Goal: Task Accomplishment & Management: Manage account settings

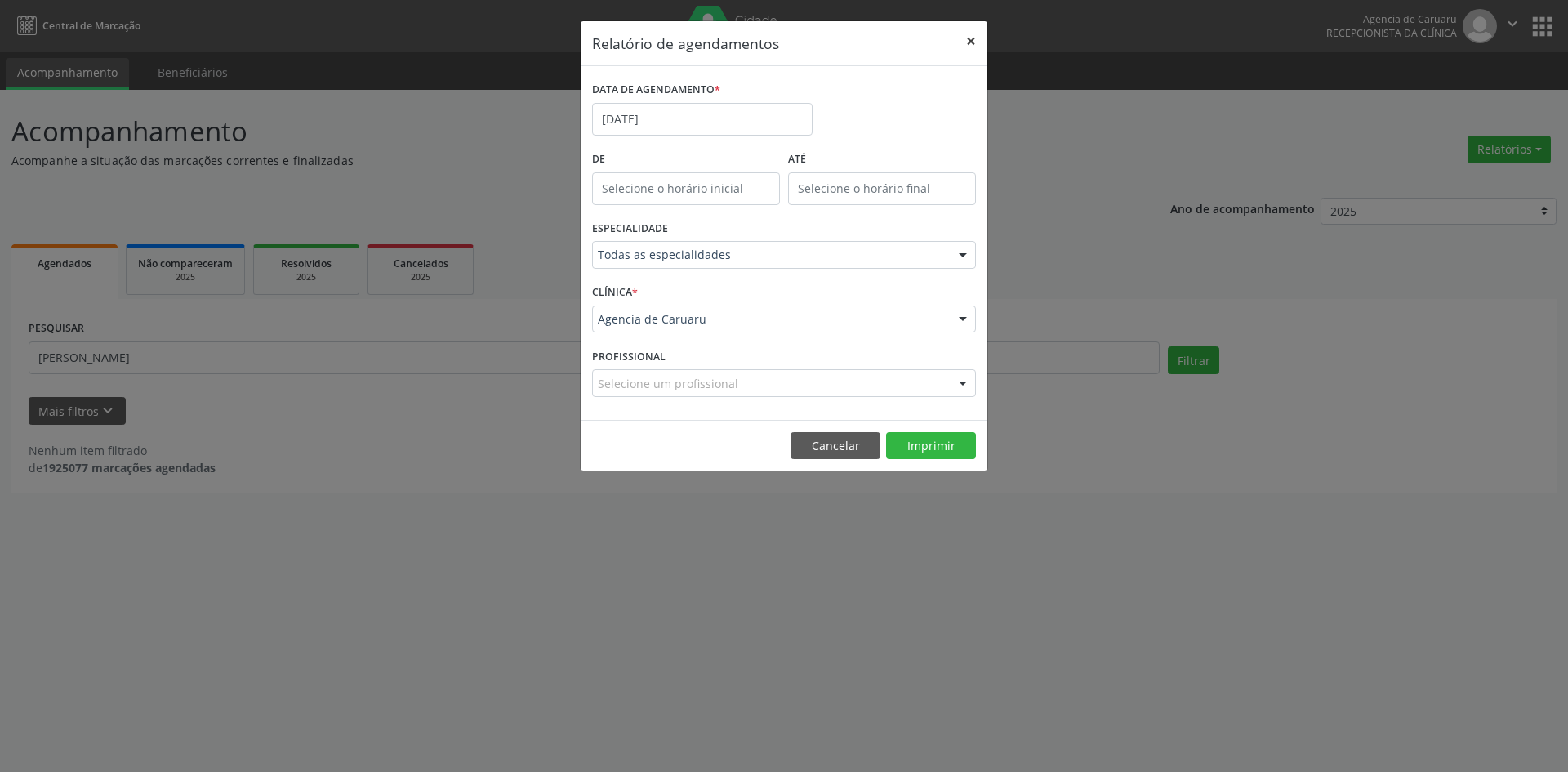
click at [965, 41] on button "×" at bounding box center [971, 41] width 32 height 40
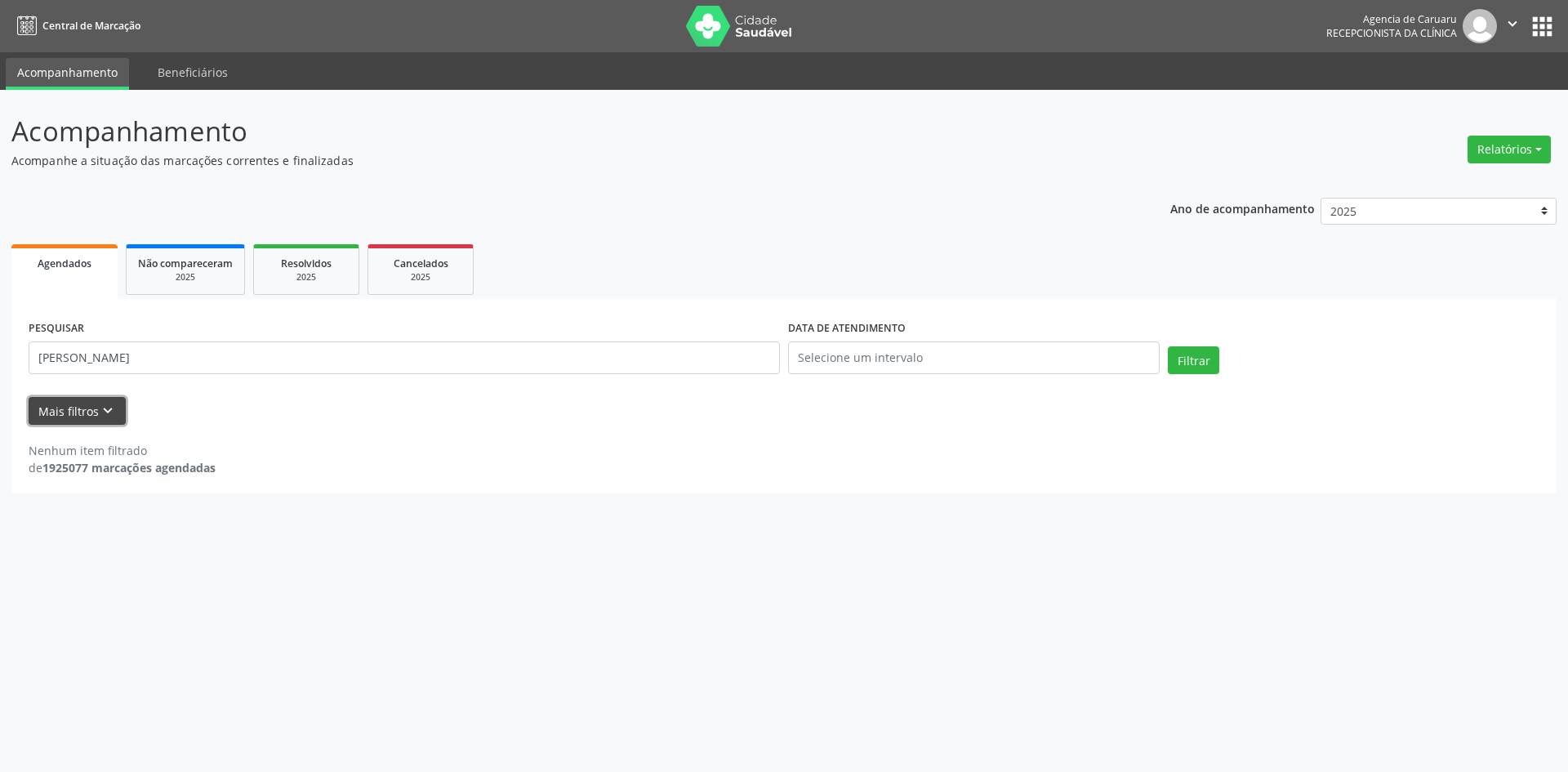
click at [100, 408] on icon "keyboard_arrow_down" at bounding box center [108, 411] width 18 height 18
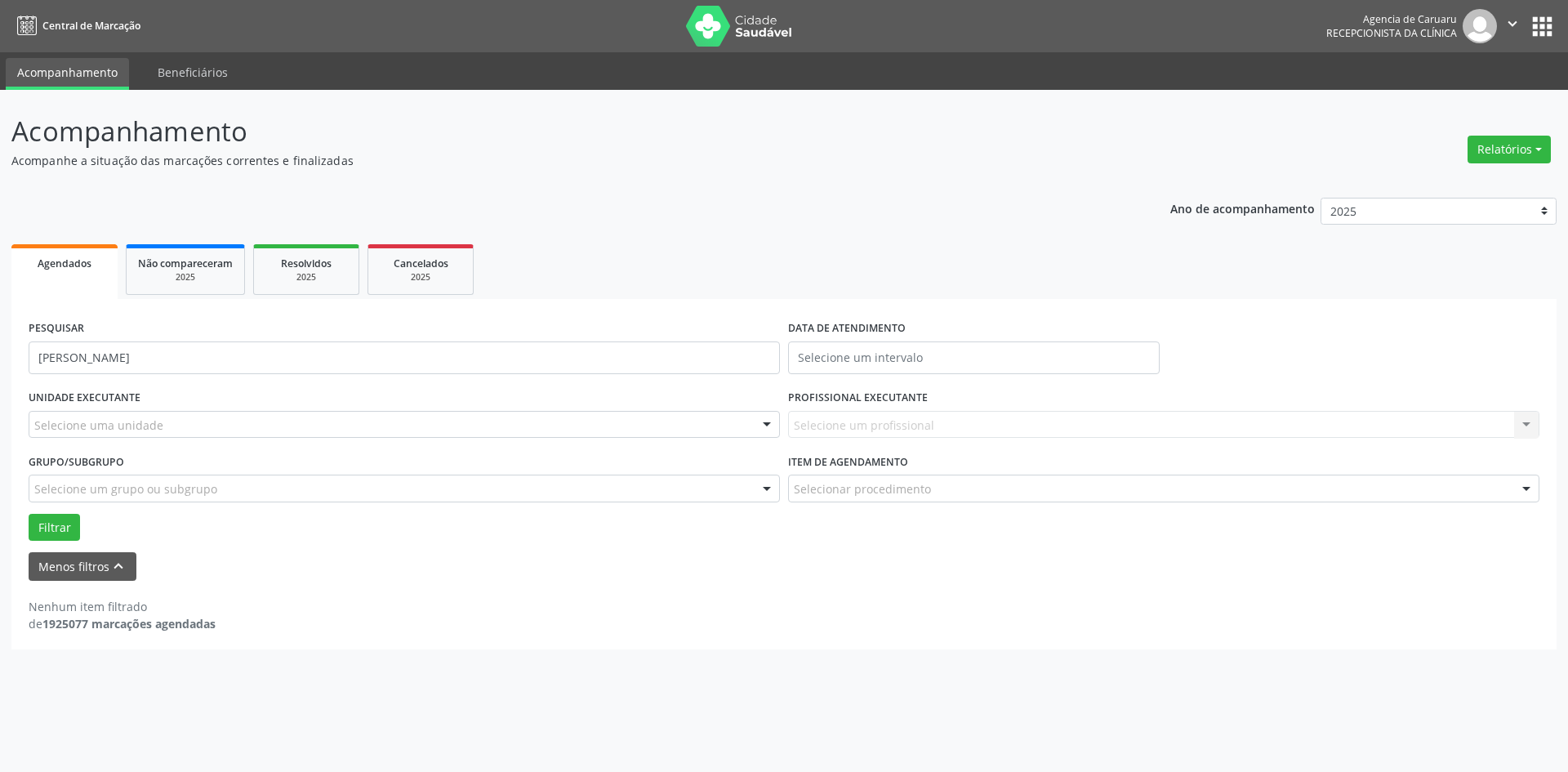
click at [258, 338] on div "PESQUISAR [PERSON_NAME]" at bounding box center [404, 350] width 760 height 70
click at [253, 374] on input "[PERSON_NAME]" at bounding box center [404, 357] width 751 height 32
type input "M"
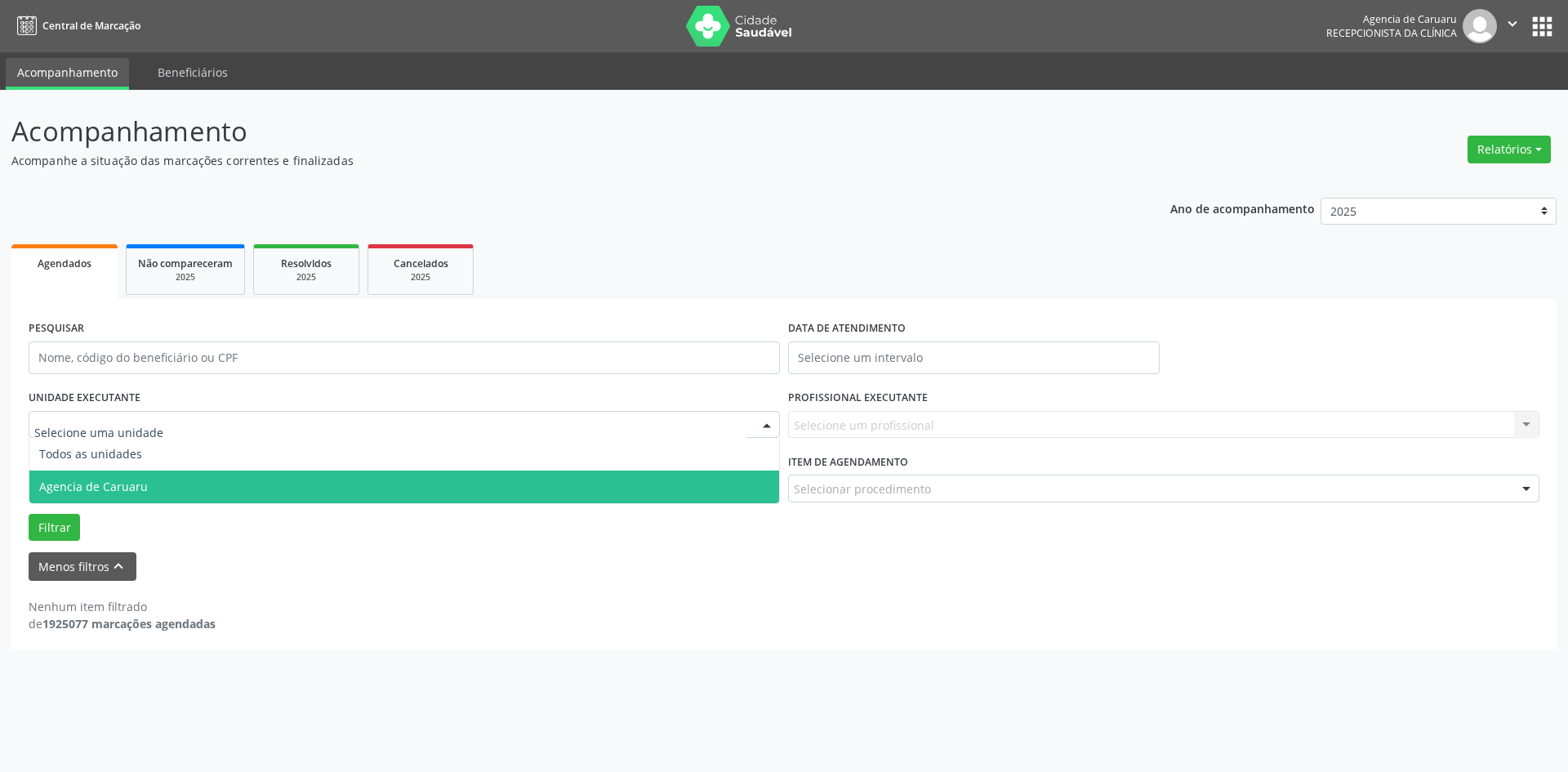
click at [123, 485] on span "Agencia de Caruaru" at bounding box center [93, 487] width 109 height 16
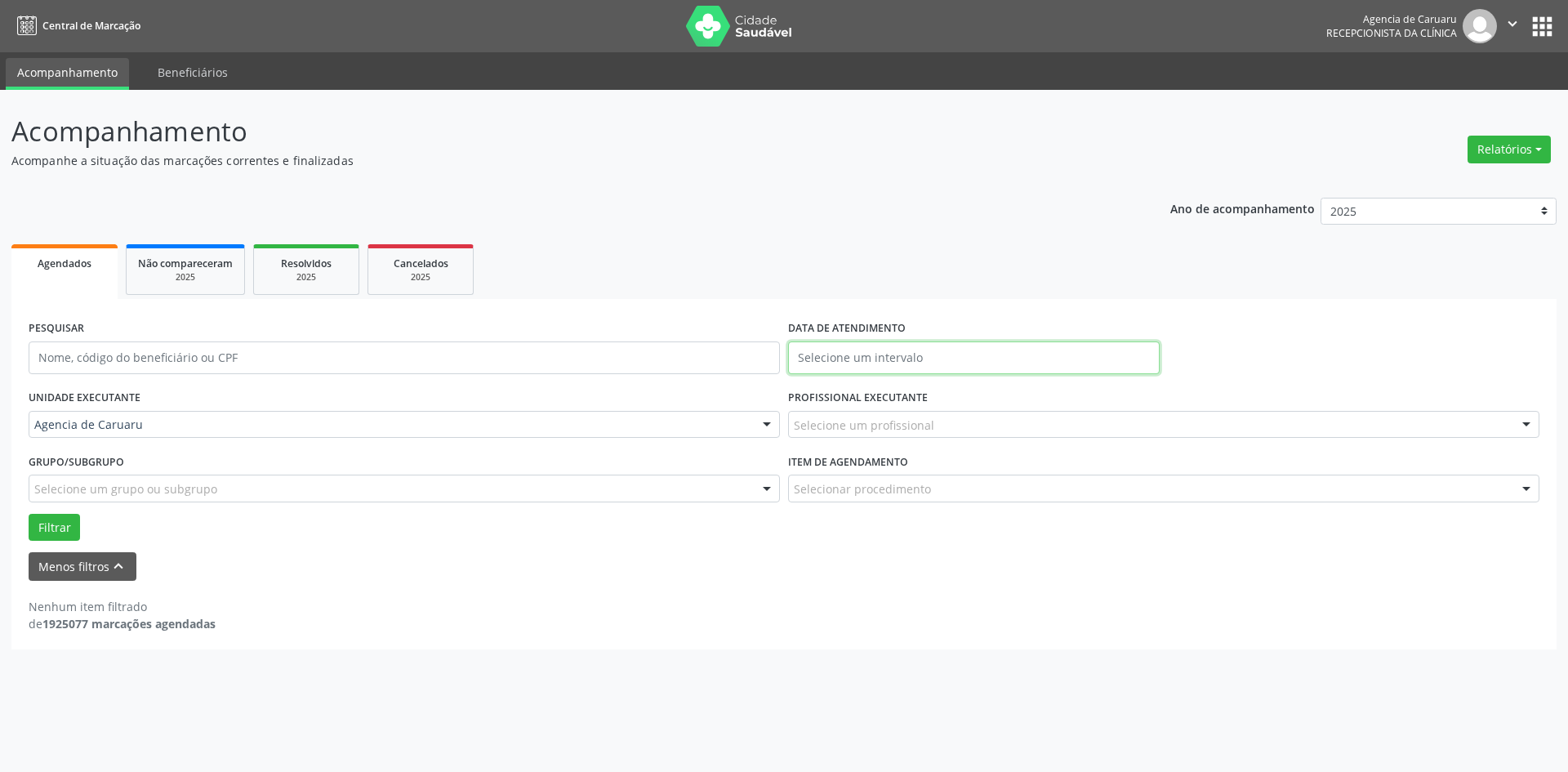
click at [957, 360] on input "text" at bounding box center [974, 357] width 372 height 32
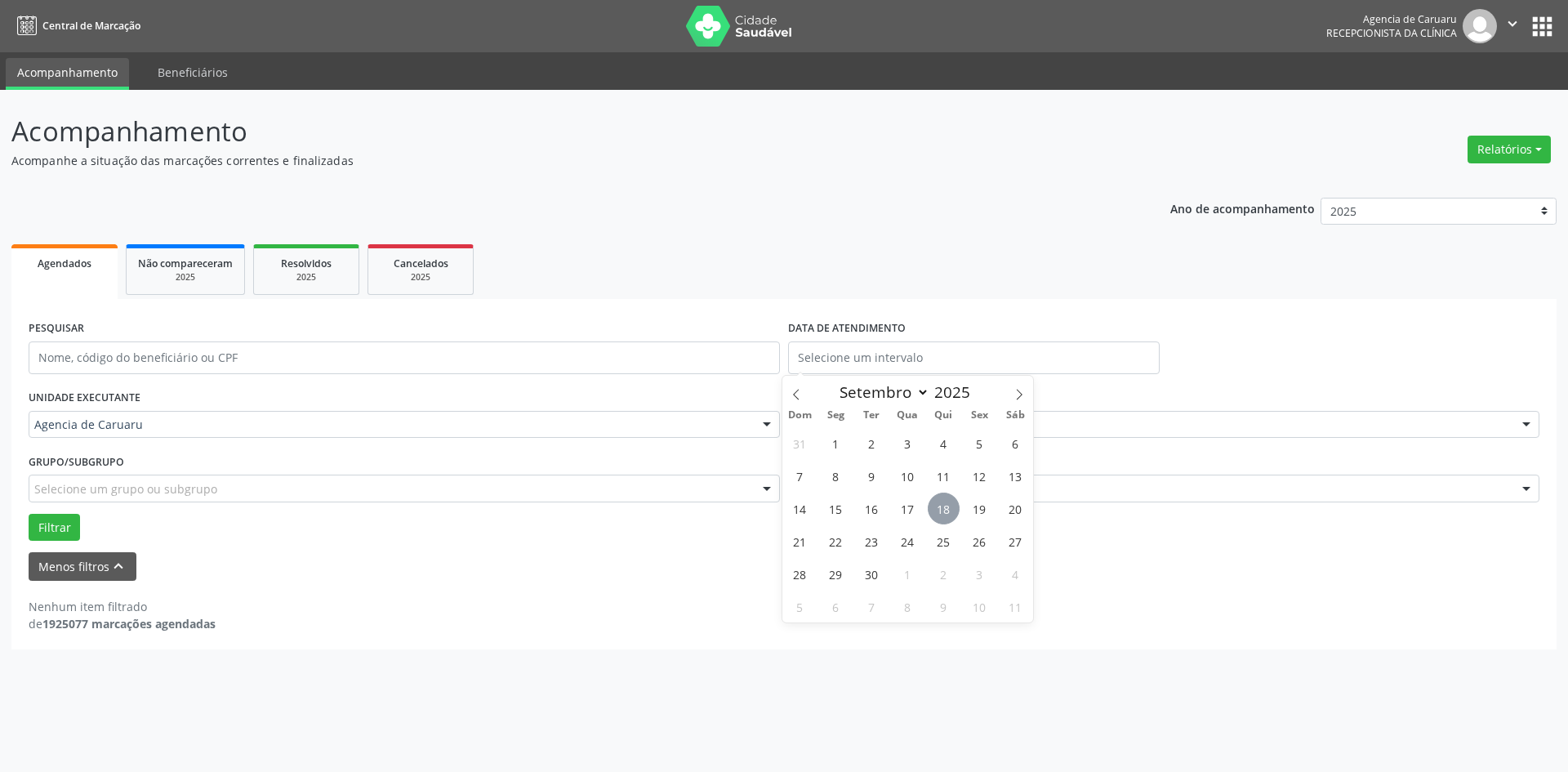
click at [936, 513] on span "18" at bounding box center [943, 508] width 31 height 31
type input "[DATE]"
click at [936, 512] on span "18" at bounding box center [943, 508] width 31 height 31
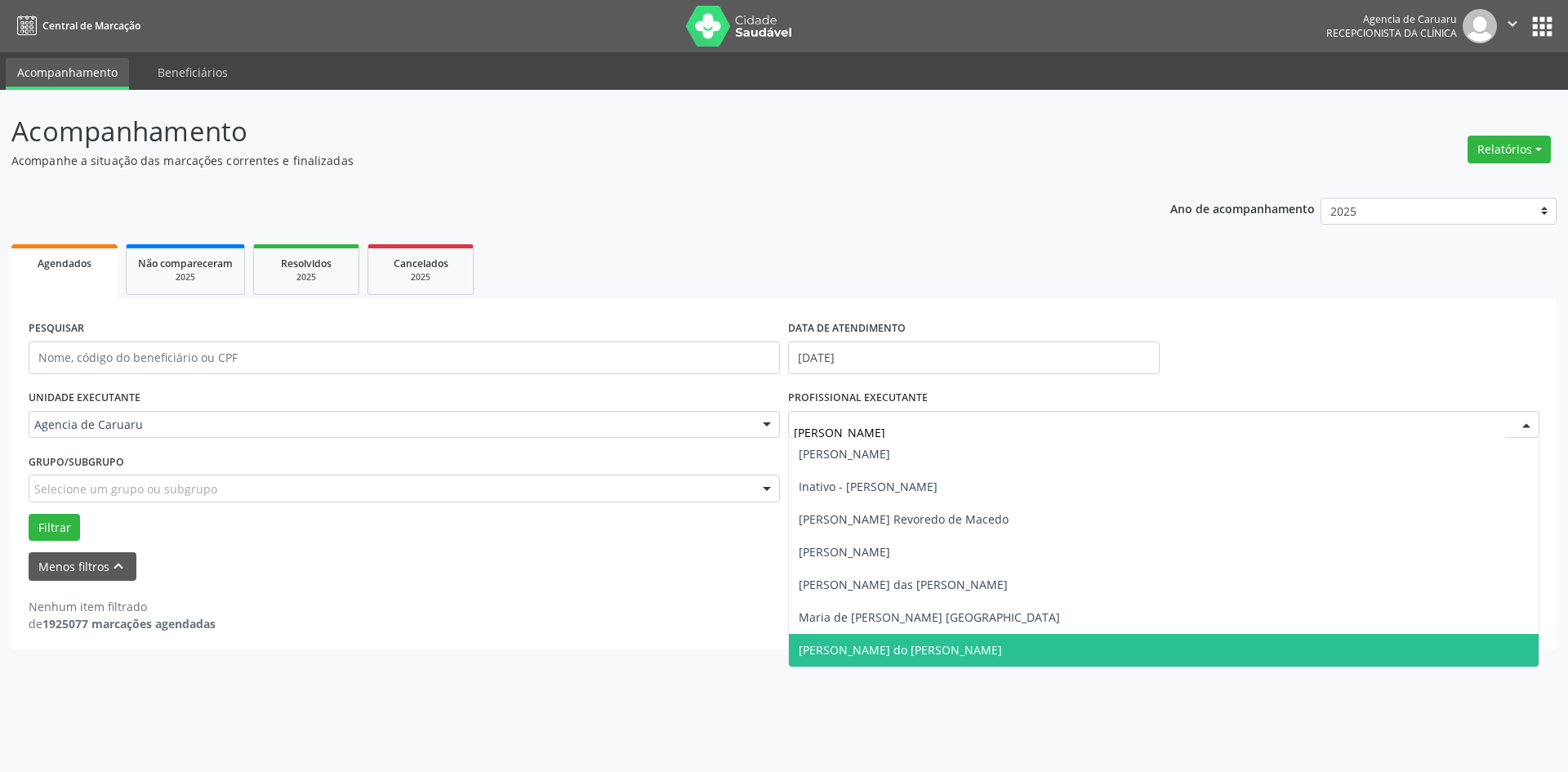
click at [945, 648] on span "[PERSON_NAME] do [PERSON_NAME]" at bounding box center [900, 650] width 203 height 16
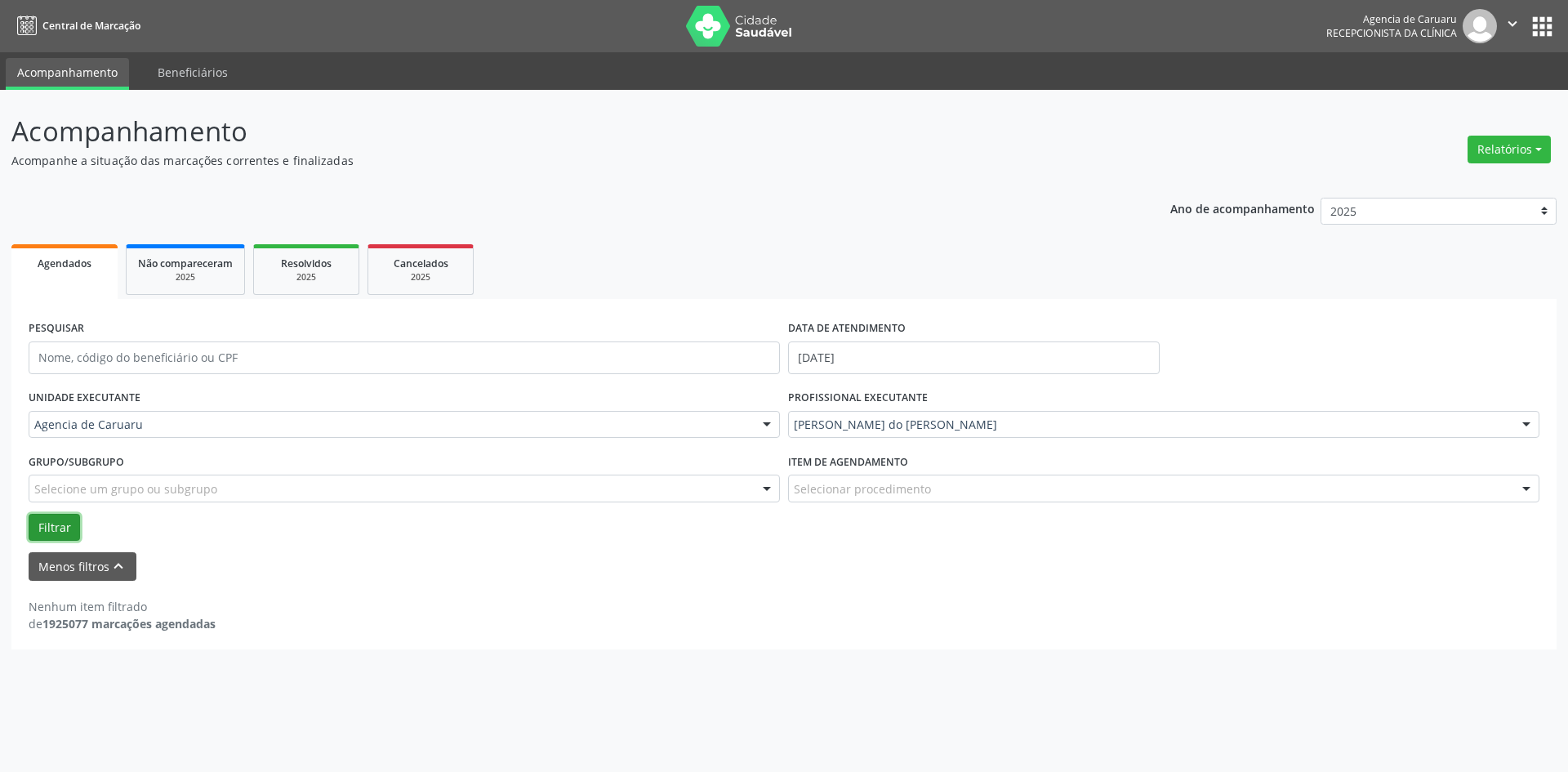
click at [63, 527] on button "Filtrar" at bounding box center [54, 528] width 51 height 27
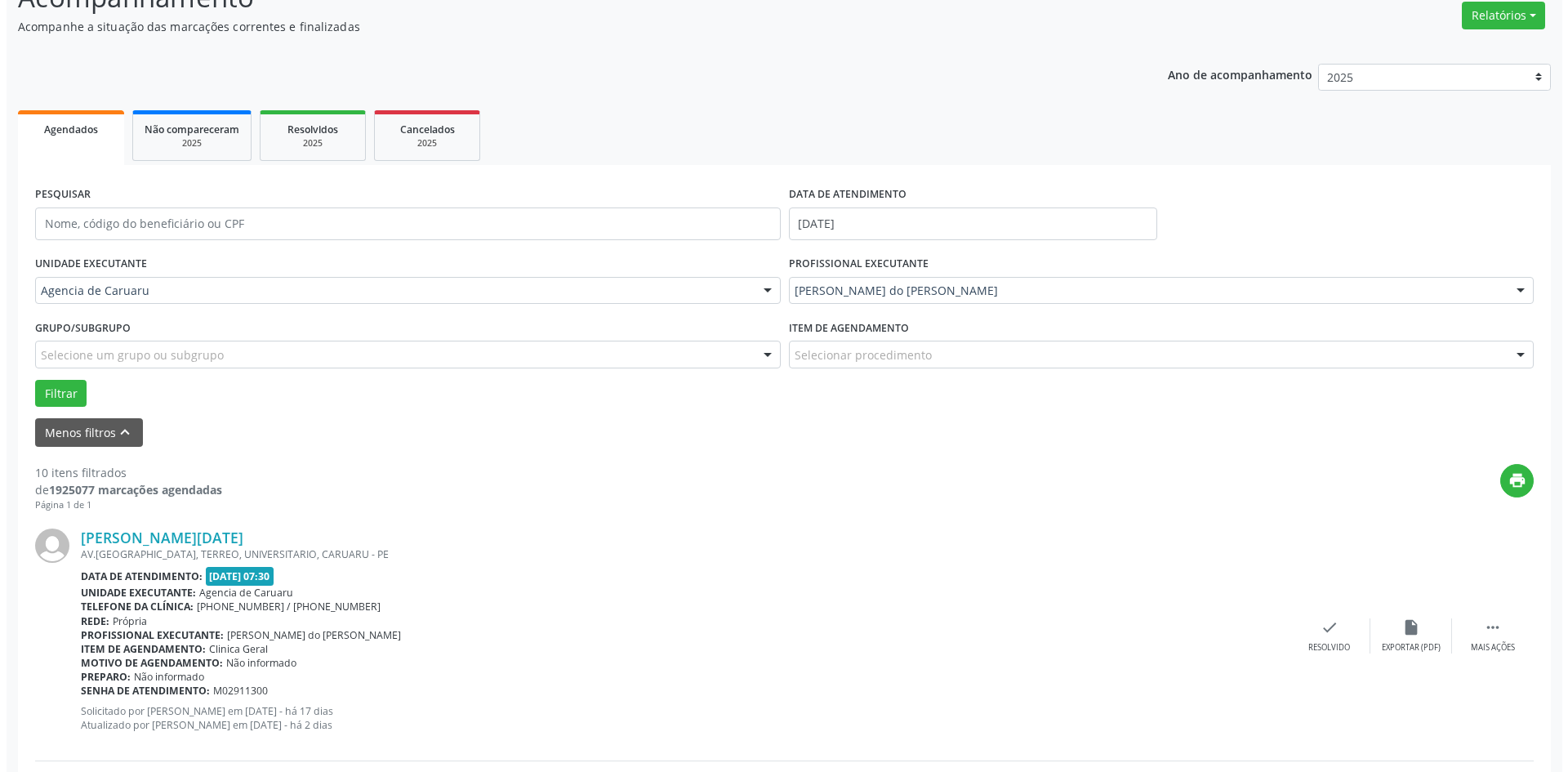
scroll to position [164, 0]
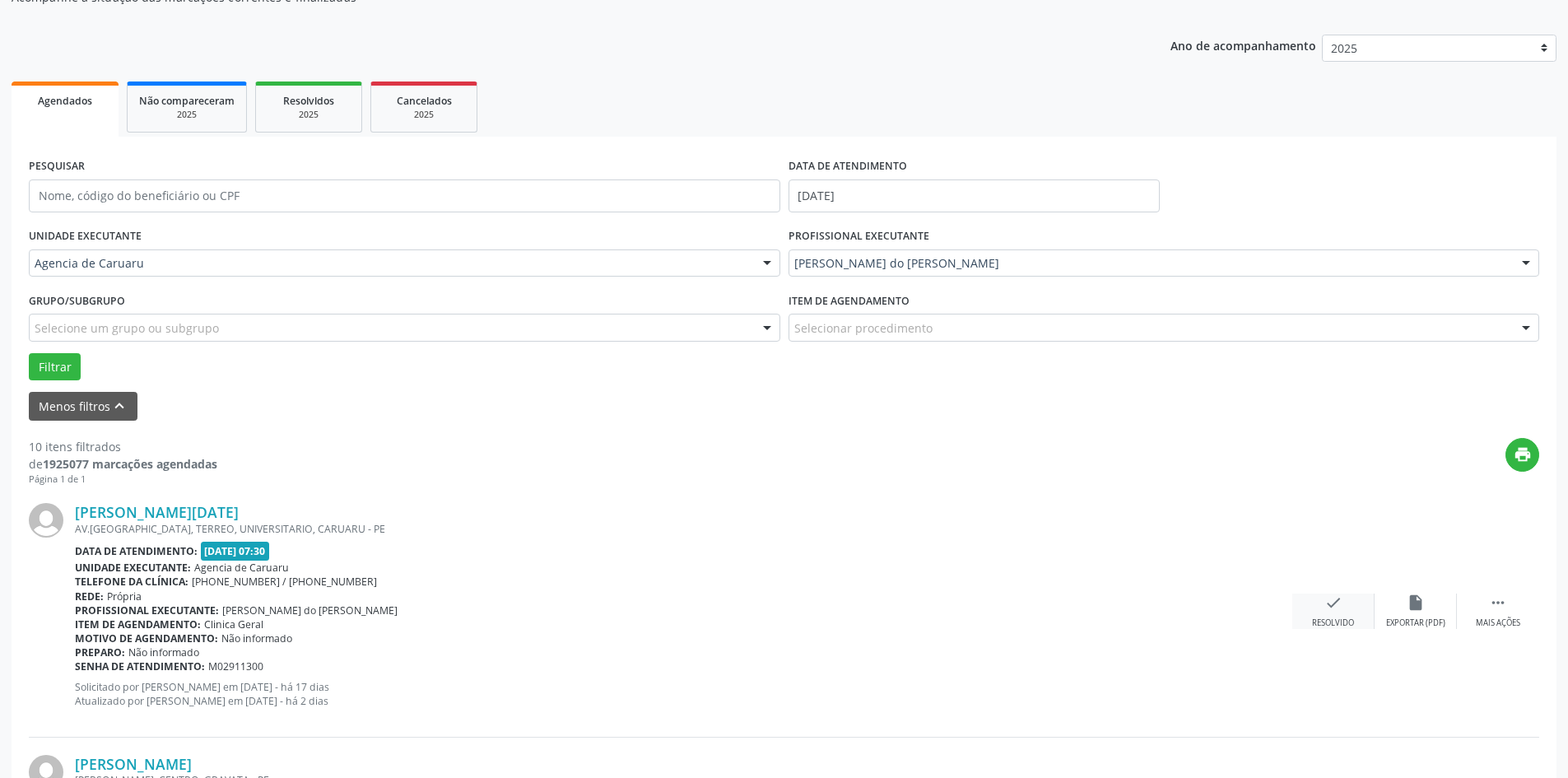
click at [1325, 594] on icon "check" at bounding box center [1333, 603] width 18 height 18
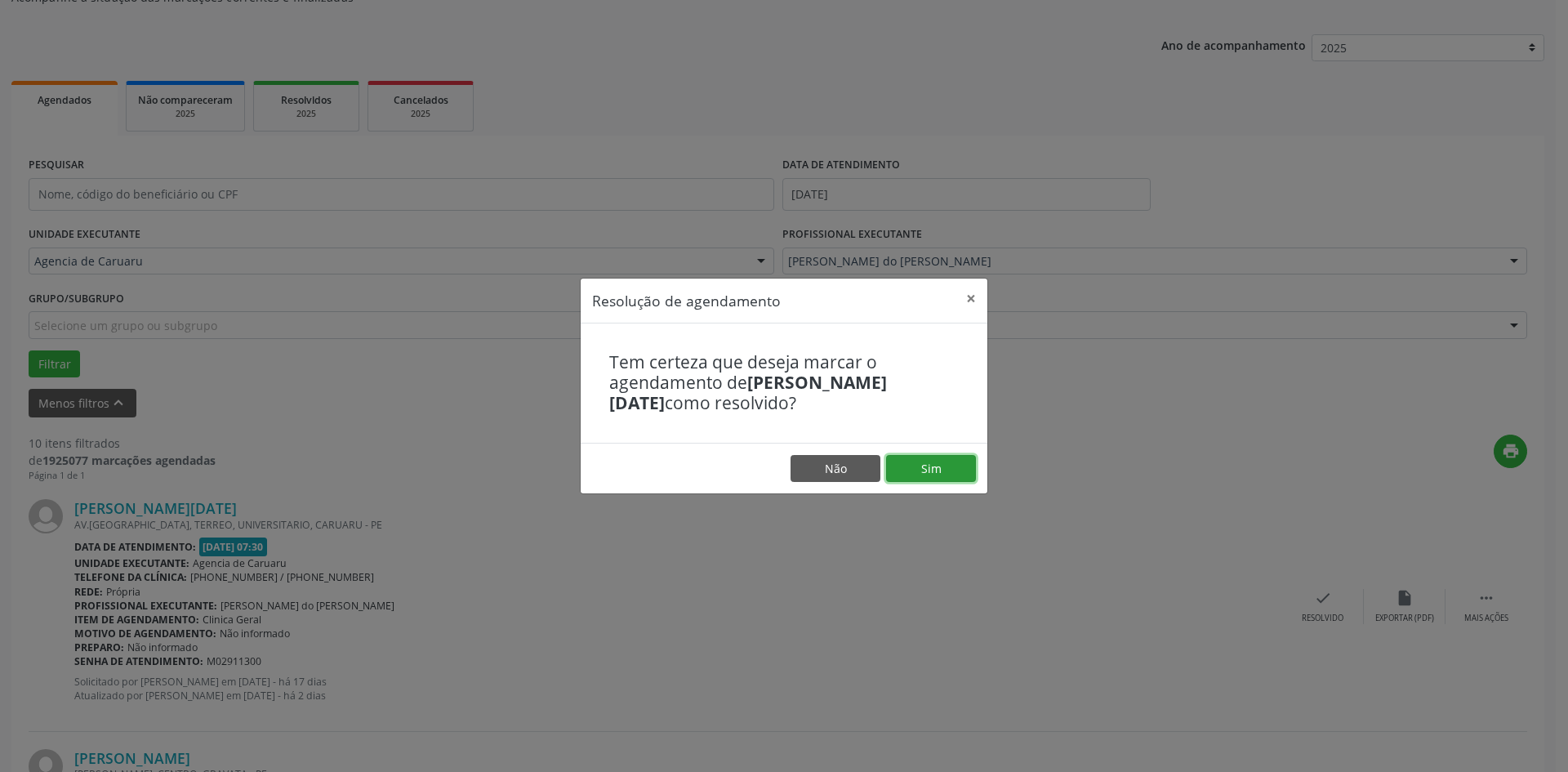
click at [952, 463] on button "Sim" at bounding box center [932, 469] width 90 height 27
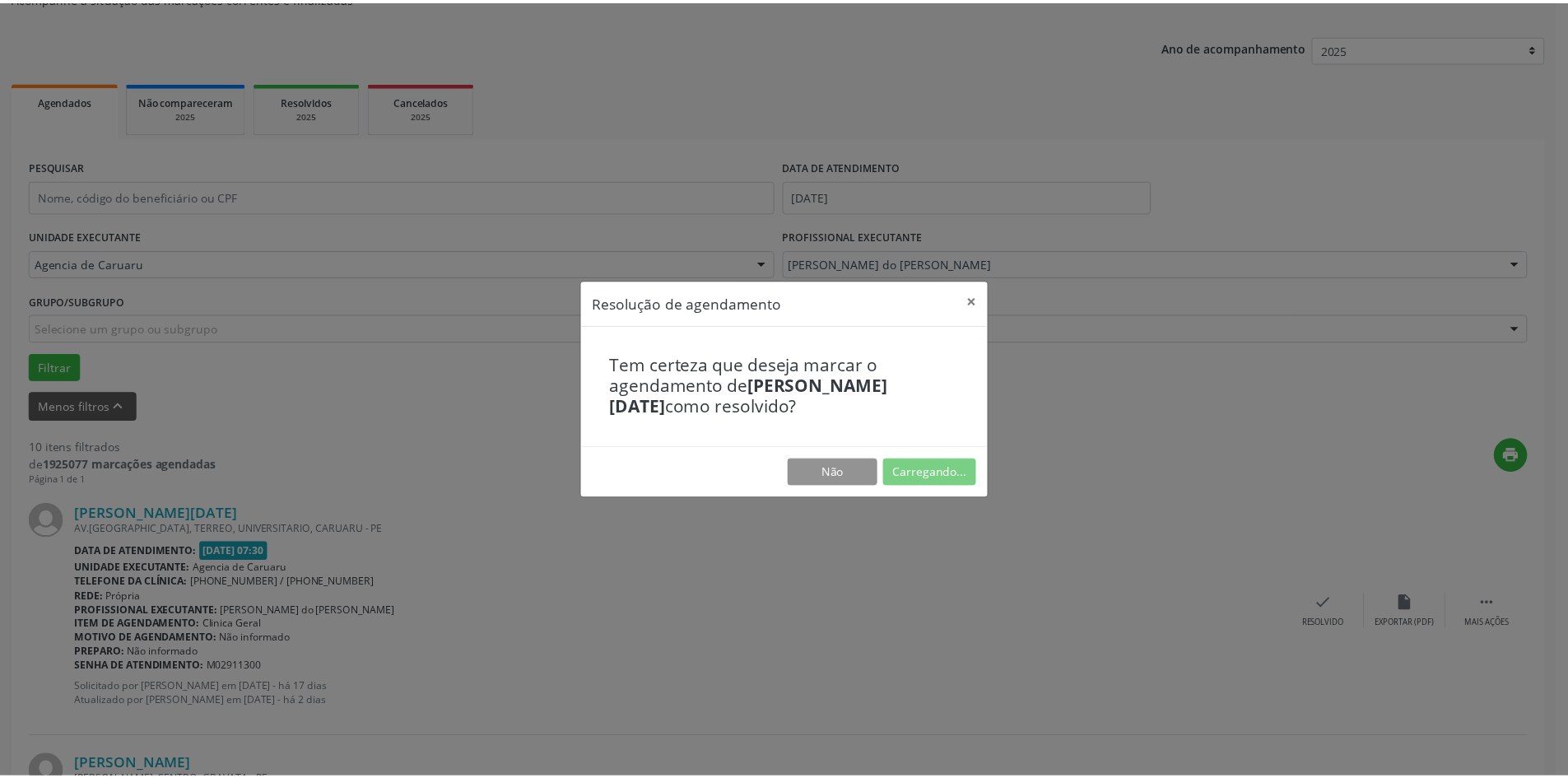
scroll to position [0, 0]
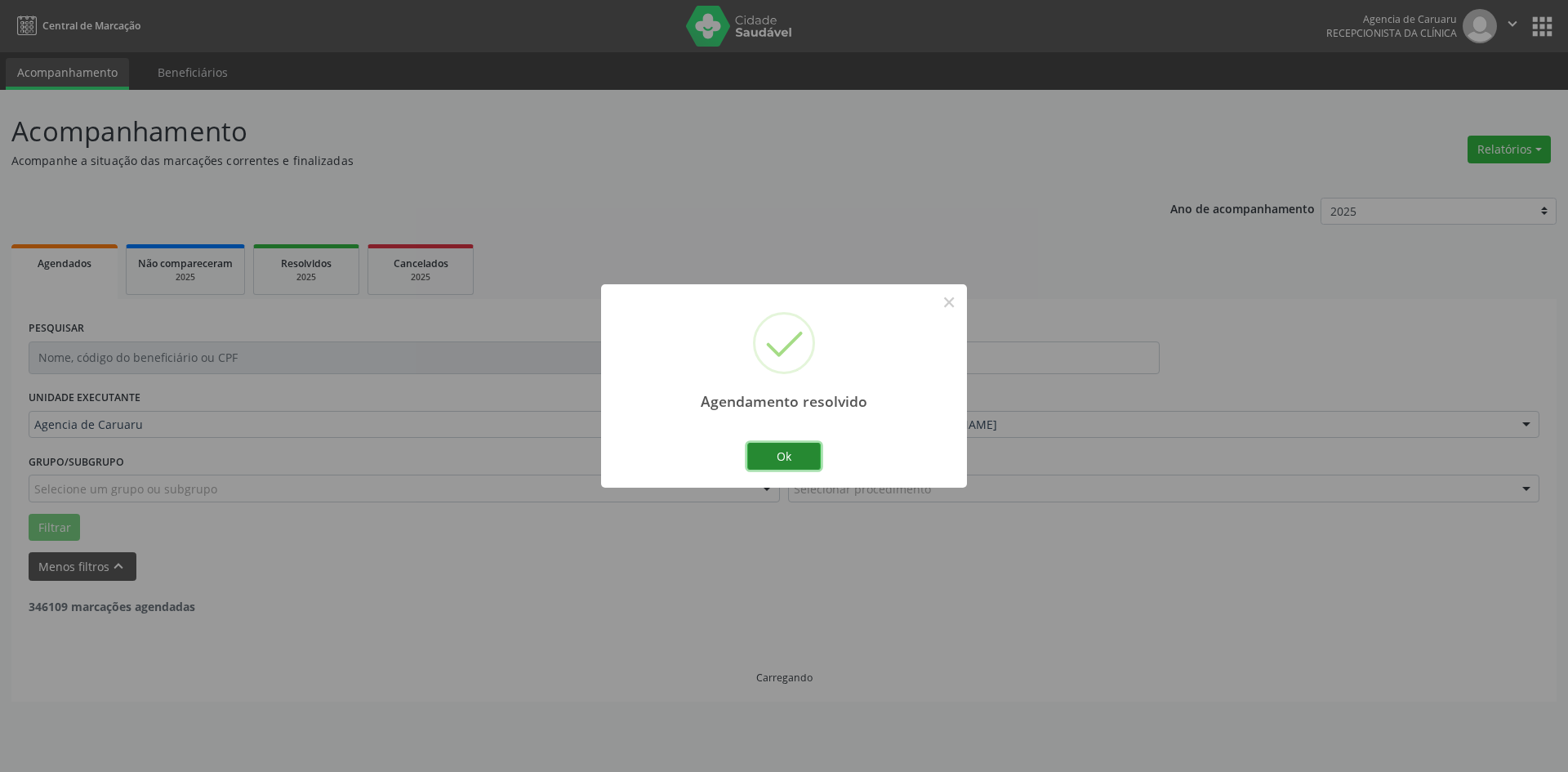
click at [790, 455] on button "Ok" at bounding box center [784, 456] width 74 height 27
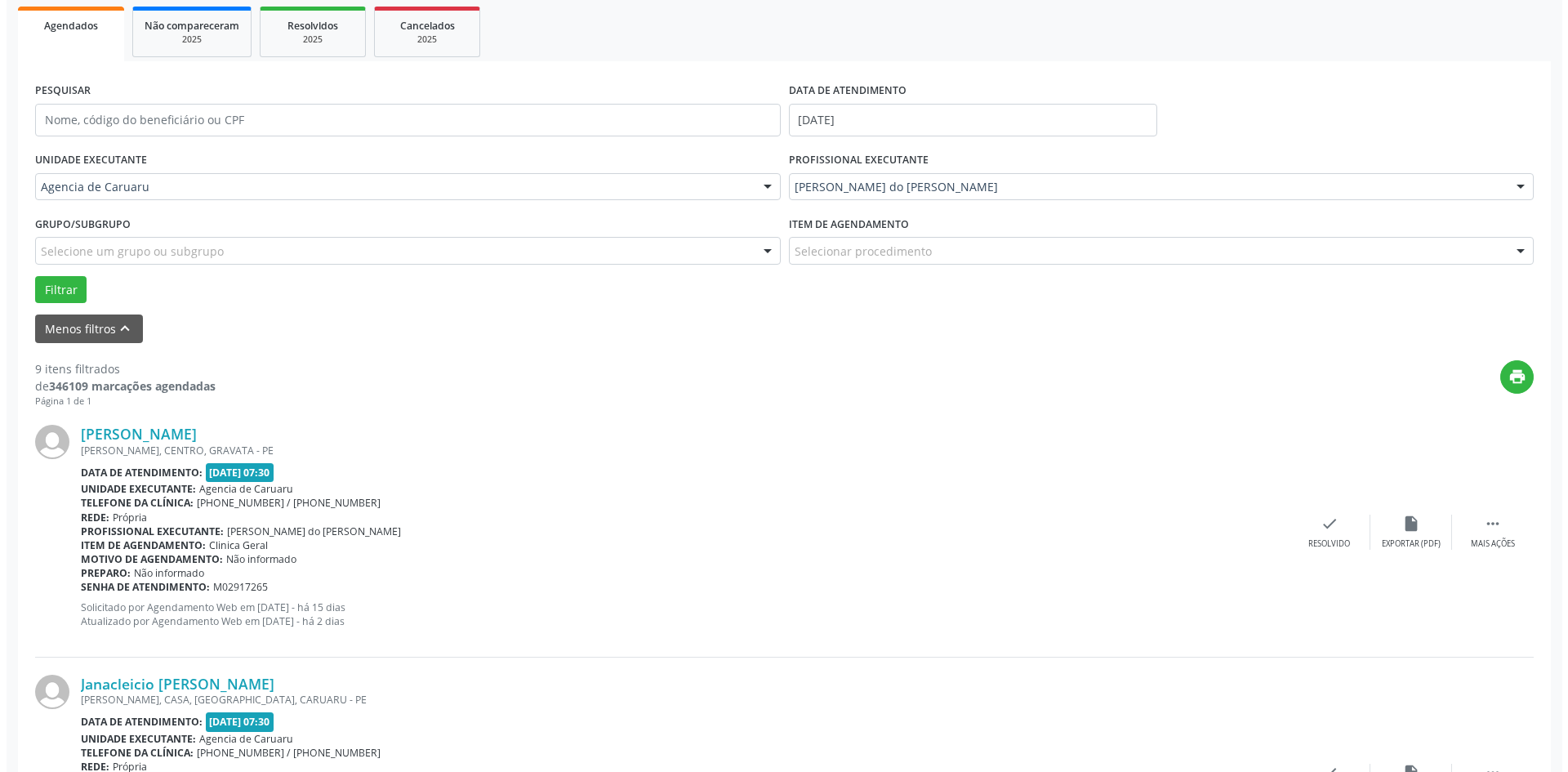
scroll to position [245, 0]
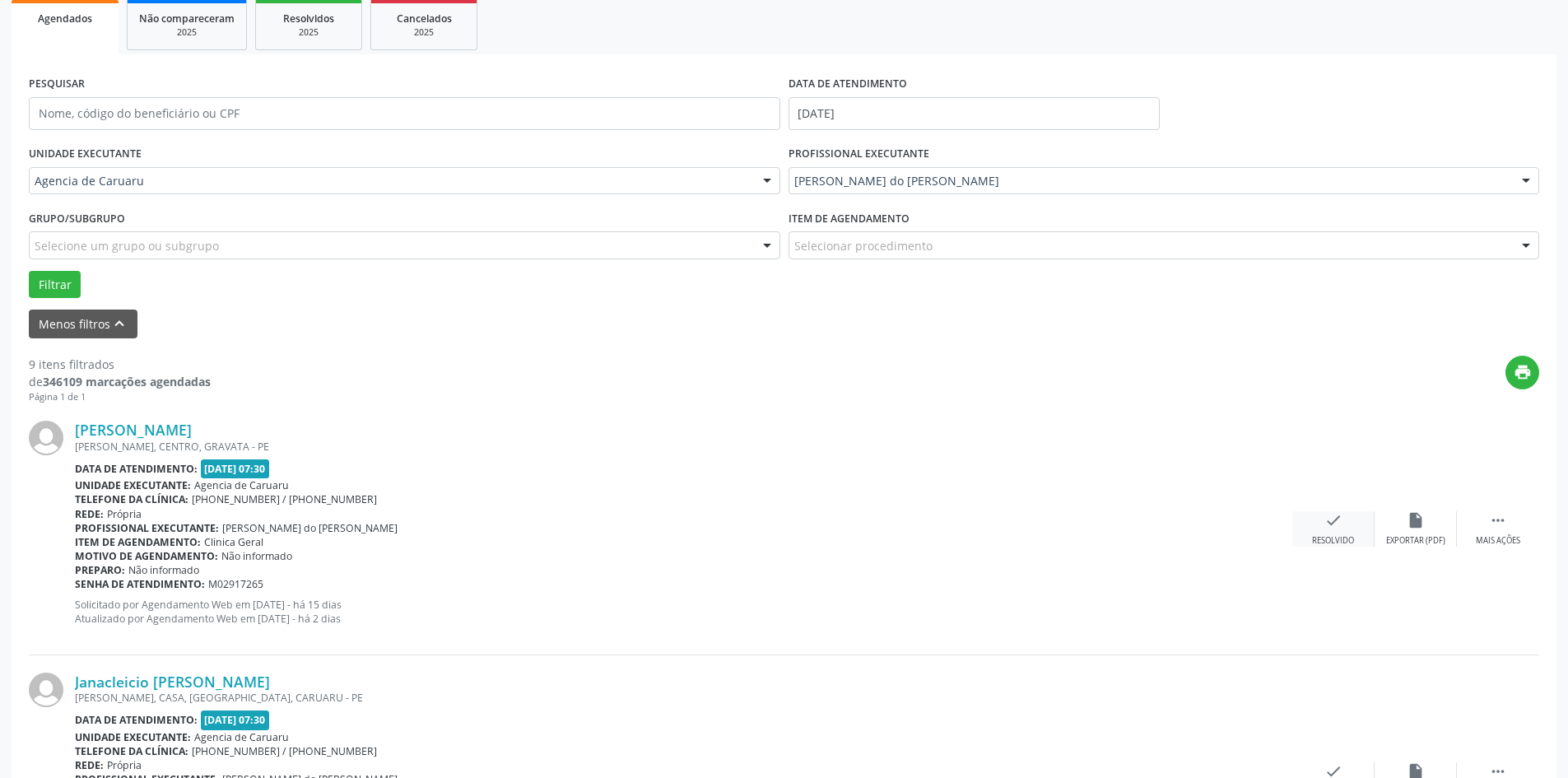
click at [1319, 526] on div "check Resolvido" at bounding box center [1333, 529] width 82 height 36
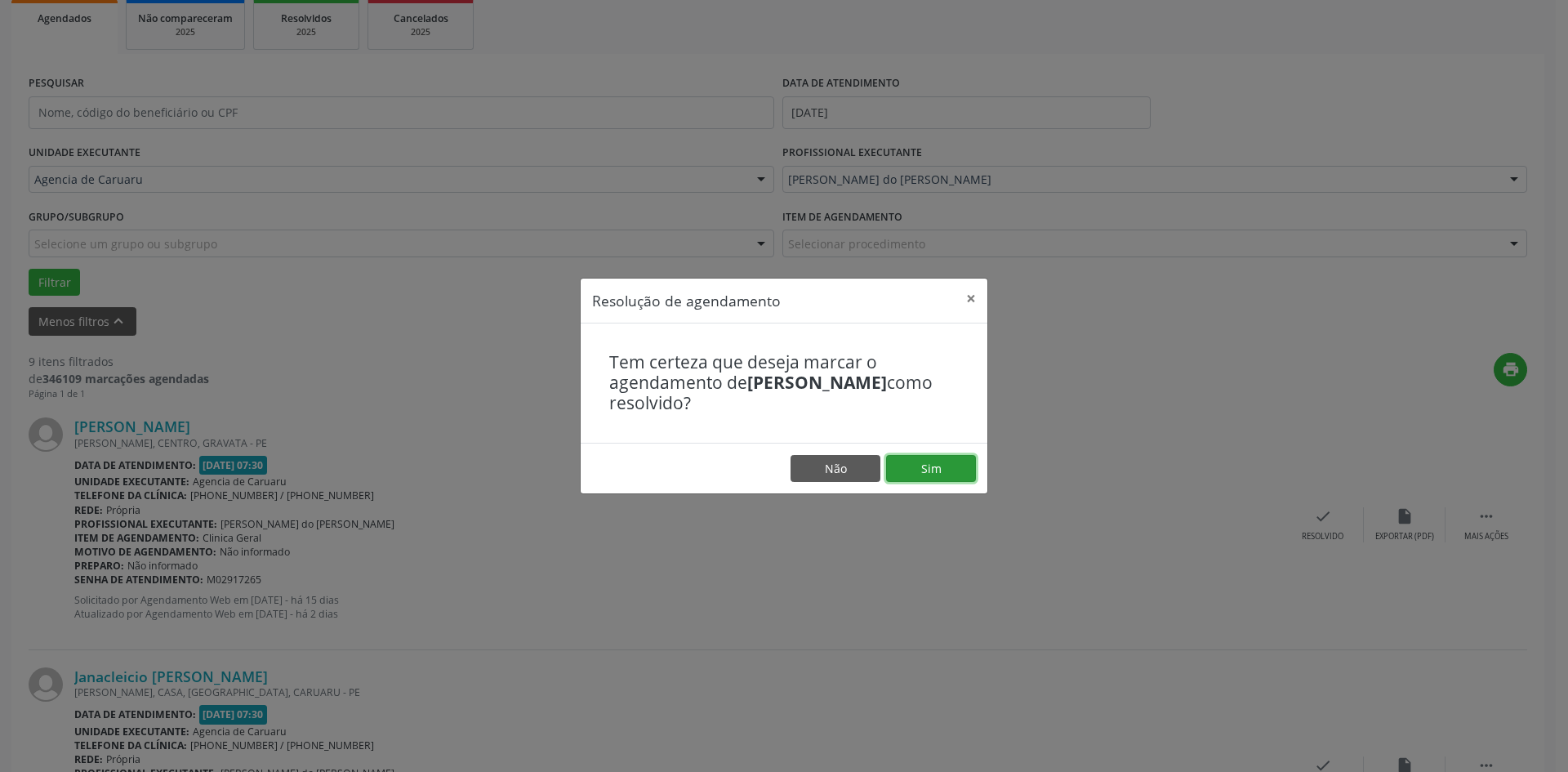
click at [940, 479] on button "Sim" at bounding box center [932, 469] width 90 height 27
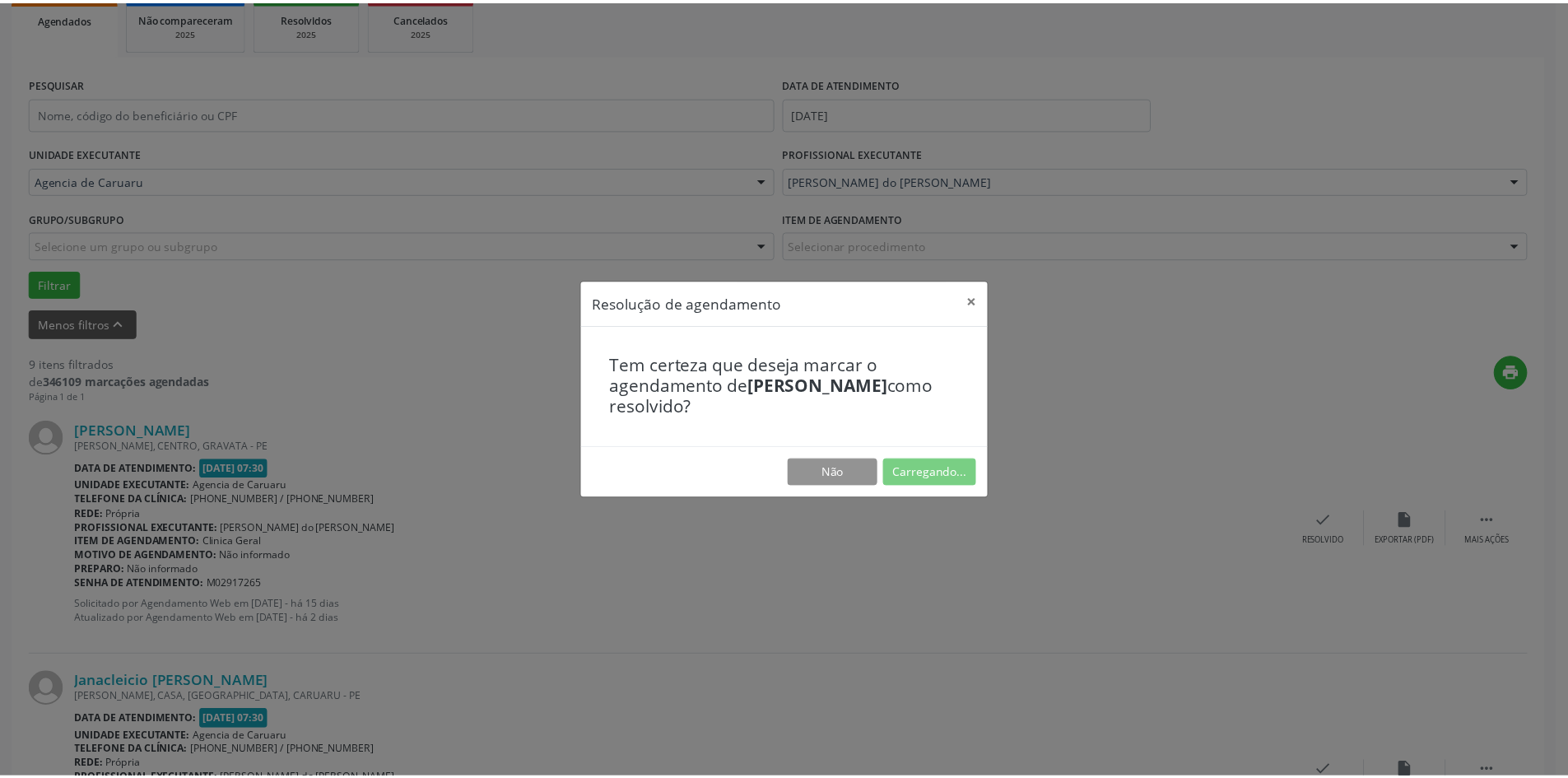
scroll to position [0, 0]
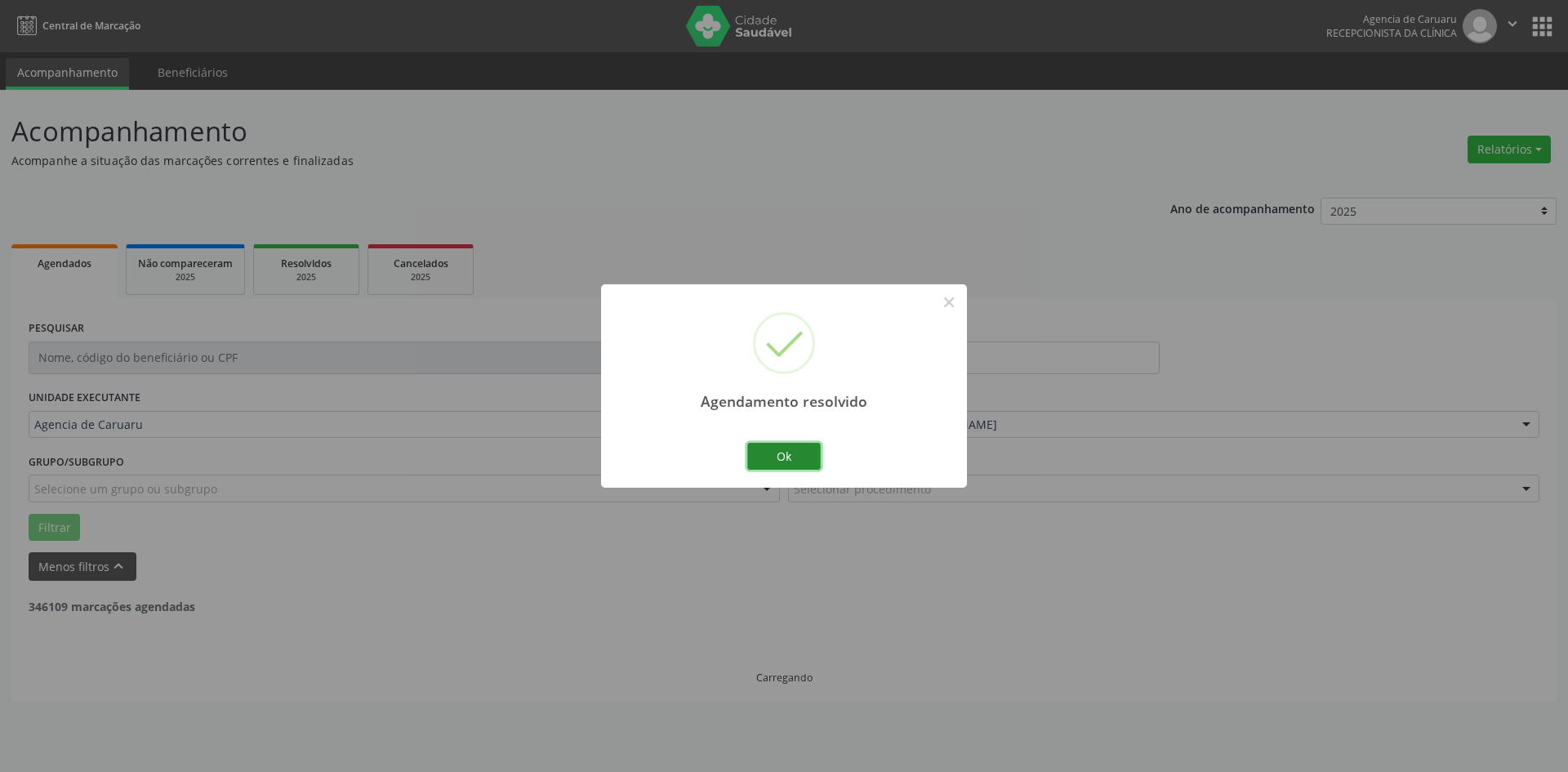
click at [765, 462] on button "Ok" at bounding box center [784, 456] width 74 height 27
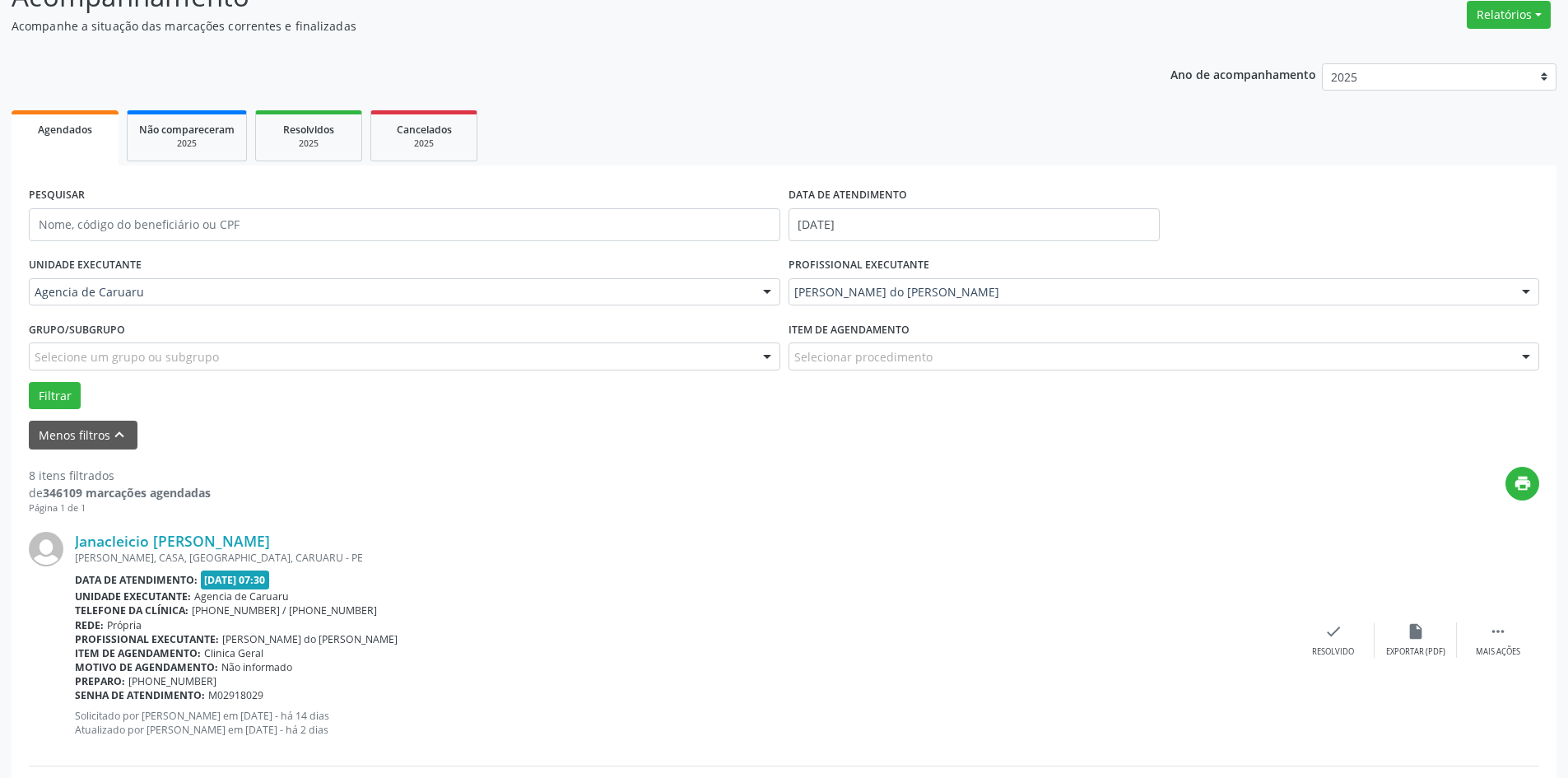
scroll to position [165, 0]
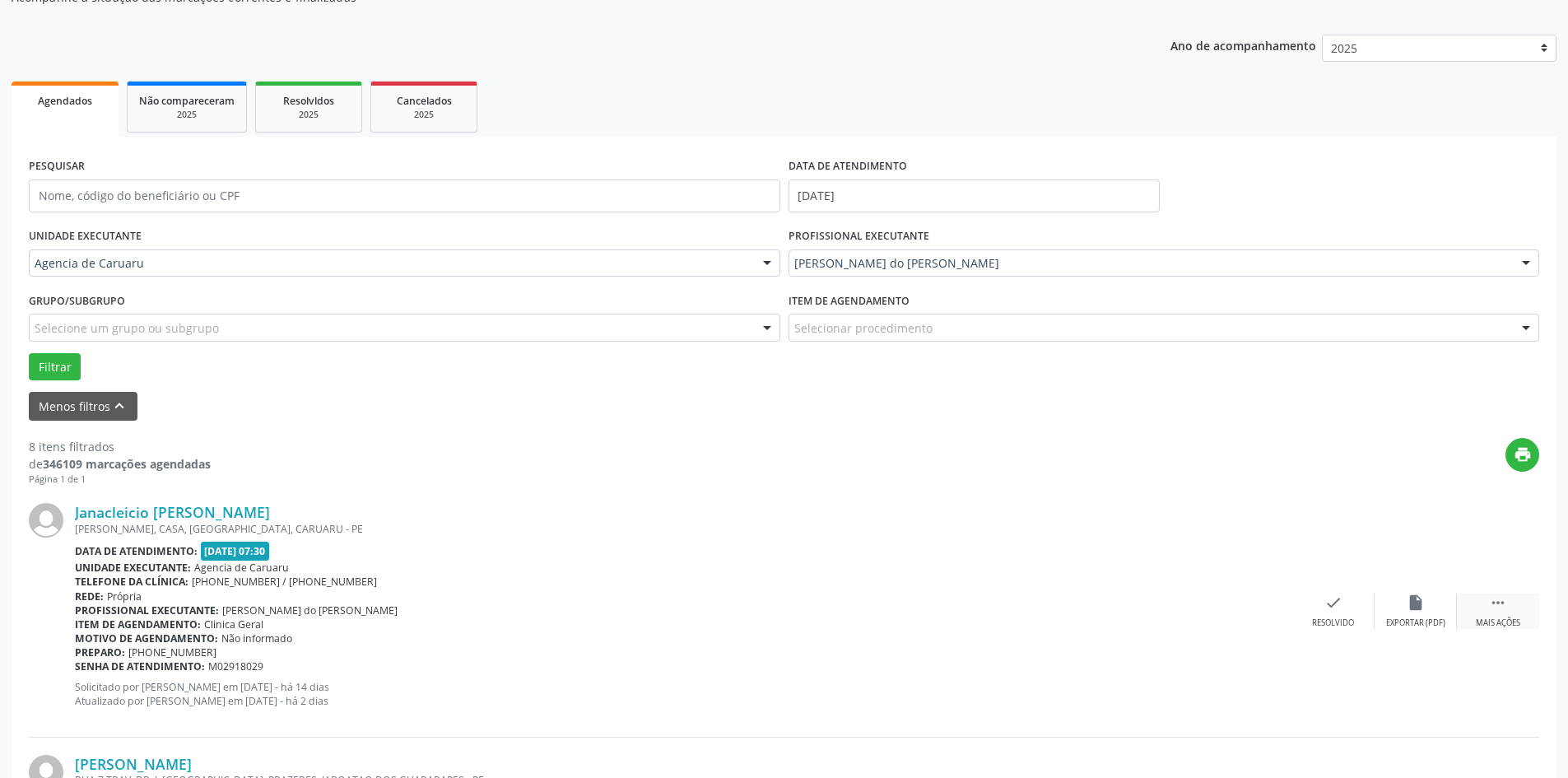
click at [1514, 612] on div " Mais ações" at bounding box center [1497, 612] width 82 height 36
click at [1413, 607] on icon "alarm_off" at bounding box center [1416, 603] width 18 height 18
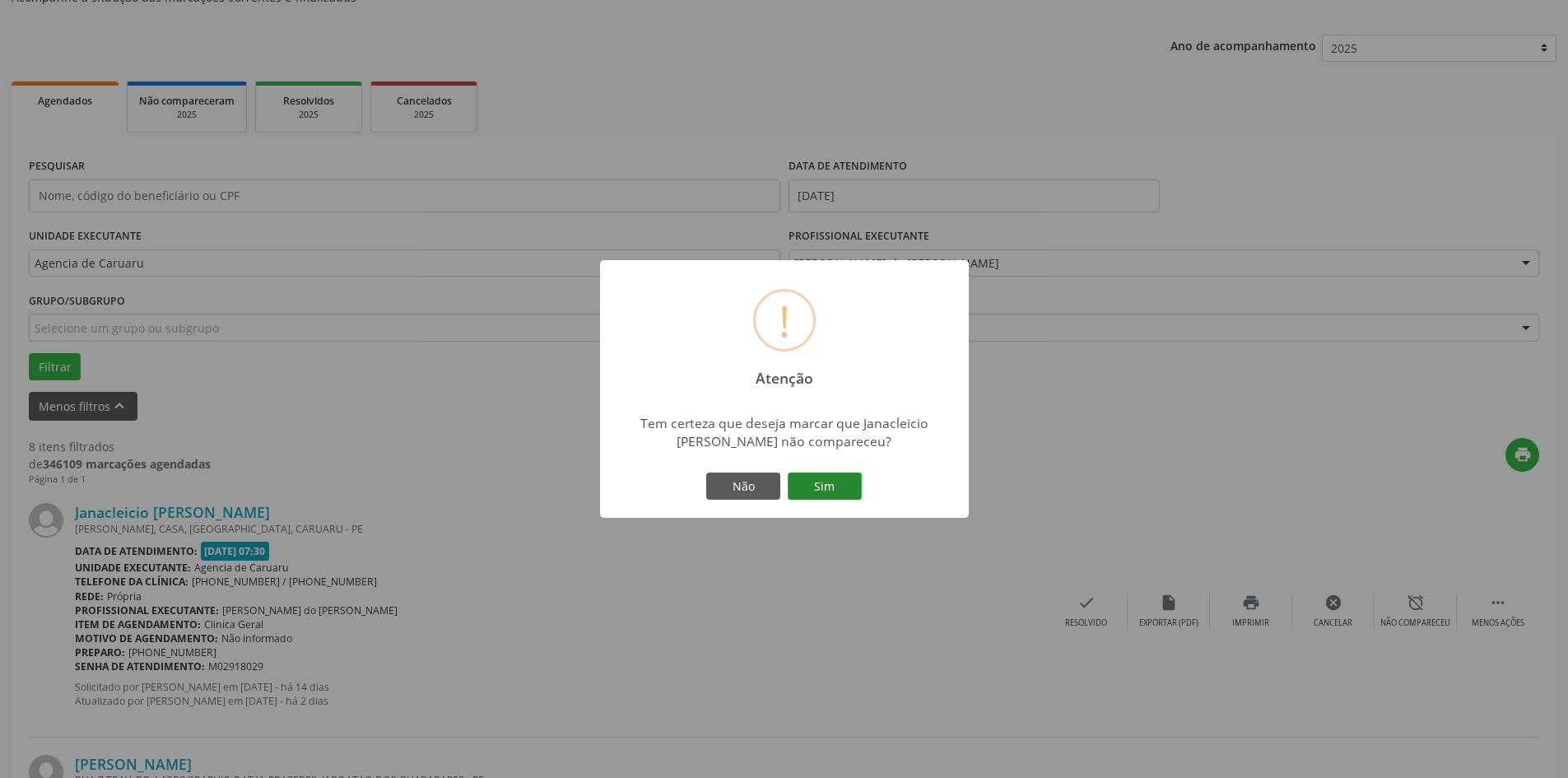
click at [839, 486] on button "Sim" at bounding box center [824, 486] width 74 height 28
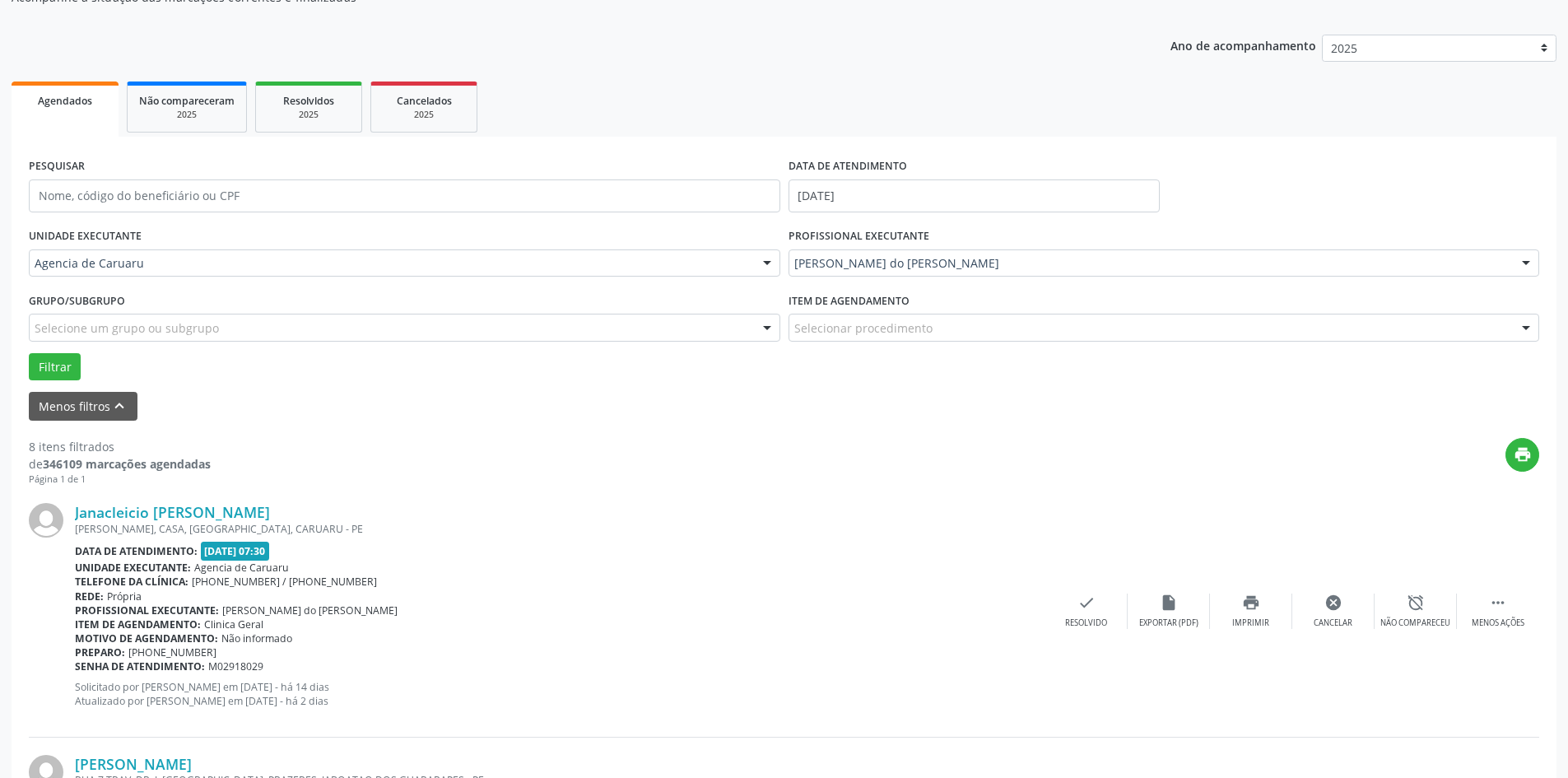
scroll to position [0, 0]
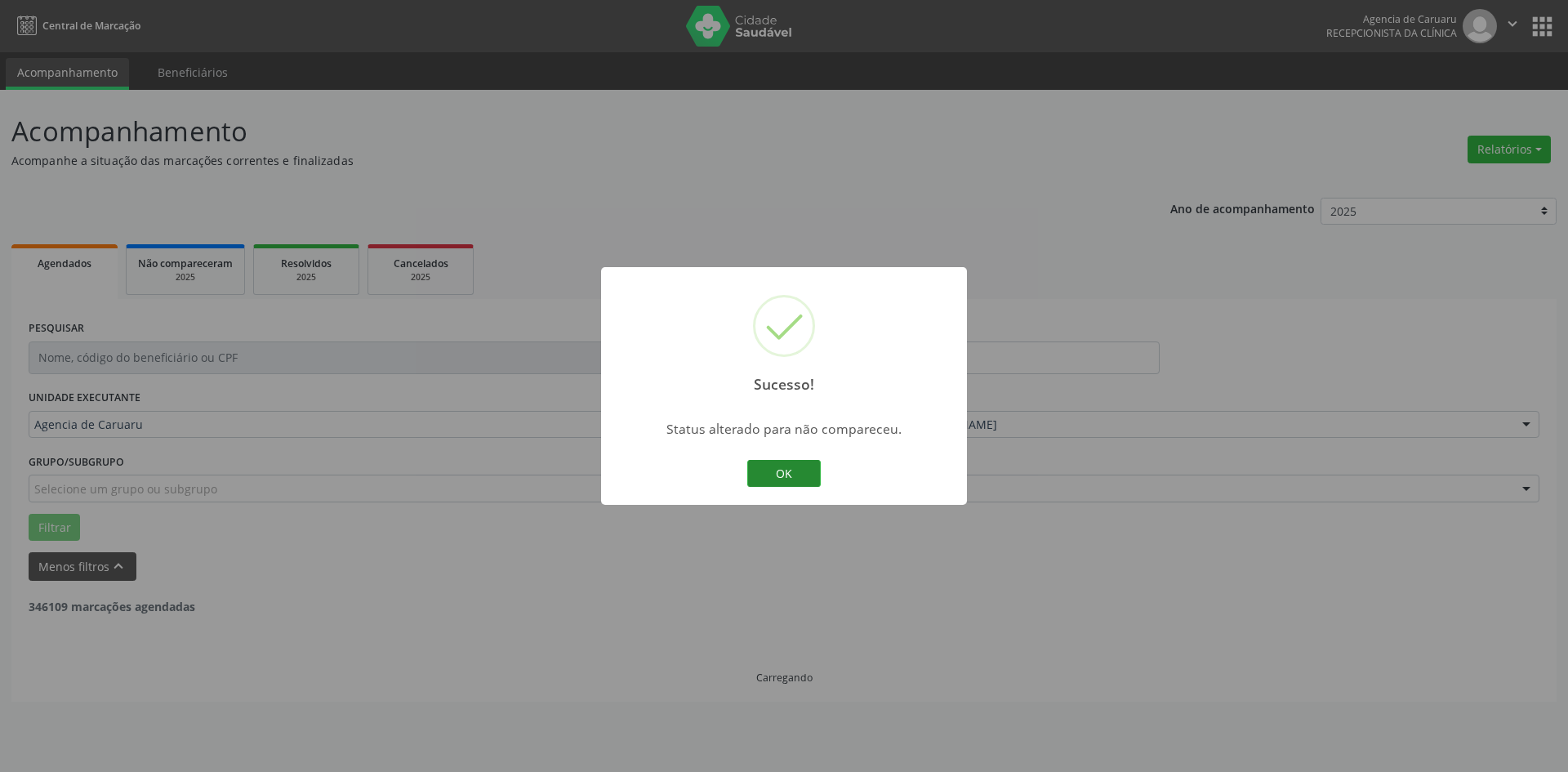
click at [780, 470] on button "OK" at bounding box center [784, 474] width 74 height 27
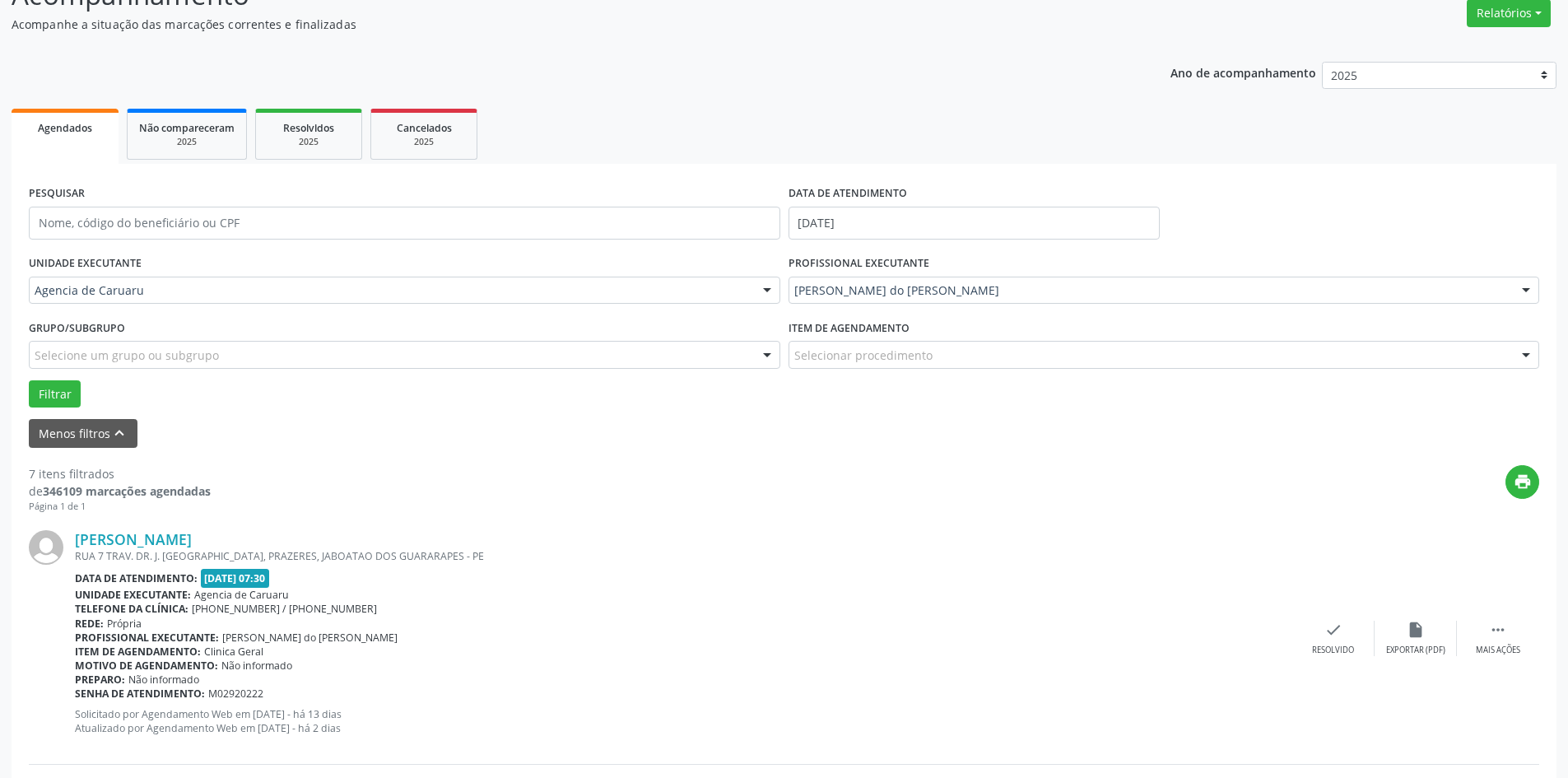
scroll to position [165, 0]
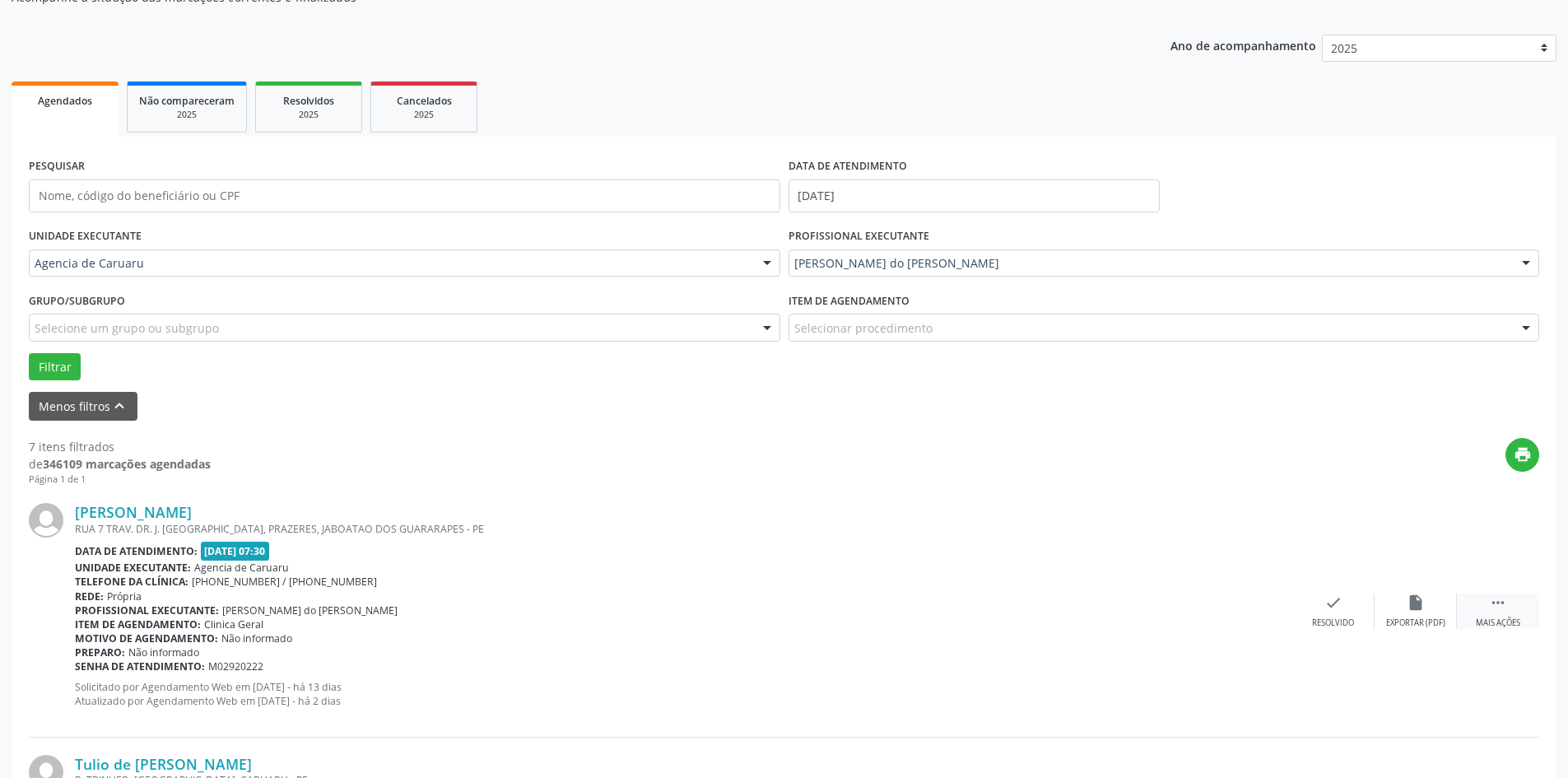
click at [1502, 604] on icon "" at bounding box center [1498, 603] width 18 height 18
click at [1425, 611] on div "alarm_off Não compareceu" at bounding box center [1415, 612] width 82 height 36
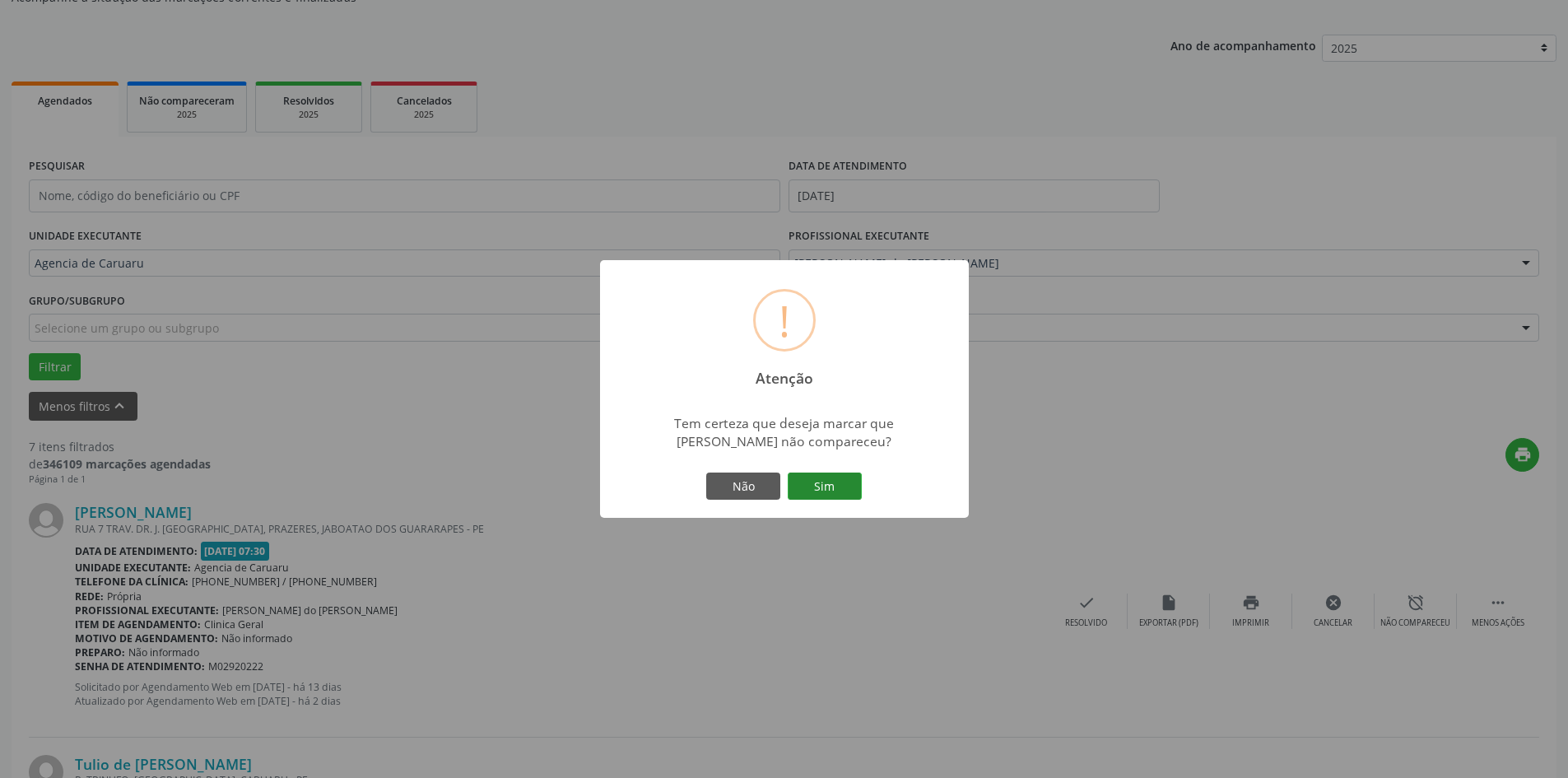
click at [833, 492] on button "Sim" at bounding box center [824, 486] width 74 height 28
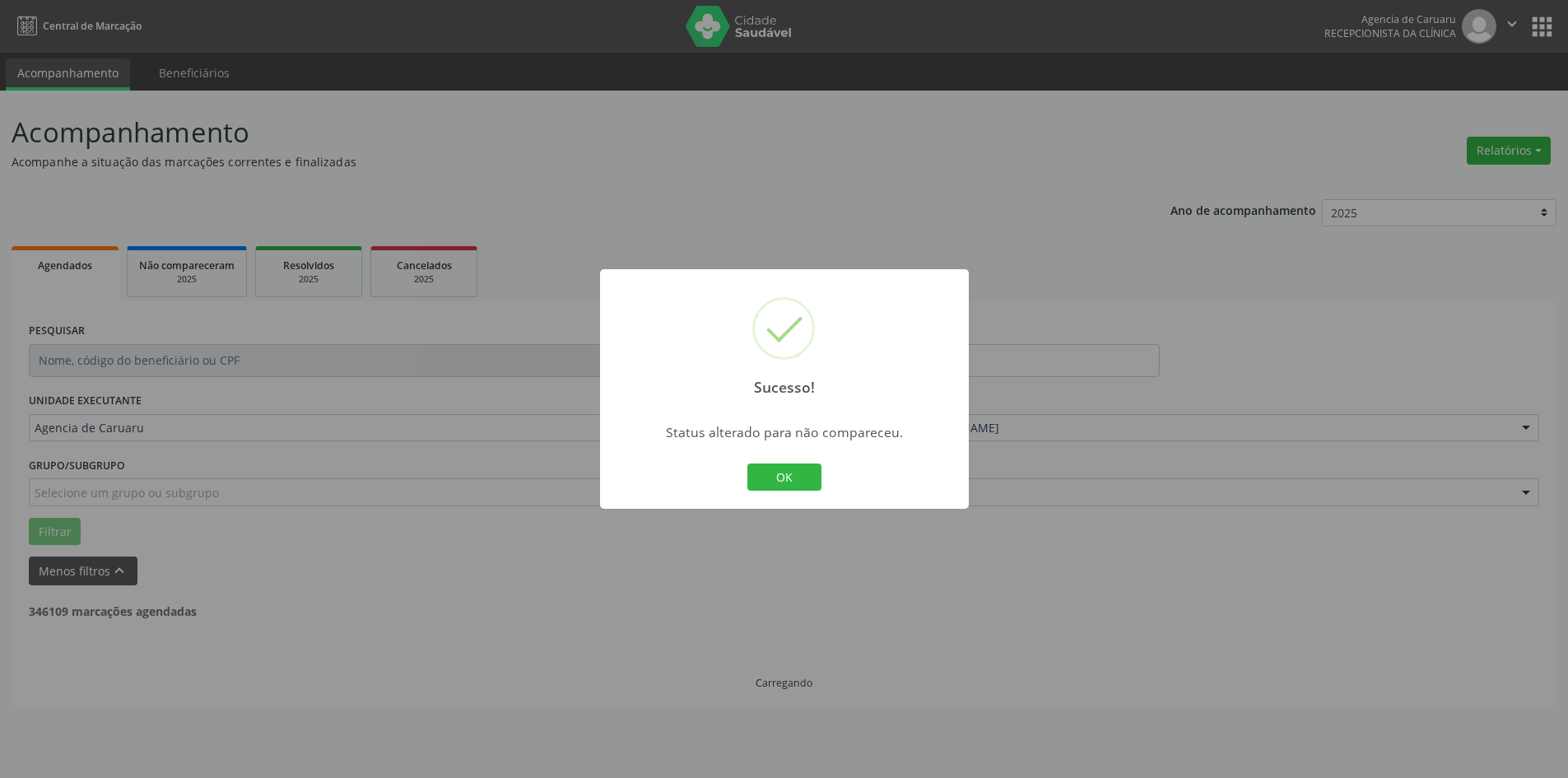
scroll to position [0, 0]
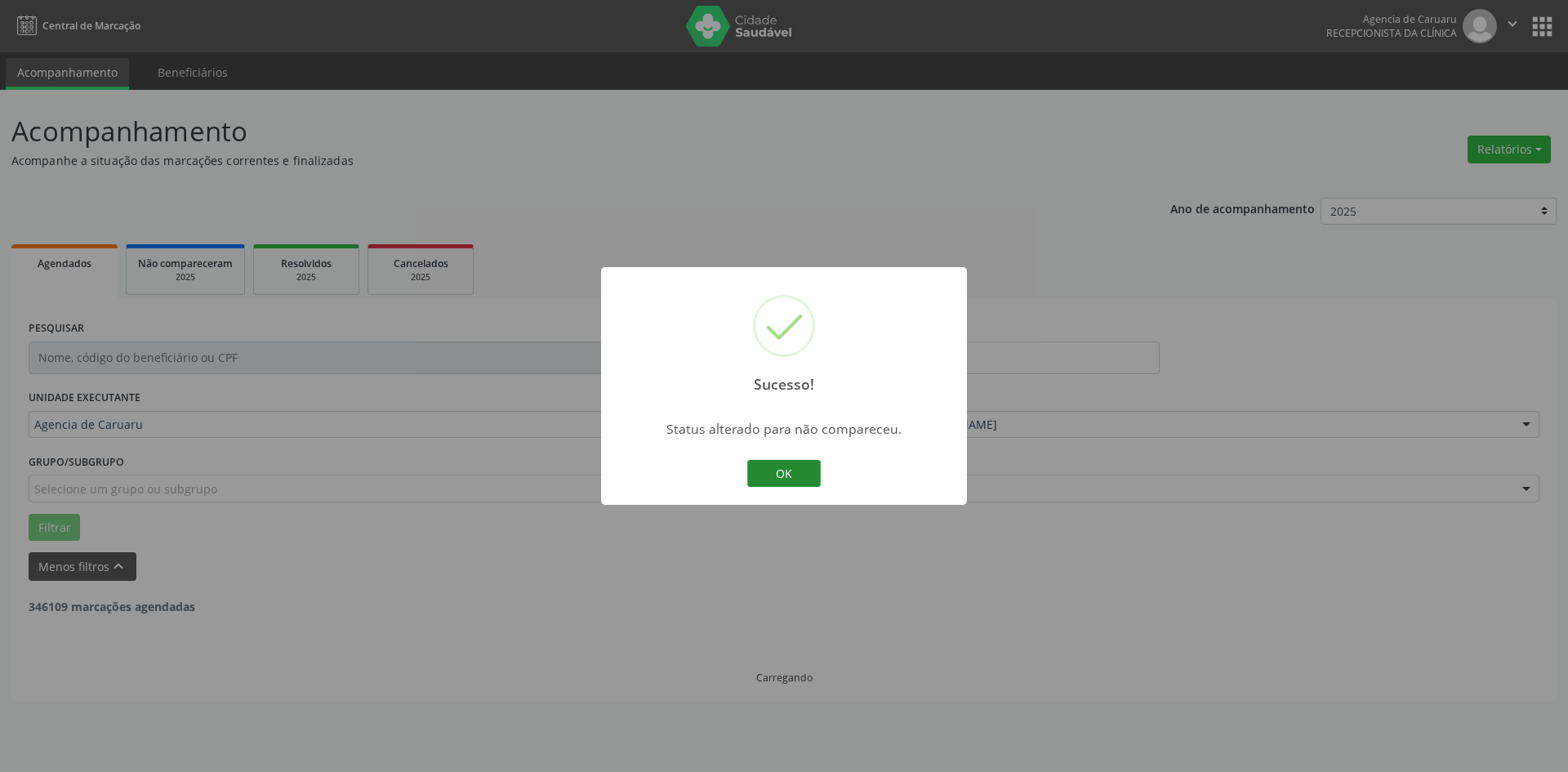
drag, startPoint x: 792, startPoint y: 463, endPoint x: 792, endPoint y: 472, distance: 9.0
click at [791, 467] on button "OK" at bounding box center [784, 474] width 74 height 27
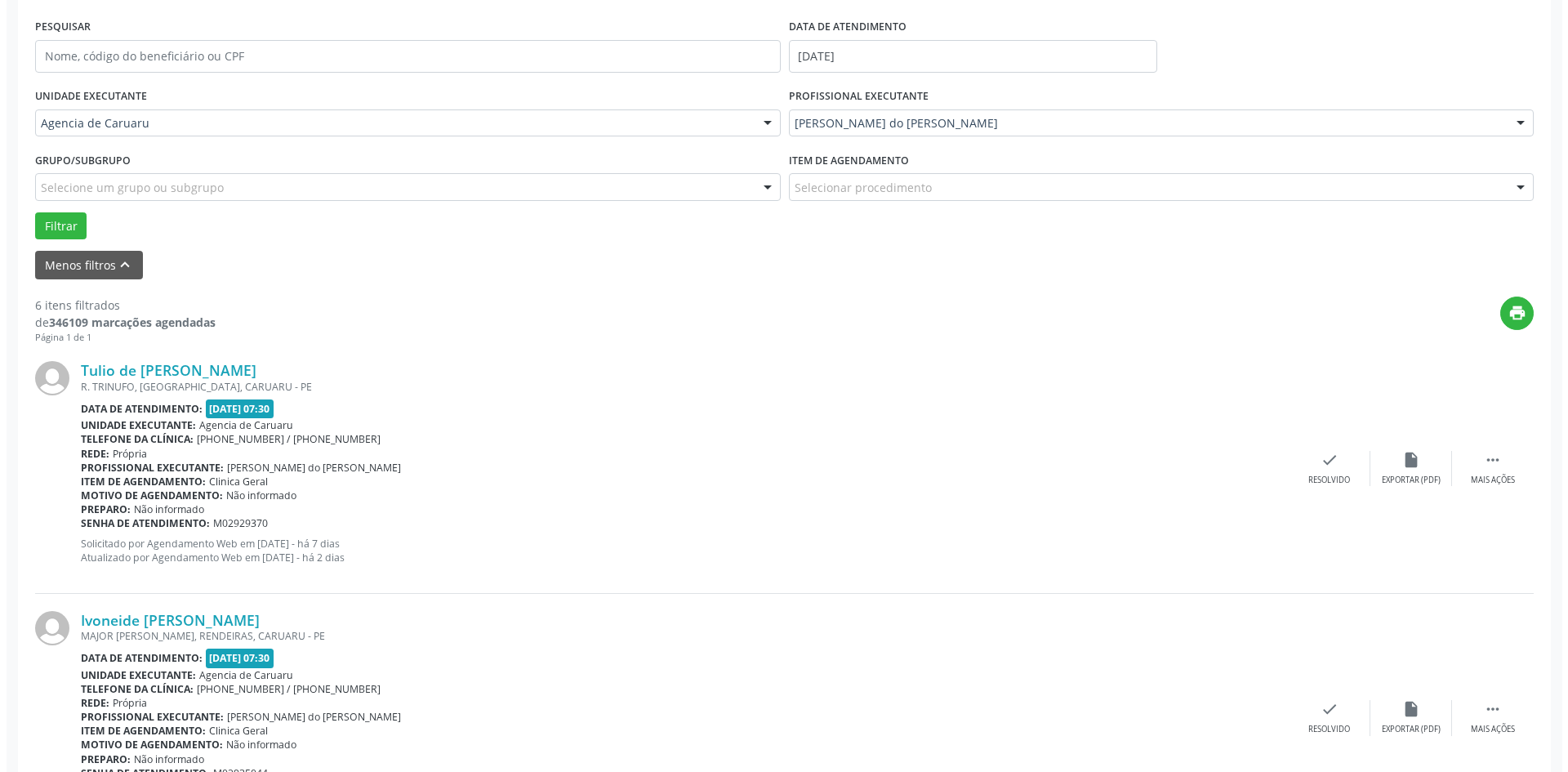
scroll to position [327, 0]
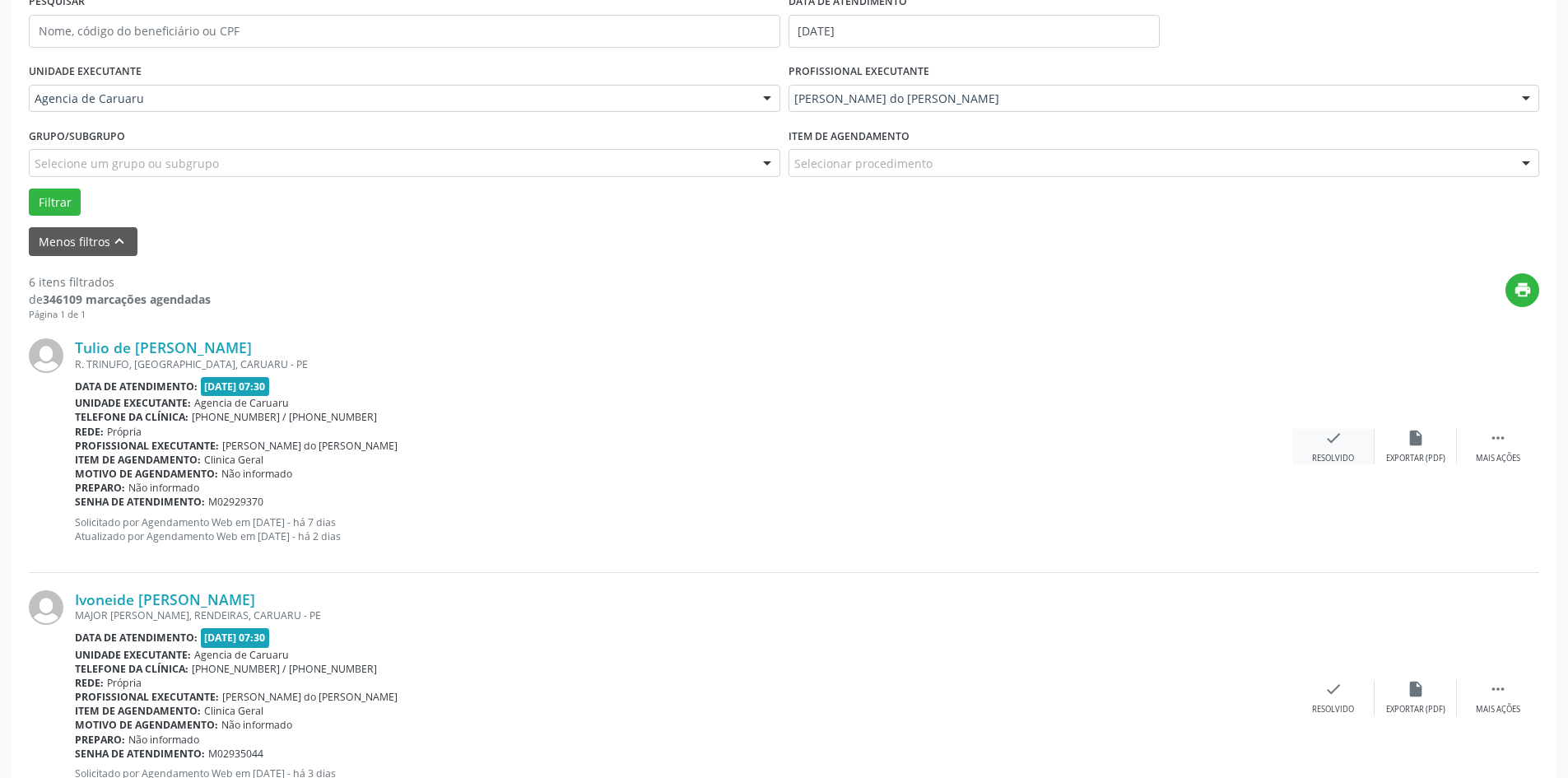
click at [1338, 454] on div "Resolvido" at bounding box center [1333, 459] width 41 height 12
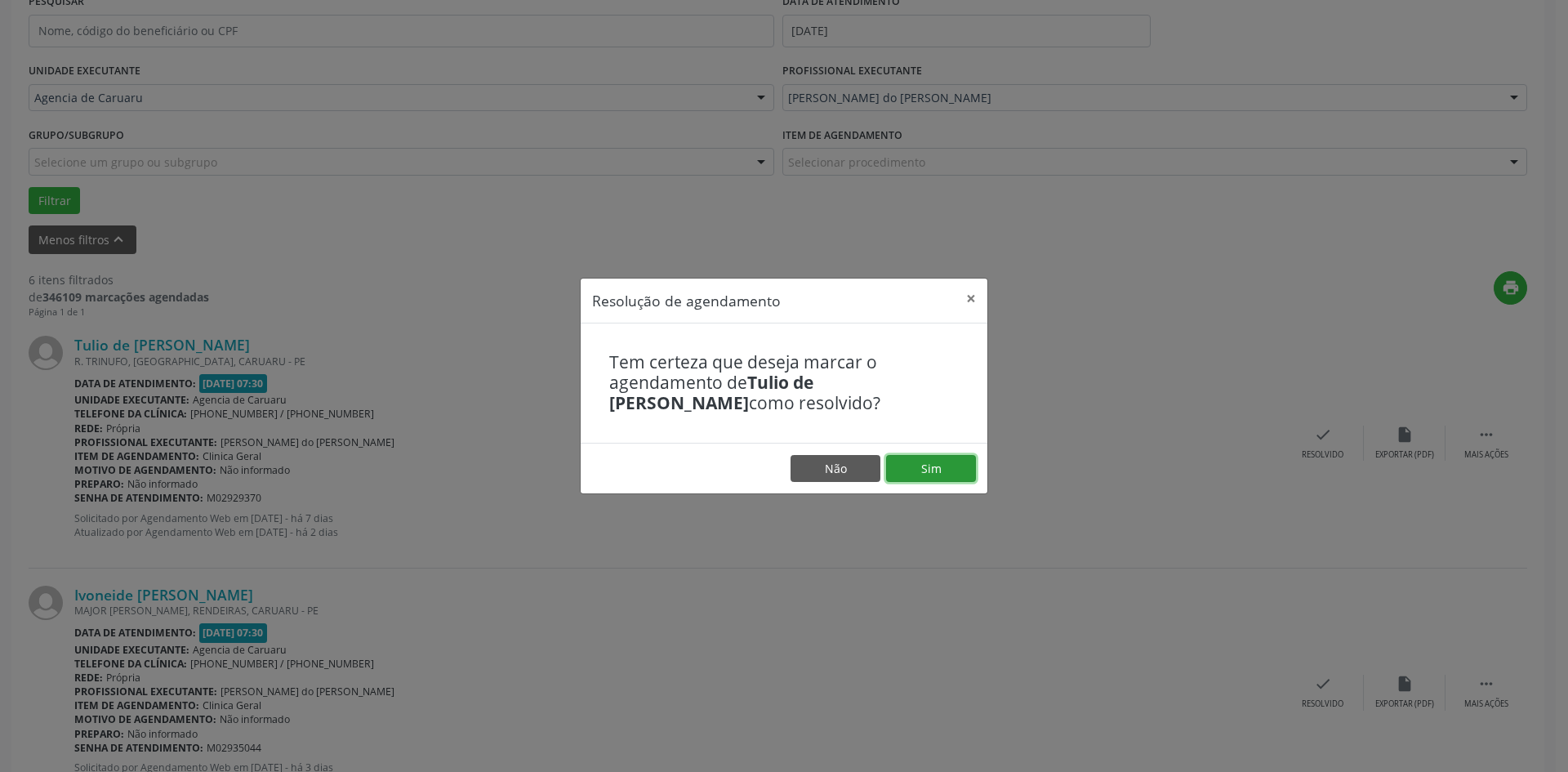
click at [926, 470] on button "Sim" at bounding box center [932, 469] width 90 height 27
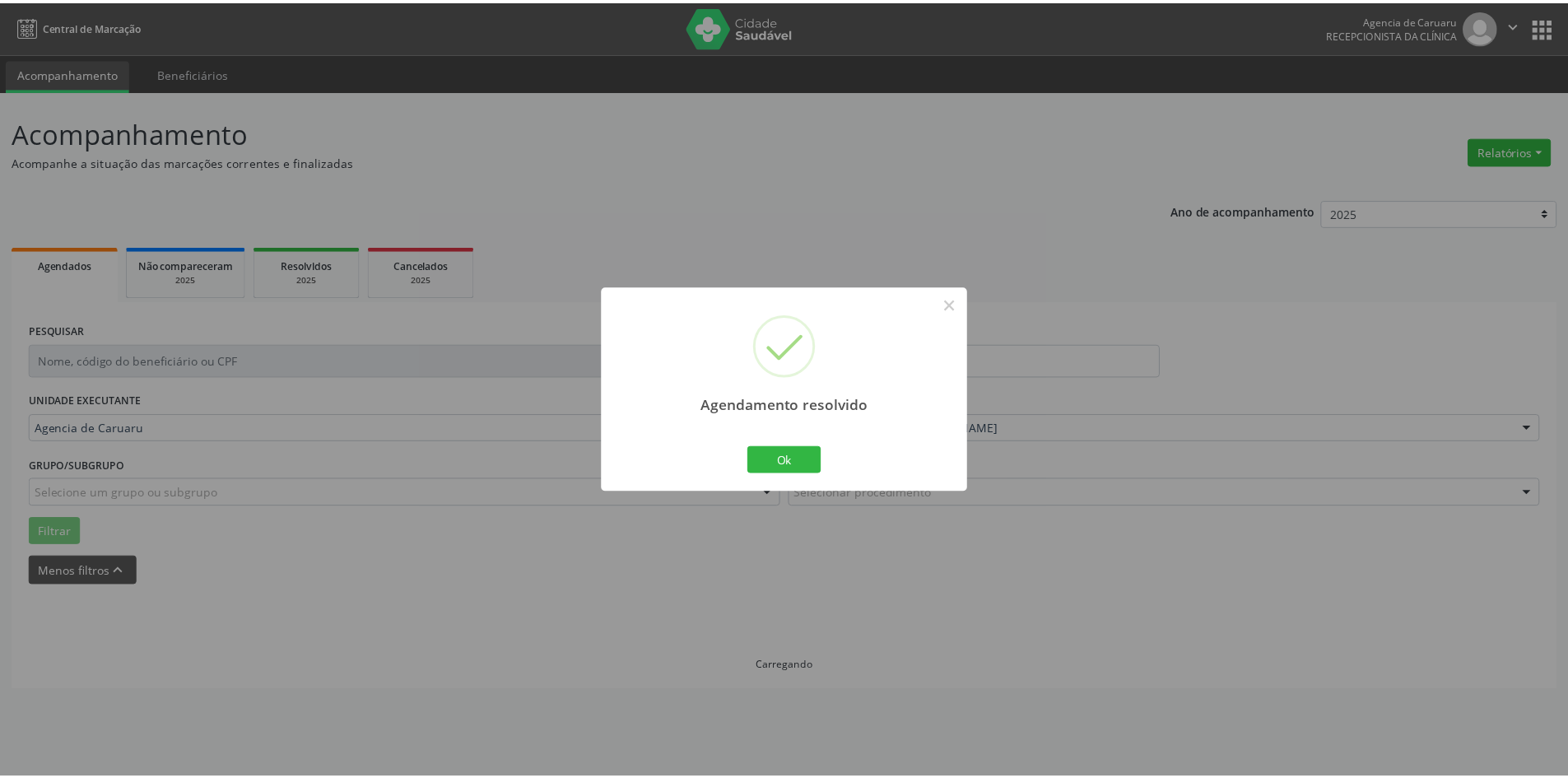
scroll to position [0, 0]
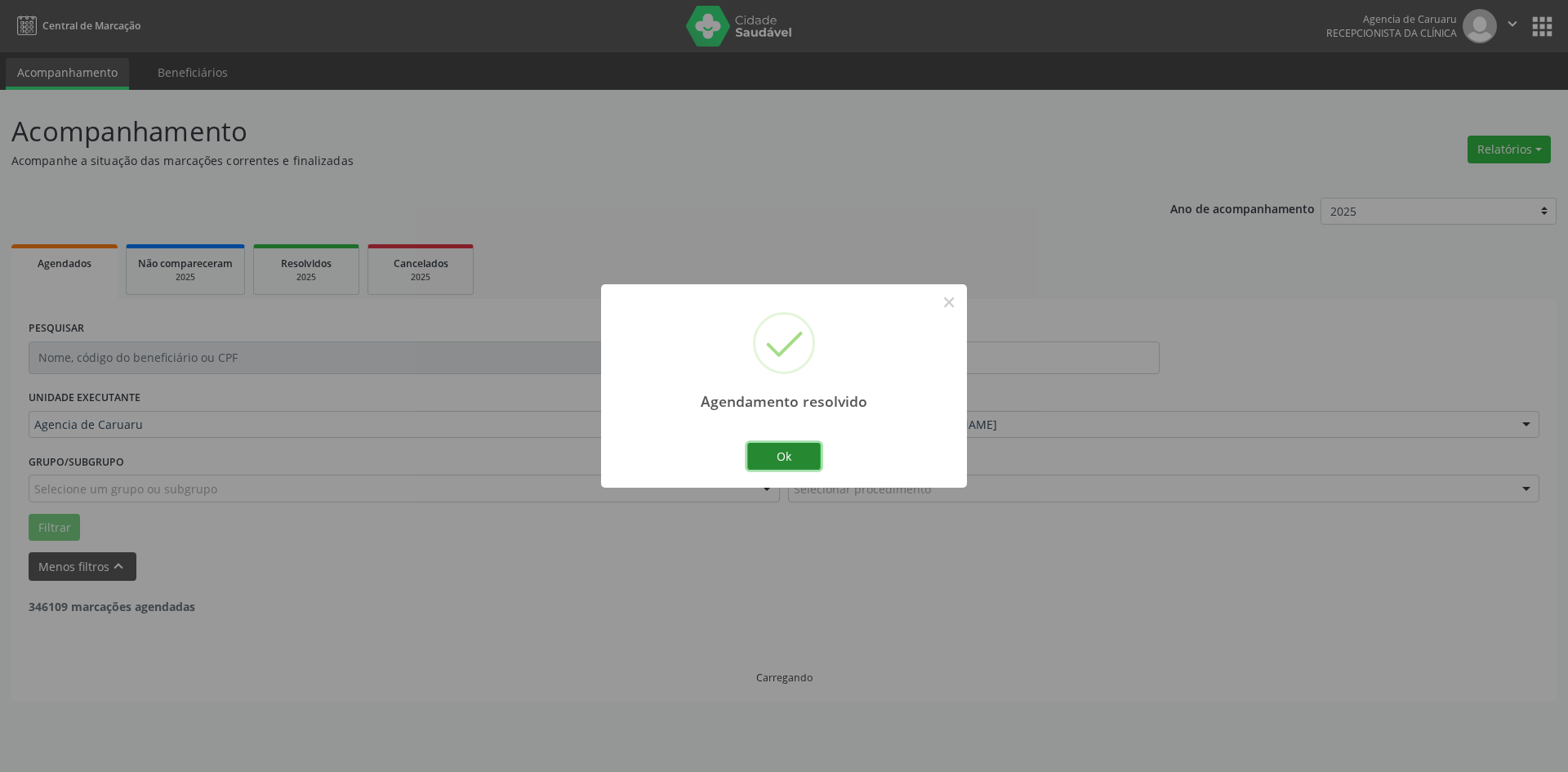
click at [781, 448] on button "Ok" at bounding box center [784, 456] width 74 height 27
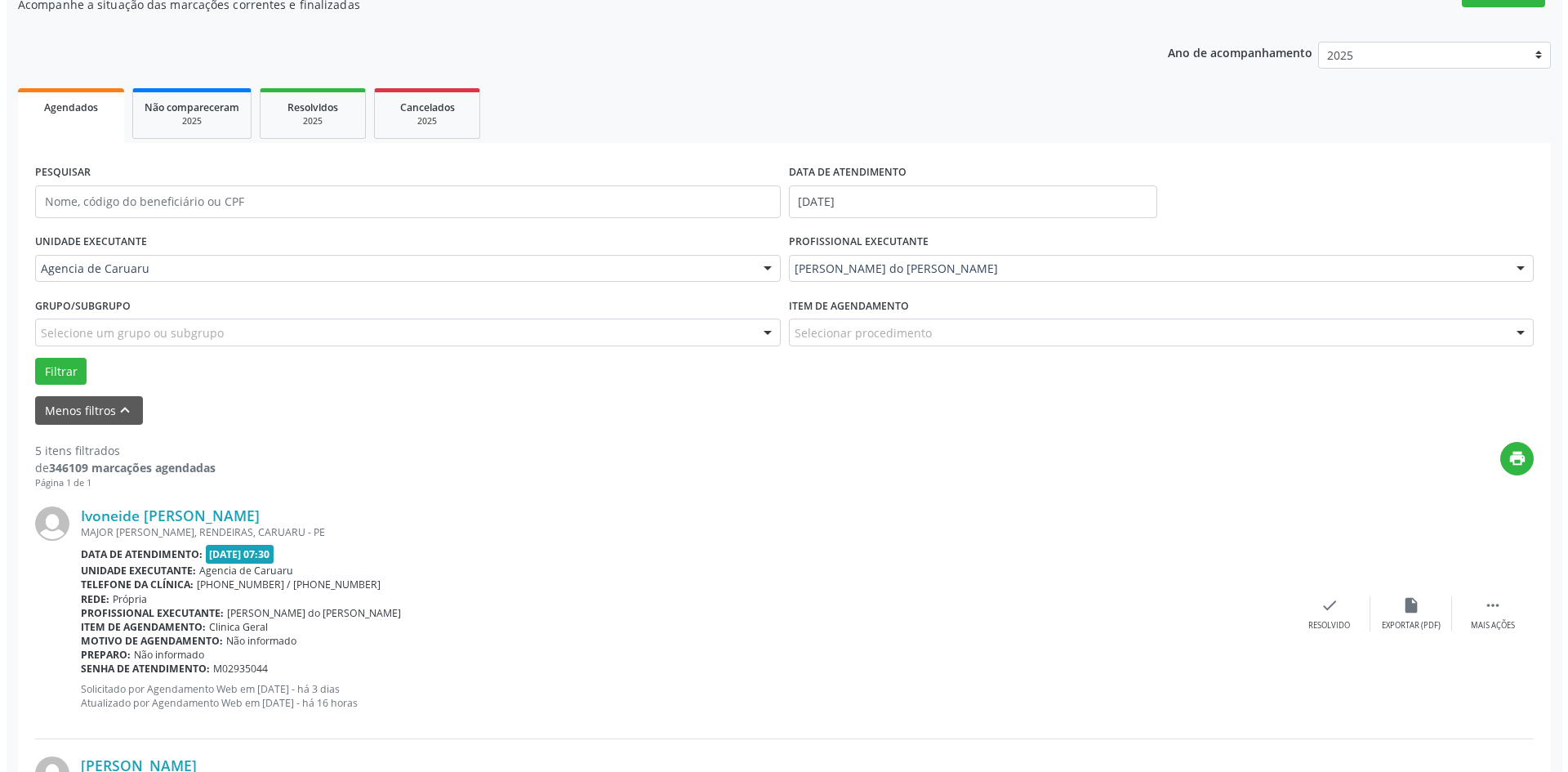
scroll to position [164, 0]
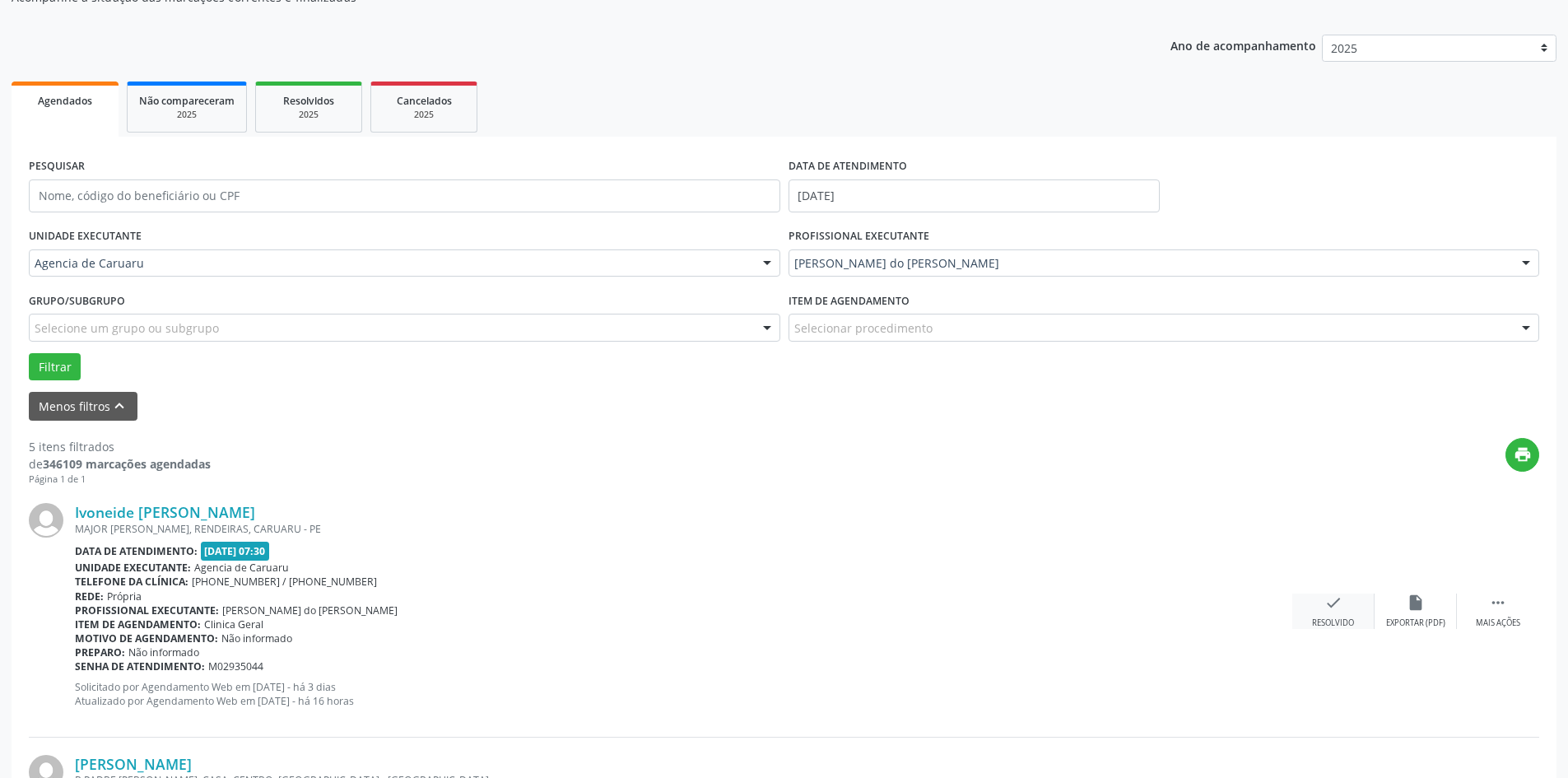
click at [1328, 607] on icon "check" at bounding box center [1333, 603] width 18 height 18
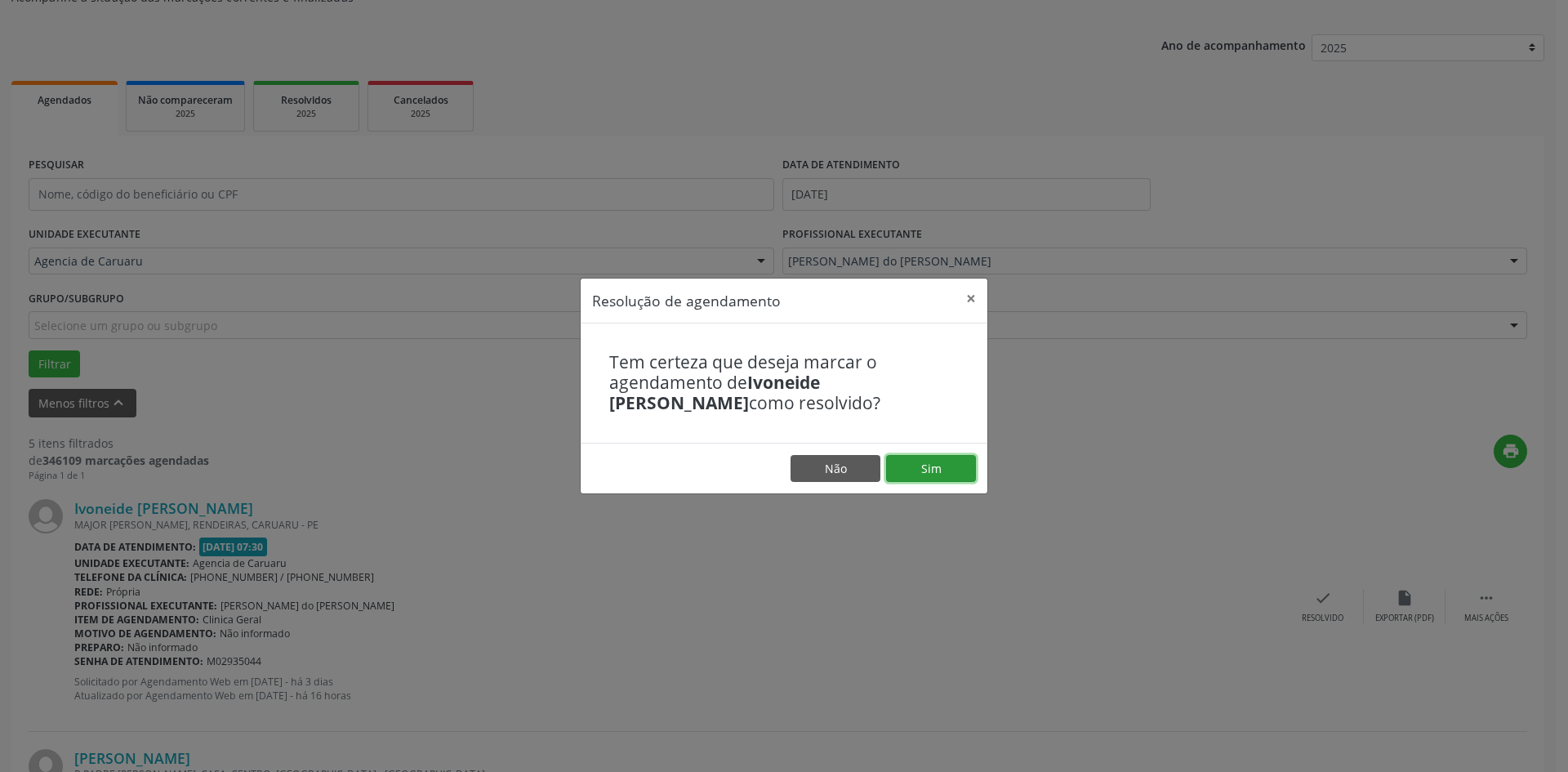
click at [932, 474] on button "Sim" at bounding box center [932, 469] width 90 height 27
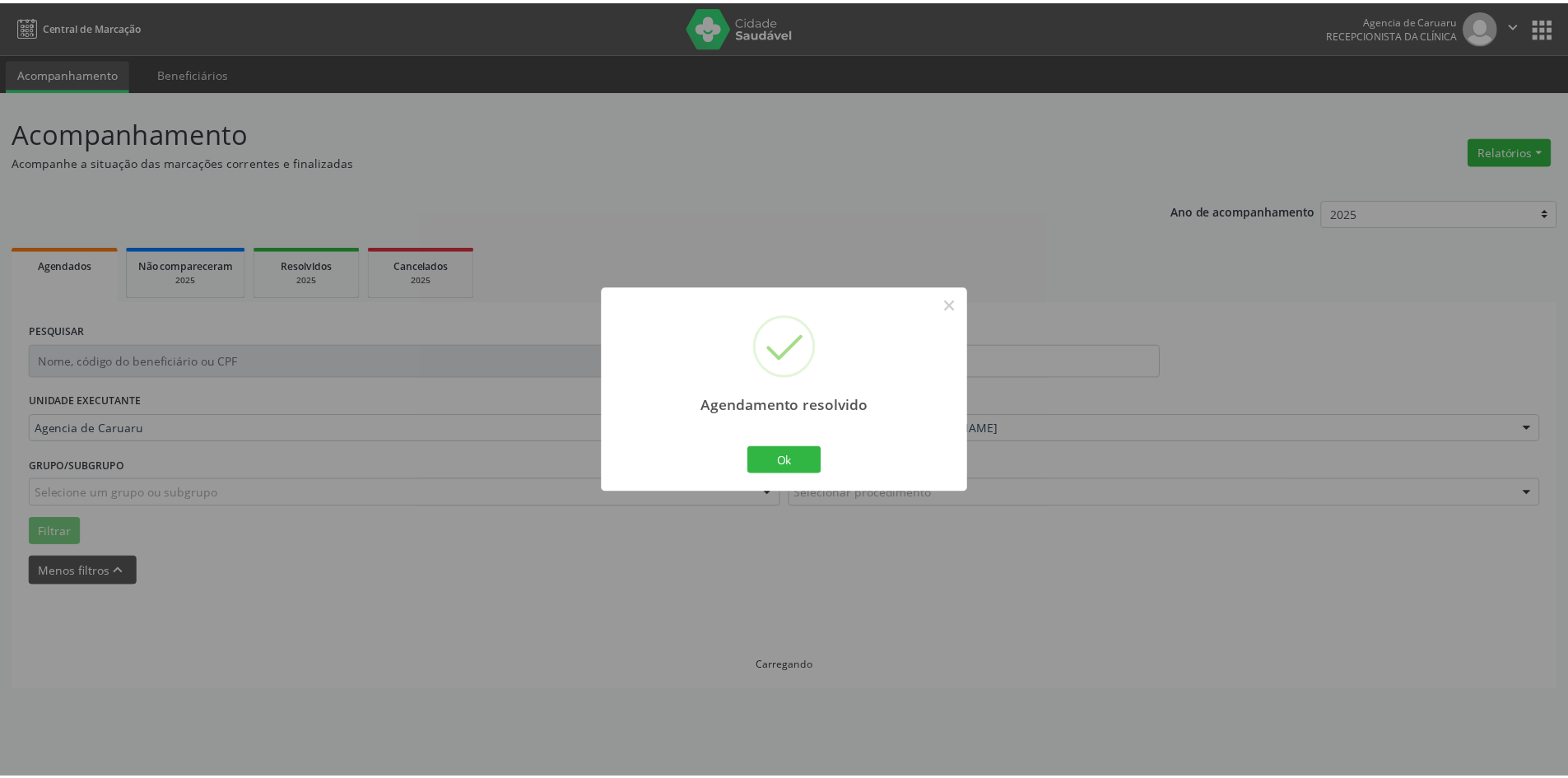
scroll to position [0, 0]
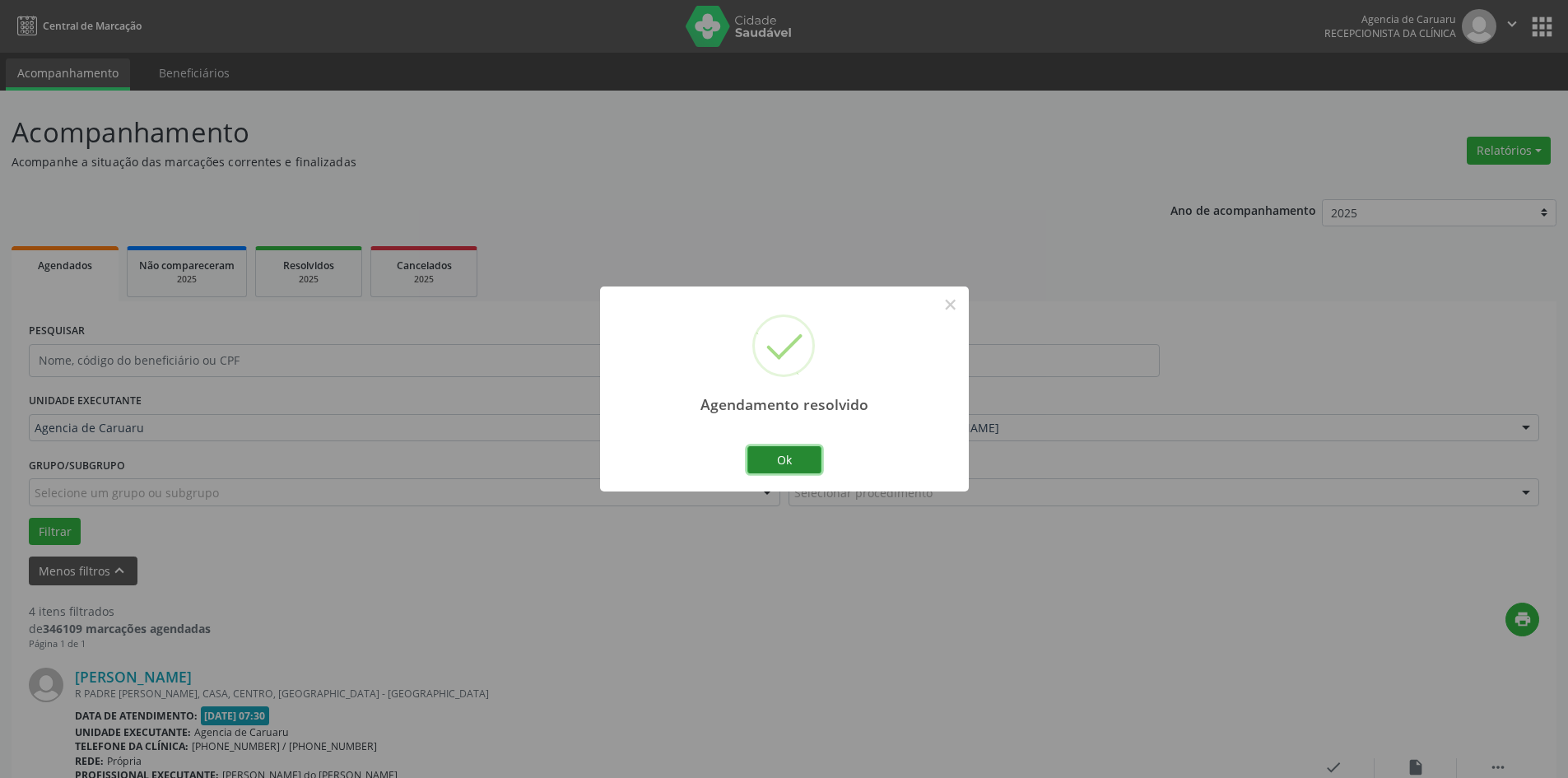
click at [812, 456] on button "Ok" at bounding box center [784, 460] width 74 height 28
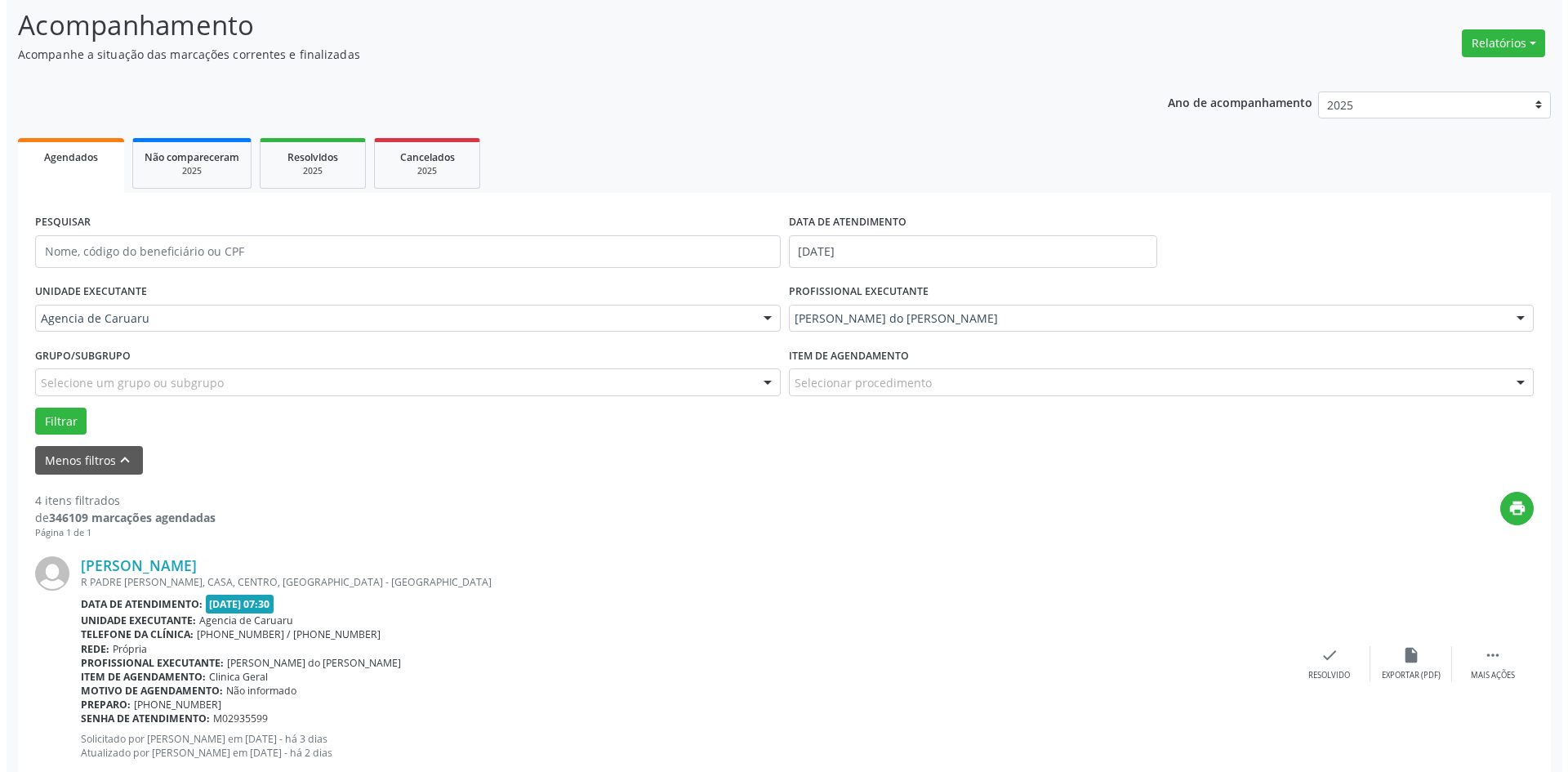
scroll to position [164, 0]
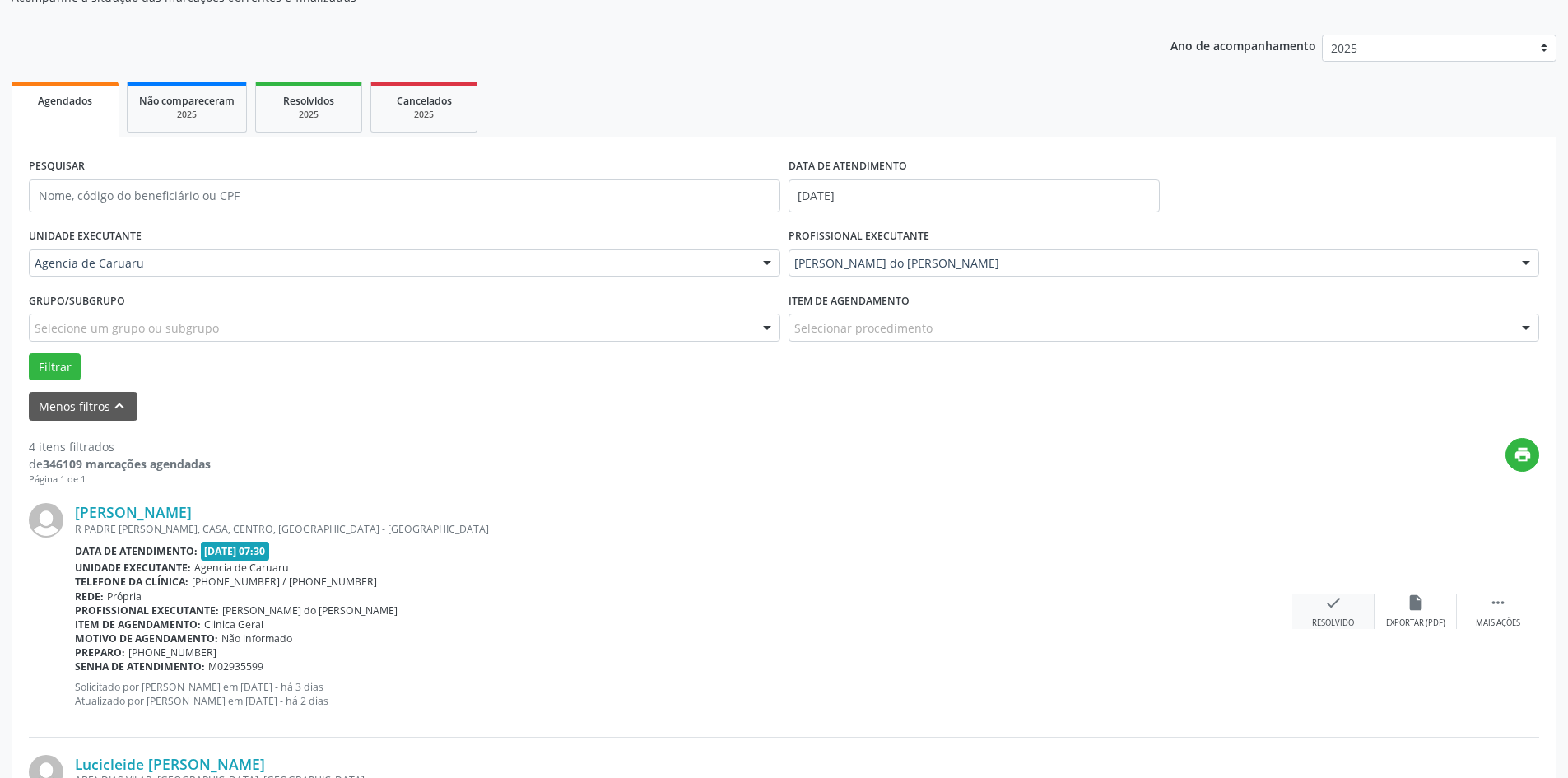
click at [1328, 603] on icon "check" at bounding box center [1333, 603] width 18 height 18
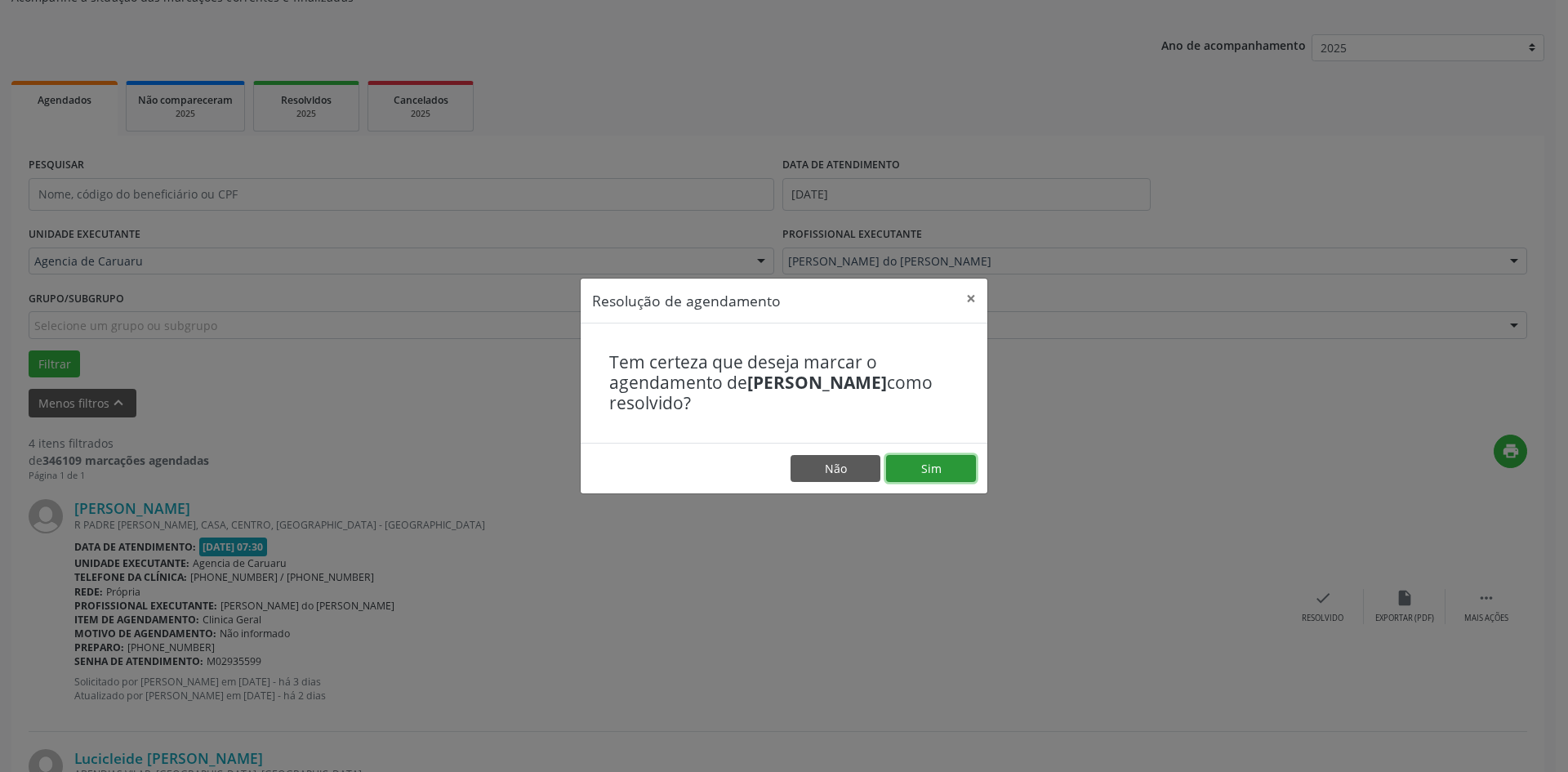
click at [958, 473] on button "Sim" at bounding box center [932, 469] width 90 height 27
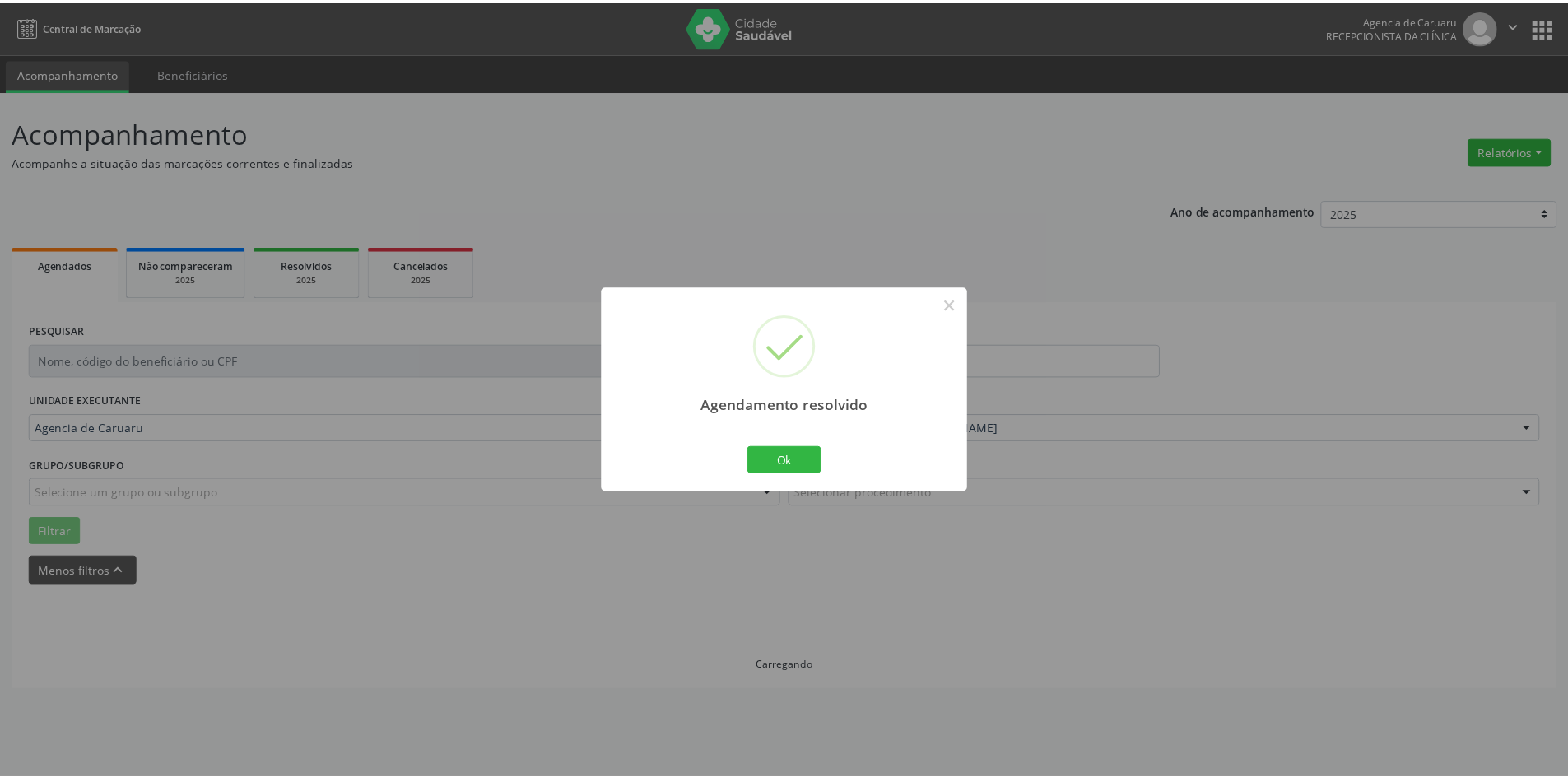
scroll to position [0, 0]
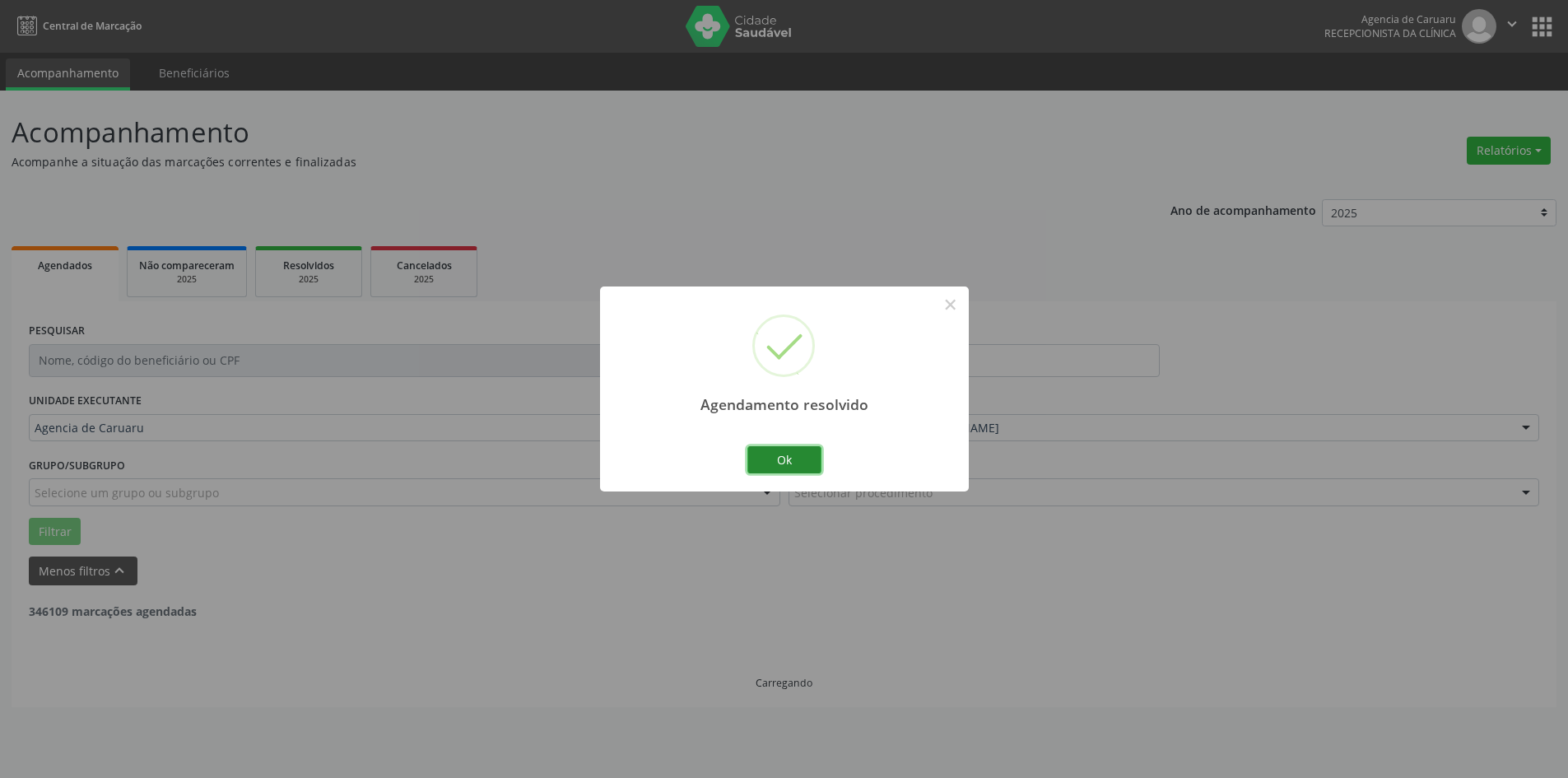
click at [803, 465] on button "Ok" at bounding box center [784, 460] width 74 height 28
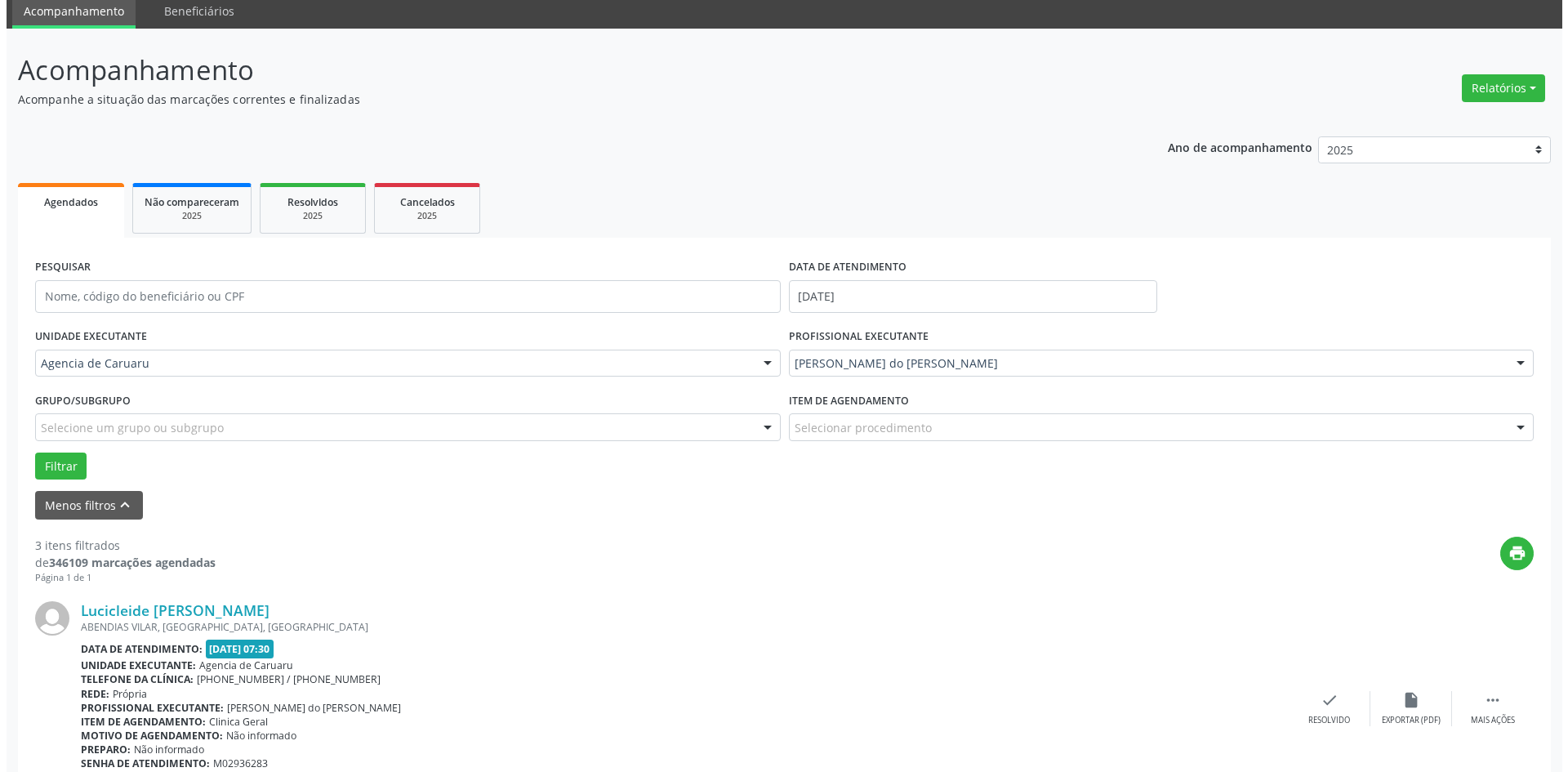
scroll to position [164, 0]
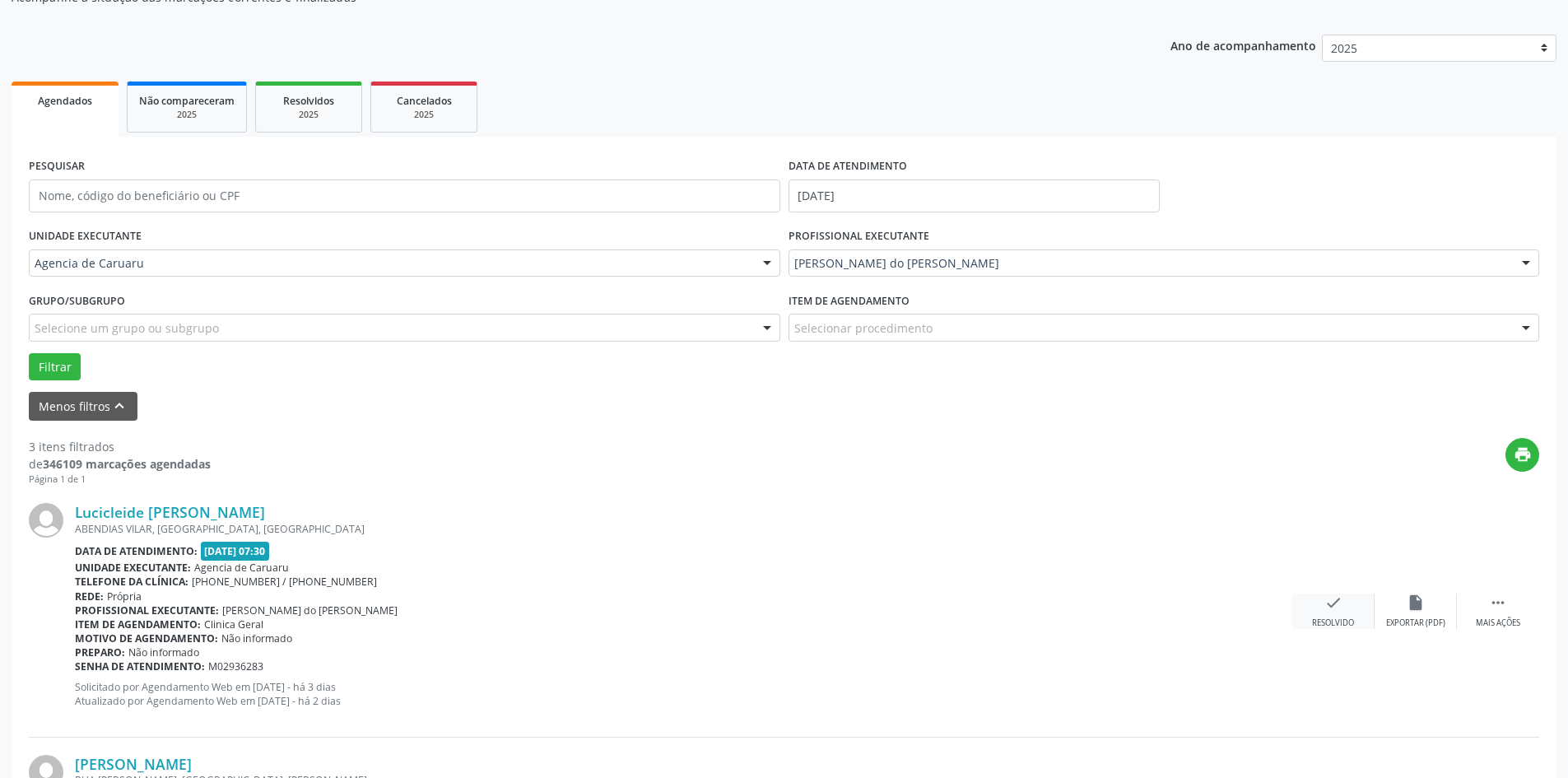
click at [1327, 609] on icon "check" at bounding box center [1333, 603] width 18 height 18
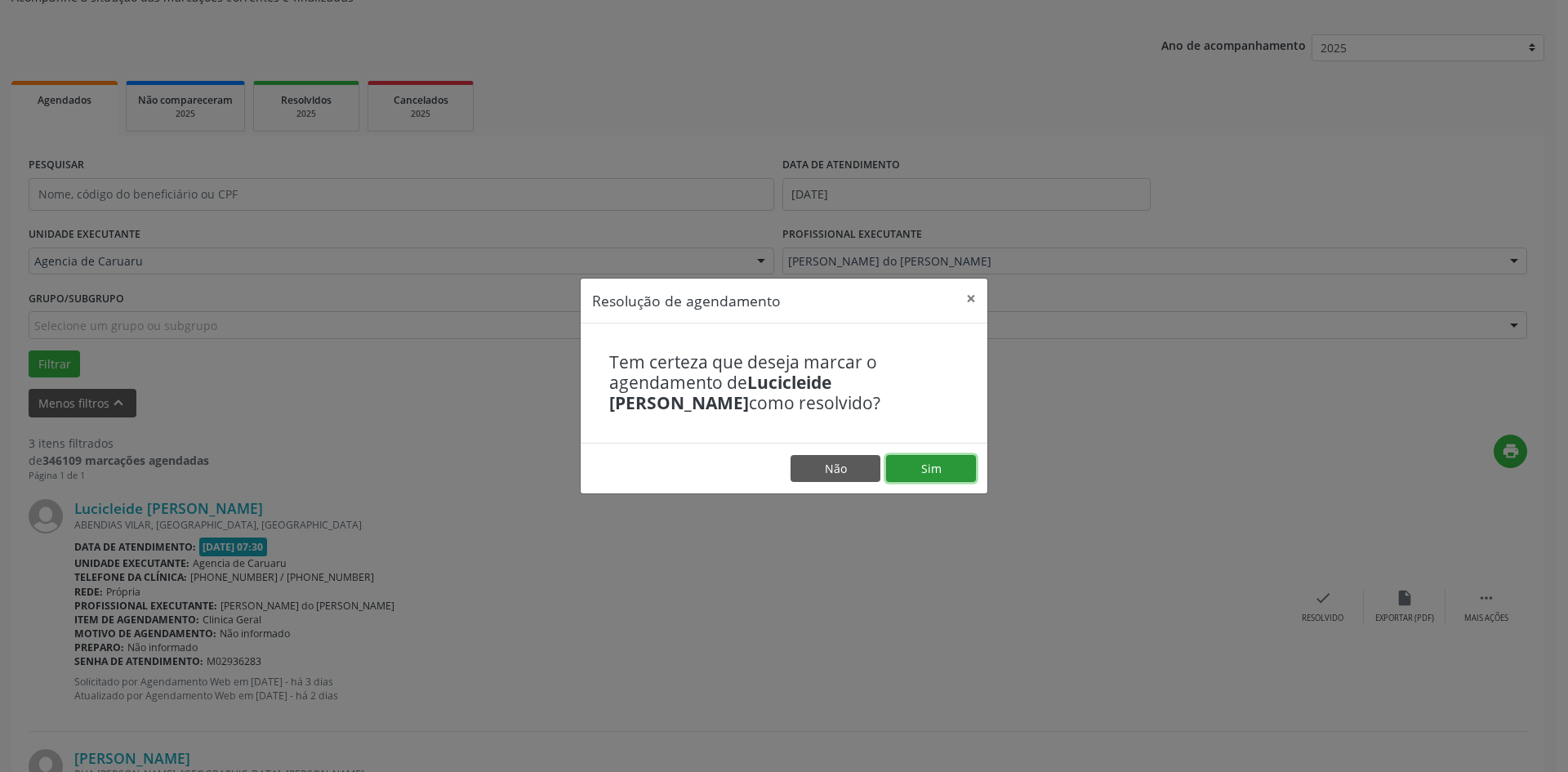
click at [929, 470] on button "Sim" at bounding box center [932, 469] width 90 height 27
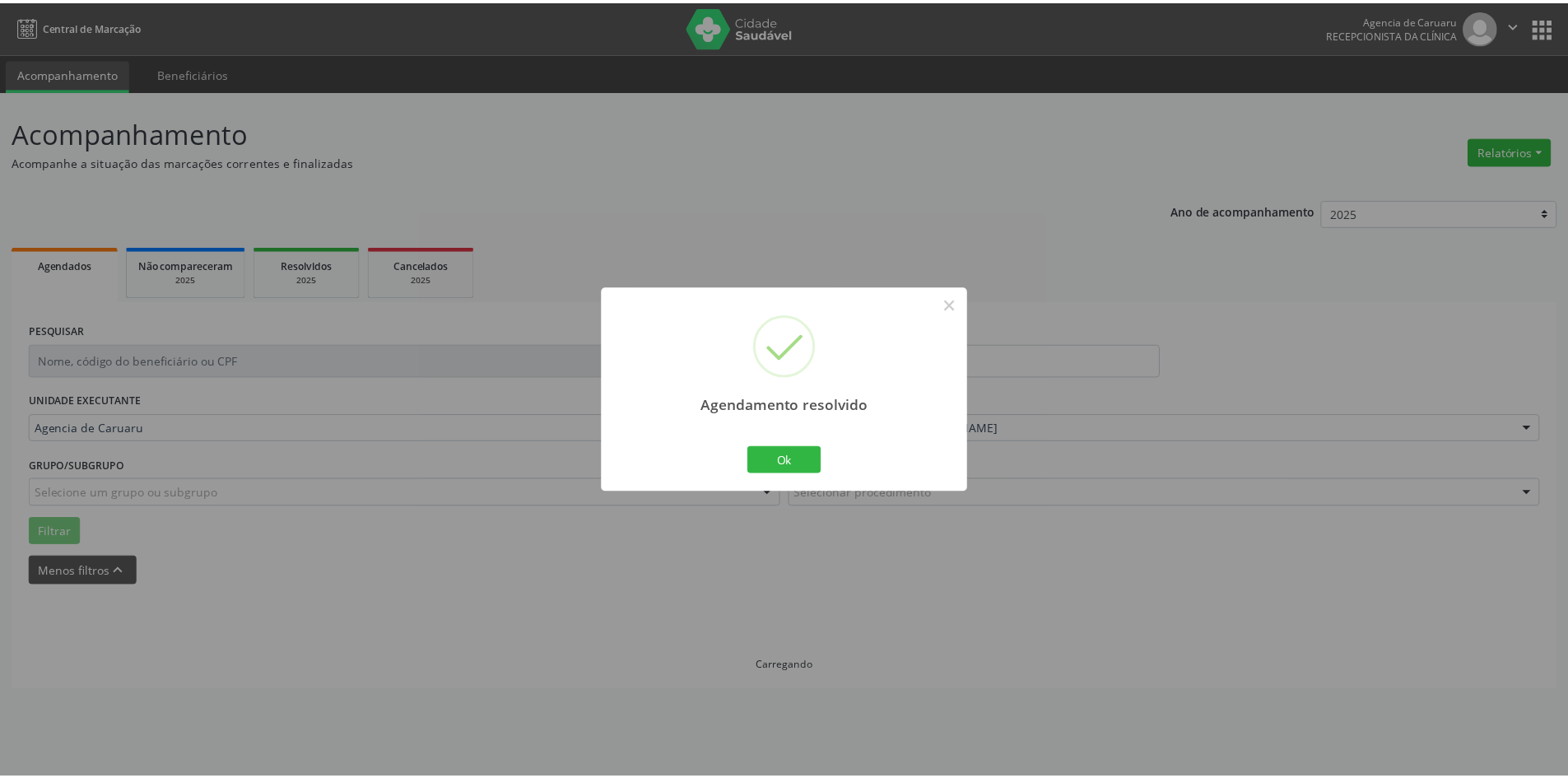
scroll to position [0, 0]
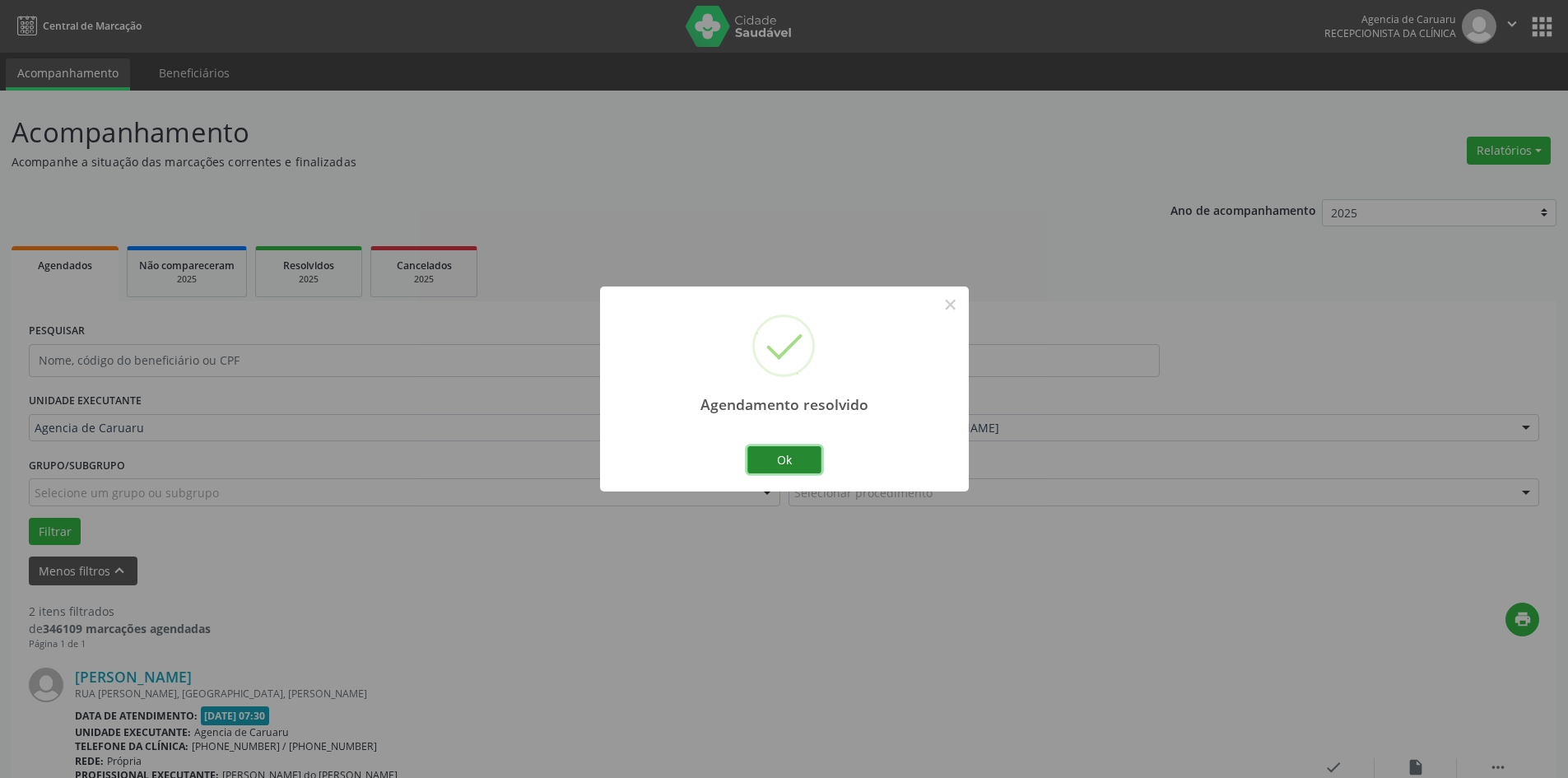
click at [786, 458] on button "Ok" at bounding box center [784, 460] width 74 height 28
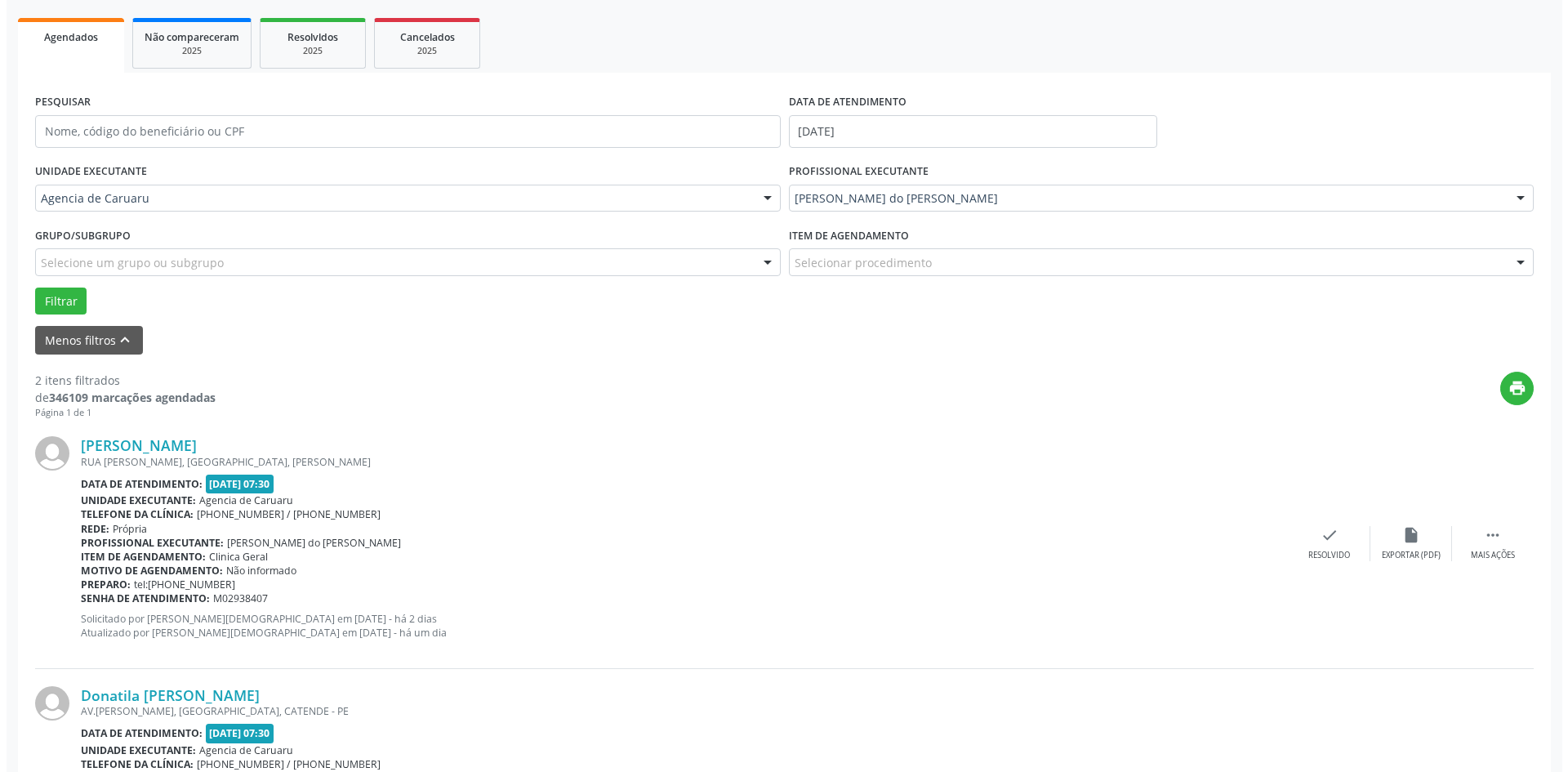
scroll to position [245, 0]
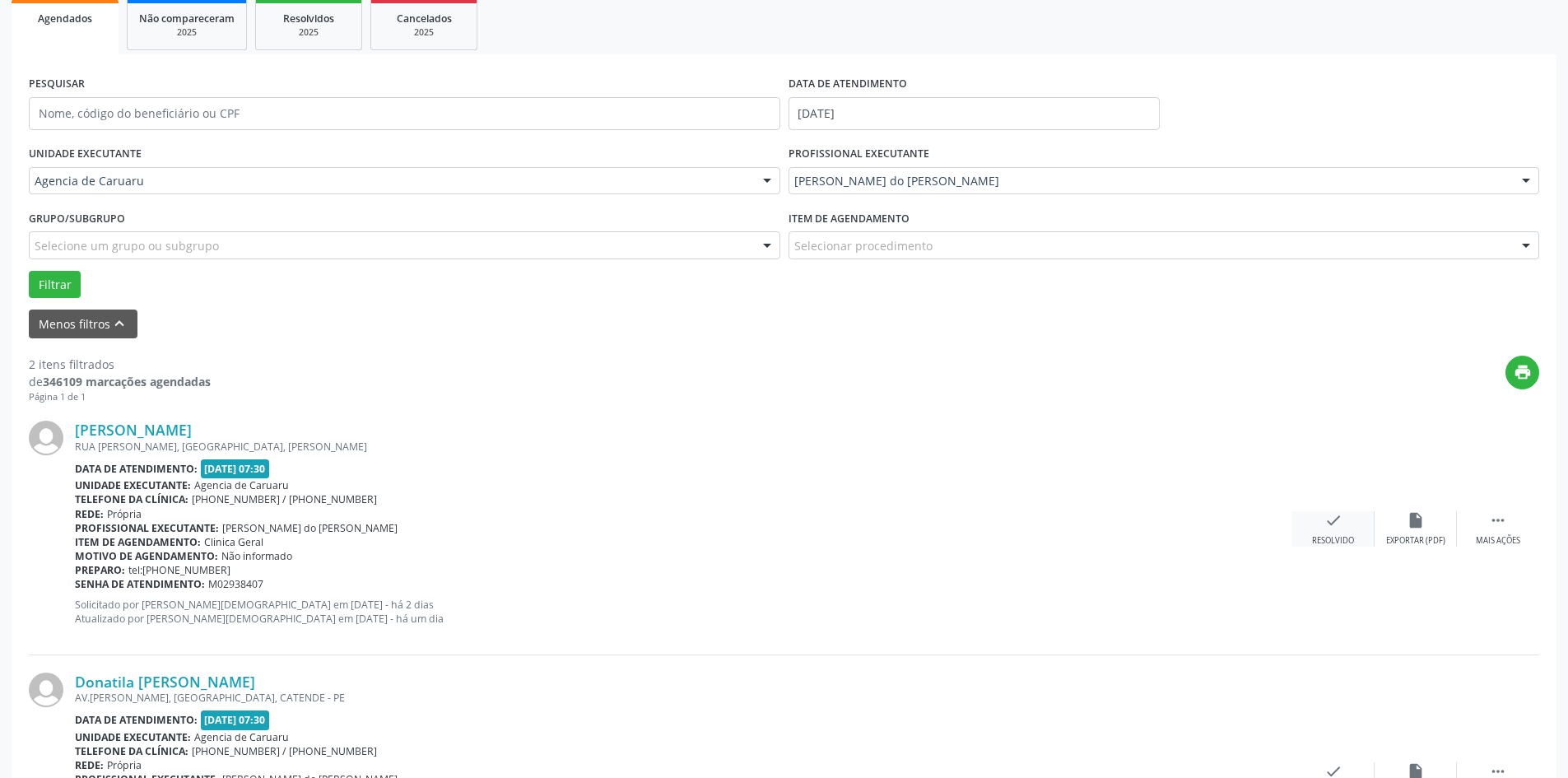
click at [1343, 534] on div "check Resolvido" at bounding box center [1333, 529] width 82 height 36
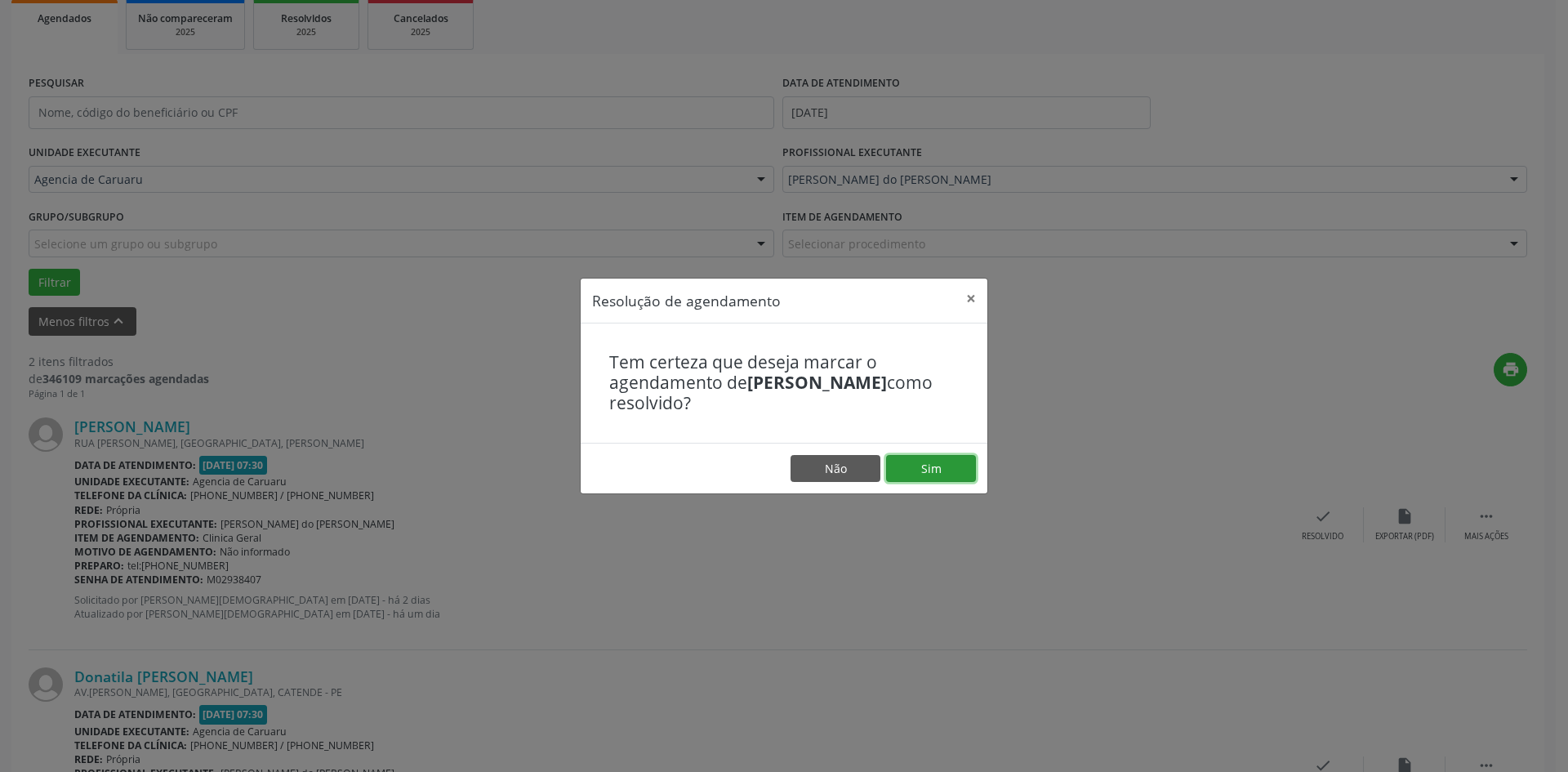
click at [949, 476] on button "Sim" at bounding box center [932, 469] width 90 height 27
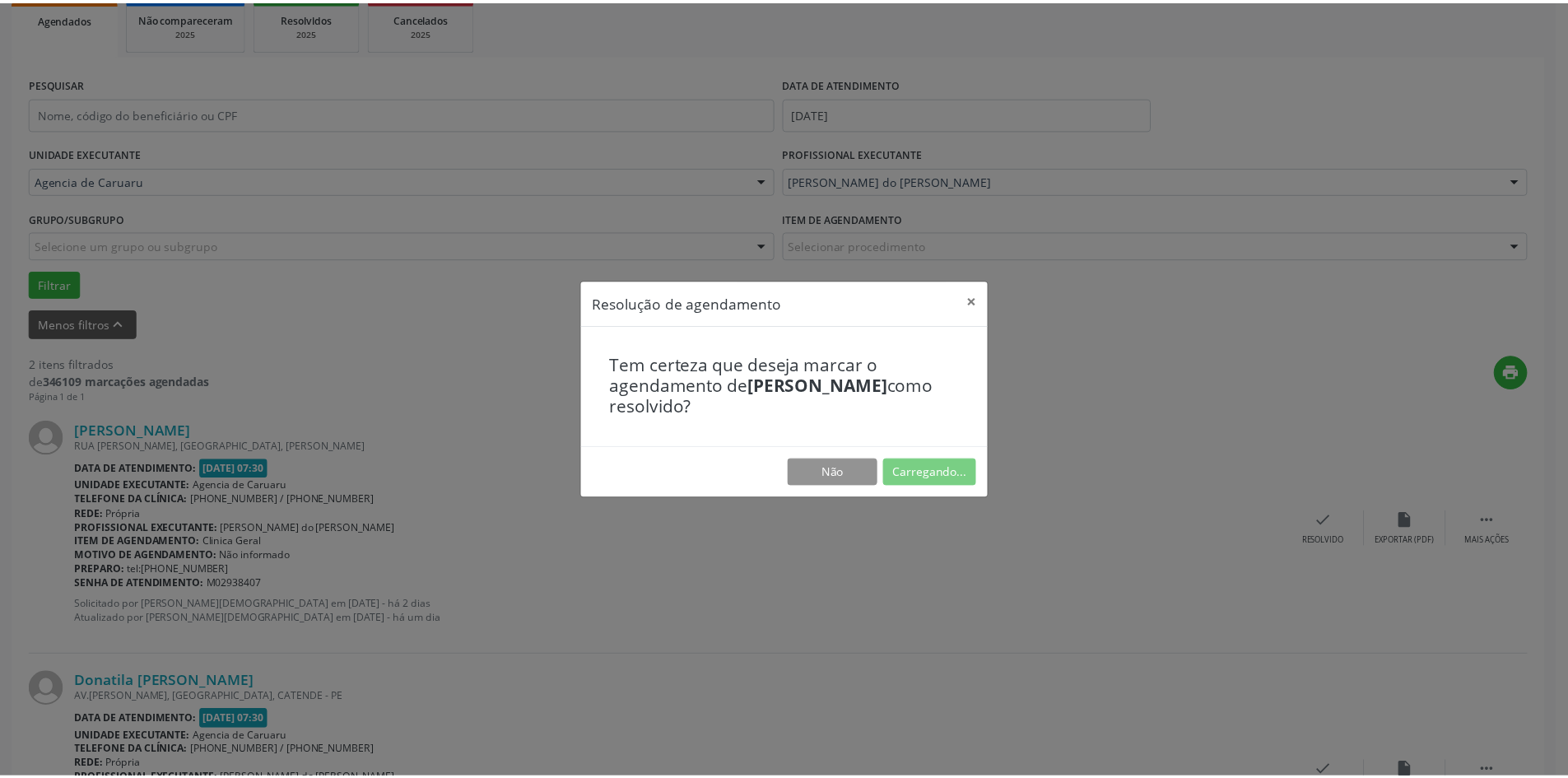
scroll to position [0, 0]
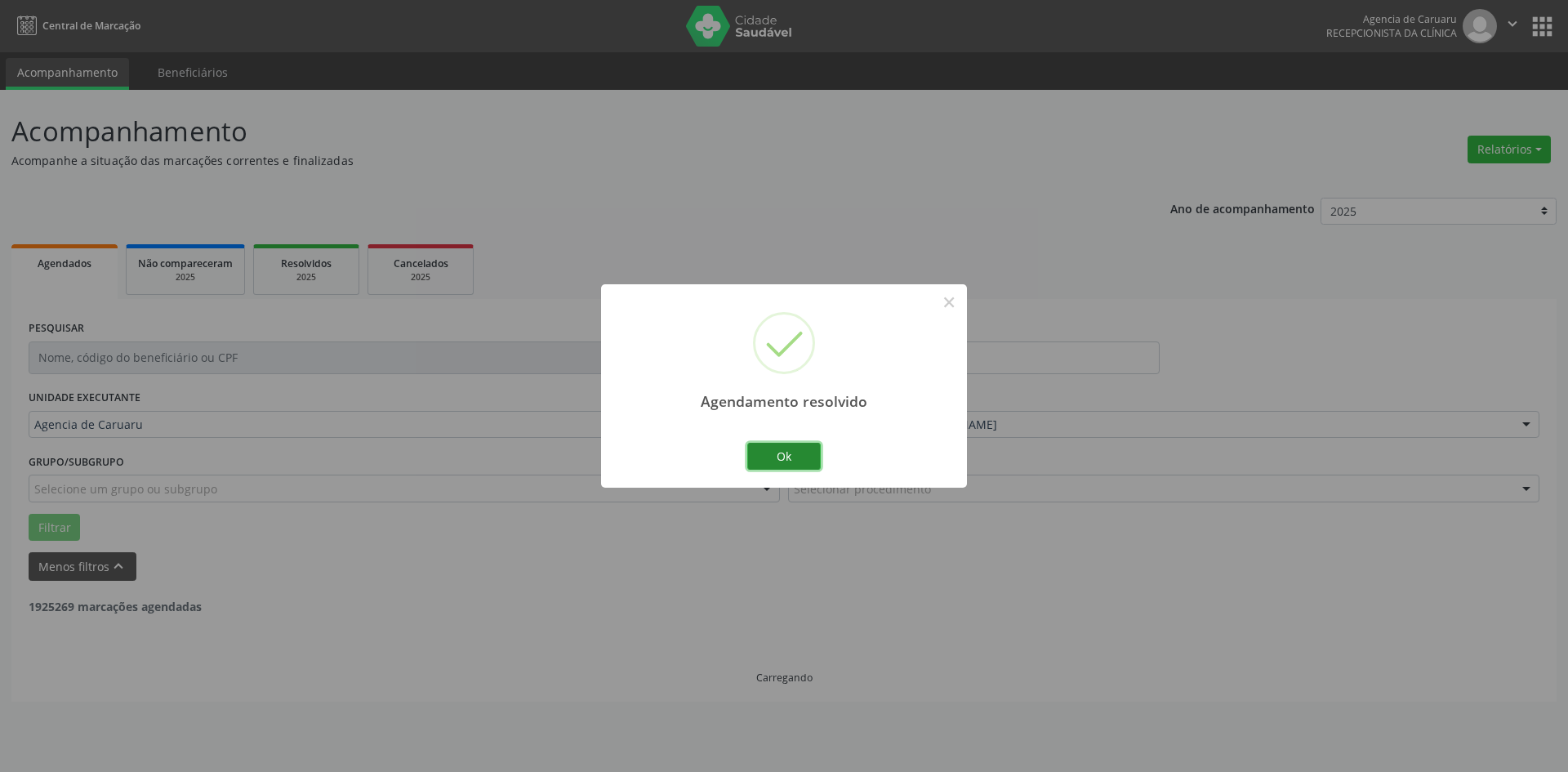
click at [774, 457] on button "Ok" at bounding box center [784, 456] width 74 height 27
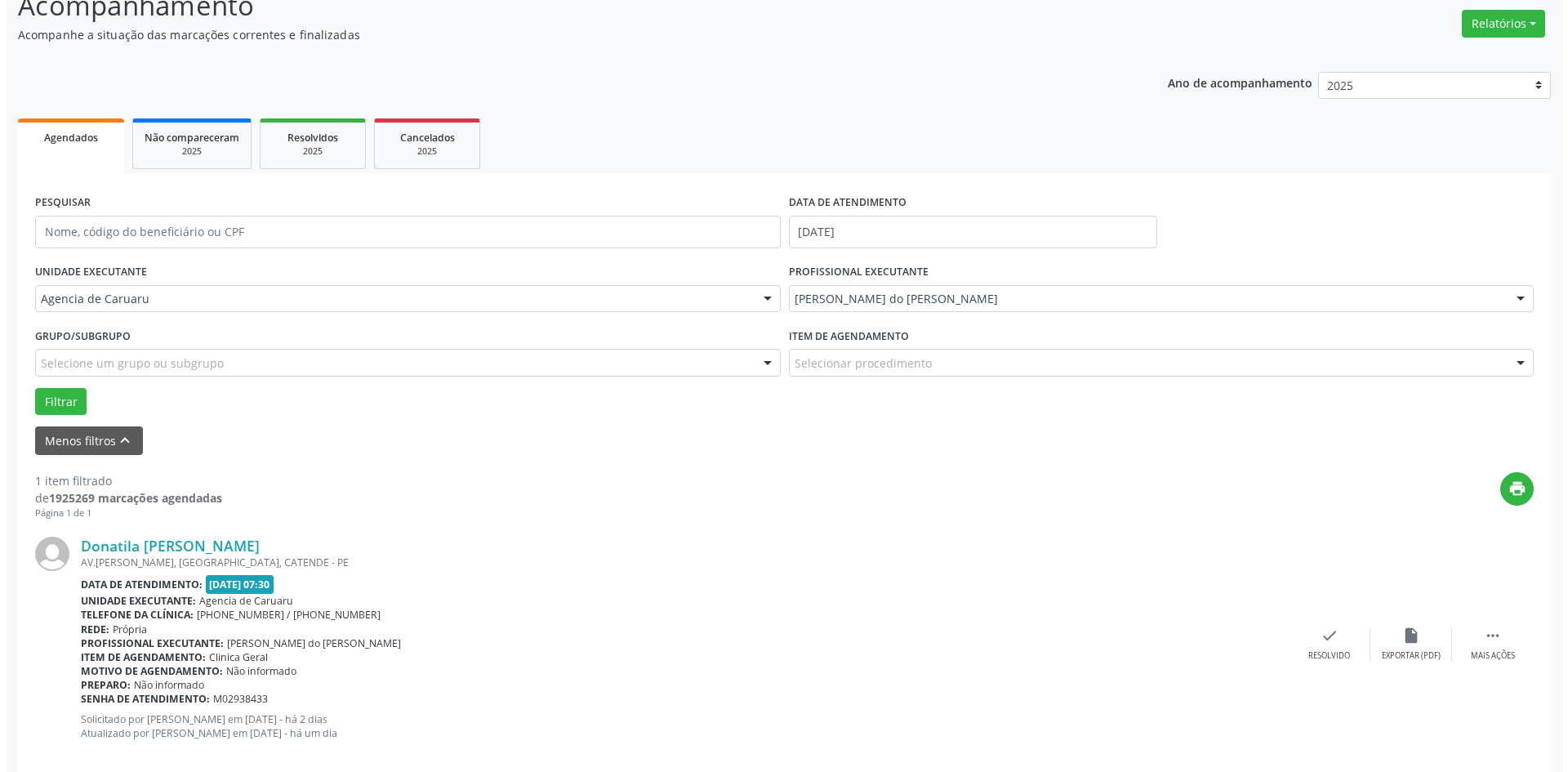
scroll to position [151, 0]
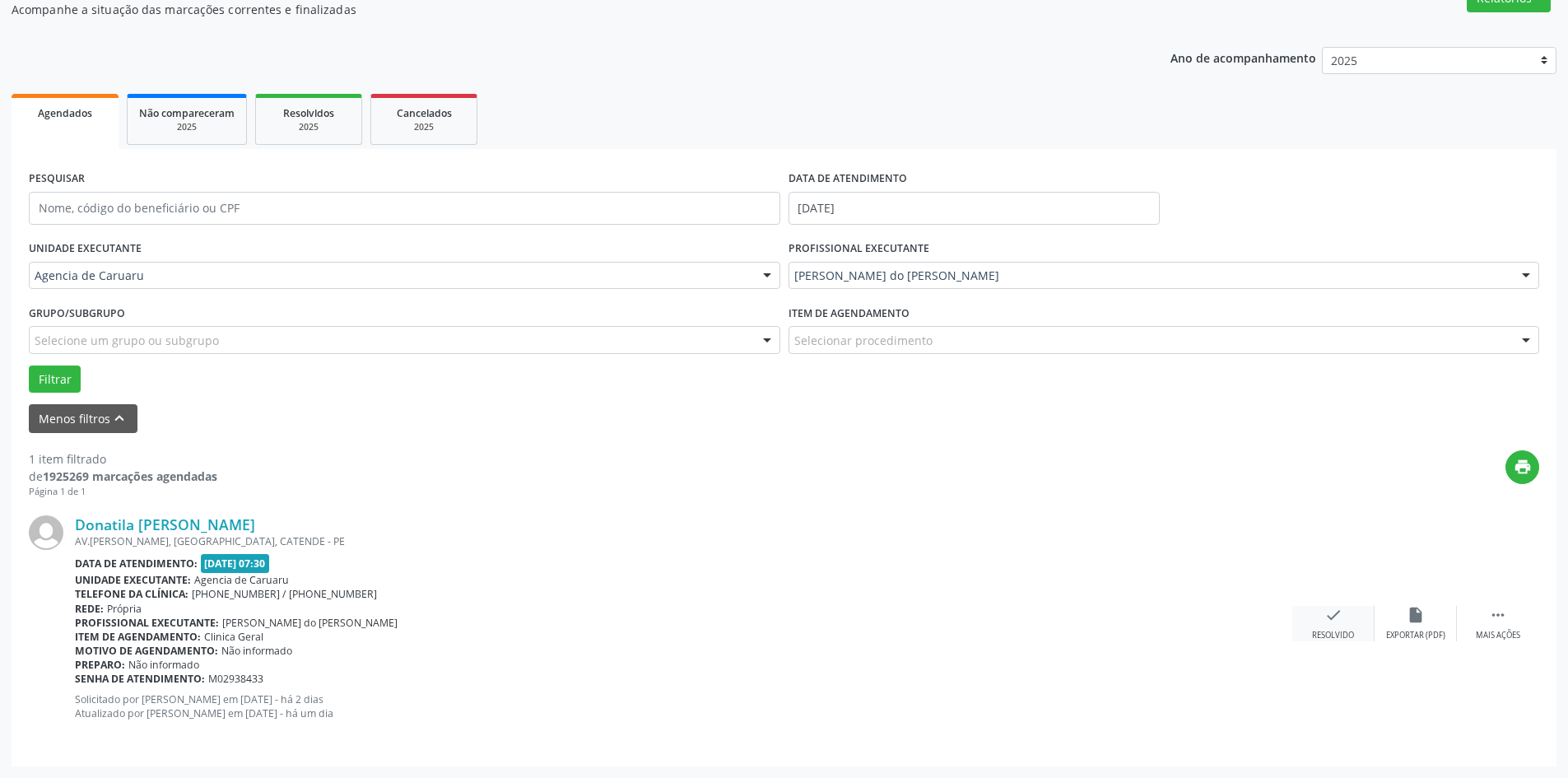
click at [1336, 626] on div "check Resolvido" at bounding box center [1333, 624] width 82 height 36
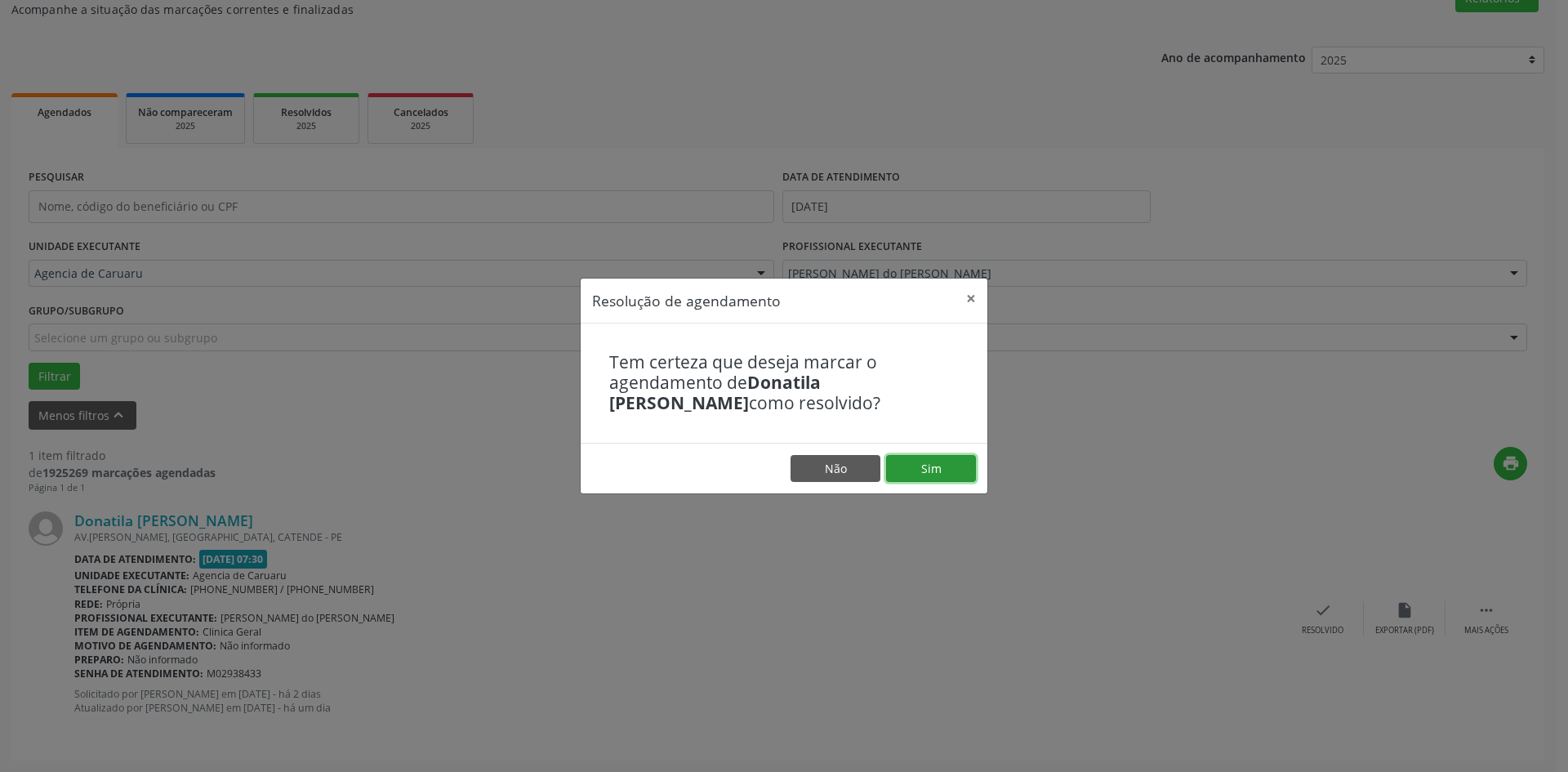
click at [919, 471] on button "Sim" at bounding box center [932, 469] width 90 height 27
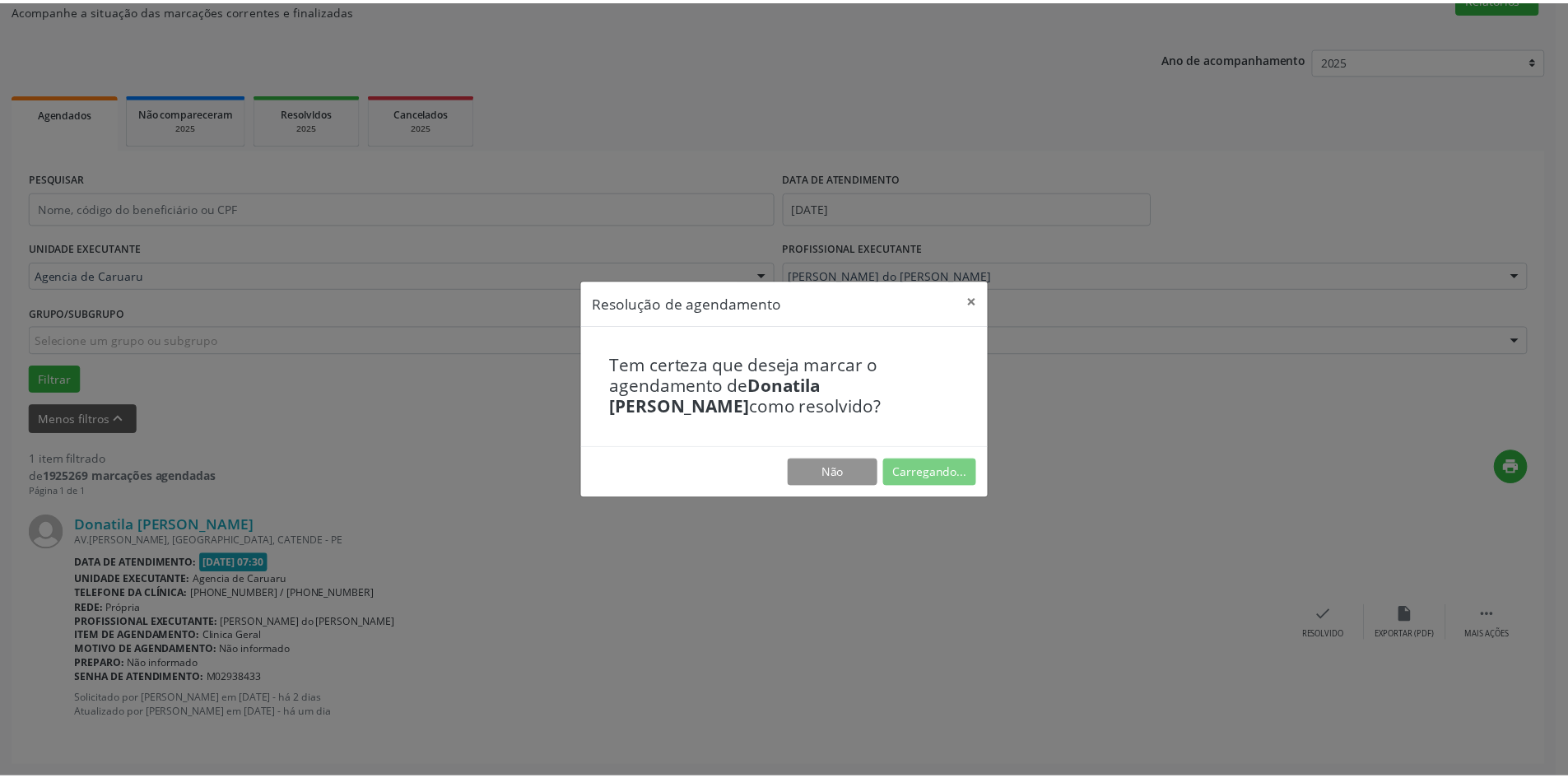
scroll to position [0, 0]
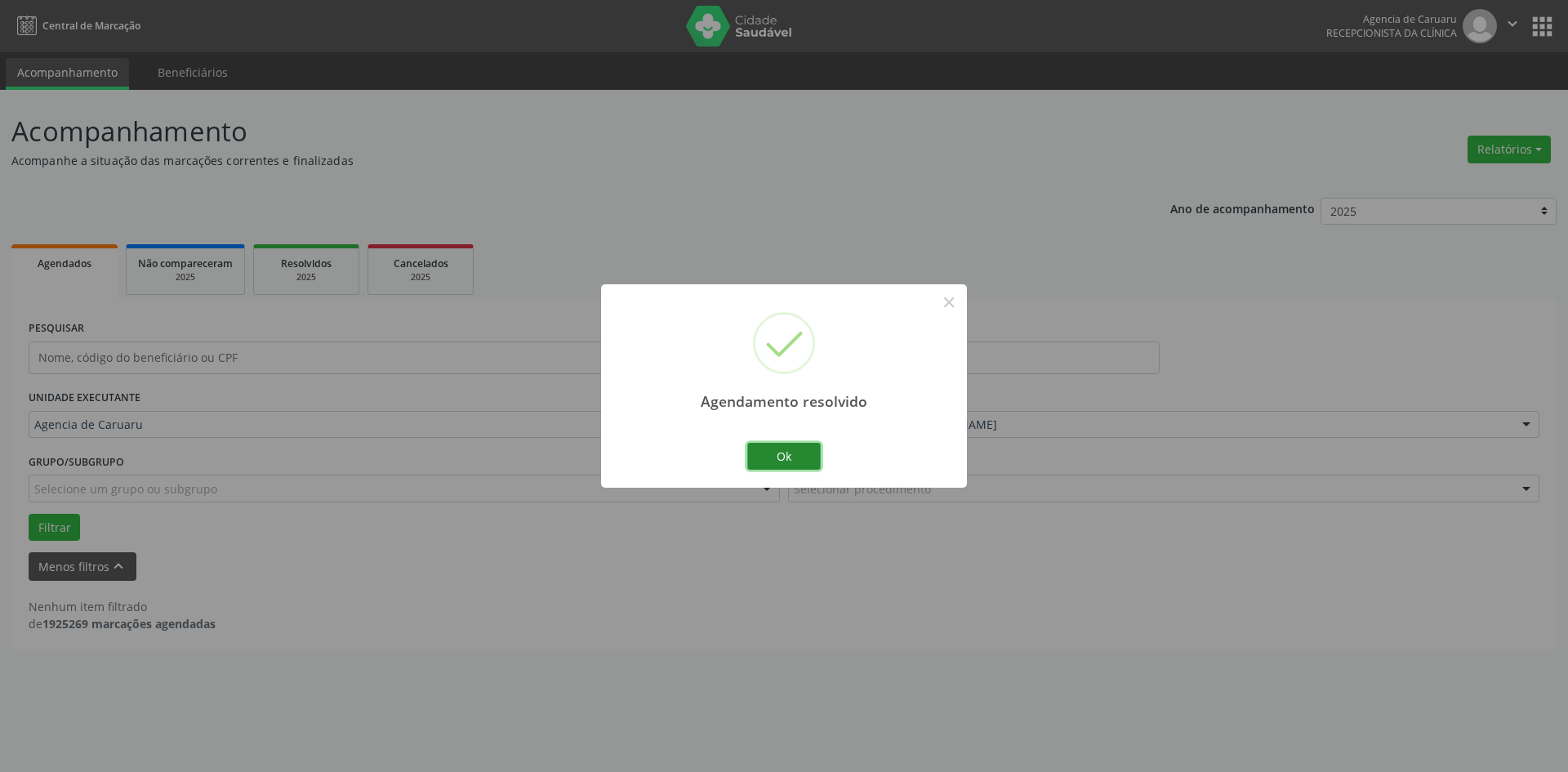
click at [794, 456] on button "Ok" at bounding box center [784, 456] width 74 height 27
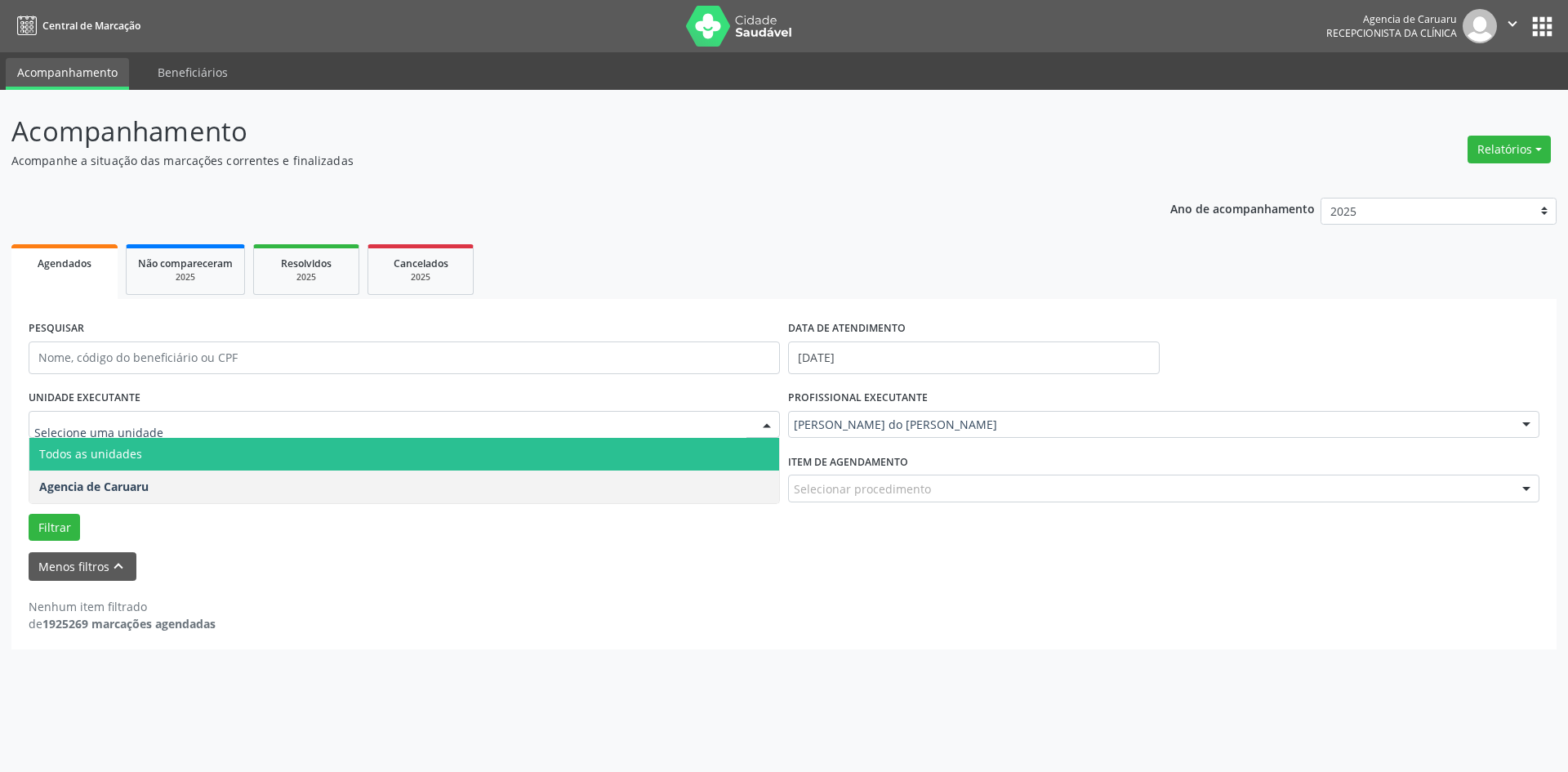
click at [126, 447] on span "Todos as unidades" at bounding box center [90, 454] width 103 height 16
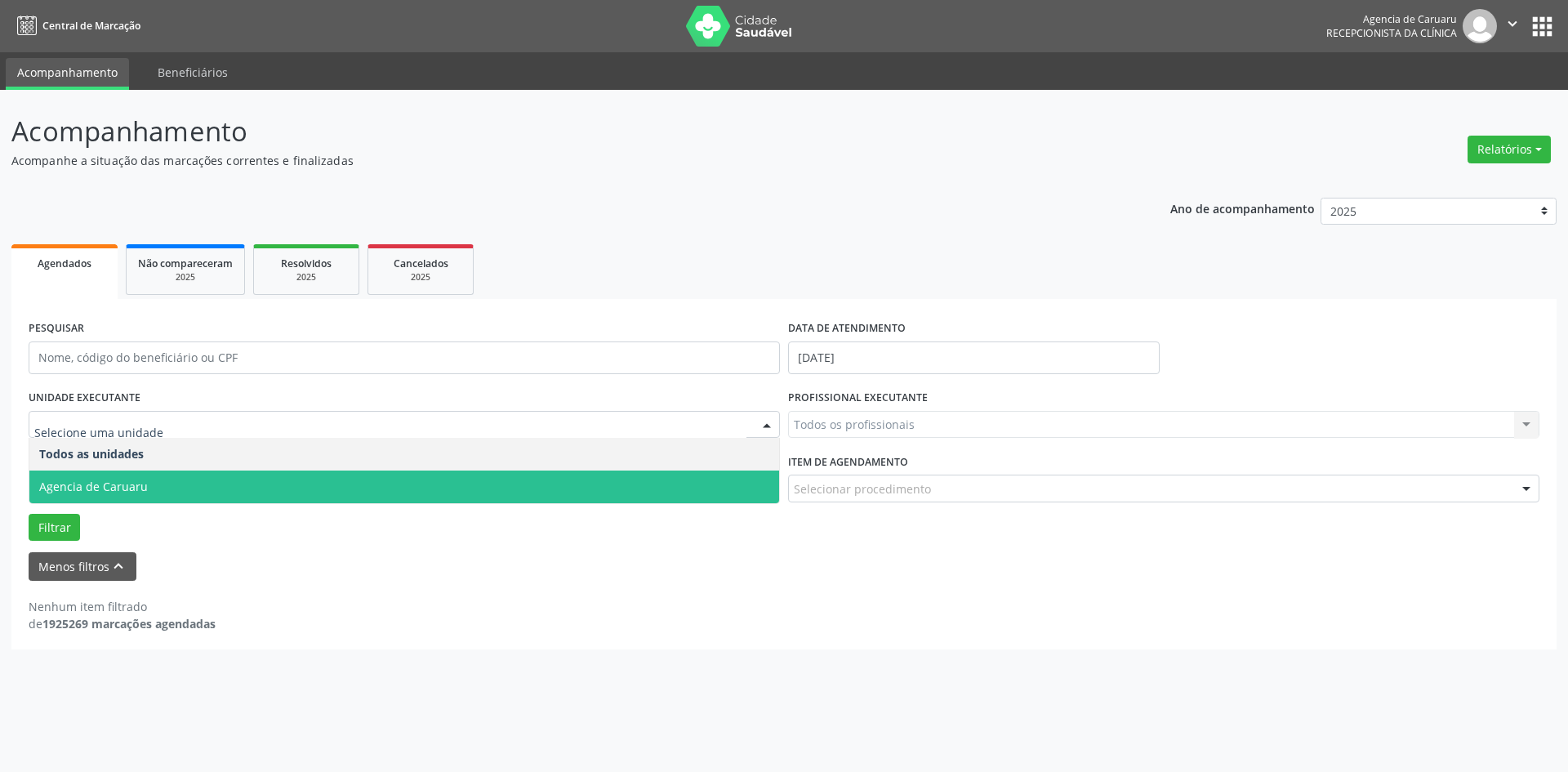
click at [138, 484] on span "Agencia de Caruaru" at bounding box center [93, 487] width 109 height 16
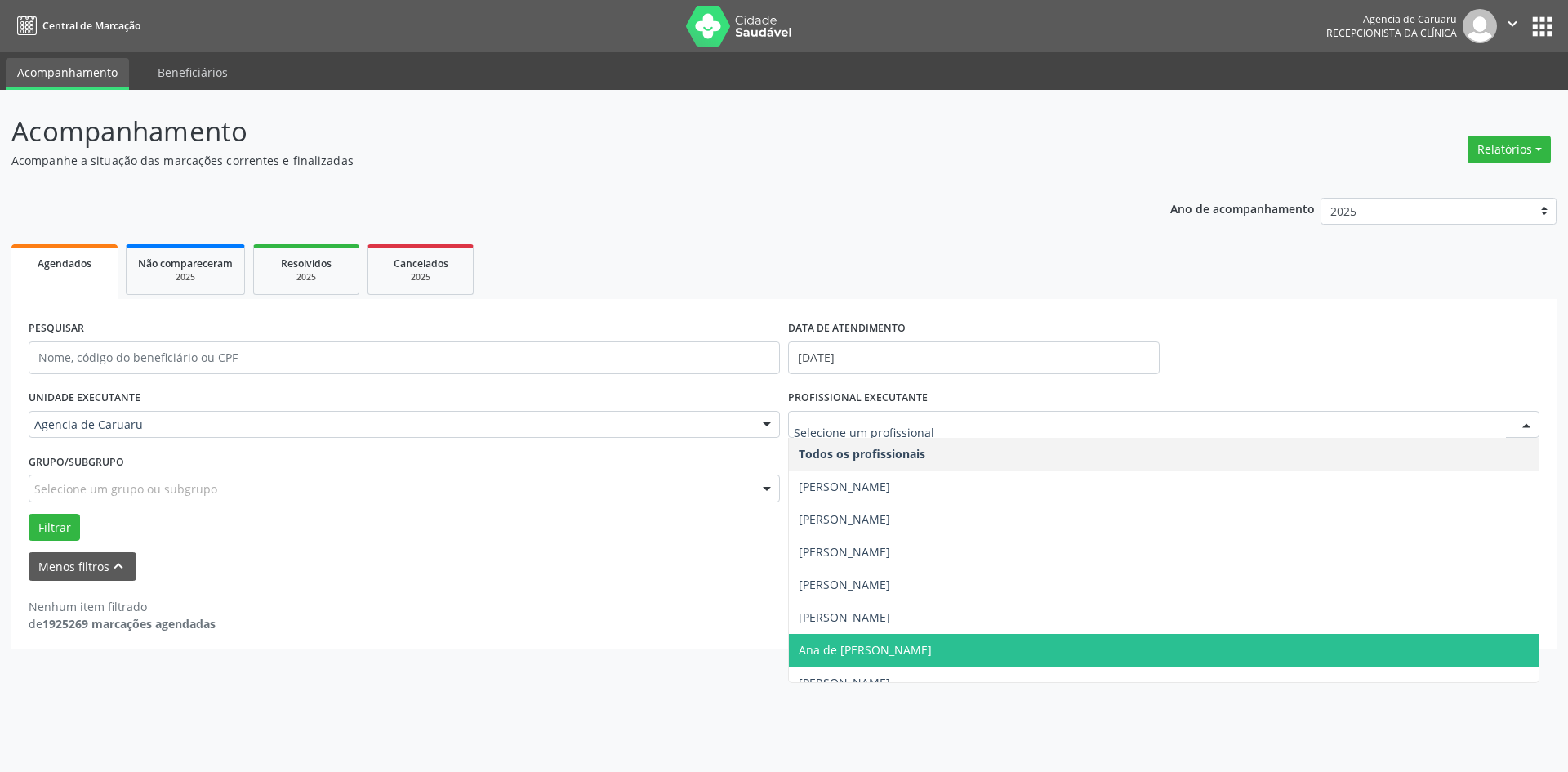
click at [834, 433] on div at bounding box center [1164, 425] width 751 height 27
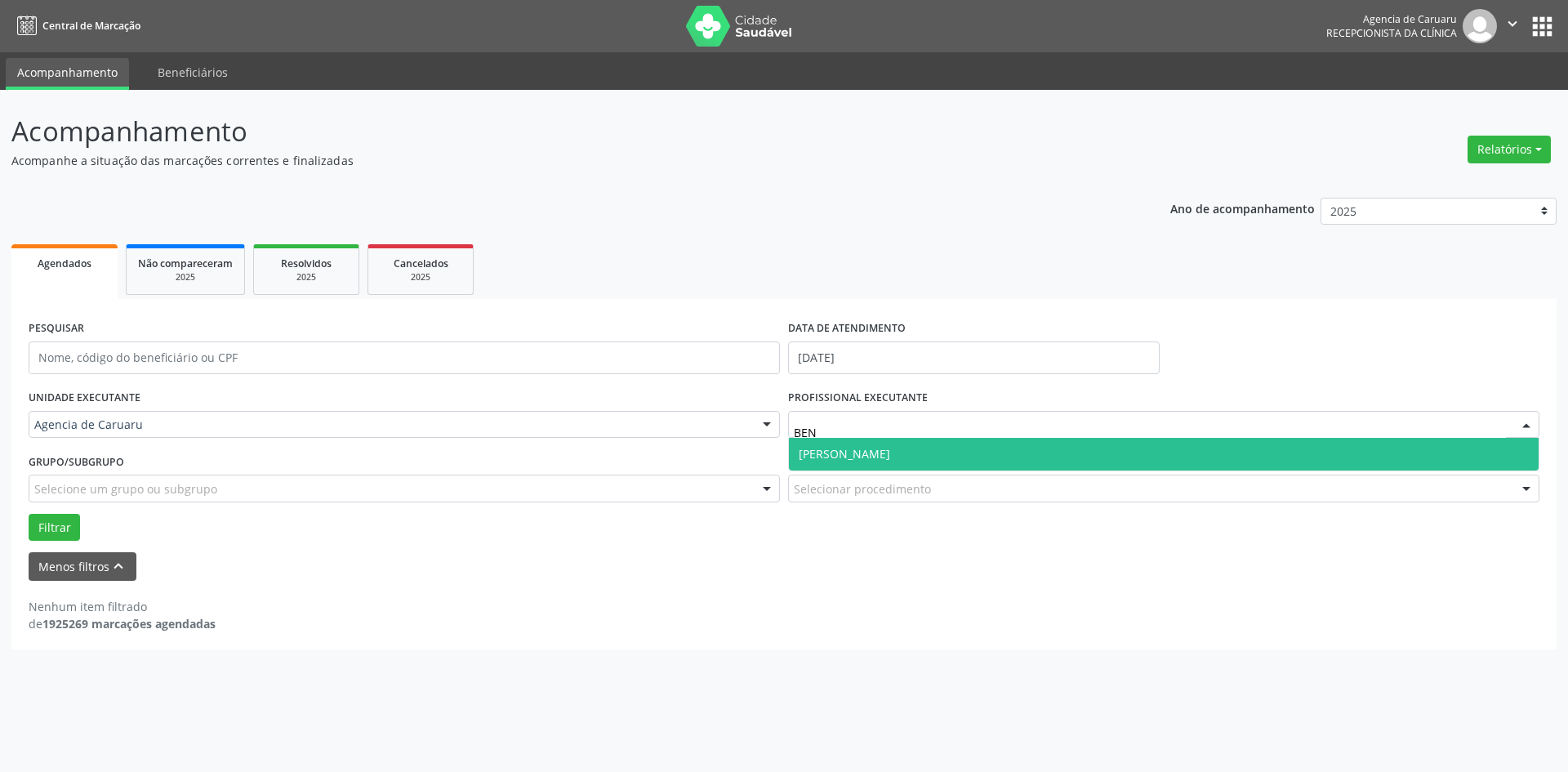
click at [833, 456] on span "[PERSON_NAME]" at bounding box center [844, 454] width 91 height 16
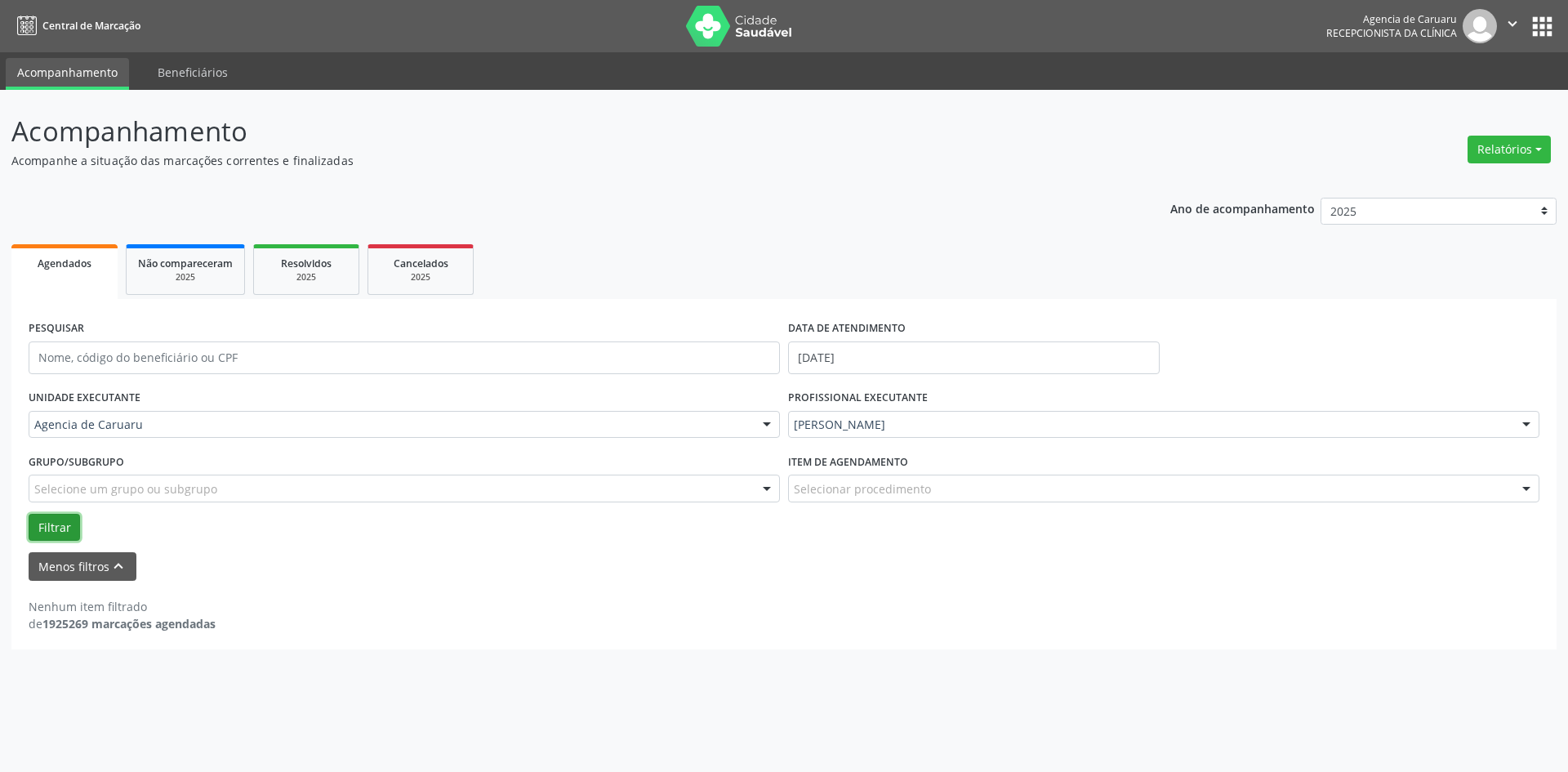
click at [50, 531] on button "Filtrar" at bounding box center [54, 528] width 51 height 27
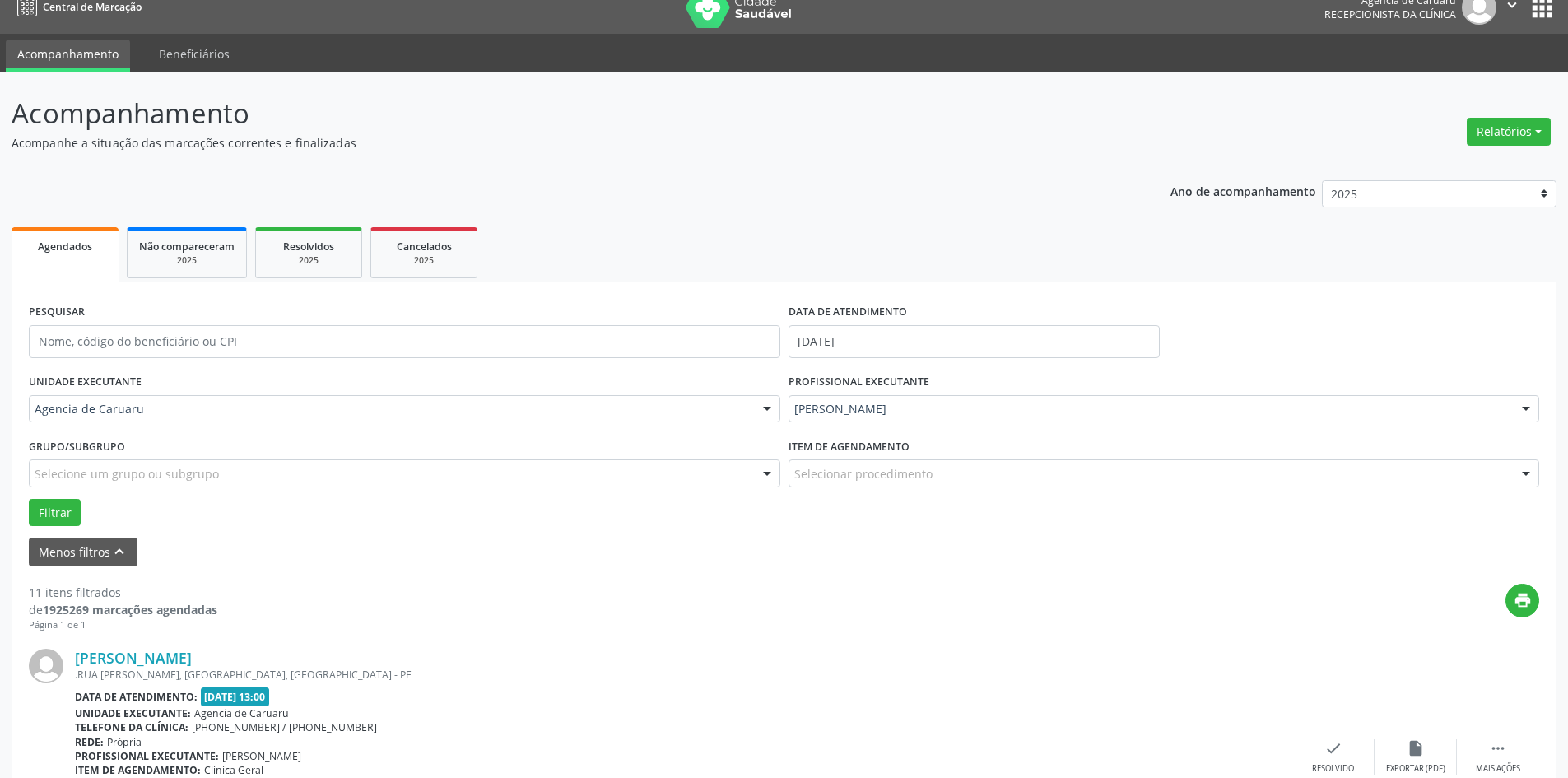
scroll to position [165, 0]
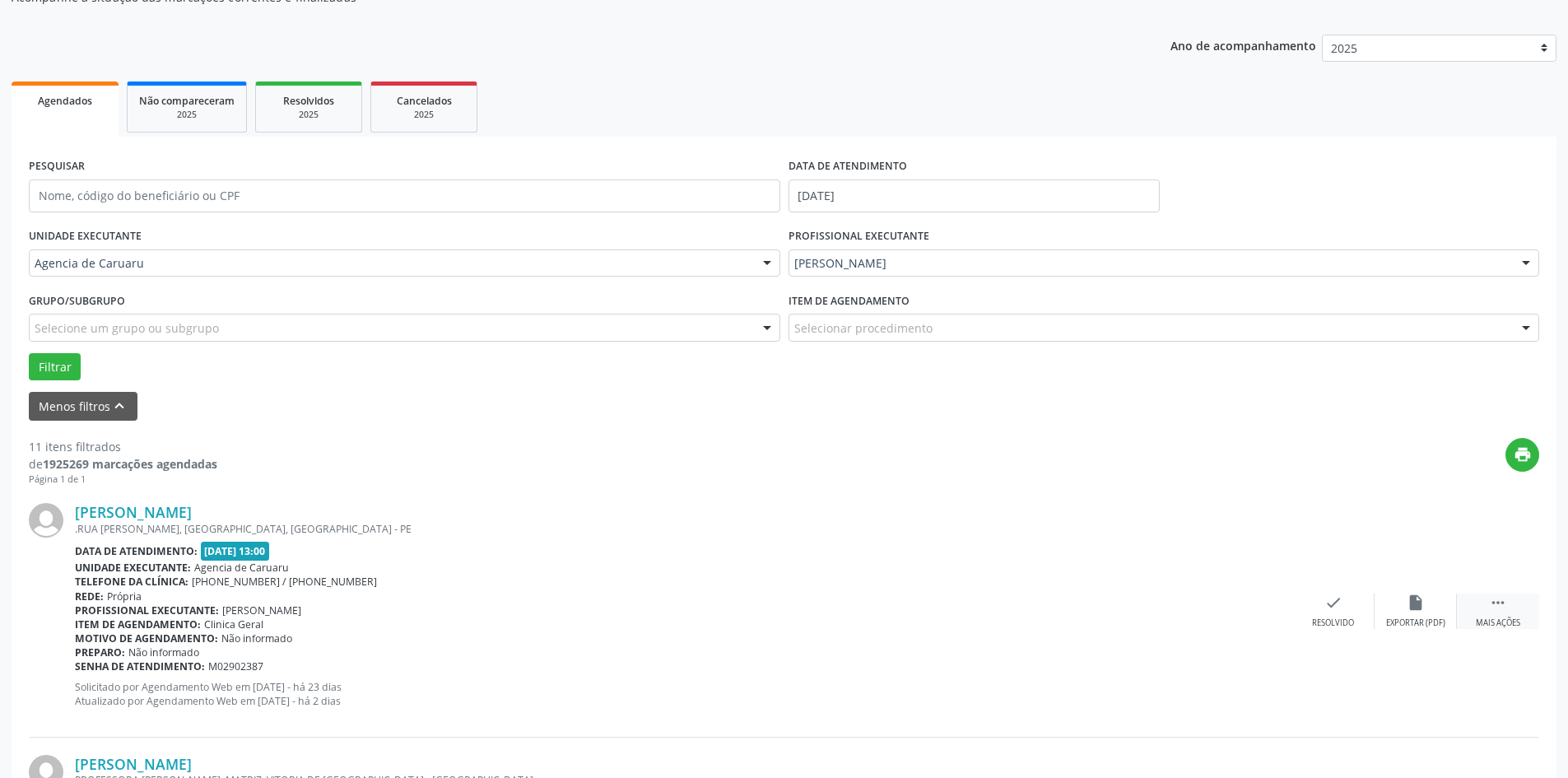
click at [1492, 619] on div "Mais ações" at bounding box center [1498, 624] width 44 height 12
click at [1420, 601] on icon "alarm_off" at bounding box center [1416, 603] width 18 height 18
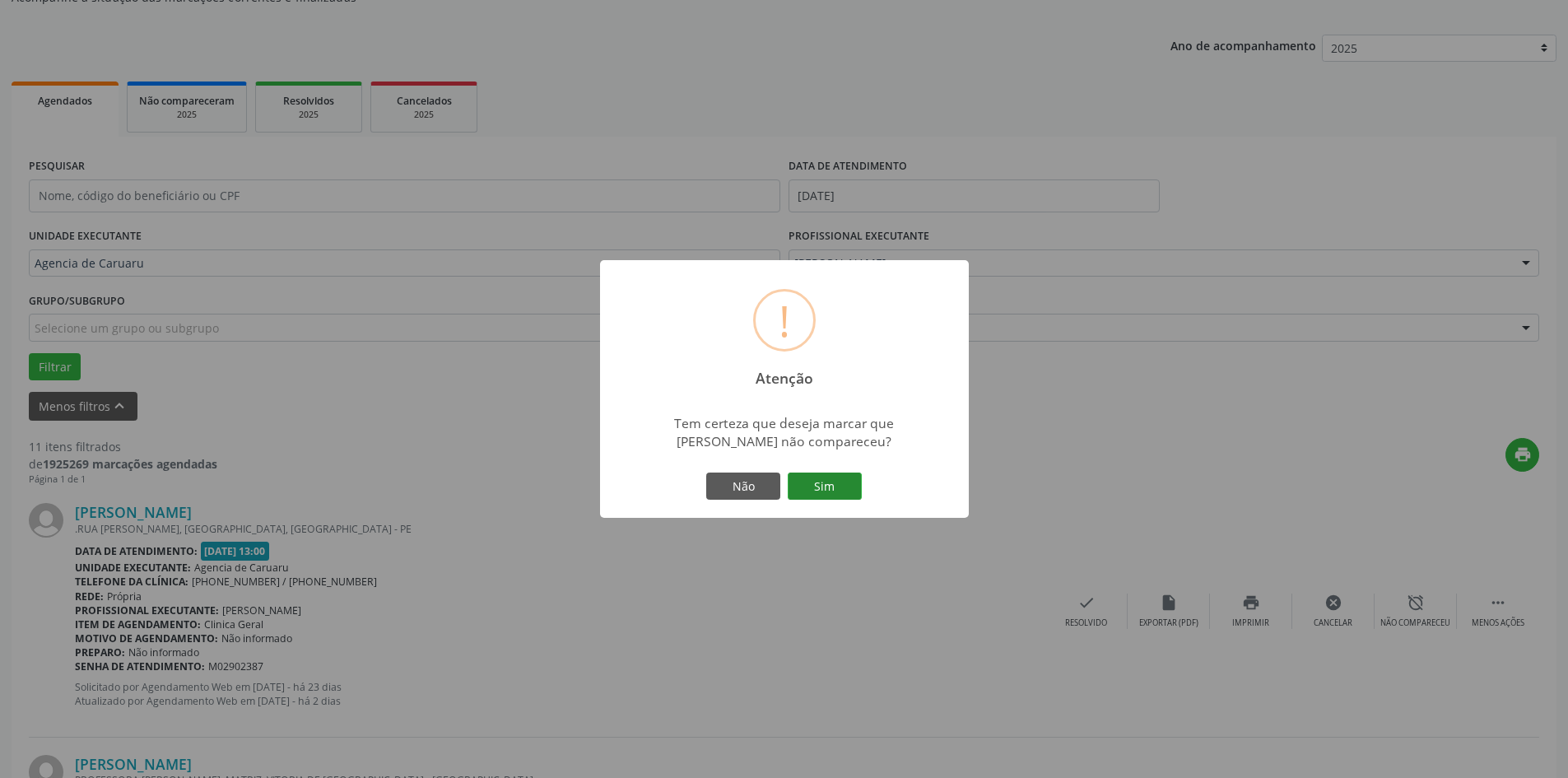
click at [797, 494] on button "Sim" at bounding box center [824, 486] width 74 height 28
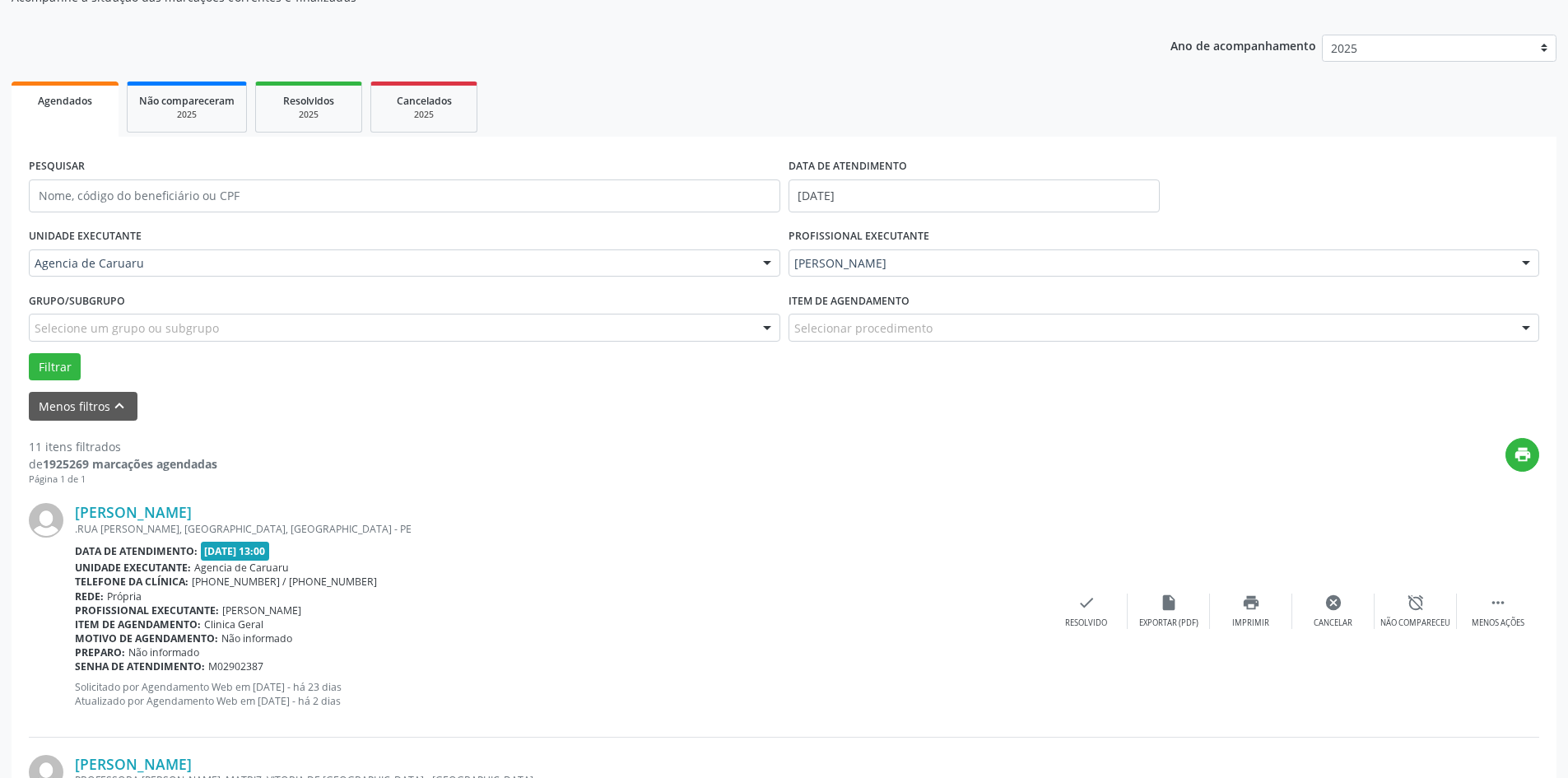
scroll to position [0, 0]
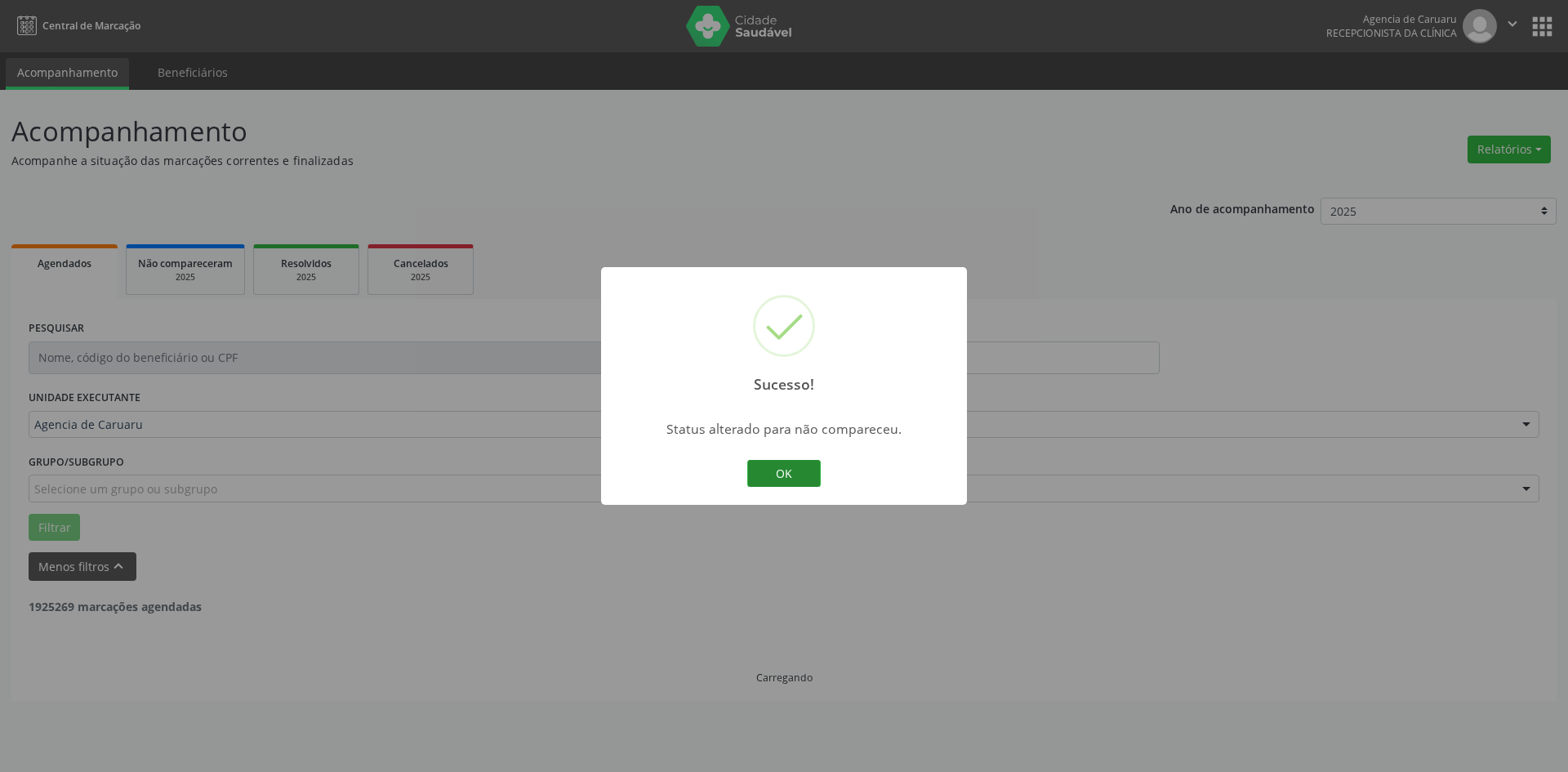
click at [768, 469] on button "OK" at bounding box center [784, 474] width 74 height 27
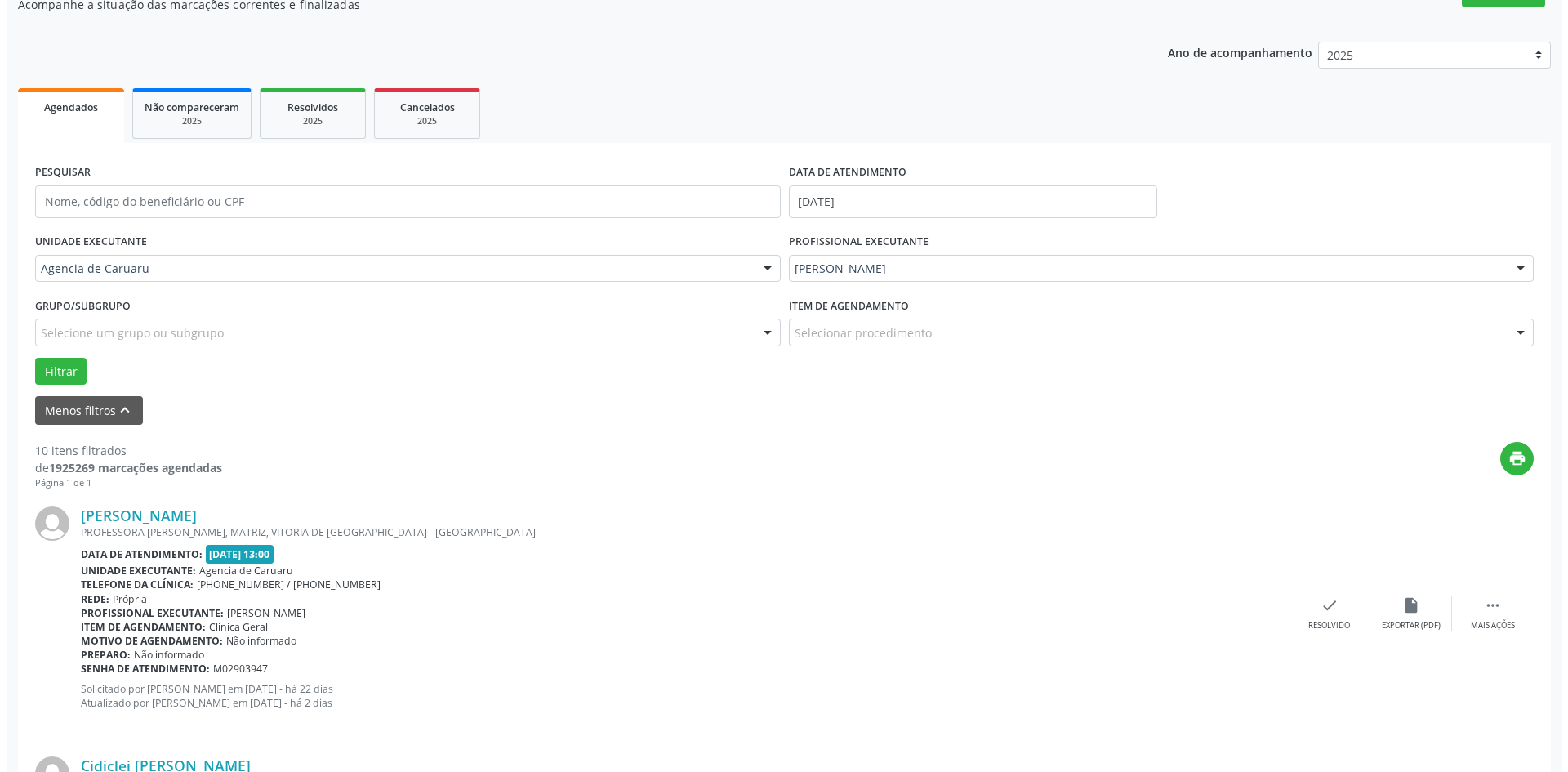
scroll to position [164, 0]
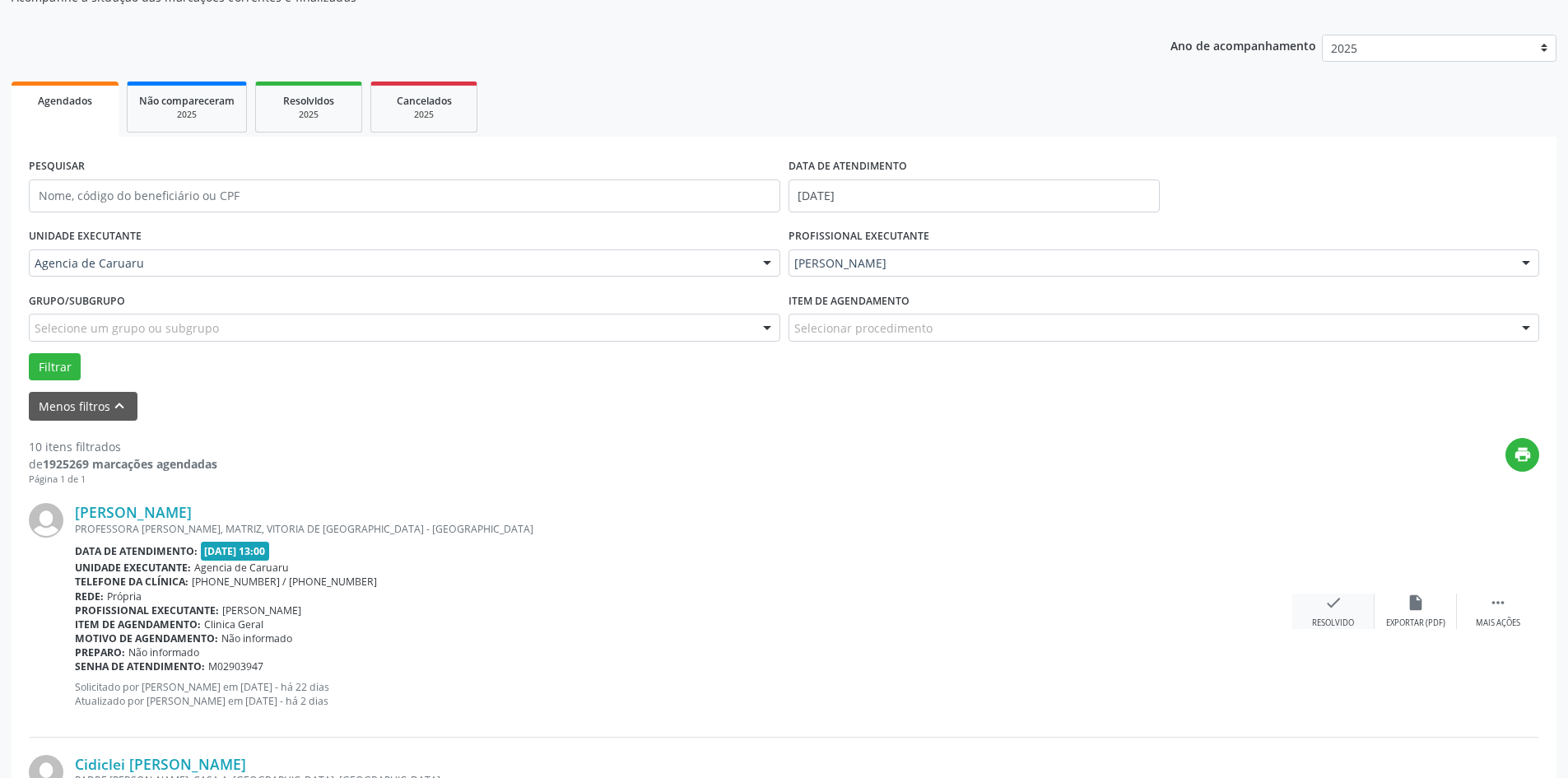
click at [1328, 604] on icon "check" at bounding box center [1333, 603] width 18 height 18
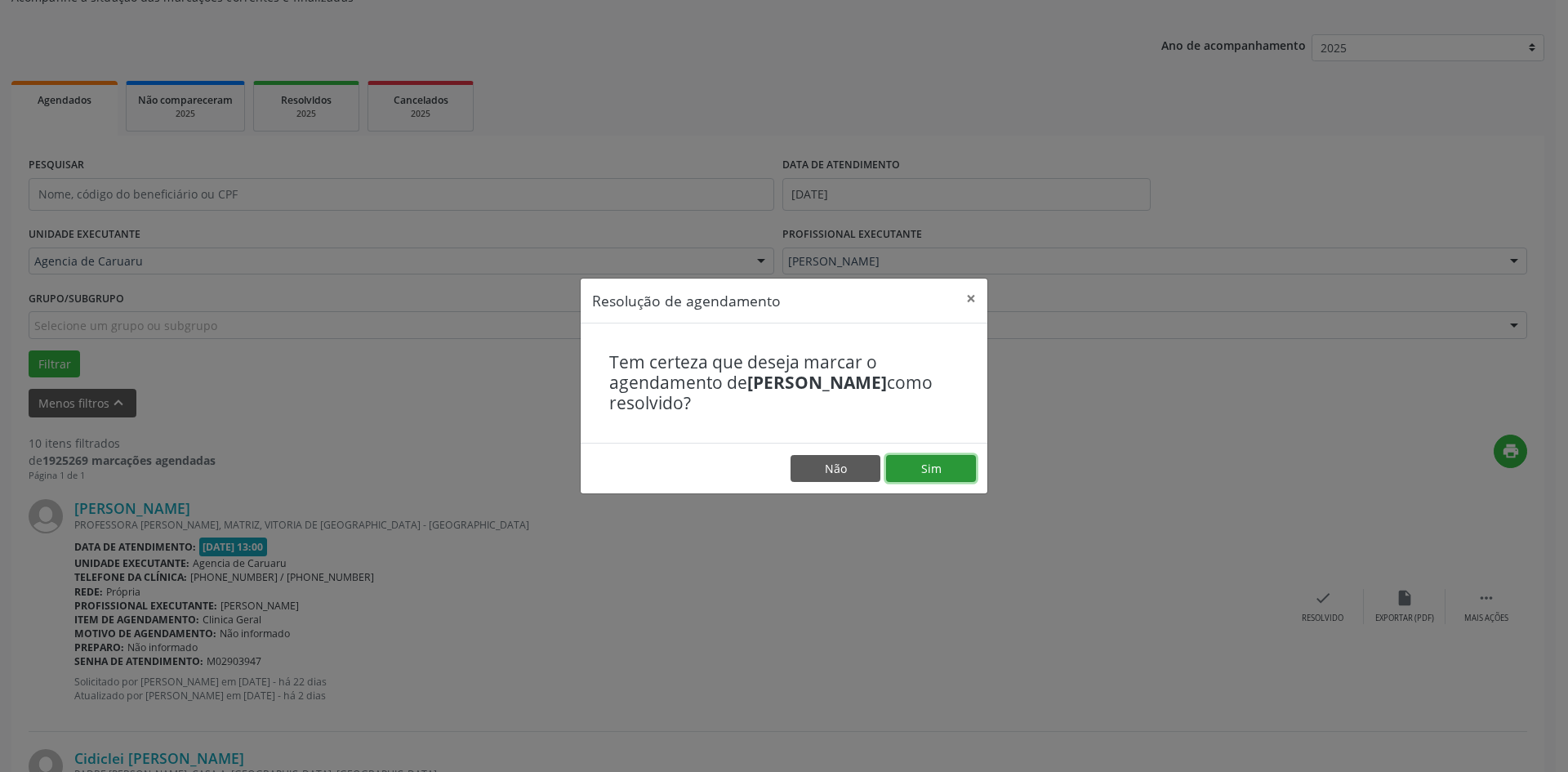
click at [947, 459] on button "Sim" at bounding box center [932, 469] width 90 height 27
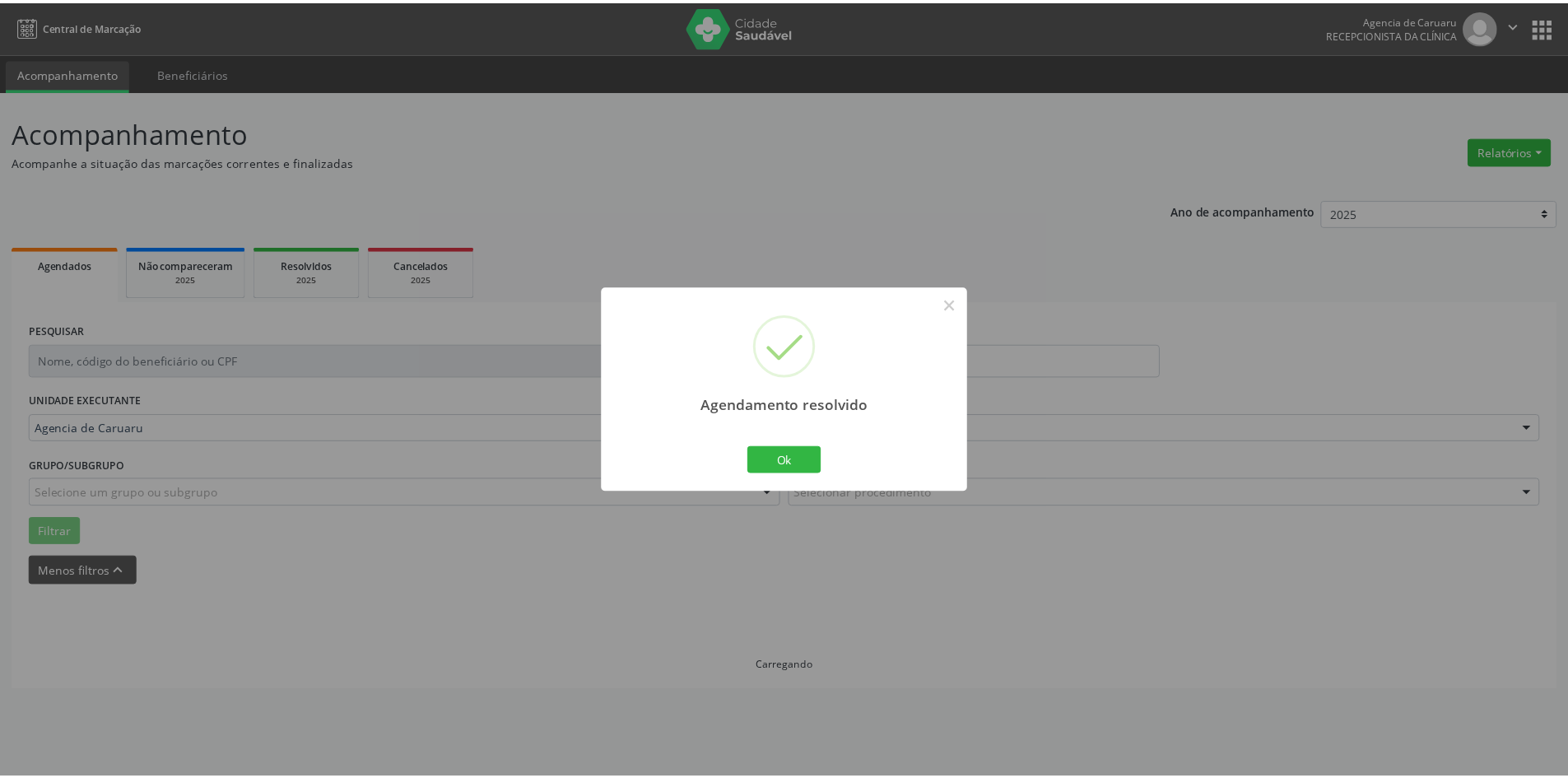
scroll to position [0, 0]
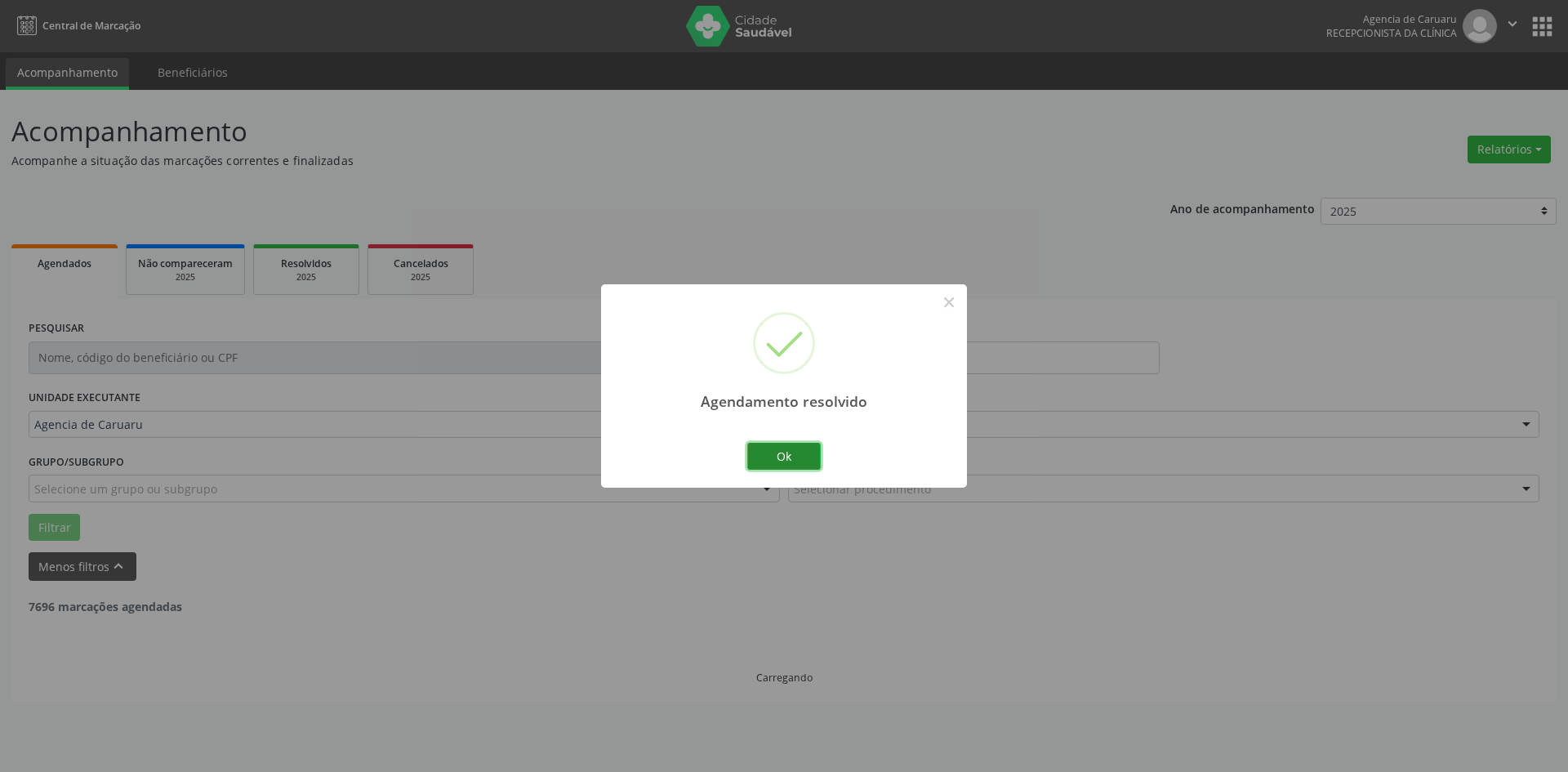
click at [790, 454] on button "Ok" at bounding box center [784, 456] width 74 height 27
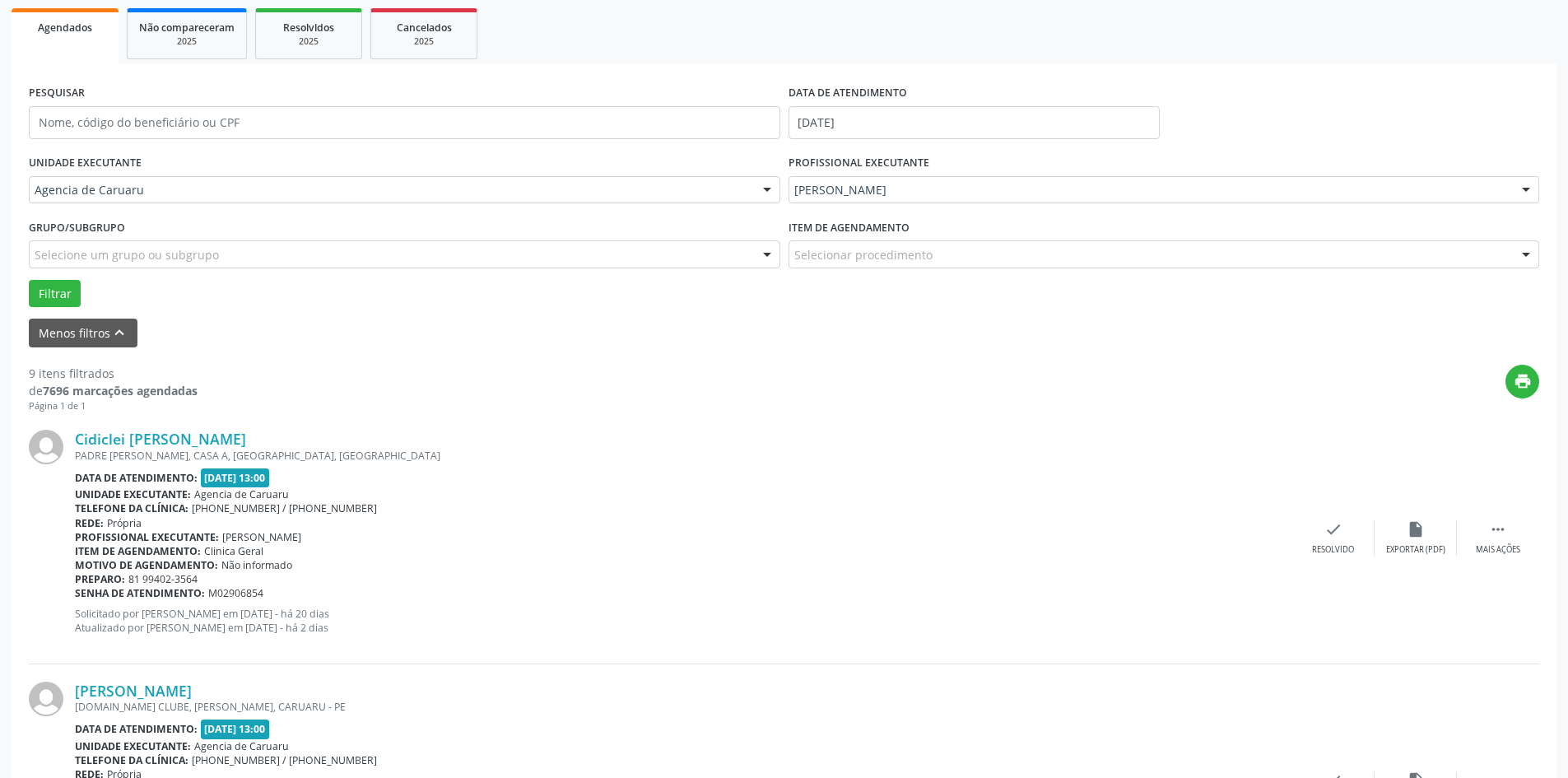
scroll to position [247, 0]
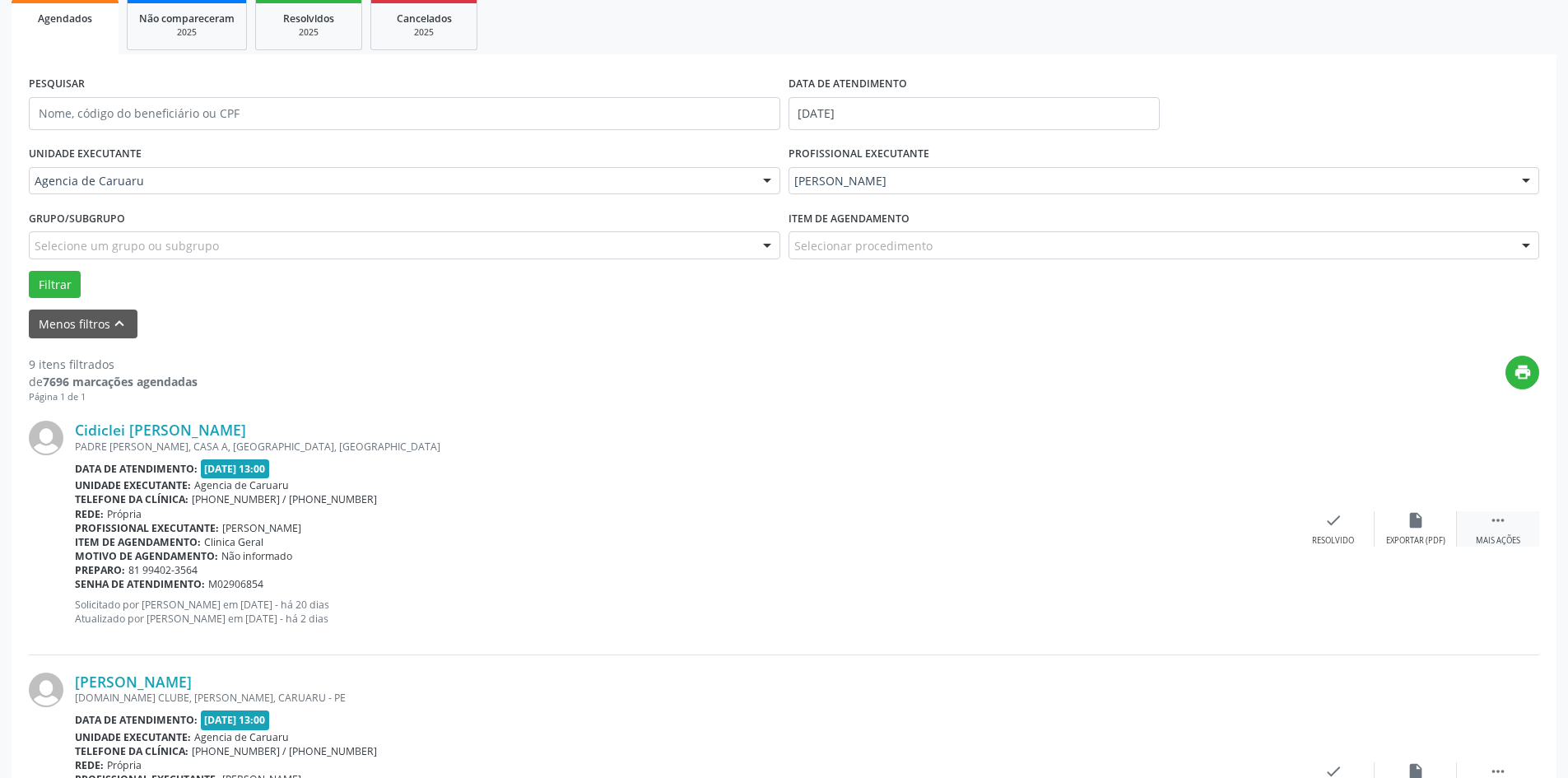
click at [1501, 524] on icon "" at bounding box center [1498, 520] width 18 height 18
click at [1415, 522] on icon "alarm_off" at bounding box center [1416, 520] width 18 height 18
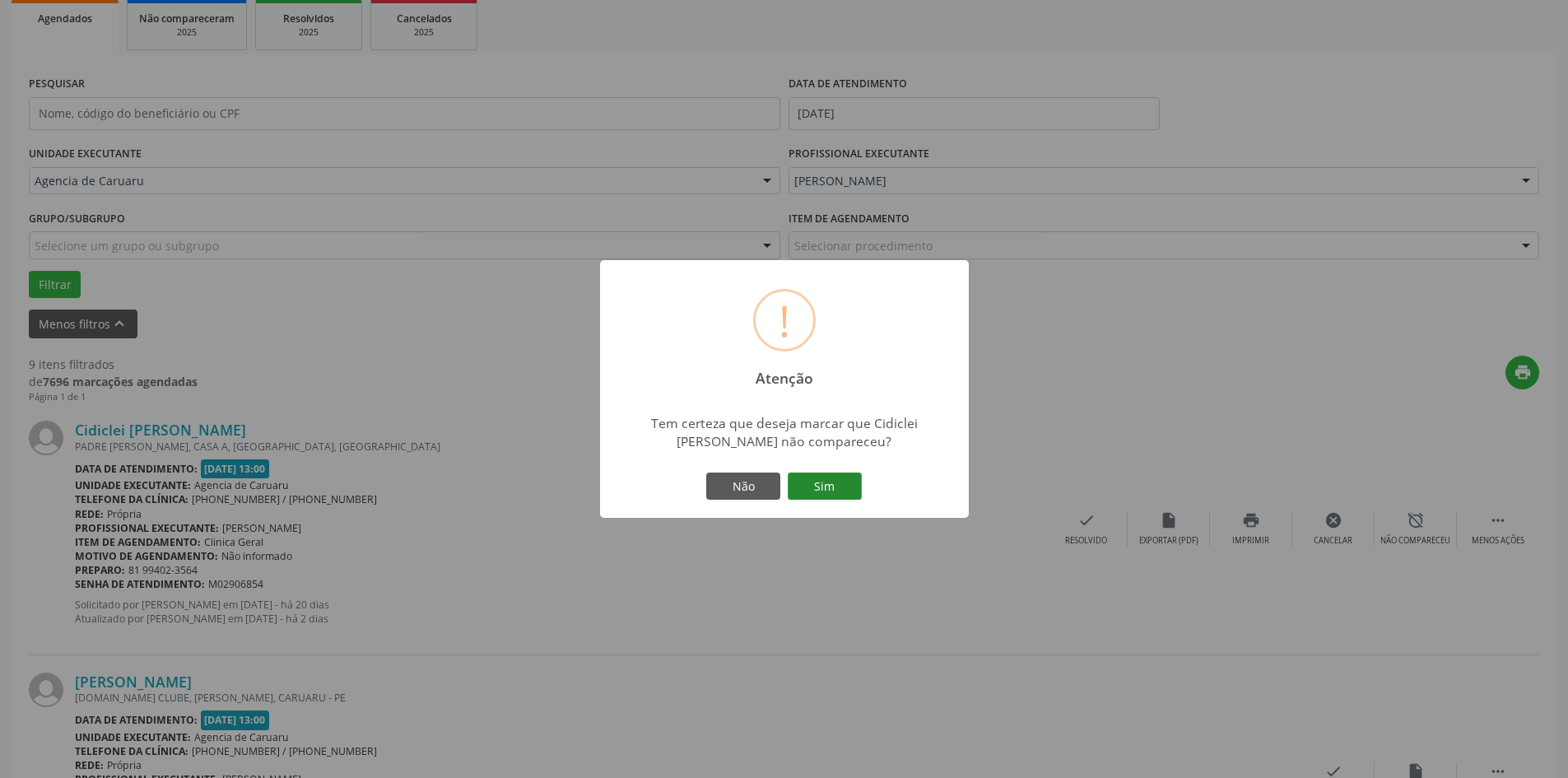
click at [824, 488] on button "Sim" at bounding box center [824, 486] width 74 height 28
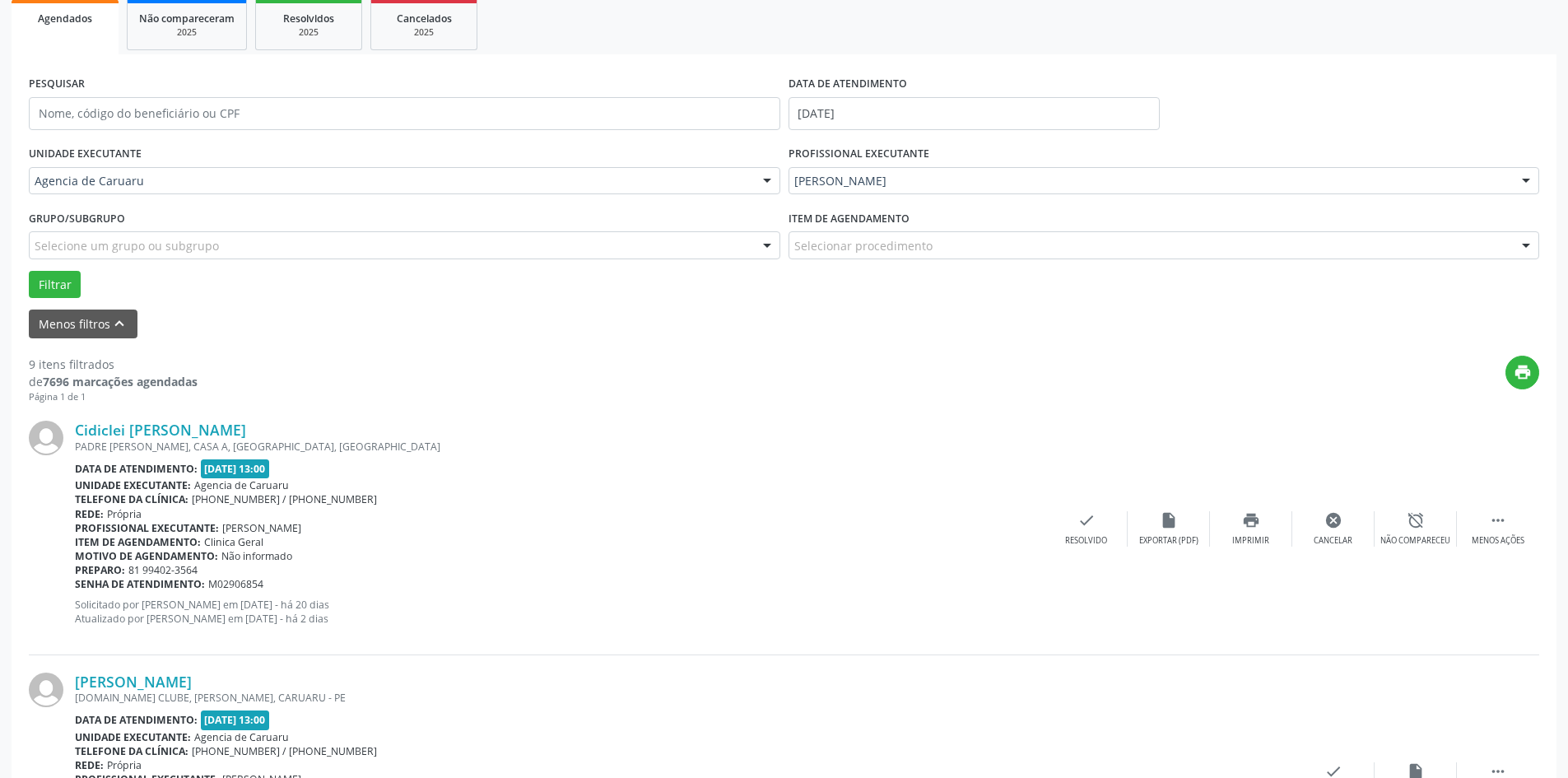
scroll to position [0, 0]
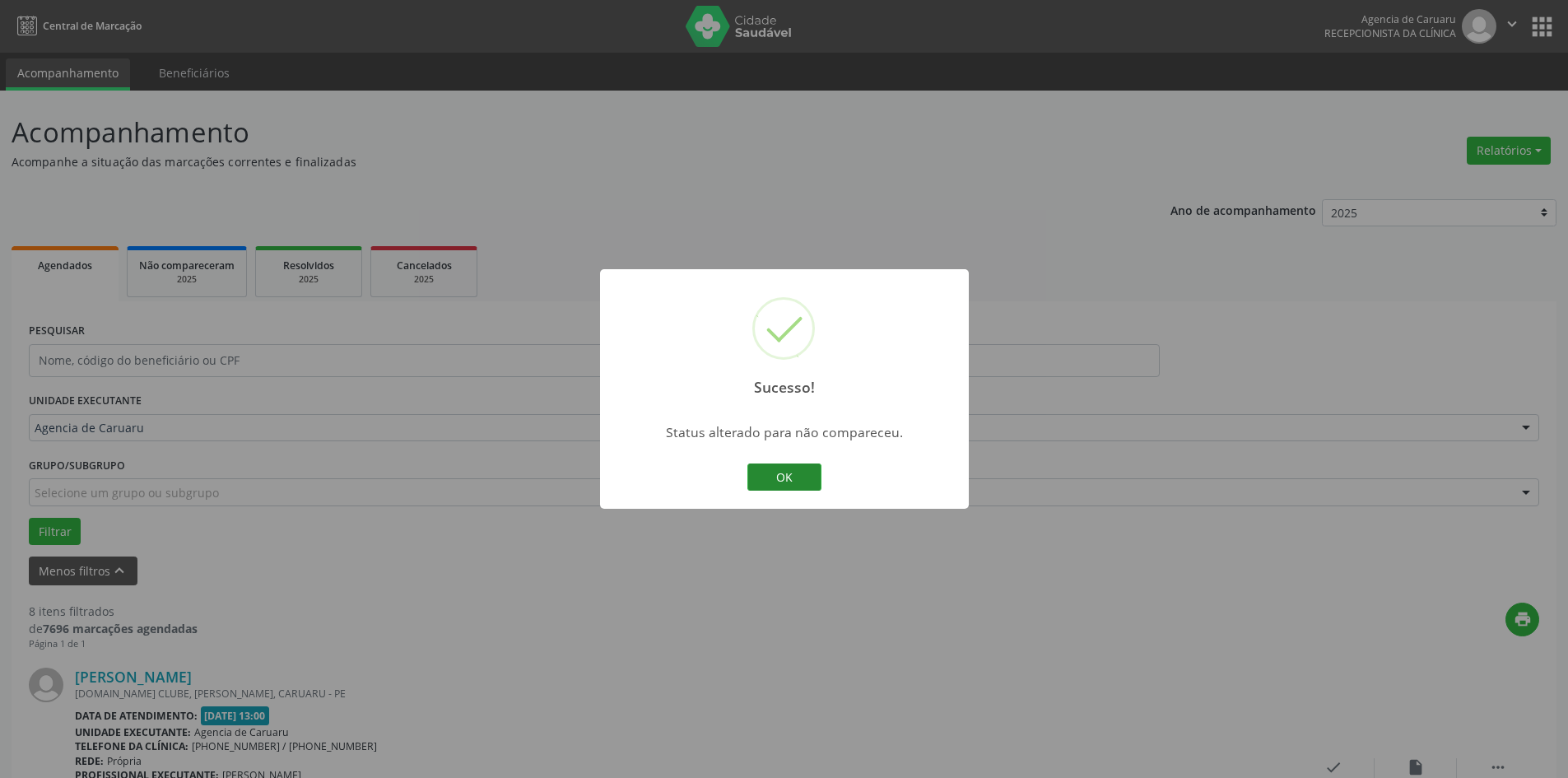
click at [794, 470] on button "OK" at bounding box center [784, 477] width 74 height 28
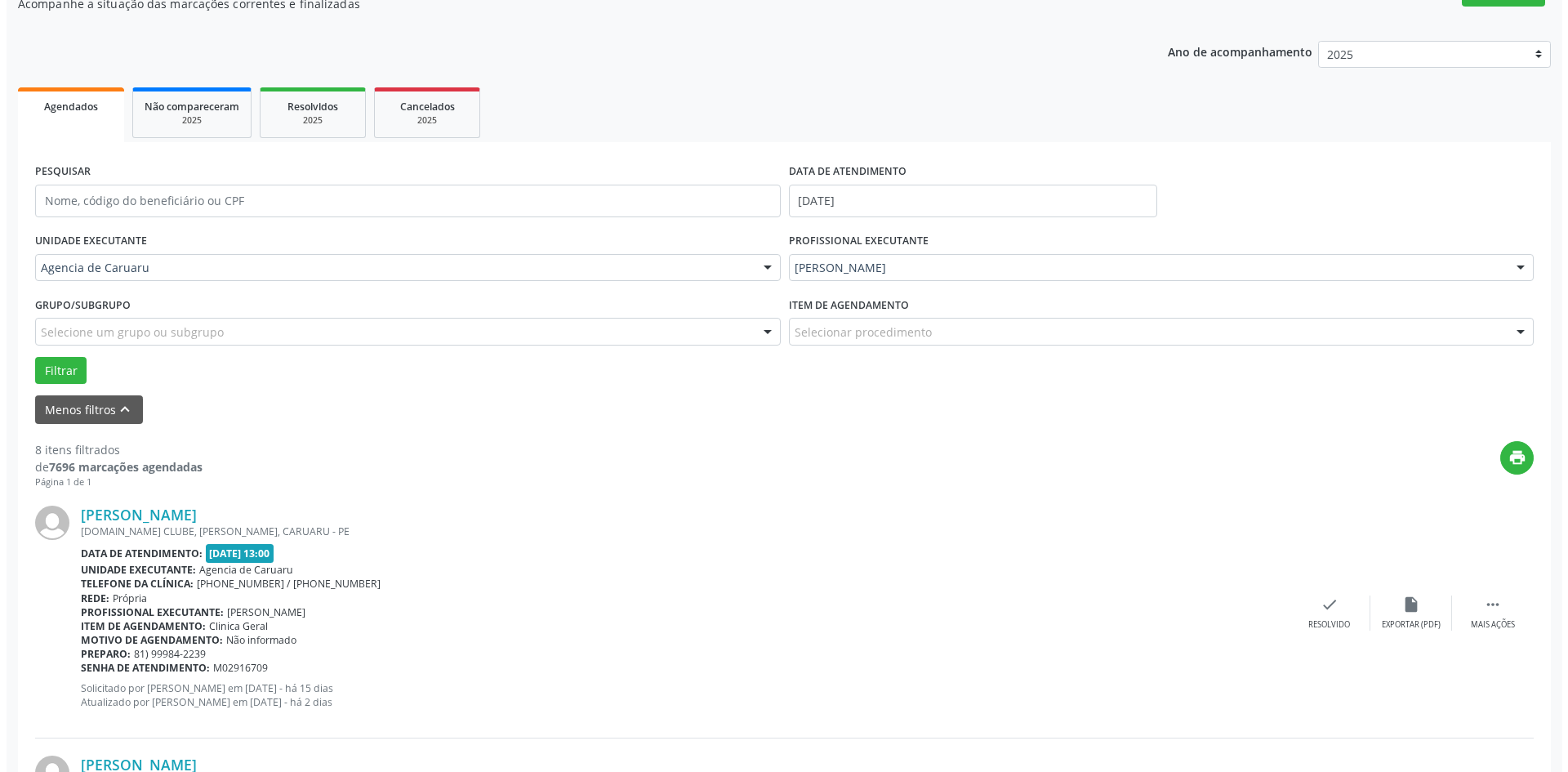
scroll to position [164, 0]
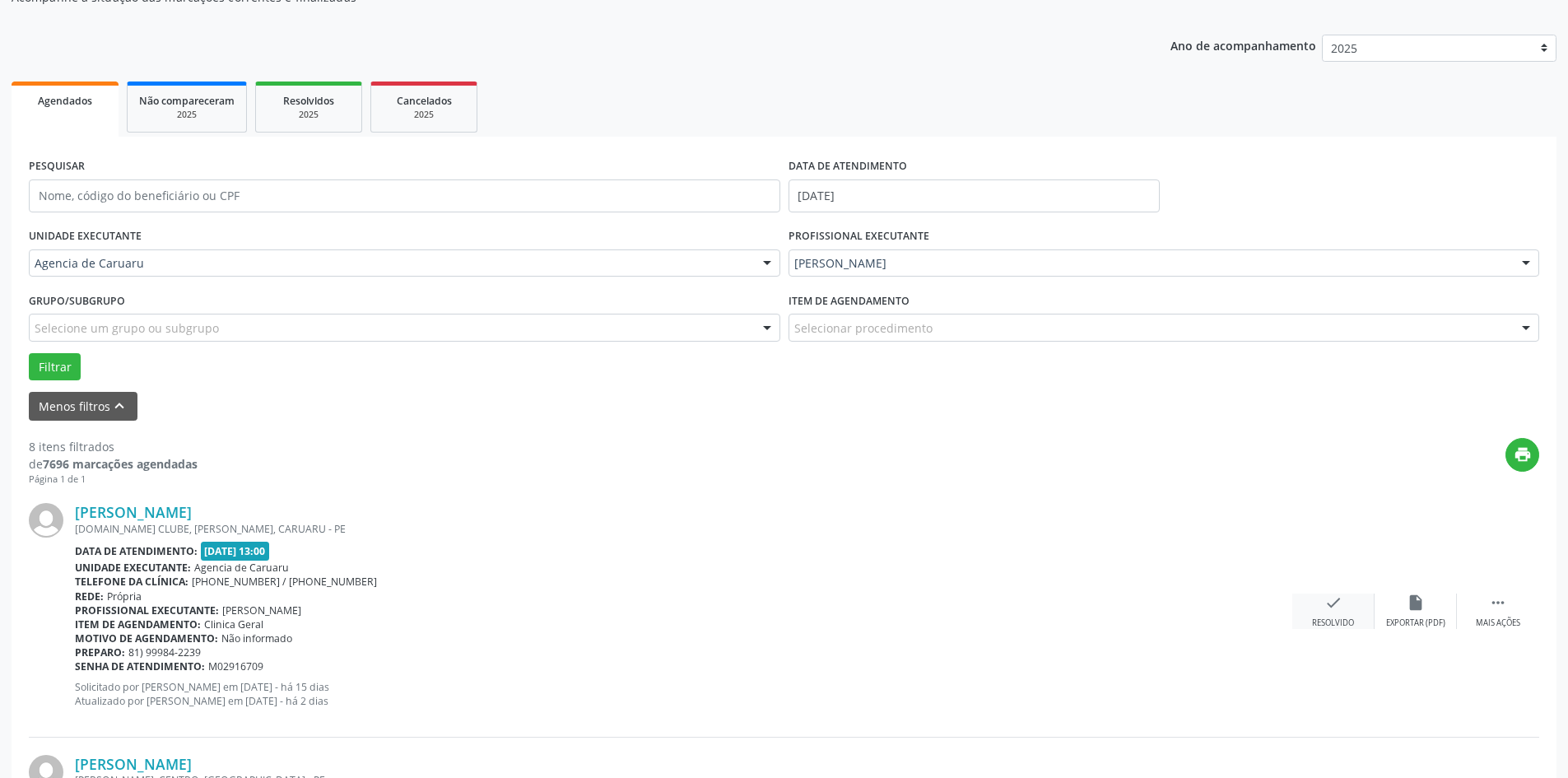
click at [1330, 614] on div "check Resolvido" at bounding box center [1333, 612] width 82 height 36
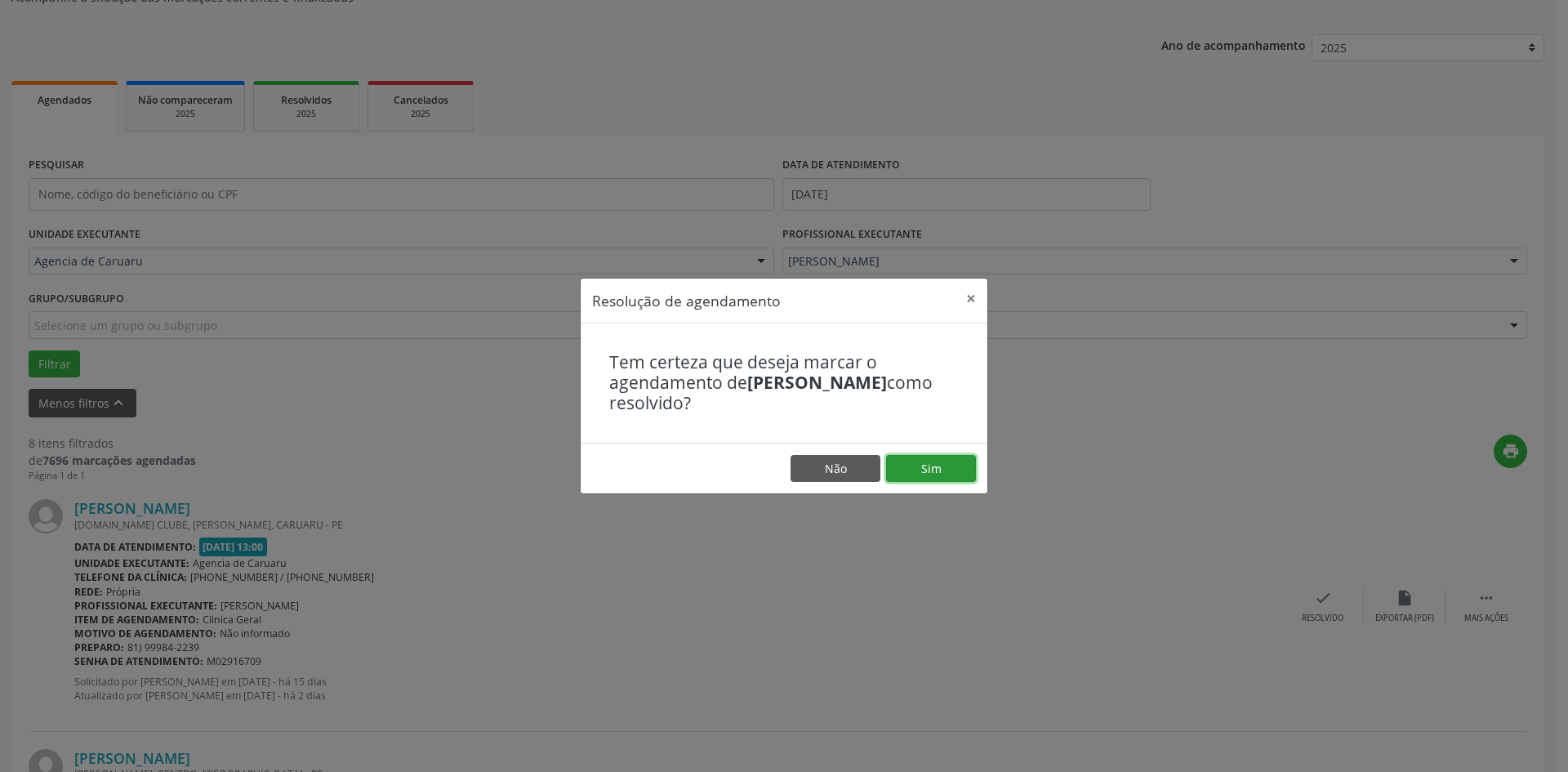
click at [944, 476] on button "Sim" at bounding box center [932, 469] width 90 height 27
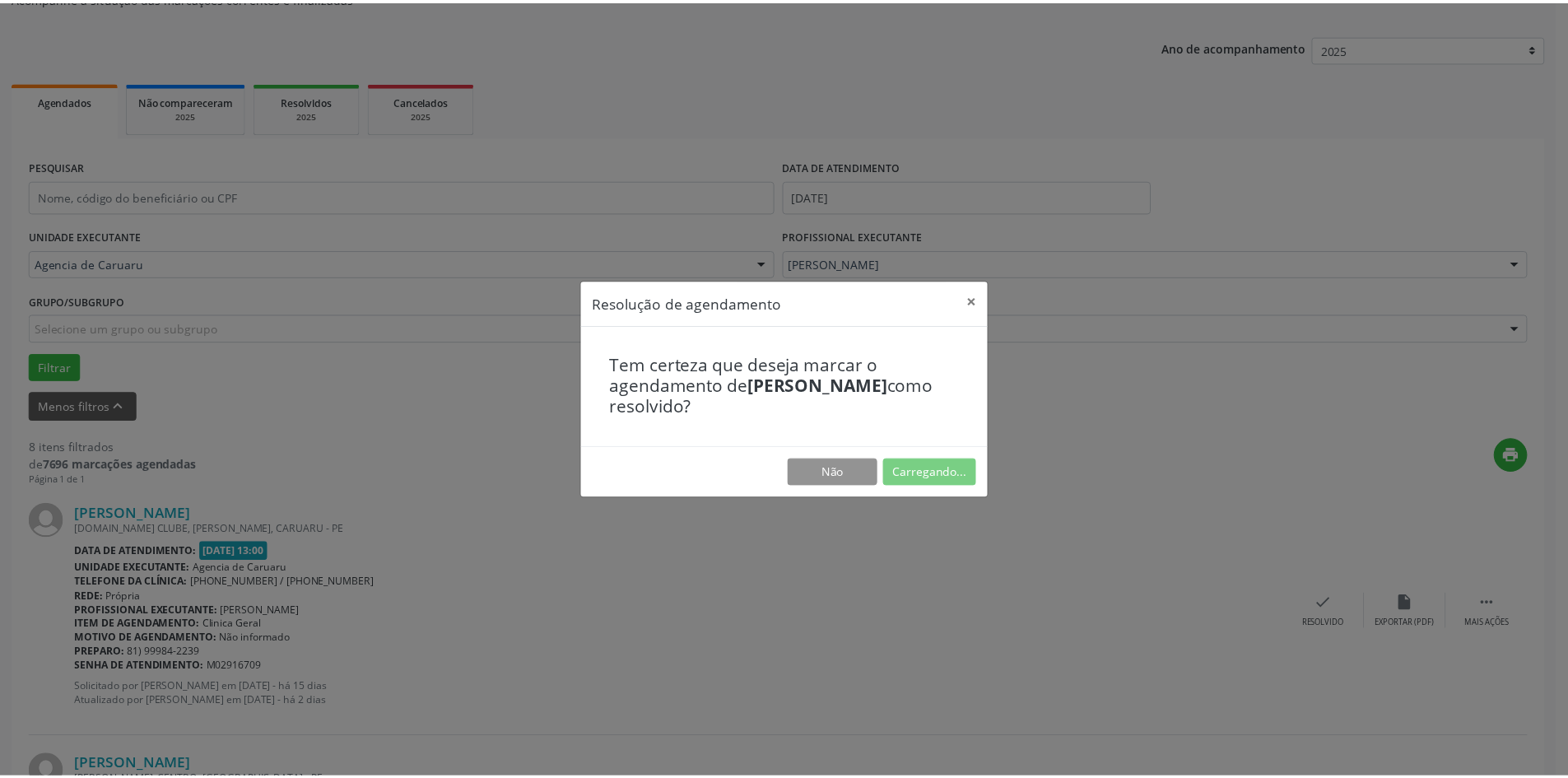
scroll to position [0, 0]
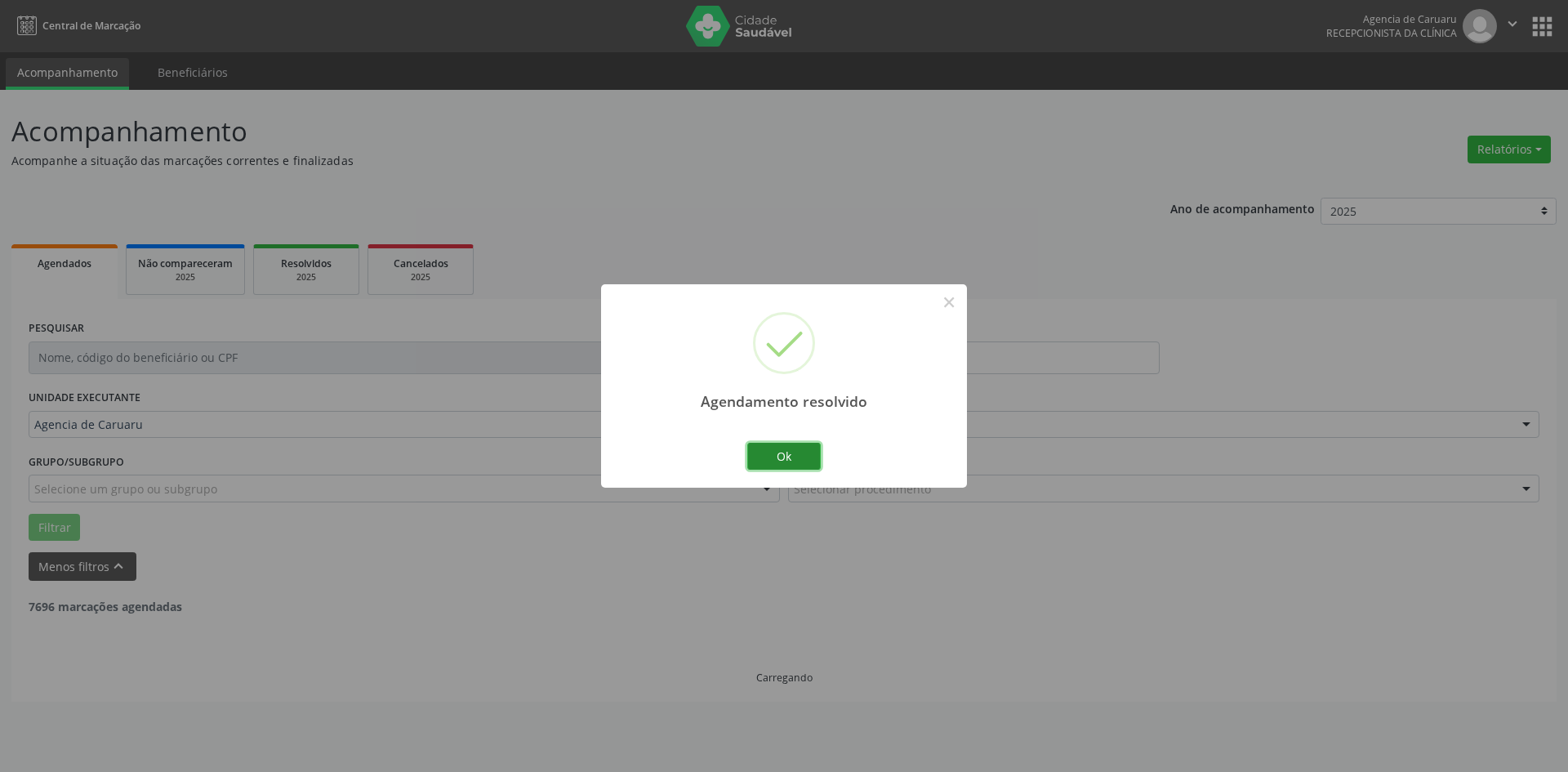
click at [781, 456] on button "Ok" at bounding box center [784, 456] width 74 height 27
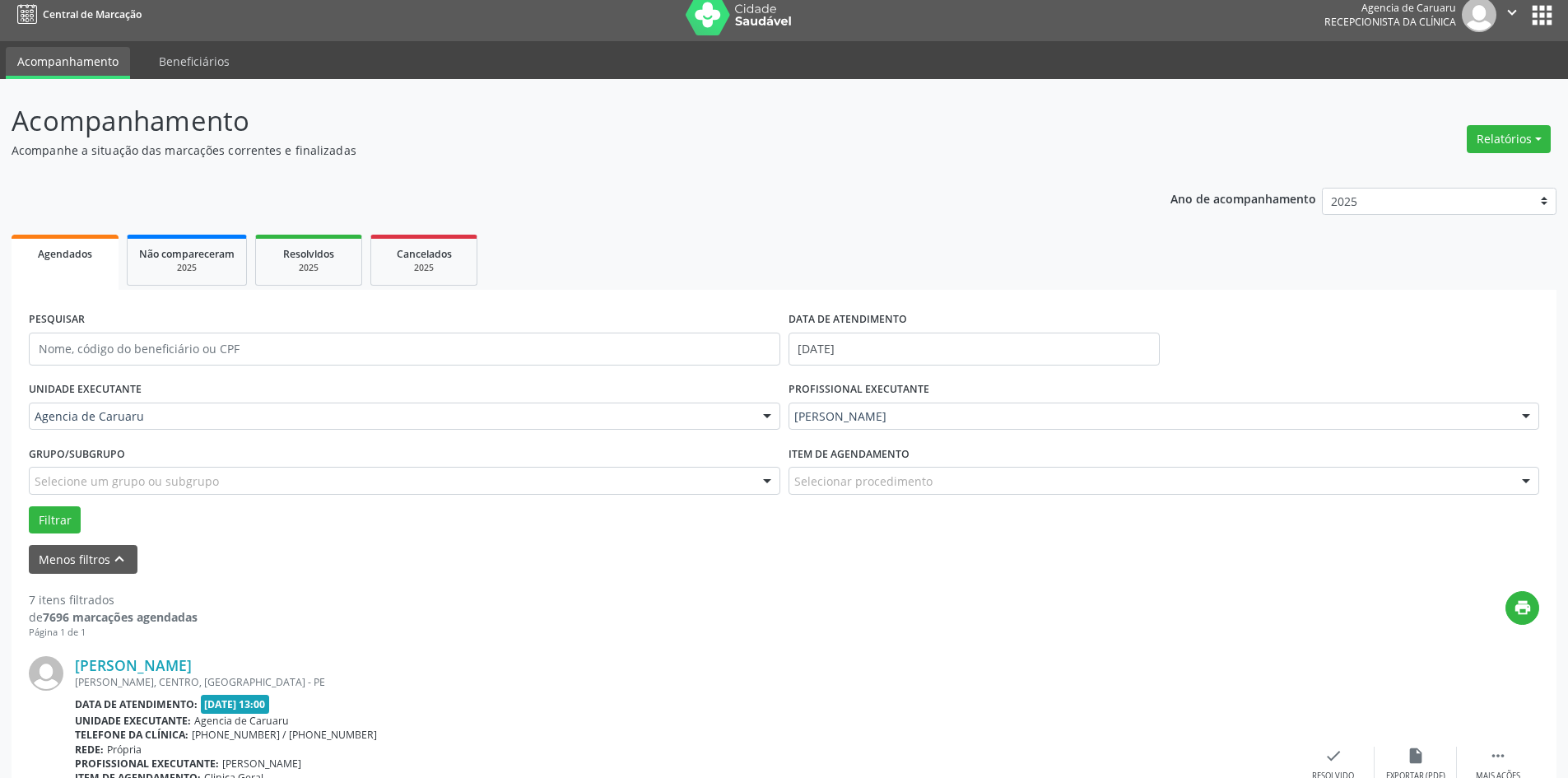
scroll to position [165, 0]
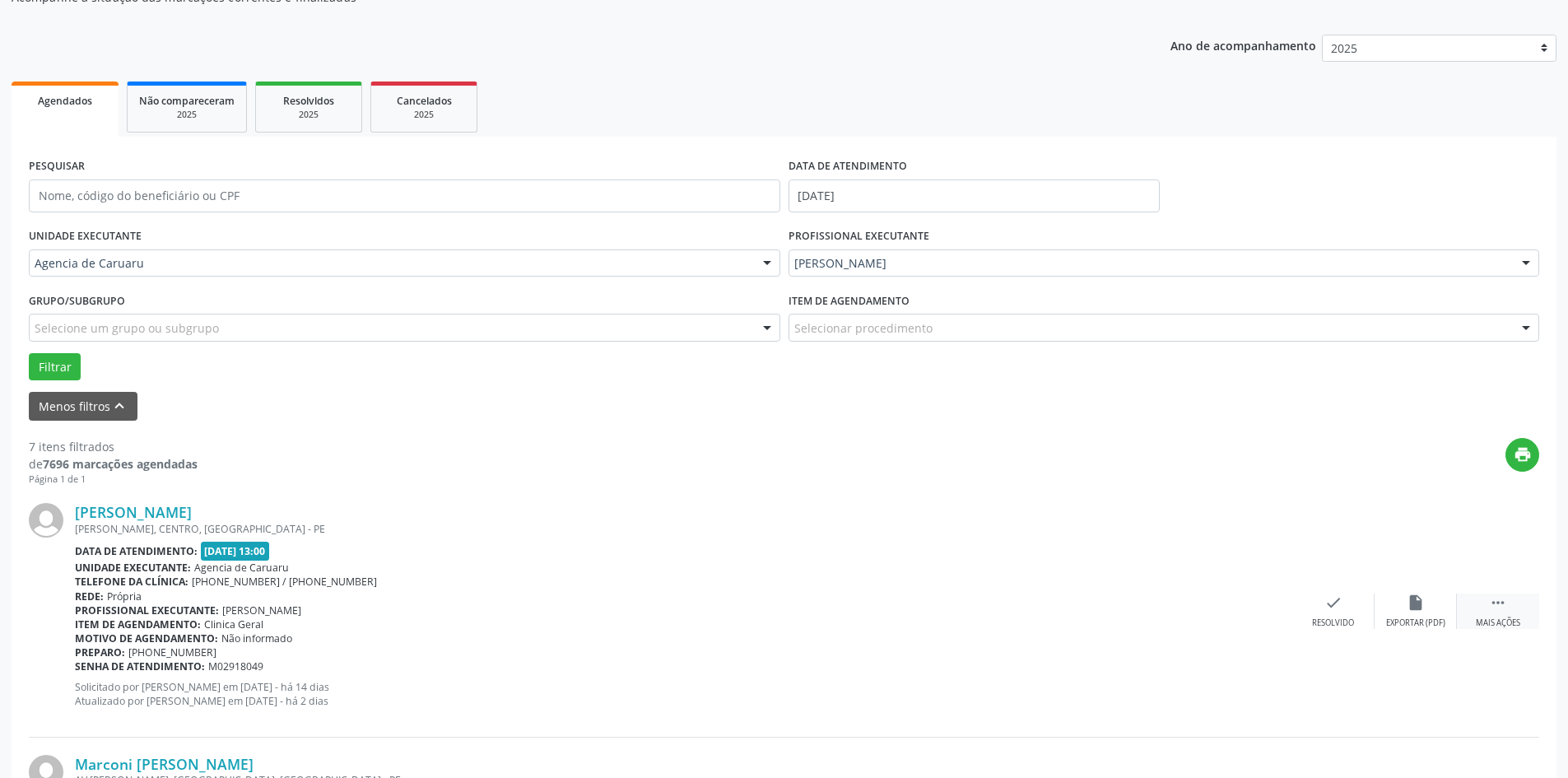
drag, startPoint x: 1501, startPoint y: 616, endPoint x: 1466, endPoint y: 614, distance: 35.1
click at [1501, 616] on div " Mais ações" at bounding box center [1497, 612] width 82 height 36
click at [1423, 600] on icon "alarm_off" at bounding box center [1416, 603] width 18 height 18
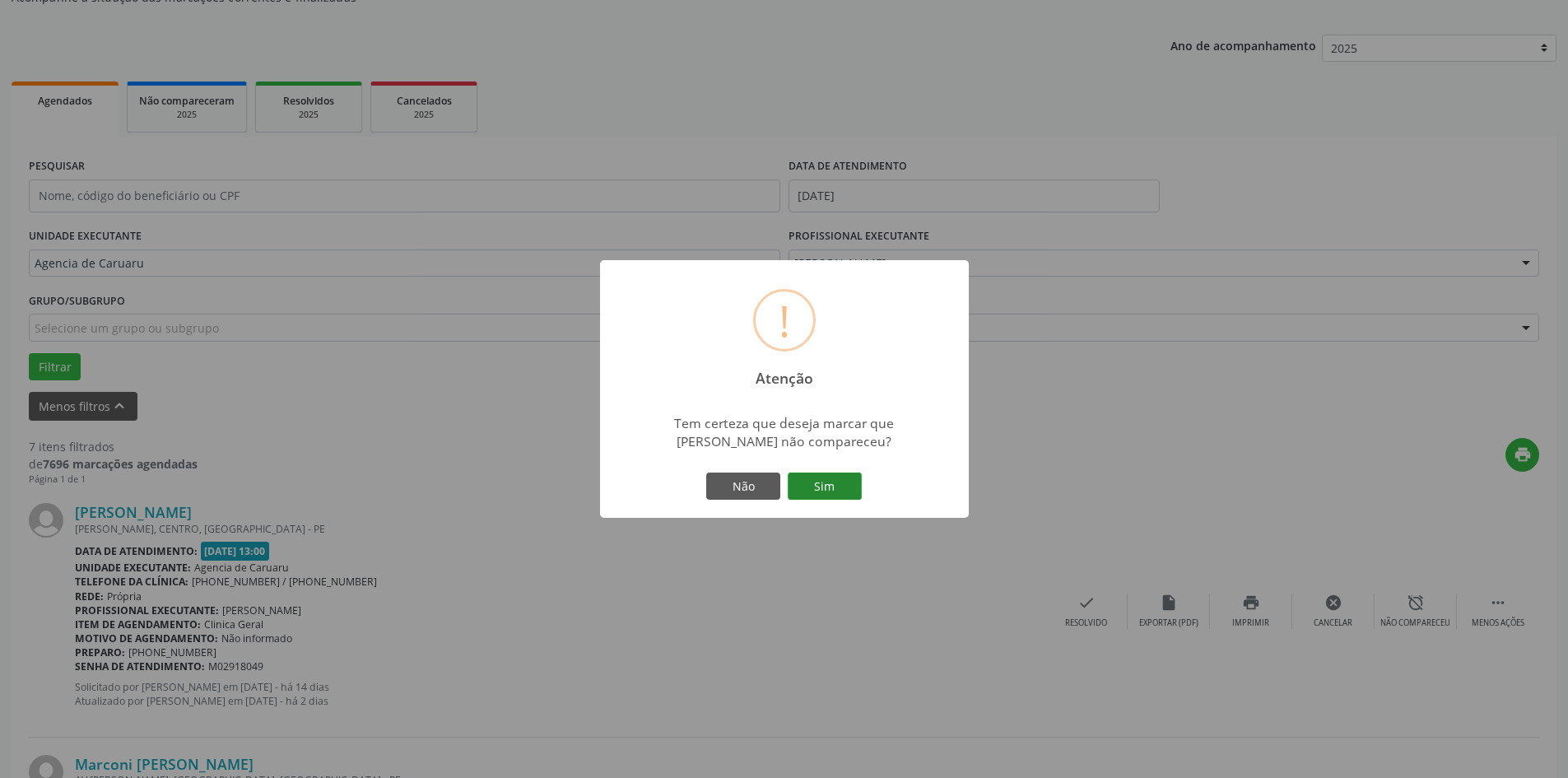
click at [821, 488] on button "Sim" at bounding box center [824, 486] width 74 height 28
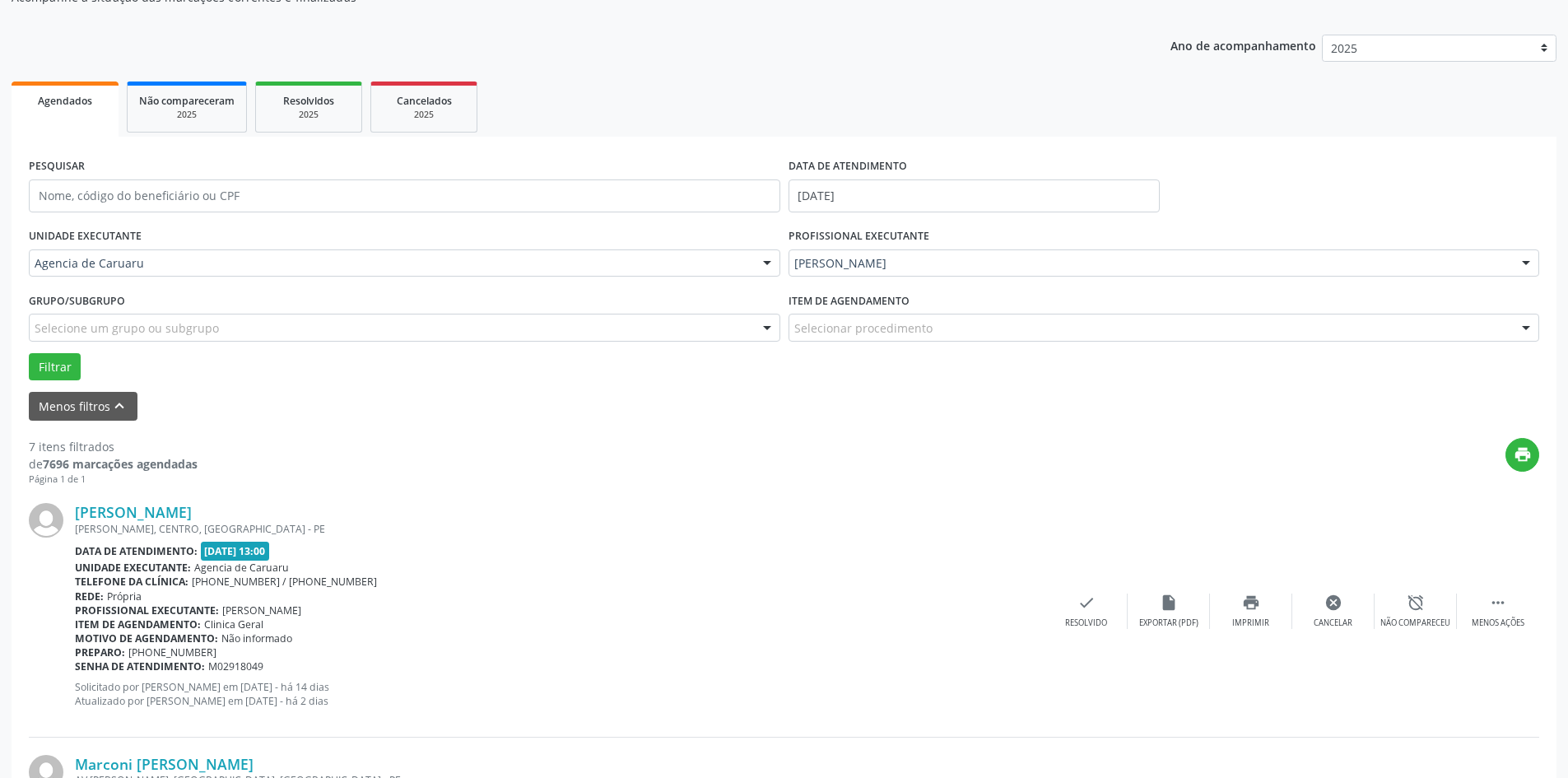
scroll to position [0, 0]
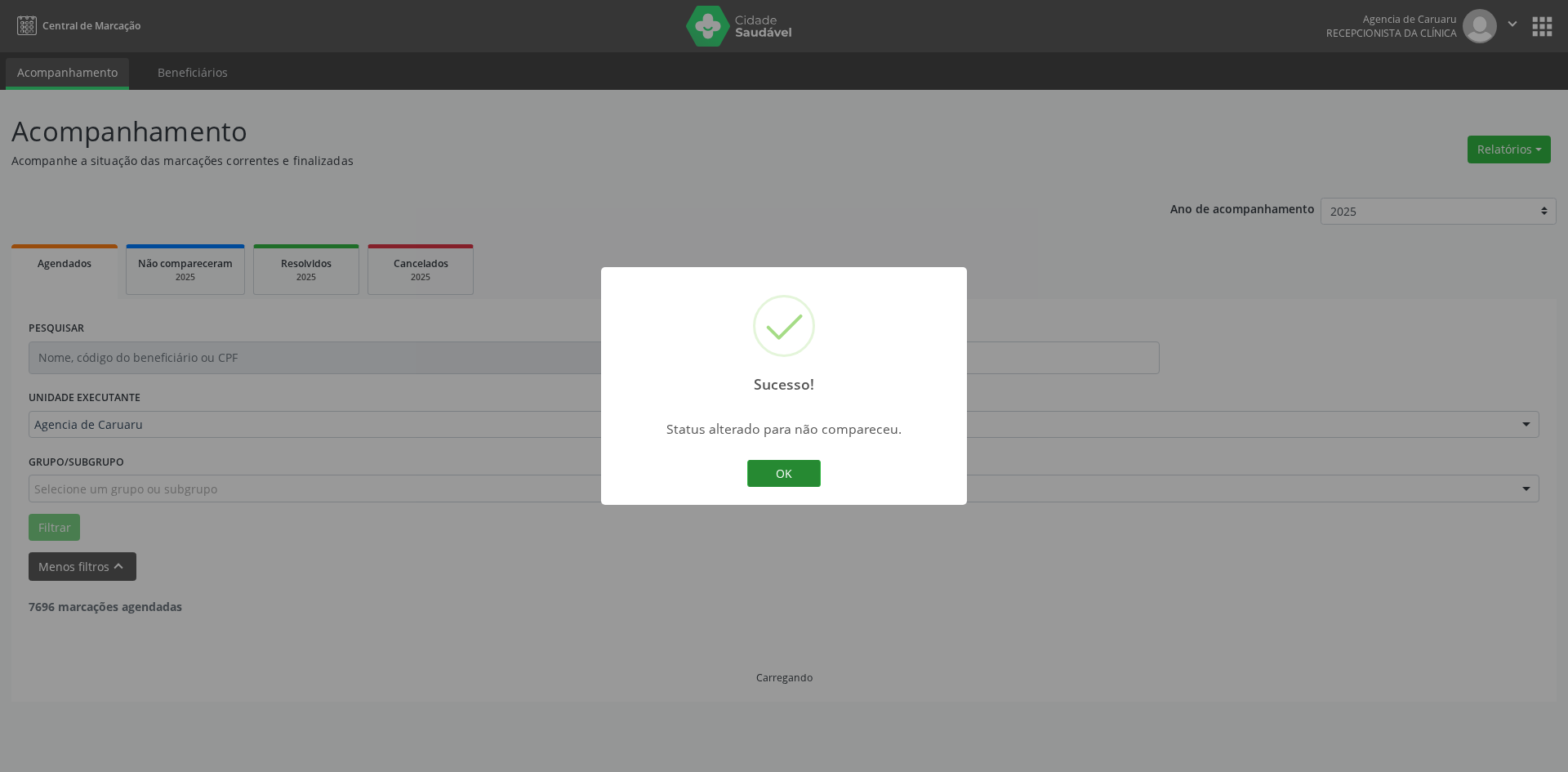
click at [779, 470] on button "OK" at bounding box center [784, 474] width 74 height 27
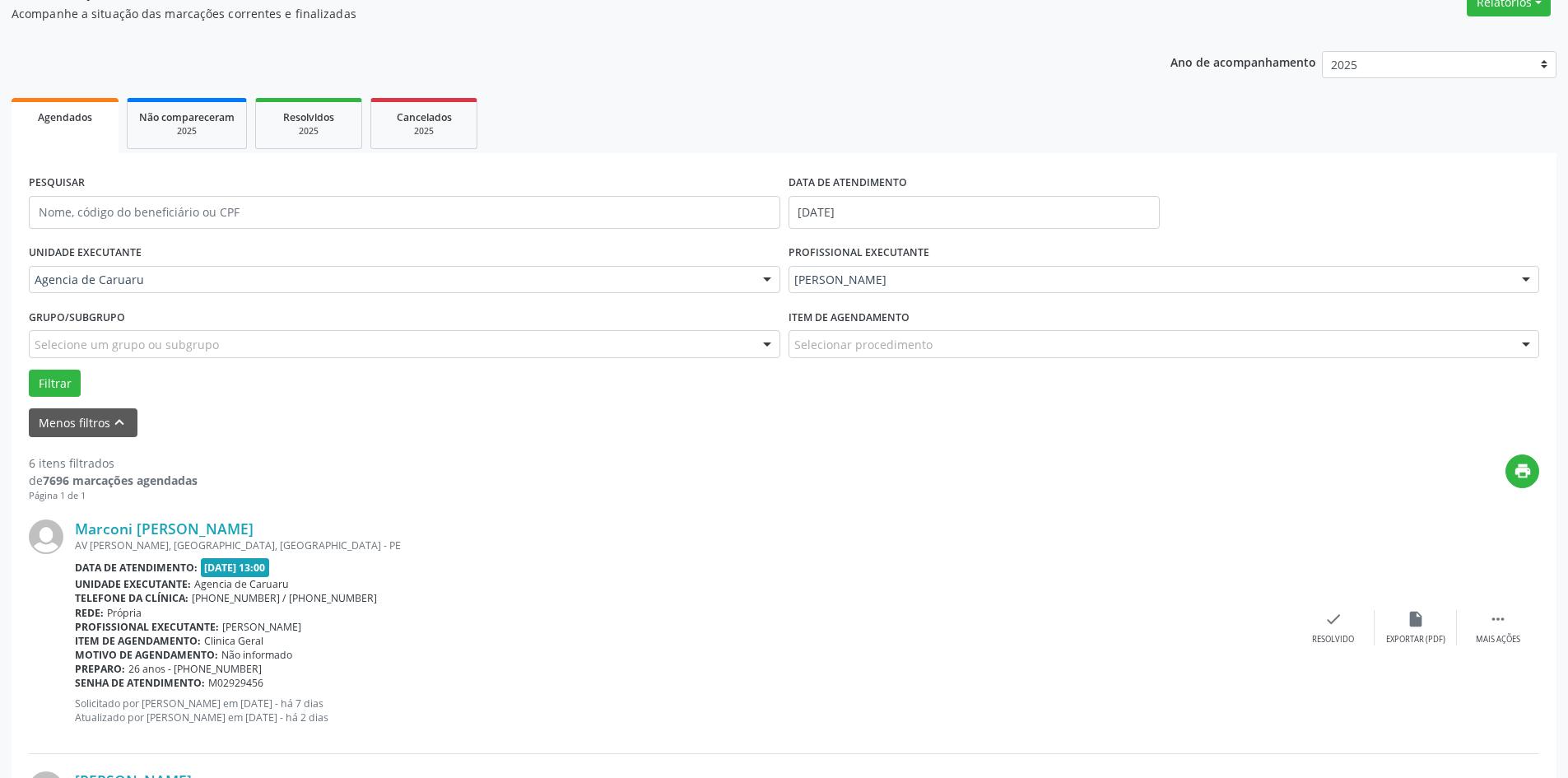
scroll to position [165, 0]
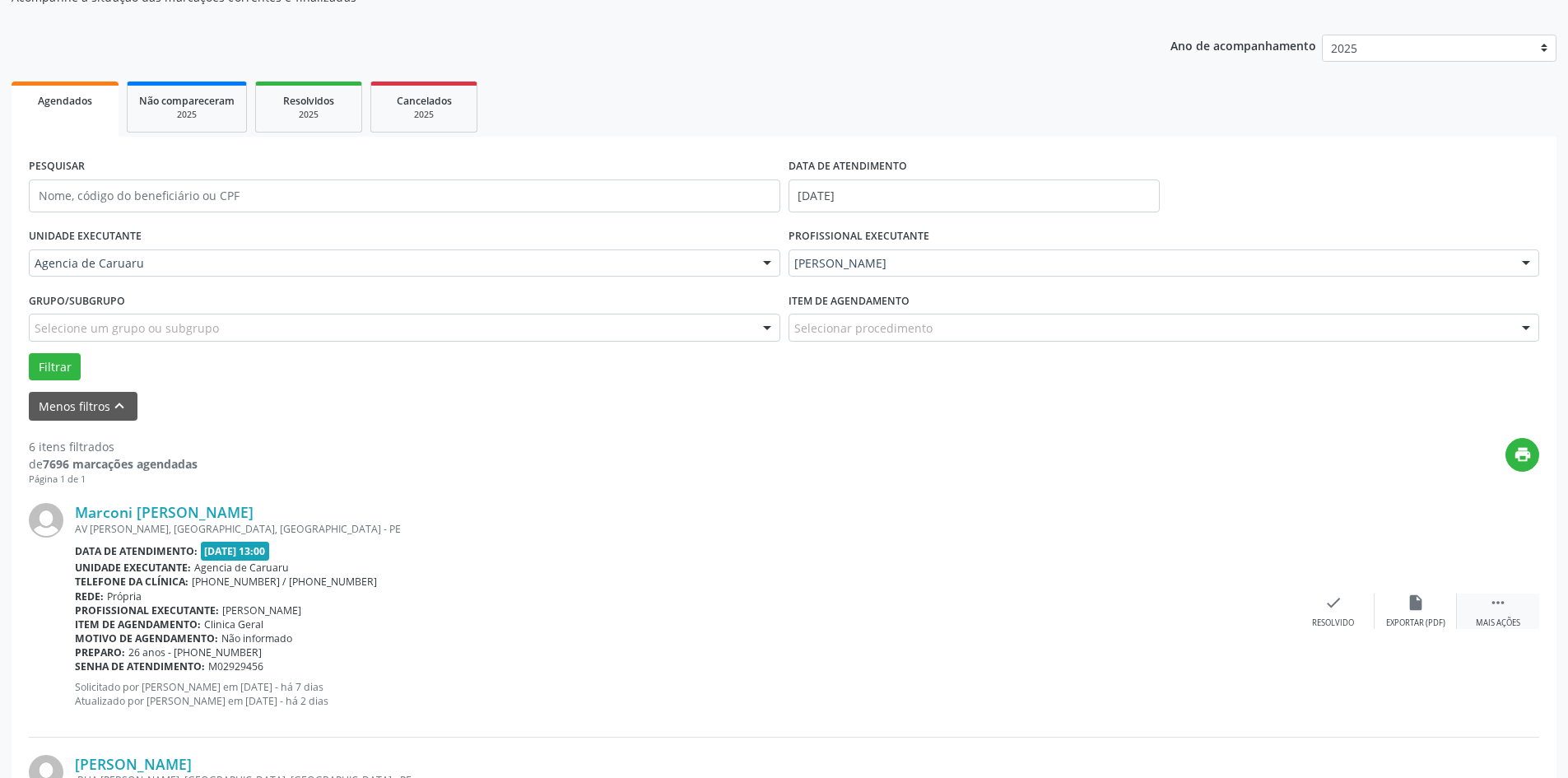
click at [1488, 614] on div " Mais ações" at bounding box center [1497, 612] width 82 height 36
click at [1401, 606] on div "alarm_off Não compareceu" at bounding box center [1415, 612] width 82 height 36
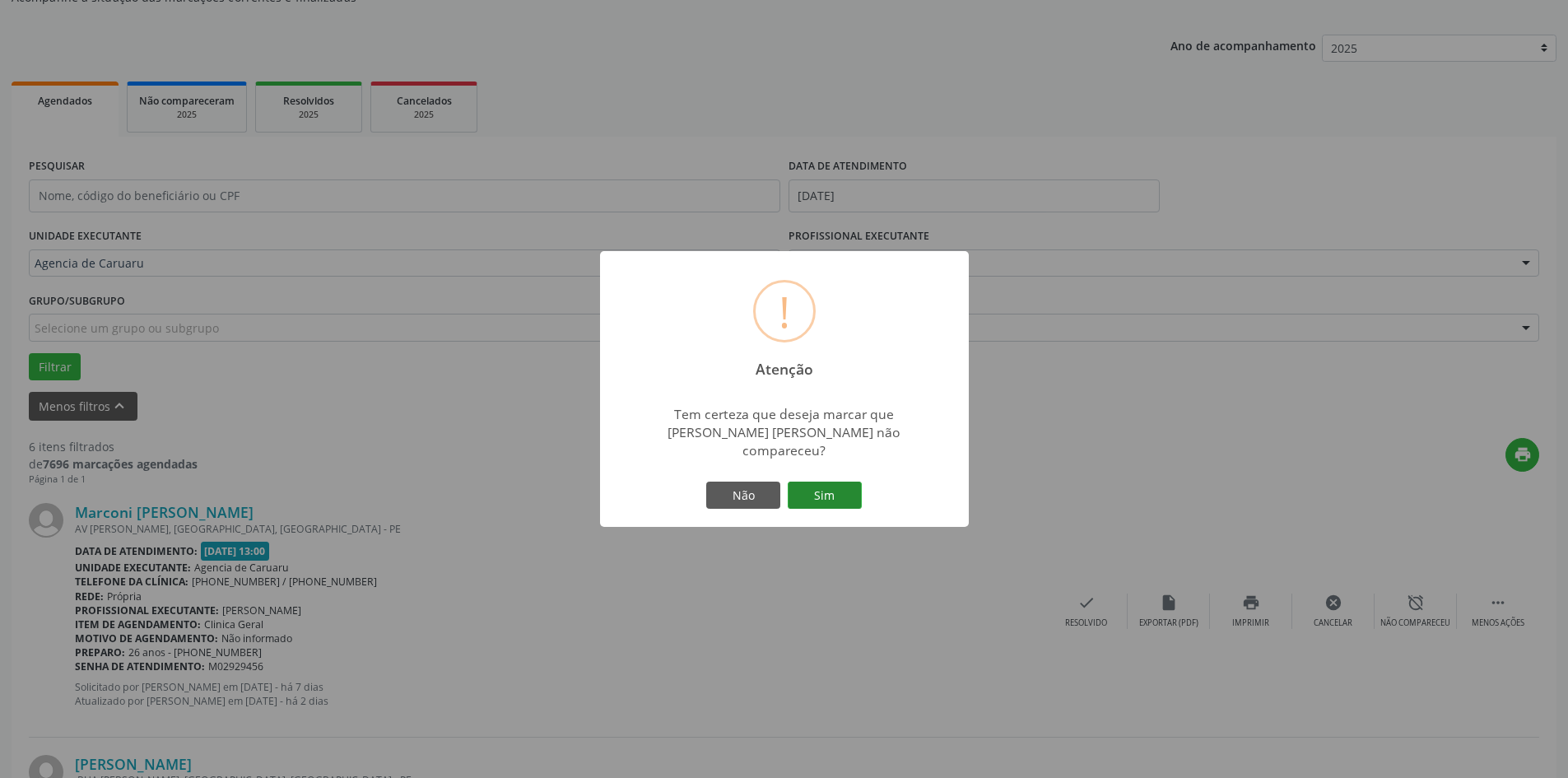
click at [849, 493] on button "Sim" at bounding box center [824, 495] width 74 height 28
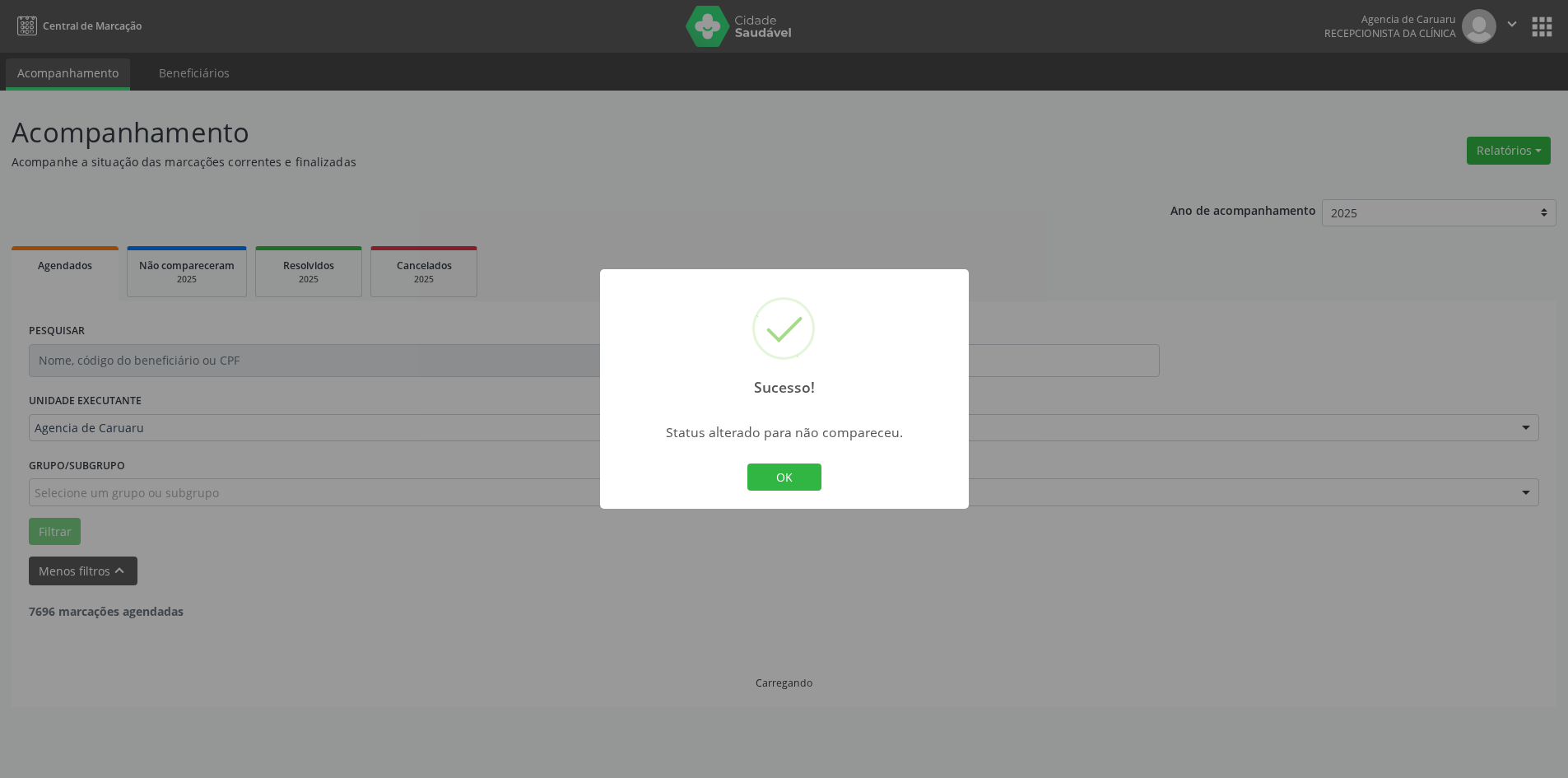
scroll to position [0, 0]
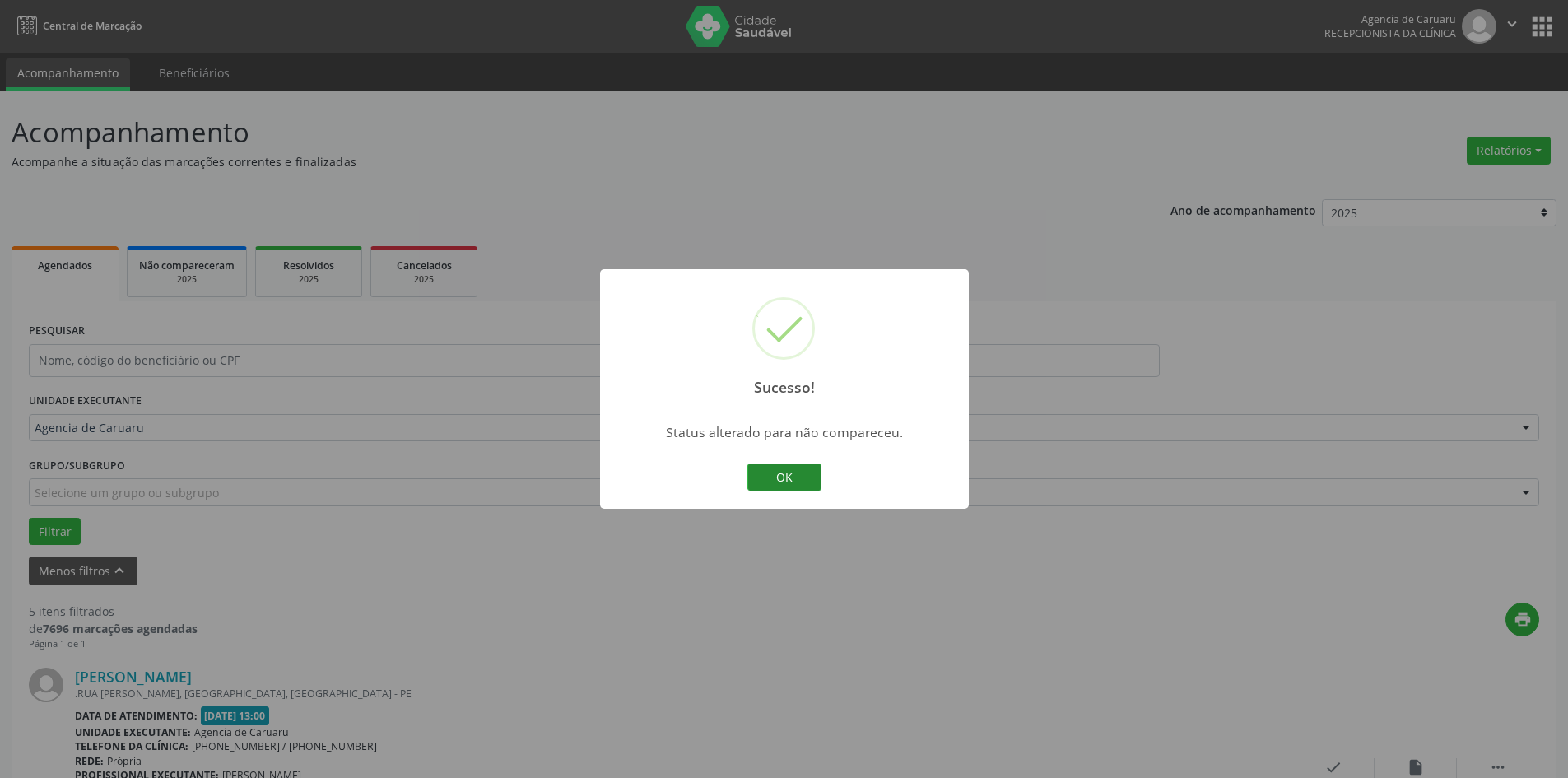
click at [798, 478] on button "OK" at bounding box center [784, 477] width 74 height 28
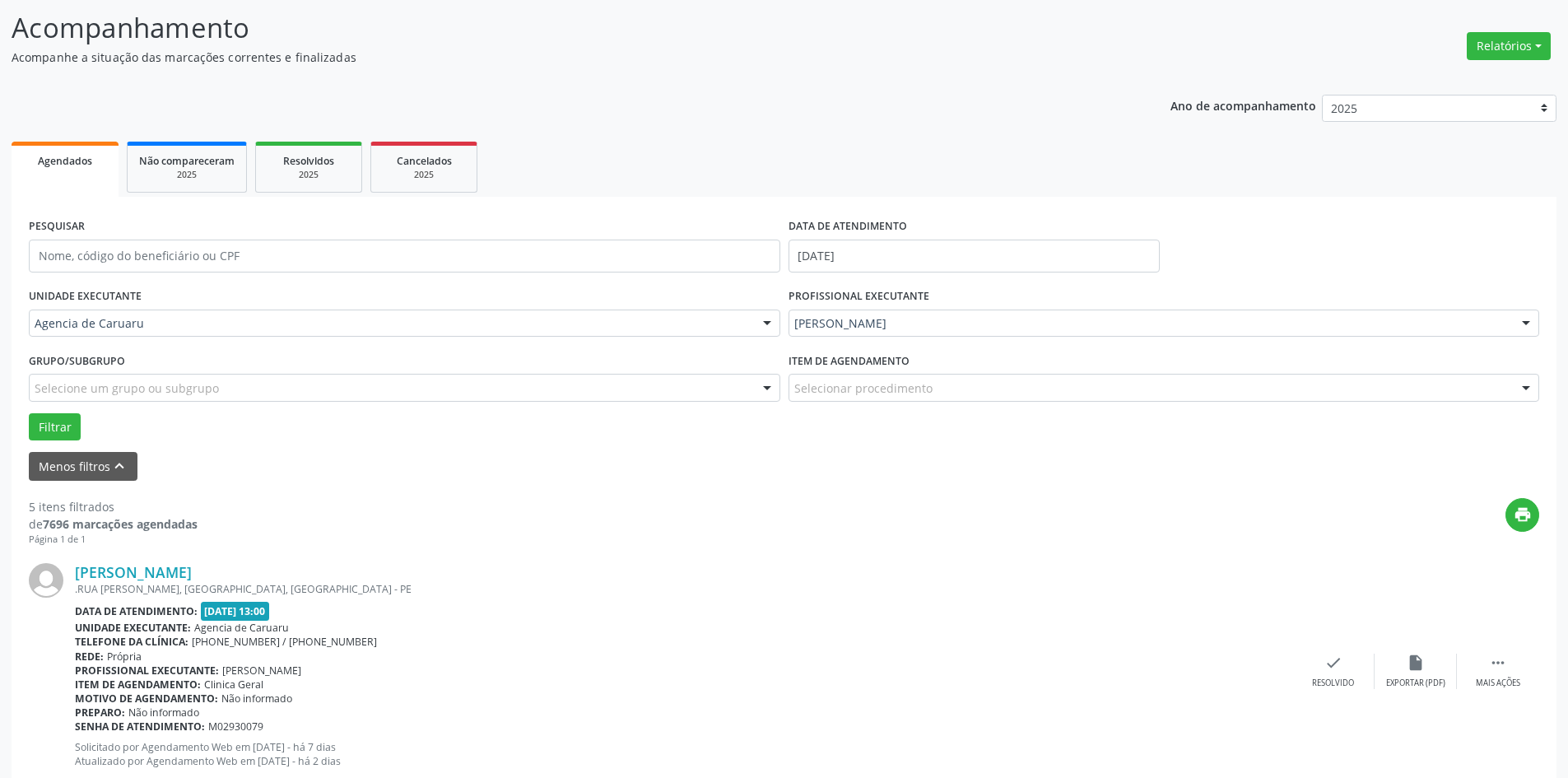
scroll to position [247, 0]
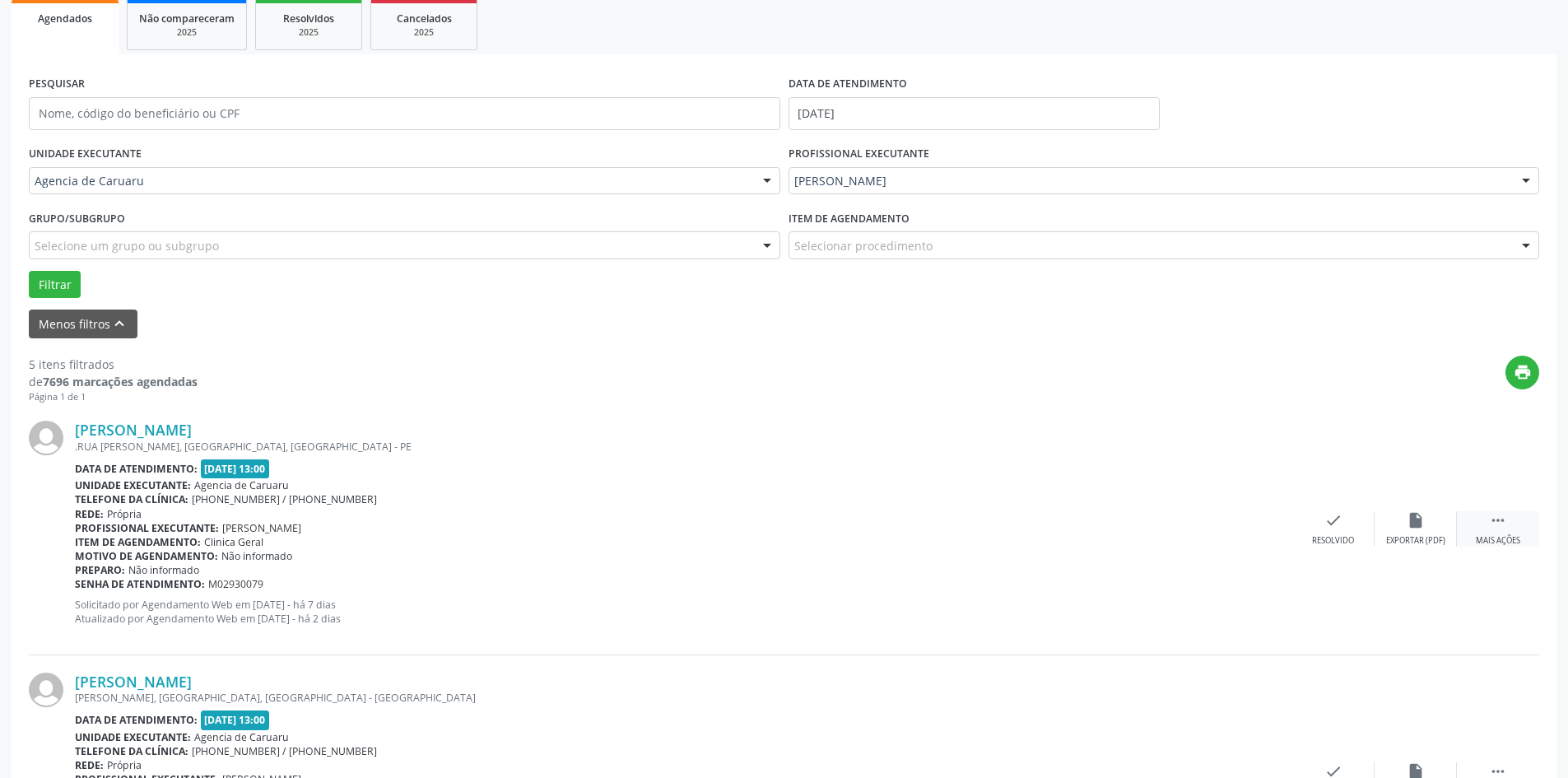
click at [1486, 540] on div "Mais ações" at bounding box center [1498, 541] width 44 height 12
click at [1404, 518] on div "alarm_off Não compareceu" at bounding box center [1415, 529] width 82 height 36
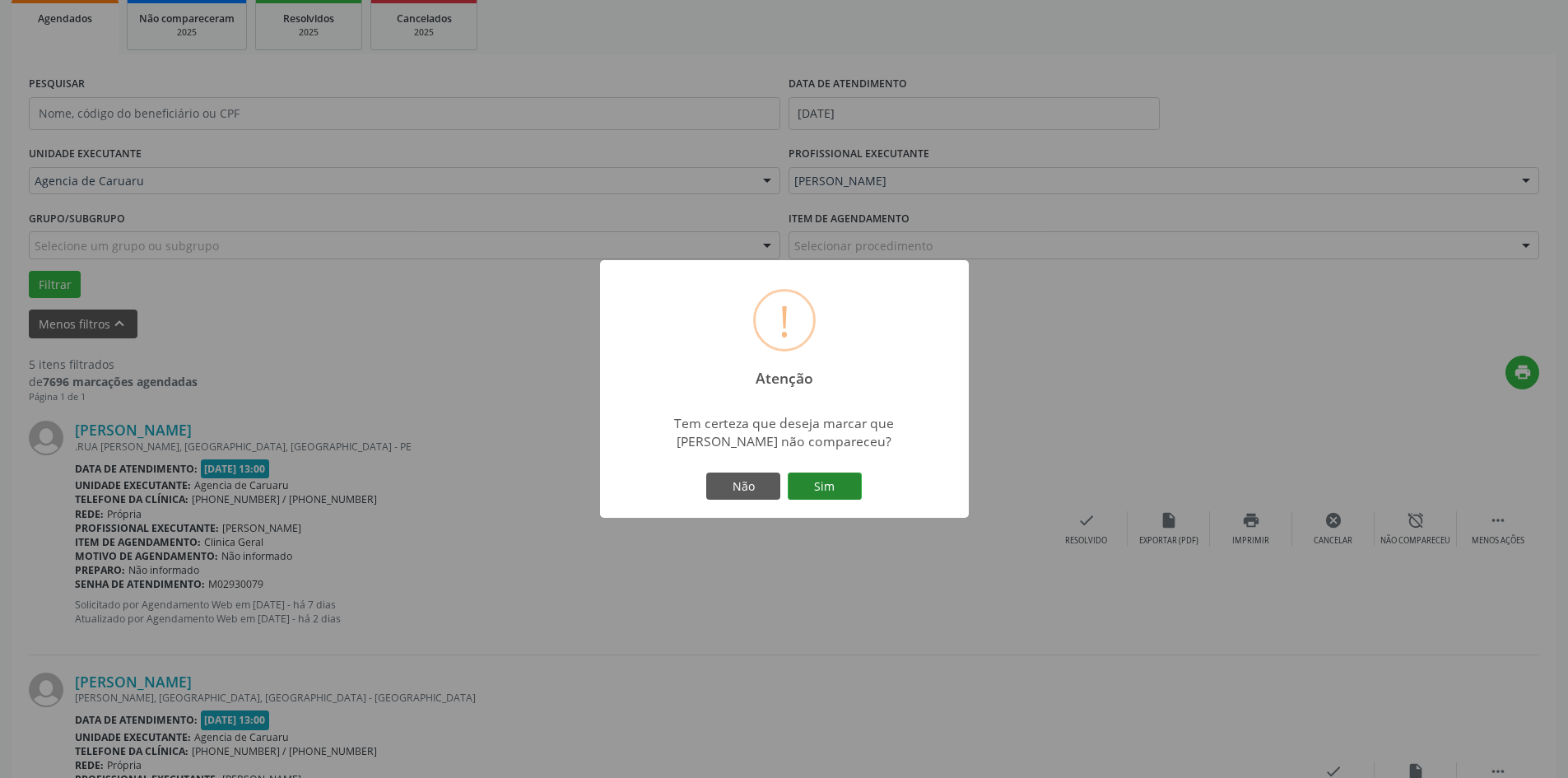
click at [834, 489] on button "Sim" at bounding box center [824, 486] width 74 height 28
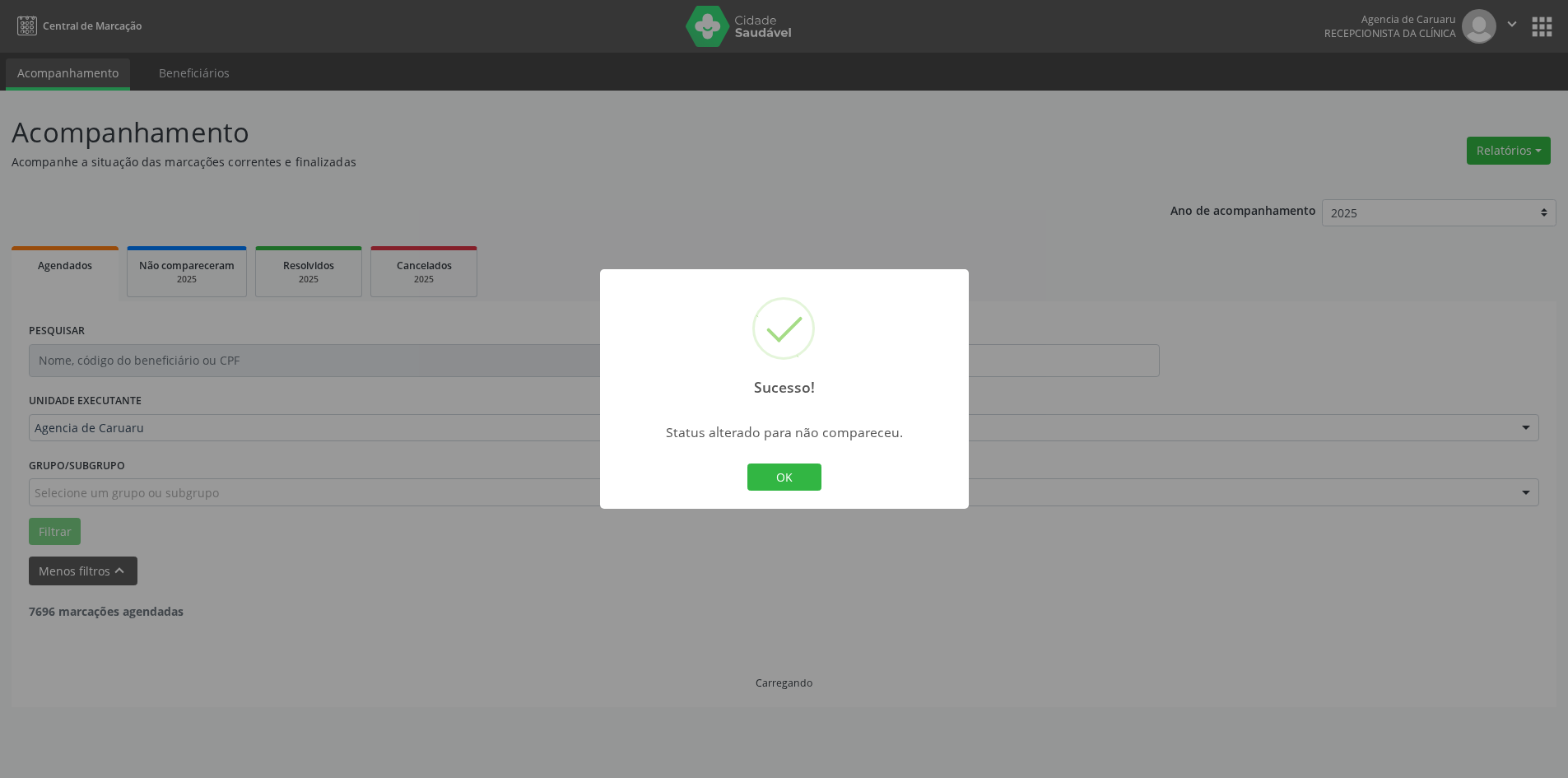
scroll to position [0, 0]
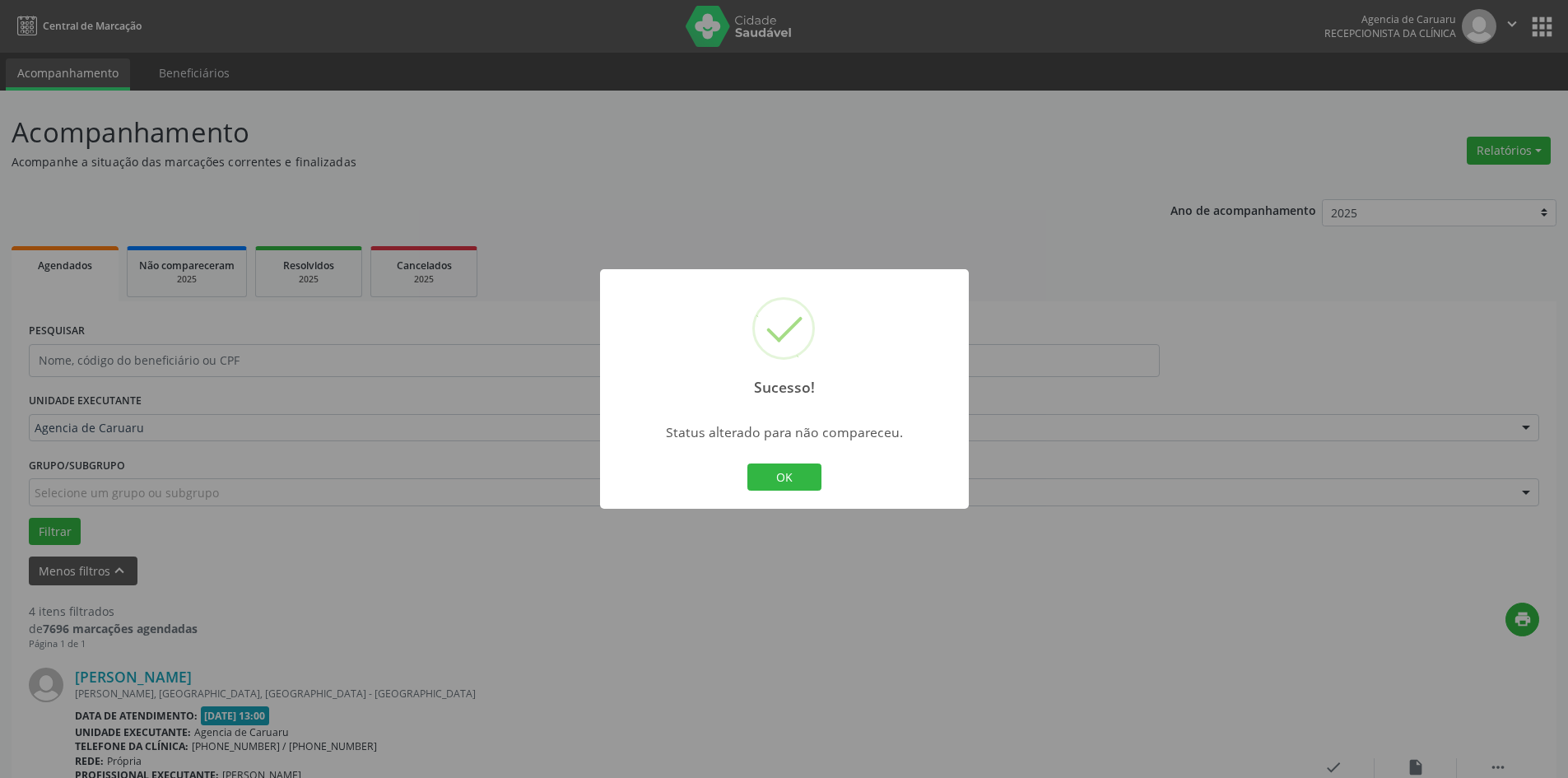
drag, startPoint x: 797, startPoint y: 478, endPoint x: 758, endPoint y: 520, distance: 57.3
click at [796, 481] on button "OK" at bounding box center [784, 477] width 74 height 28
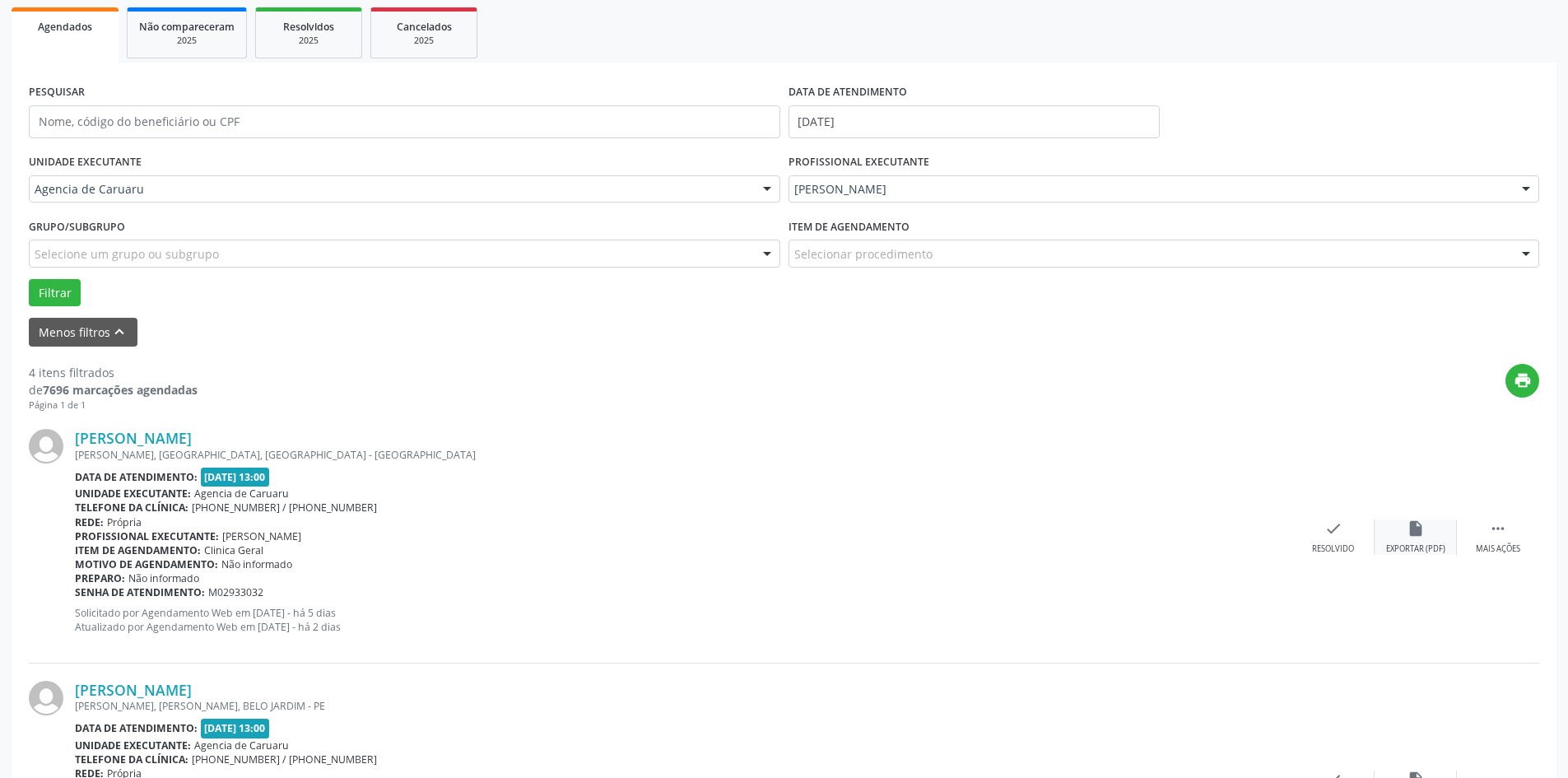
scroll to position [247, 0]
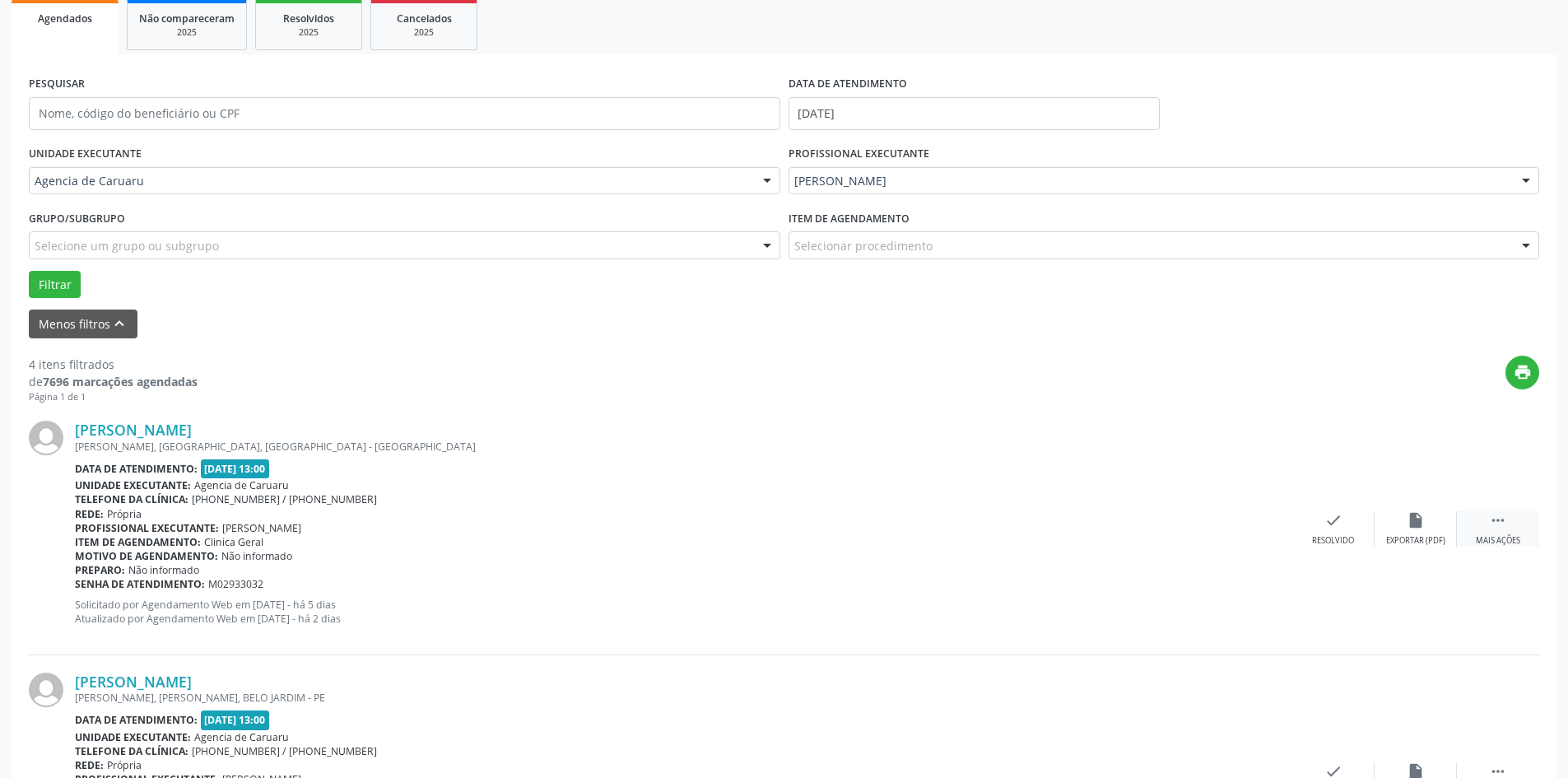
click at [1495, 526] on icon "" at bounding box center [1498, 520] width 18 height 18
click at [1414, 531] on div "alarm_off Não compareceu" at bounding box center [1415, 529] width 82 height 36
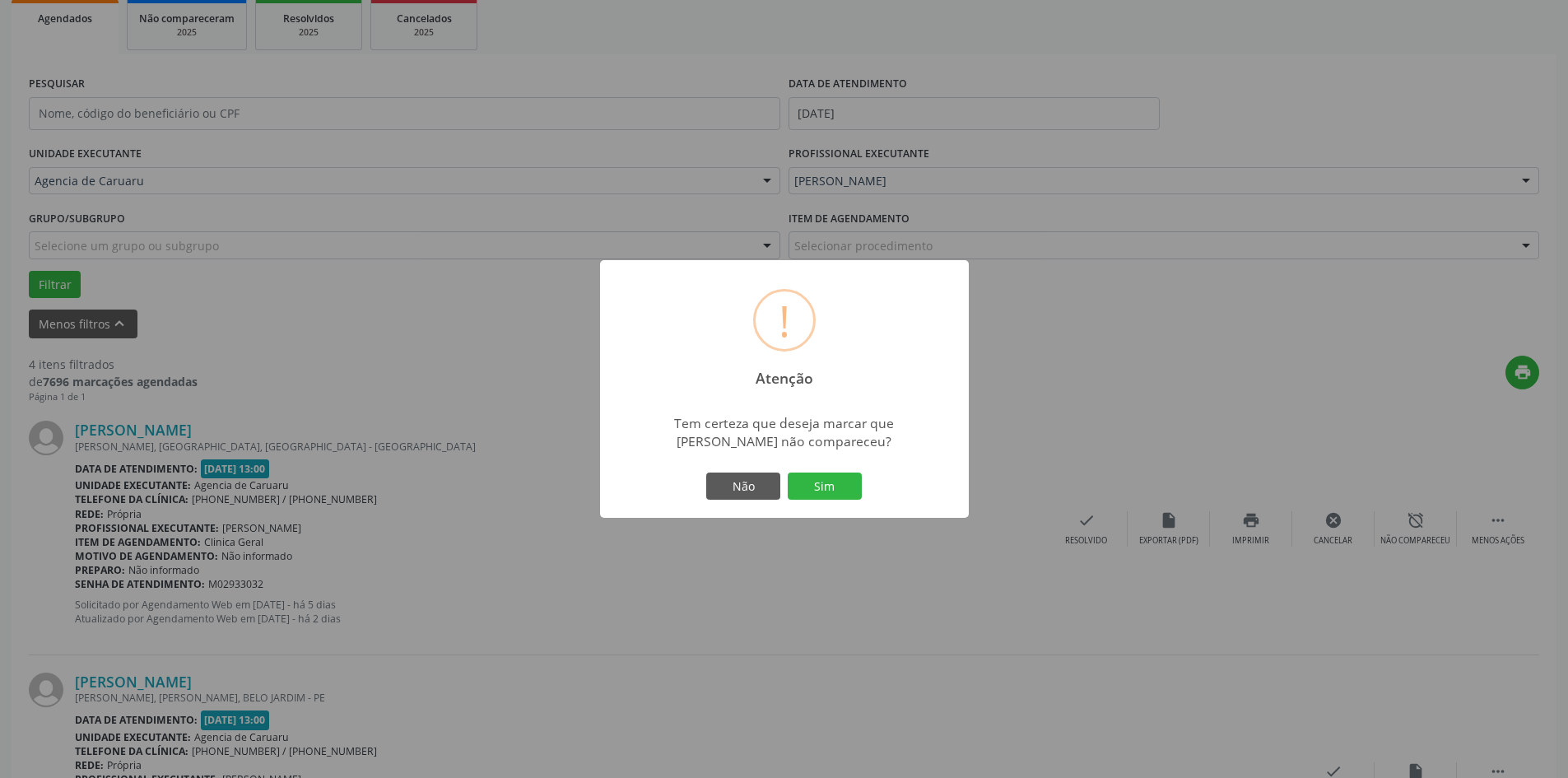
drag, startPoint x: 830, startPoint y: 489, endPoint x: 757, endPoint y: 576, distance: 113.6
click at [829, 497] on button "Sim" at bounding box center [824, 486] width 74 height 28
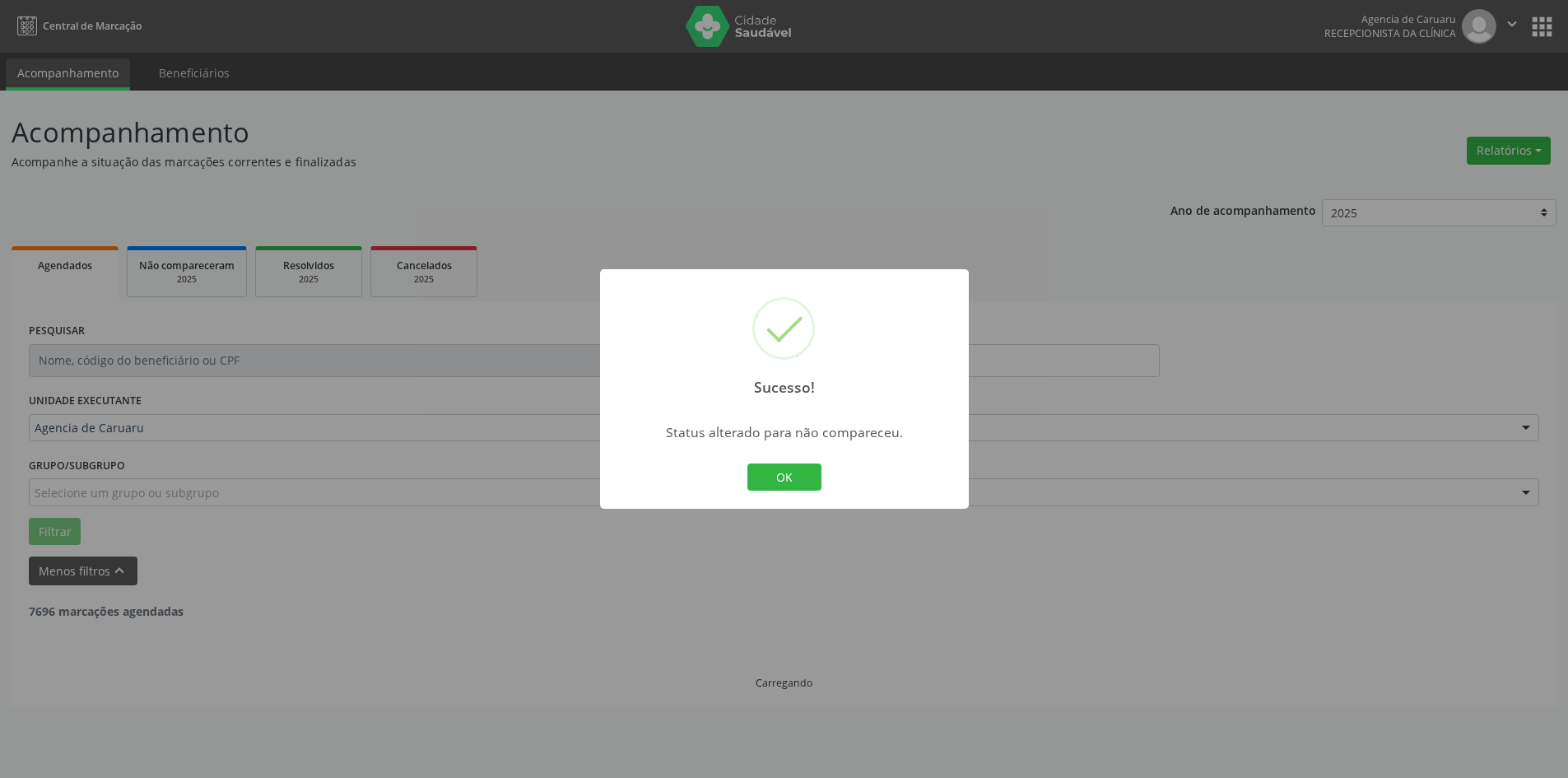
scroll to position [0, 0]
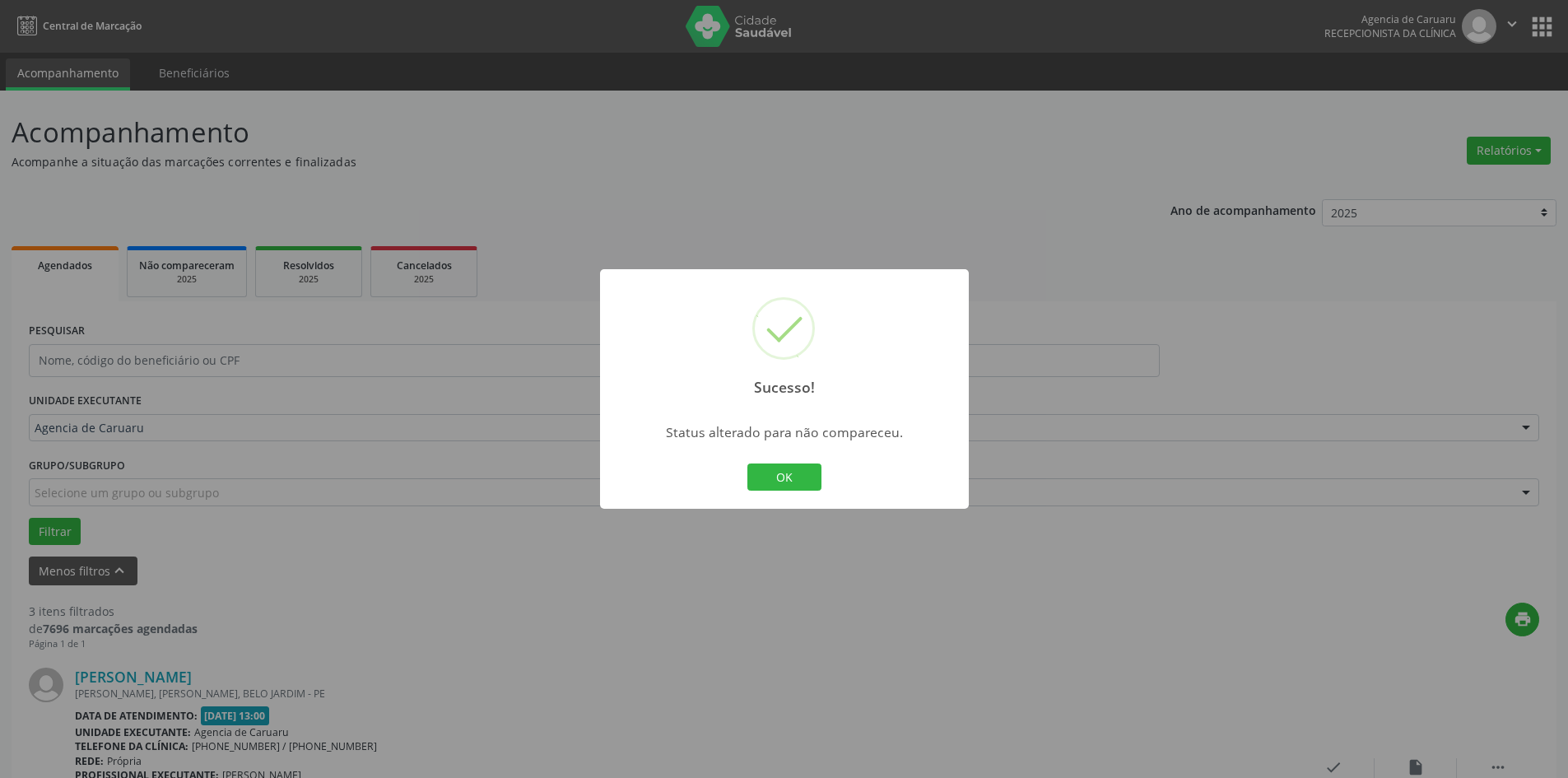
drag, startPoint x: 793, startPoint y: 470, endPoint x: 780, endPoint y: 537, distance: 68.2
click at [793, 471] on button "OK" at bounding box center [784, 477] width 74 height 28
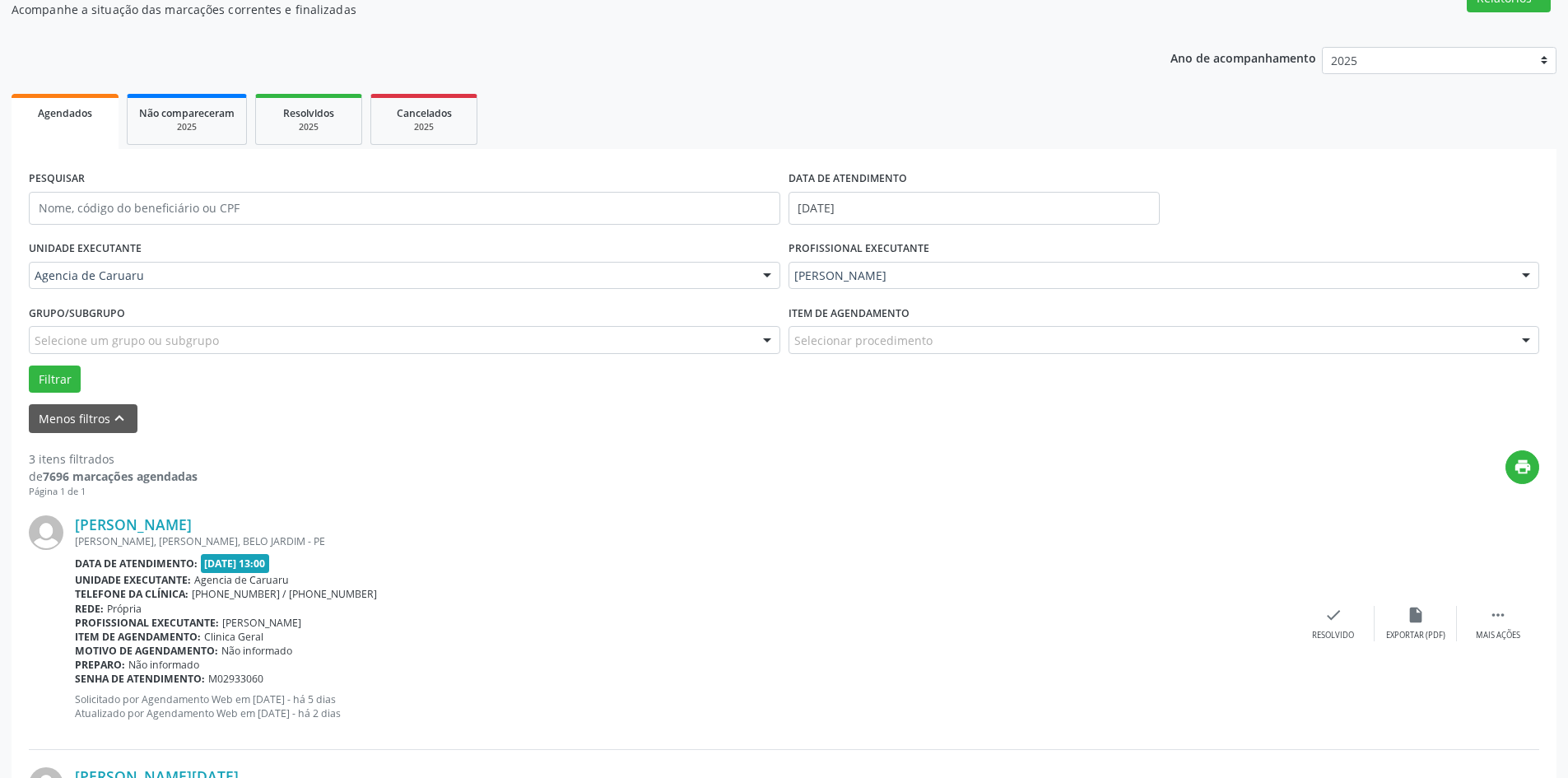
scroll to position [165, 0]
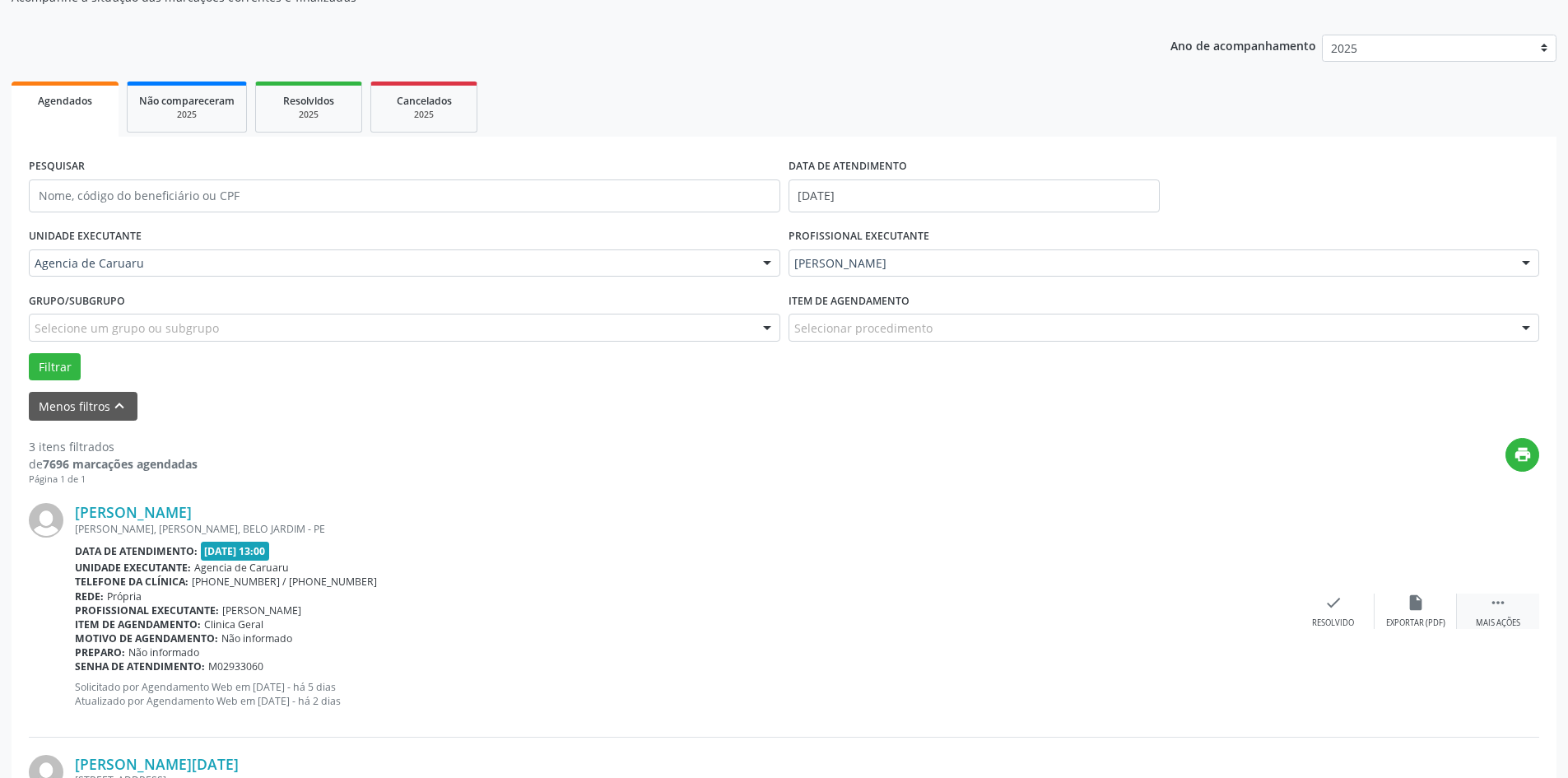
click at [1486, 613] on div " Mais ações" at bounding box center [1497, 612] width 82 height 36
click at [1416, 609] on icon "alarm_off" at bounding box center [1416, 603] width 18 height 18
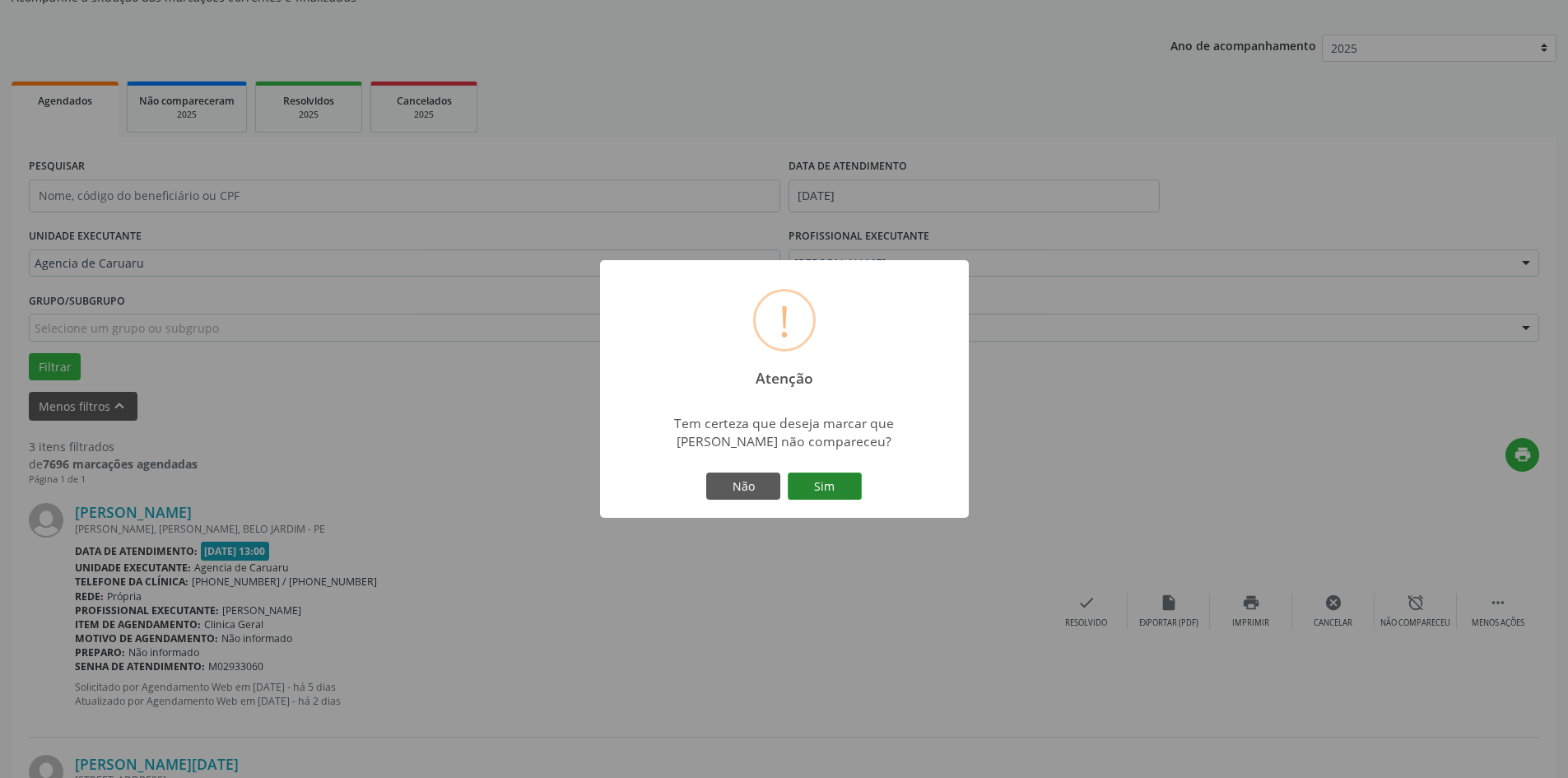
click at [821, 488] on button "Sim" at bounding box center [824, 486] width 74 height 28
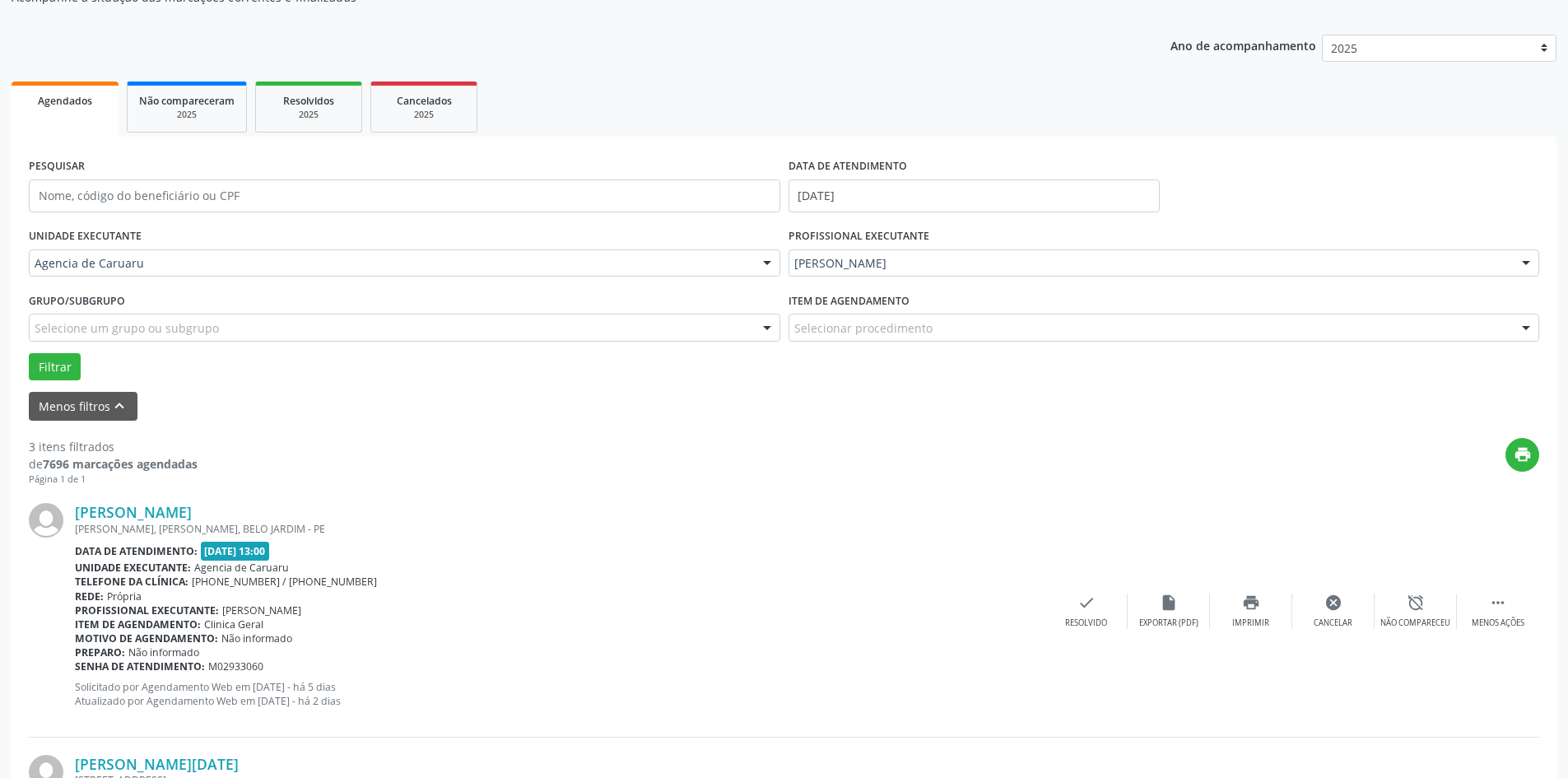
scroll to position [0, 0]
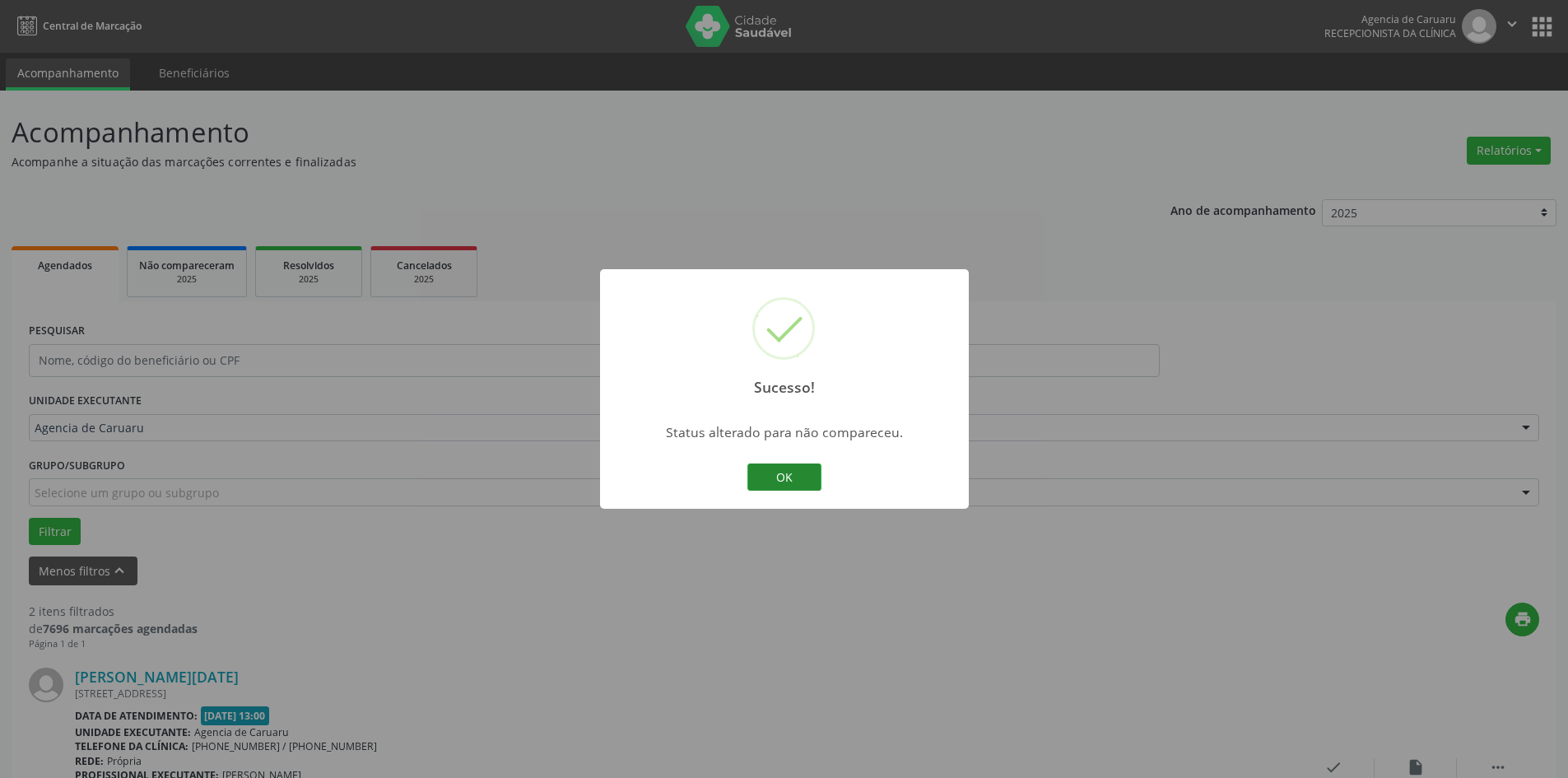
click at [801, 488] on button "OK" at bounding box center [784, 477] width 74 height 28
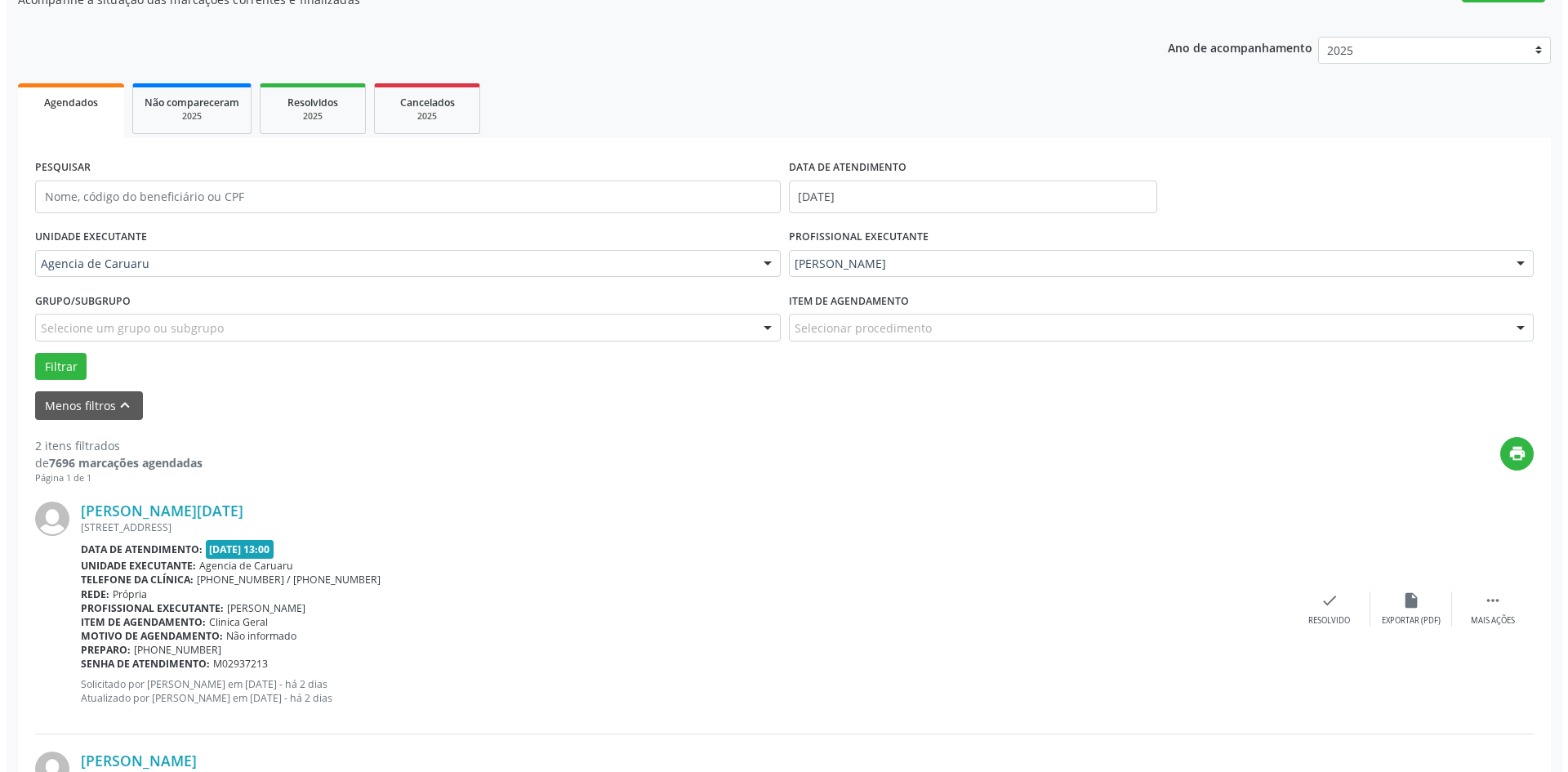
scroll to position [164, 0]
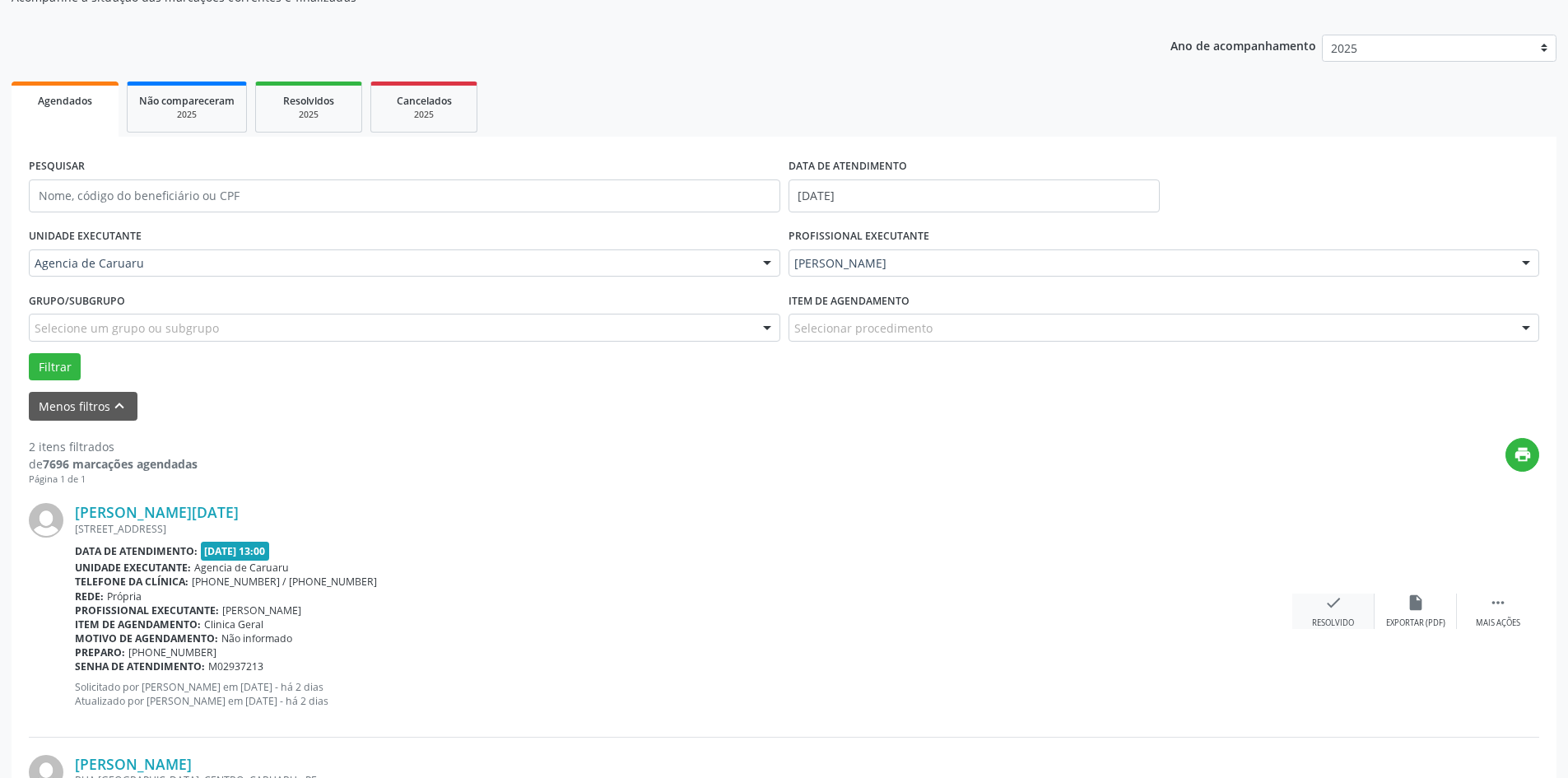
click at [1323, 609] on div "check Resolvido" at bounding box center [1333, 612] width 82 height 36
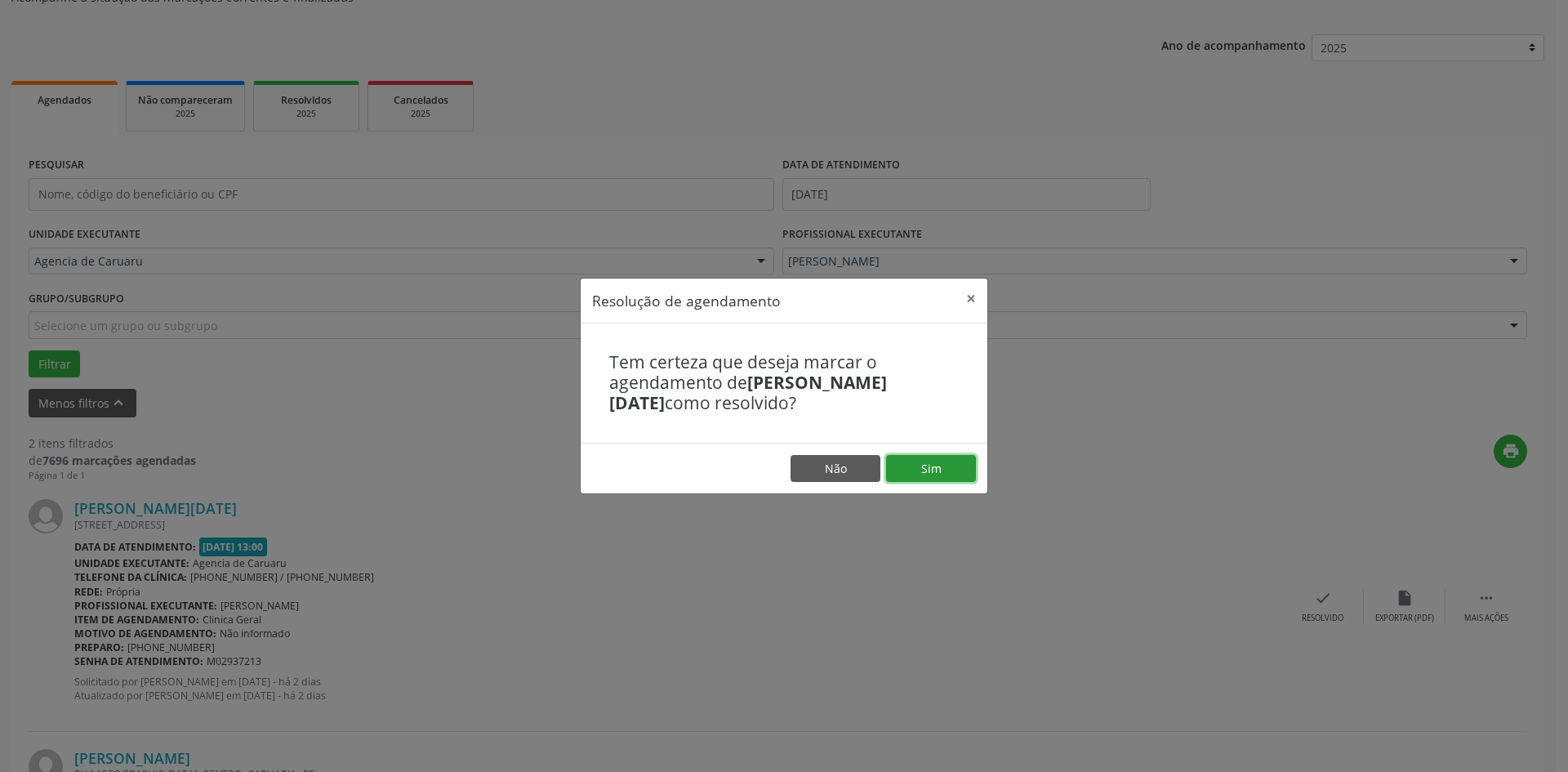
click at [949, 472] on button "Sim" at bounding box center [932, 469] width 90 height 27
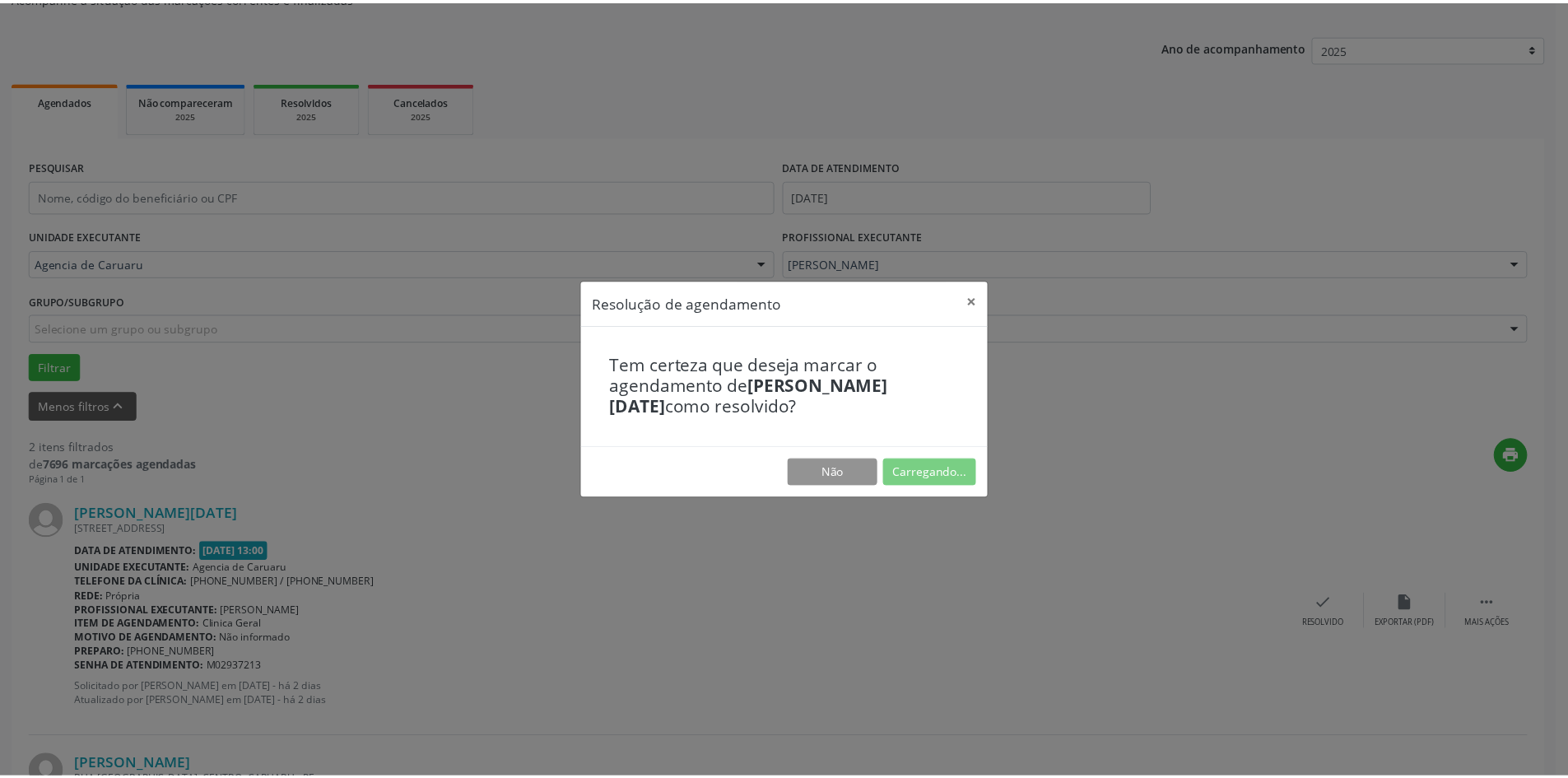
scroll to position [0, 0]
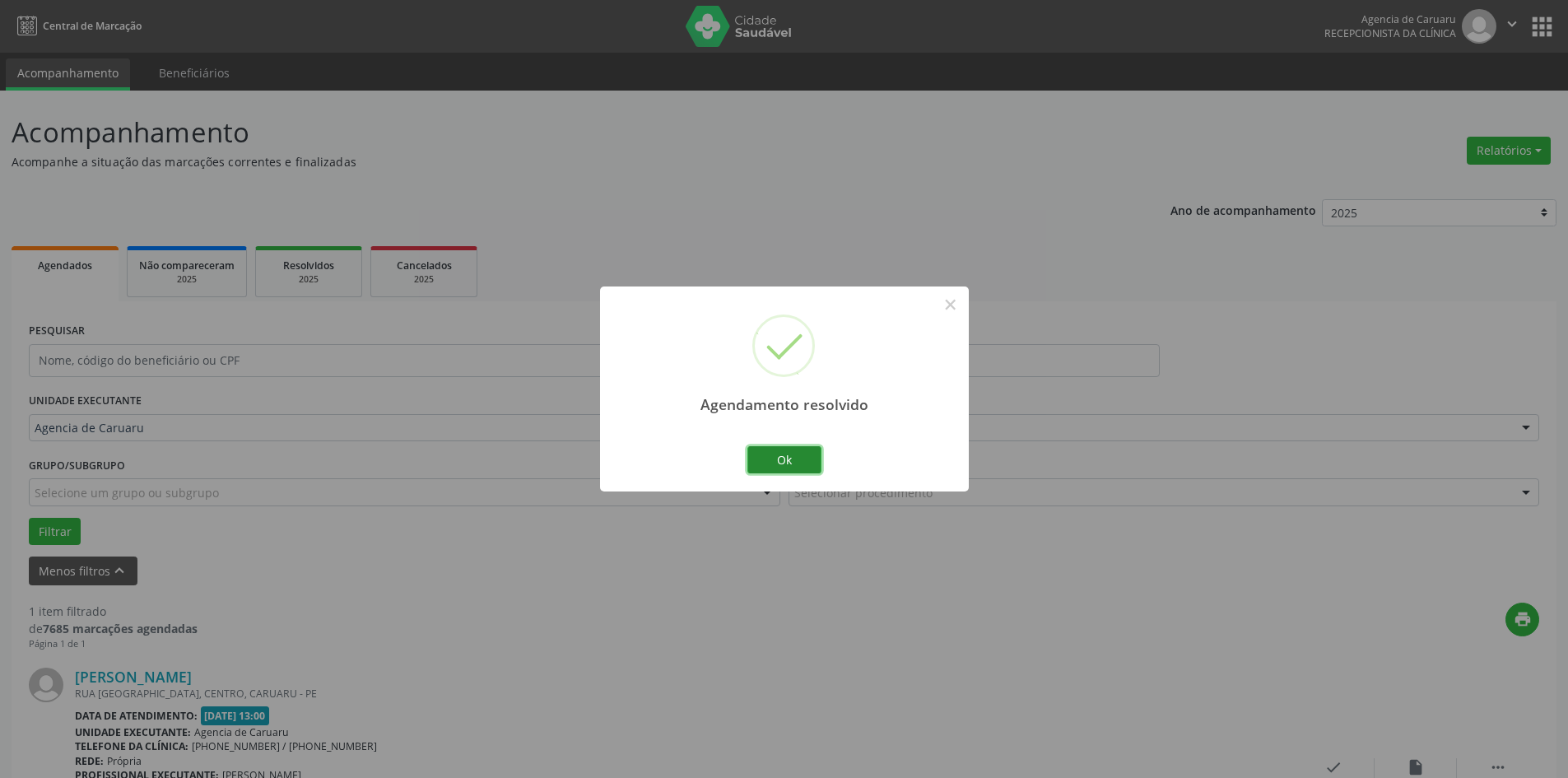
click at [784, 458] on button "Ok" at bounding box center [784, 460] width 74 height 28
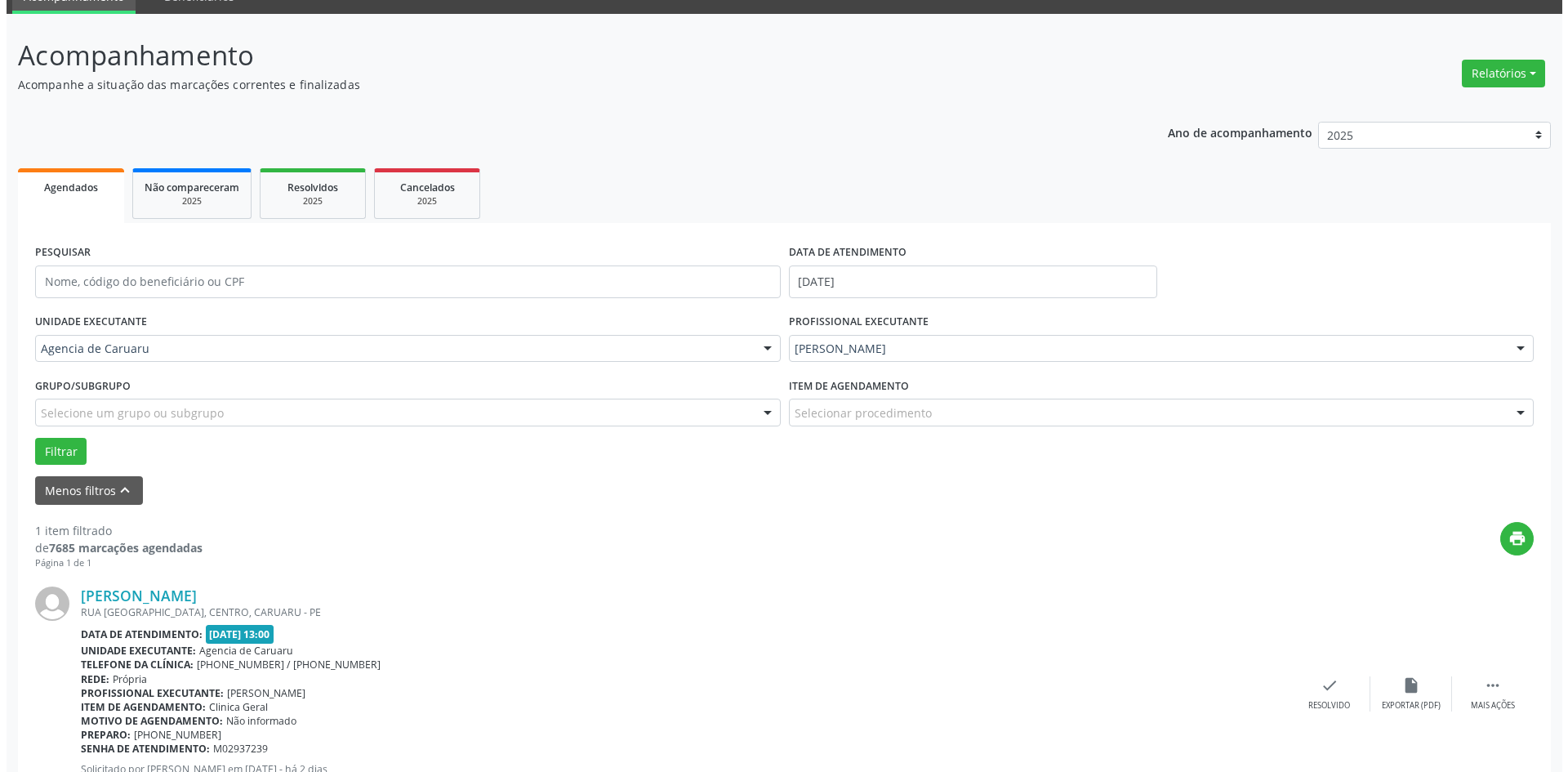
scroll to position [151, 0]
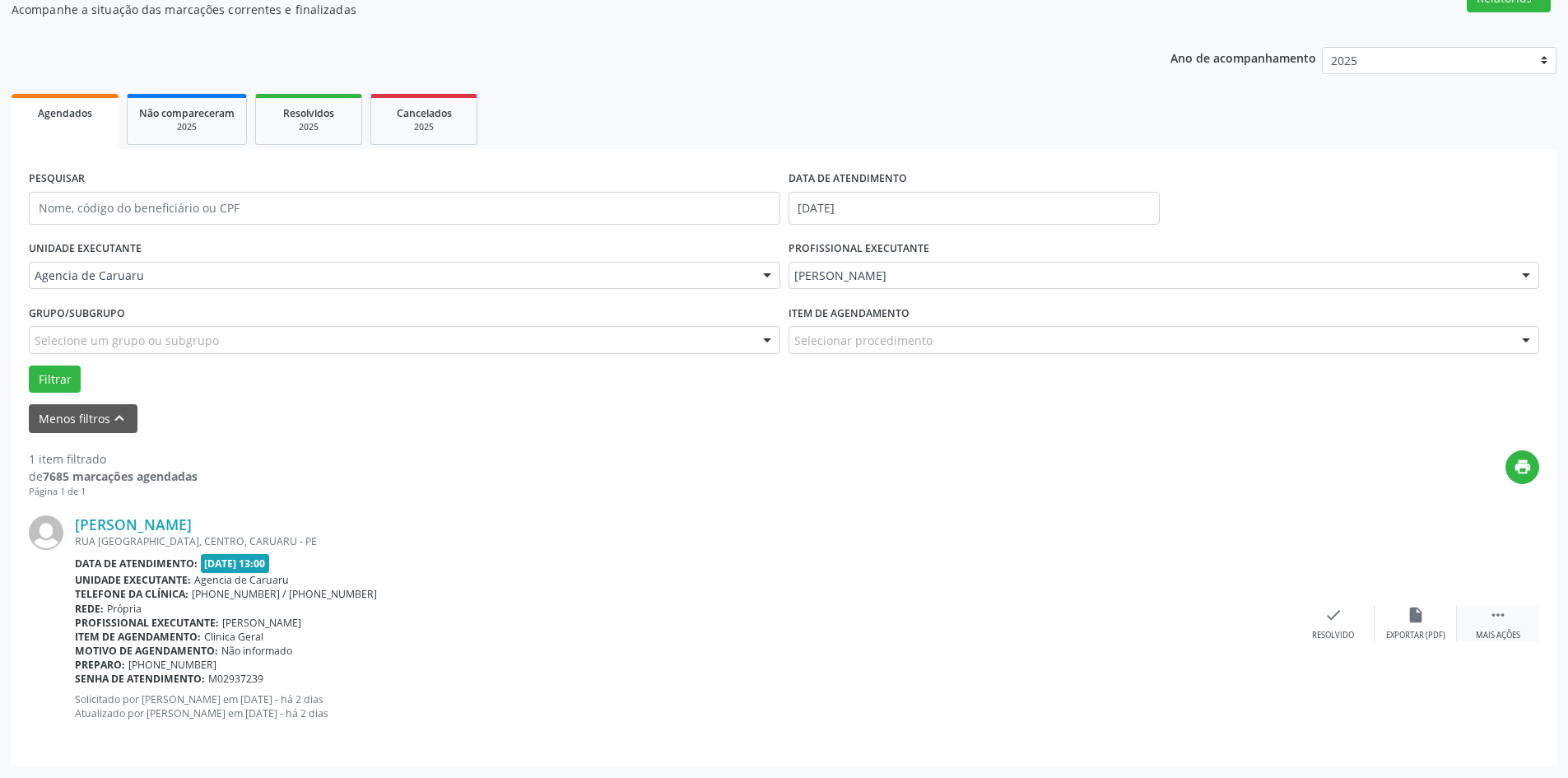
click at [1499, 620] on icon "" at bounding box center [1498, 615] width 18 height 18
click at [1128, 498] on div "print" at bounding box center [868, 475] width 1342 height 48
click at [1067, 626] on div "check Resolvido" at bounding box center [1086, 624] width 82 height 36
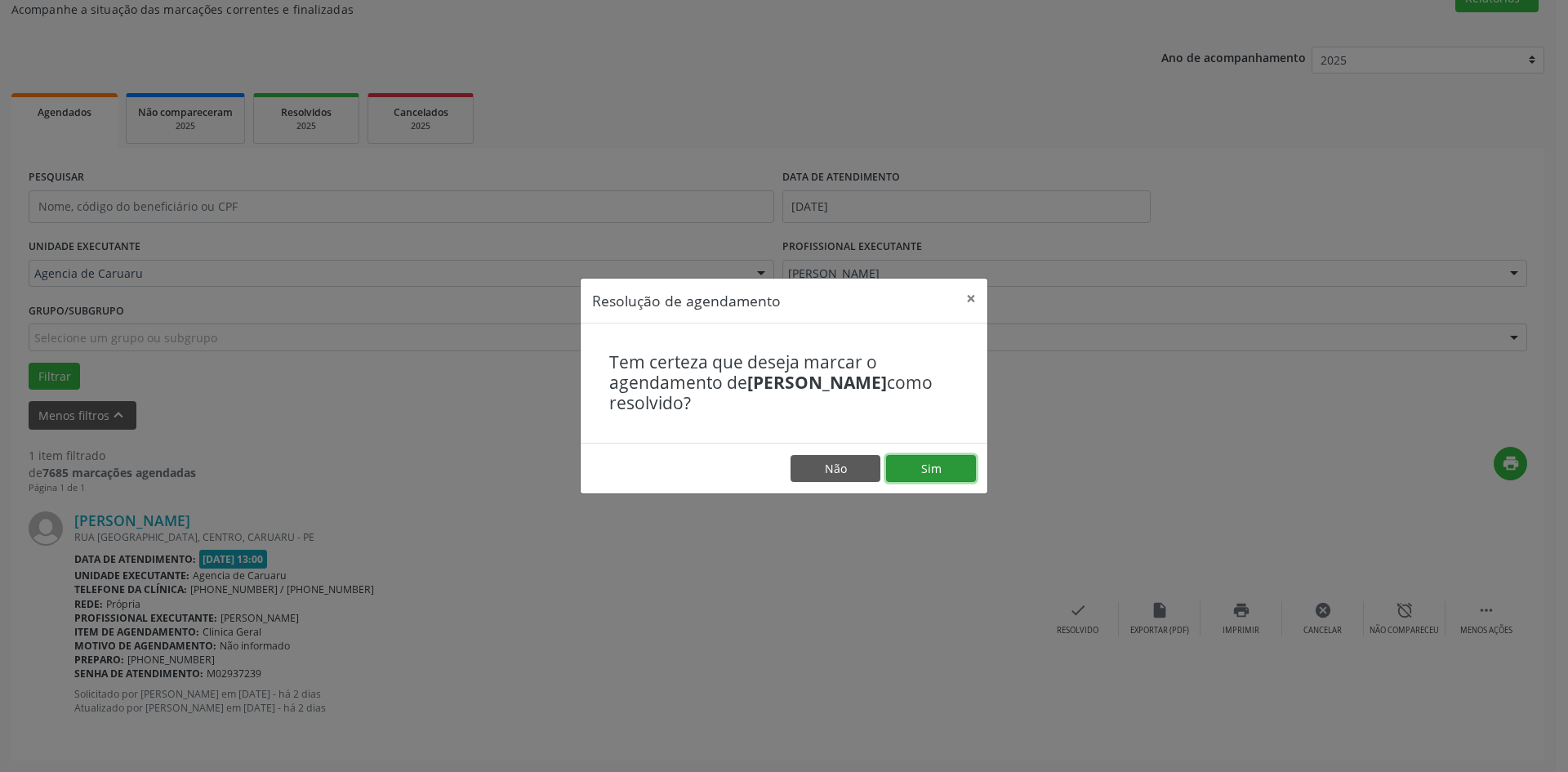
click at [936, 463] on button "Sim" at bounding box center [932, 469] width 90 height 27
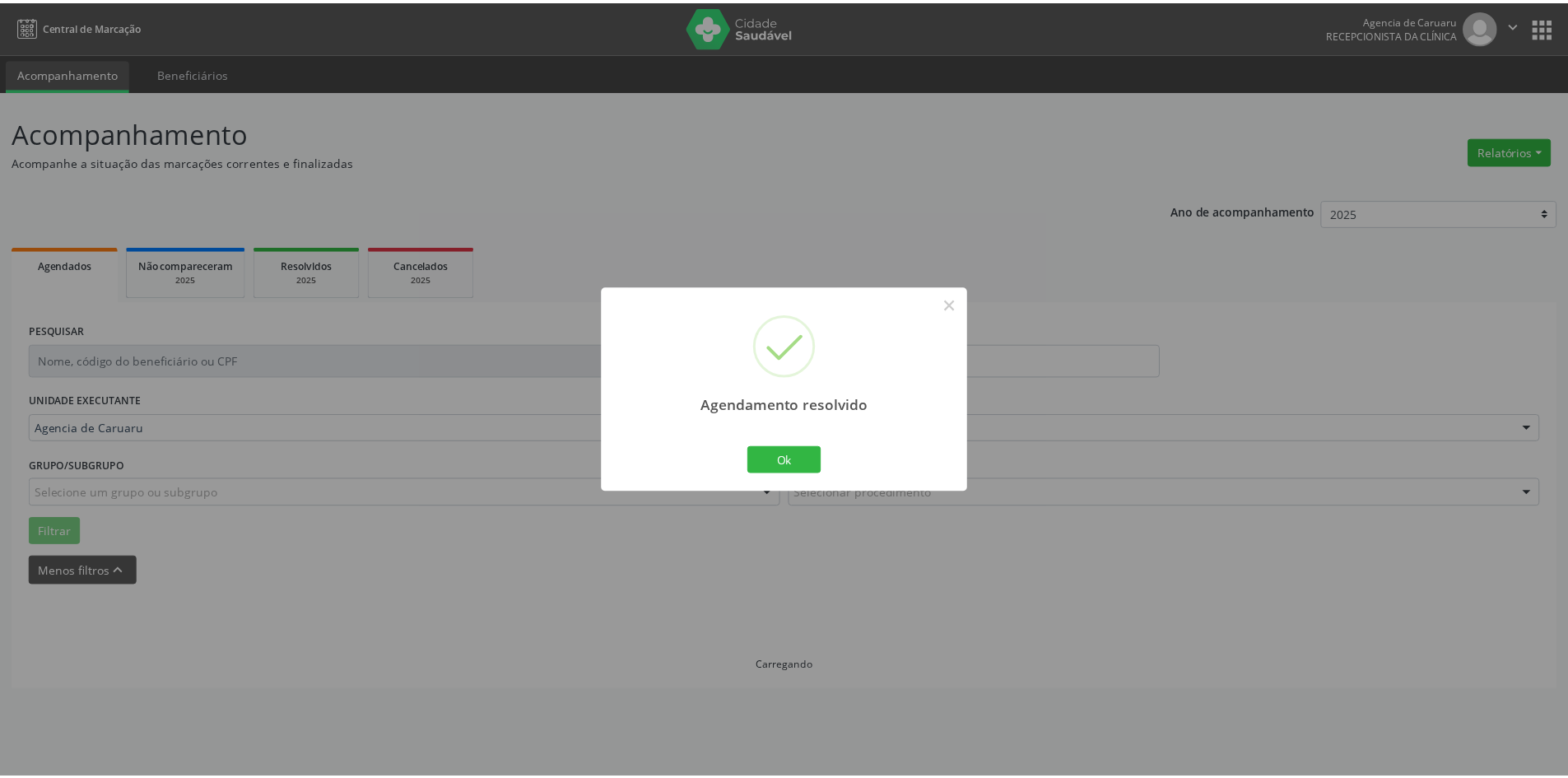
scroll to position [0, 0]
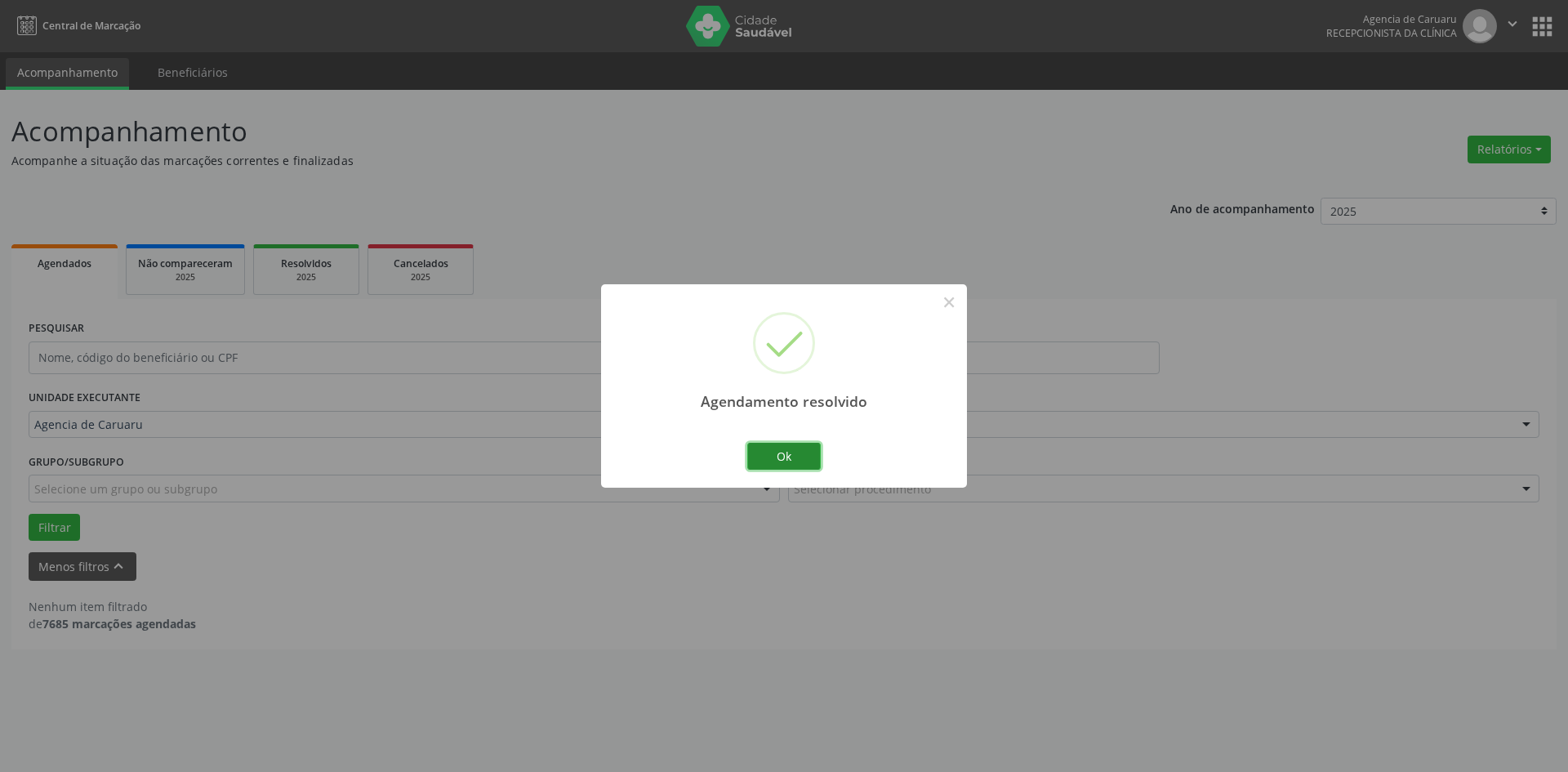
click at [794, 447] on button "Ok" at bounding box center [784, 456] width 74 height 27
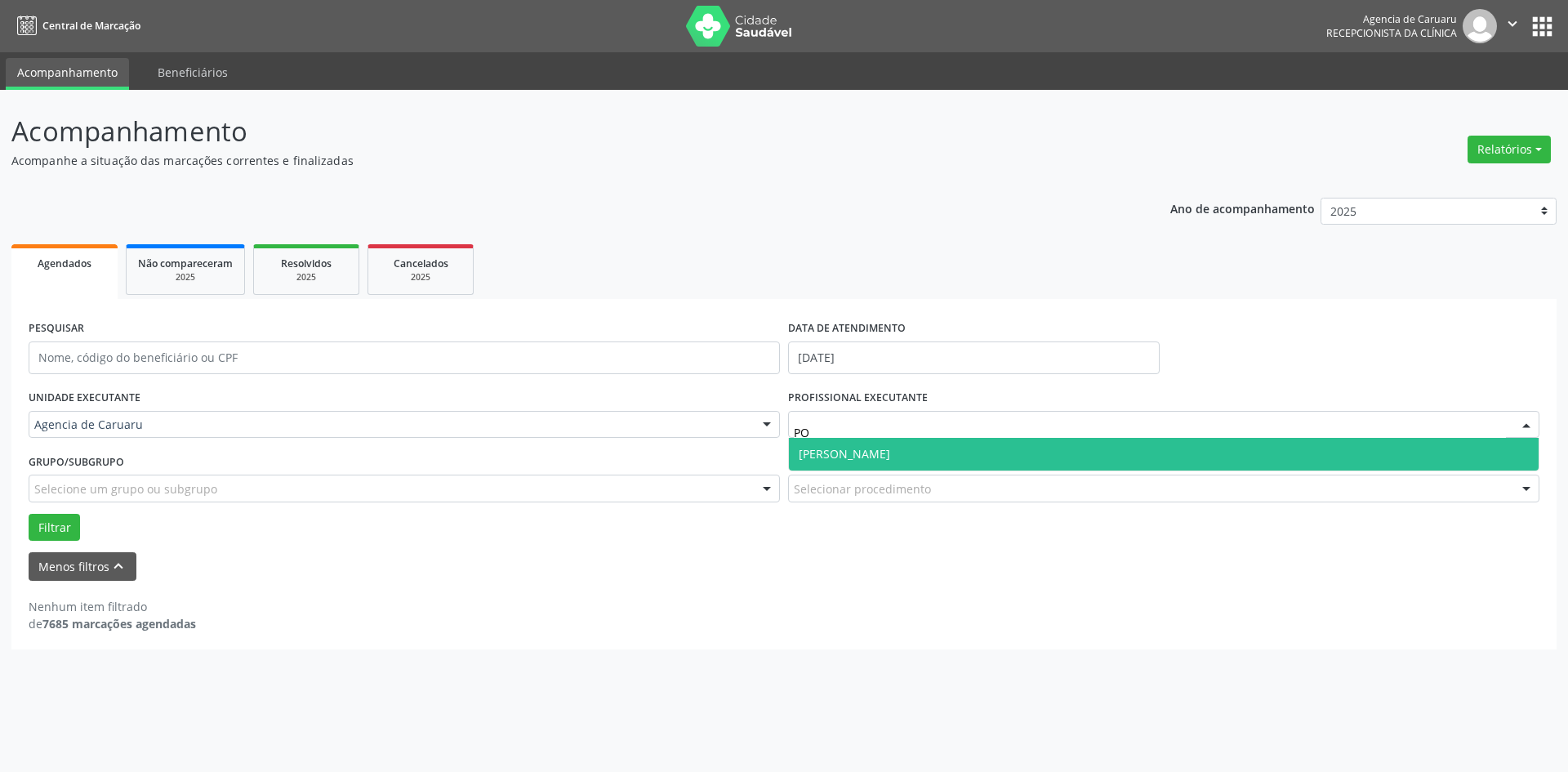
type input "POM"
click at [841, 453] on span "[PERSON_NAME]" at bounding box center [844, 454] width 91 height 16
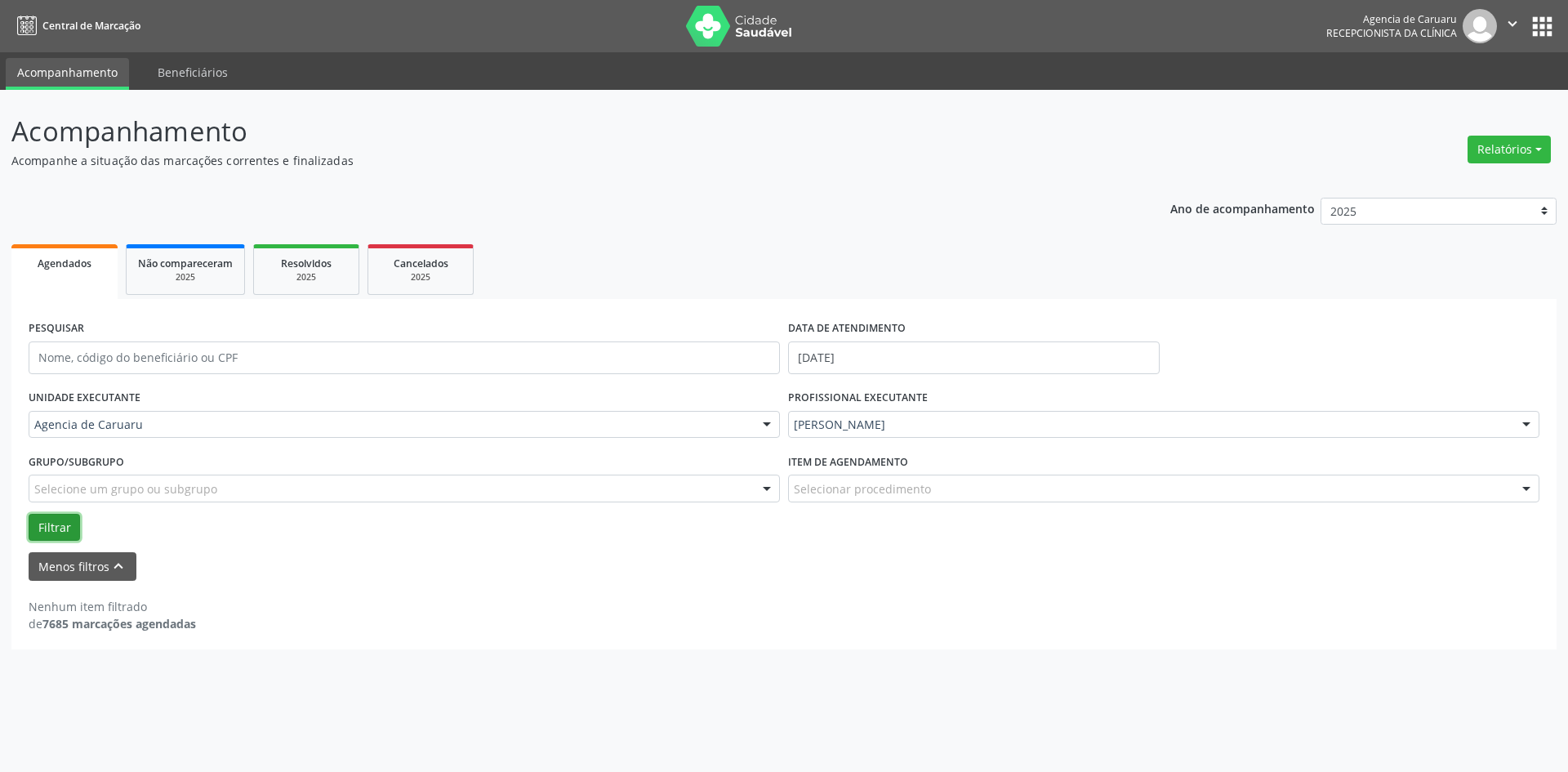
click at [44, 531] on button "Filtrar" at bounding box center [54, 528] width 51 height 27
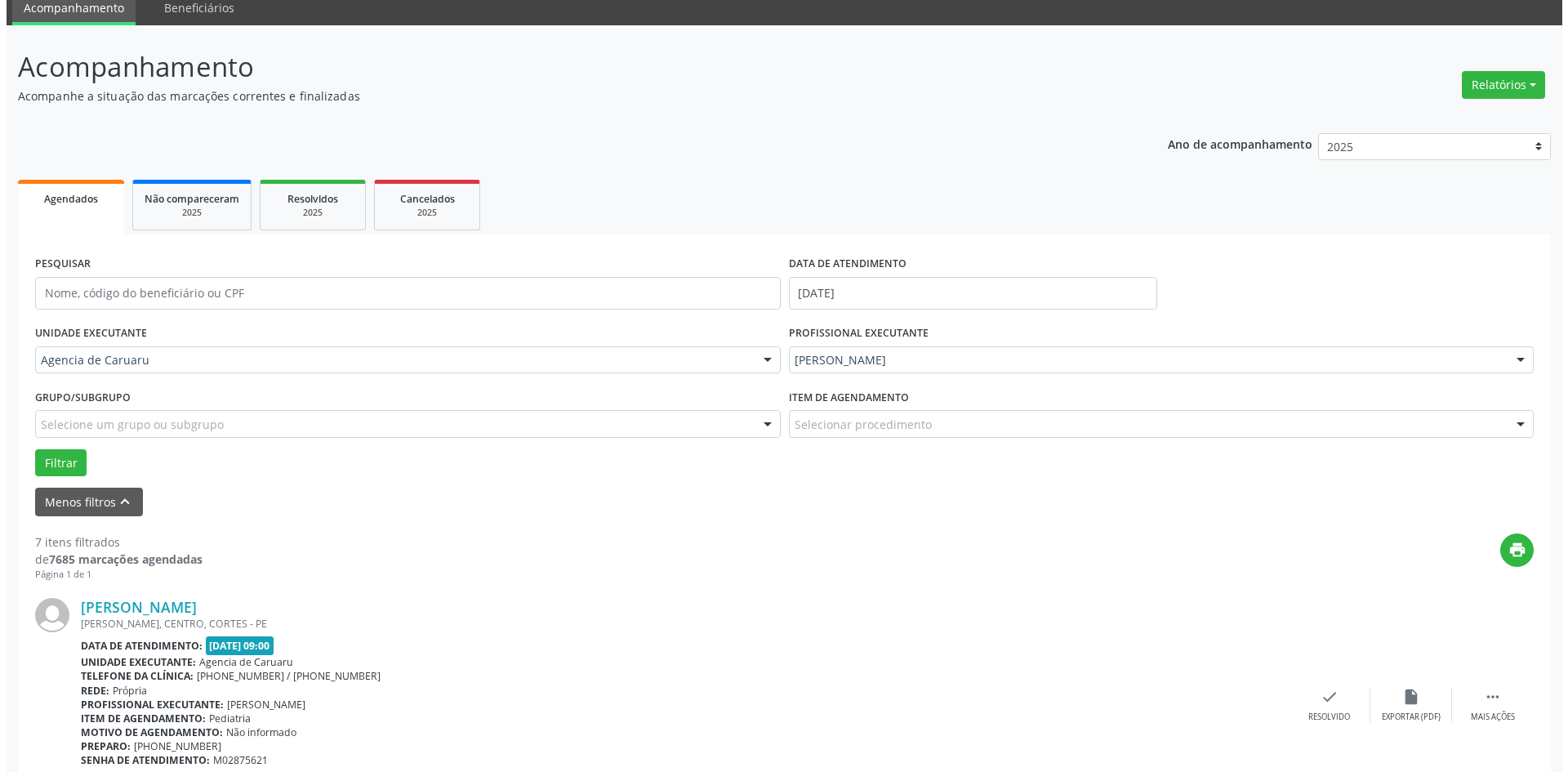
scroll to position [164, 0]
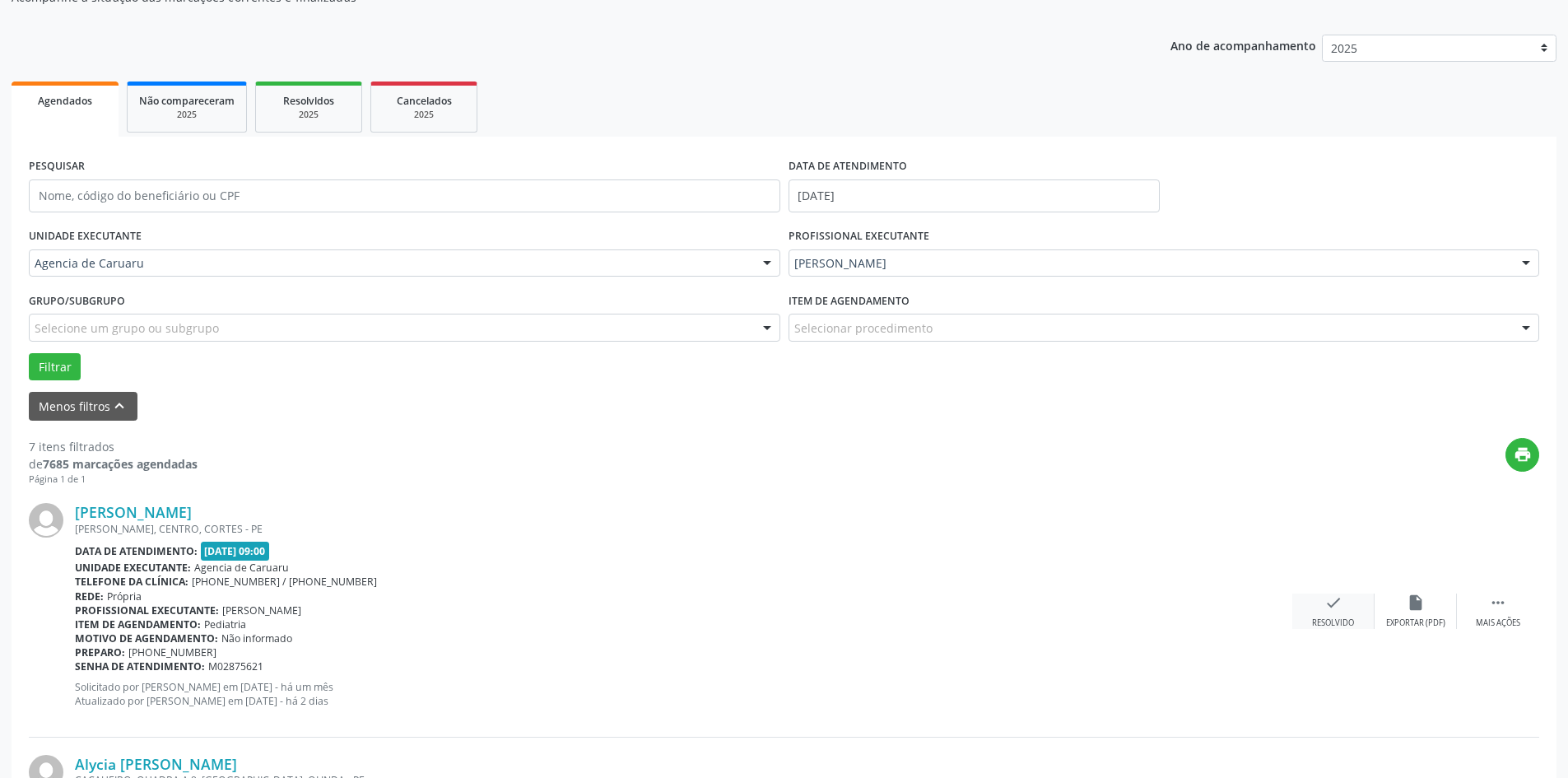
click at [1324, 609] on icon "check" at bounding box center [1333, 603] width 18 height 18
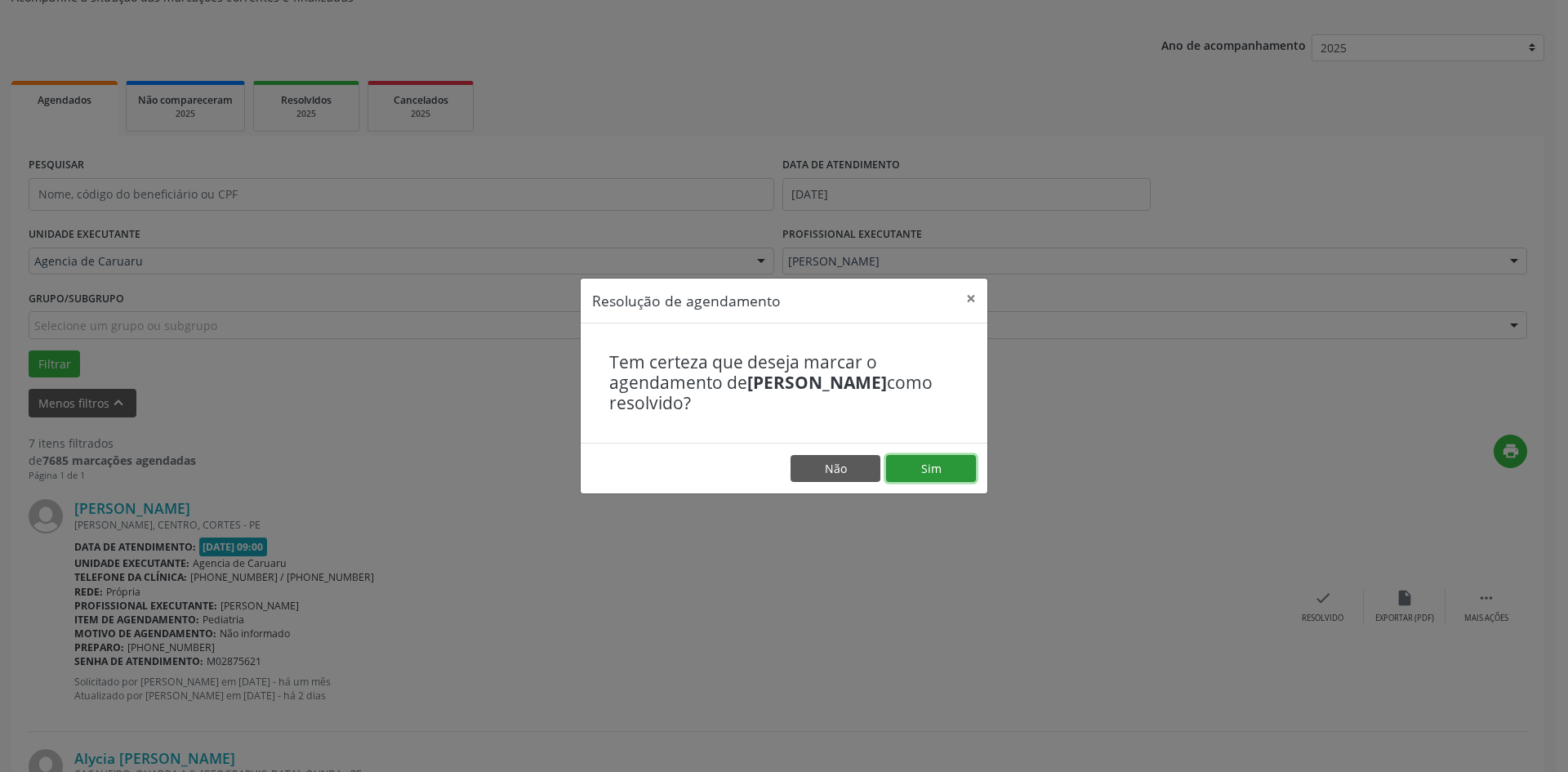
click at [935, 467] on button "Sim" at bounding box center [932, 469] width 90 height 27
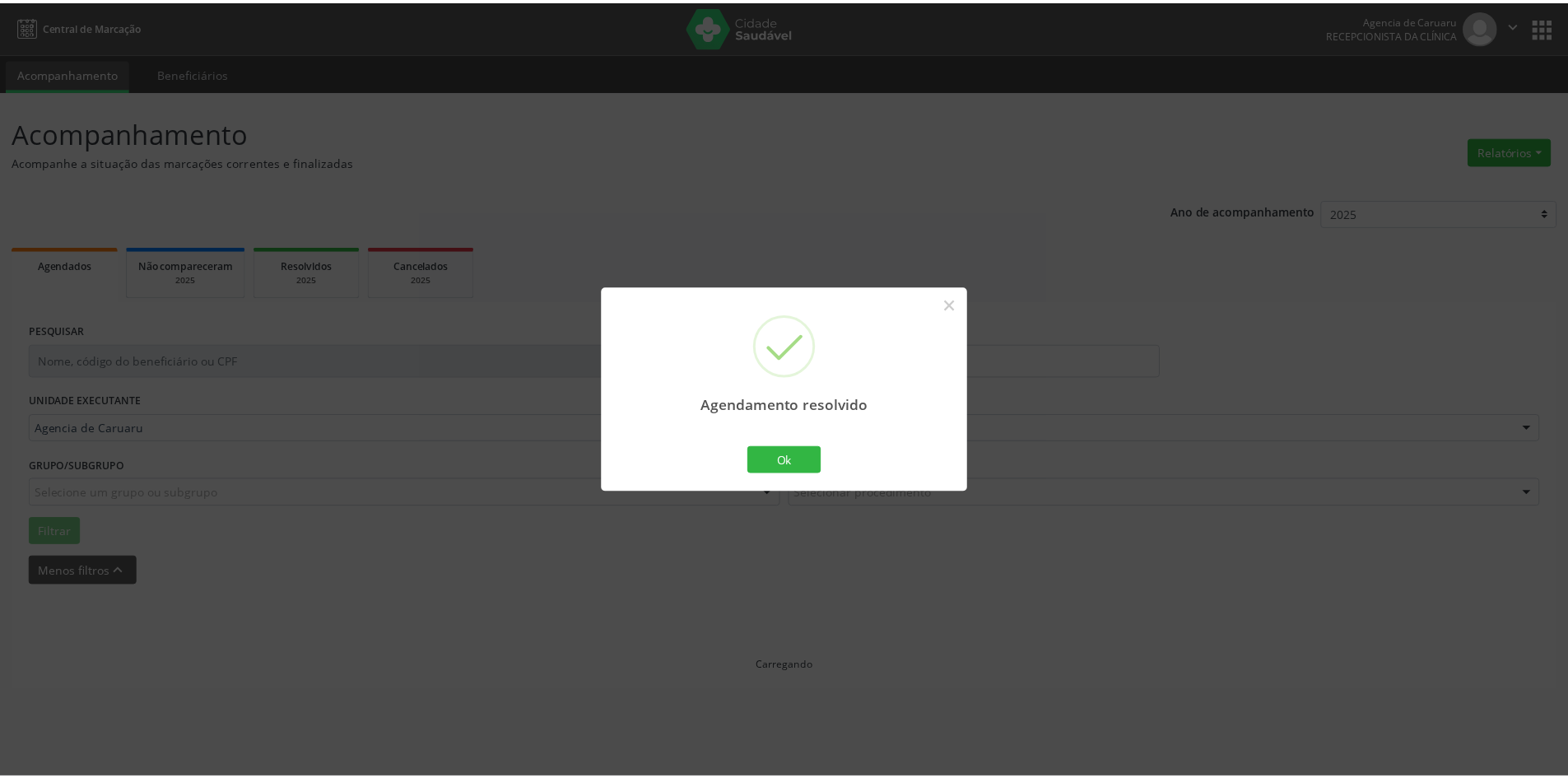
scroll to position [0, 0]
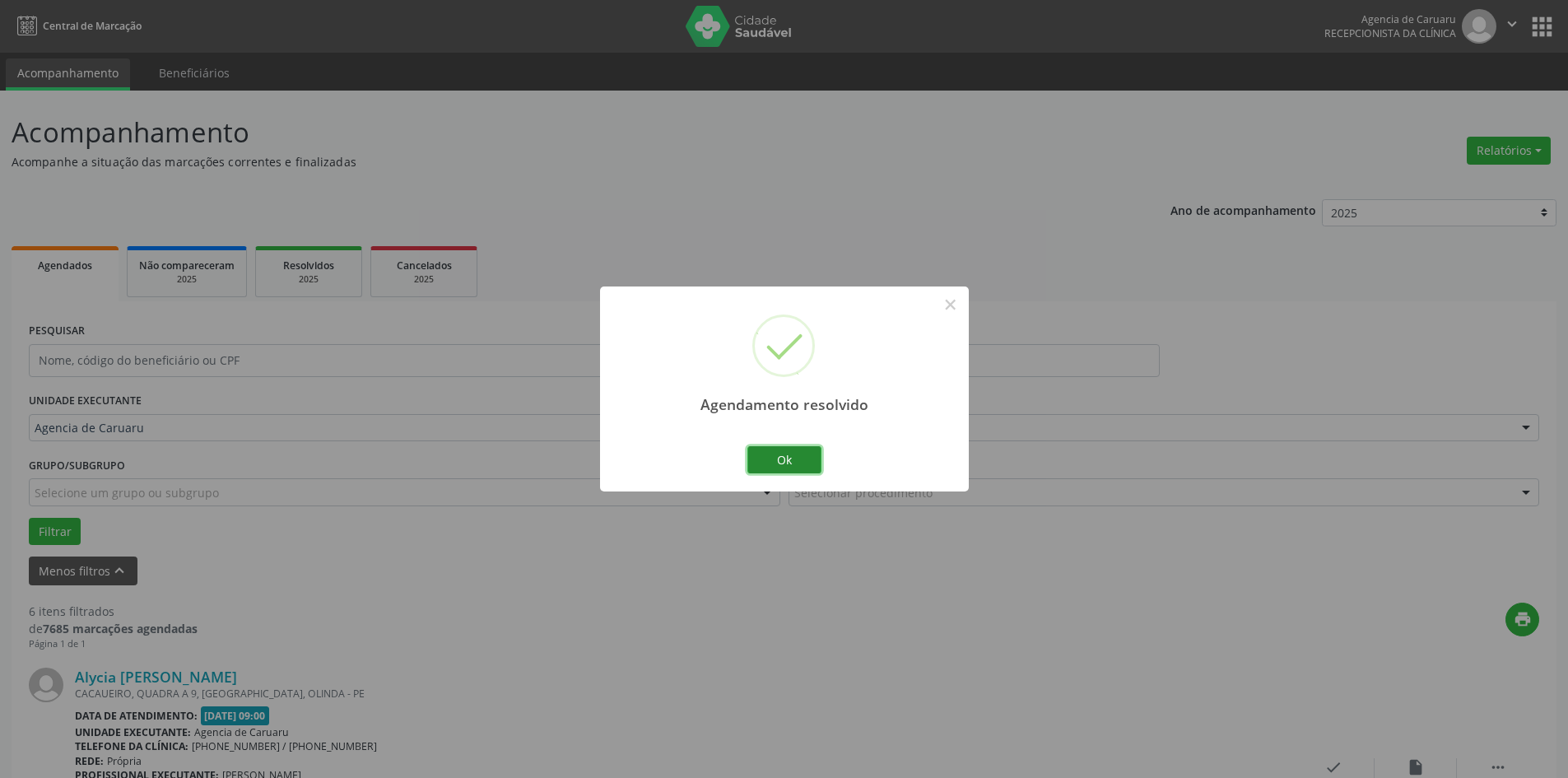
click at [795, 466] on button "Ok" at bounding box center [784, 460] width 74 height 28
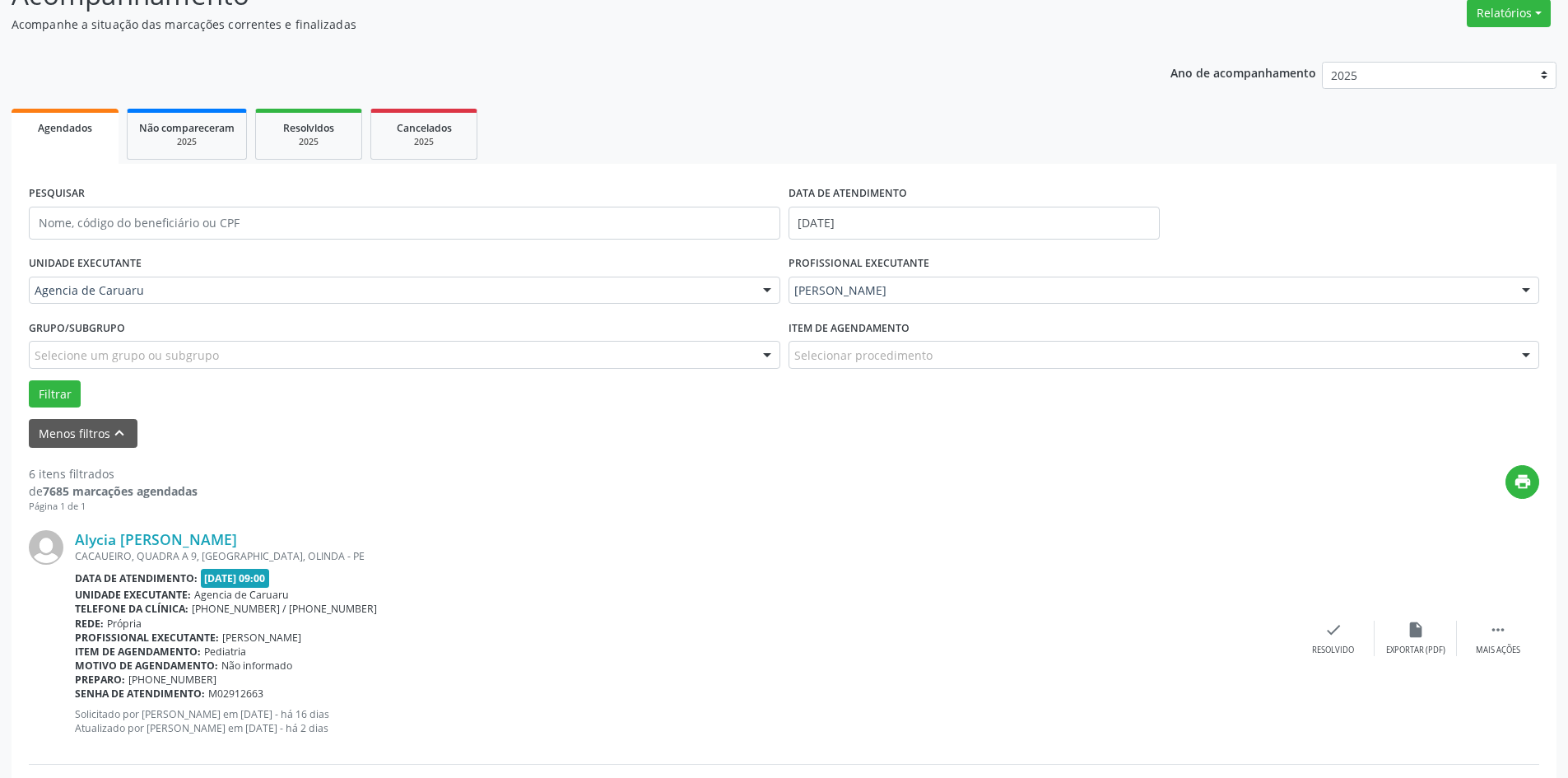
scroll to position [165, 0]
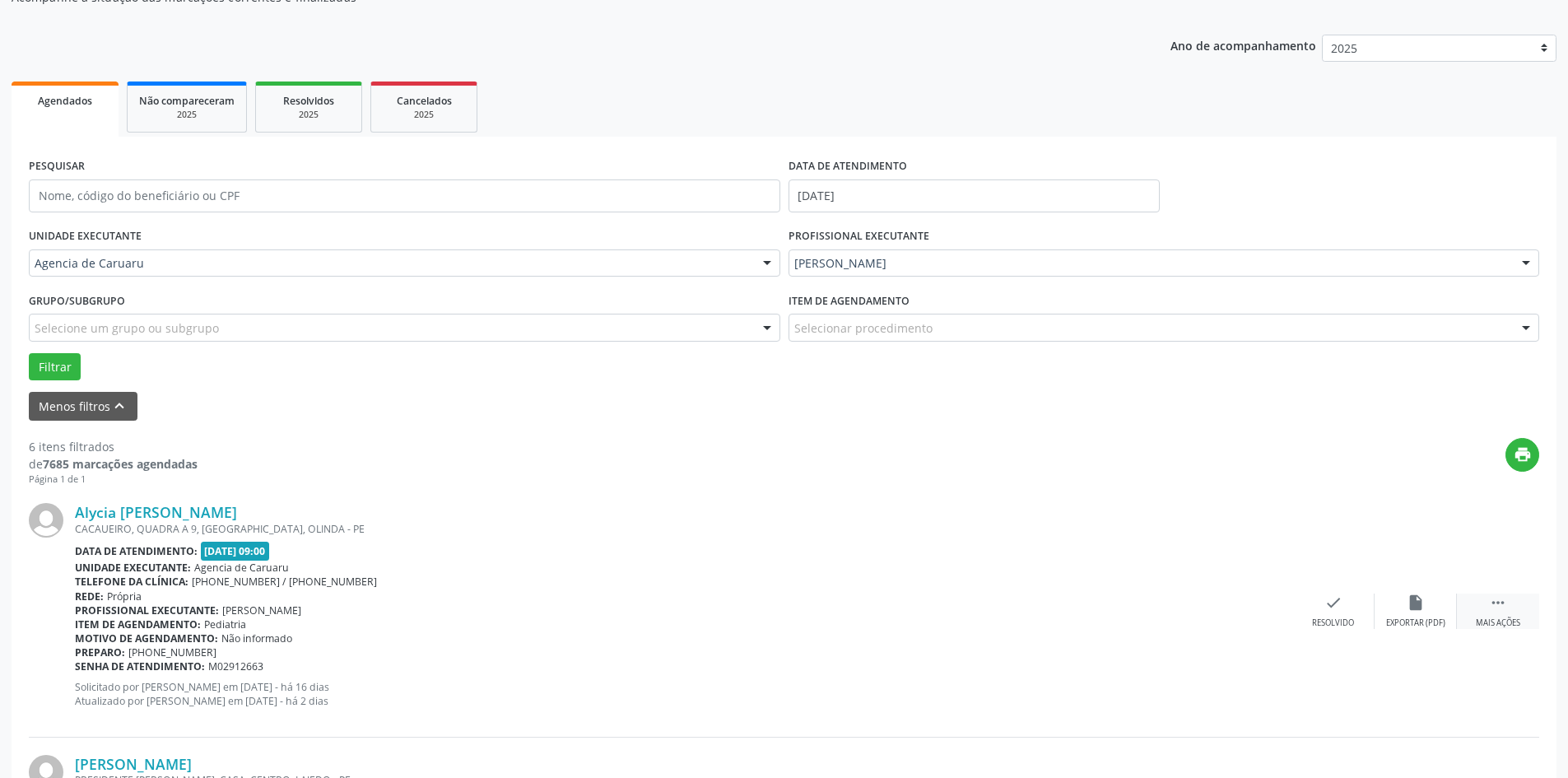
click at [1500, 604] on icon "" at bounding box center [1498, 603] width 18 height 18
click at [1437, 611] on div "alarm_off Não compareceu" at bounding box center [1415, 612] width 82 height 36
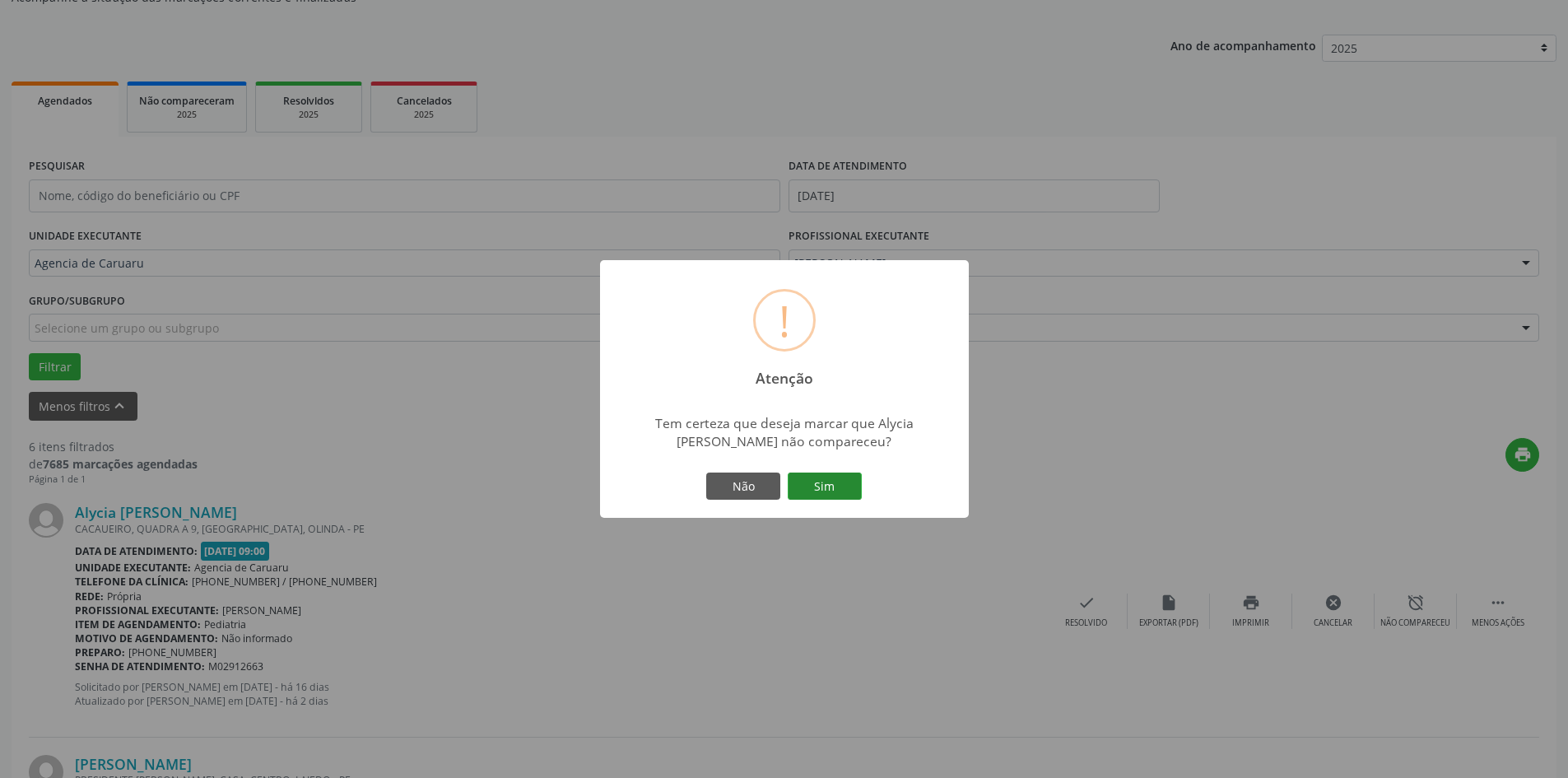
click at [835, 494] on button "Sim" at bounding box center [824, 486] width 74 height 28
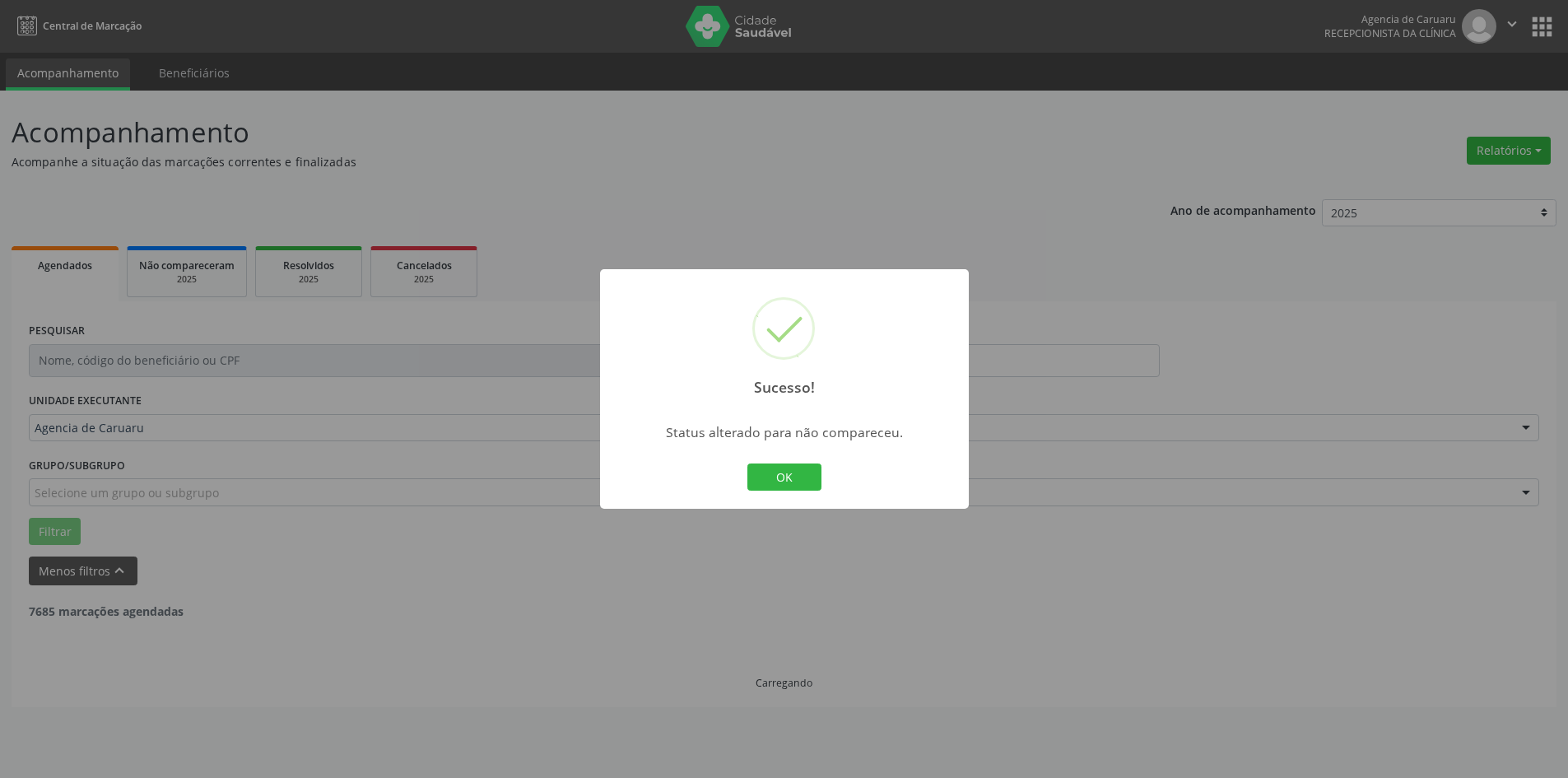
scroll to position [0, 0]
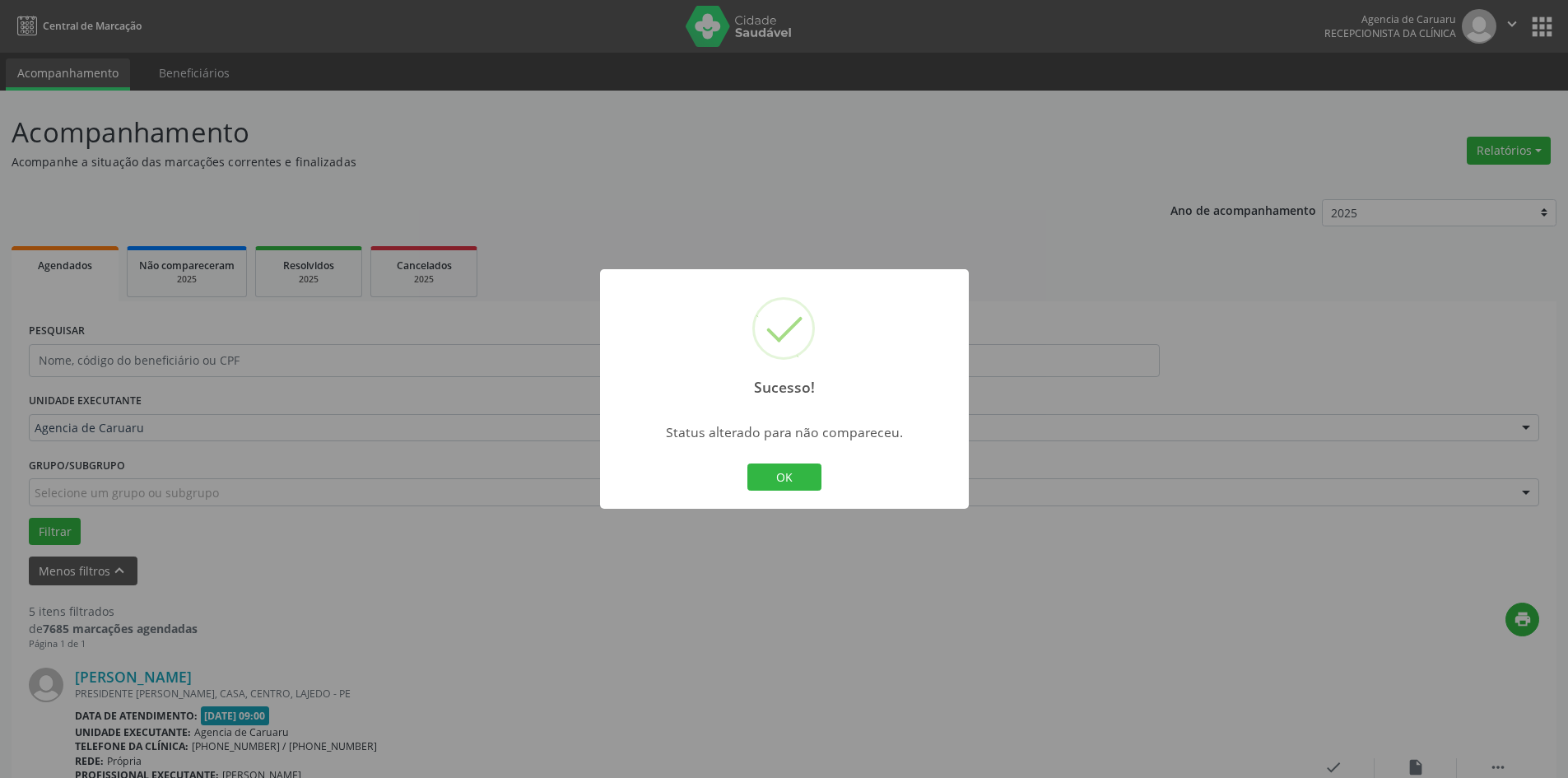
drag, startPoint x: 804, startPoint y: 475, endPoint x: 598, endPoint y: 576, distance: 229.4
click at [802, 474] on button "OK" at bounding box center [784, 477] width 74 height 28
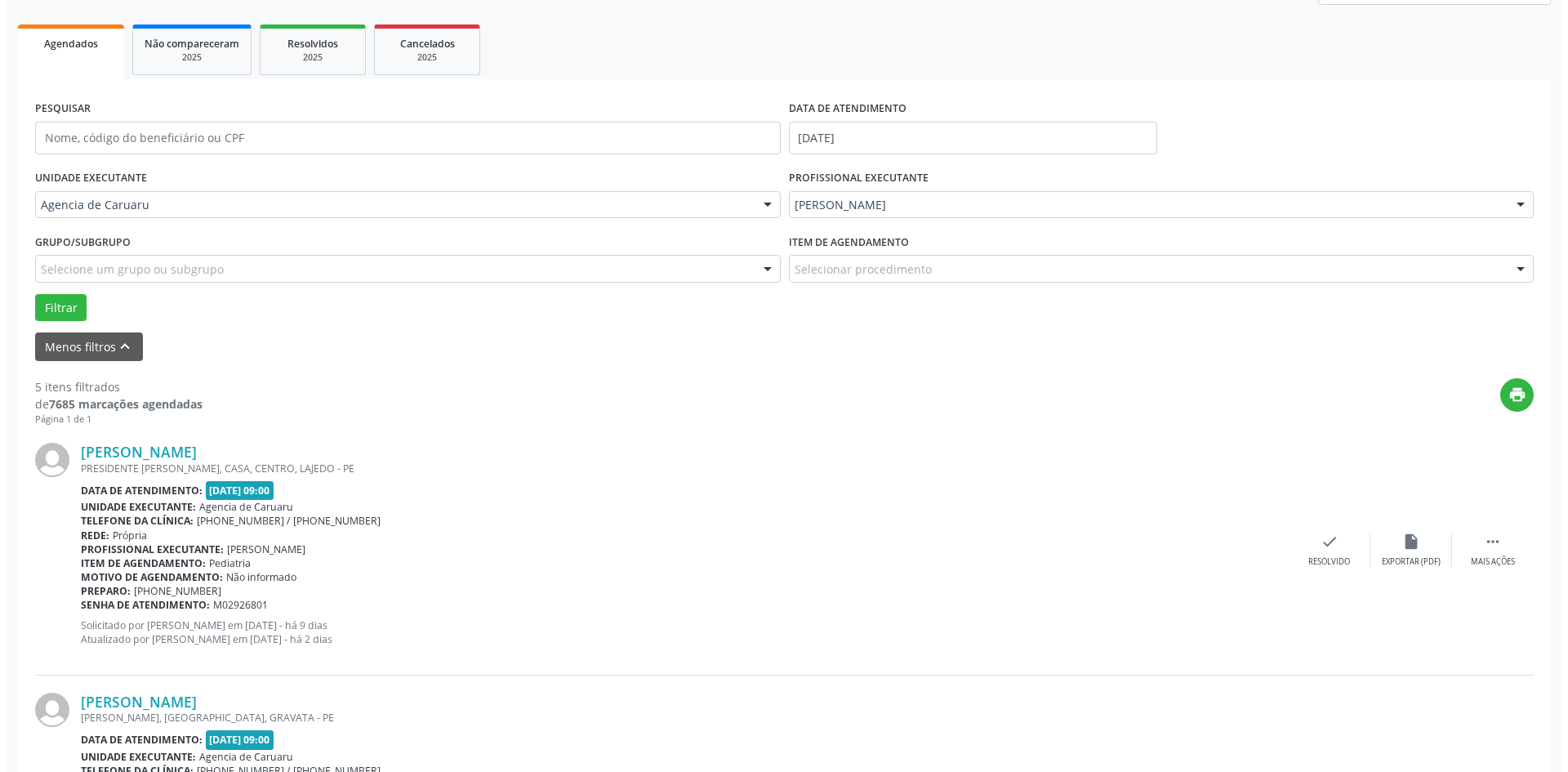
scroll to position [245, 0]
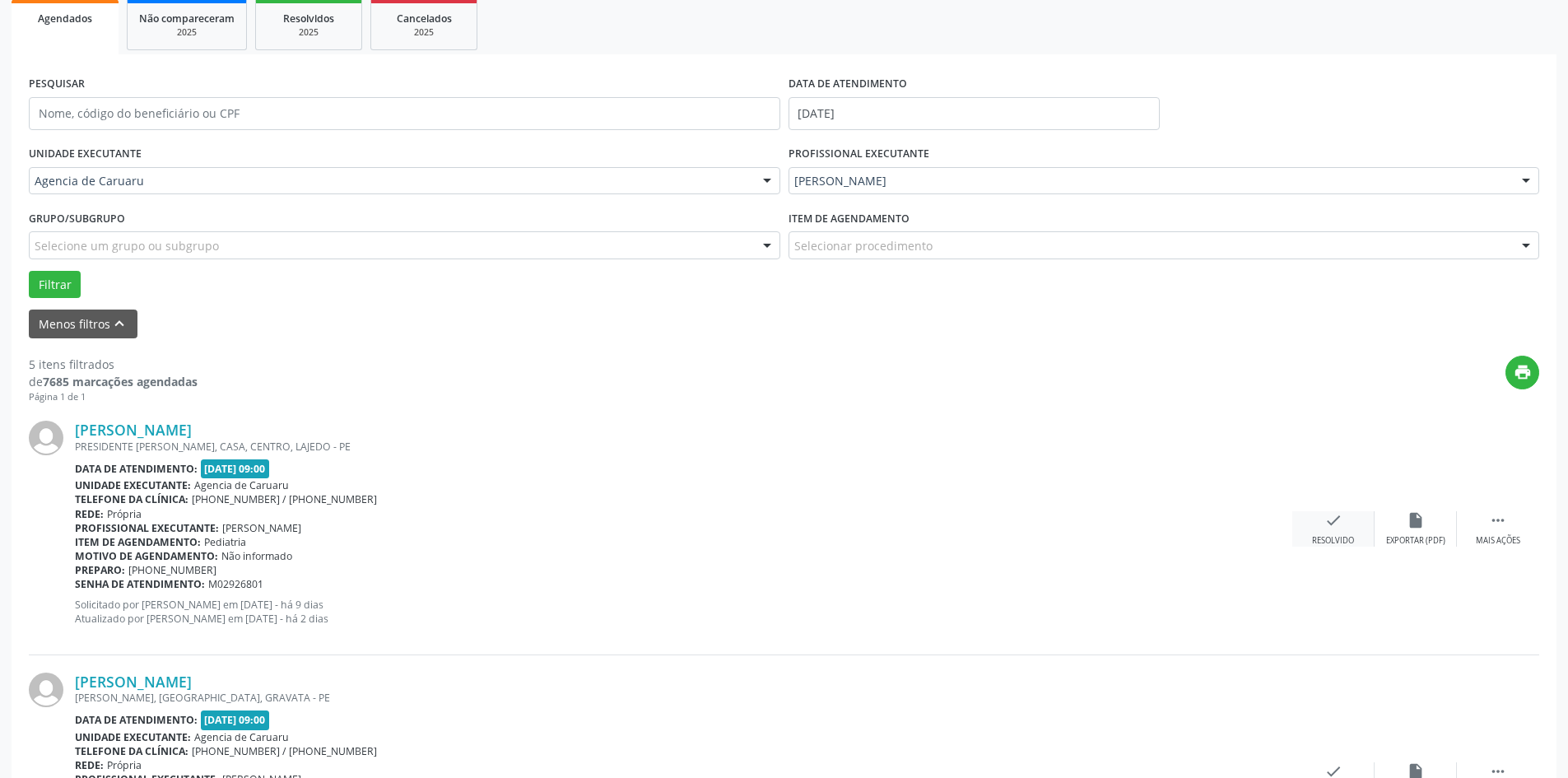
click at [1328, 528] on icon "check" at bounding box center [1333, 520] width 18 height 18
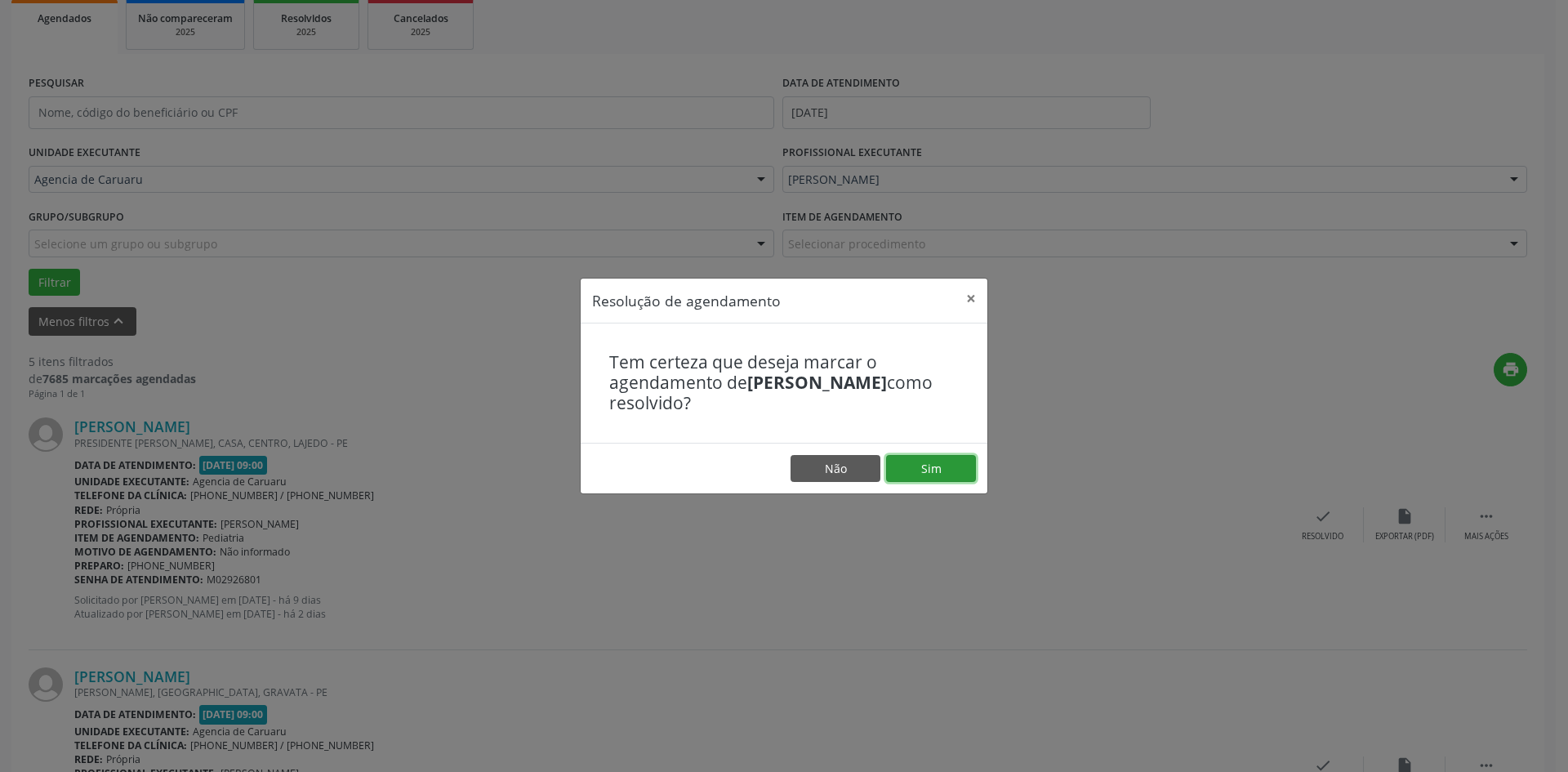
click at [936, 477] on button "Sim" at bounding box center [932, 469] width 90 height 27
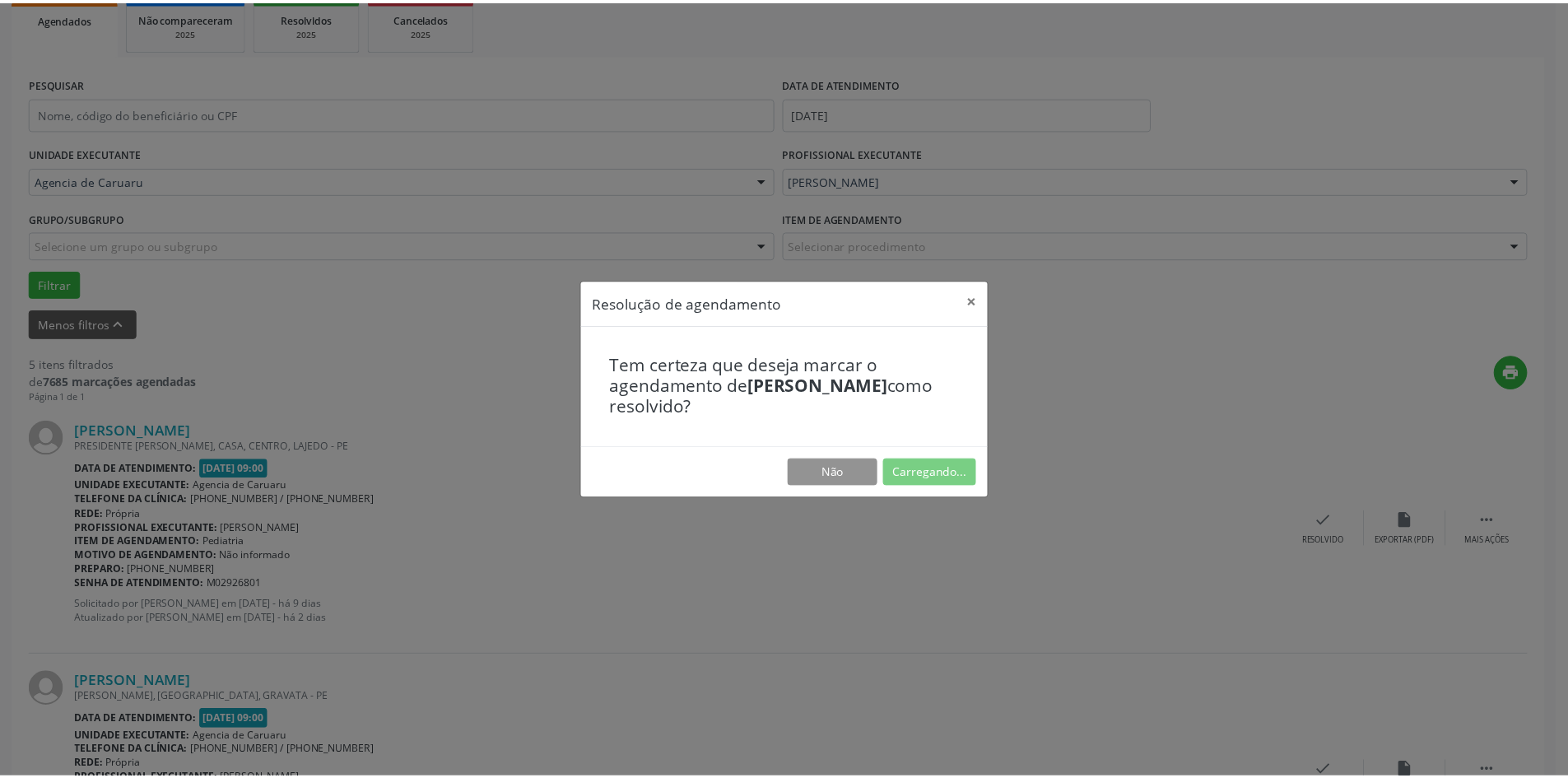
scroll to position [0, 0]
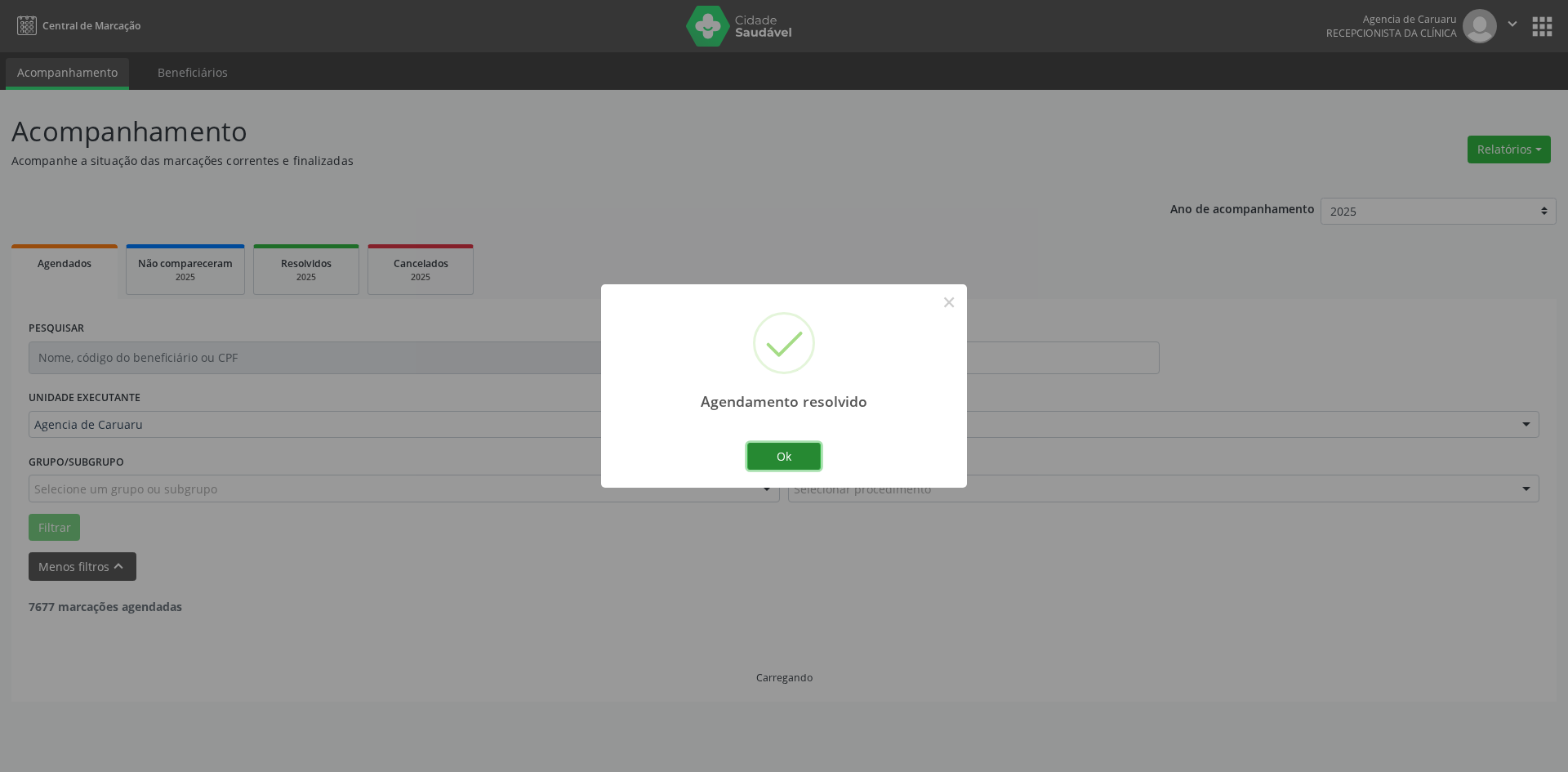
click at [803, 455] on button "Ok" at bounding box center [784, 456] width 74 height 27
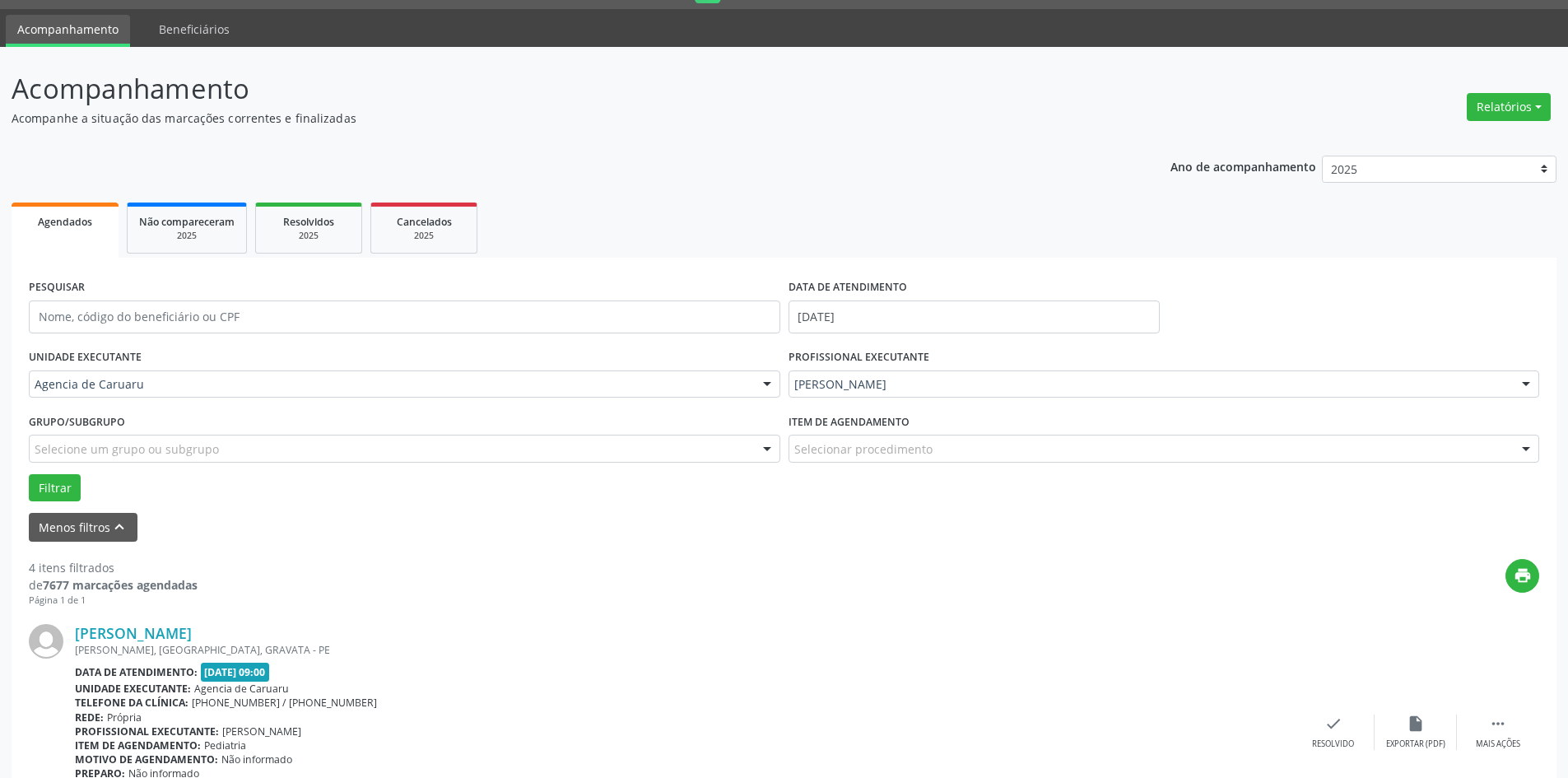
scroll to position [165, 0]
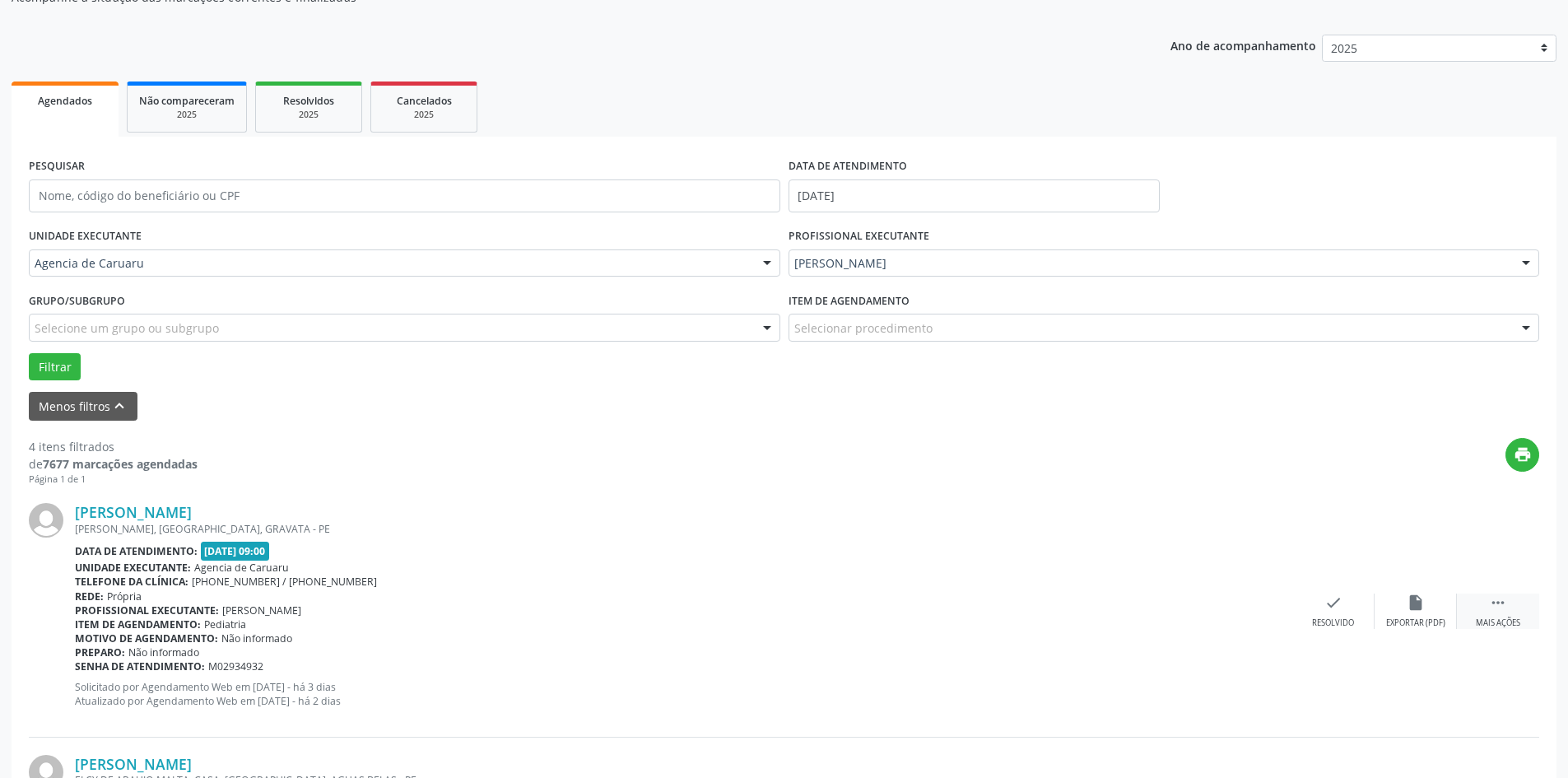
click at [1501, 604] on icon "" at bounding box center [1498, 603] width 18 height 18
click at [1408, 602] on icon "alarm_off" at bounding box center [1416, 603] width 18 height 18
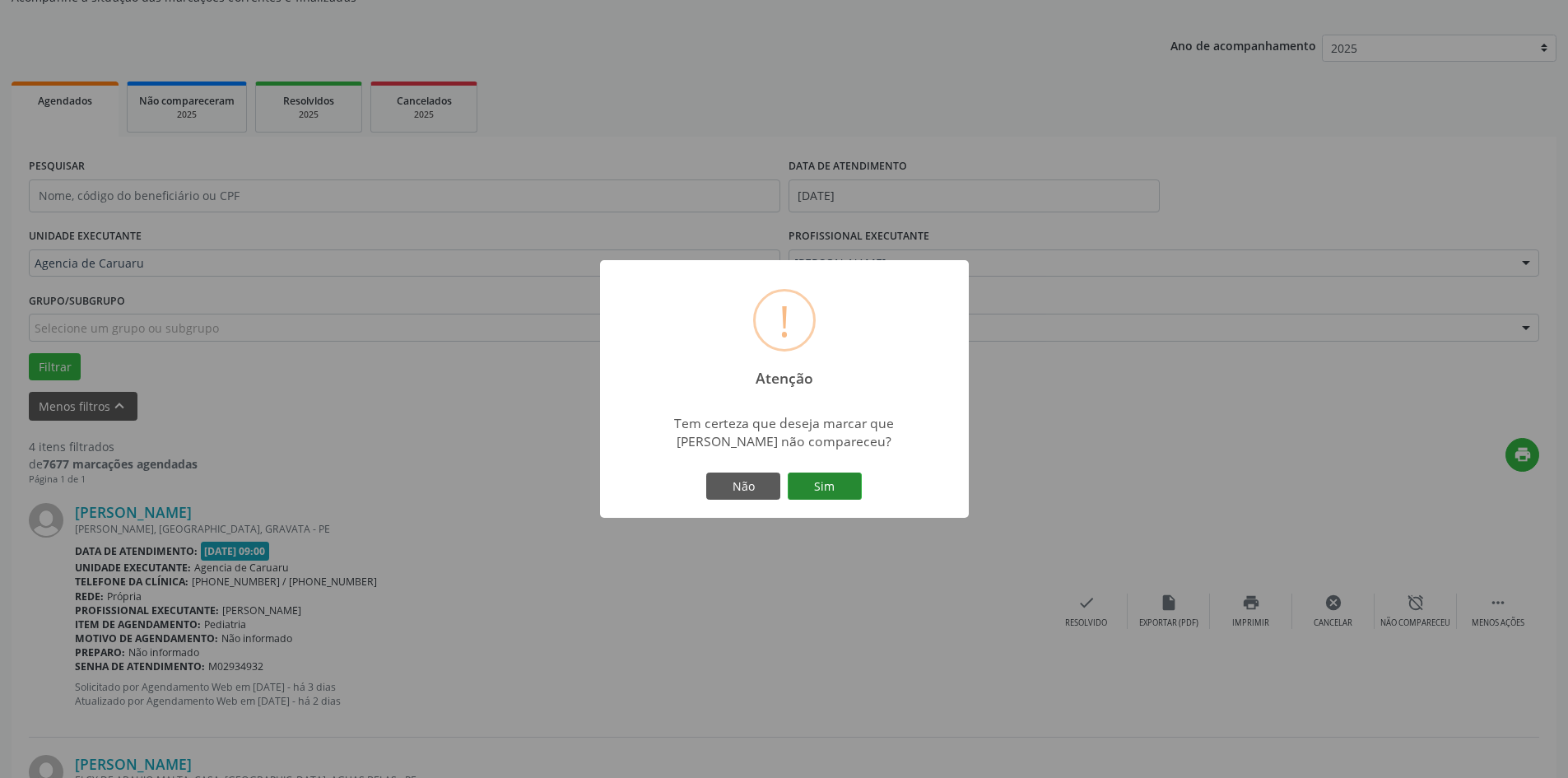
drag, startPoint x: 843, startPoint y: 484, endPoint x: 789, endPoint y: 533, distance: 72.9
click at [841, 484] on button "Sim" at bounding box center [824, 486] width 74 height 28
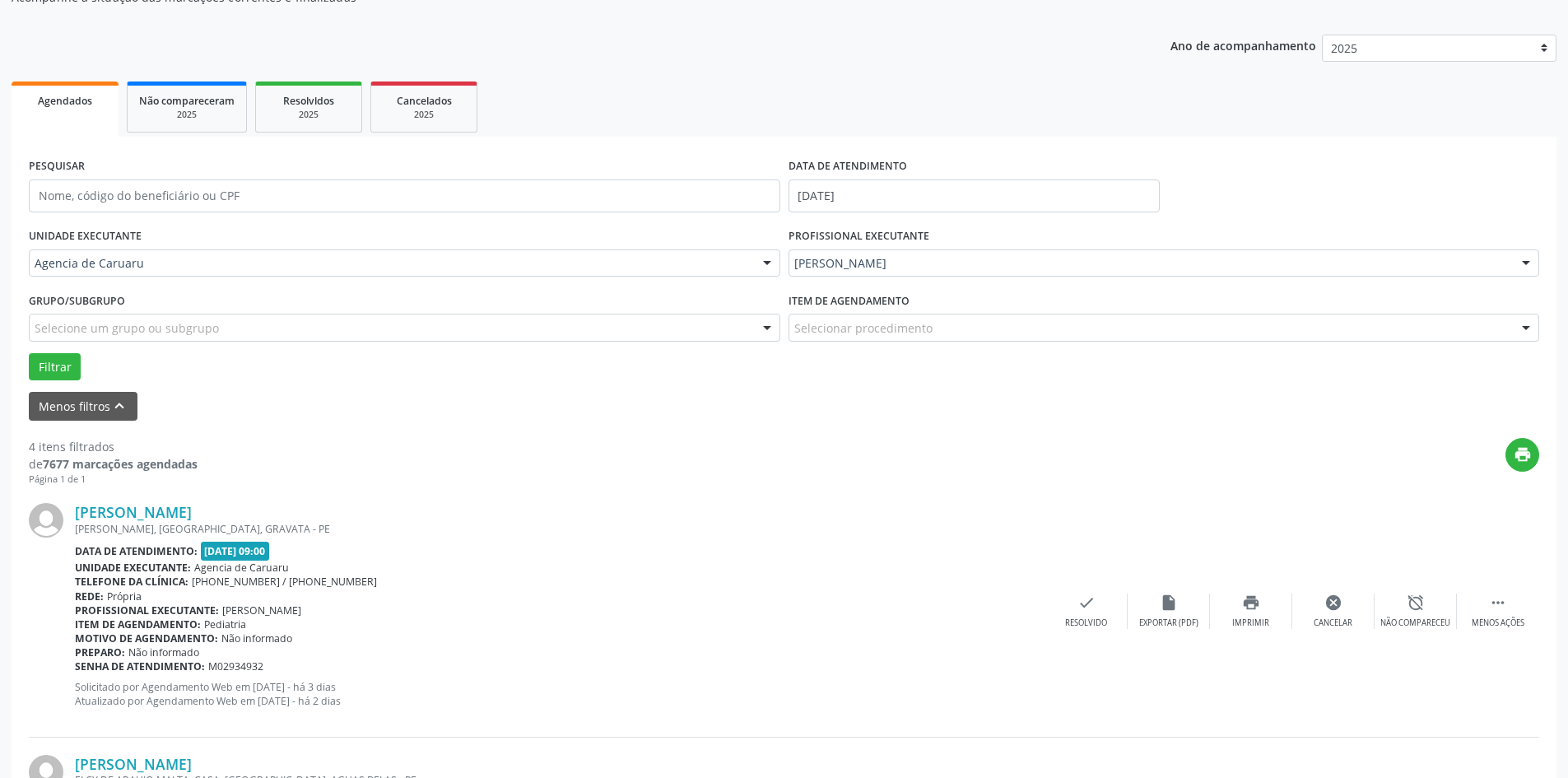
scroll to position [0, 0]
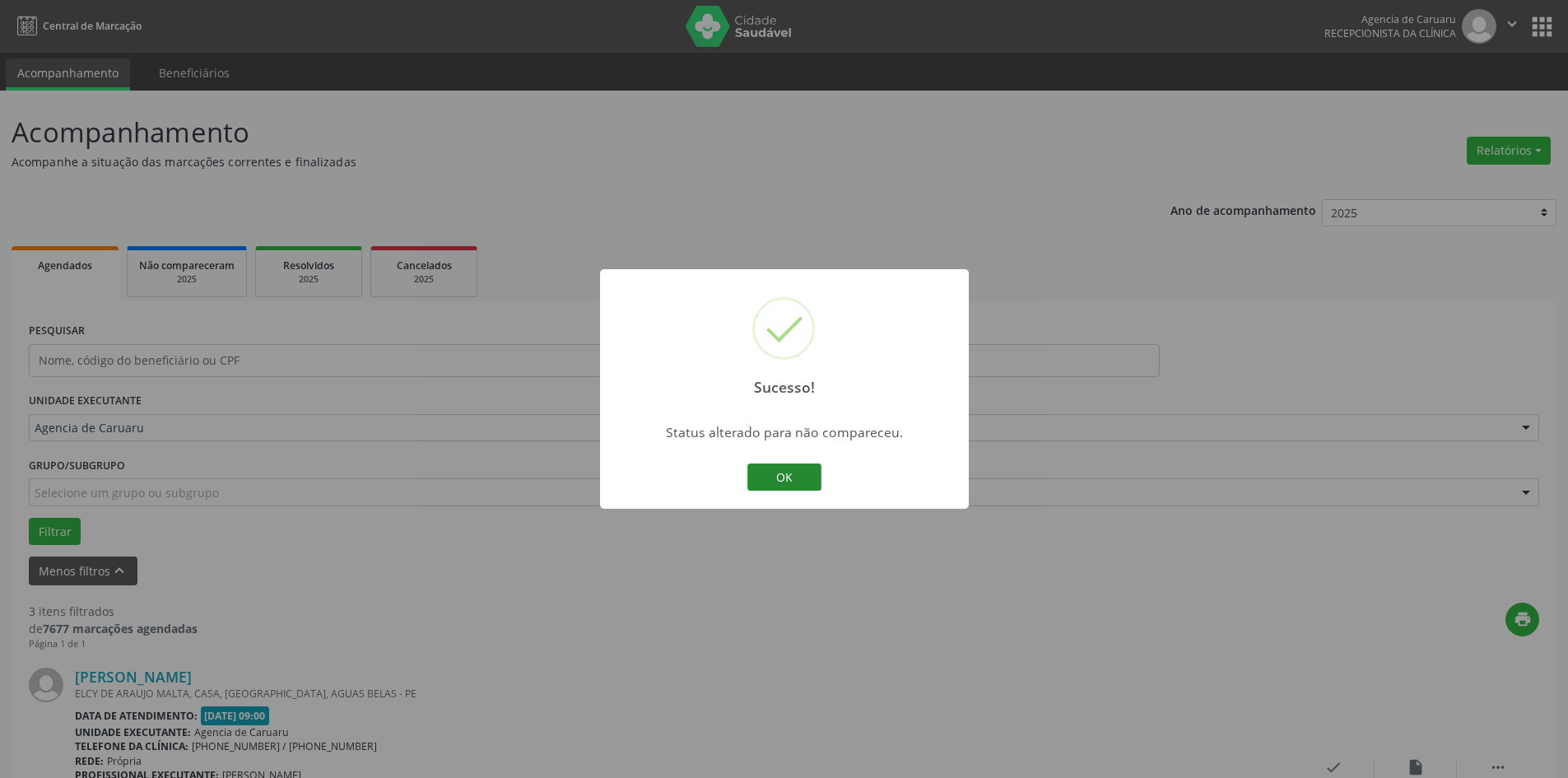
click at [786, 479] on button "OK" at bounding box center [784, 477] width 74 height 28
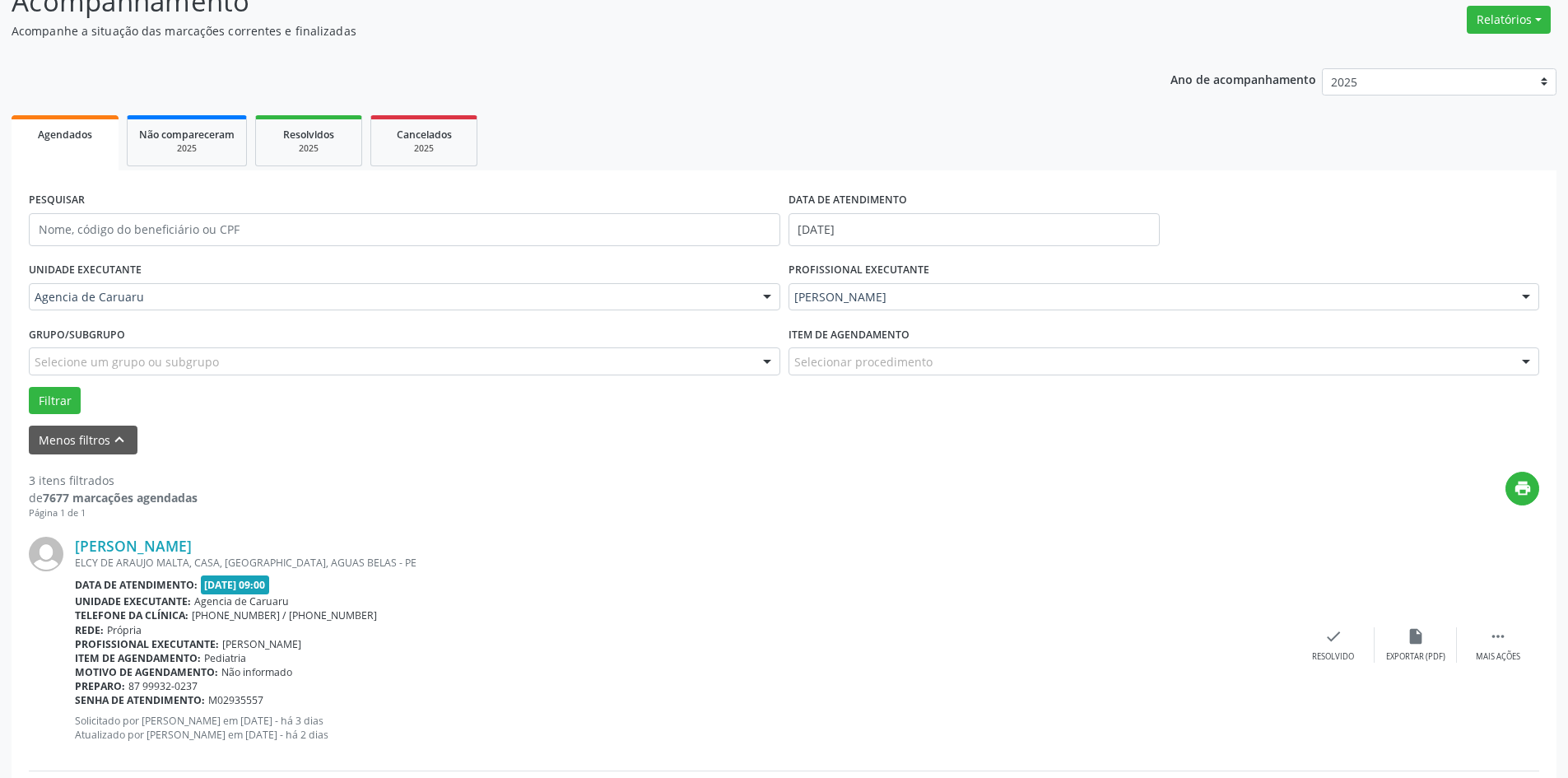
scroll to position [165, 0]
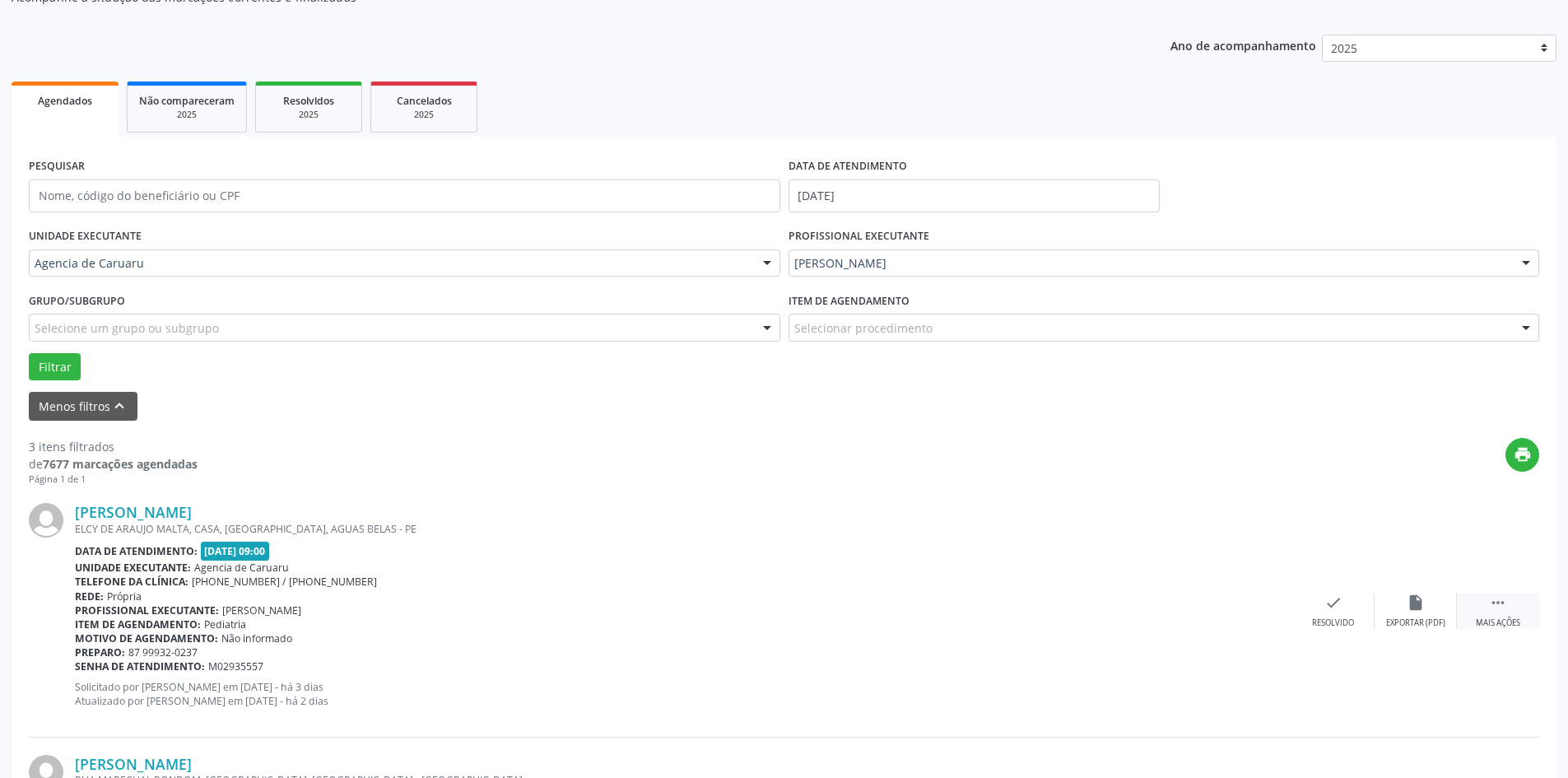
click at [1490, 604] on icon "" at bounding box center [1498, 603] width 18 height 18
click at [1397, 605] on div "alarm_off Não compareceu" at bounding box center [1415, 612] width 82 height 36
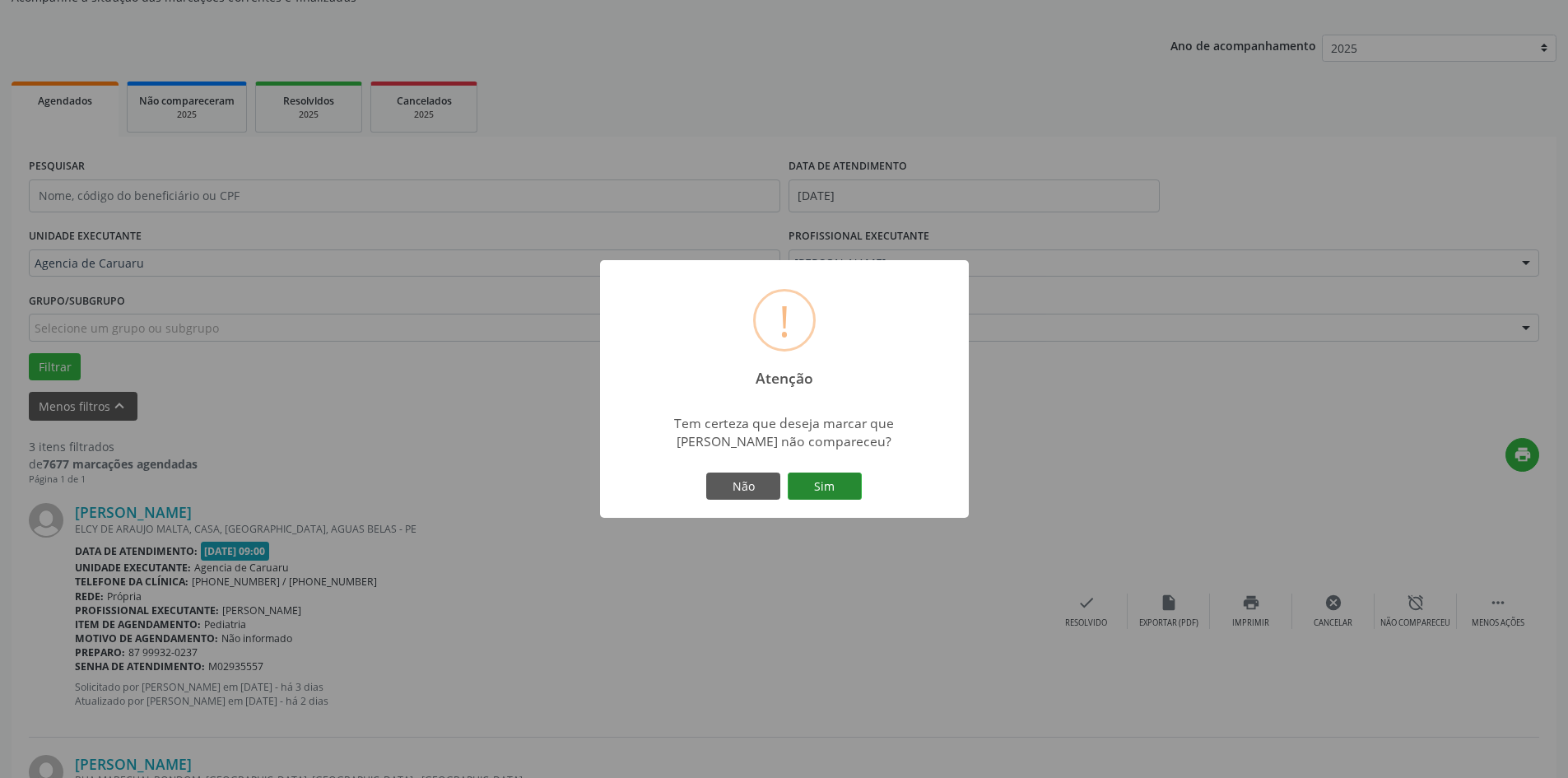
click at [854, 475] on button "Sim" at bounding box center [824, 486] width 74 height 28
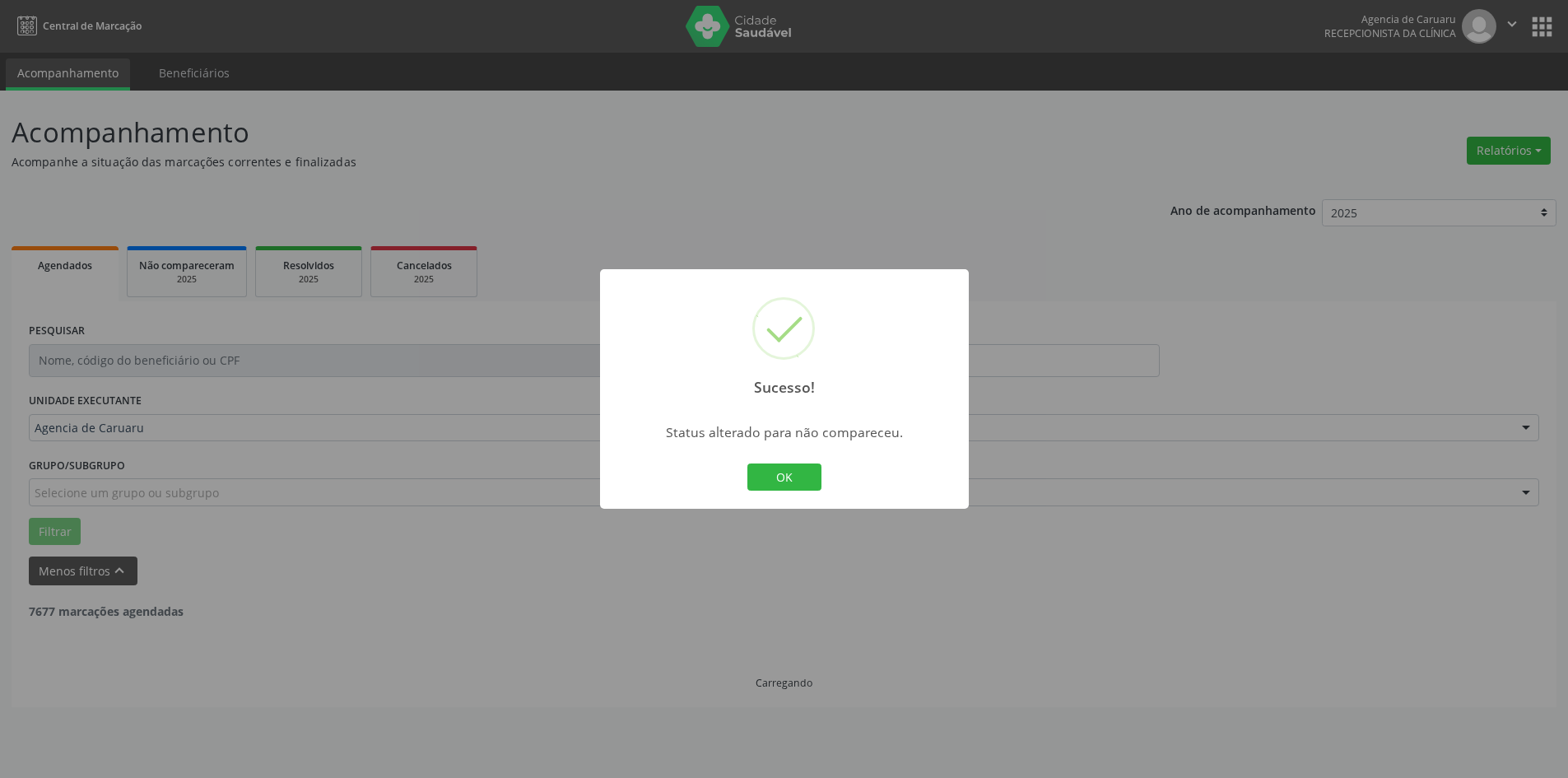
scroll to position [0, 0]
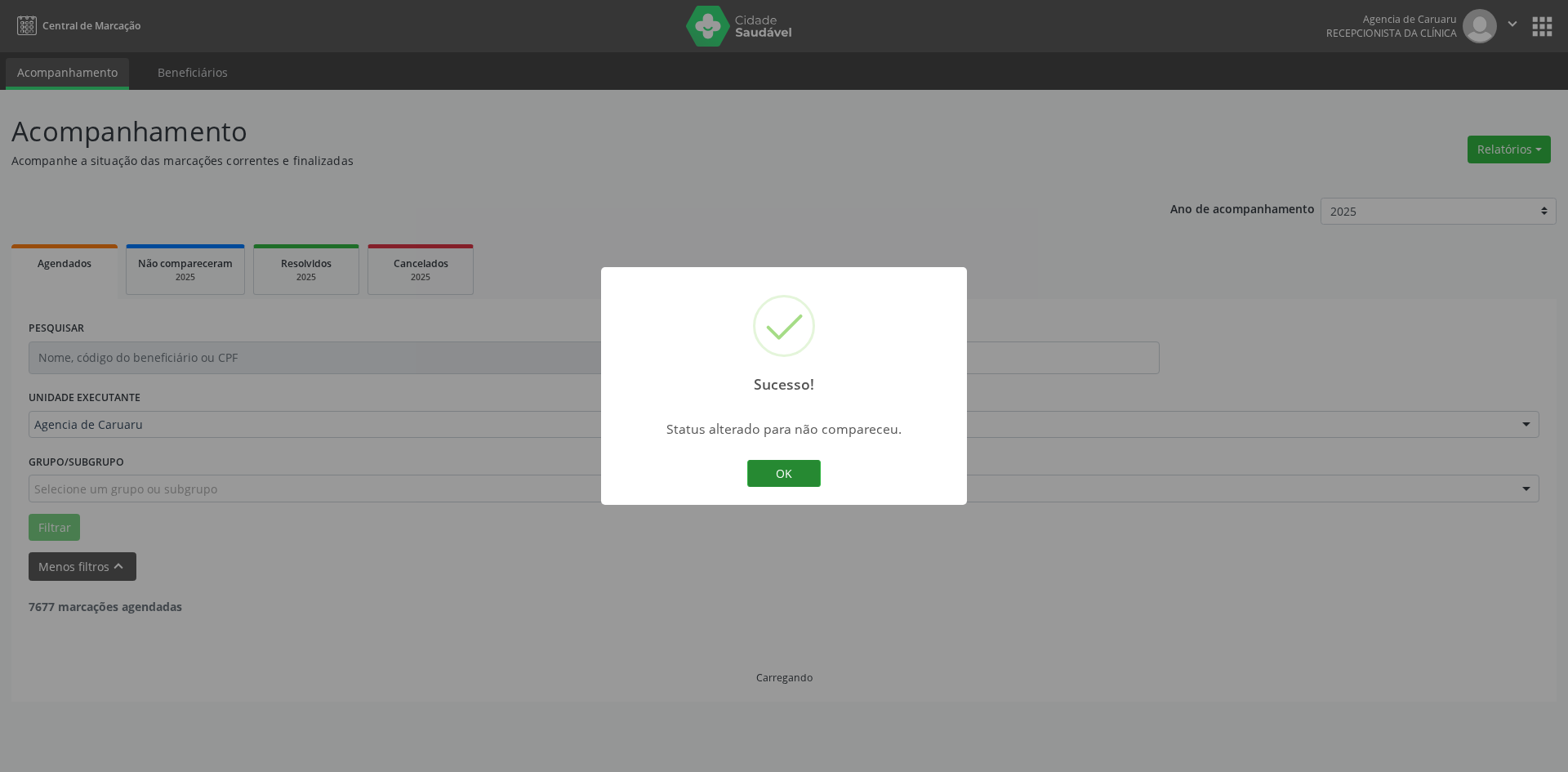
click at [781, 470] on button "OK" at bounding box center [784, 474] width 74 height 27
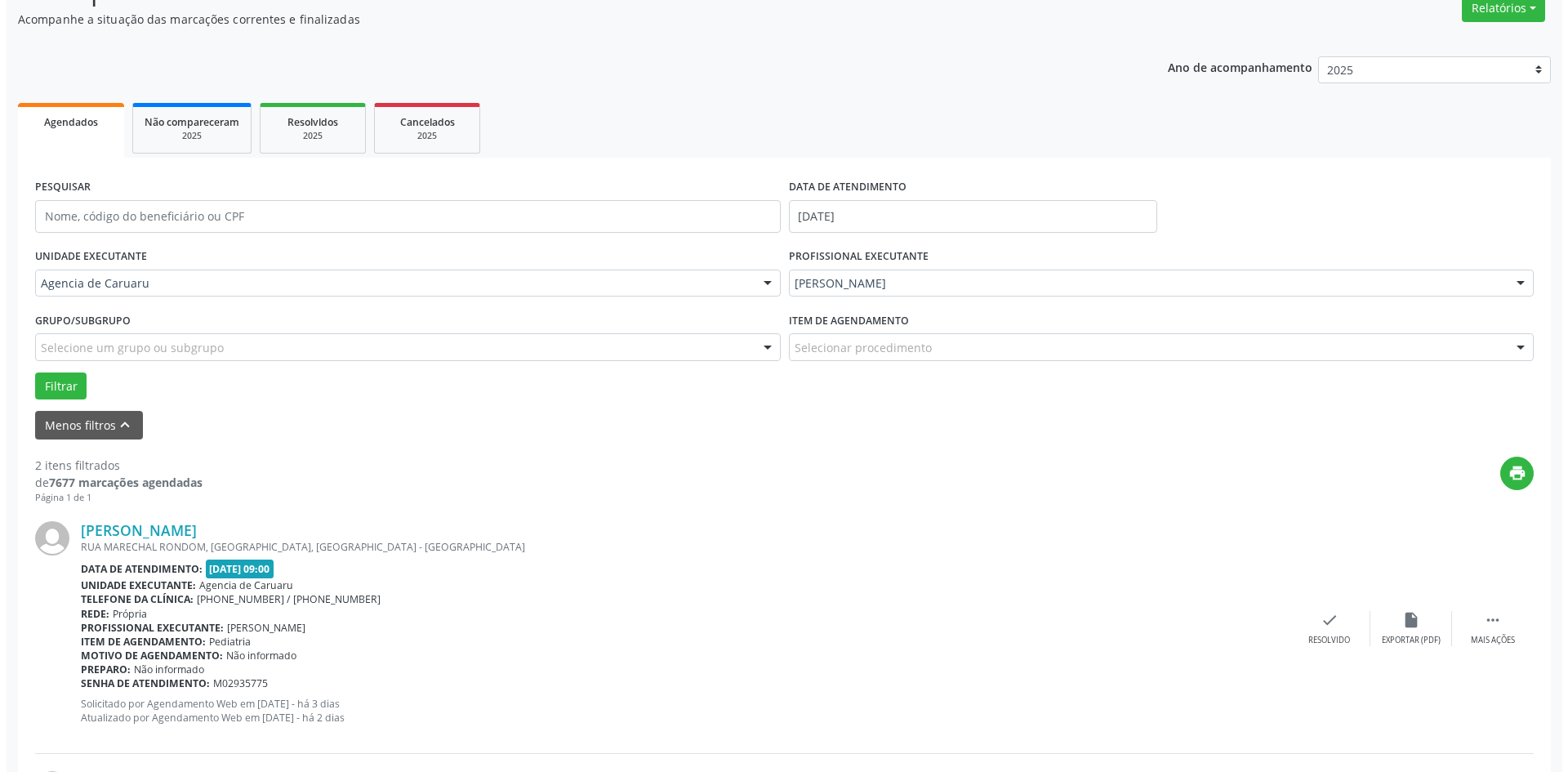
scroll to position [164, 0]
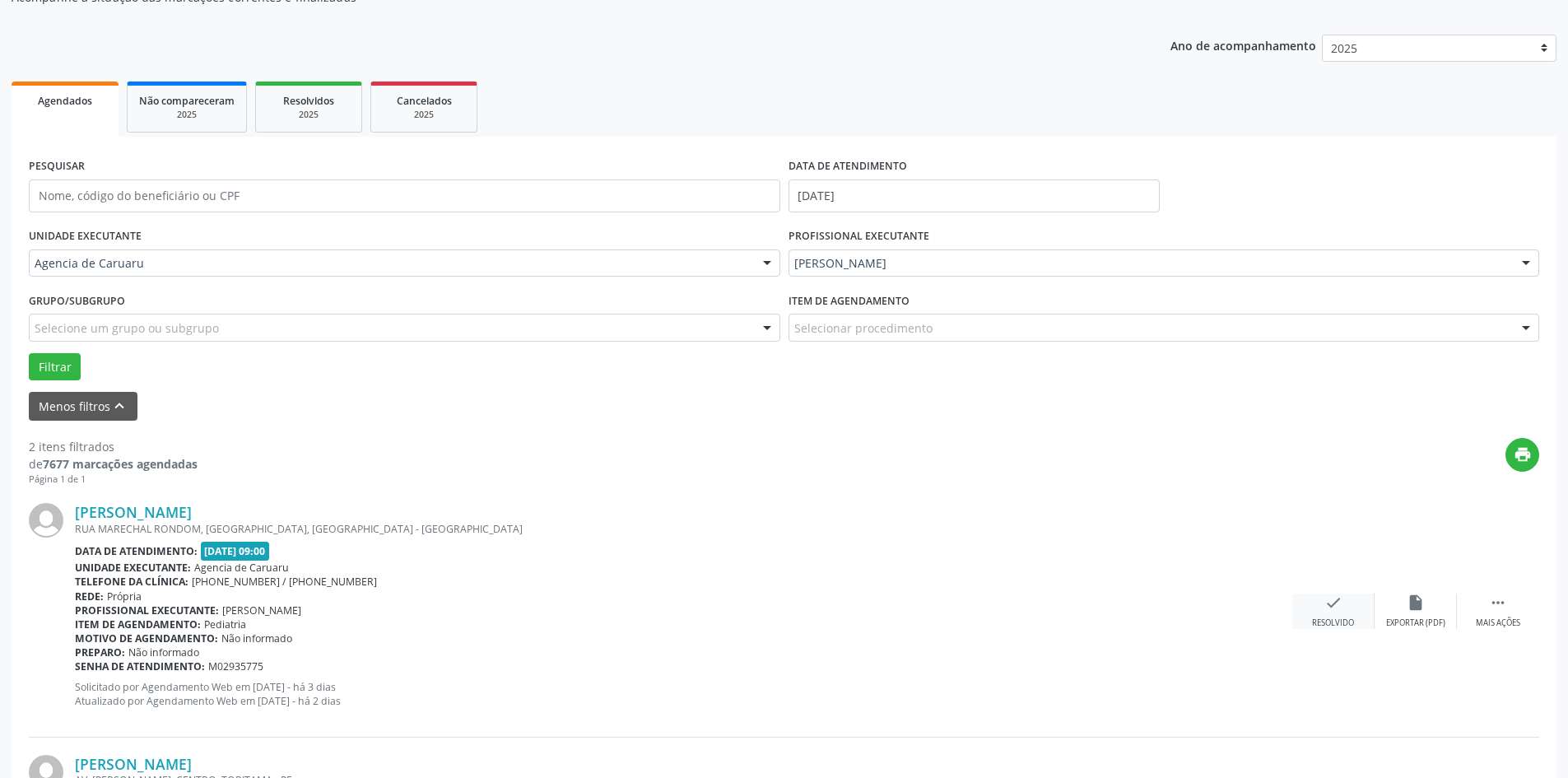
click at [1324, 607] on icon "check" at bounding box center [1333, 603] width 18 height 18
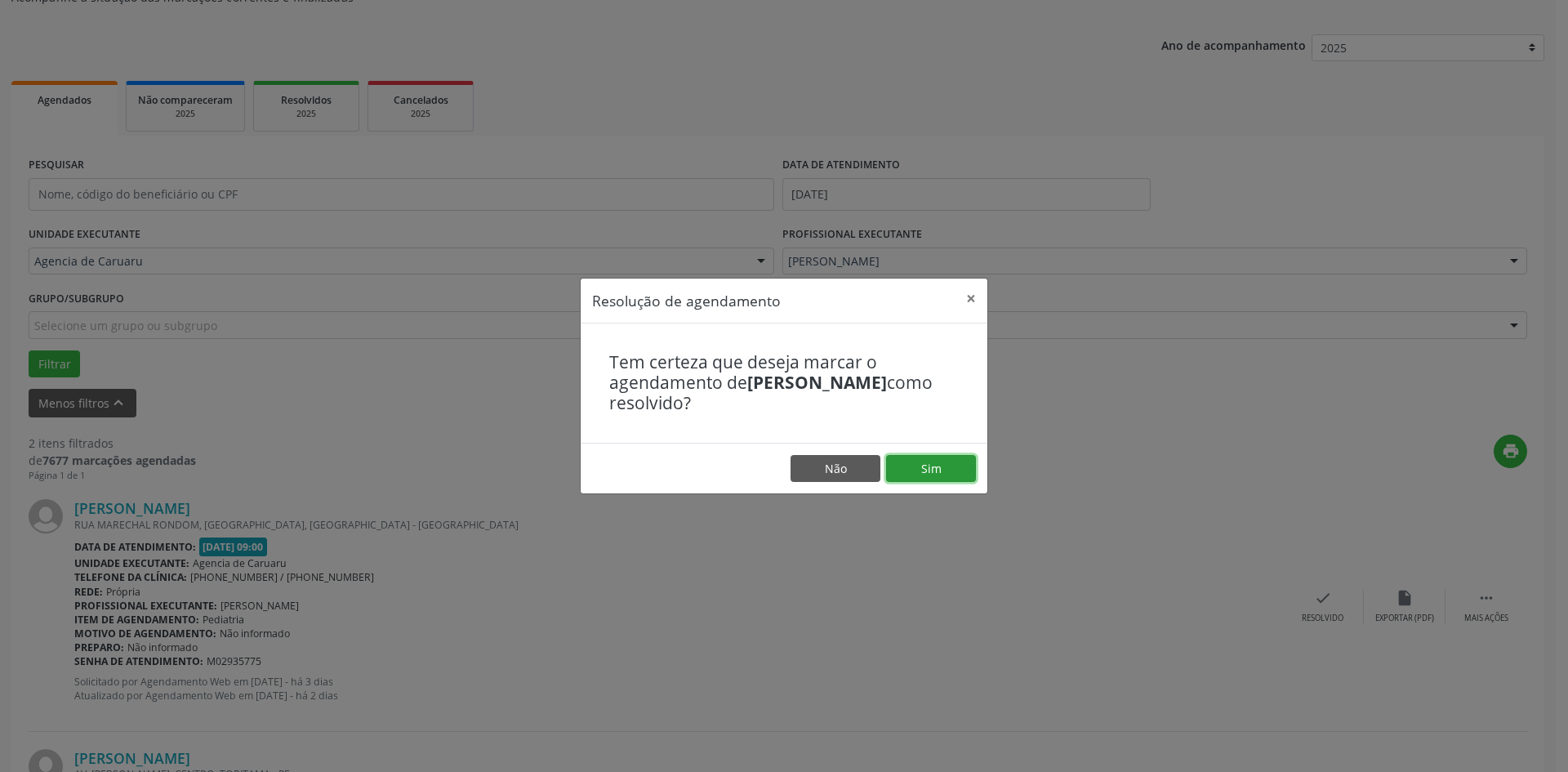
click at [941, 467] on button "Sim" at bounding box center [932, 469] width 90 height 27
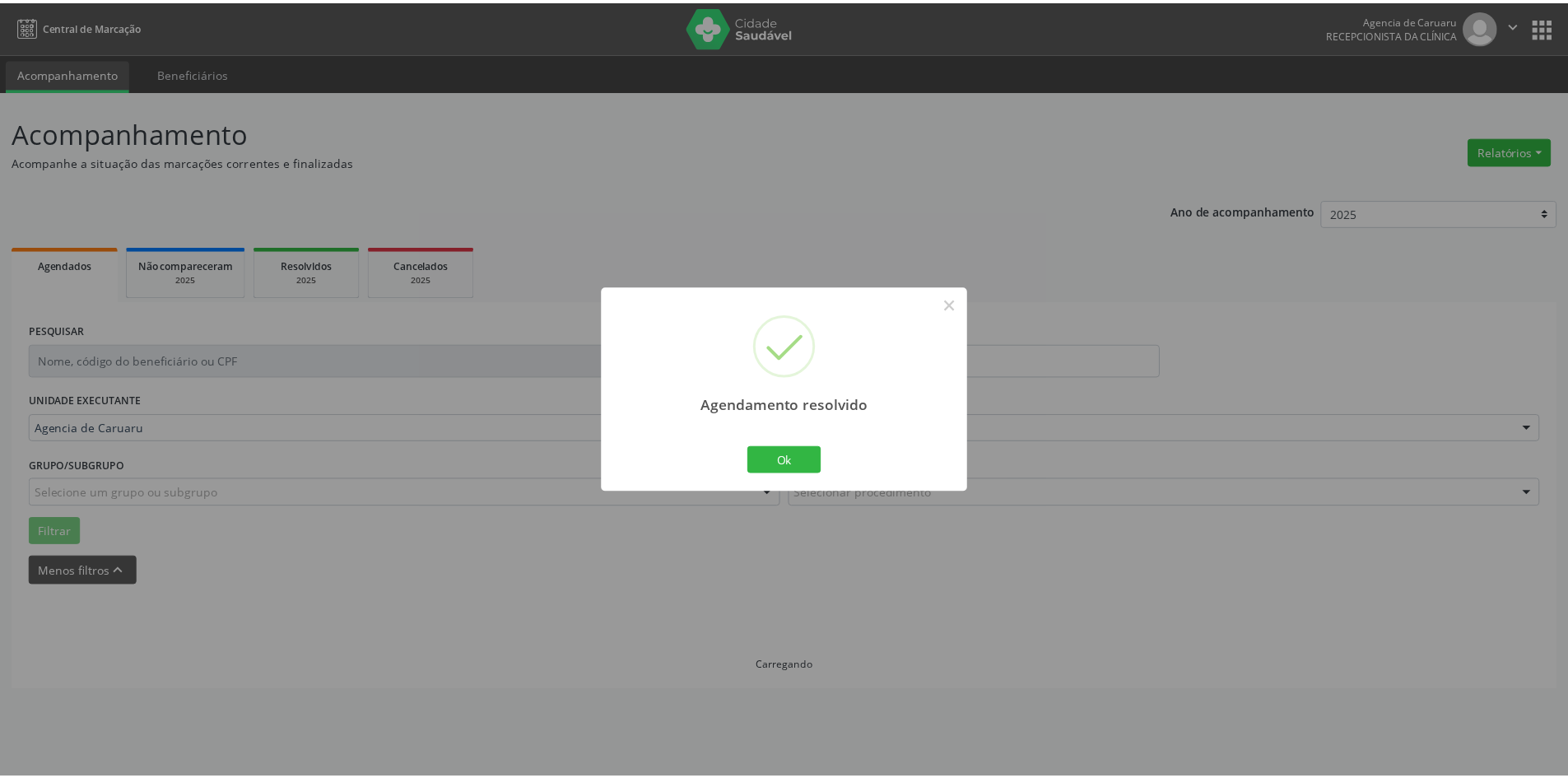
scroll to position [0, 0]
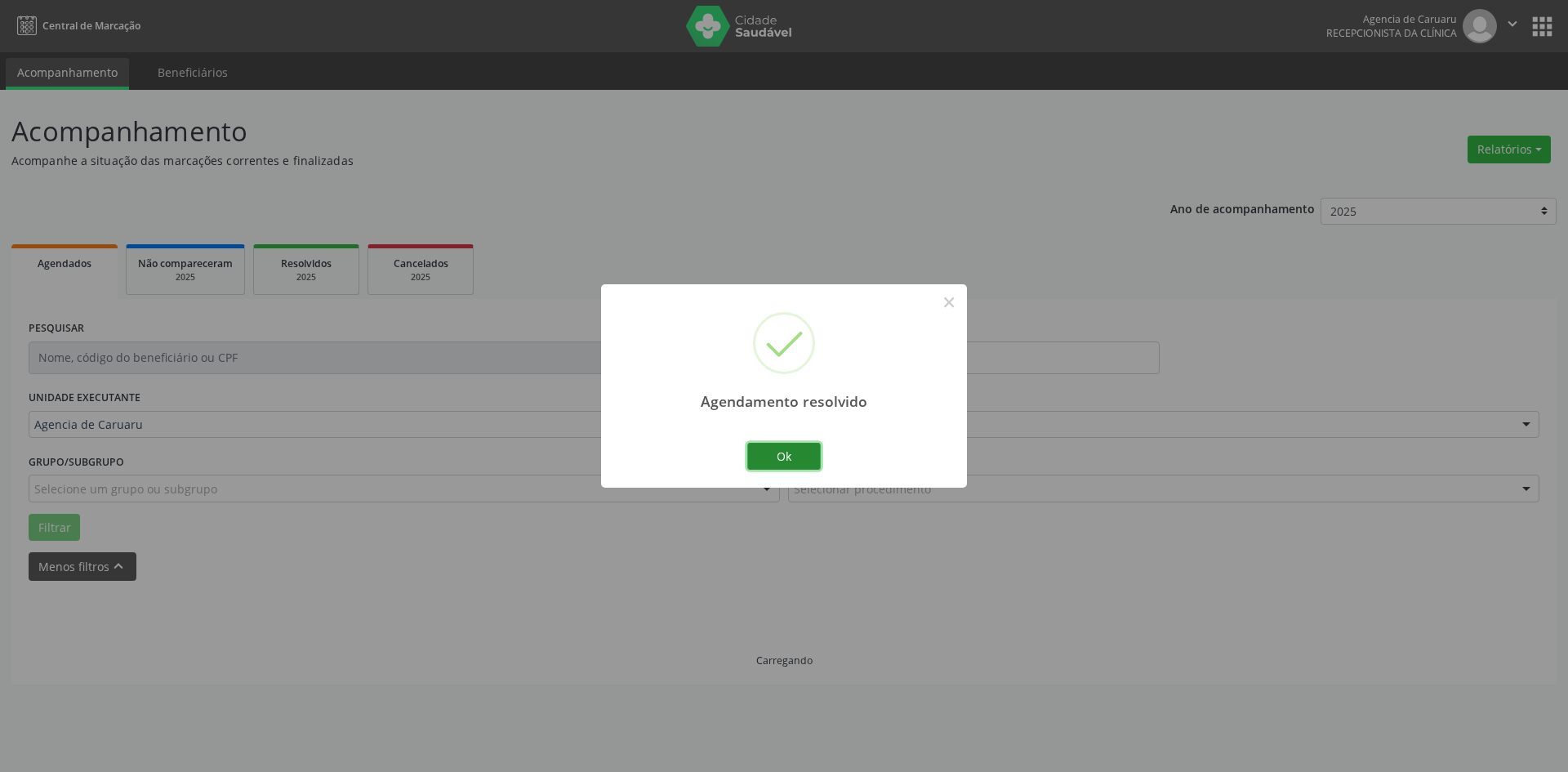
click at [796, 455] on button "Ok" at bounding box center [784, 456] width 74 height 27
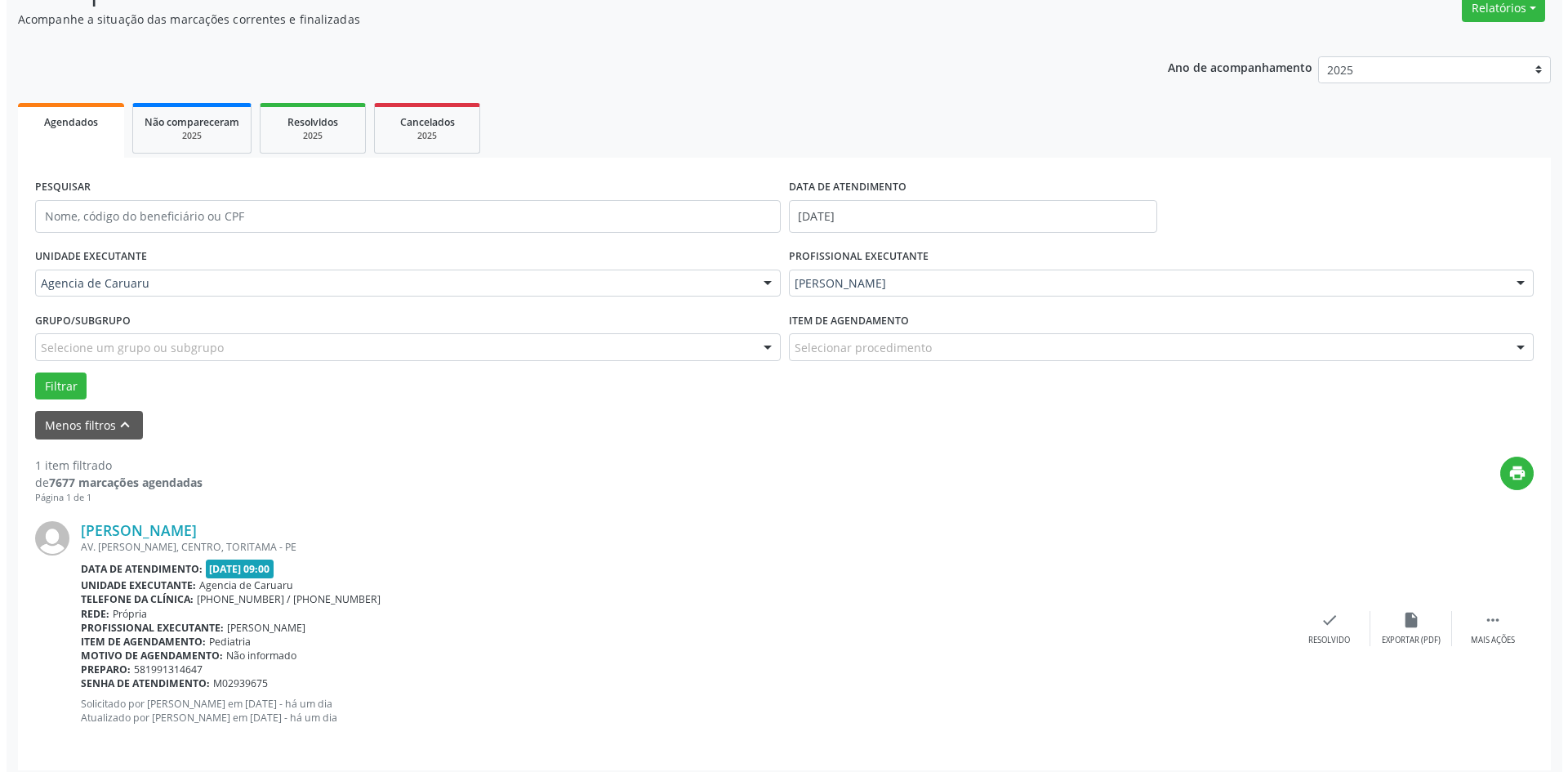
scroll to position [151, 0]
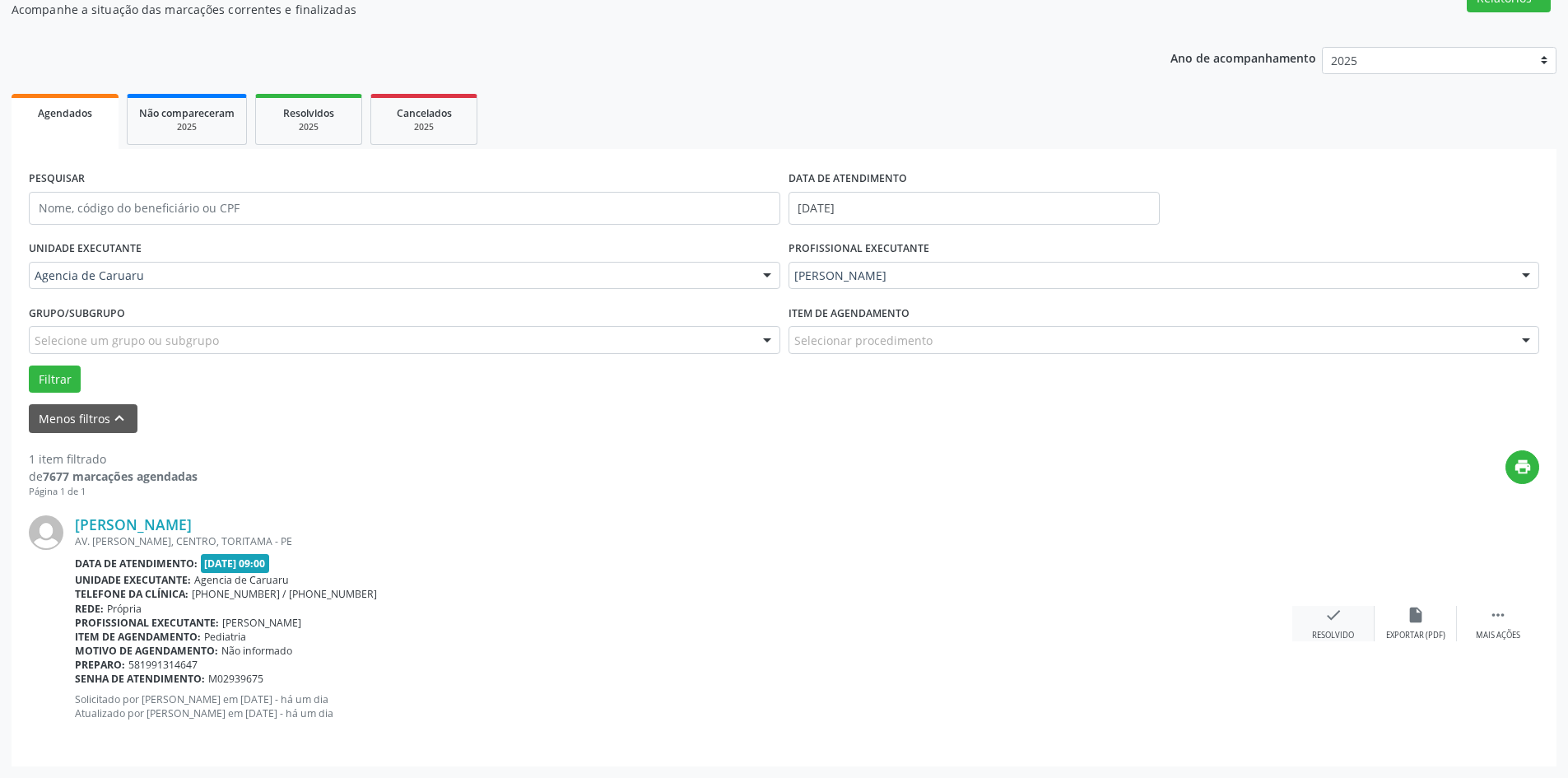
click at [1336, 611] on icon "check" at bounding box center [1333, 615] width 18 height 18
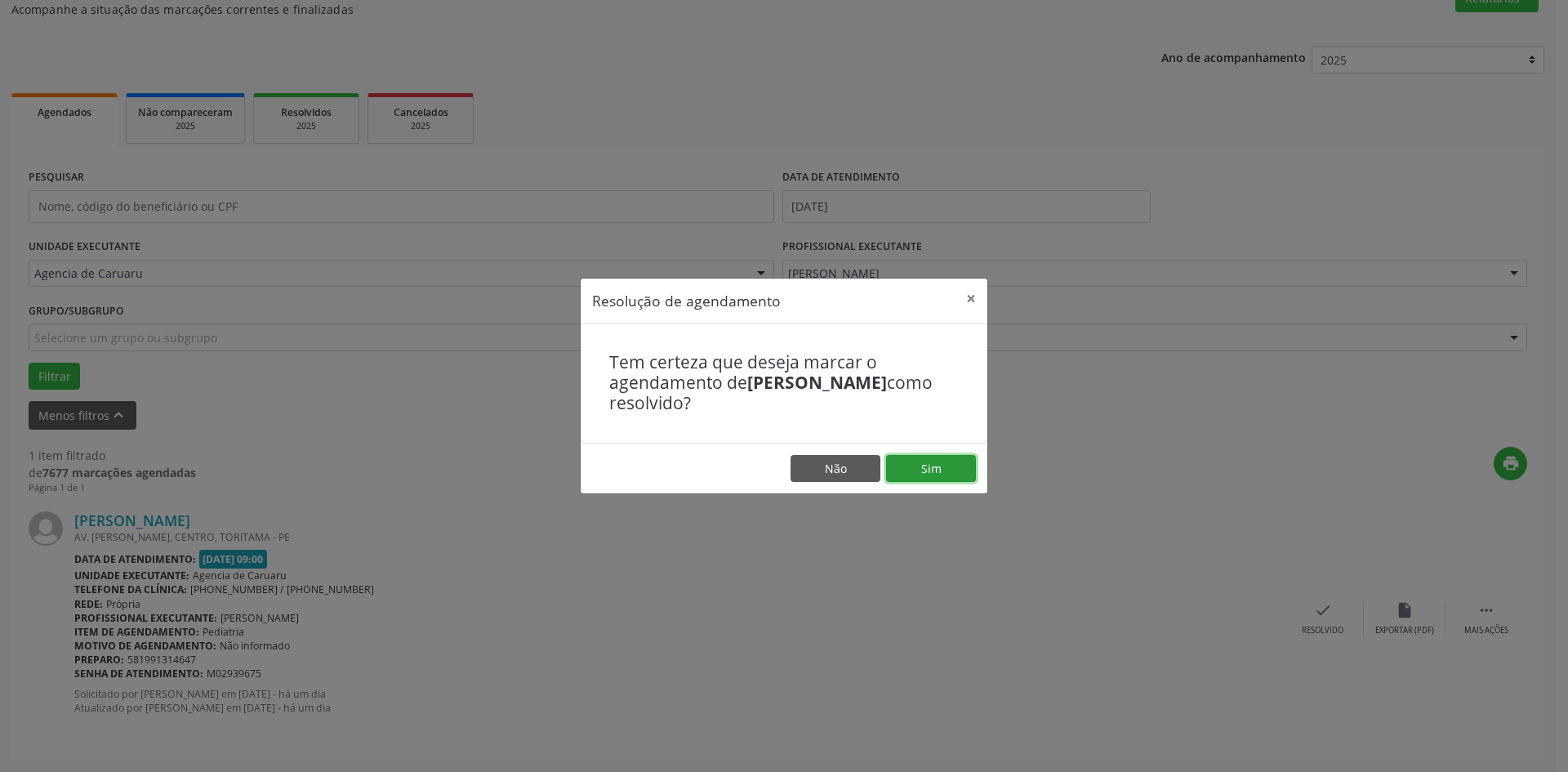
click at [941, 472] on button "Sim" at bounding box center [932, 469] width 90 height 27
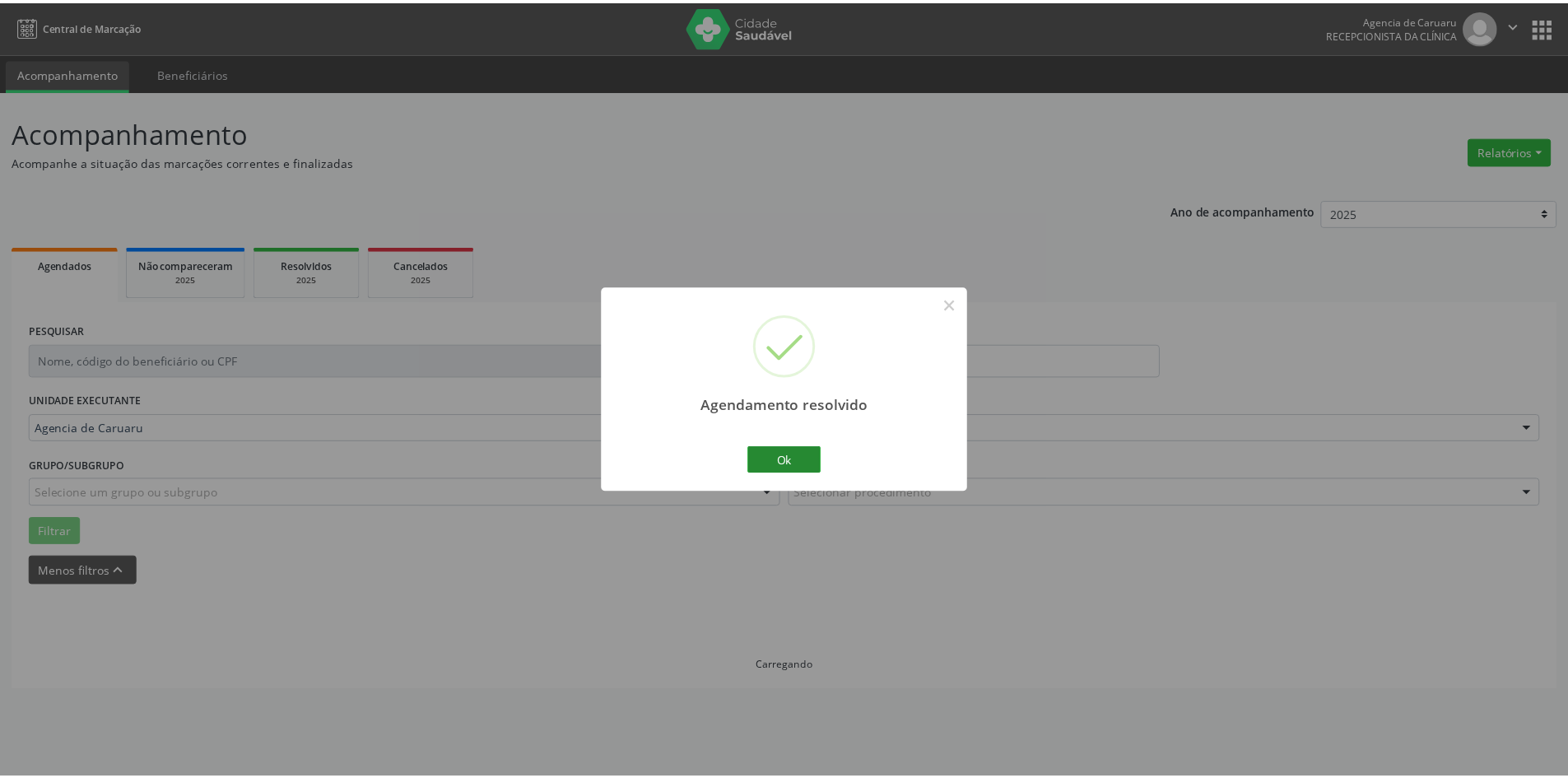
scroll to position [0, 0]
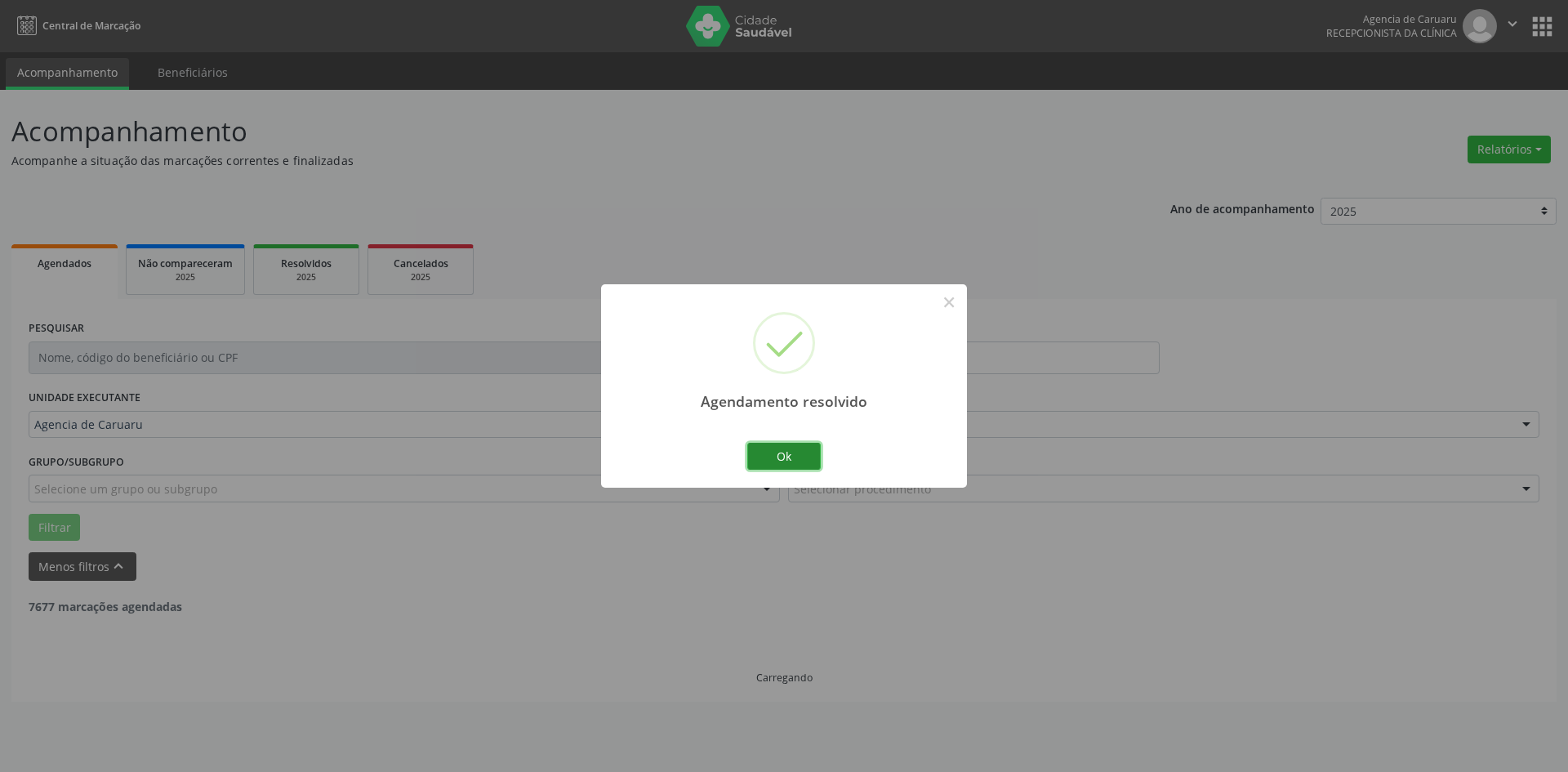
click at [800, 447] on button "Ok" at bounding box center [784, 456] width 74 height 27
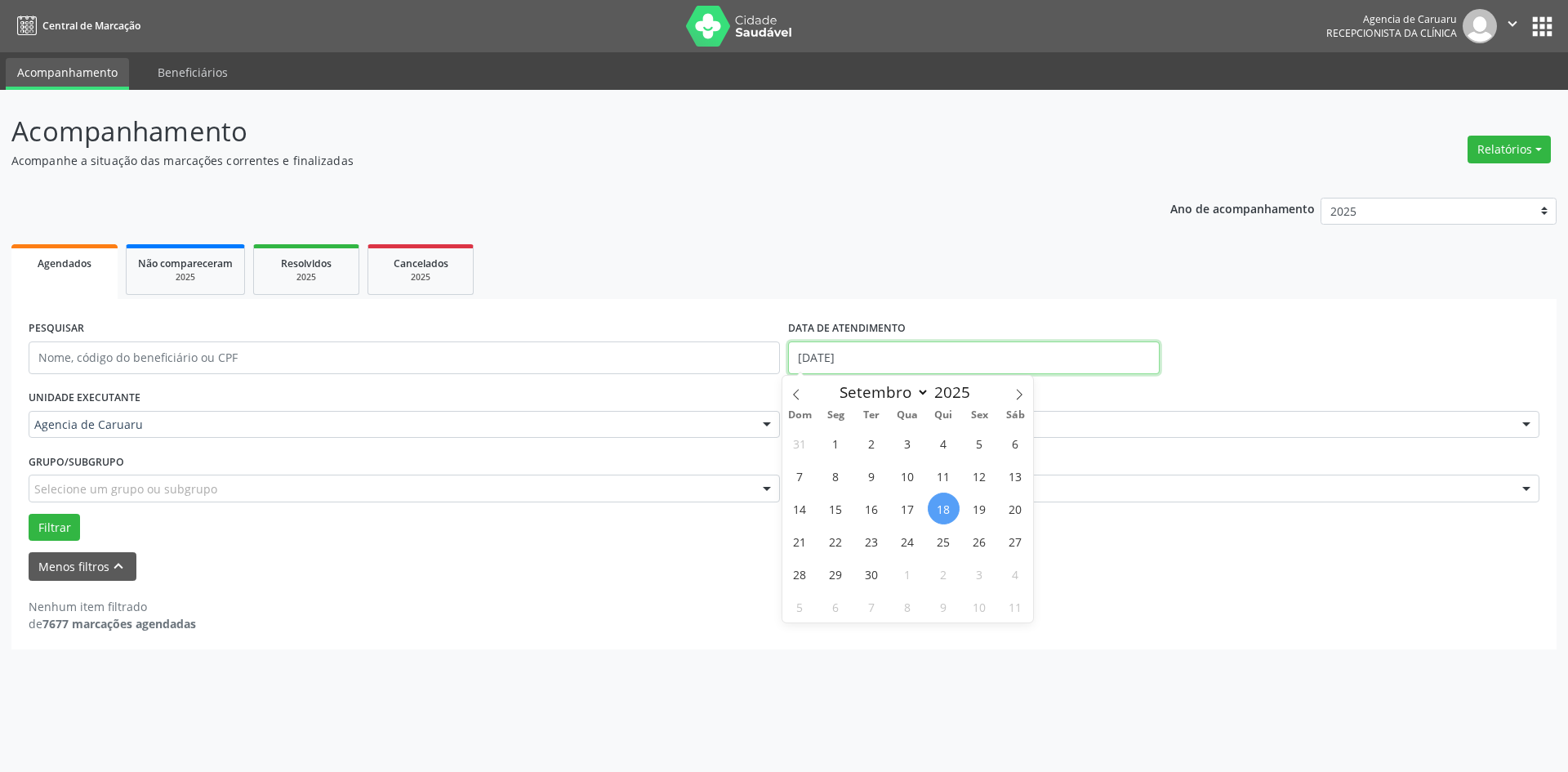
click at [849, 365] on input "[DATE]" at bounding box center [974, 357] width 372 height 32
click at [912, 510] on span "17" at bounding box center [908, 508] width 31 height 31
type input "[DATE]"
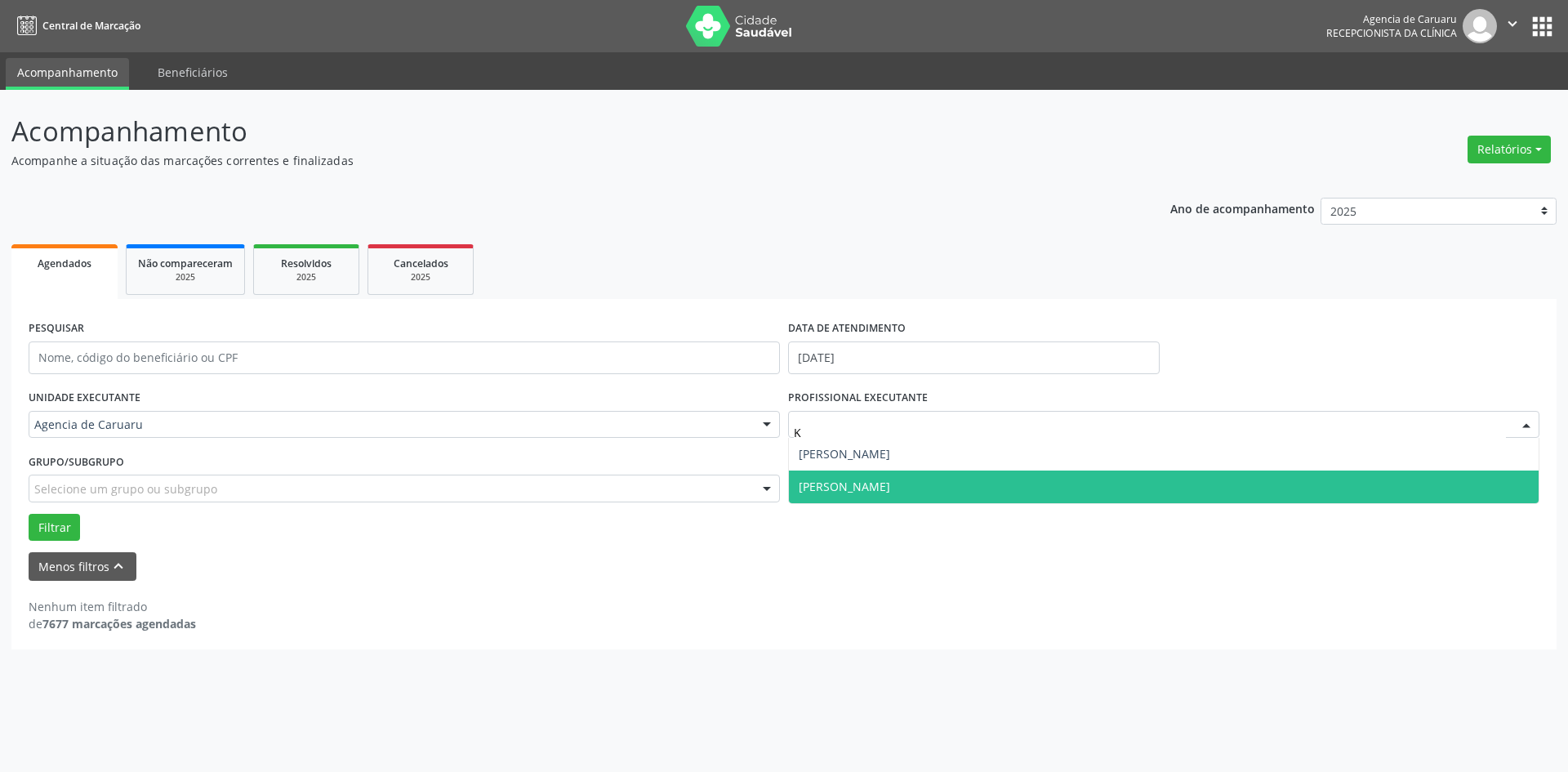
type input "KE"
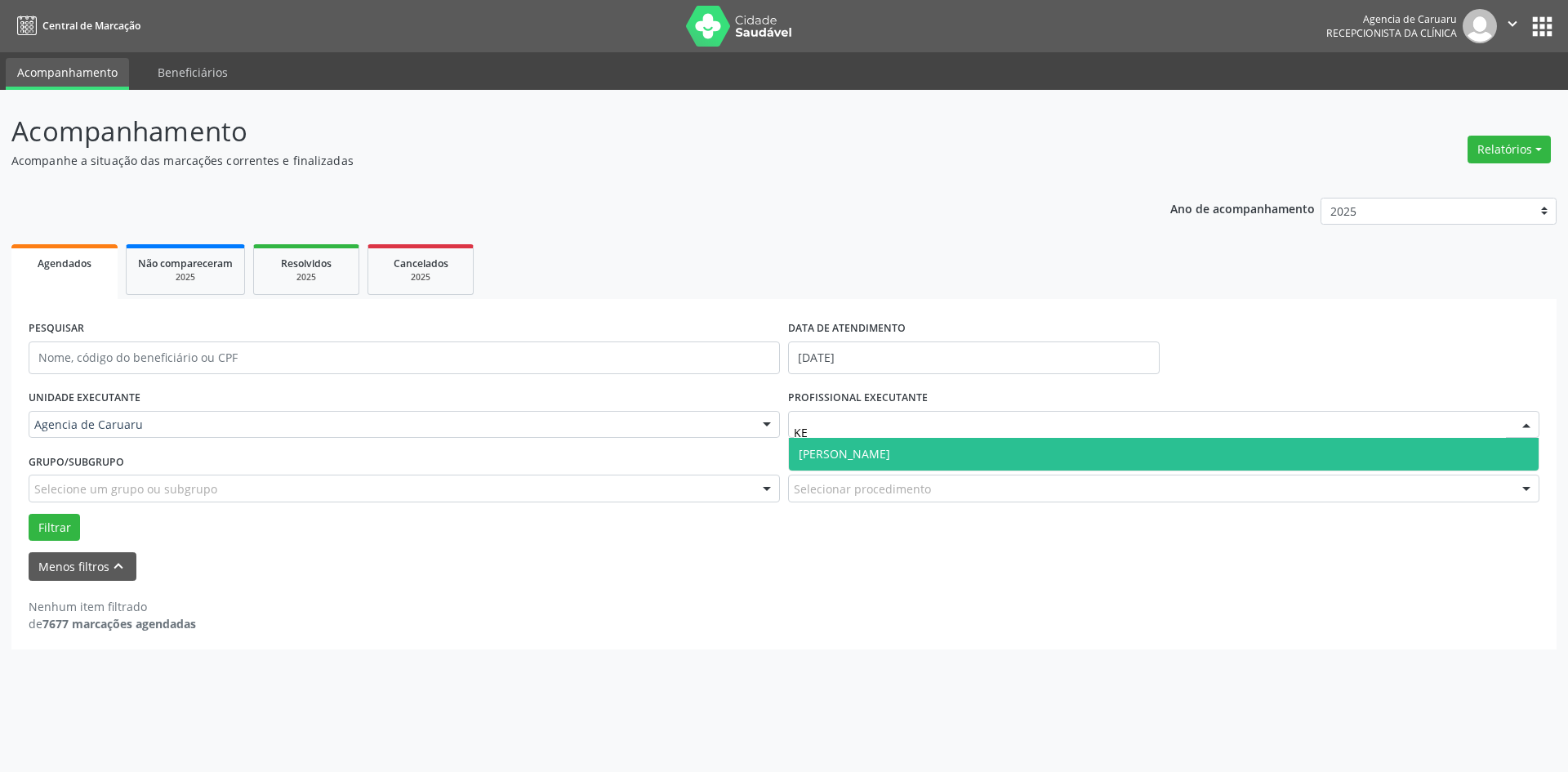
click at [890, 451] on span "[PERSON_NAME]" at bounding box center [844, 454] width 91 height 16
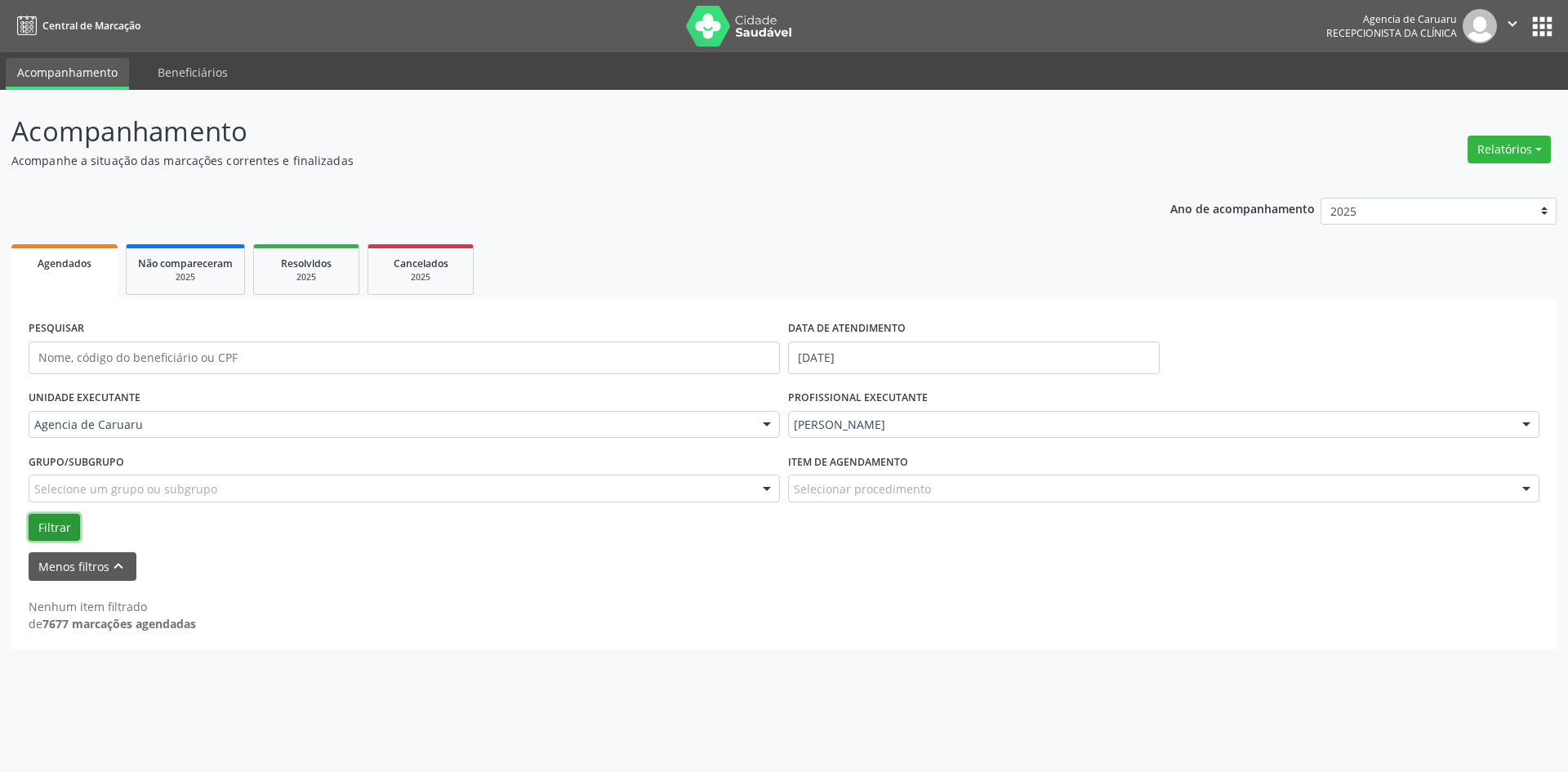
click at [61, 525] on button "Filtrar" at bounding box center [54, 528] width 51 height 27
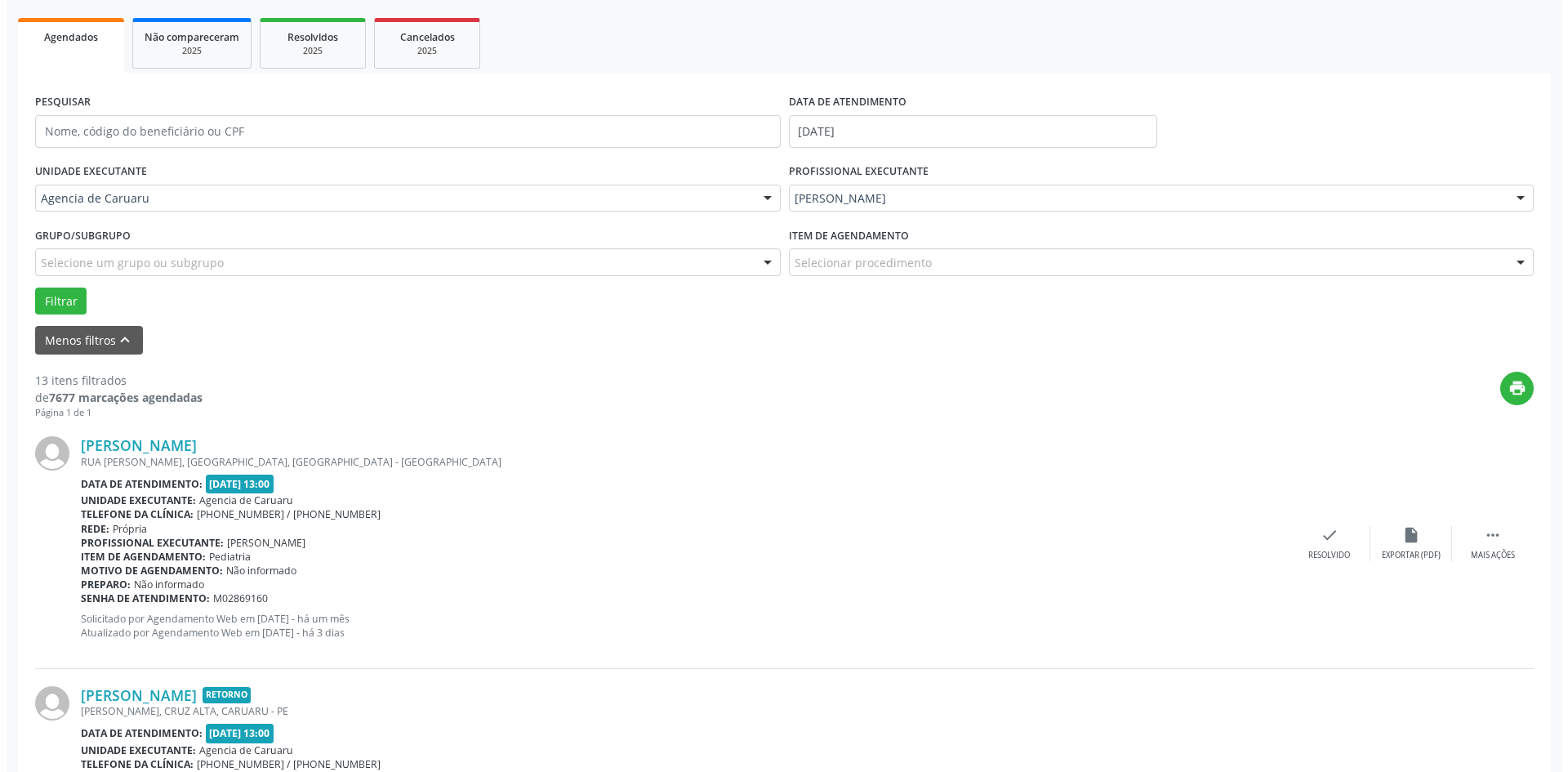
scroll to position [245, 0]
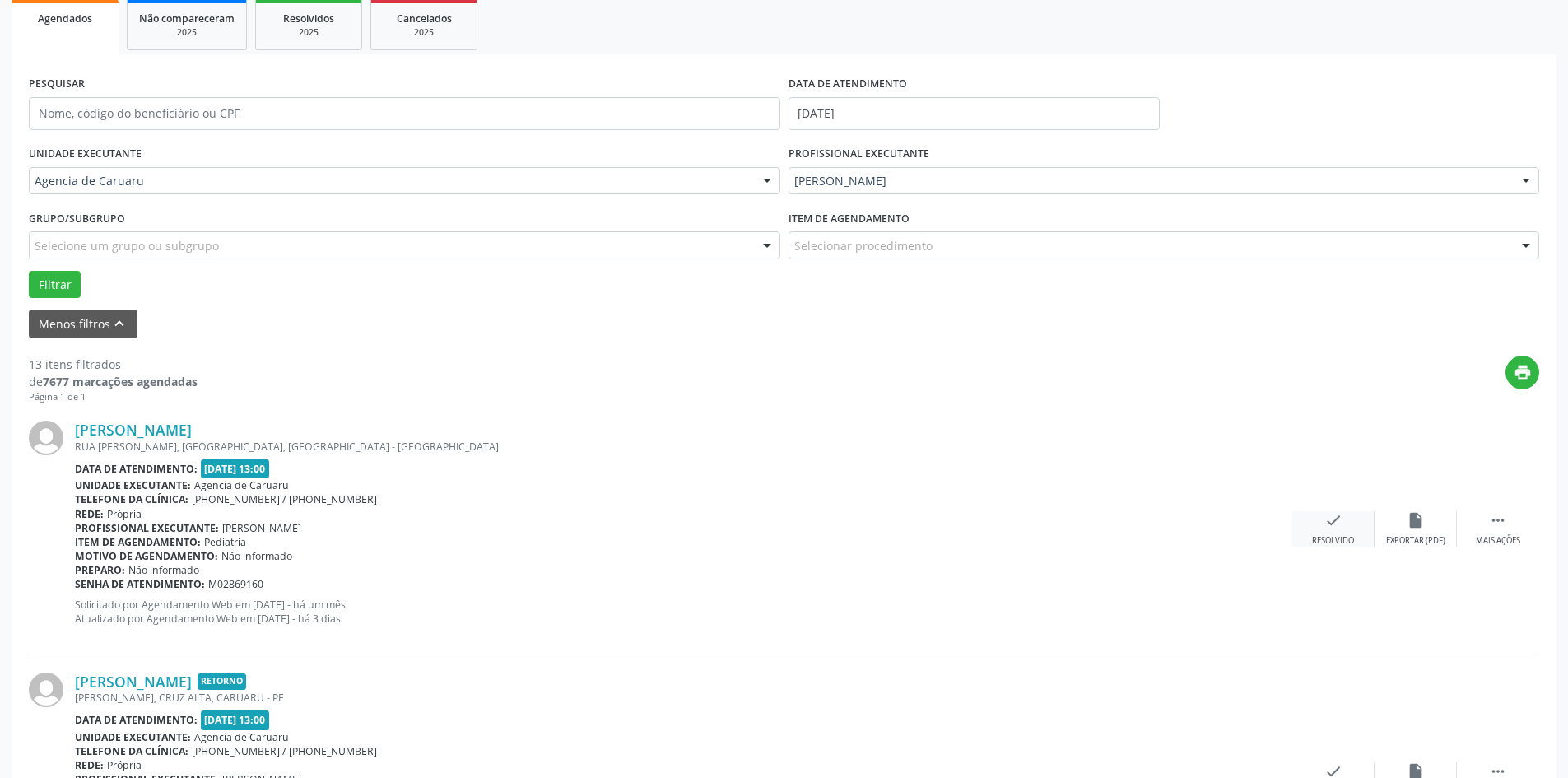
click at [1328, 542] on div "Resolvido" at bounding box center [1333, 541] width 41 height 12
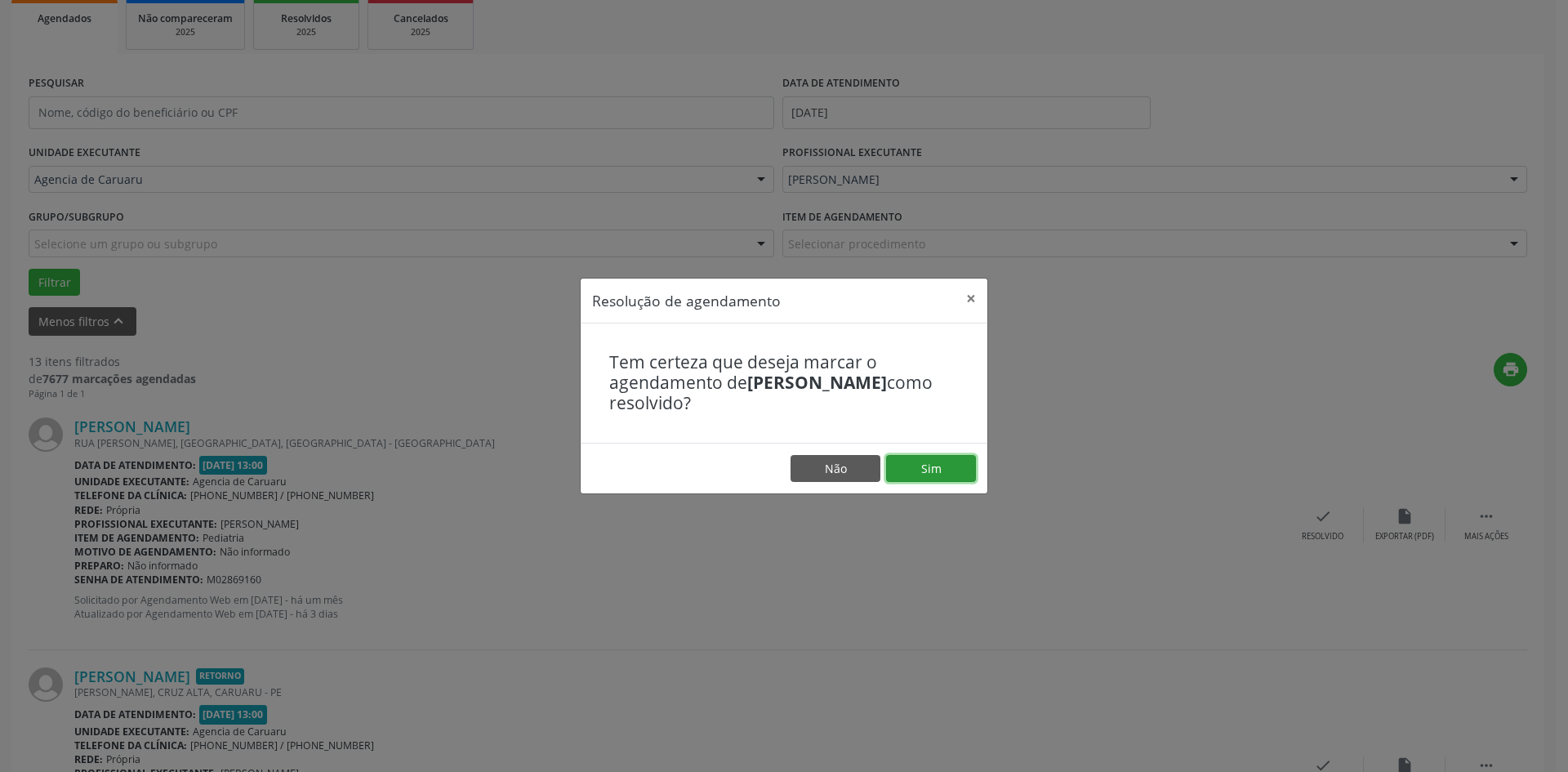
click at [921, 456] on button "Sim" at bounding box center [932, 469] width 90 height 27
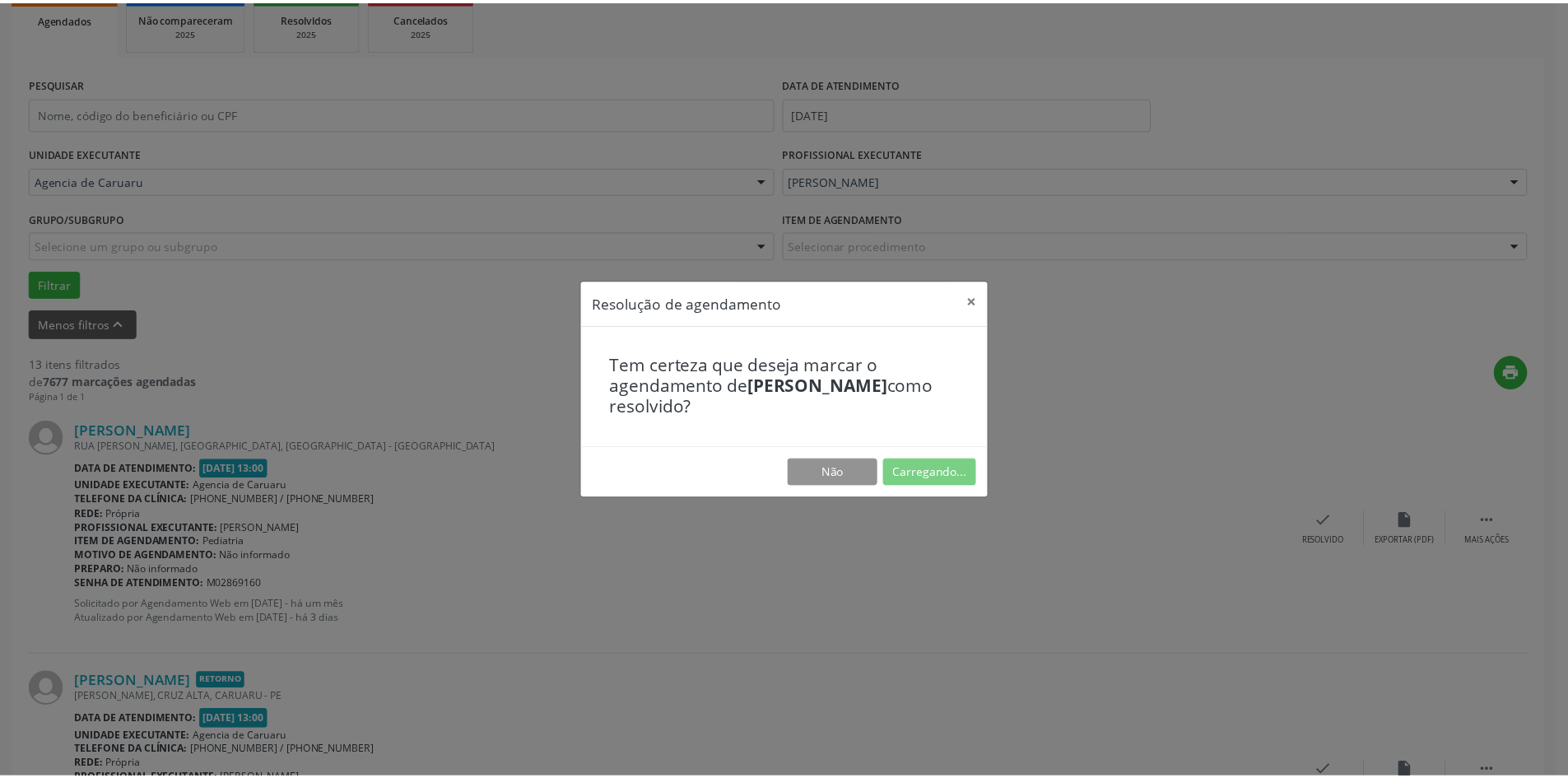
scroll to position [0, 0]
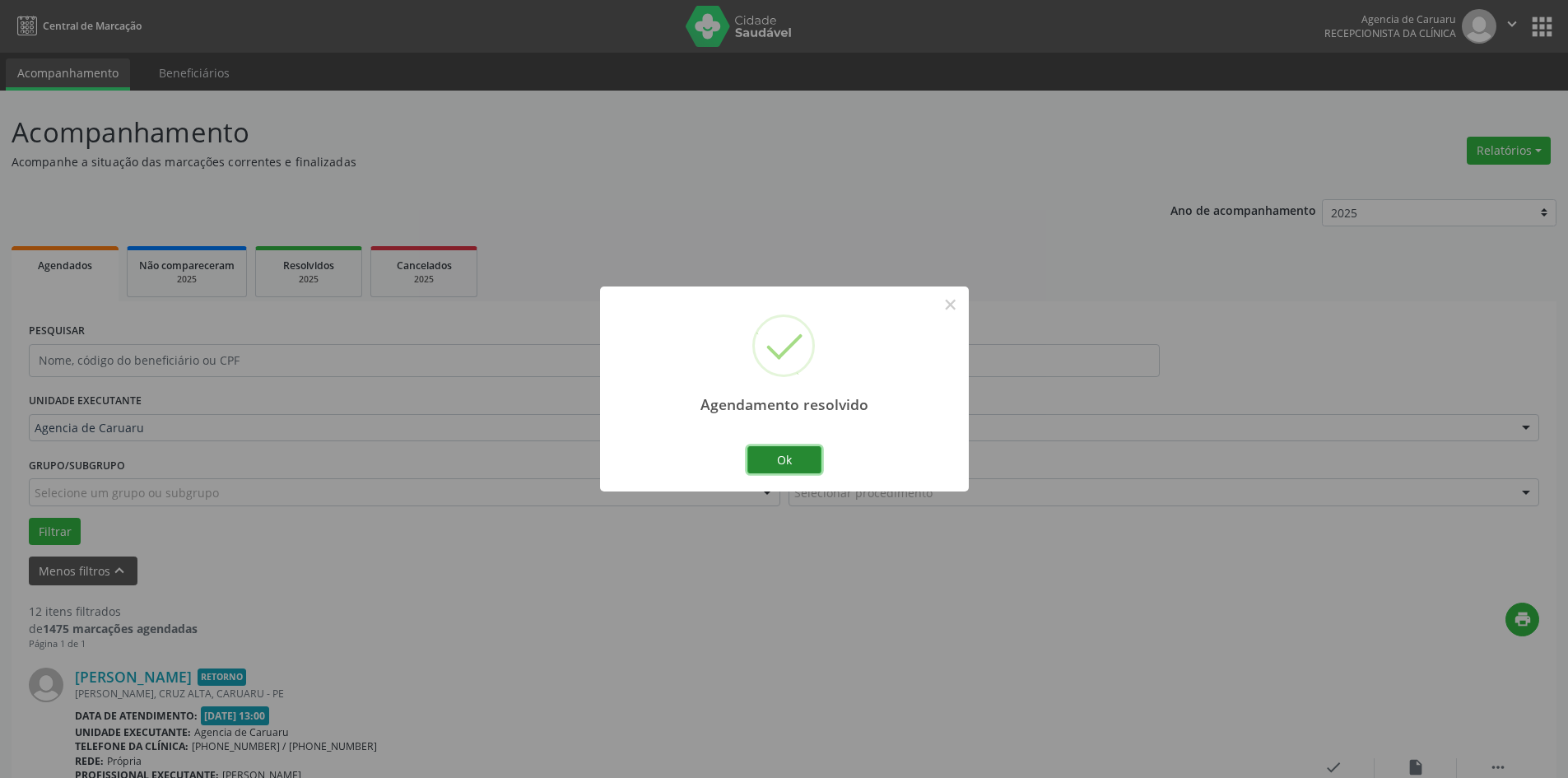
click at [776, 464] on button "Ok" at bounding box center [784, 460] width 74 height 28
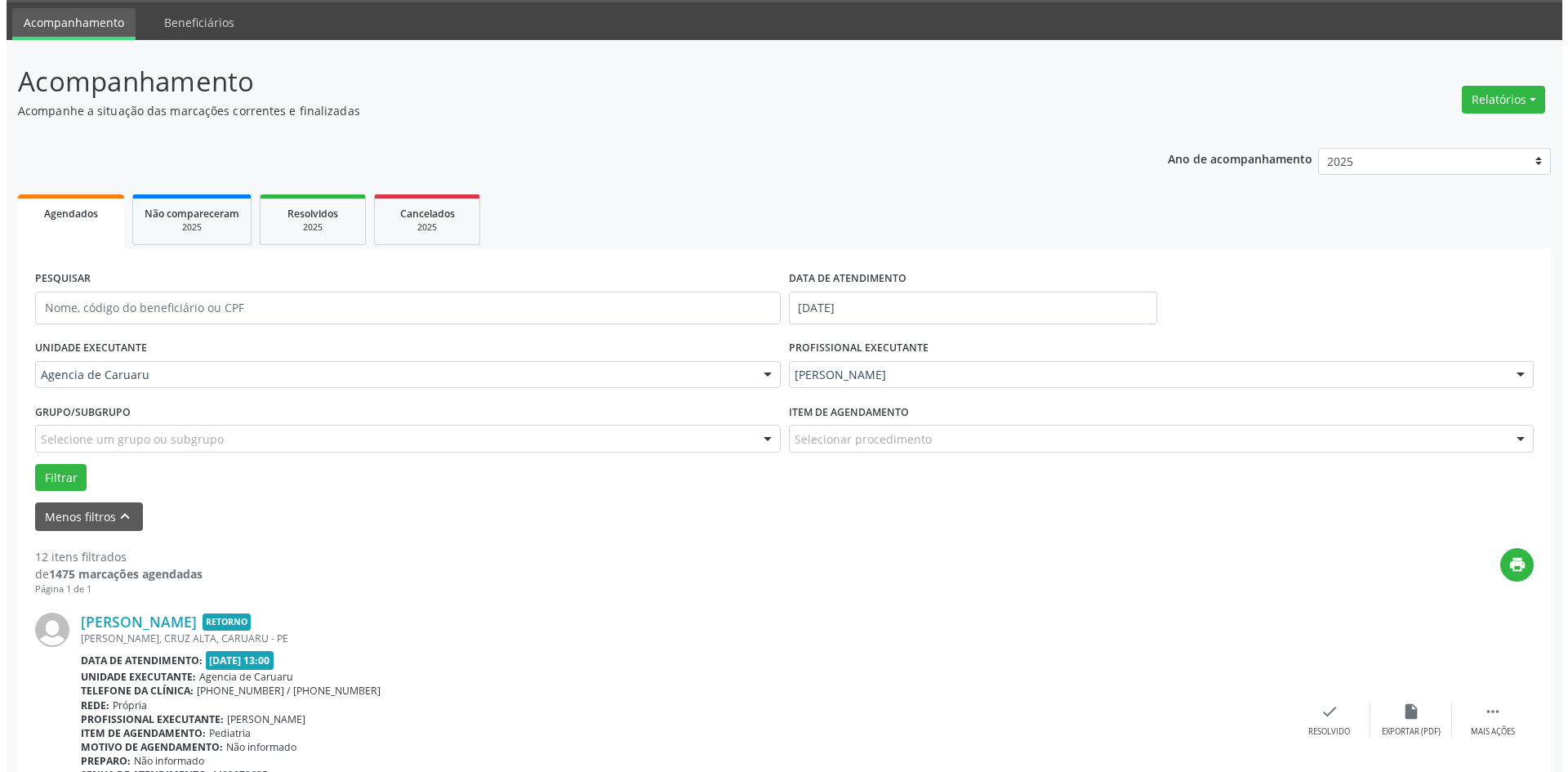
scroll to position [245, 0]
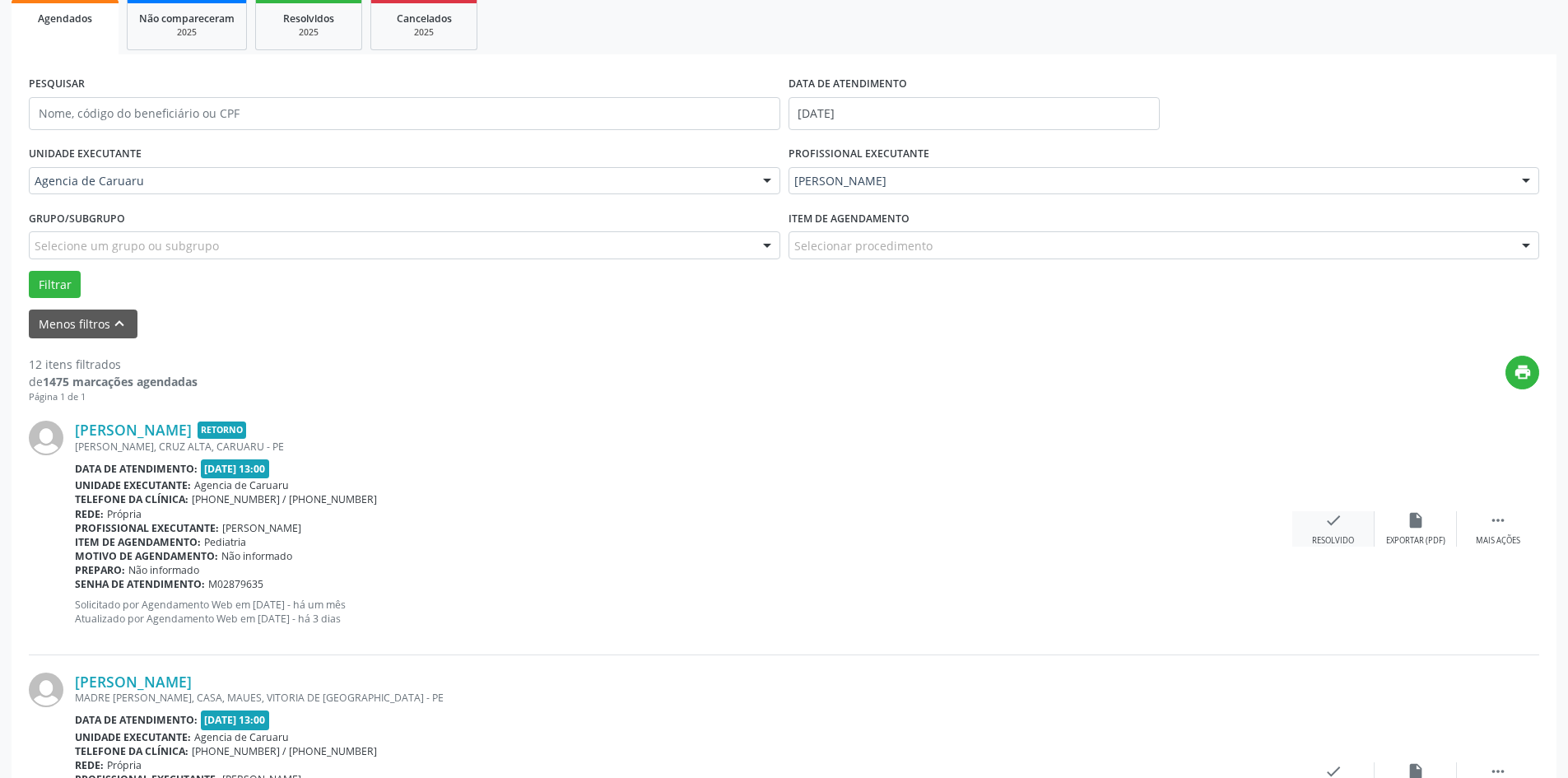
click at [1335, 544] on div "Resolvido" at bounding box center [1333, 541] width 41 height 12
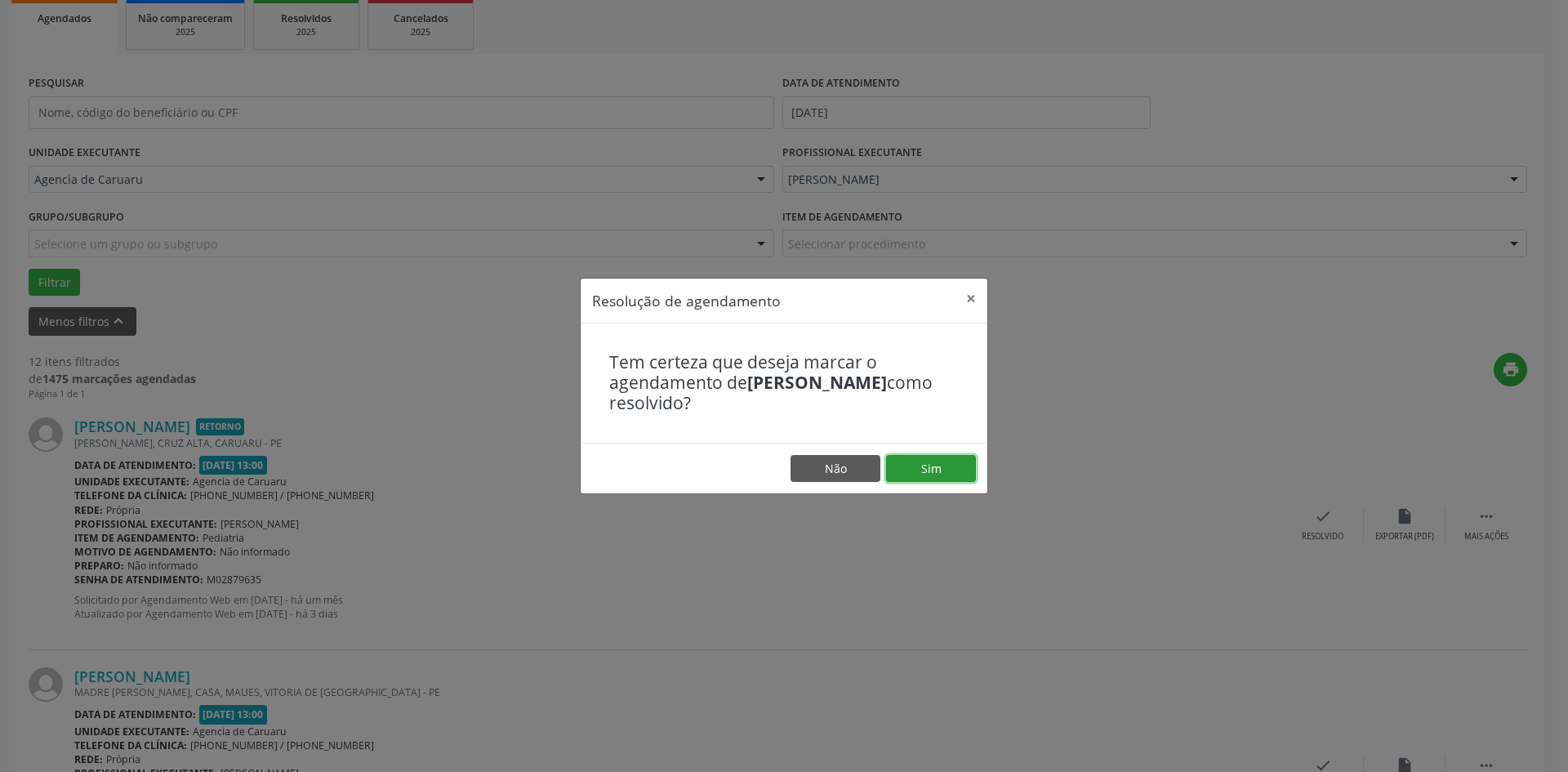
click at [967, 458] on button "Sim" at bounding box center [932, 469] width 90 height 27
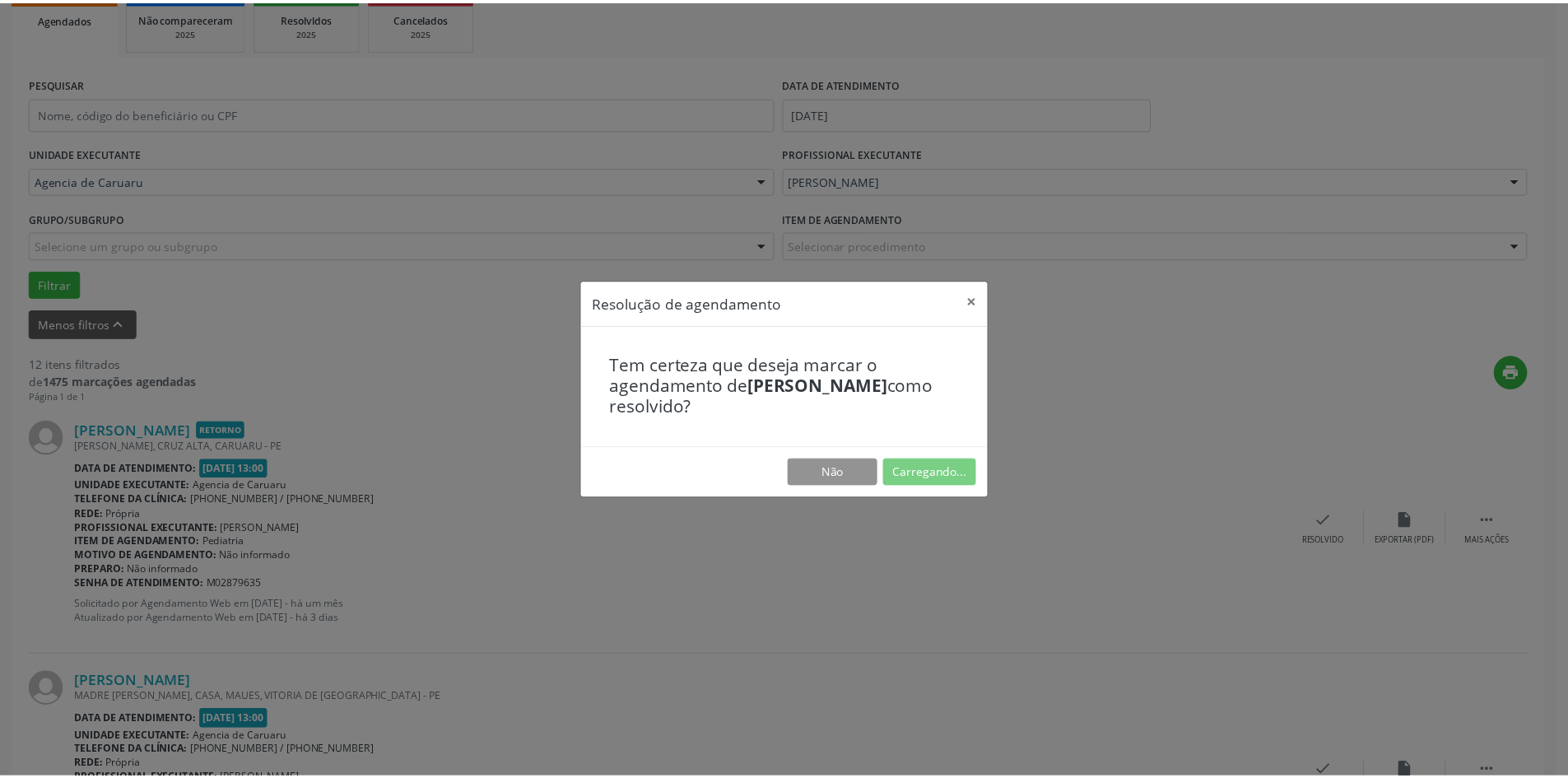
scroll to position [0, 0]
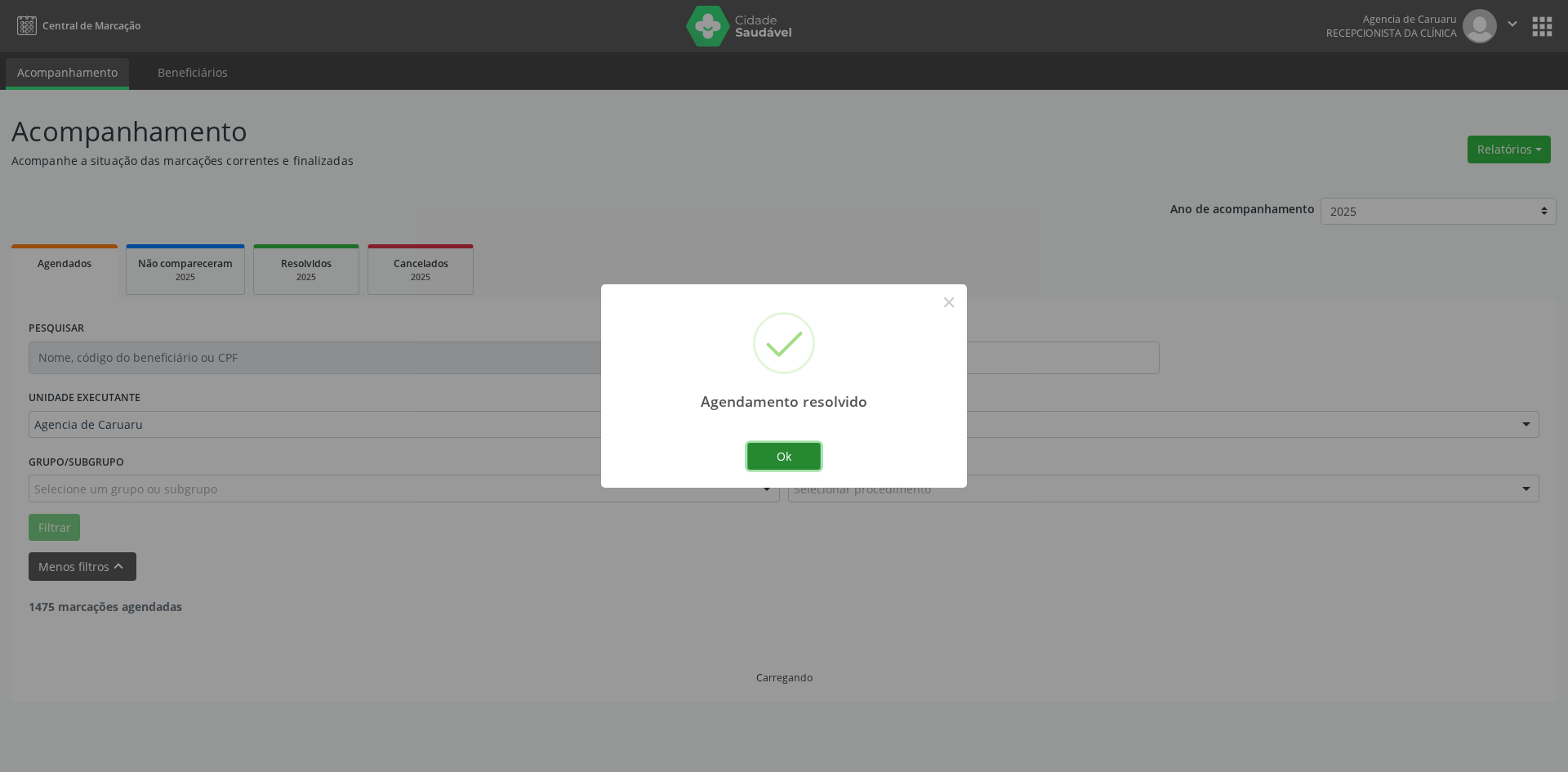
click at [790, 443] on button "Ok" at bounding box center [784, 456] width 74 height 27
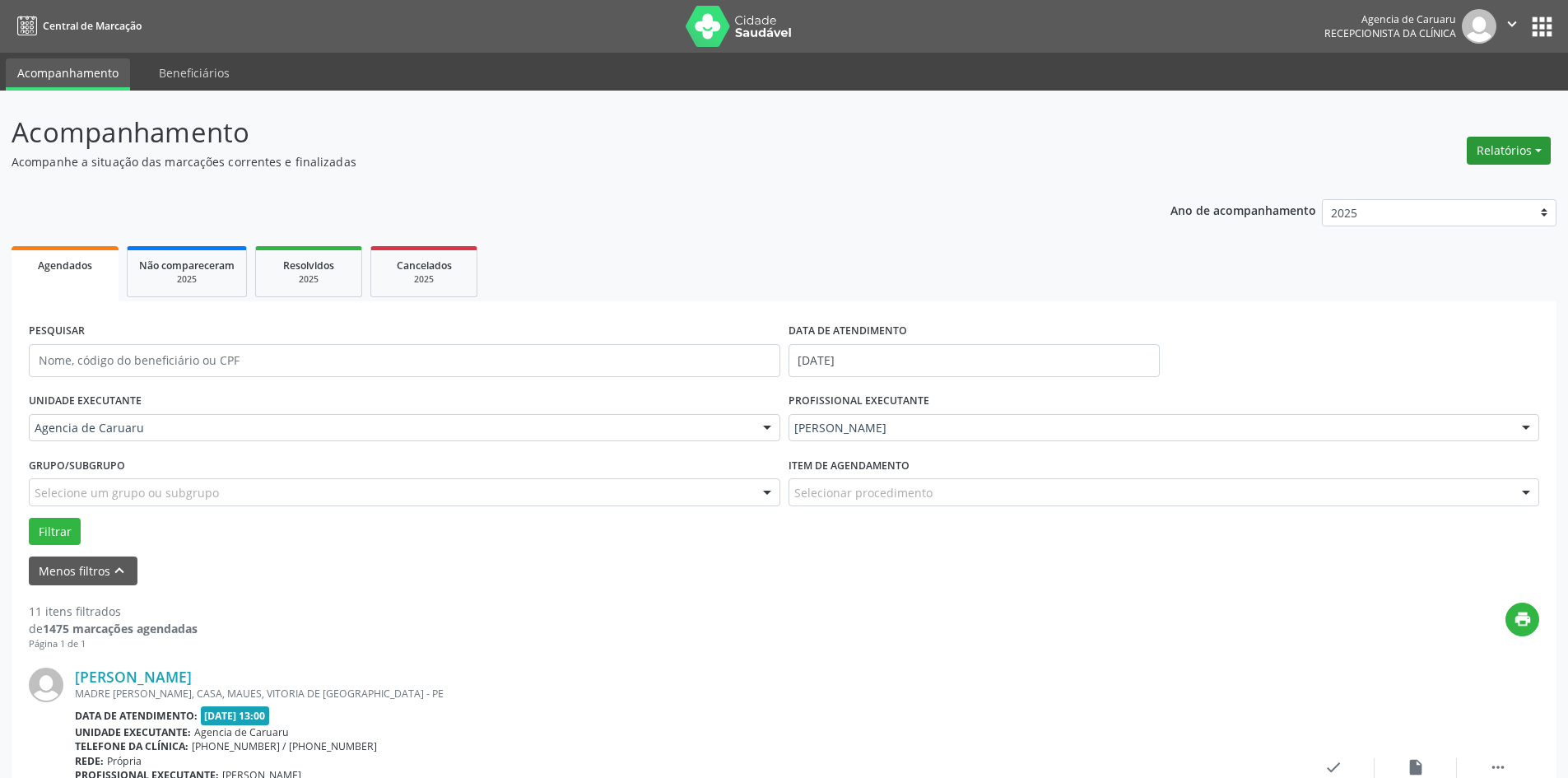
click at [1481, 150] on button "Relatórios" at bounding box center [1508, 150] width 84 height 28
click at [1442, 185] on link "Agendamentos" at bounding box center [1462, 186] width 177 height 23
select select "8"
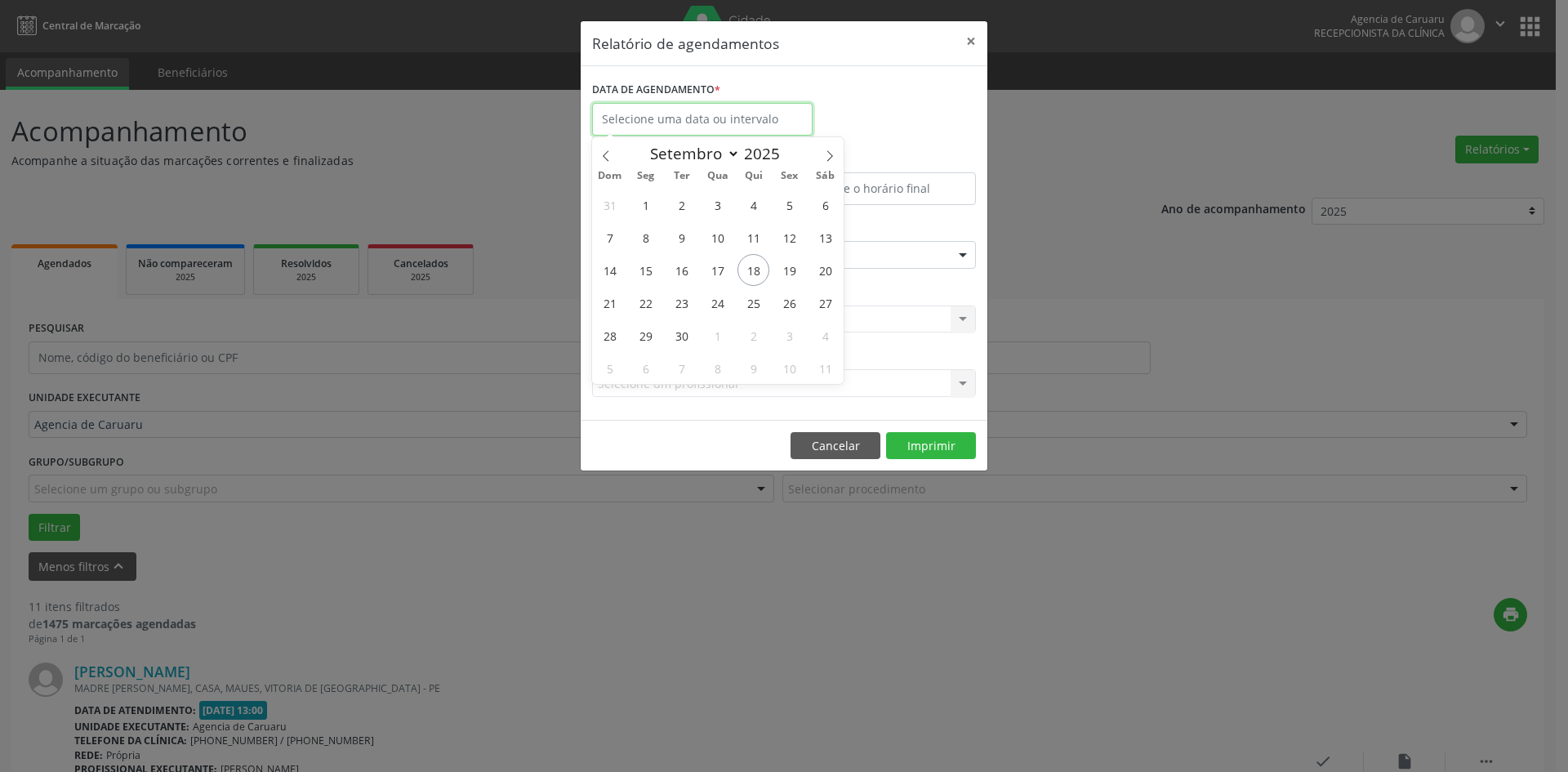
click at [733, 120] on input "text" at bounding box center [702, 119] width 221 height 32
click at [653, 303] on span "22" at bounding box center [645, 302] width 31 height 31
type input "22/09/2025"
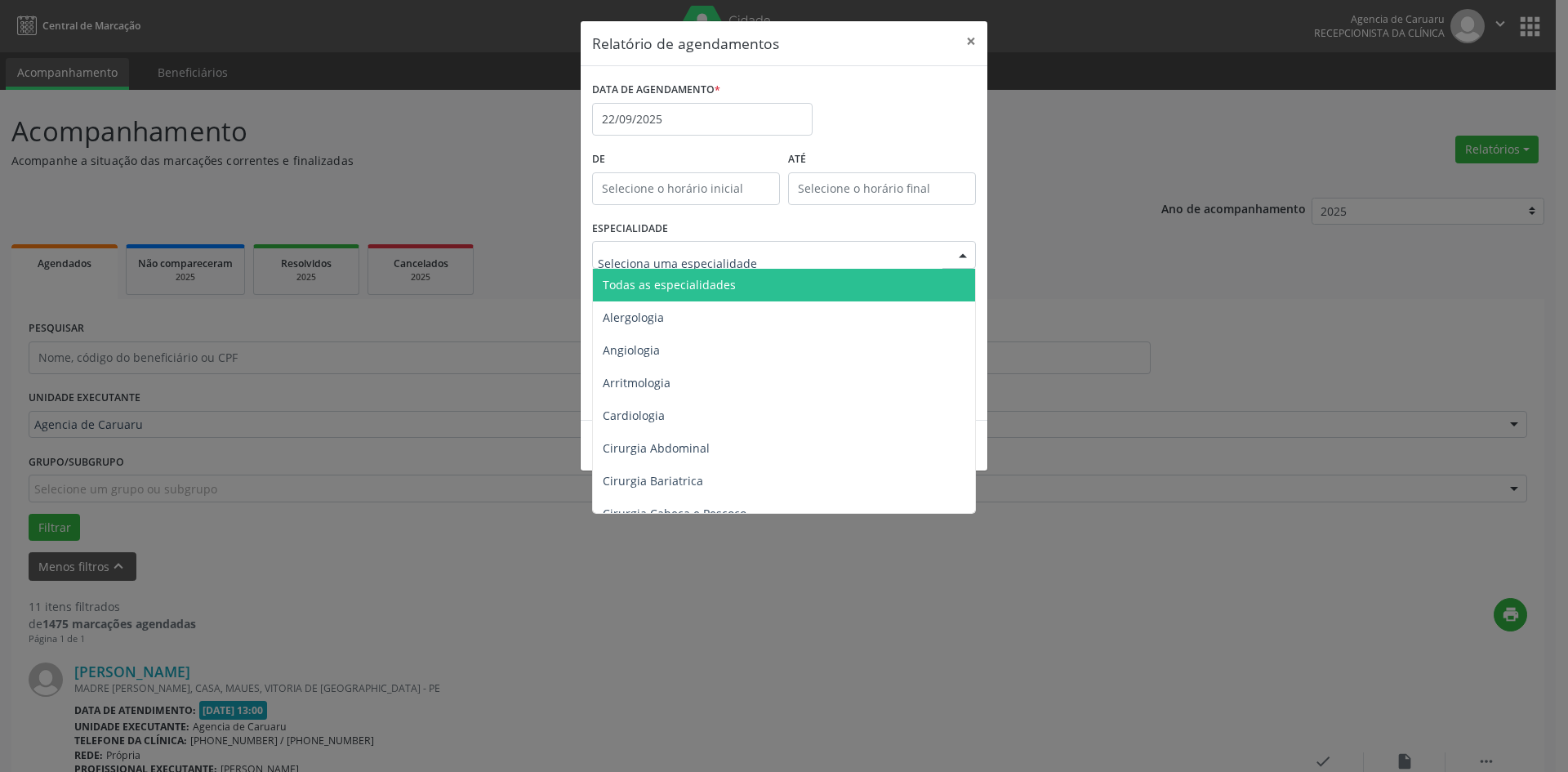
click at [656, 282] on span "Todas as especialidades" at bounding box center [670, 284] width 133 height 16
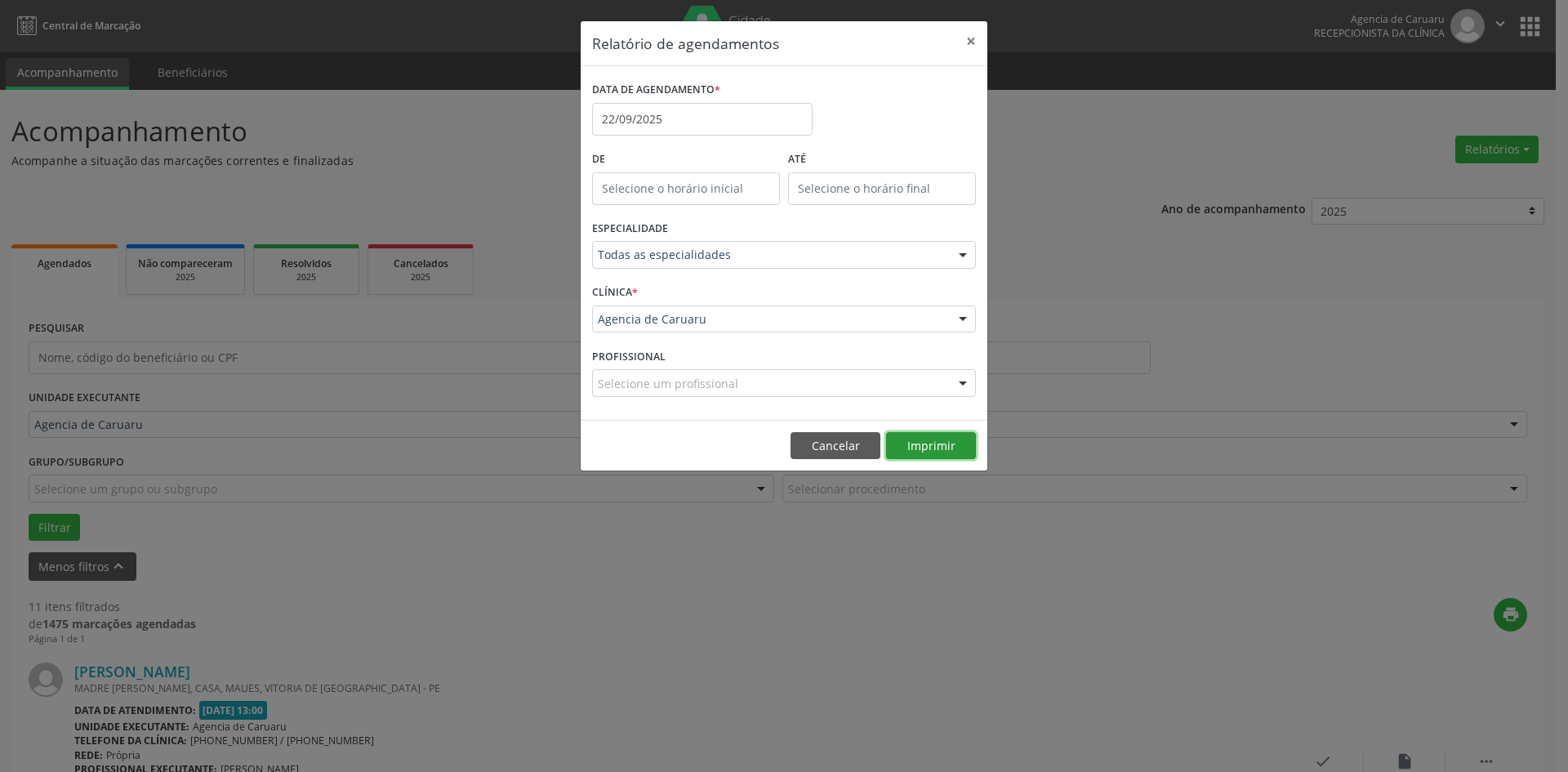
click at [931, 447] on button "Imprimir" at bounding box center [932, 446] width 90 height 27
click at [965, 38] on button "×" at bounding box center [971, 41] width 32 height 40
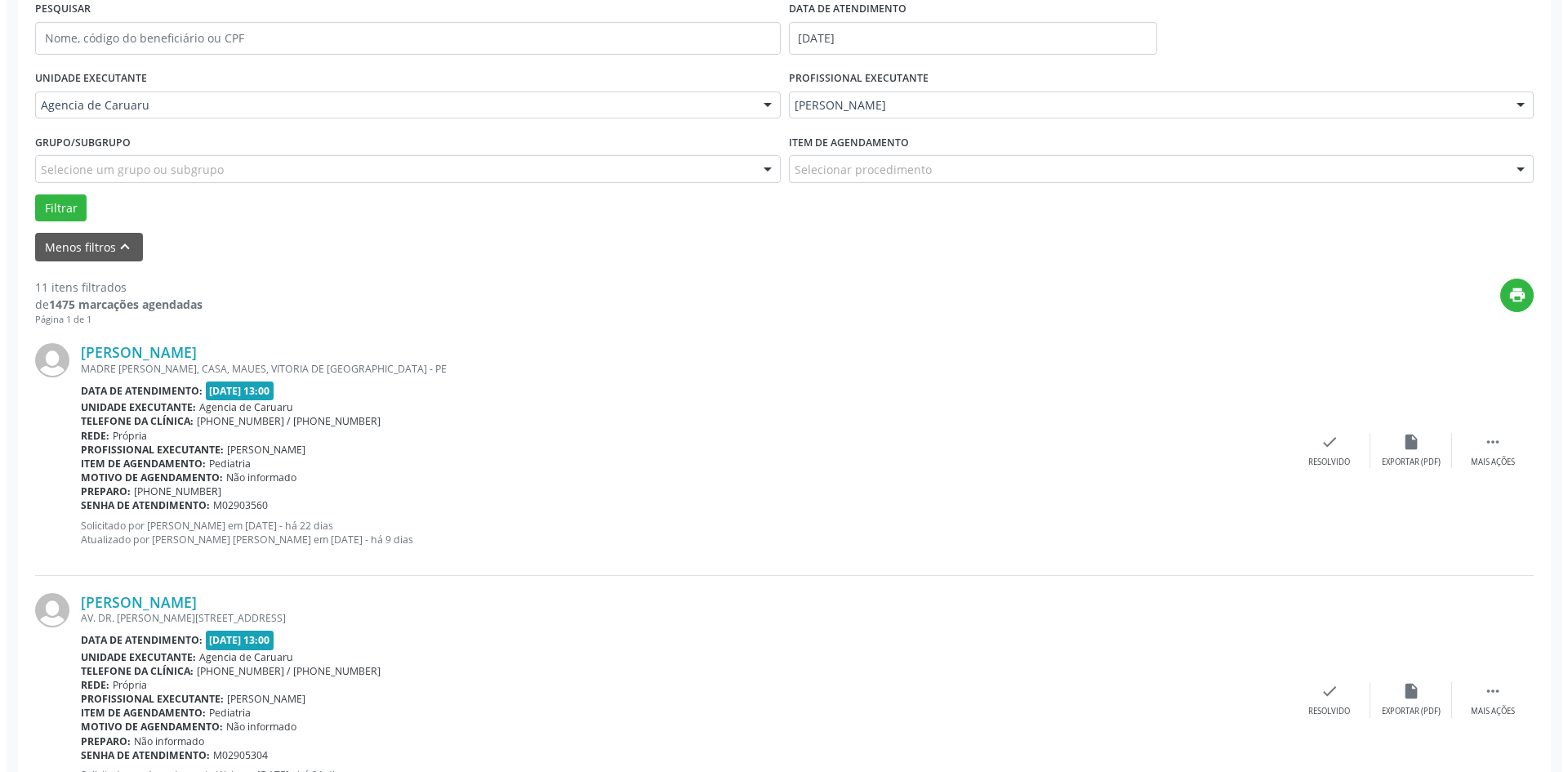
scroll to position [327, 0]
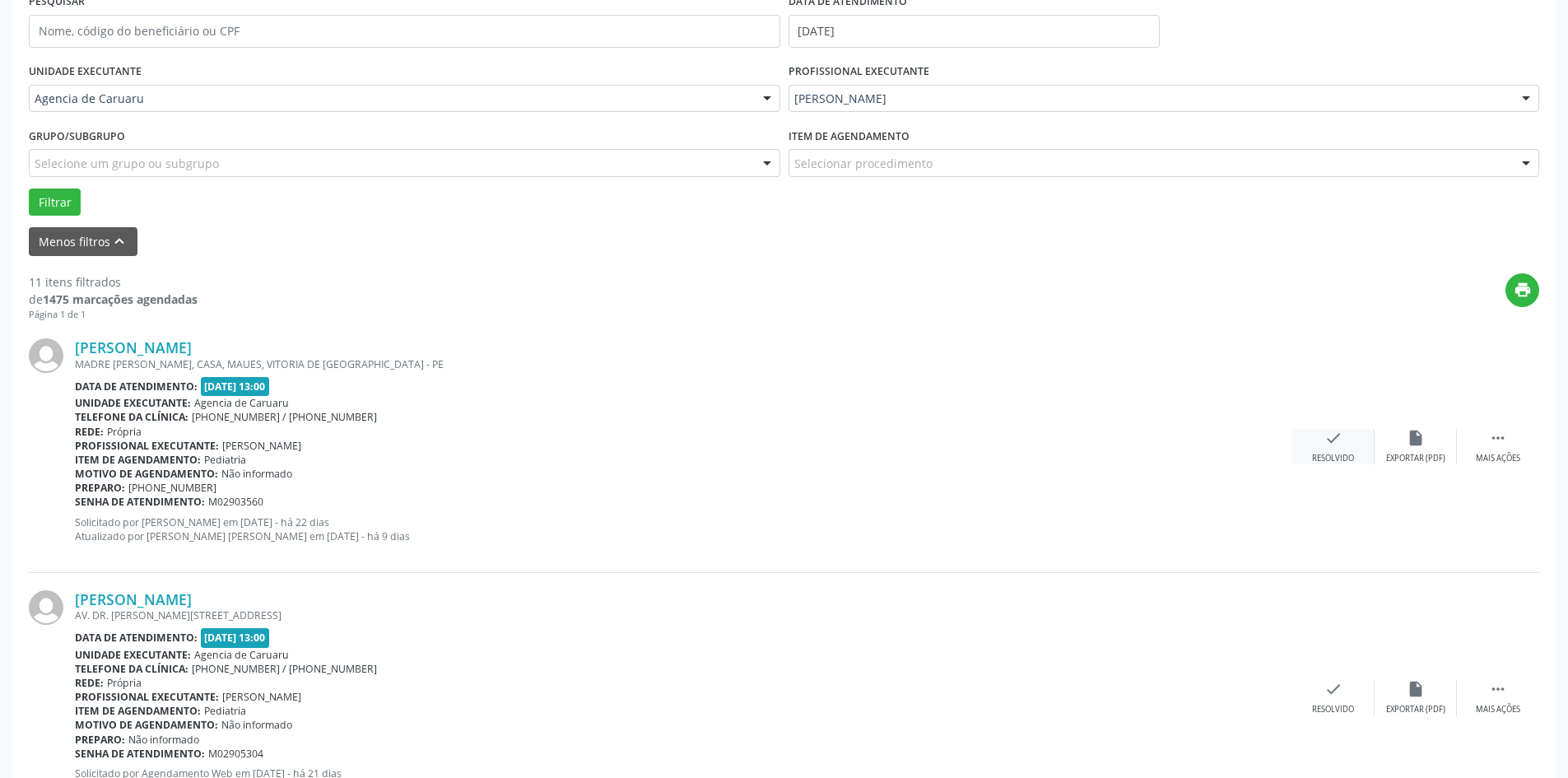
click at [1330, 451] on div "check Resolvido" at bounding box center [1333, 447] width 82 height 36
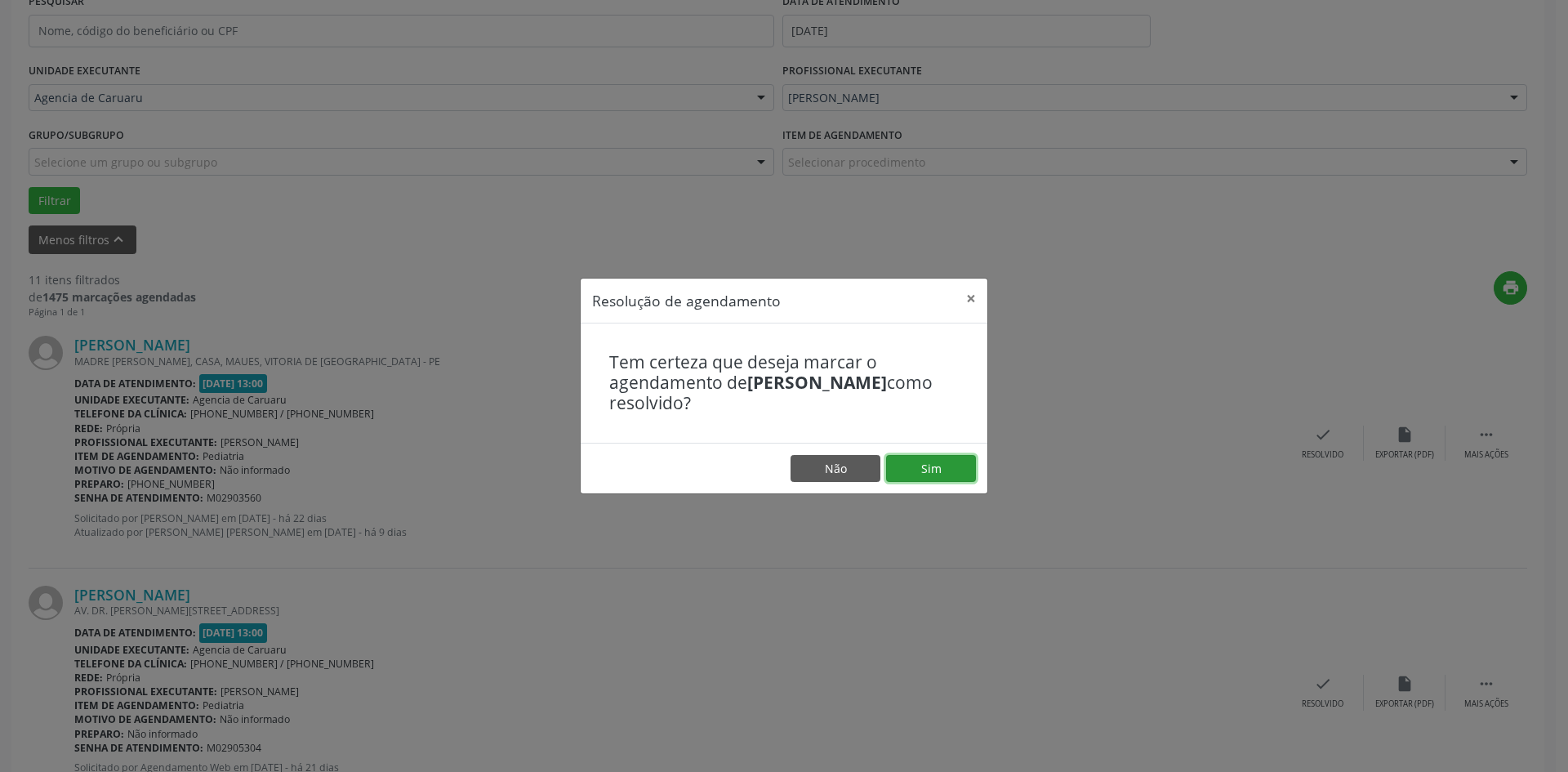
click at [943, 461] on button "Sim" at bounding box center [932, 469] width 90 height 27
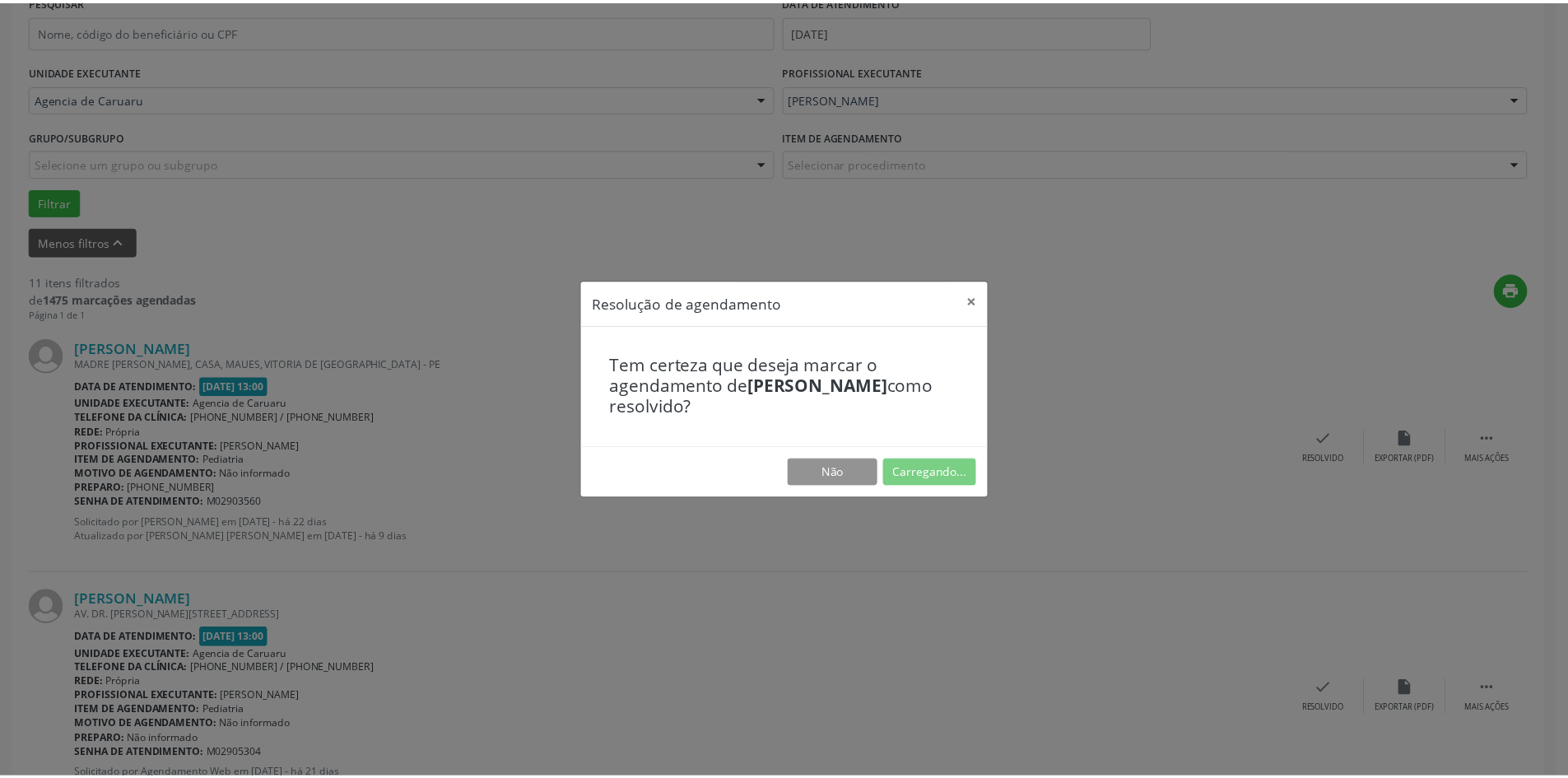
scroll to position [0, 0]
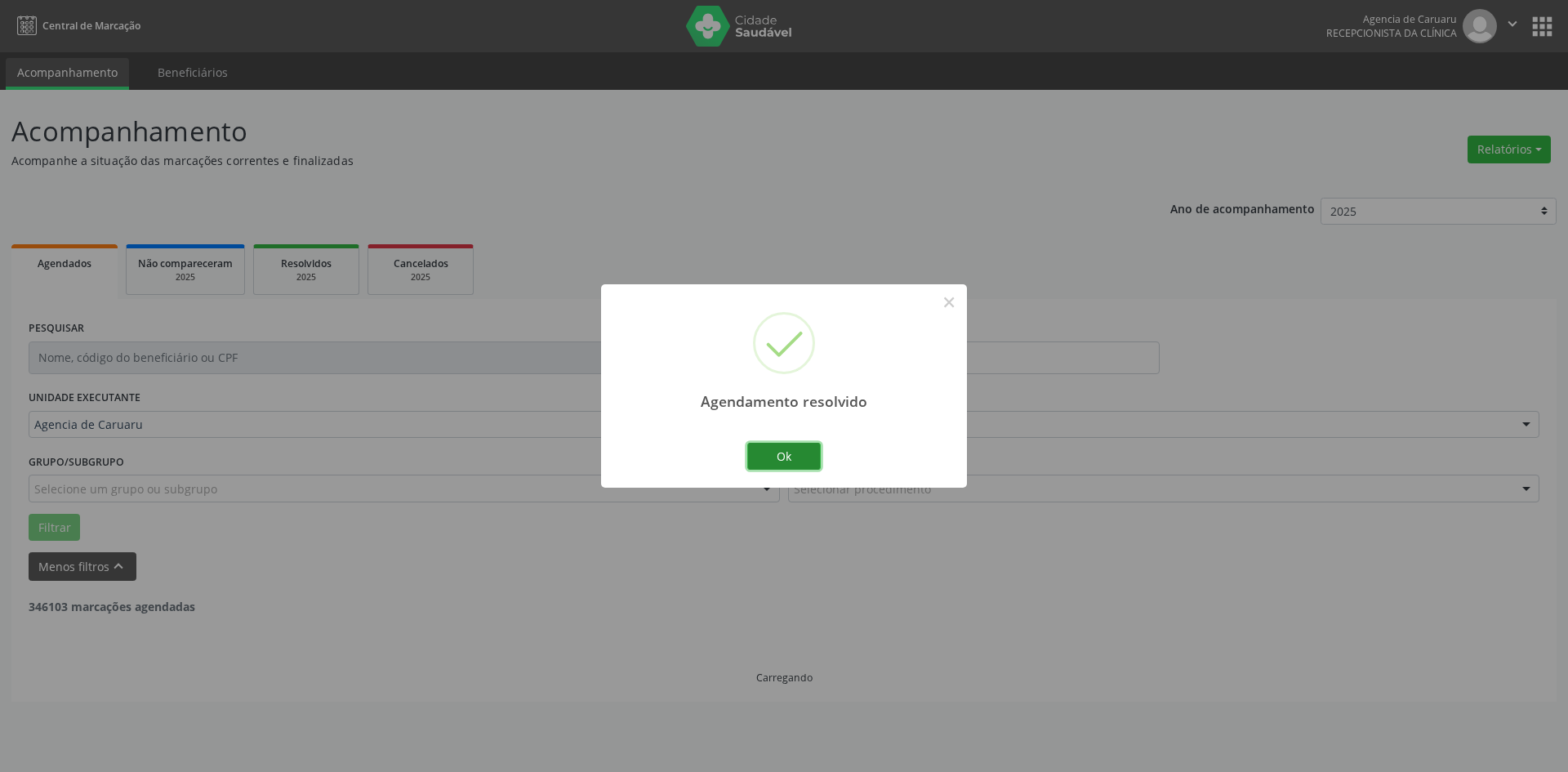
click at [799, 455] on button "Ok" at bounding box center [784, 456] width 74 height 27
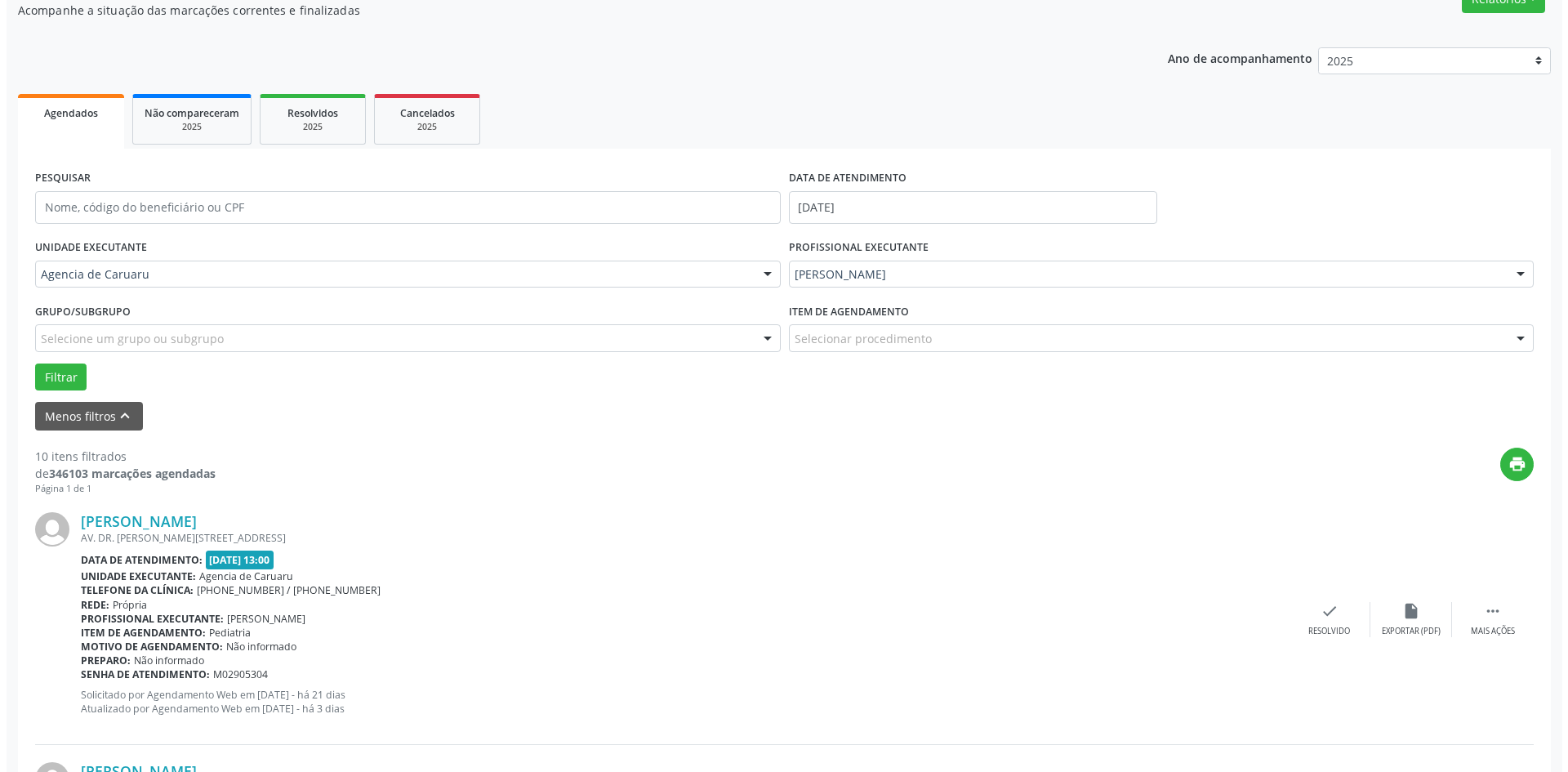
scroll to position [327, 0]
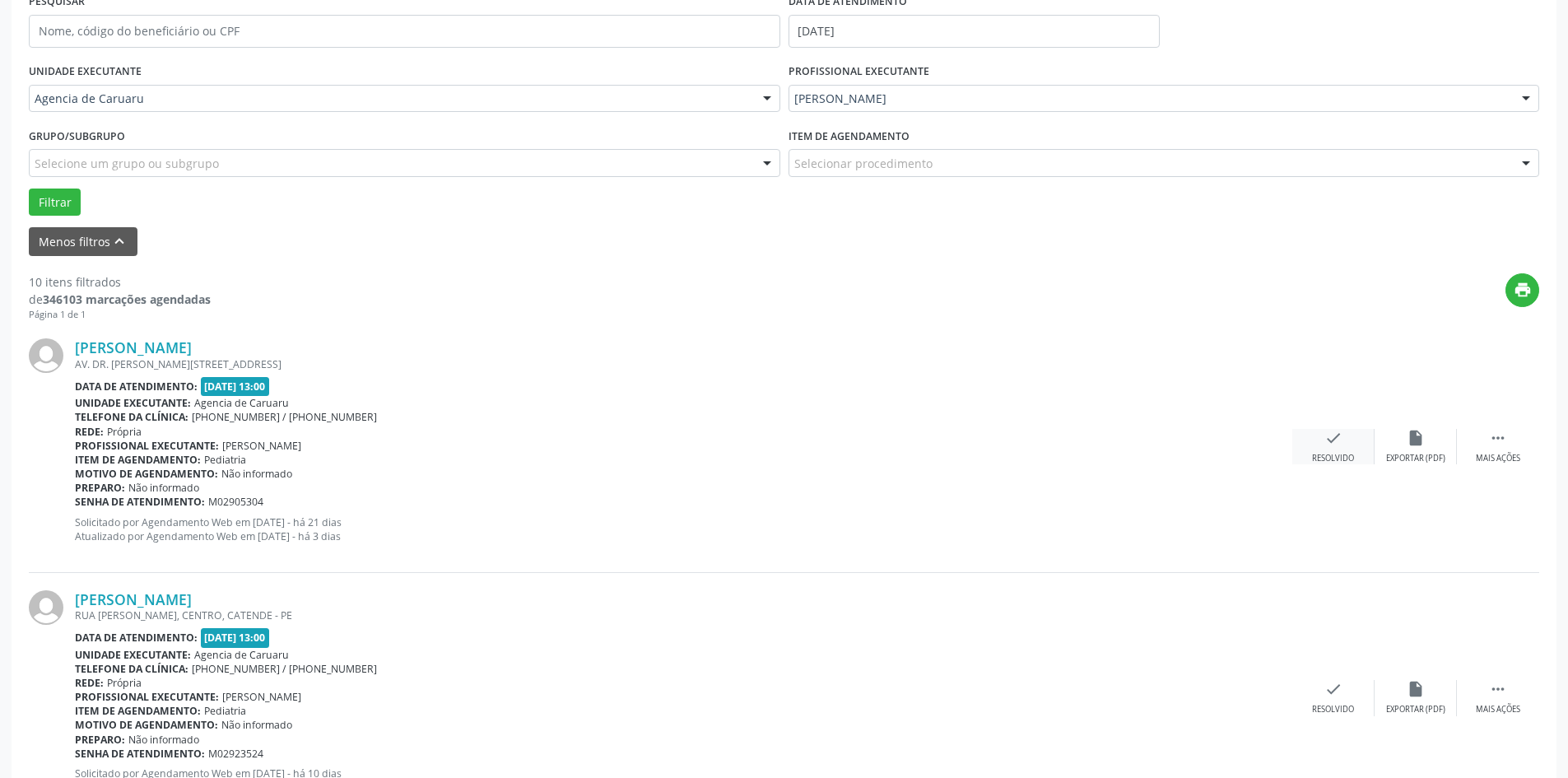
click at [1339, 455] on div "Resolvido" at bounding box center [1333, 459] width 41 height 12
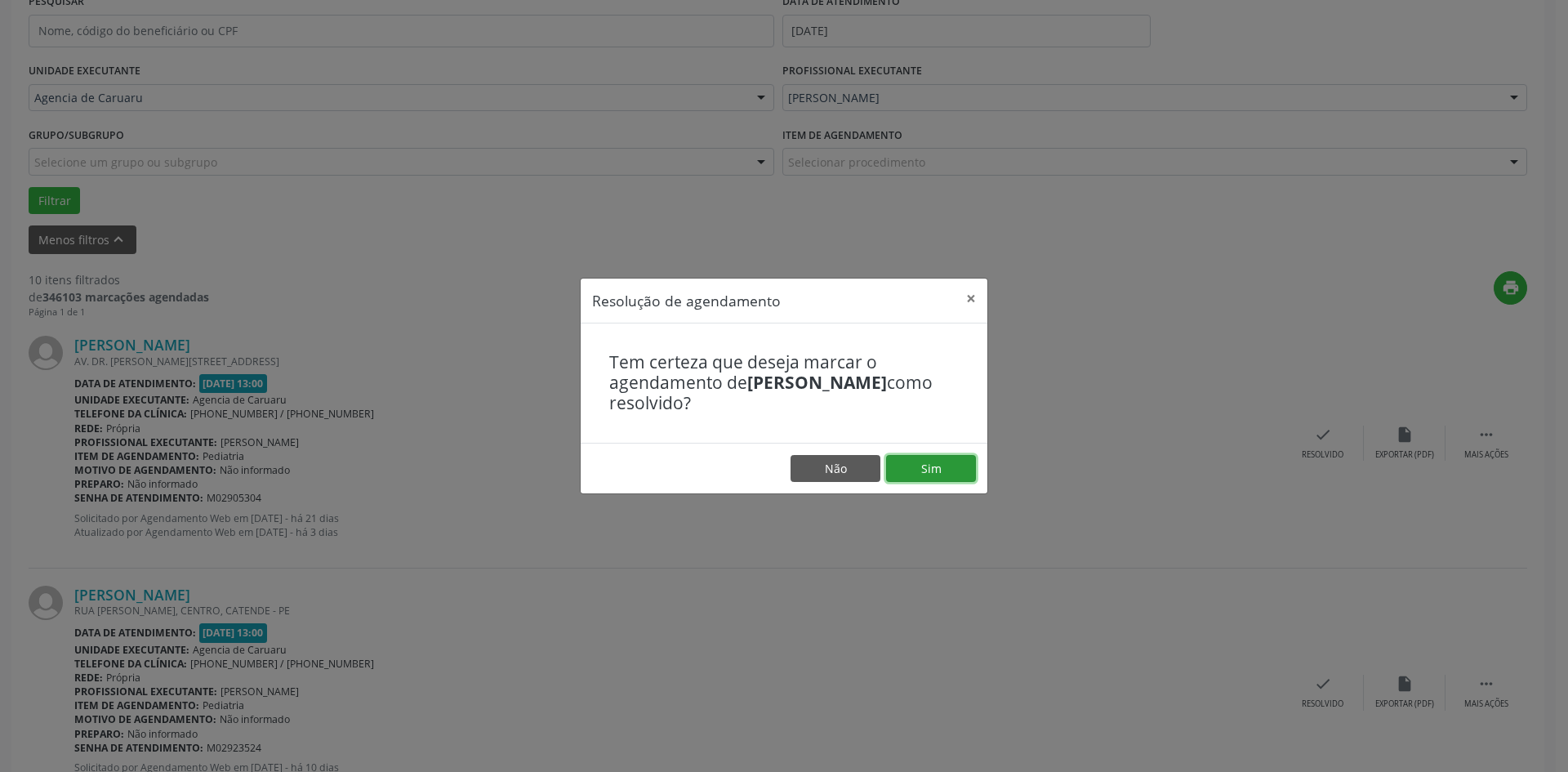
click at [927, 469] on button "Sim" at bounding box center [932, 469] width 90 height 27
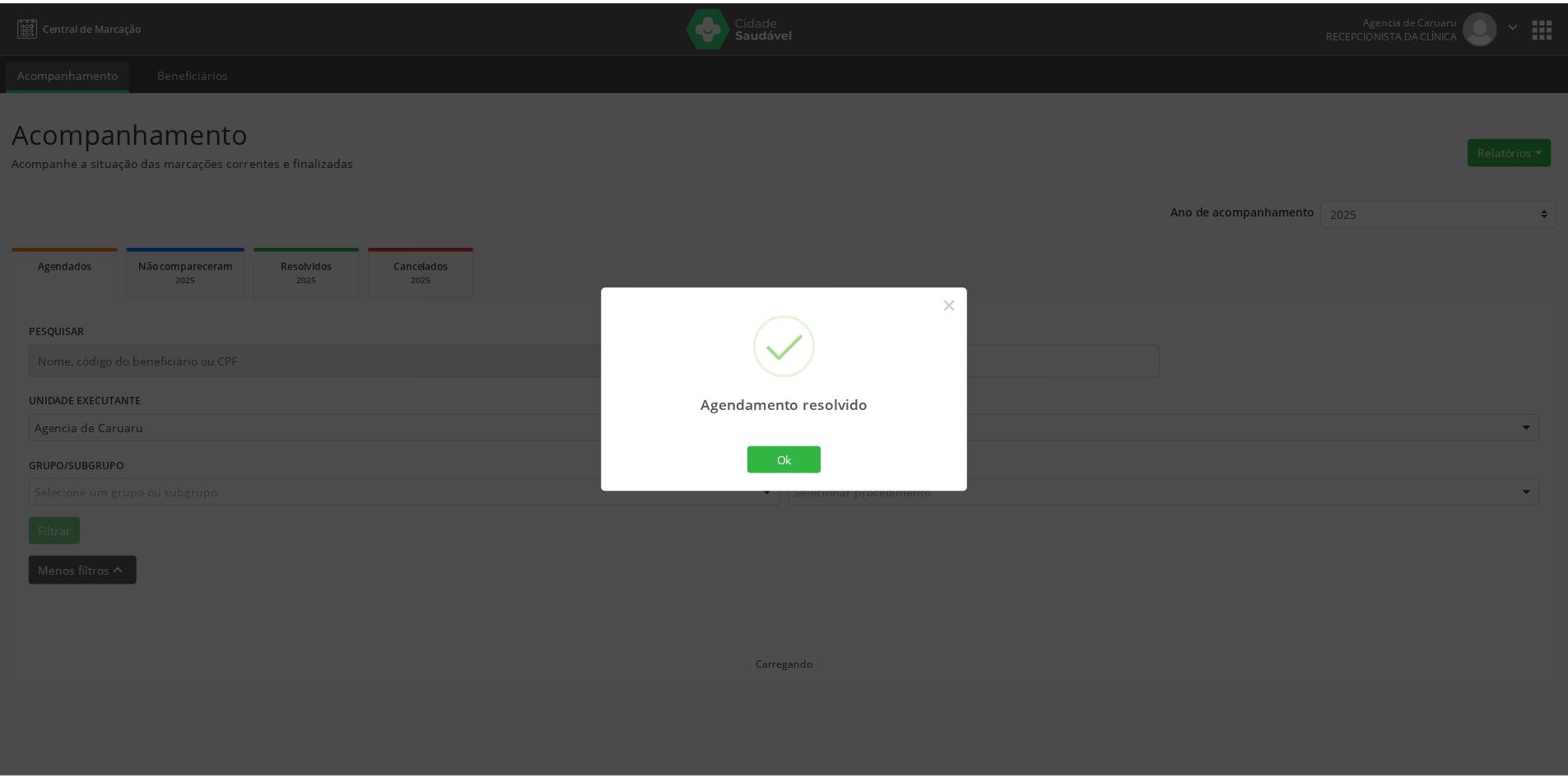
scroll to position [0, 0]
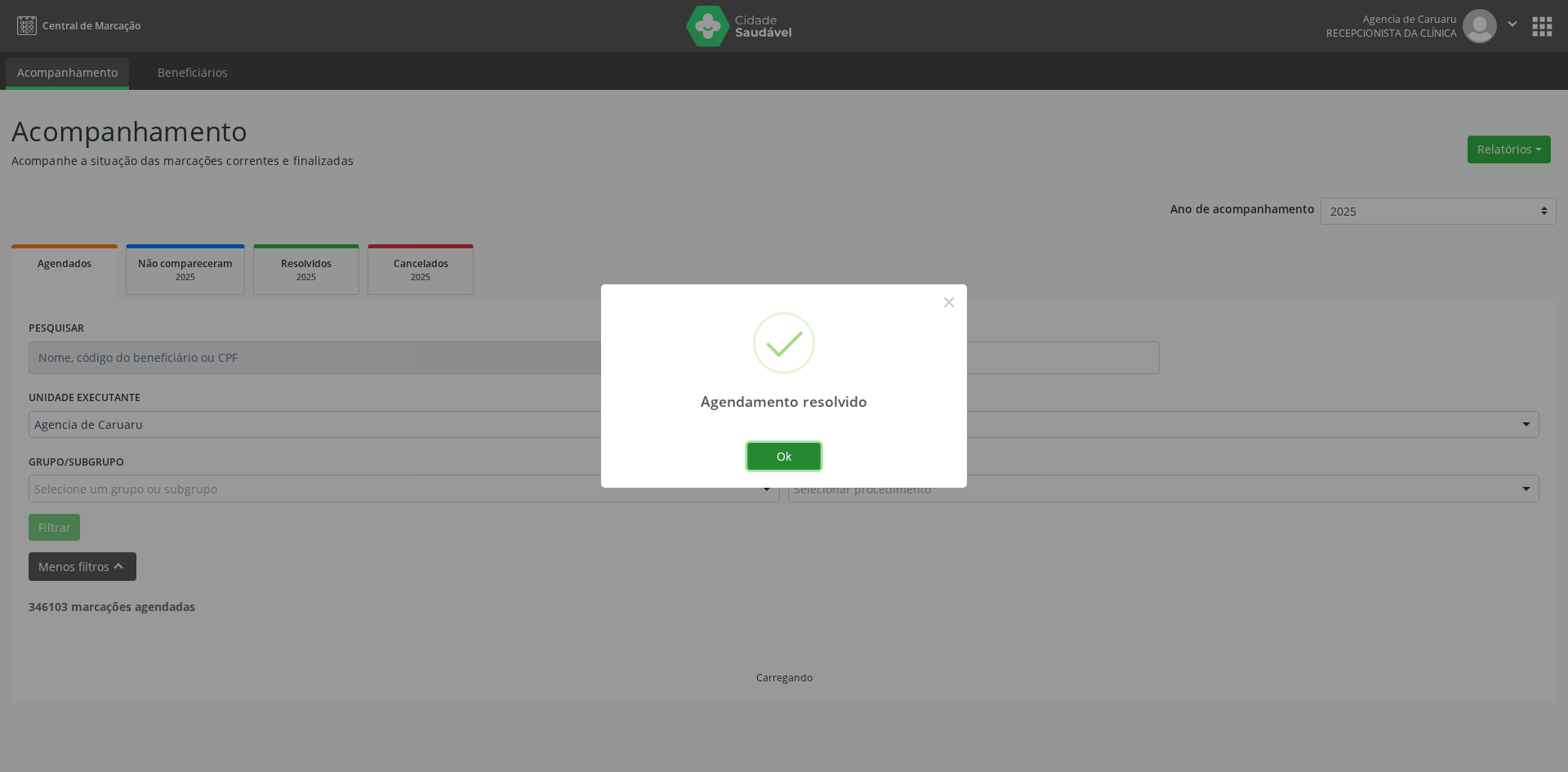
drag, startPoint x: 778, startPoint y: 457, endPoint x: 688, endPoint y: 487, distance: 94.9
click at [777, 456] on button "Ok" at bounding box center [784, 456] width 74 height 27
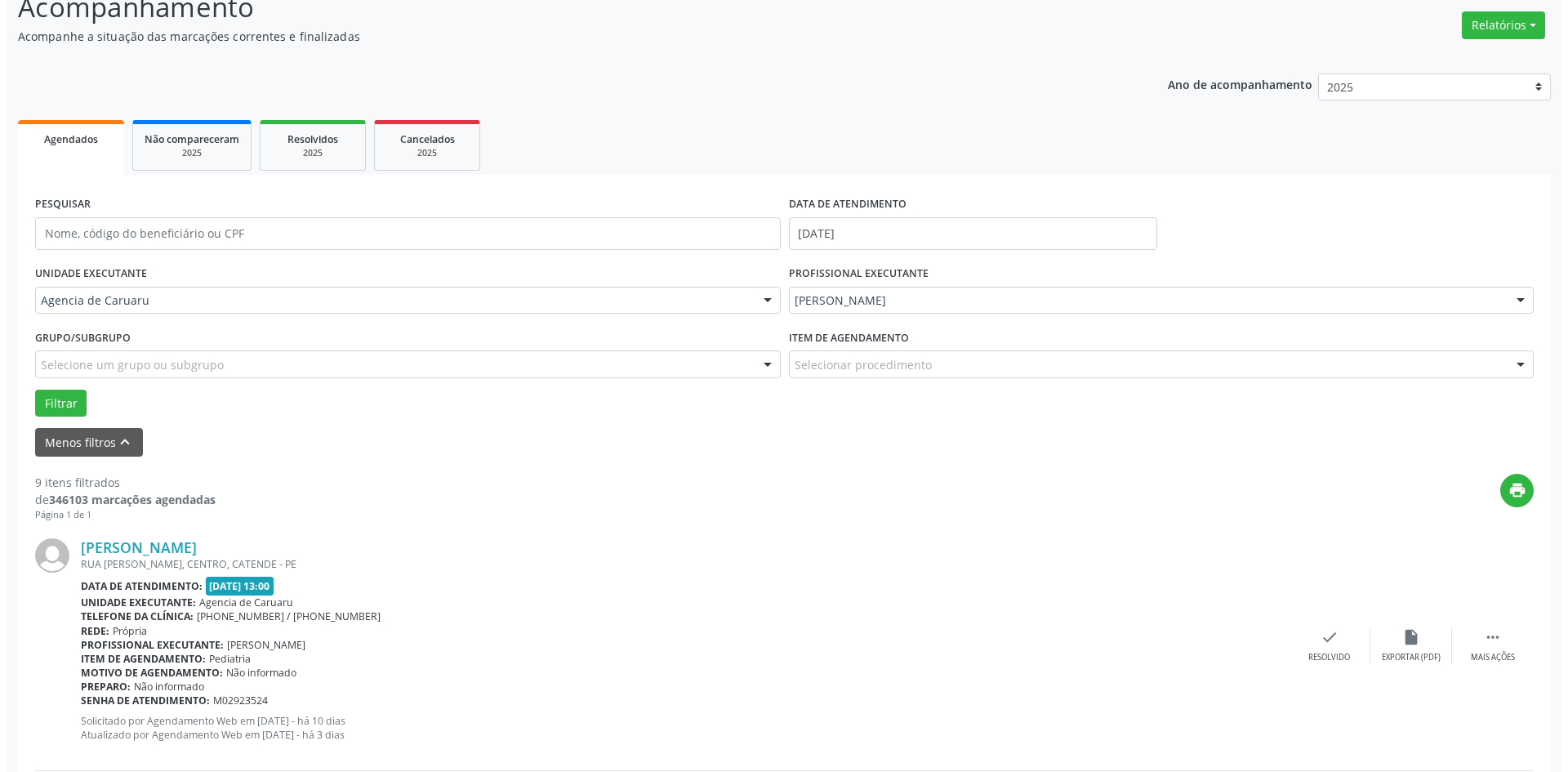
scroll to position [164, 0]
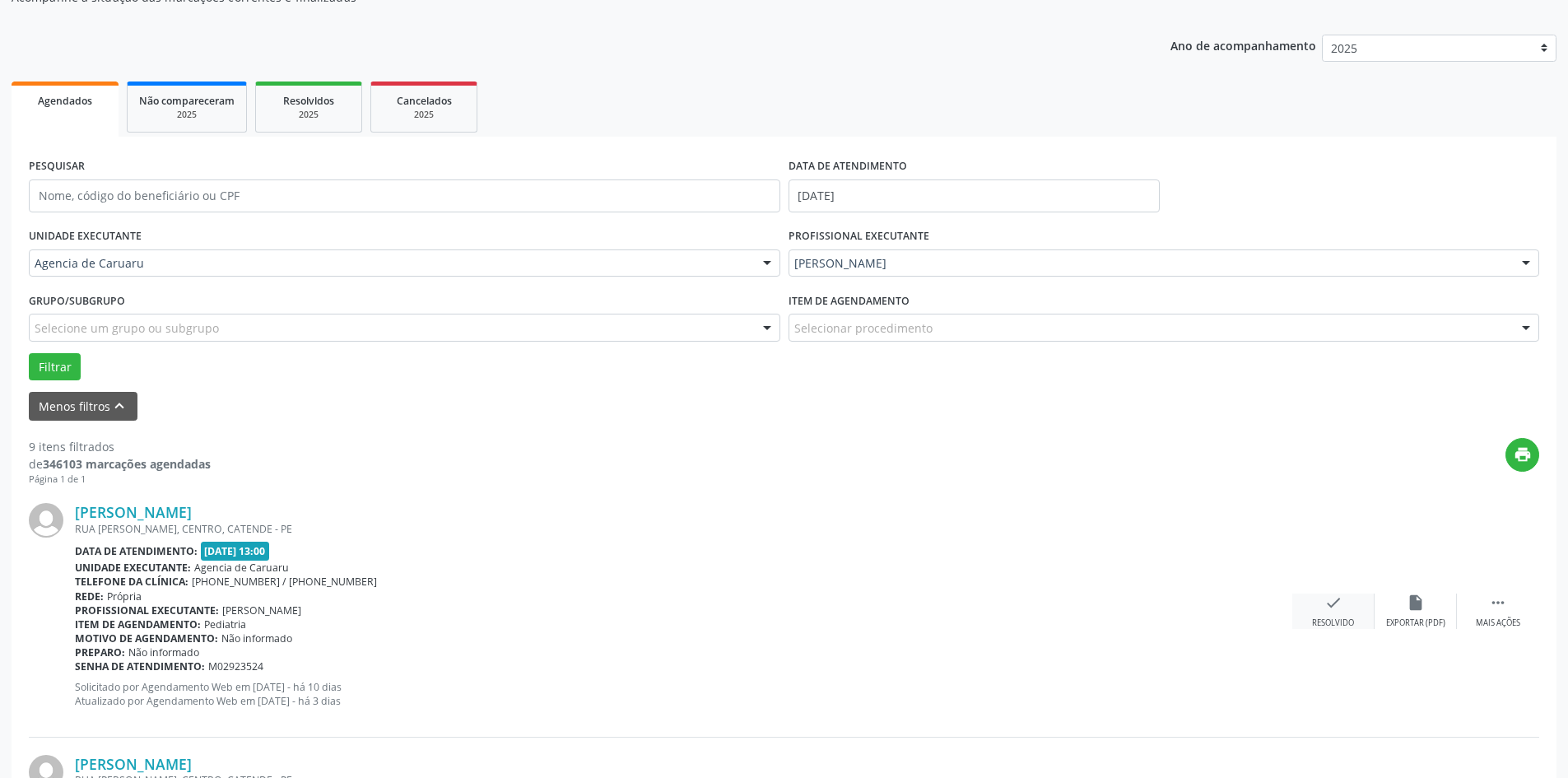
click at [1323, 616] on div "check Resolvido" at bounding box center [1333, 612] width 82 height 36
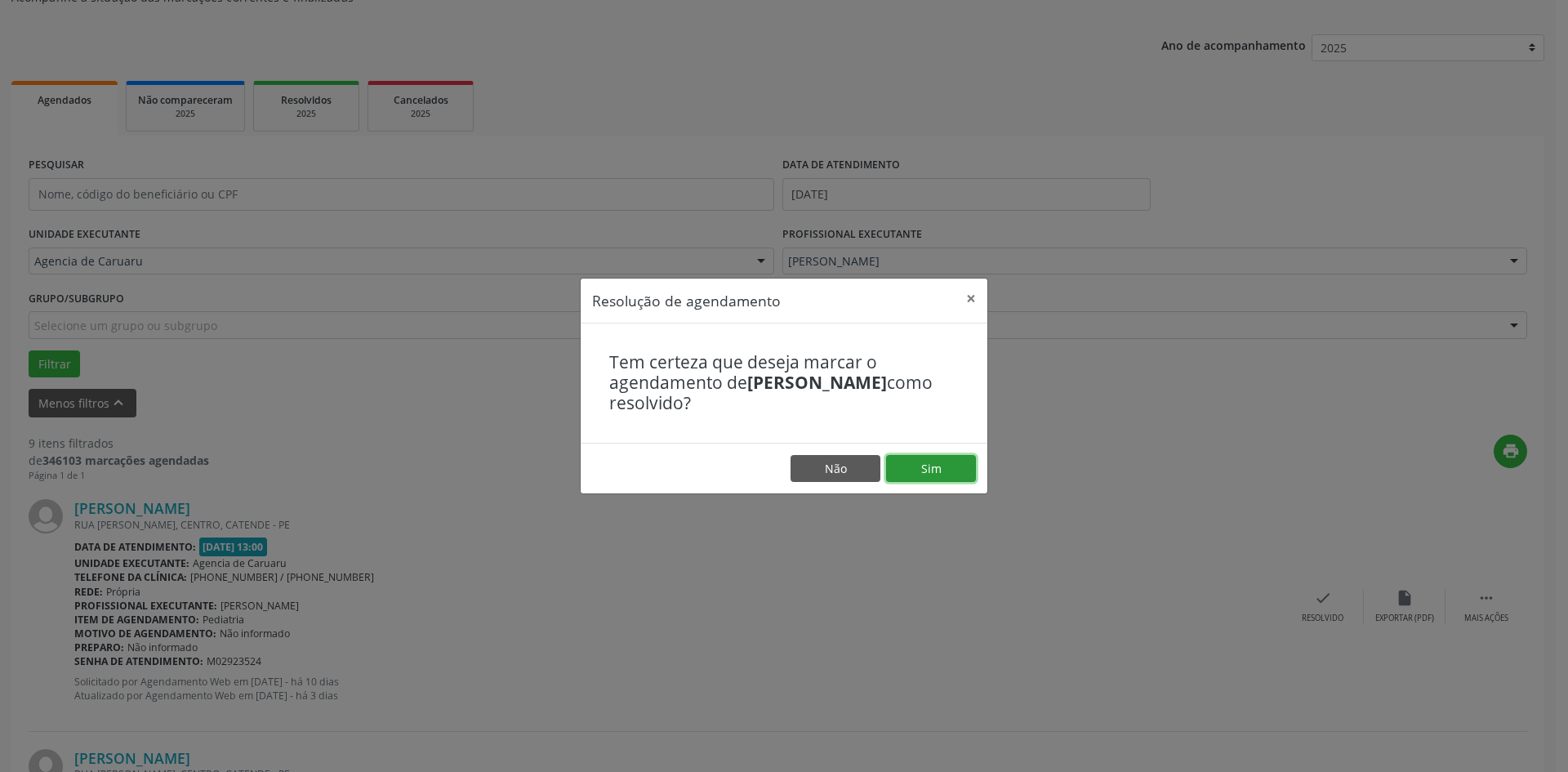
click at [955, 470] on button "Sim" at bounding box center [932, 469] width 90 height 27
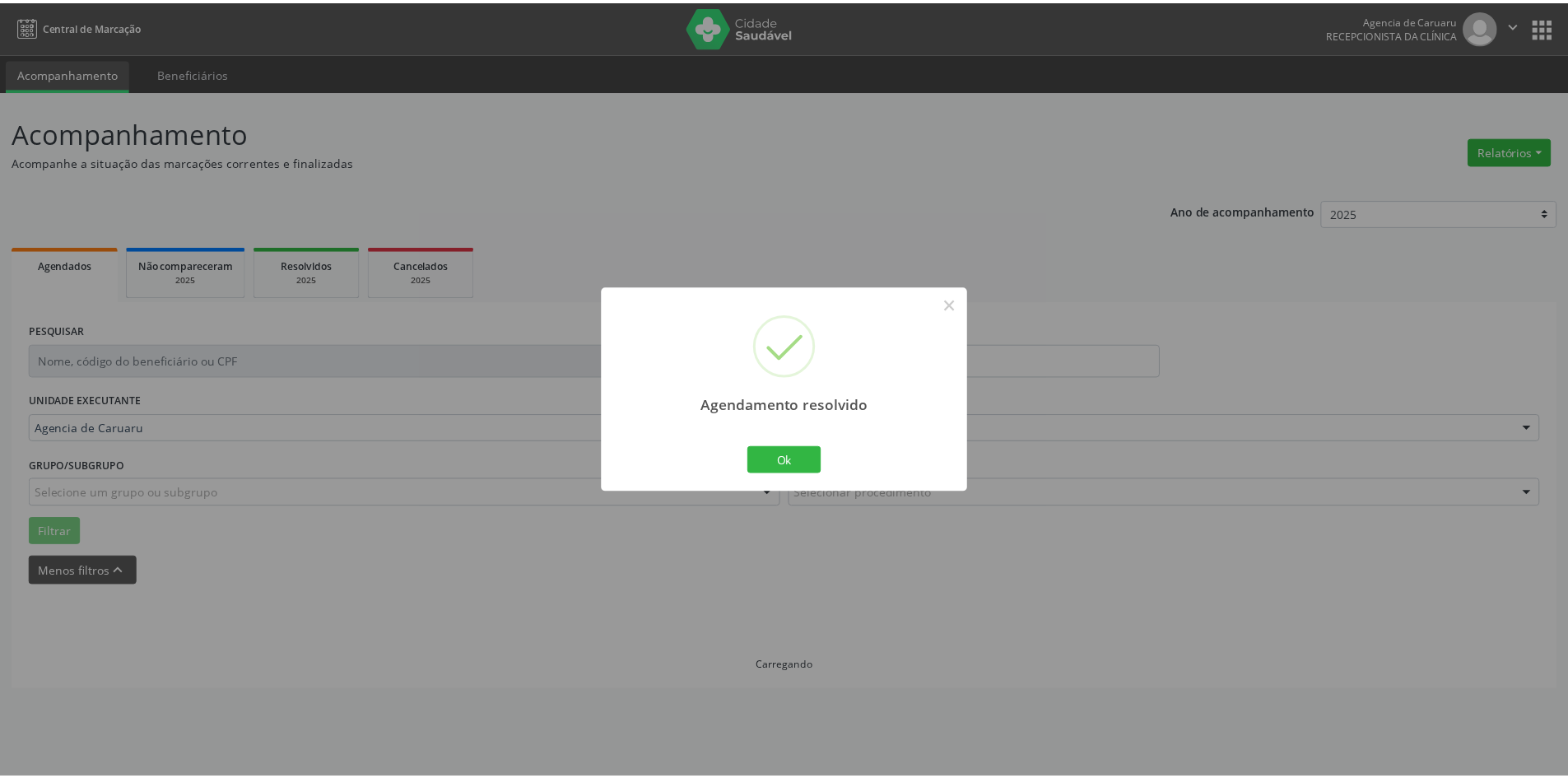
scroll to position [0, 0]
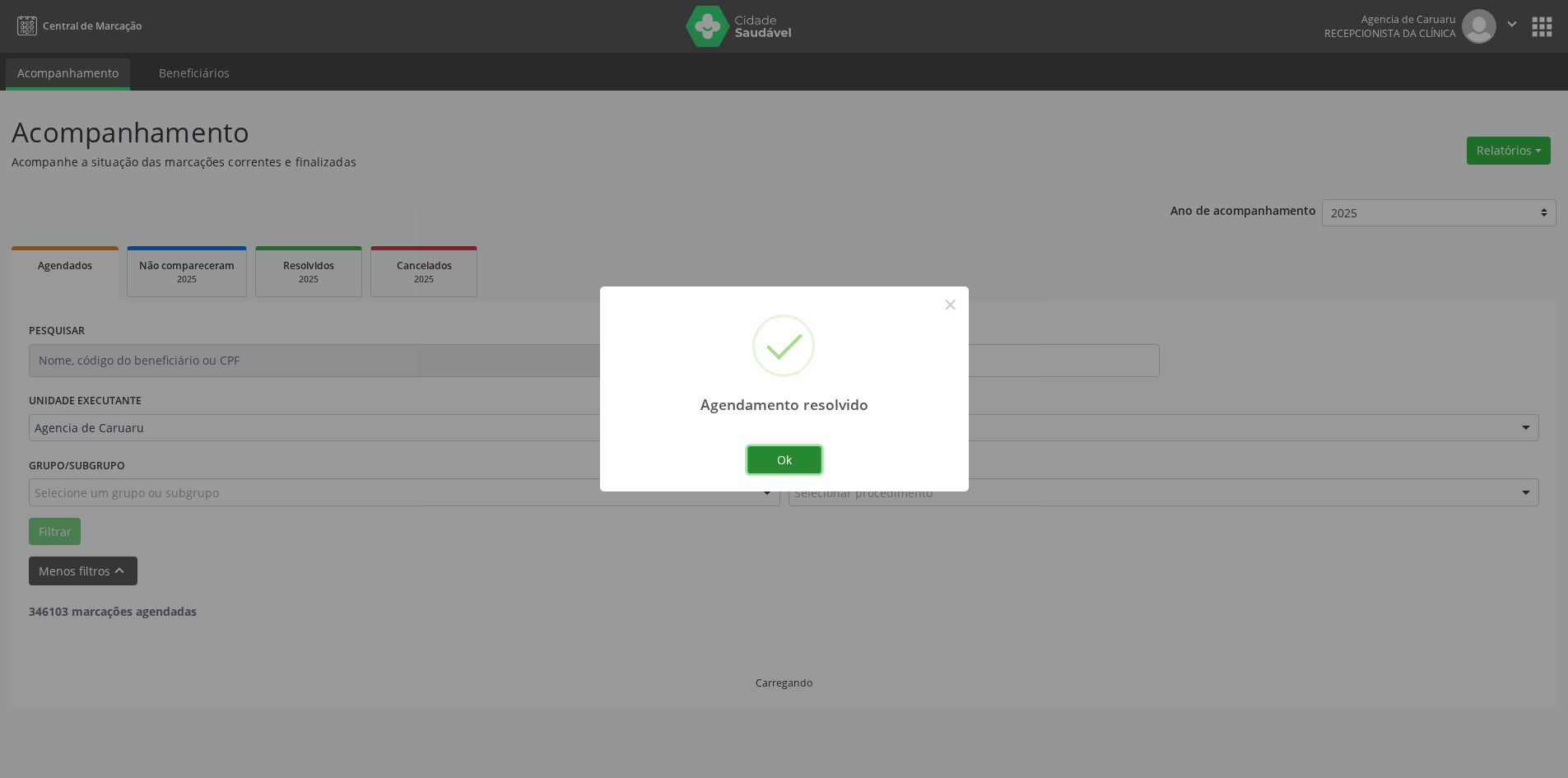
click at [805, 462] on button "Ok" at bounding box center [784, 460] width 74 height 28
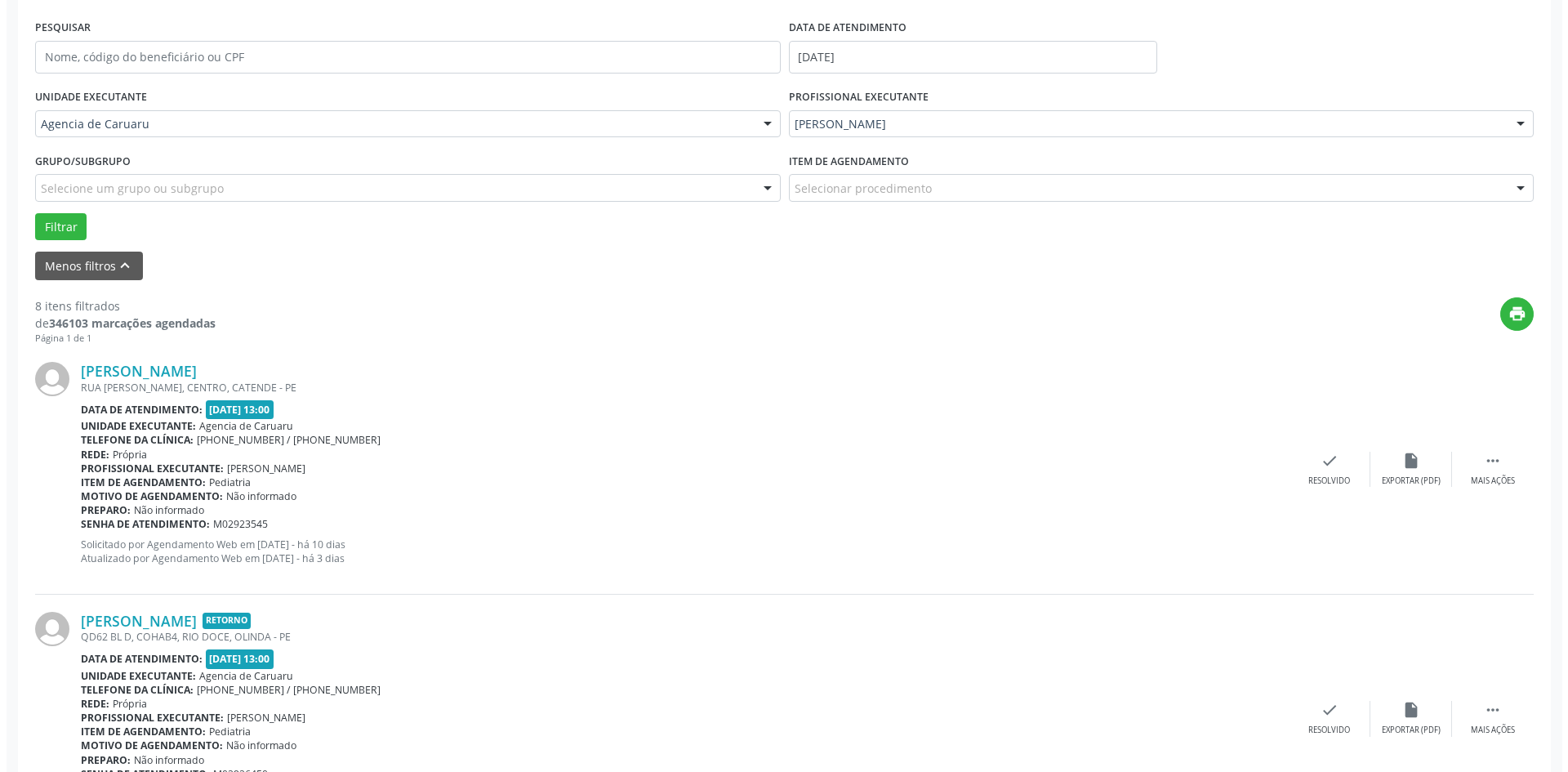
scroll to position [327, 0]
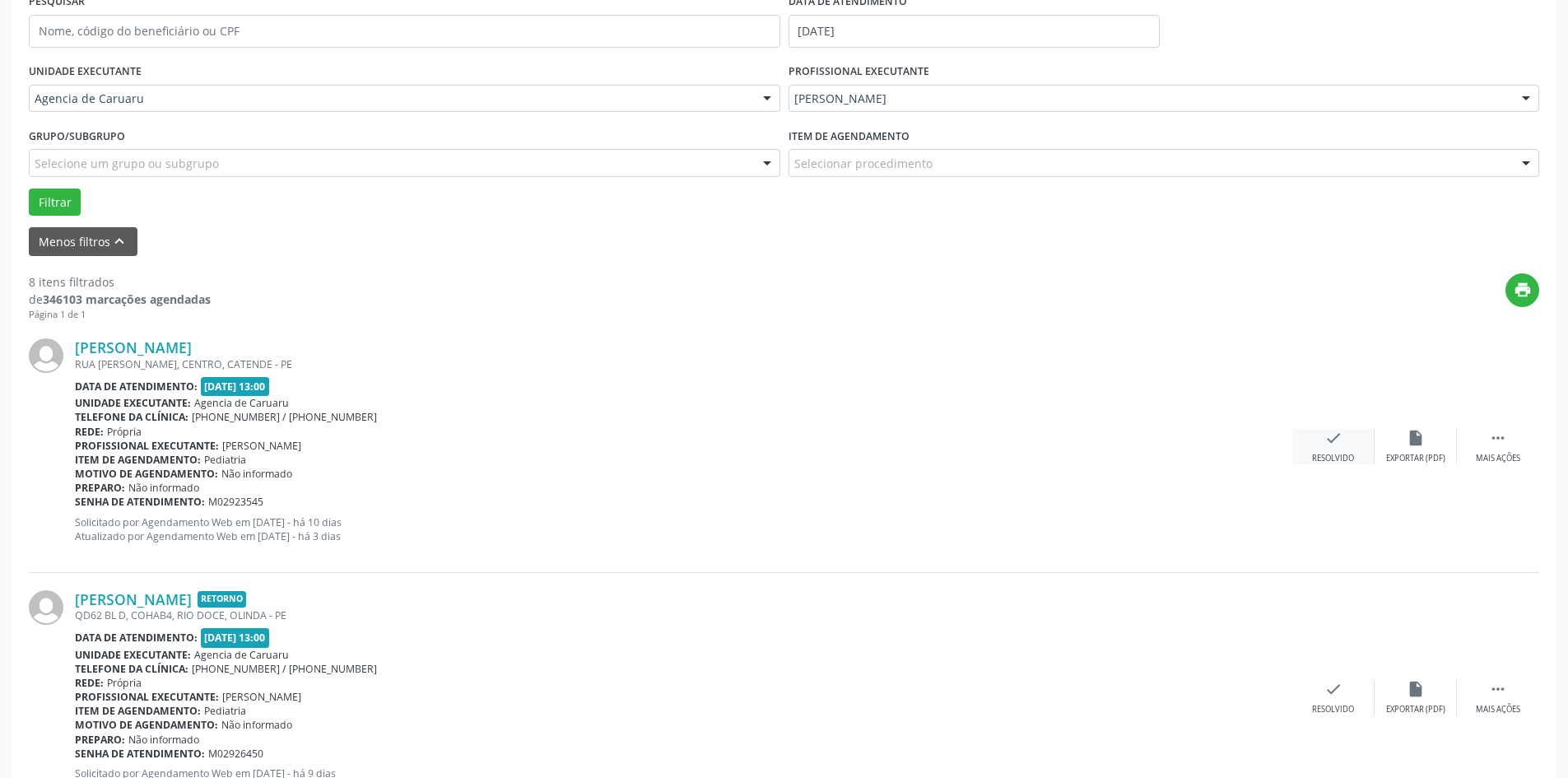
click at [1329, 434] on icon "check" at bounding box center [1333, 438] width 18 height 18
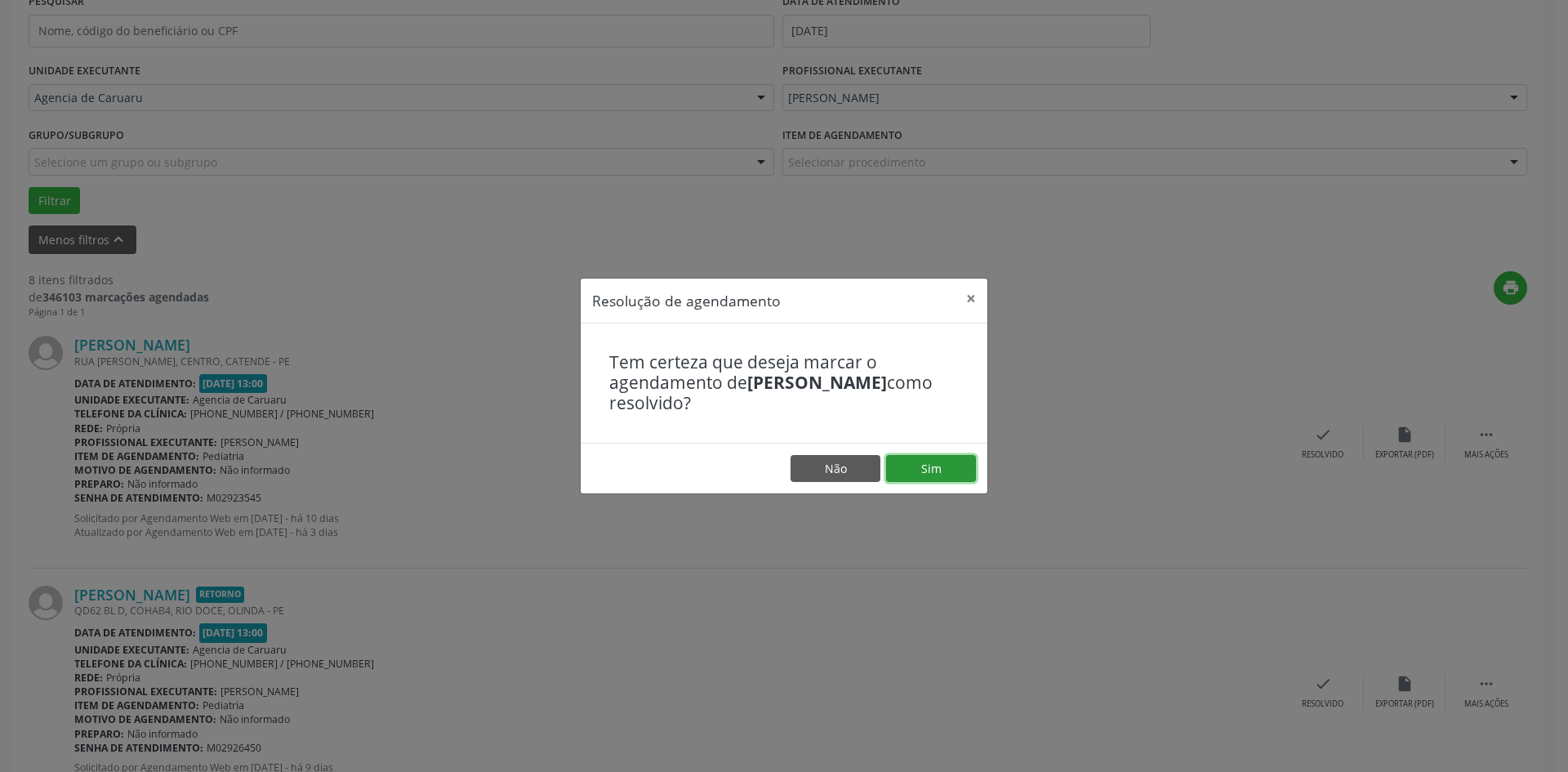
click at [951, 465] on button "Sim" at bounding box center [932, 469] width 90 height 27
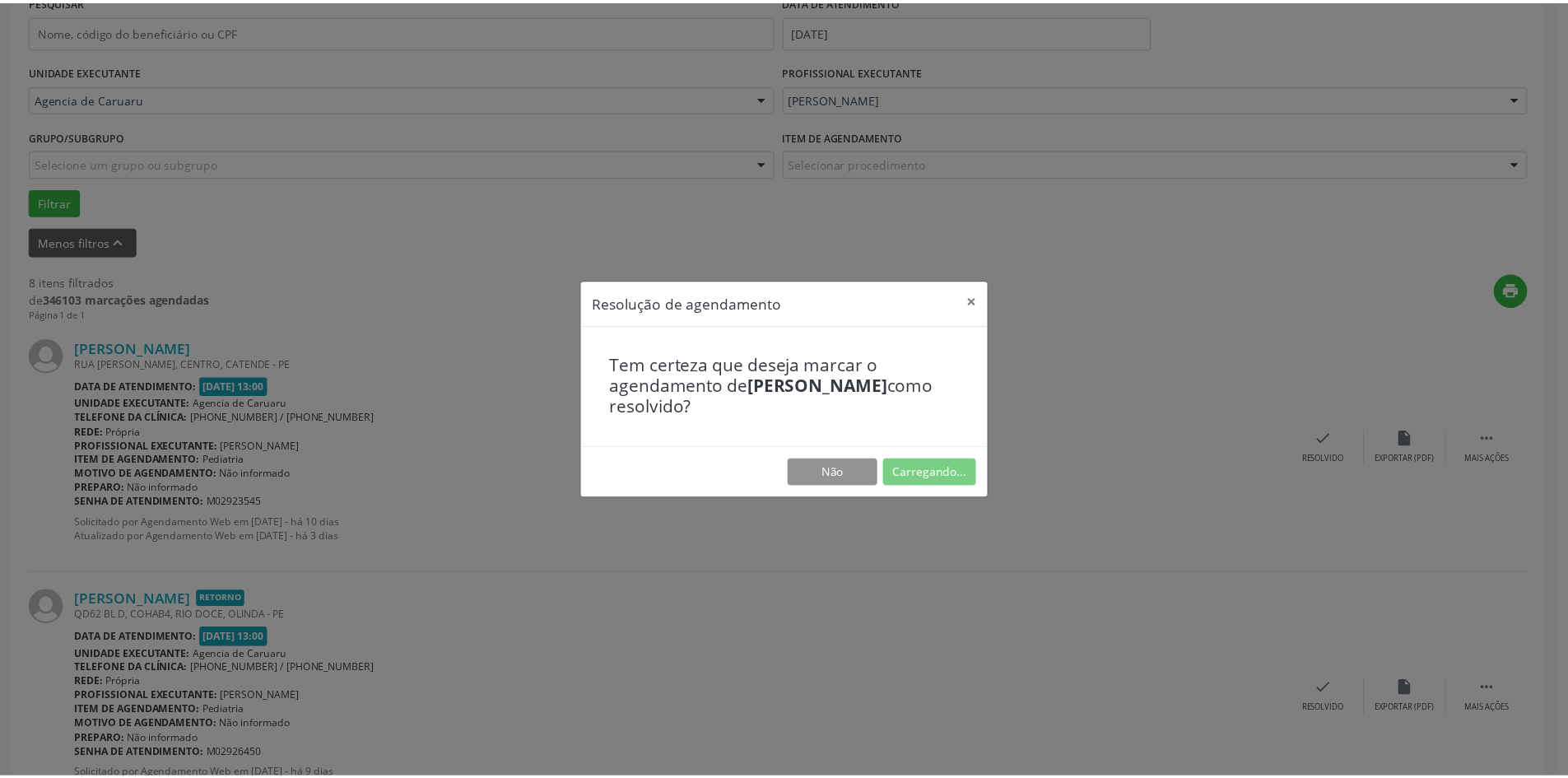
scroll to position [0, 0]
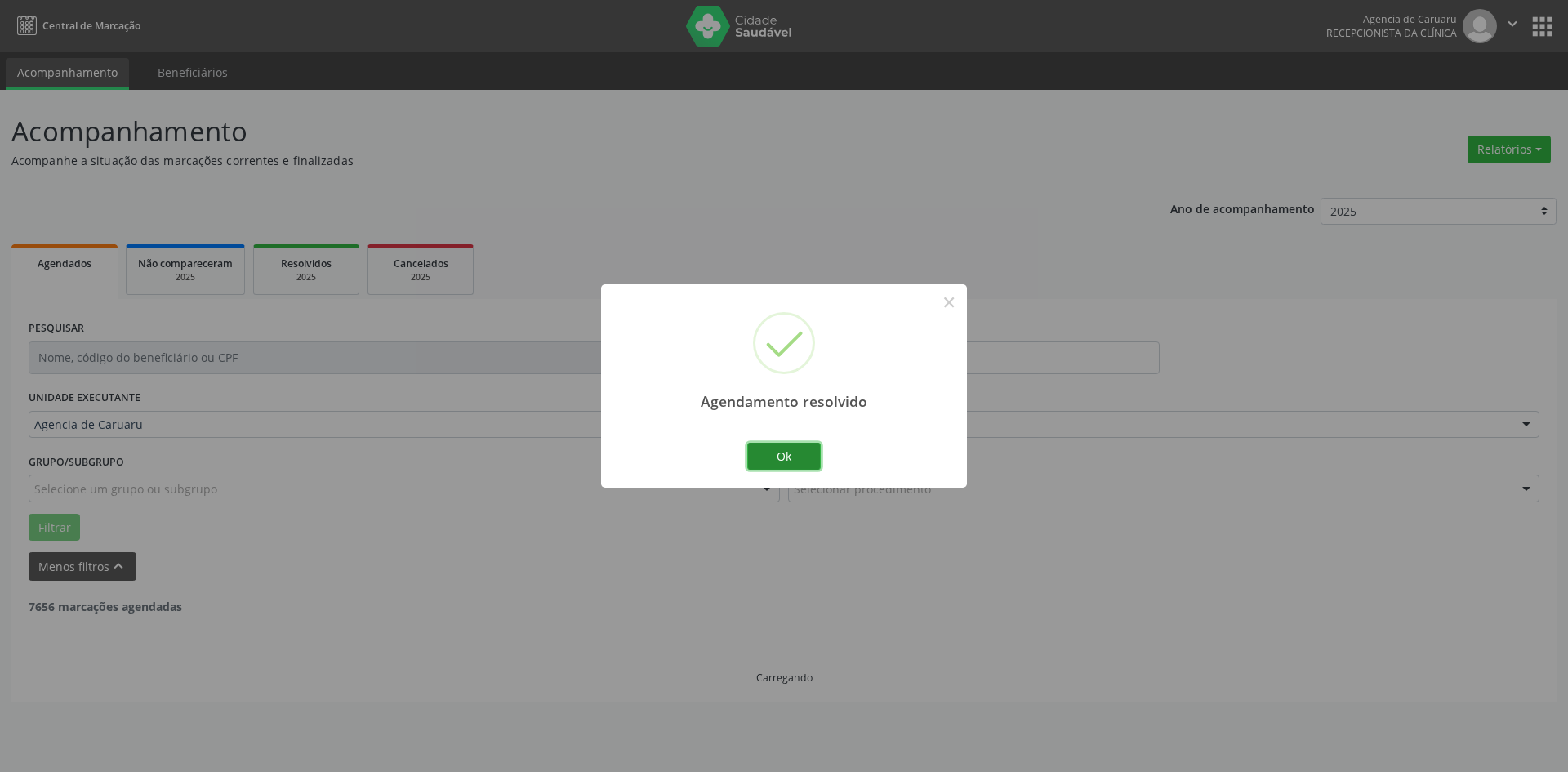
click at [790, 450] on button "Ok" at bounding box center [784, 456] width 74 height 27
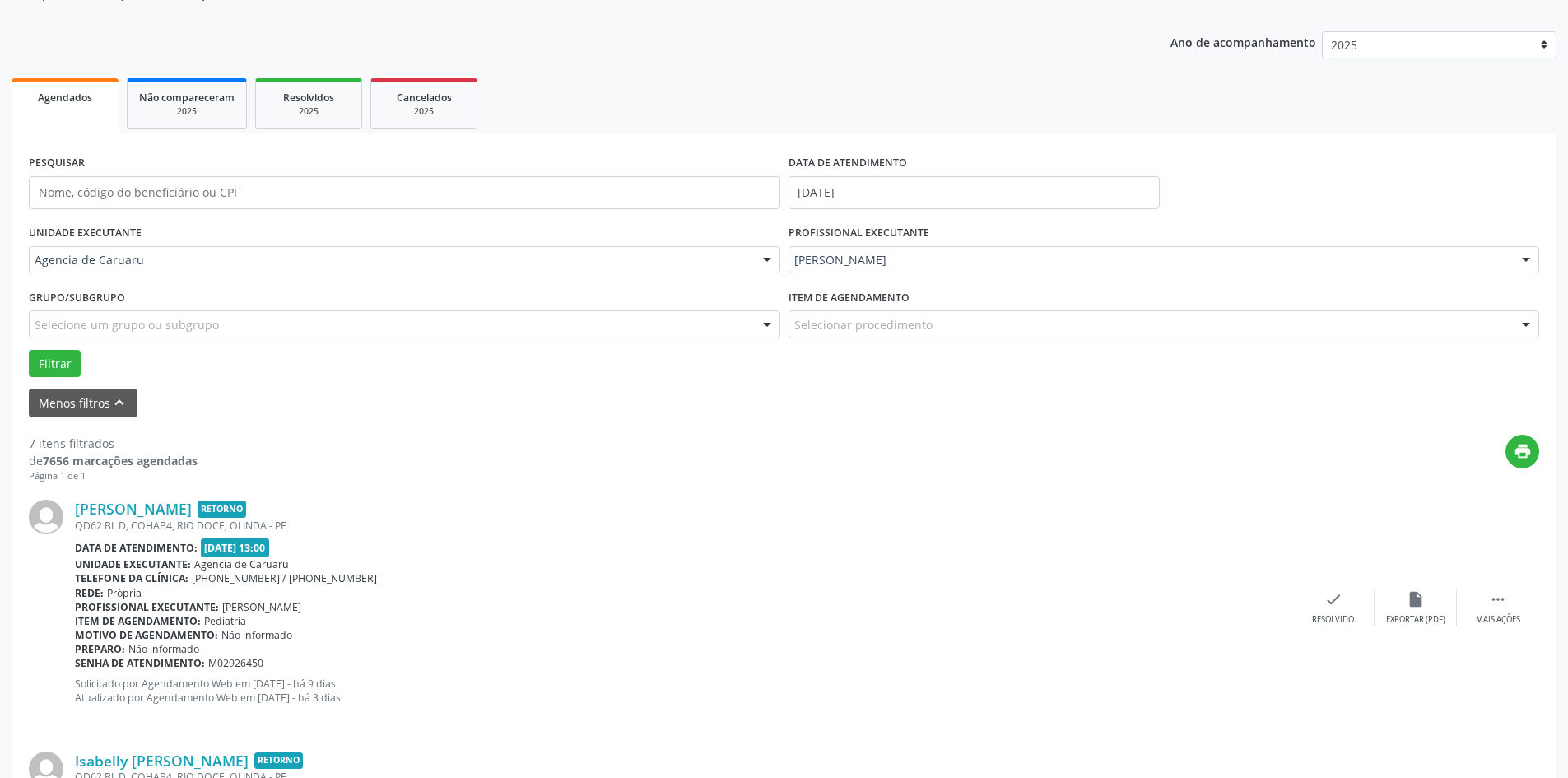
scroll to position [247, 0]
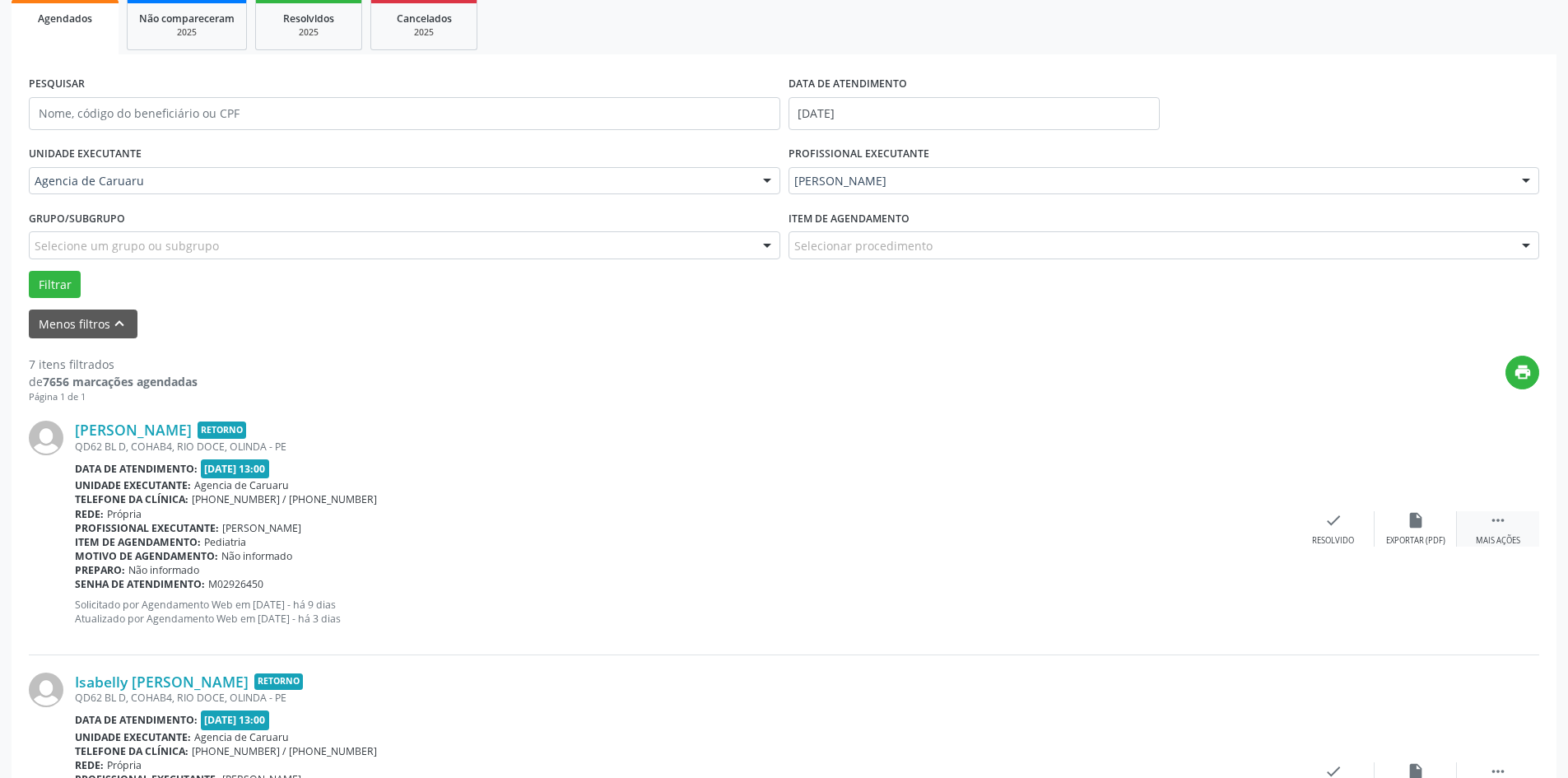
click at [1513, 515] on div " Mais ações" at bounding box center [1497, 529] width 82 height 36
click at [1428, 517] on div "alarm_off Não compareceu" at bounding box center [1415, 529] width 82 height 36
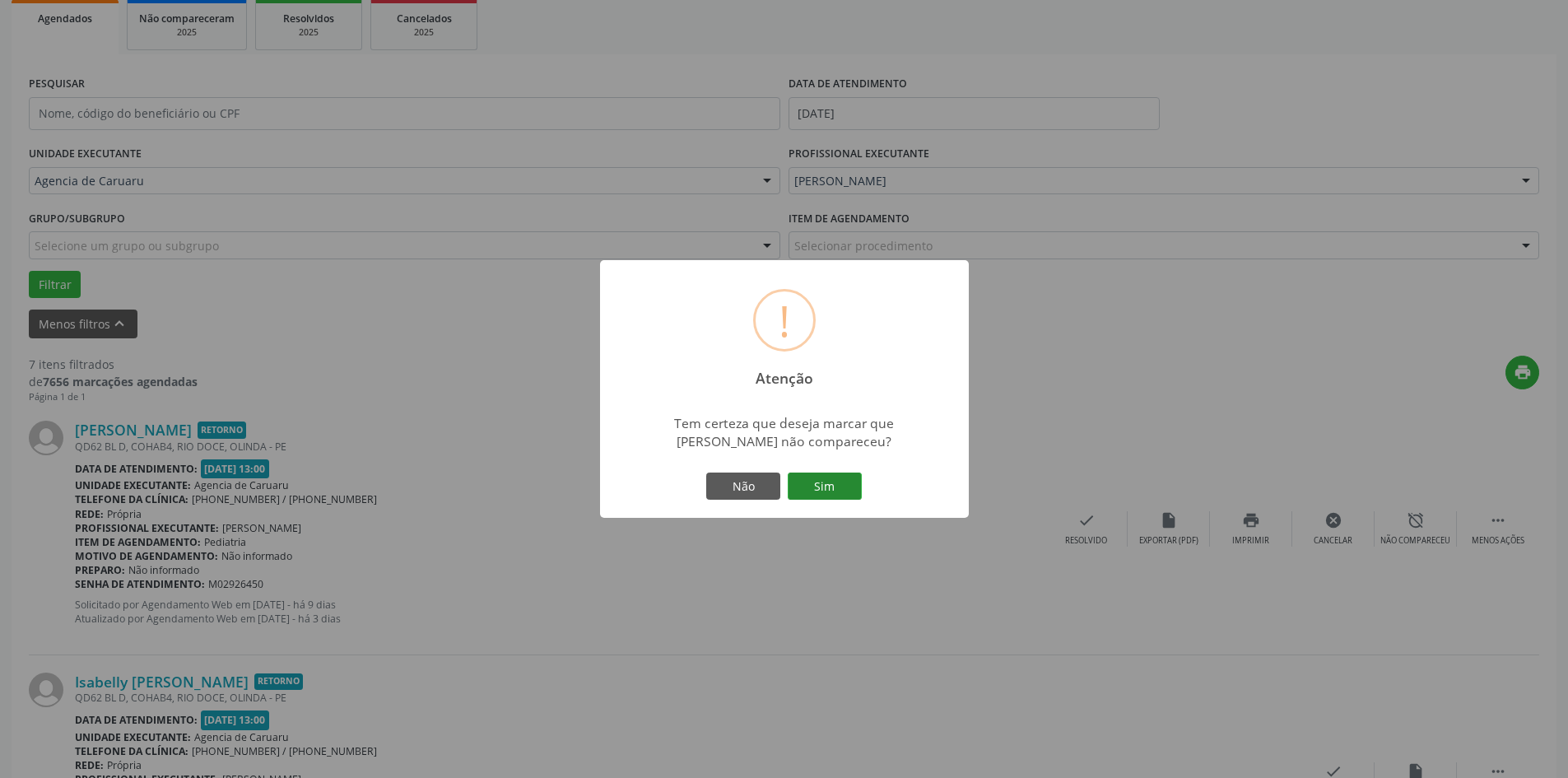
click at [837, 485] on button "Sim" at bounding box center [824, 486] width 74 height 28
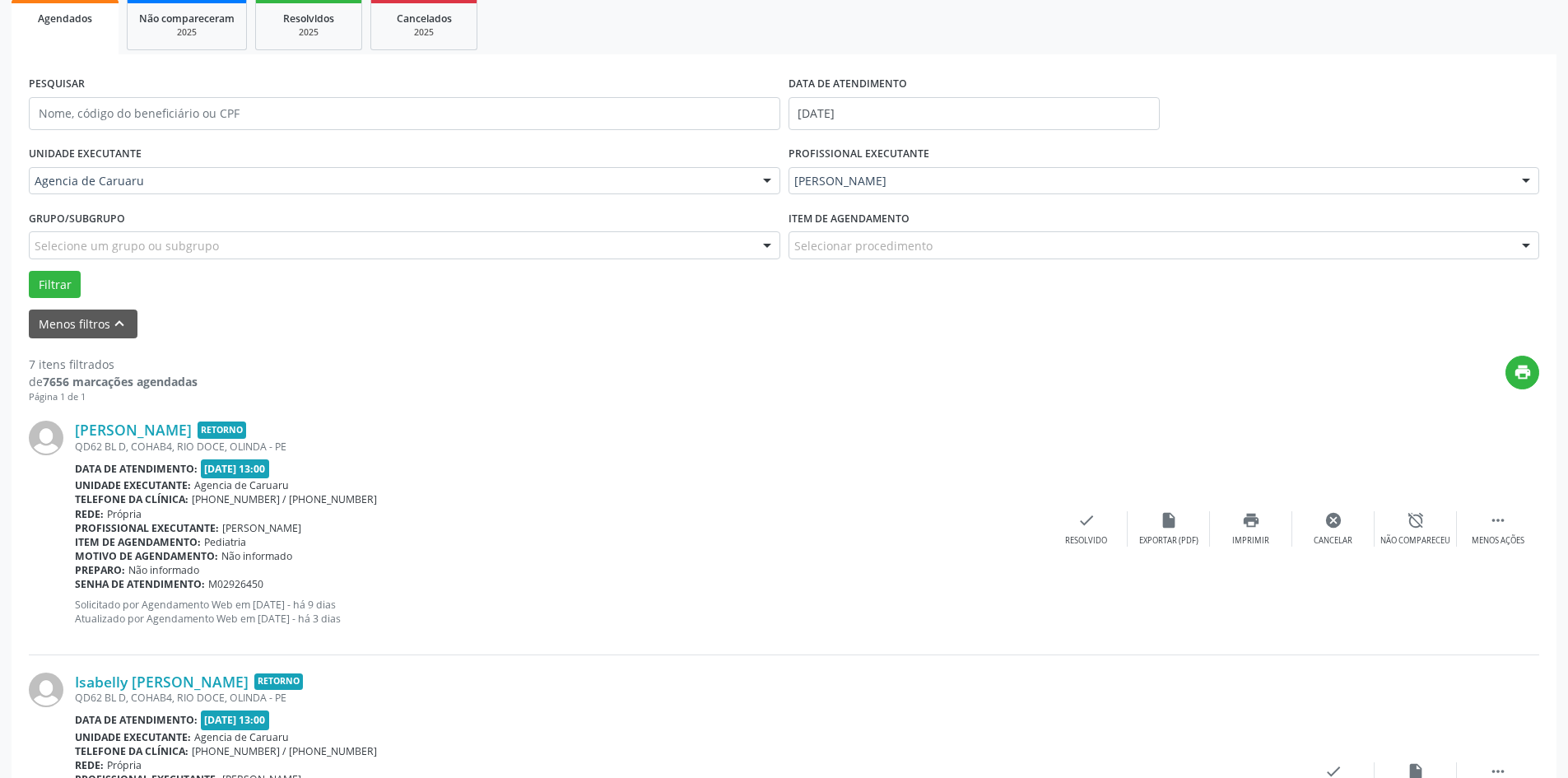
scroll to position [0, 0]
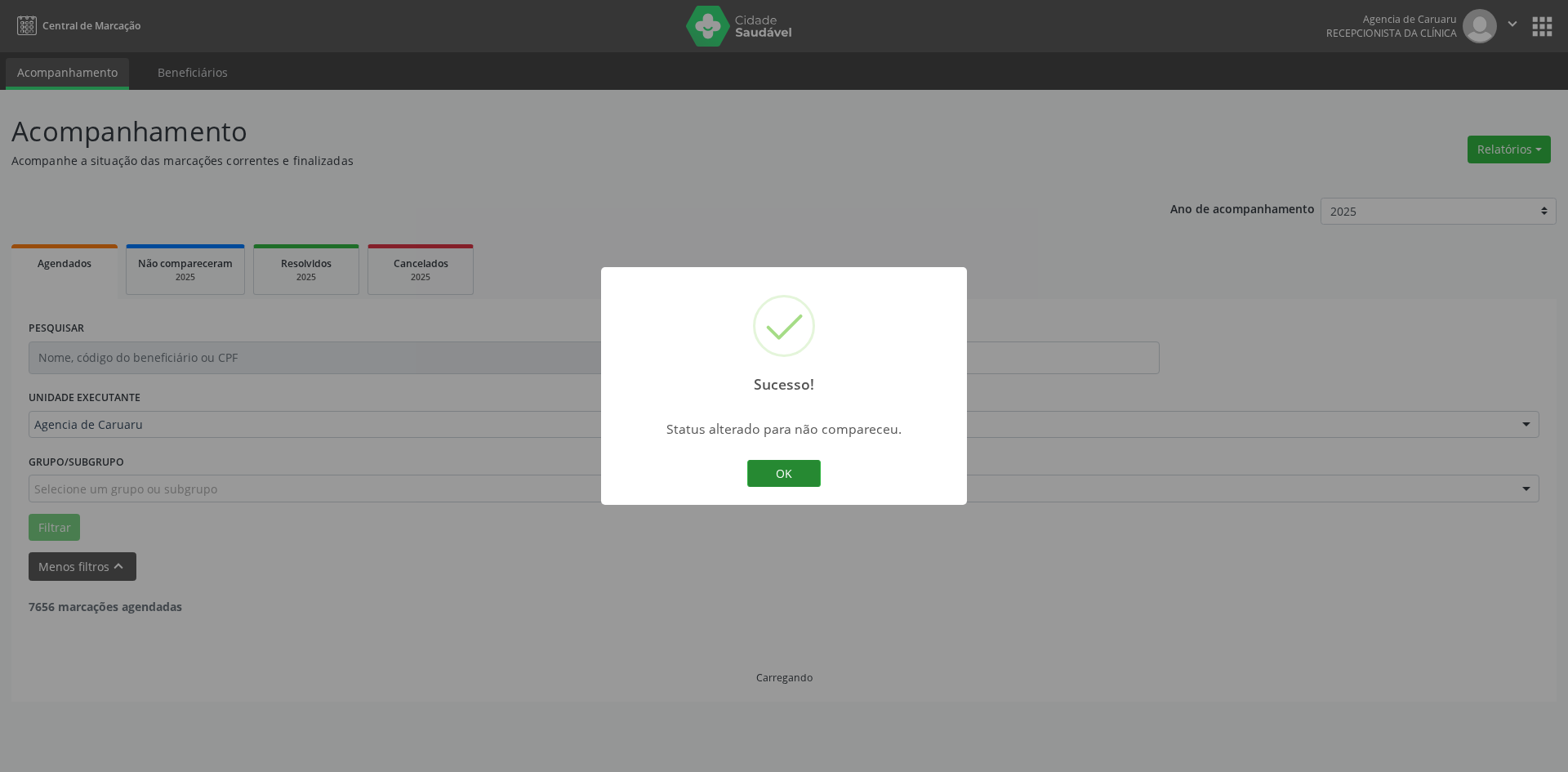
click at [794, 470] on button "OK" at bounding box center [784, 474] width 74 height 27
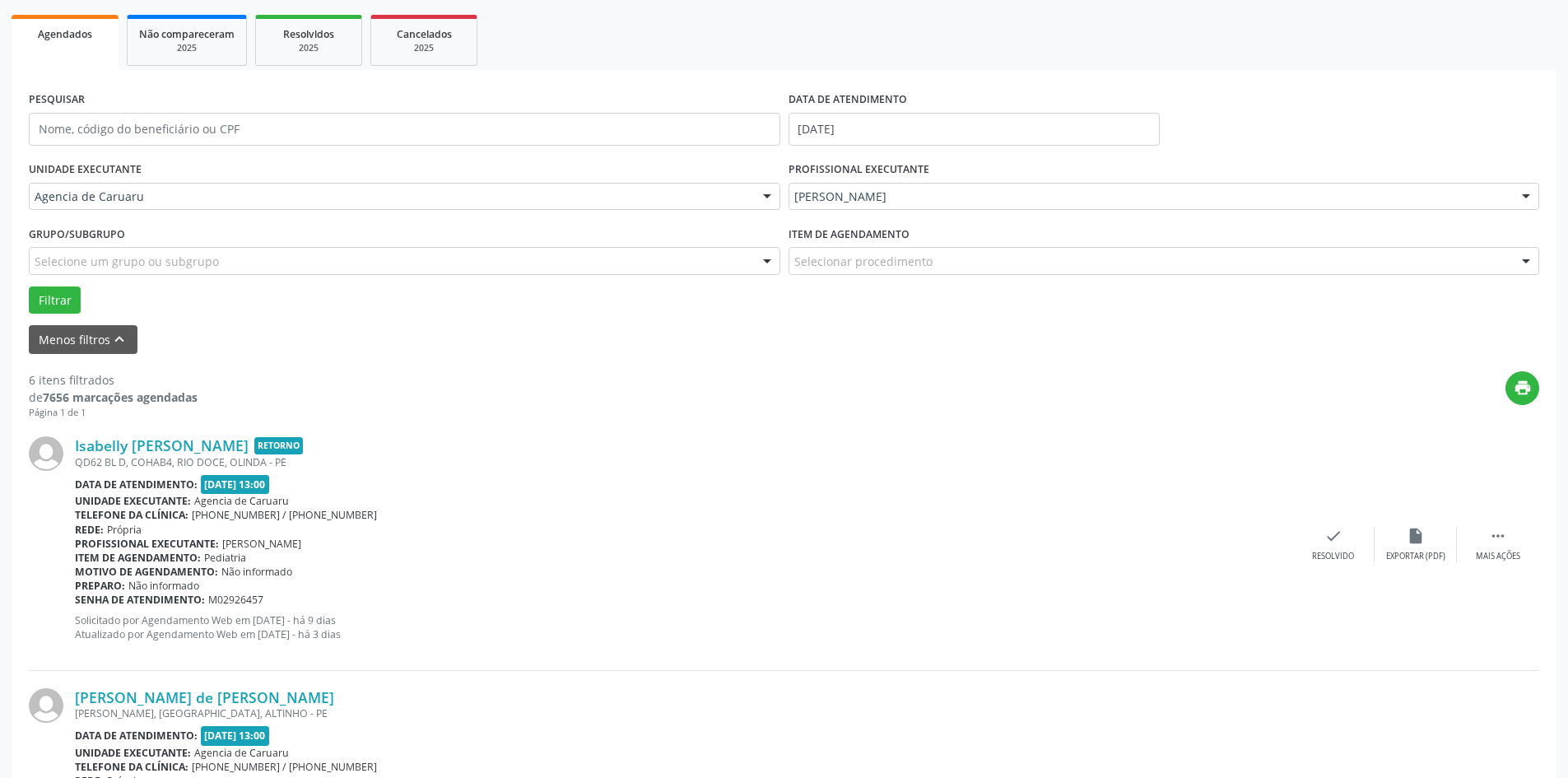
scroll to position [247, 0]
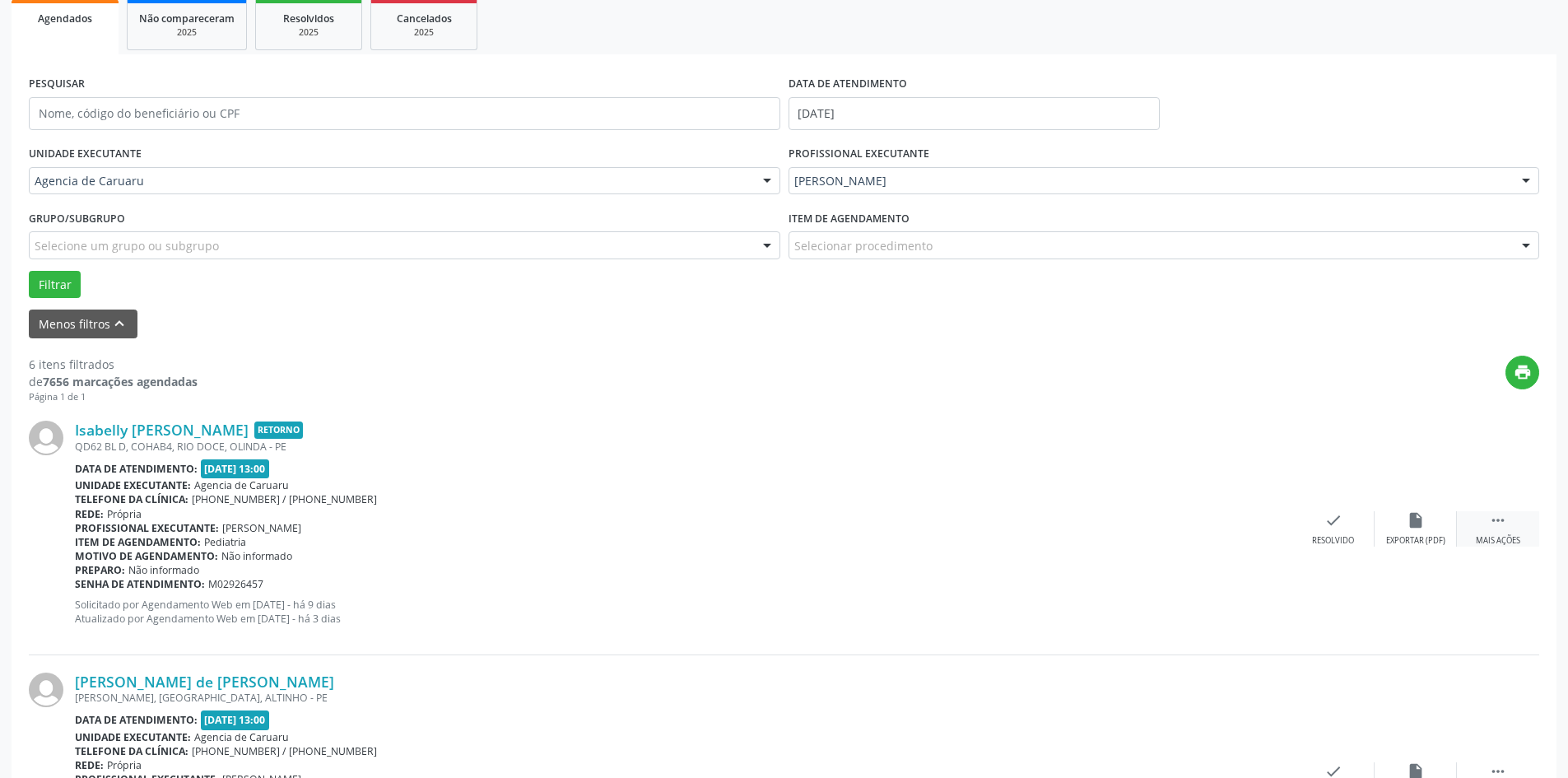
click at [1488, 522] on div " Mais ações" at bounding box center [1497, 529] width 82 height 36
click at [1414, 523] on icon "alarm_off" at bounding box center [1416, 520] width 18 height 18
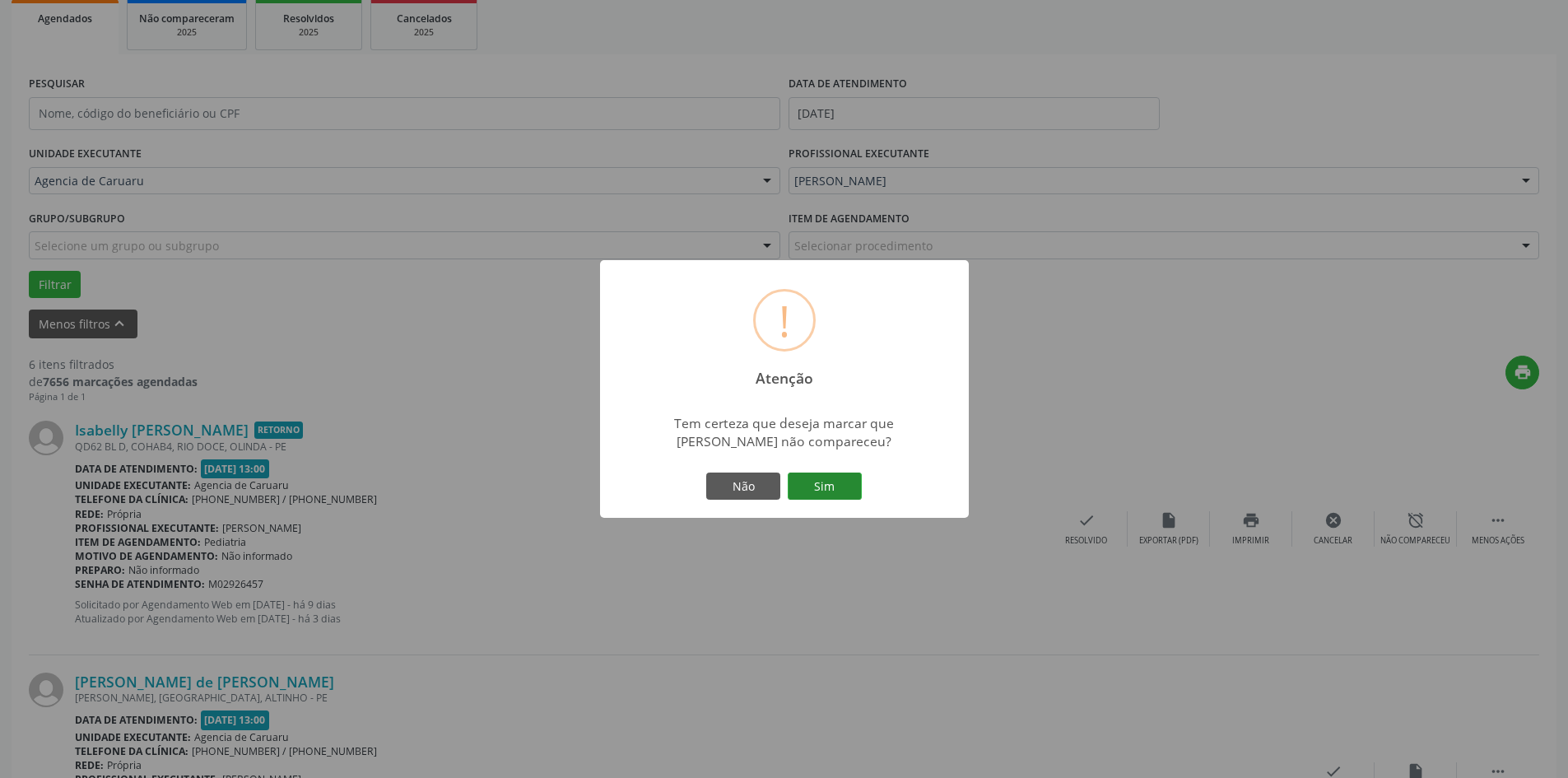
drag, startPoint x: 831, startPoint y: 482, endPoint x: 826, endPoint y: 470, distance: 13.0
click at [826, 473] on button "Sim" at bounding box center [824, 486] width 74 height 28
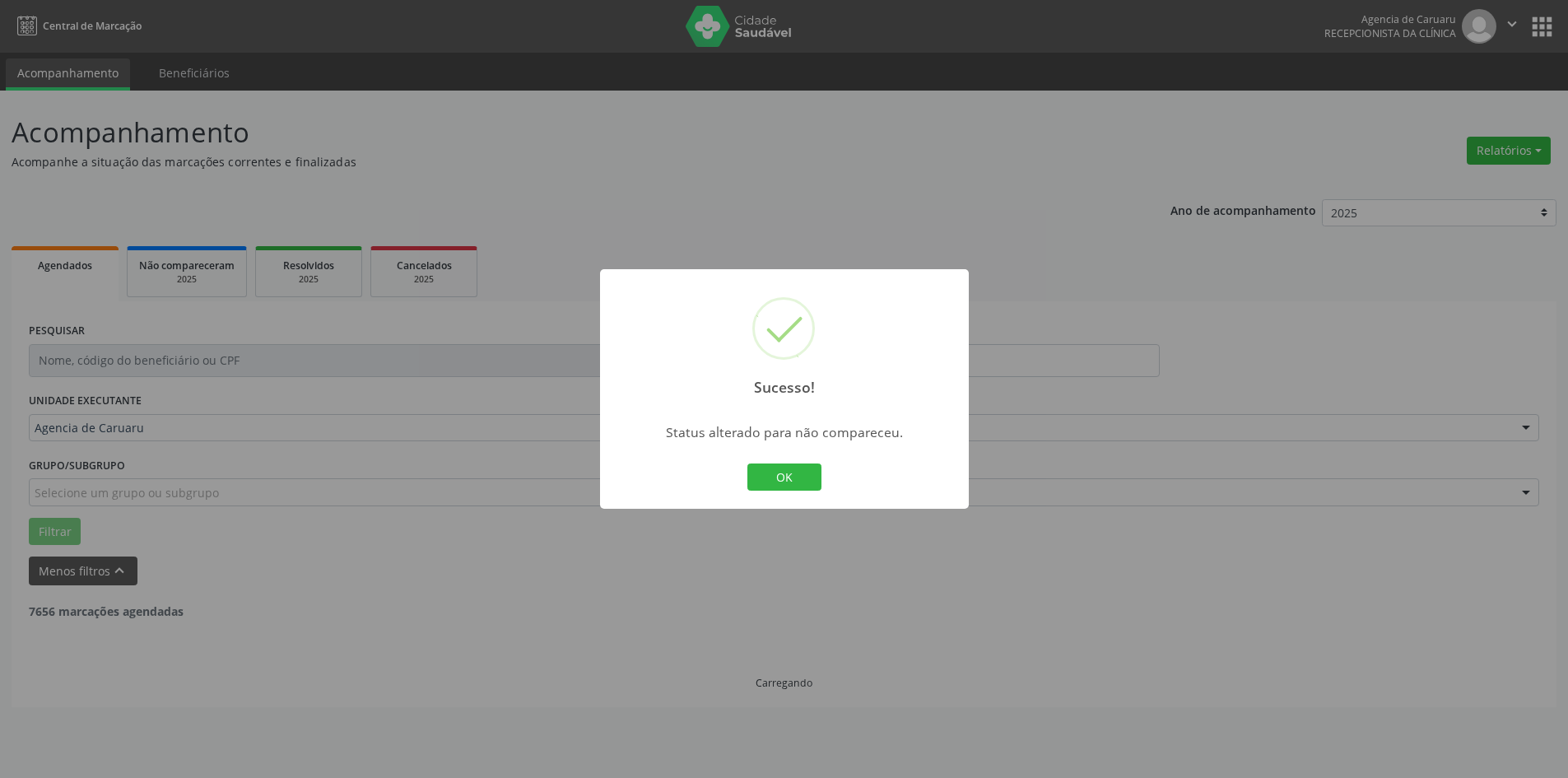
scroll to position [0, 0]
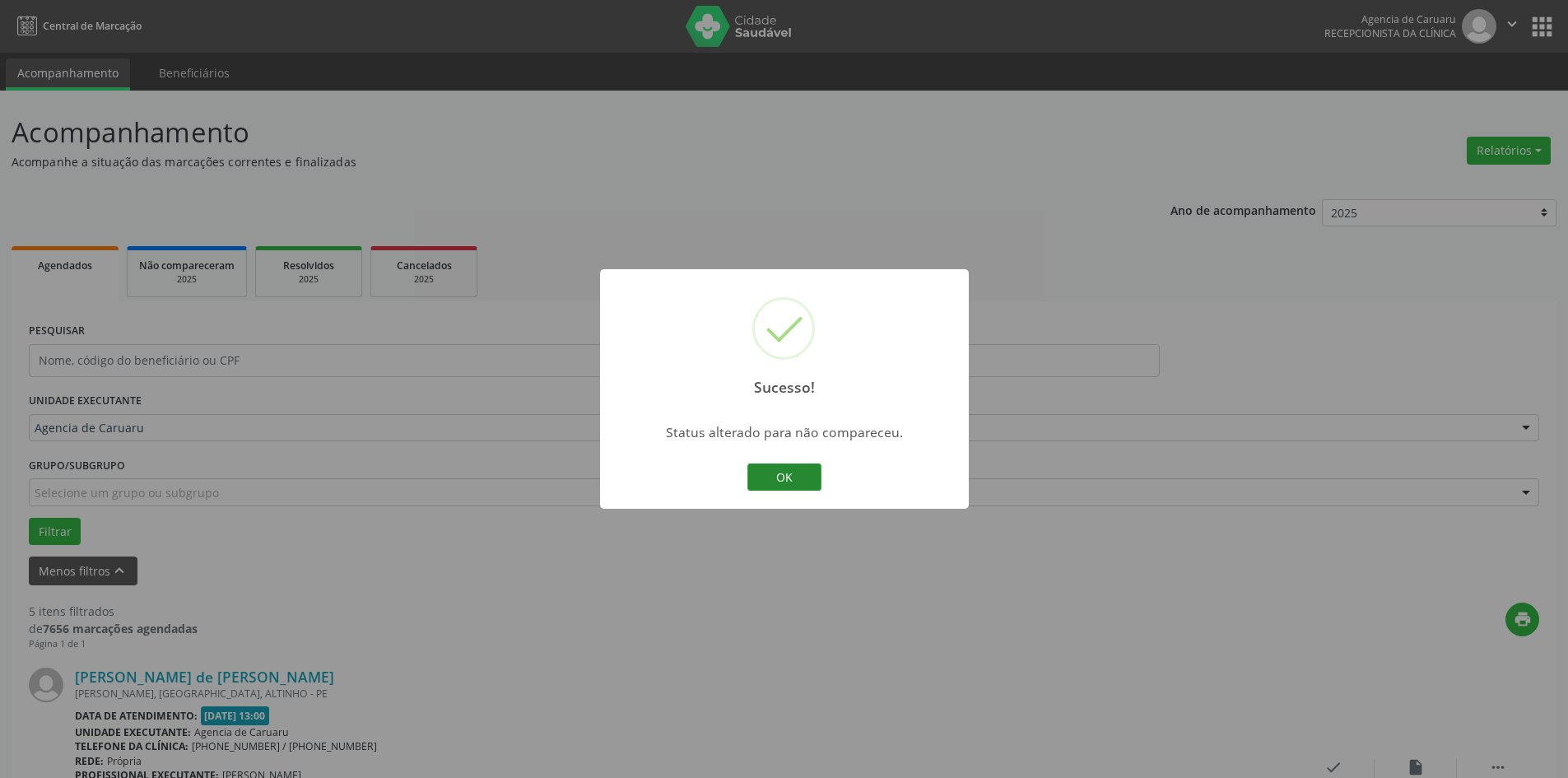
click at [810, 479] on button "OK" at bounding box center [784, 477] width 74 height 28
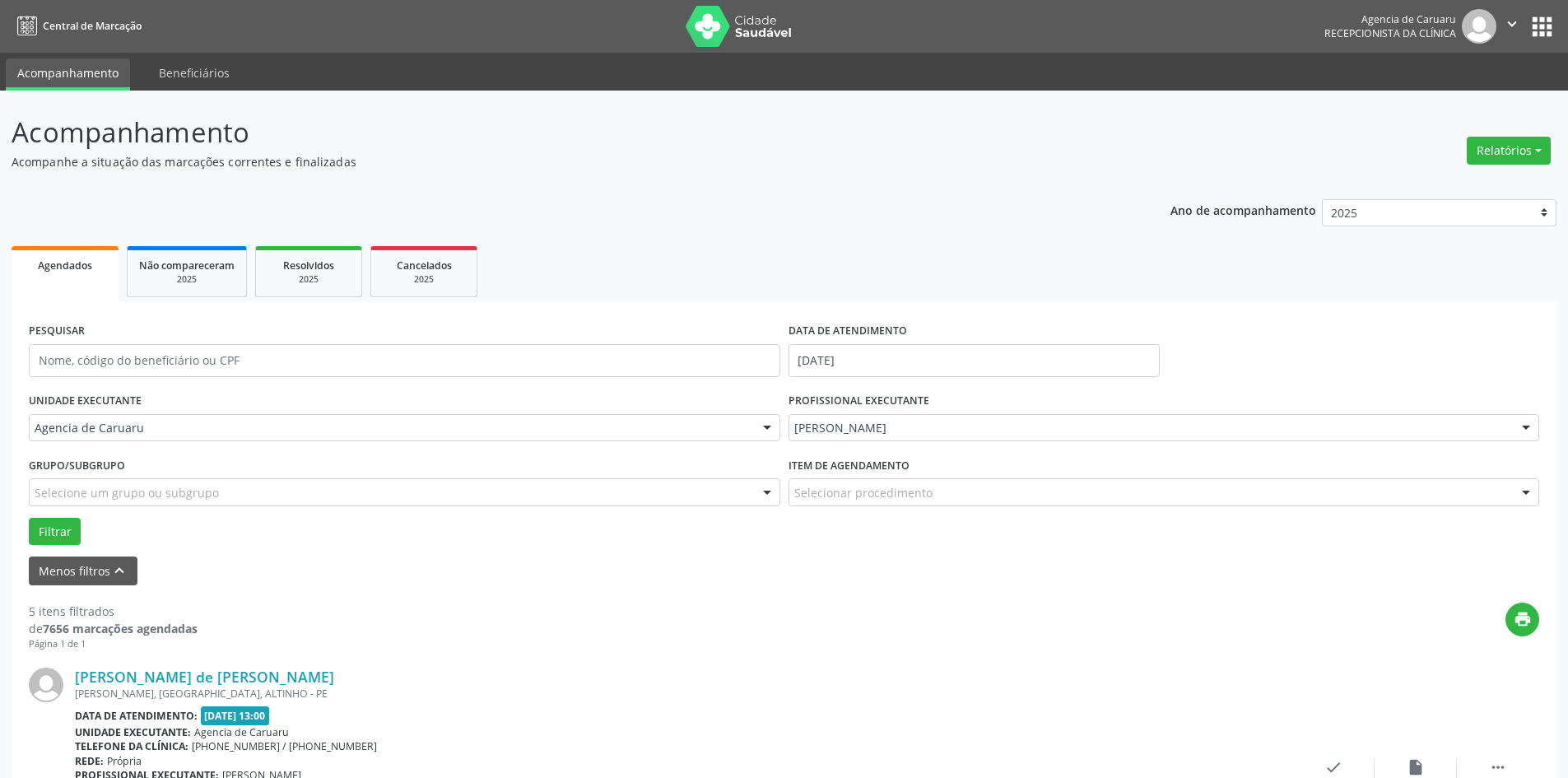
scroll to position [82, 0]
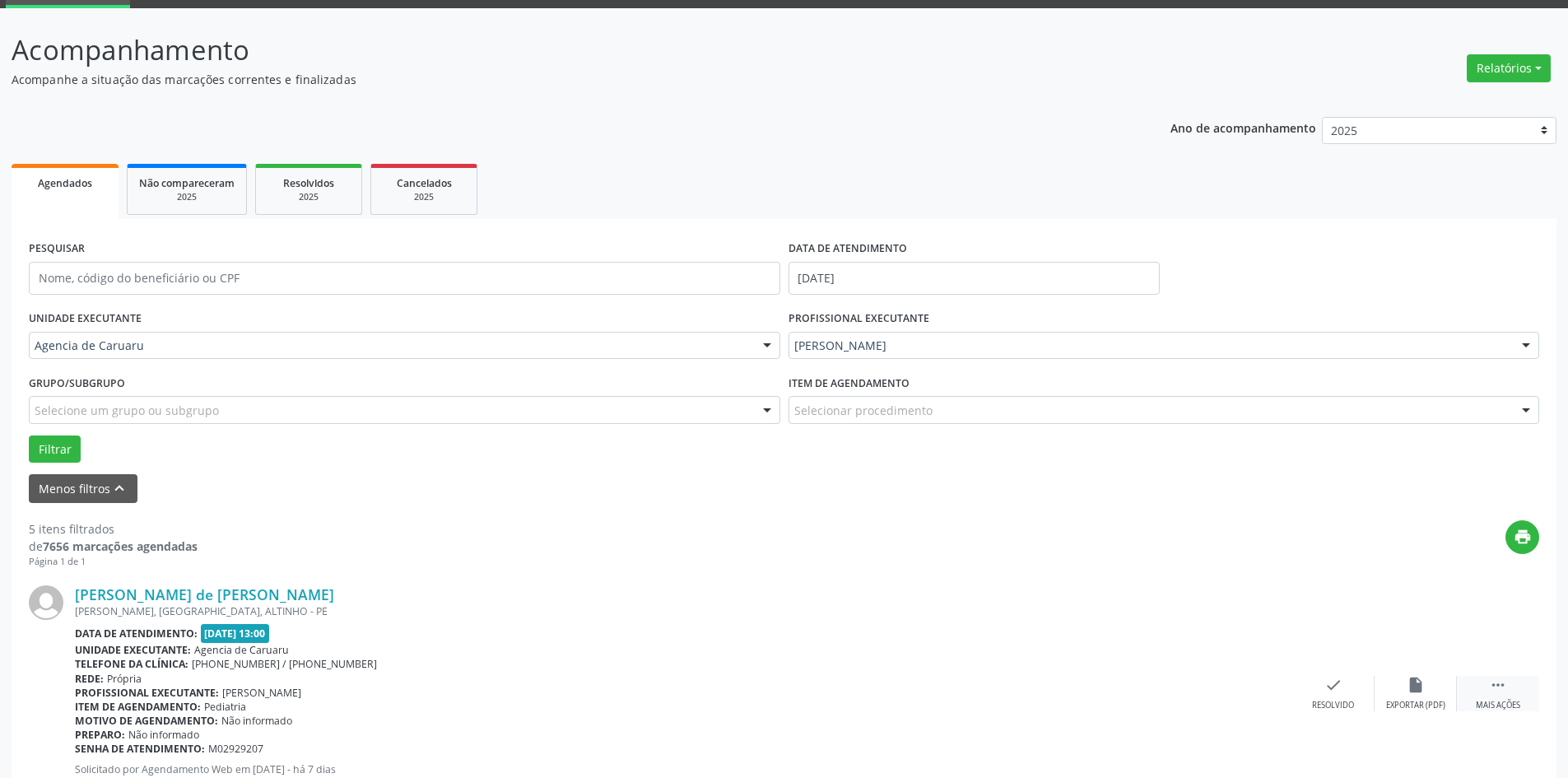
click at [1492, 692] on icon "" at bounding box center [1498, 685] width 18 height 18
click at [1400, 688] on div "alarm_off Não compareceu" at bounding box center [1415, 694] width 82 height 36
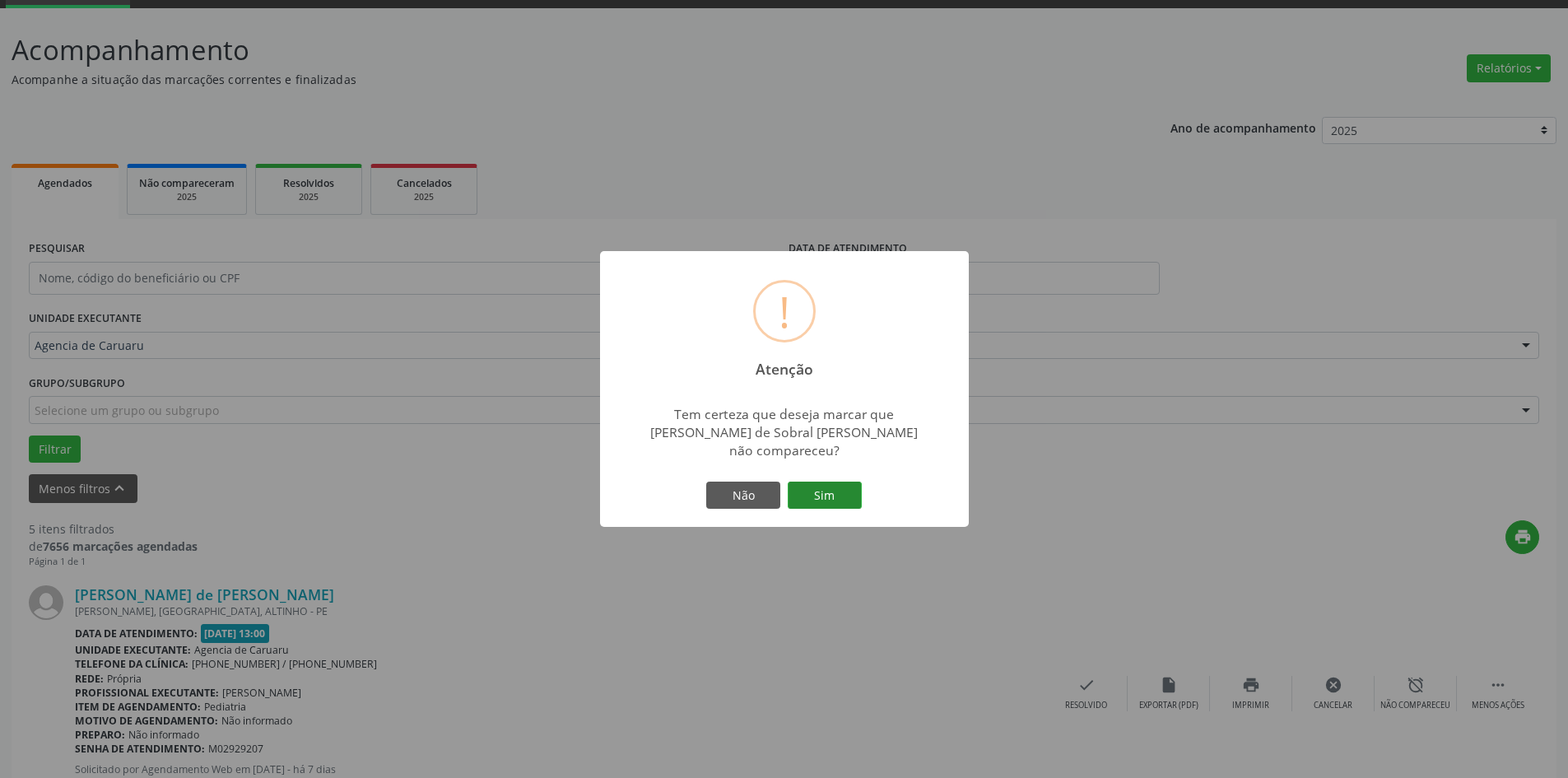
click at [823, 486] on button "Sim" at bounding box center [824, 495] width 74 height 28
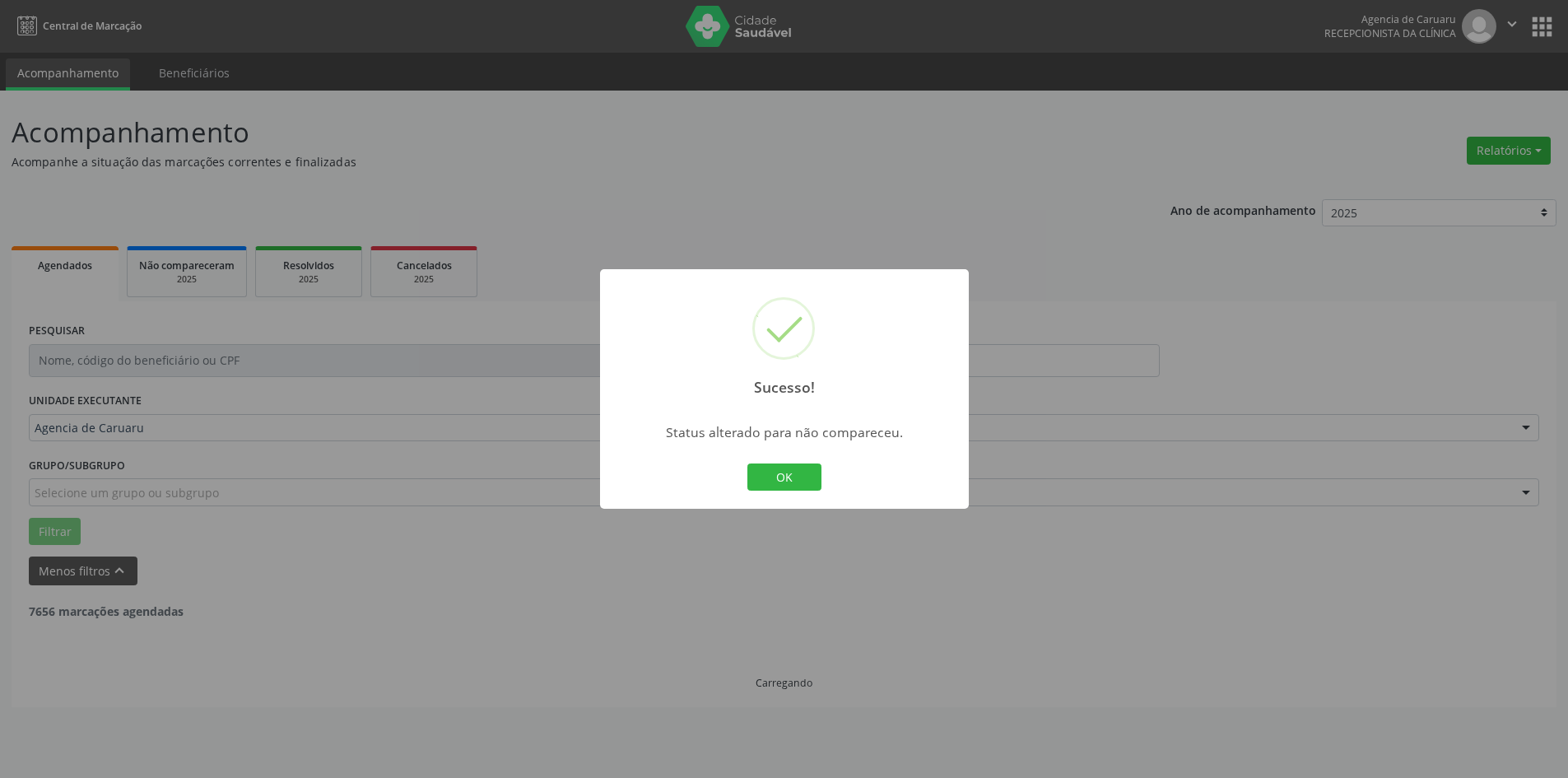
scroll to position [0, 0]
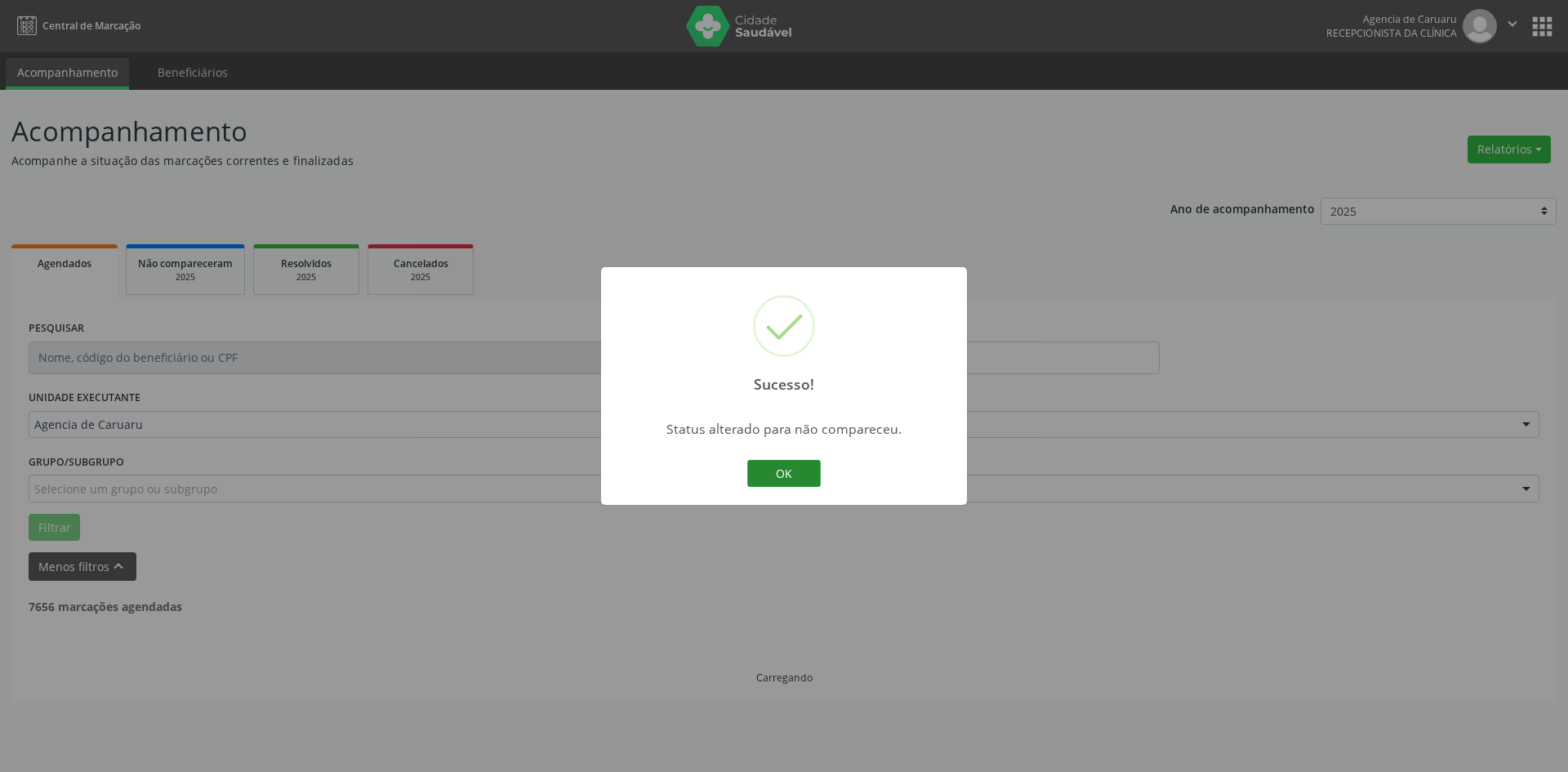
click at [792, 472] on button "OK" at bounding box center [784, 474] width 74 height 27
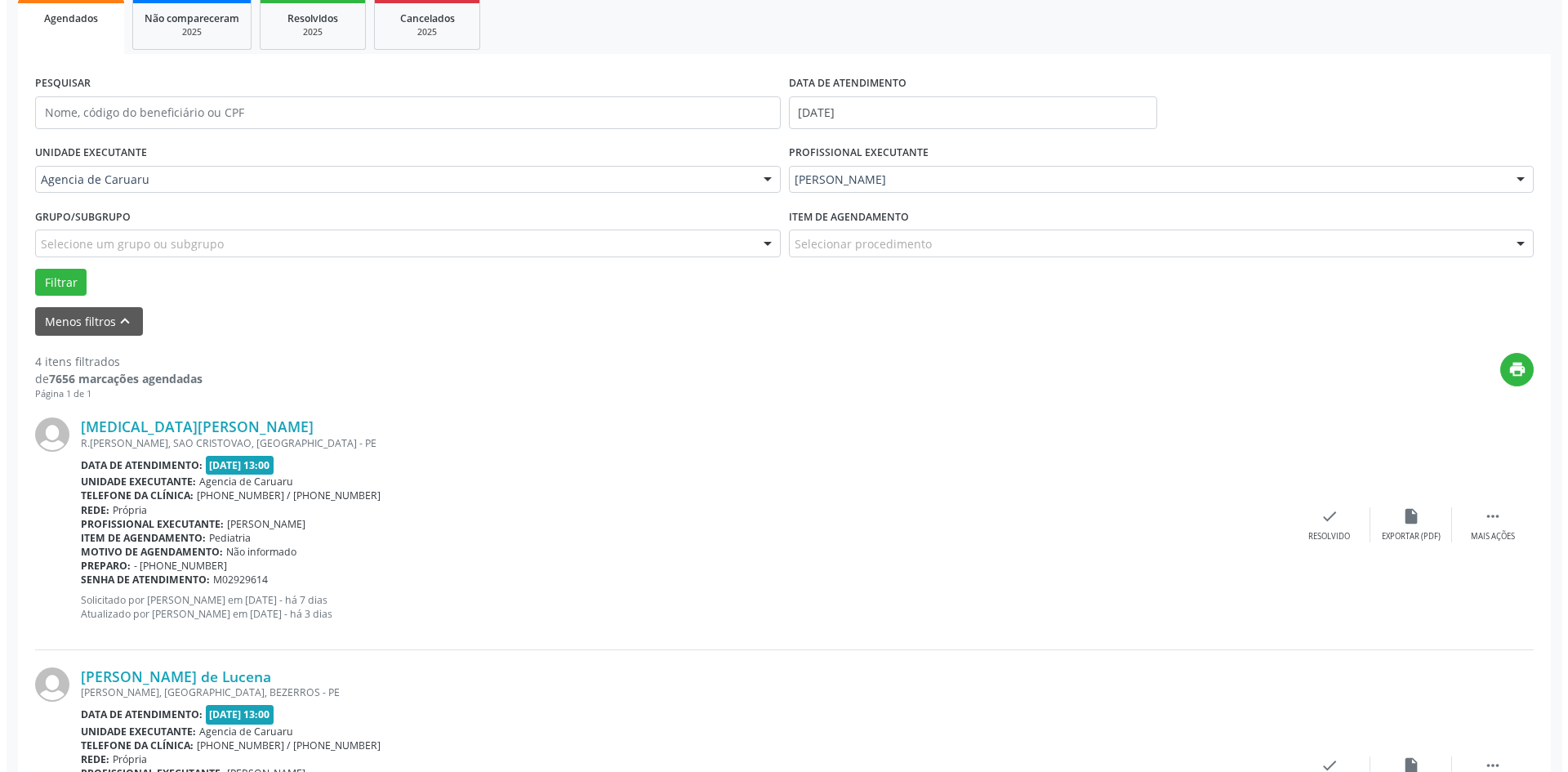
scroll to position [164, 0]
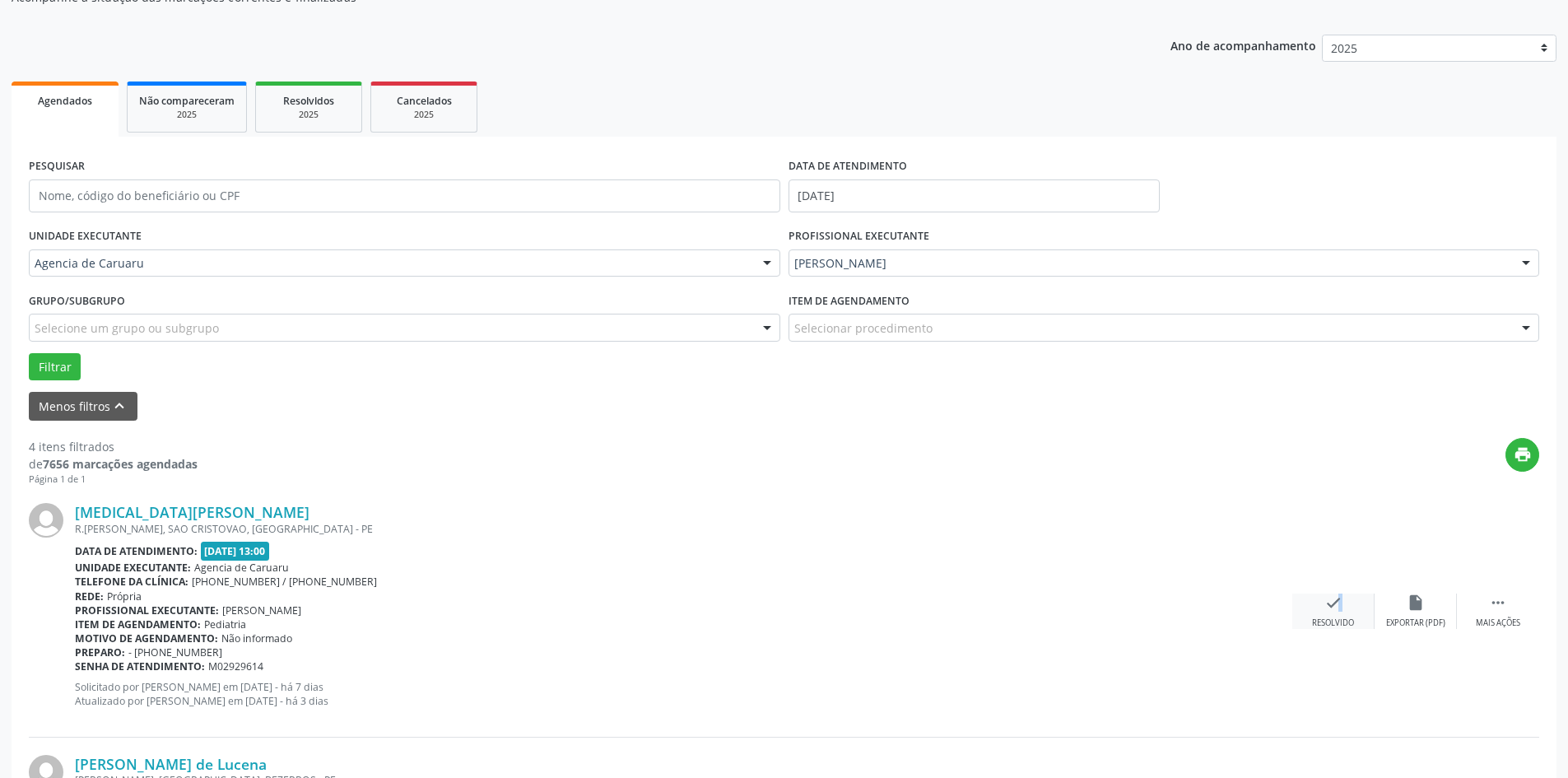
click at [1330, 610] on icon "check" at bounding box center [1333, 603] width 18 height 18
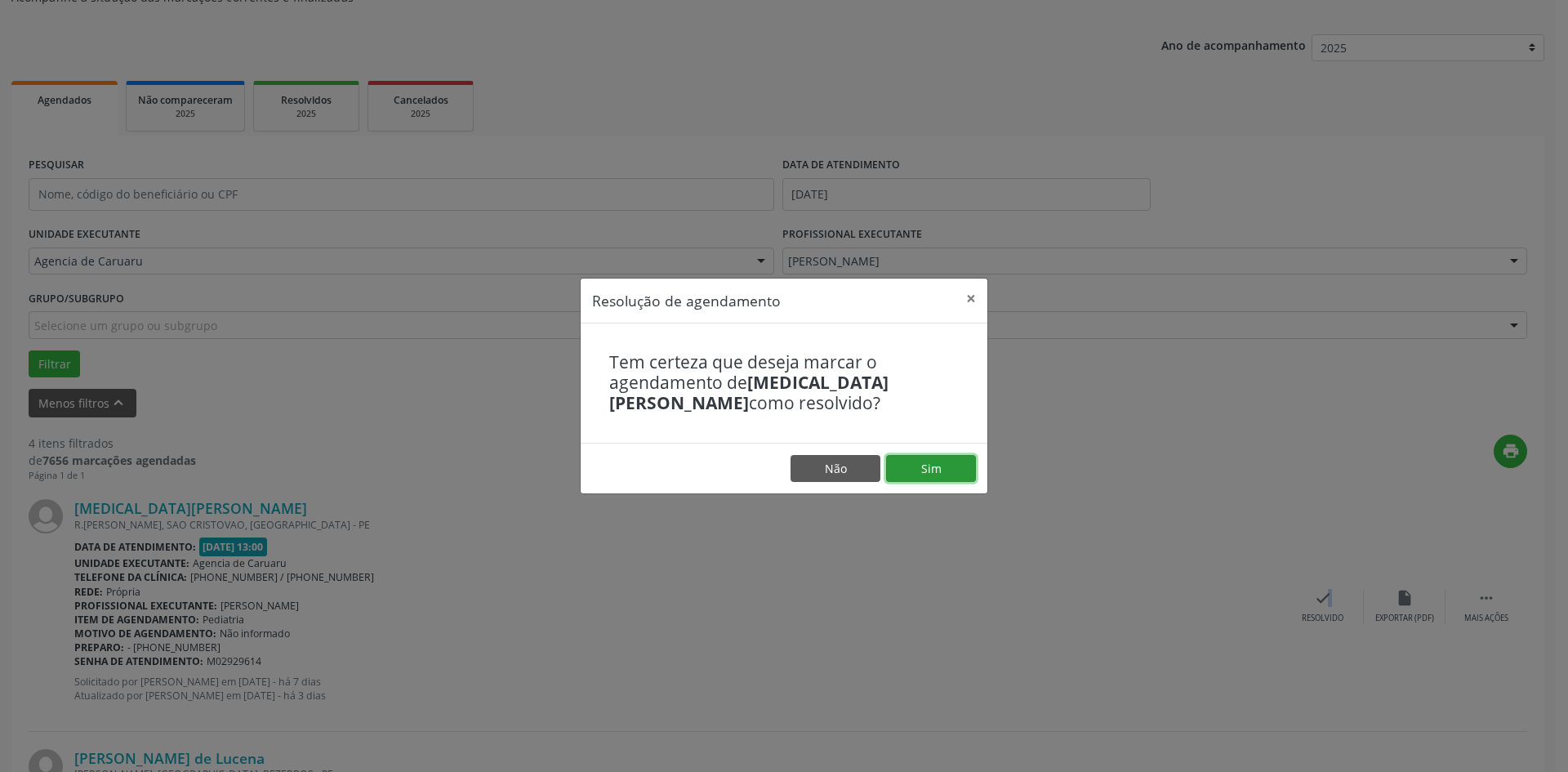
click at [953, 456] on button "Sim" at bounding box center [932, 469] width 90 height 27
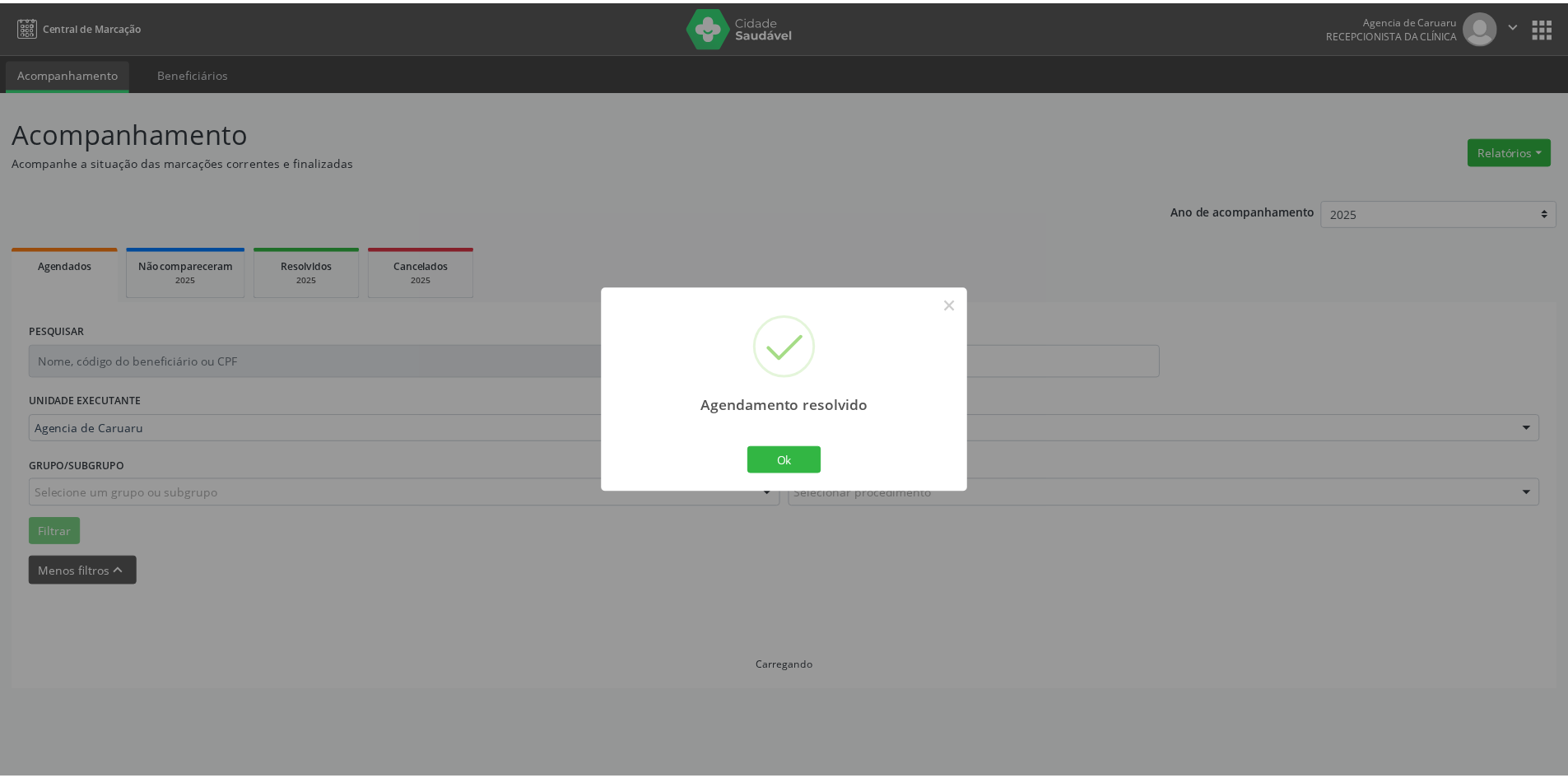
scroll to position [0, 0]
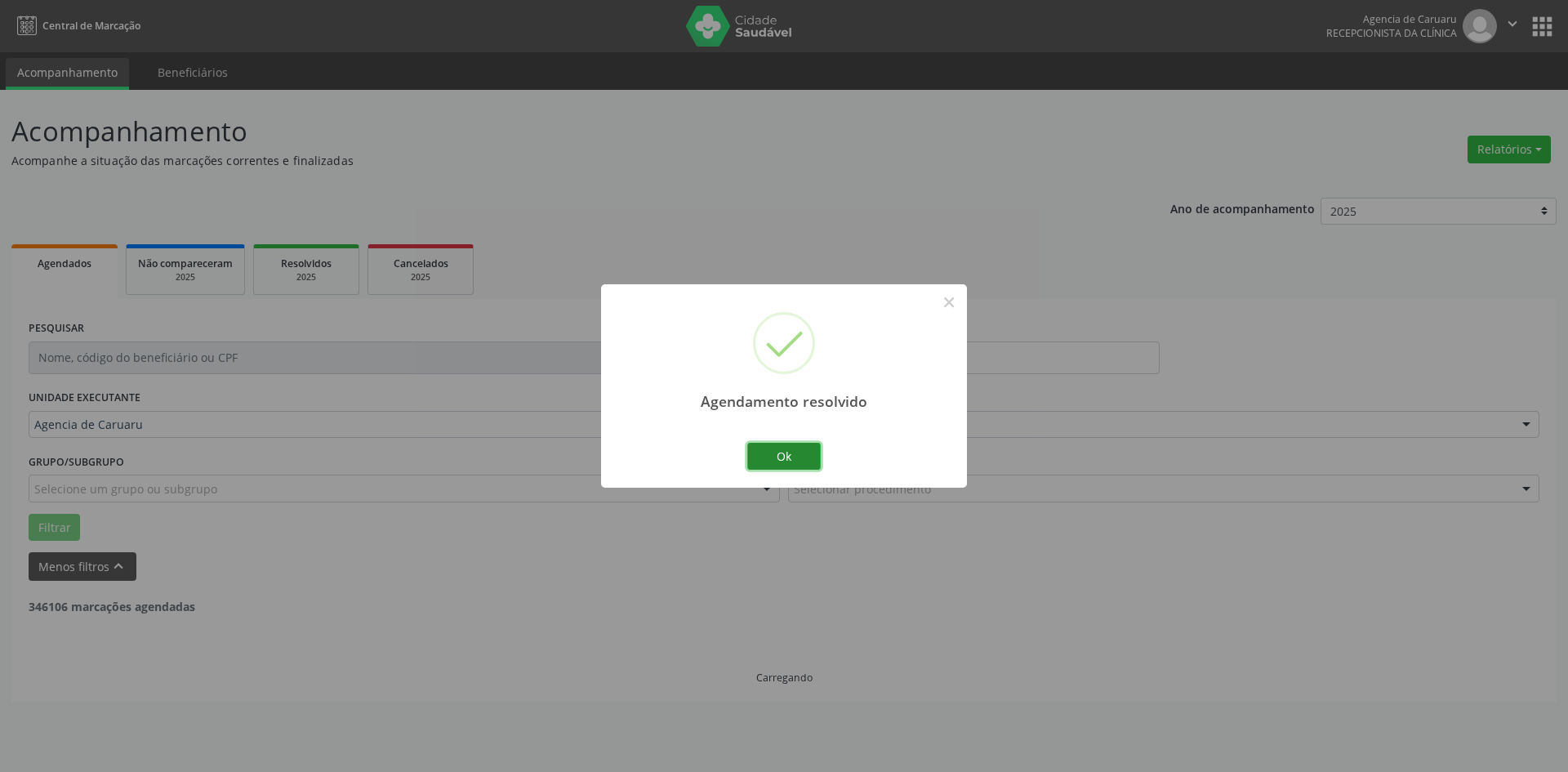
click at [805, 451] on button "Ok" at bounding box center [784, 456] width 74 height 27
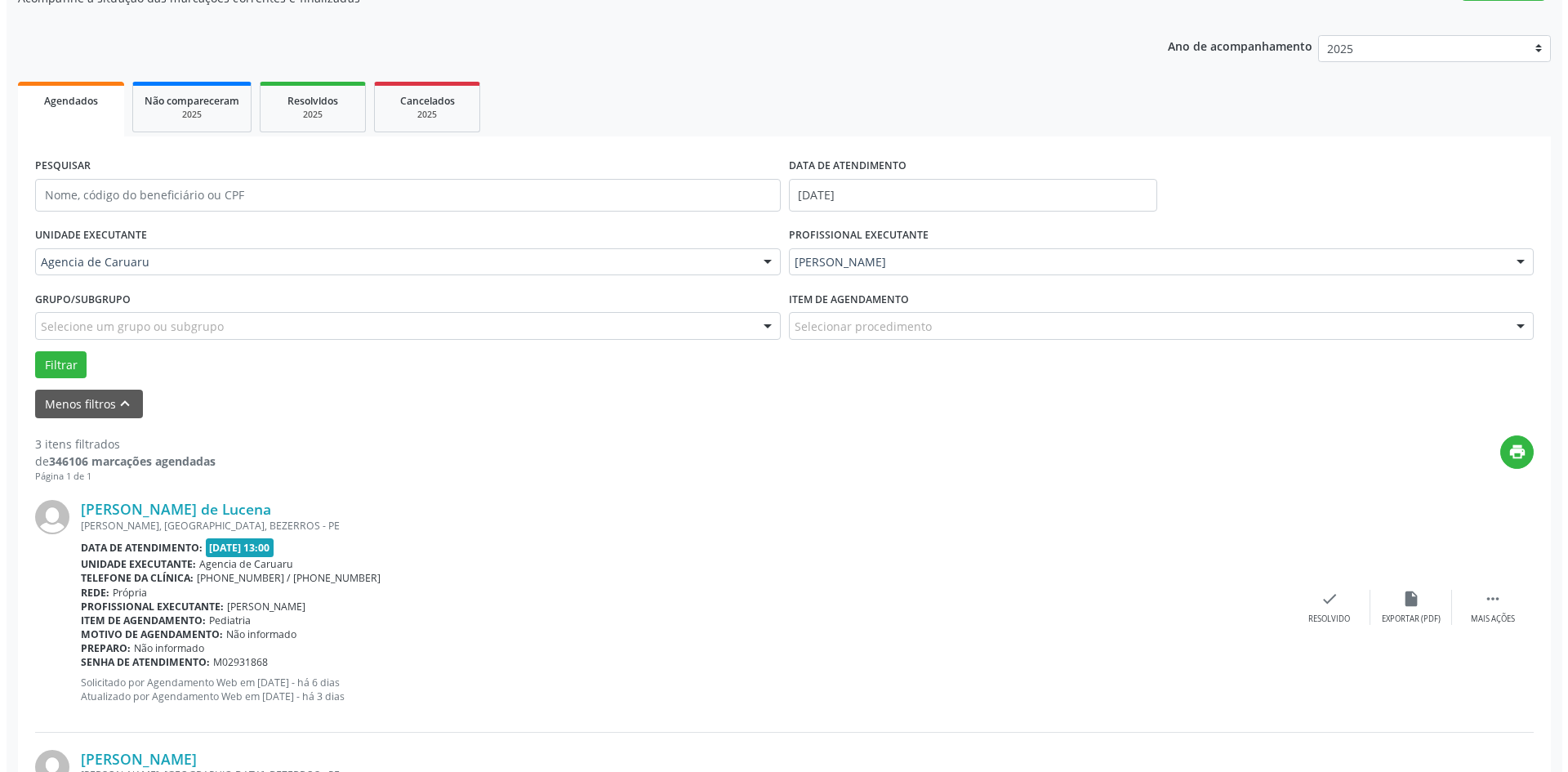
scroll to position [164, 0]
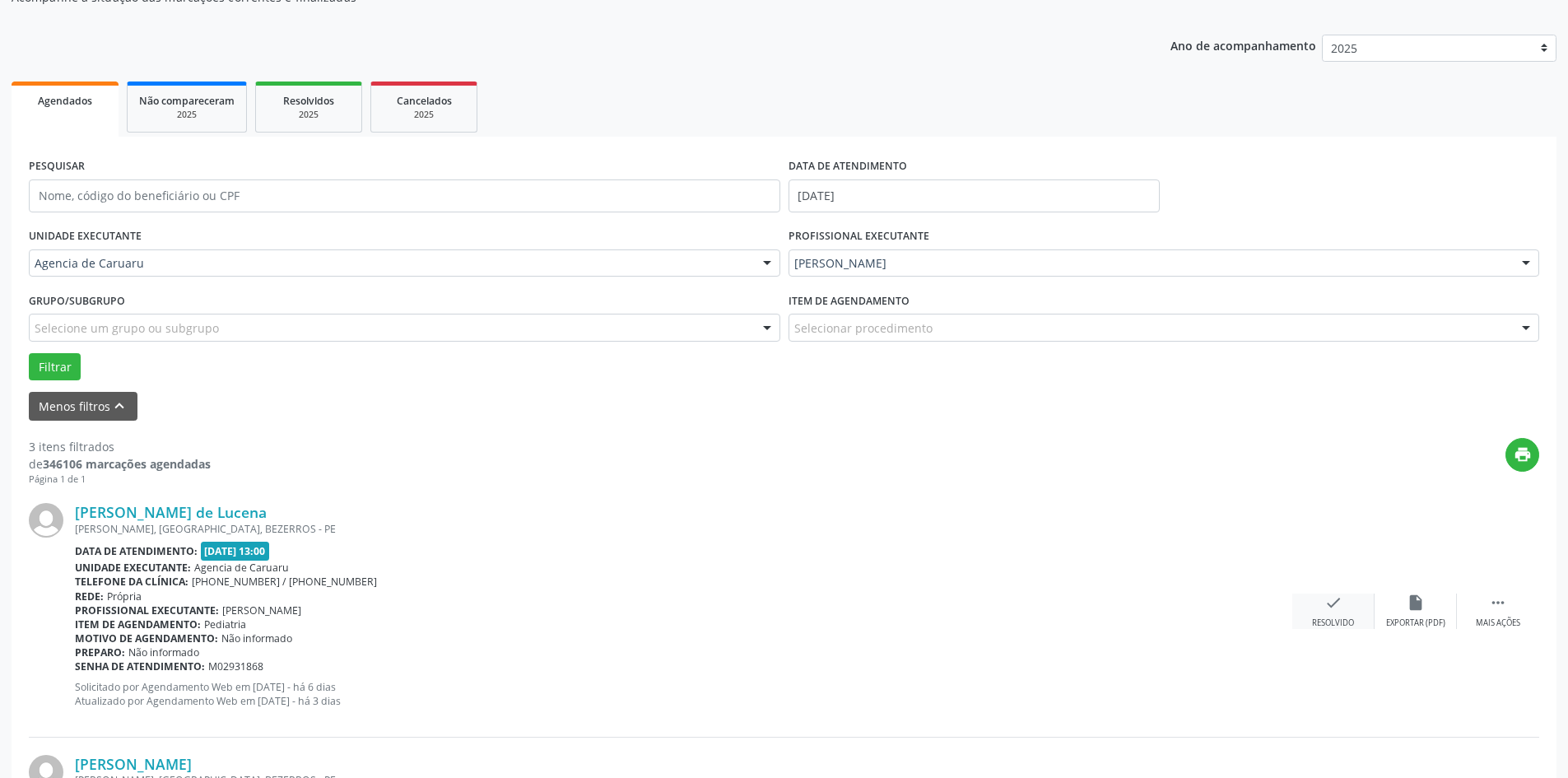
click at [1332, 610] on icon "check" at bounding box center [1333, 603] width 18 height 18
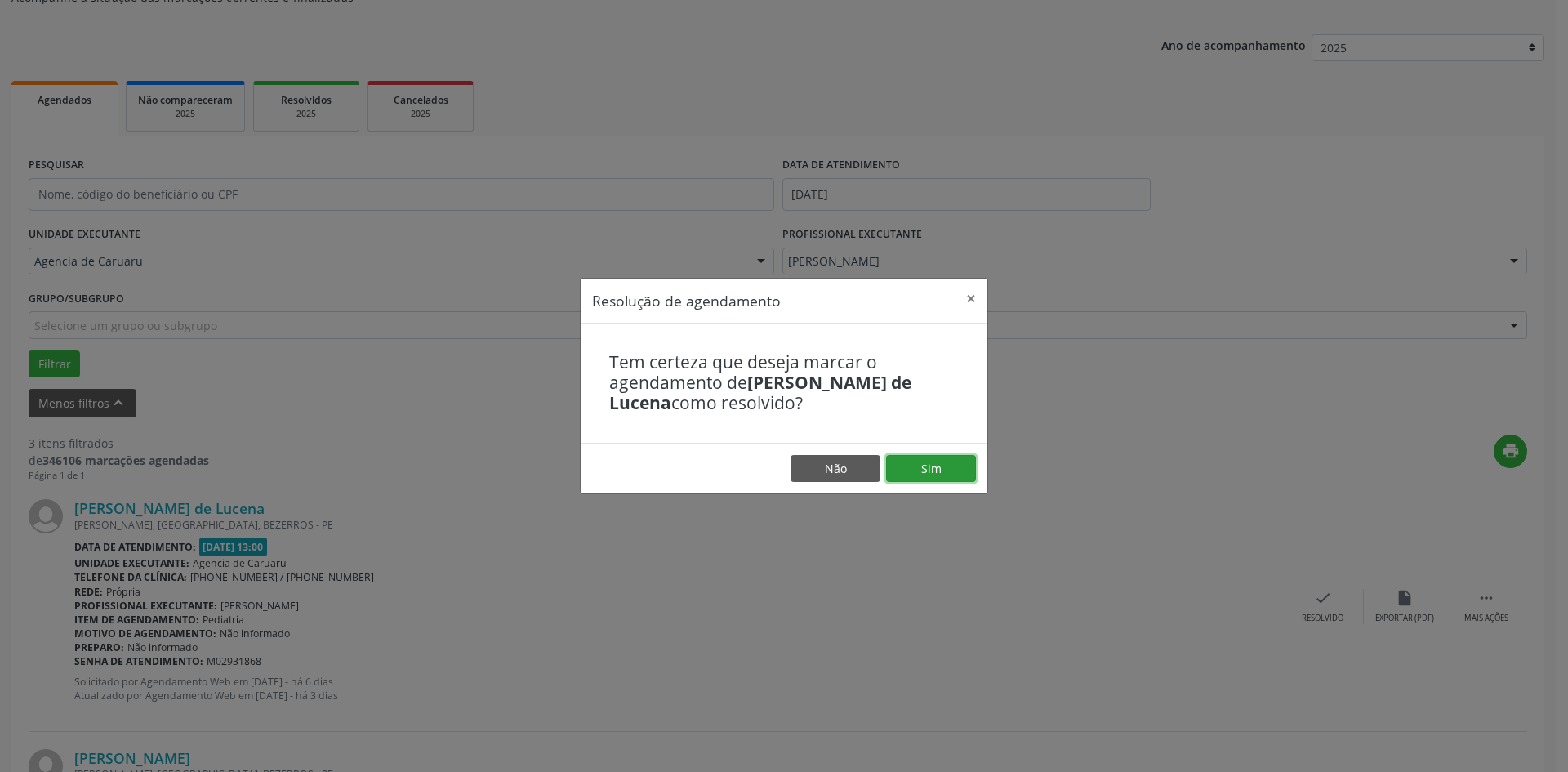
click at [907, 467] on button "Sim" at bounding box center [932, 469] width 90 height 27
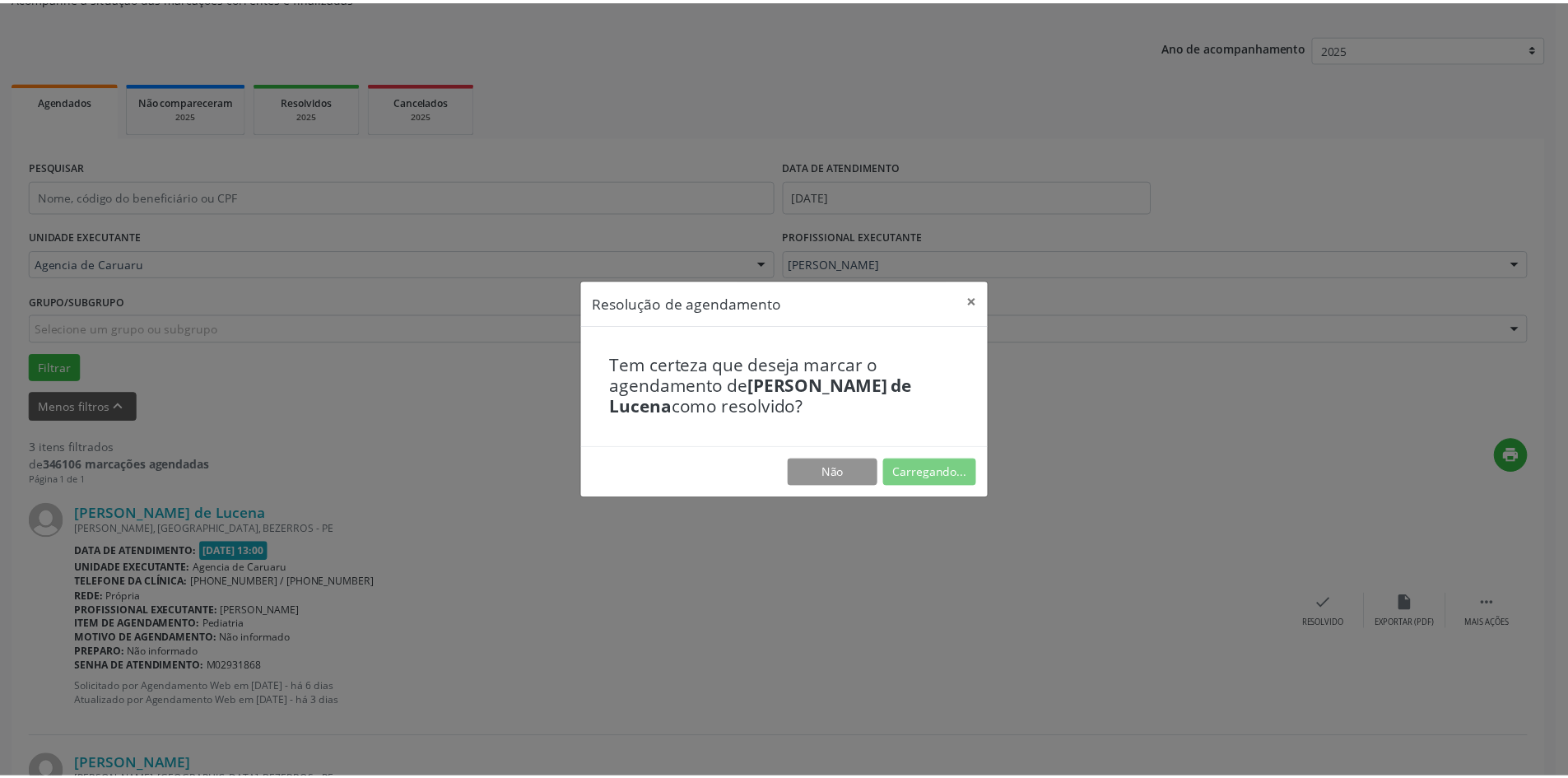
scroll to position [0, 0]
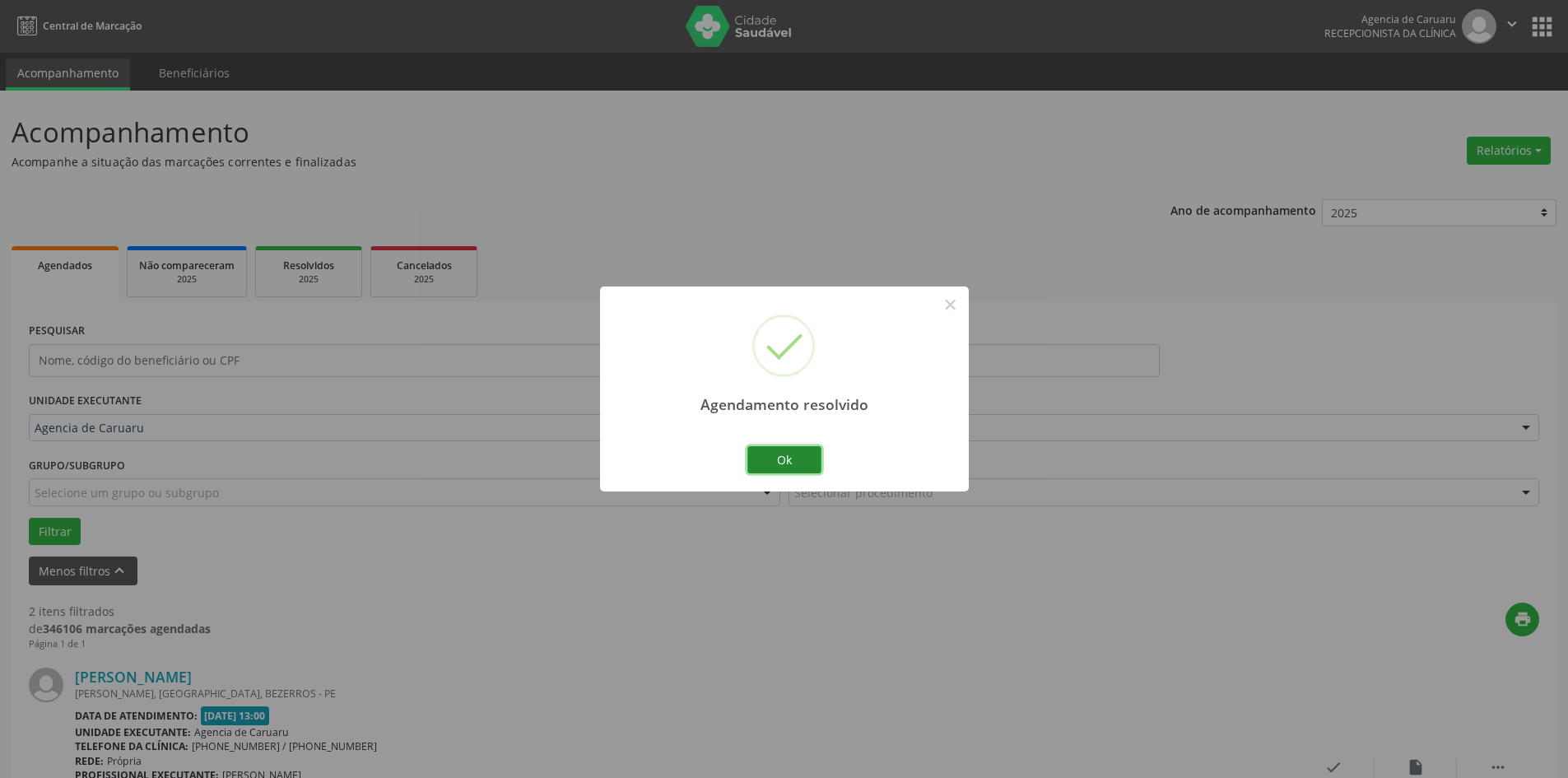
click at [782, 455] on button "Ok" at bounding box center [784, 460] width 74 height 28
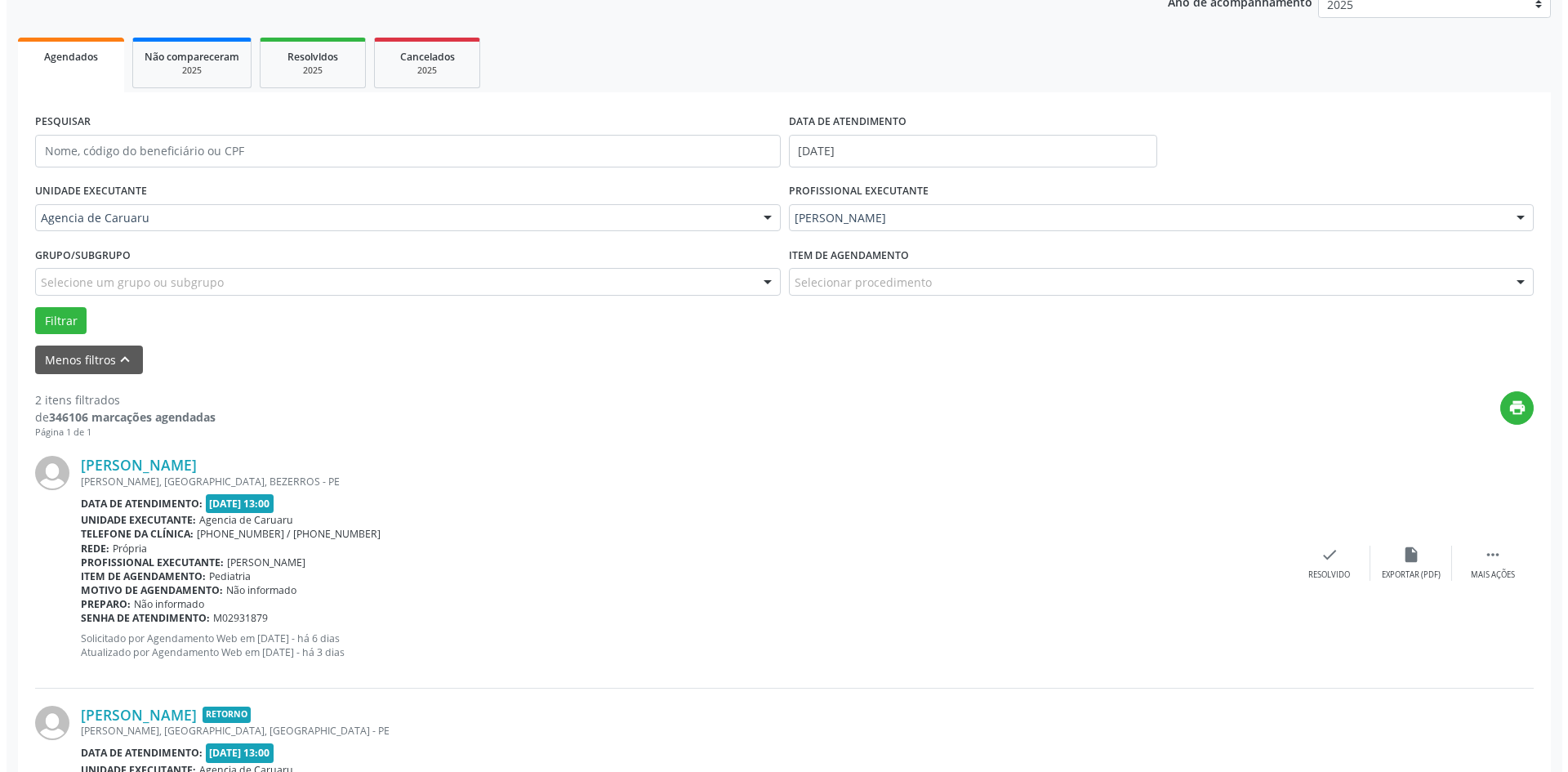
scroll to position [245, 0]
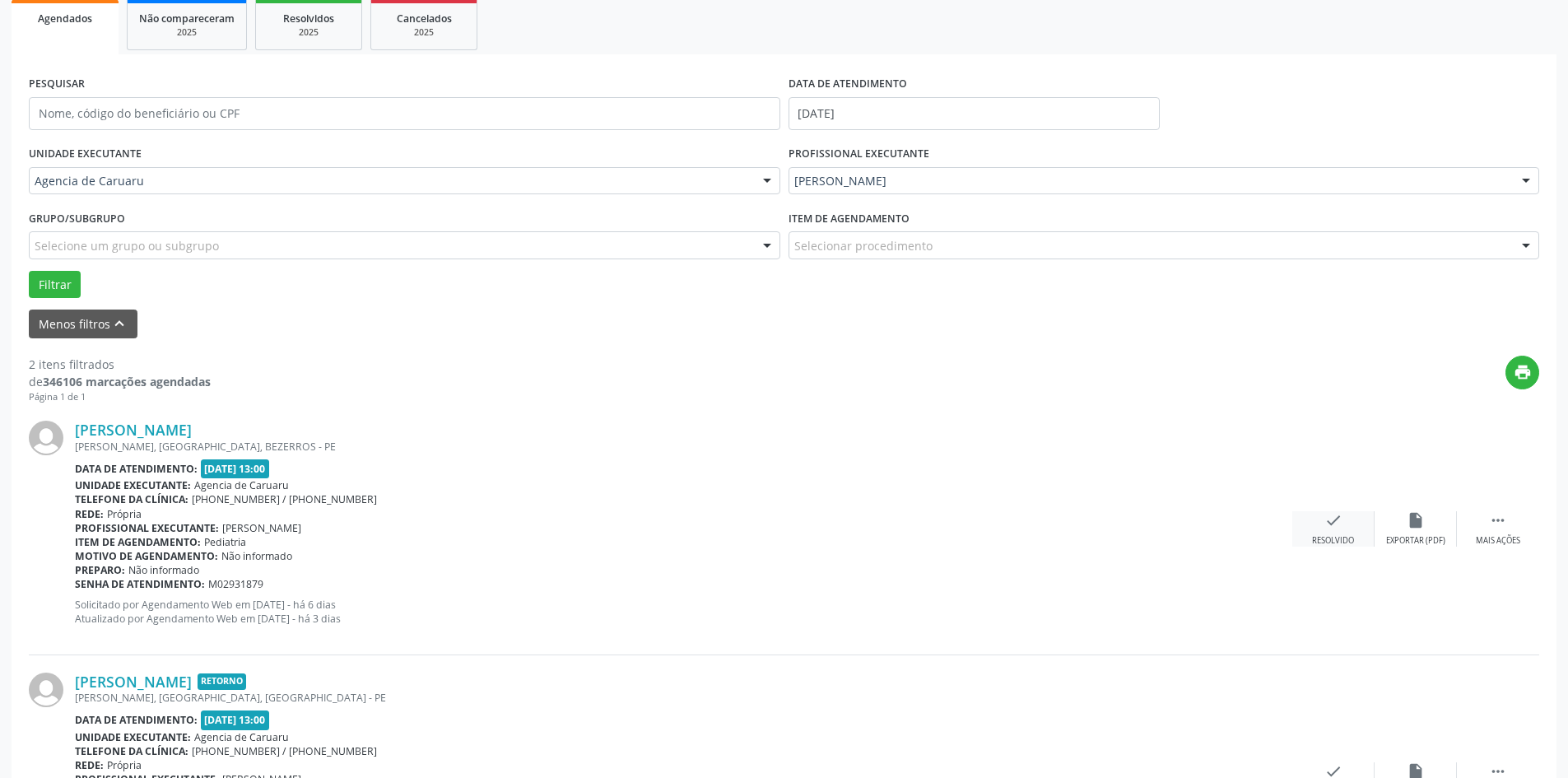
click at [1328, 516] on icon "check" at bounding box center [1333, 520] width 18 height 18
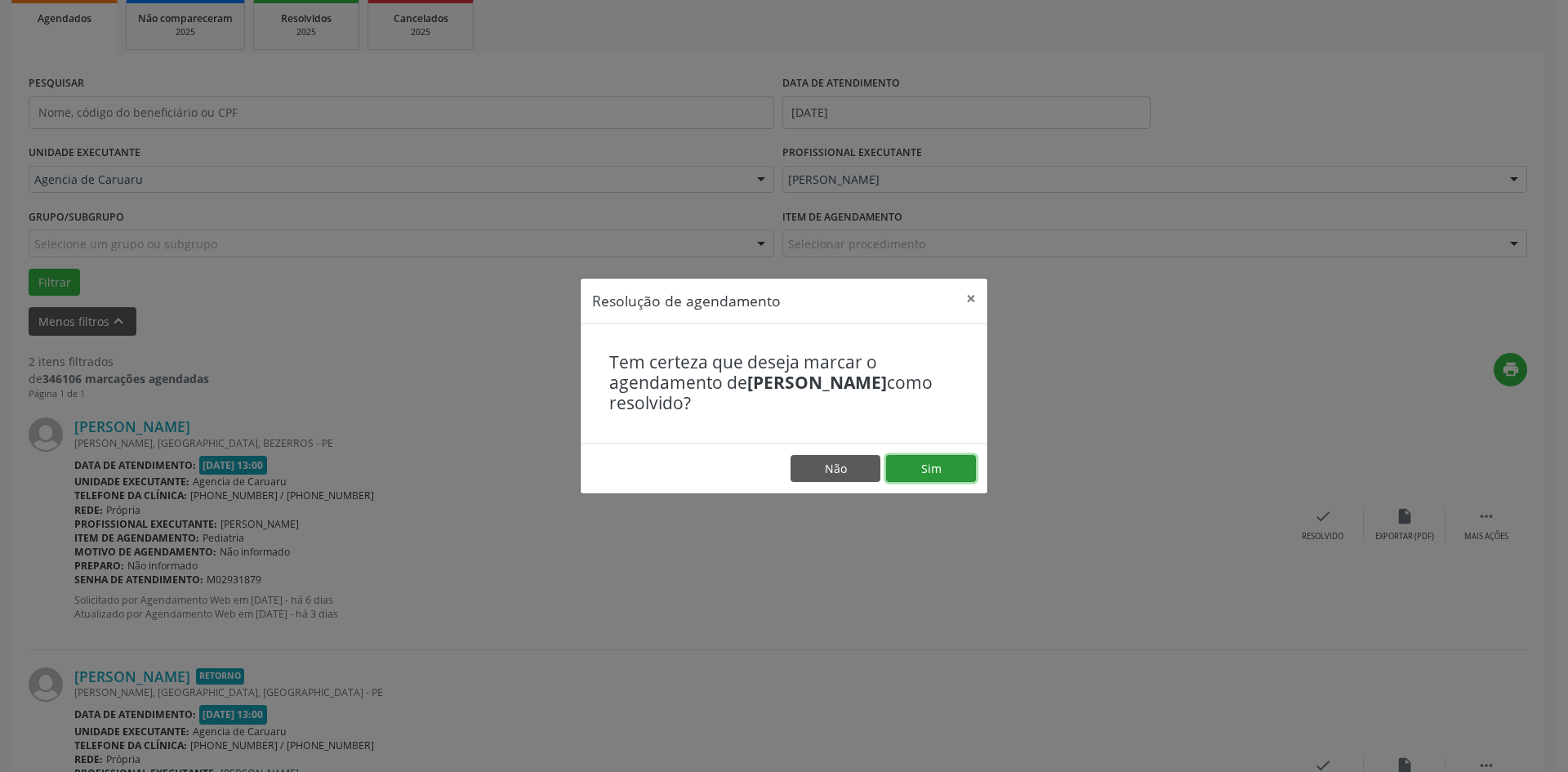
click at [938, 459] on button "Sim" at bounding box center [932, 469] width 90 height 27
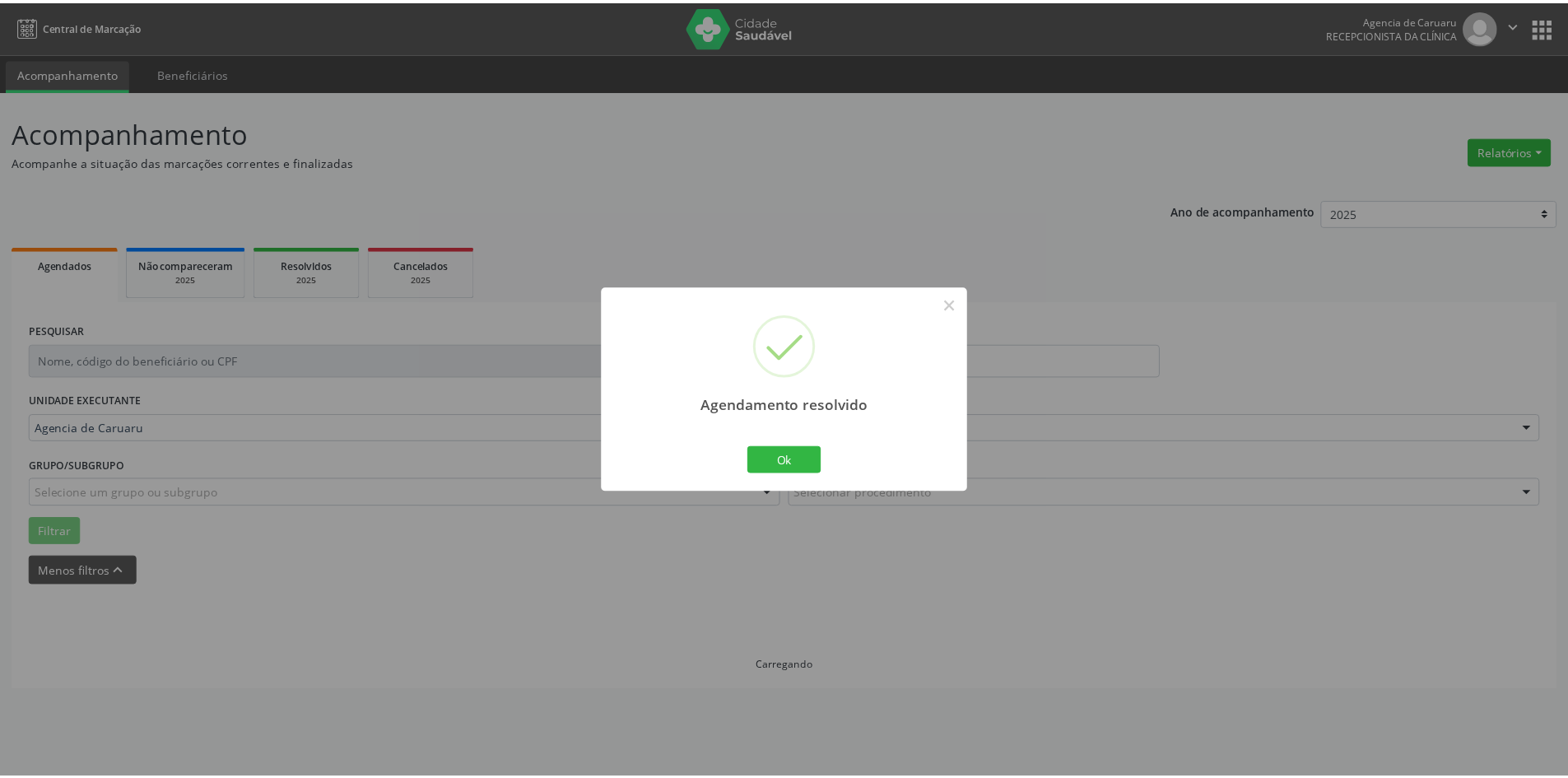
scroll to position [0, 0]
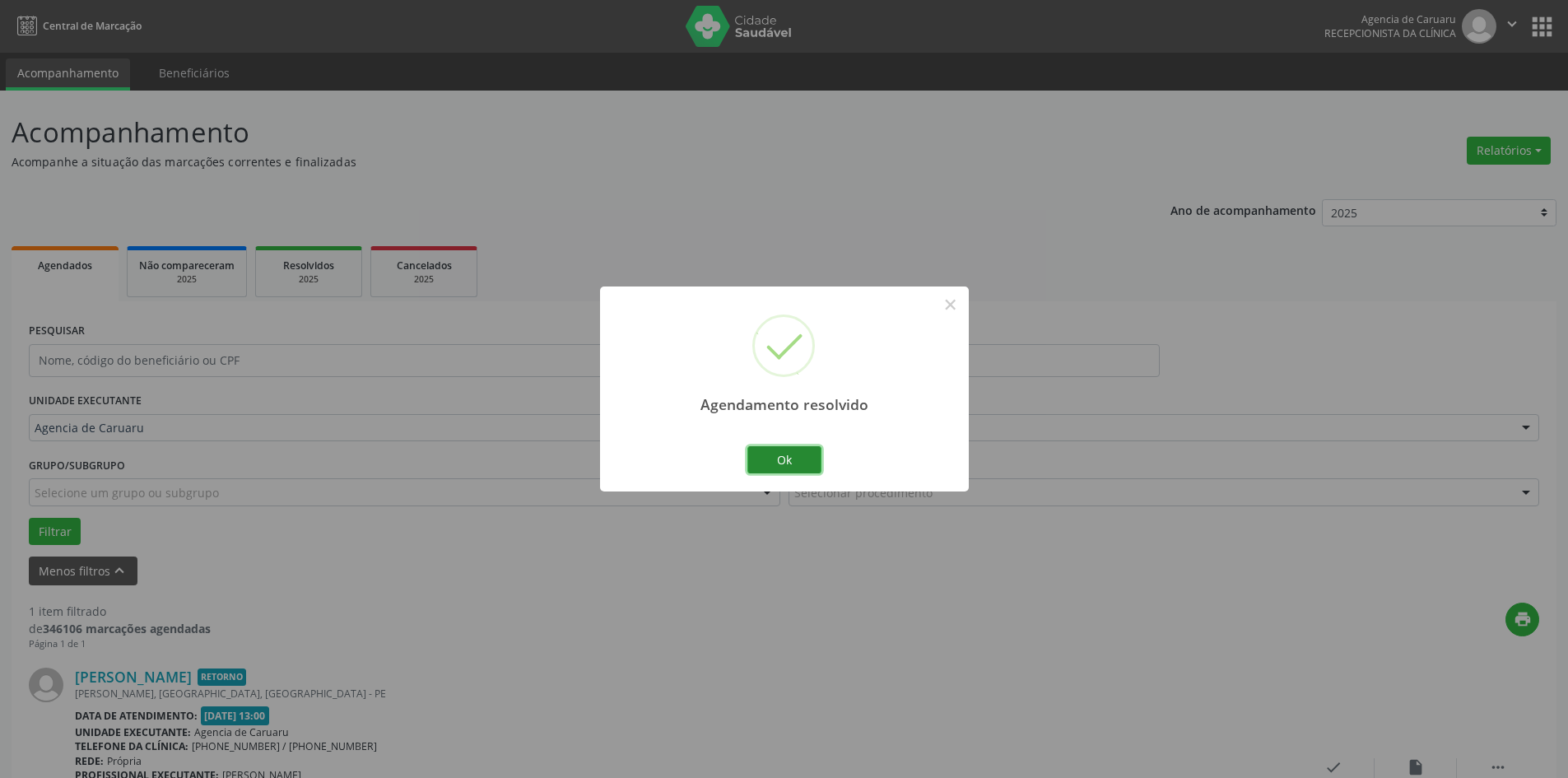
click at [815, 456] on button "Ok" at bounding box center [784, 460] width 74 height 28
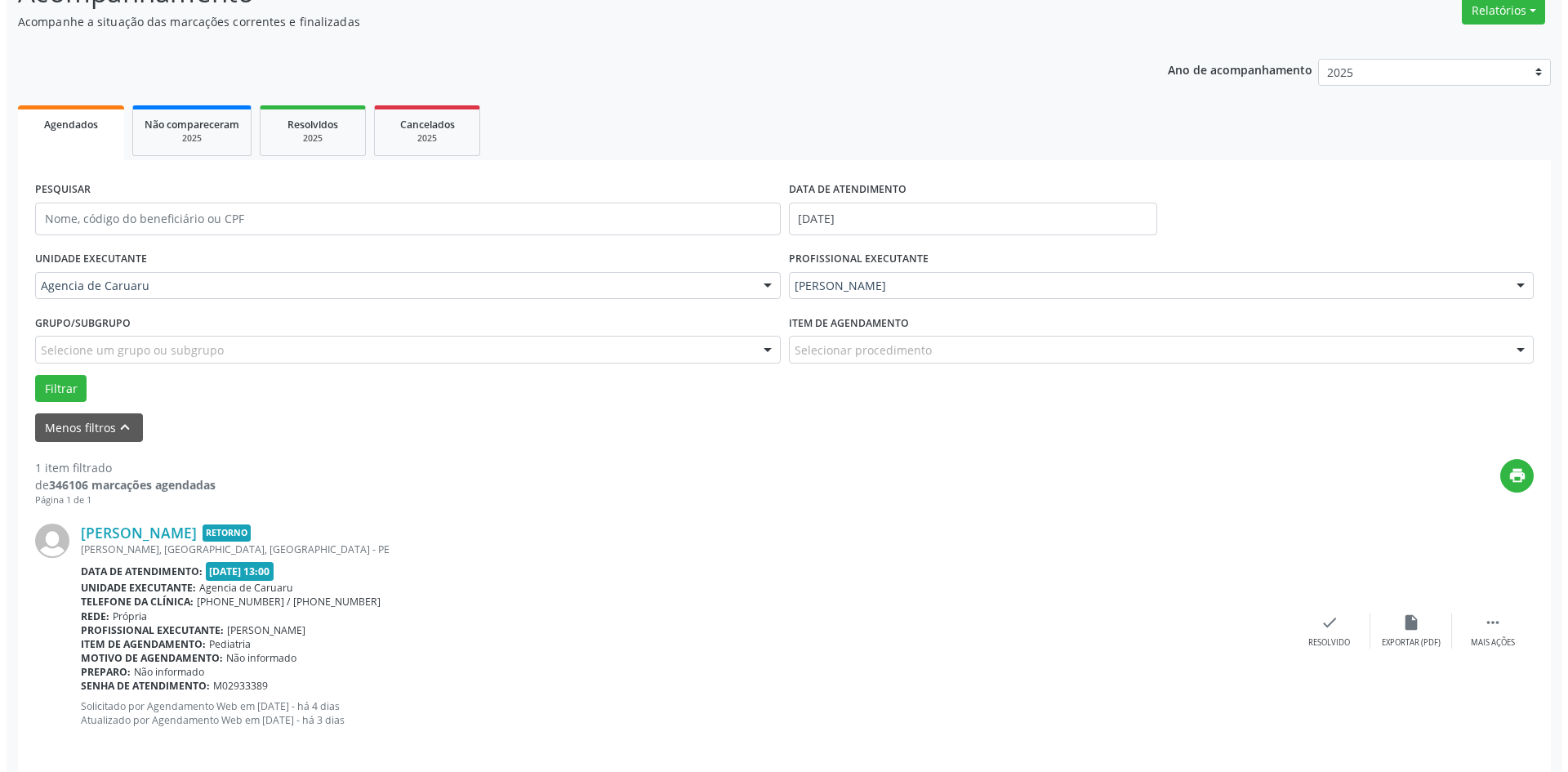
scroll to position [151, 0]
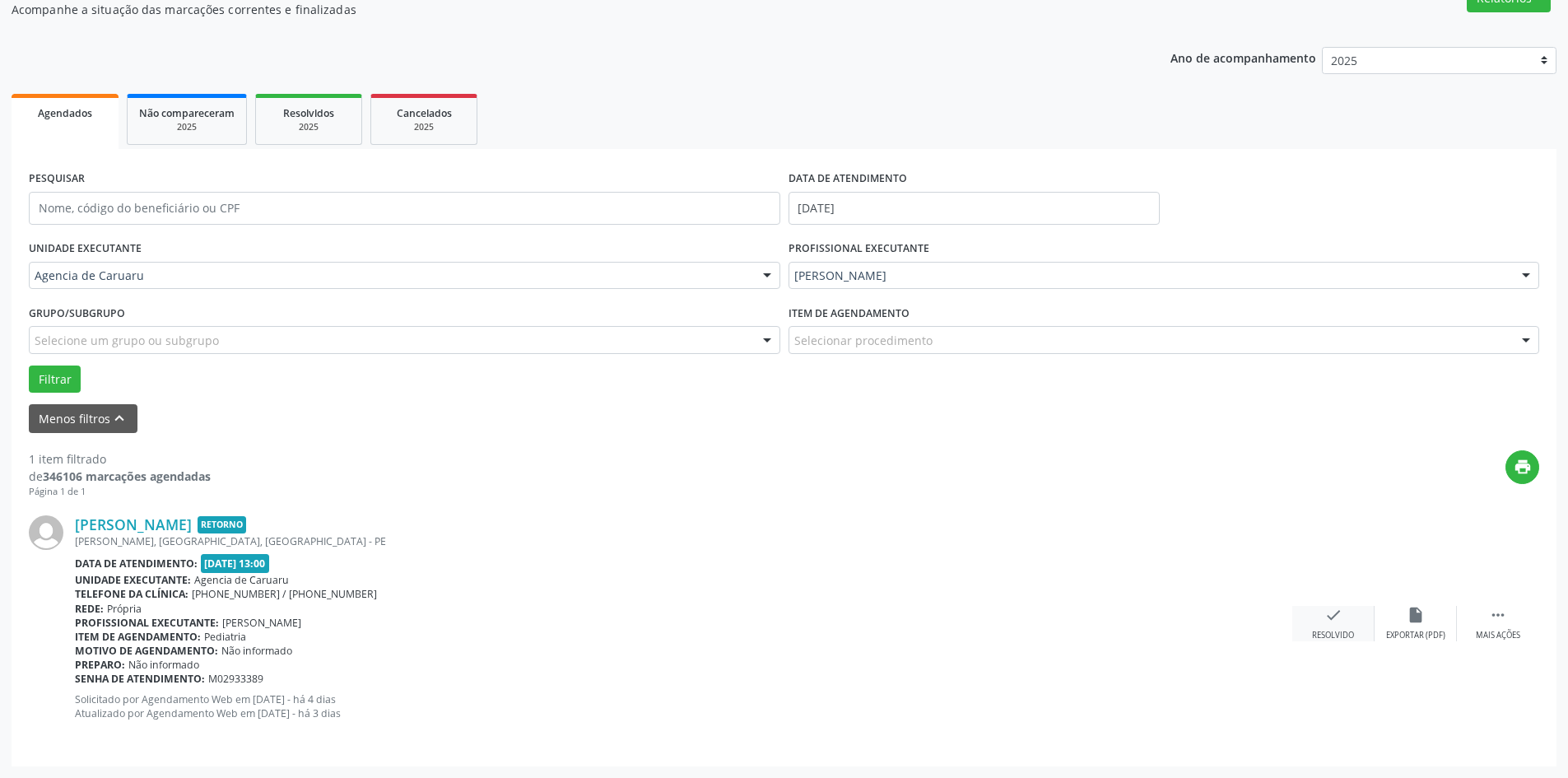
click at [1337, 633] on div "Resolvido" at bounding box center [1333, 636] width 41 height 12
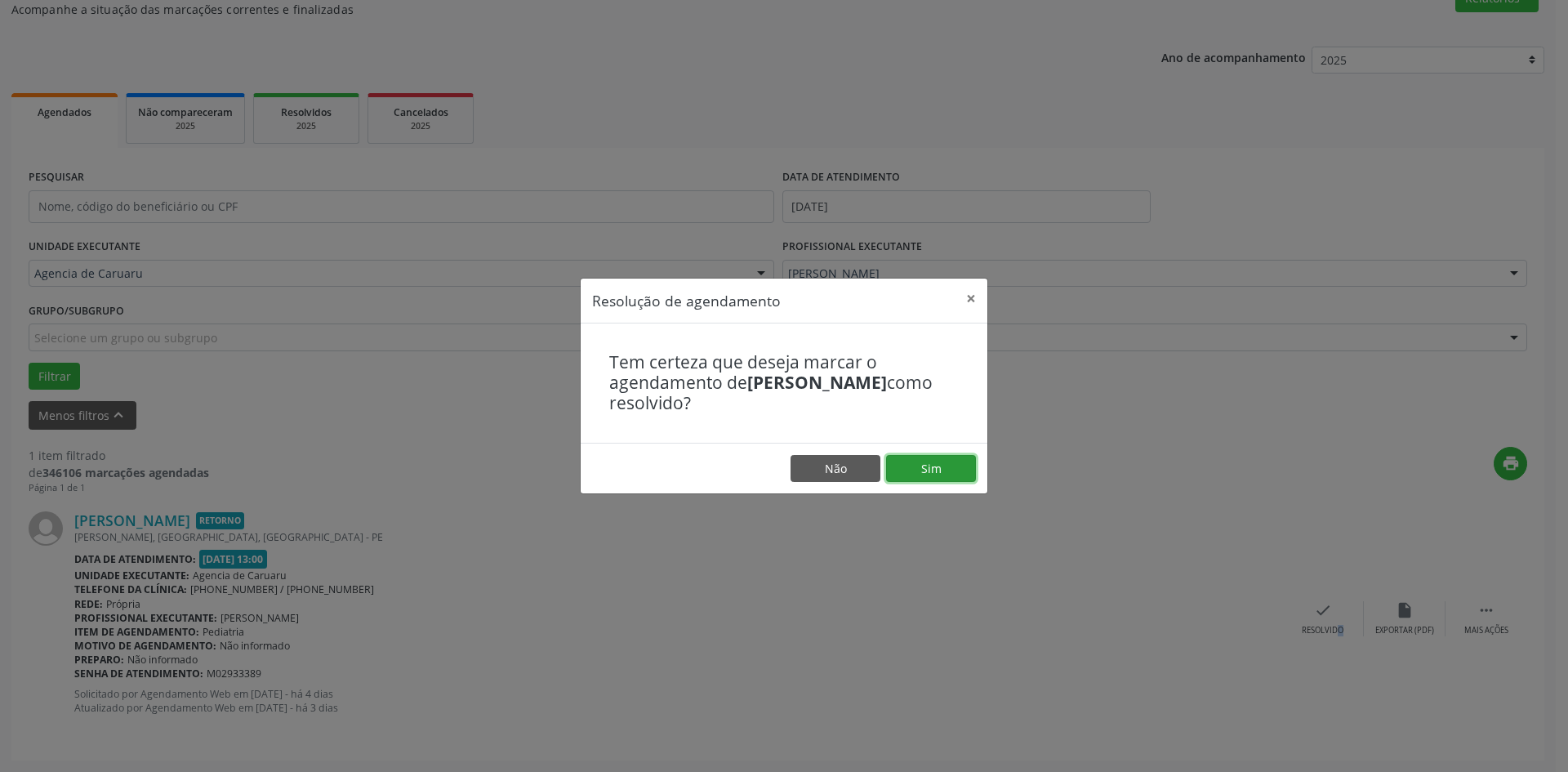
click at [961, 461] on button "Sim" at bounding box center [932, 469] width 90 height 27
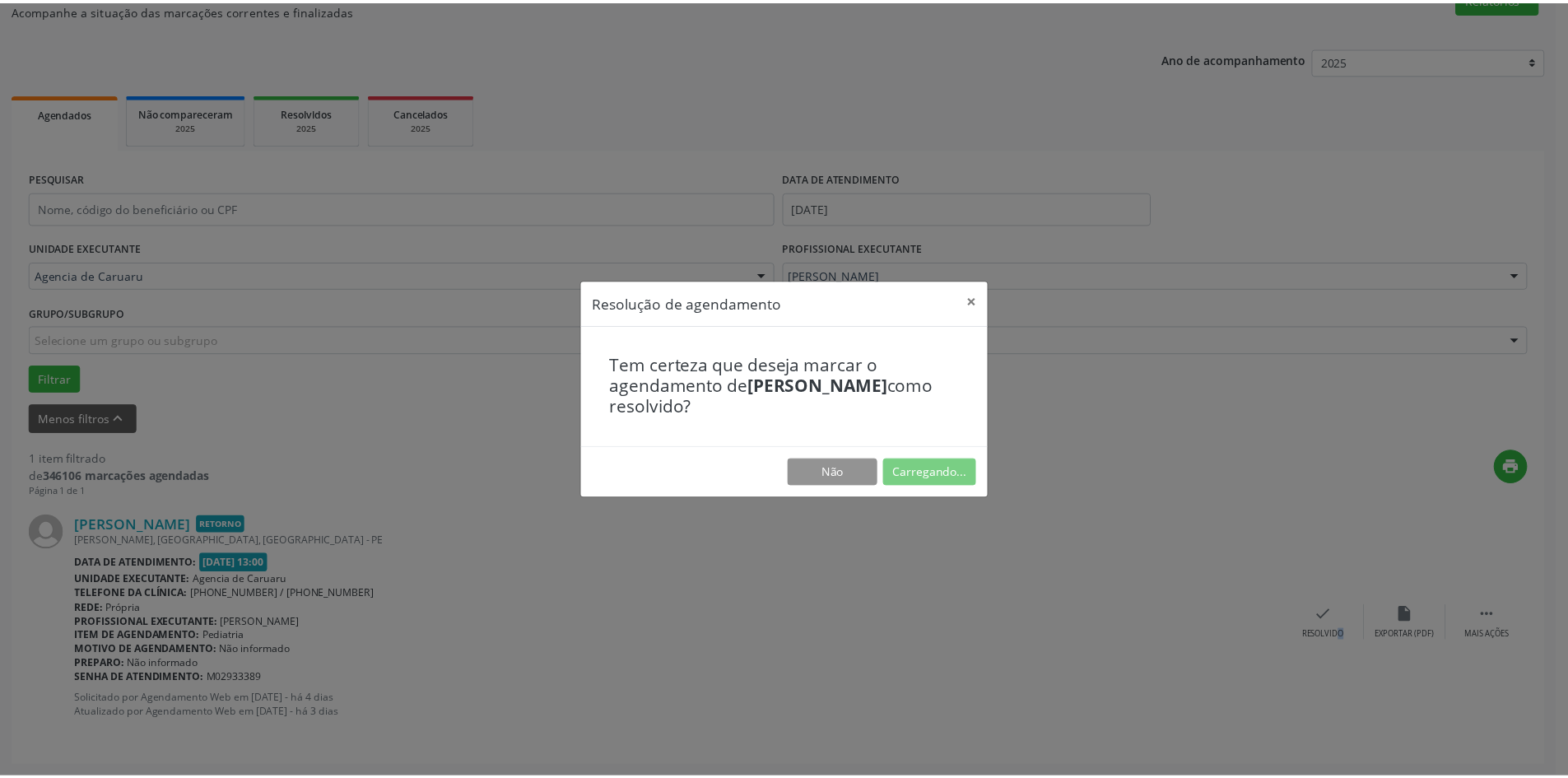
scroll to position [0, 0]
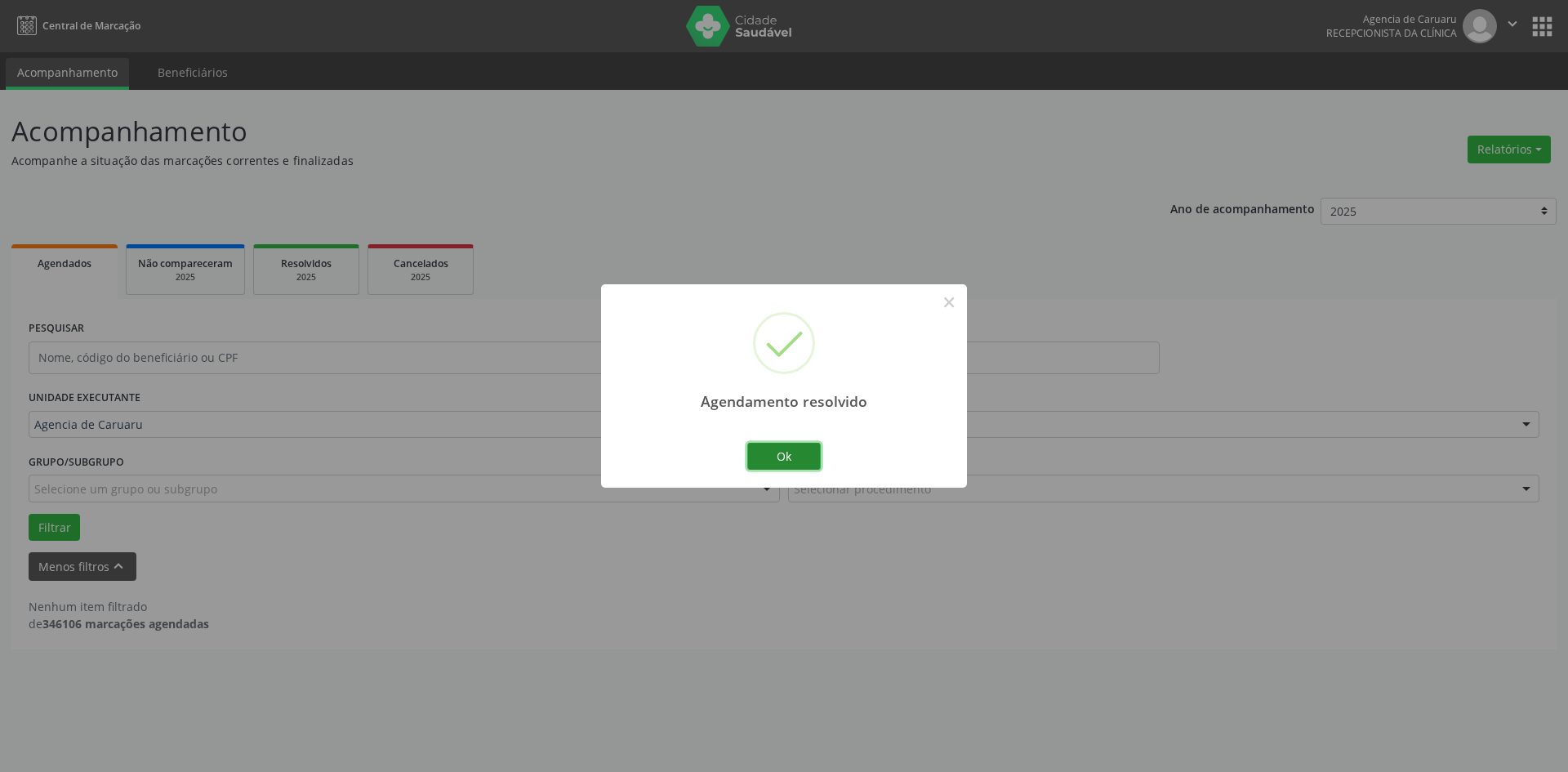
click at [806, 461] on button "Ok" at bounding box center [784, 456] width 74 height 27
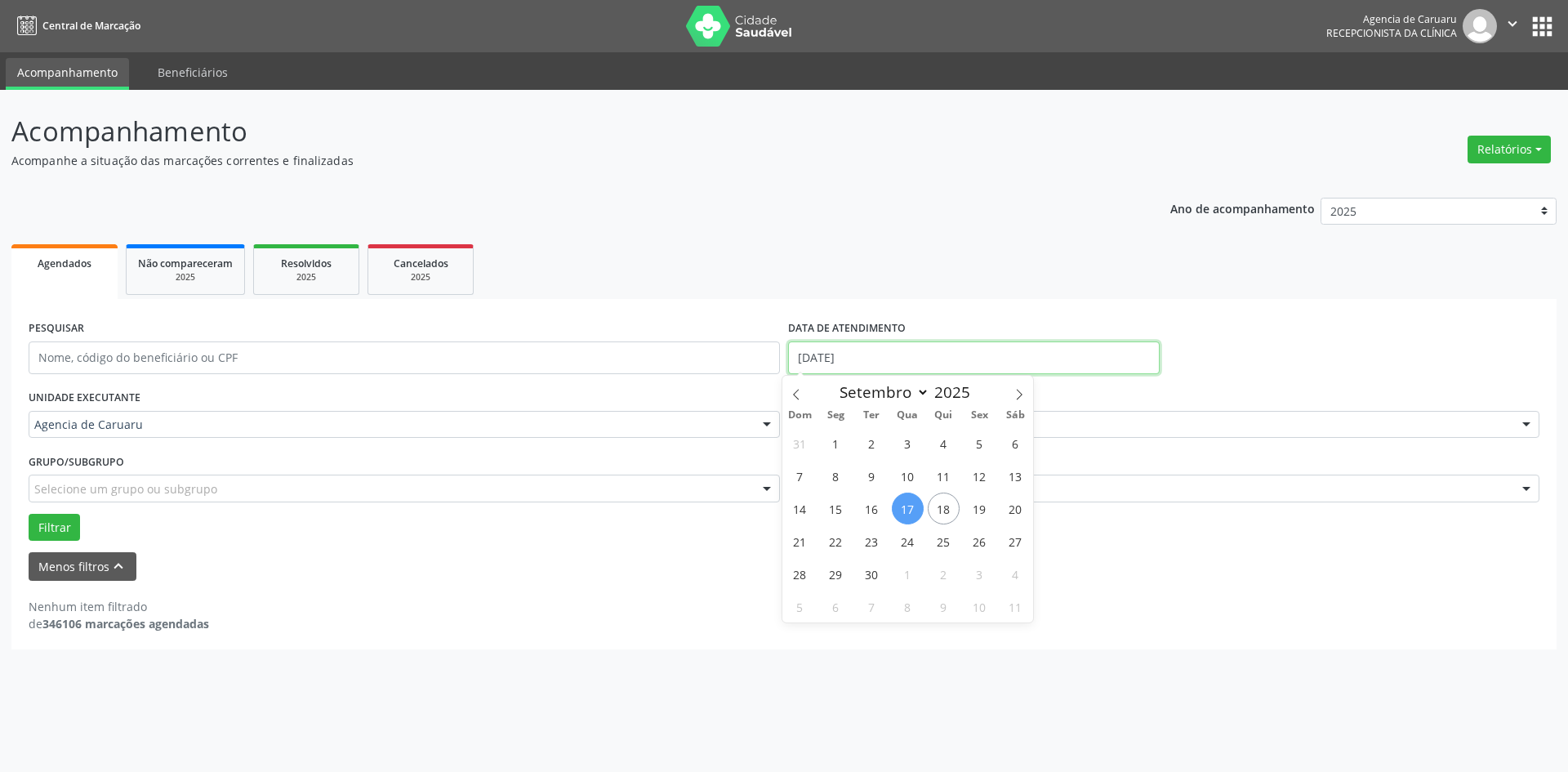
click at [866, 359] on input "[DATE]" at bounding box center [974, 357] width 372 height 32
click at [951, 504] on span "18" at bounding box center [943, 508] width 31 height 31
type input "[DATE]"
click at [951, 504] on span "18" at bounding box center [943, 508] width 31 height 31
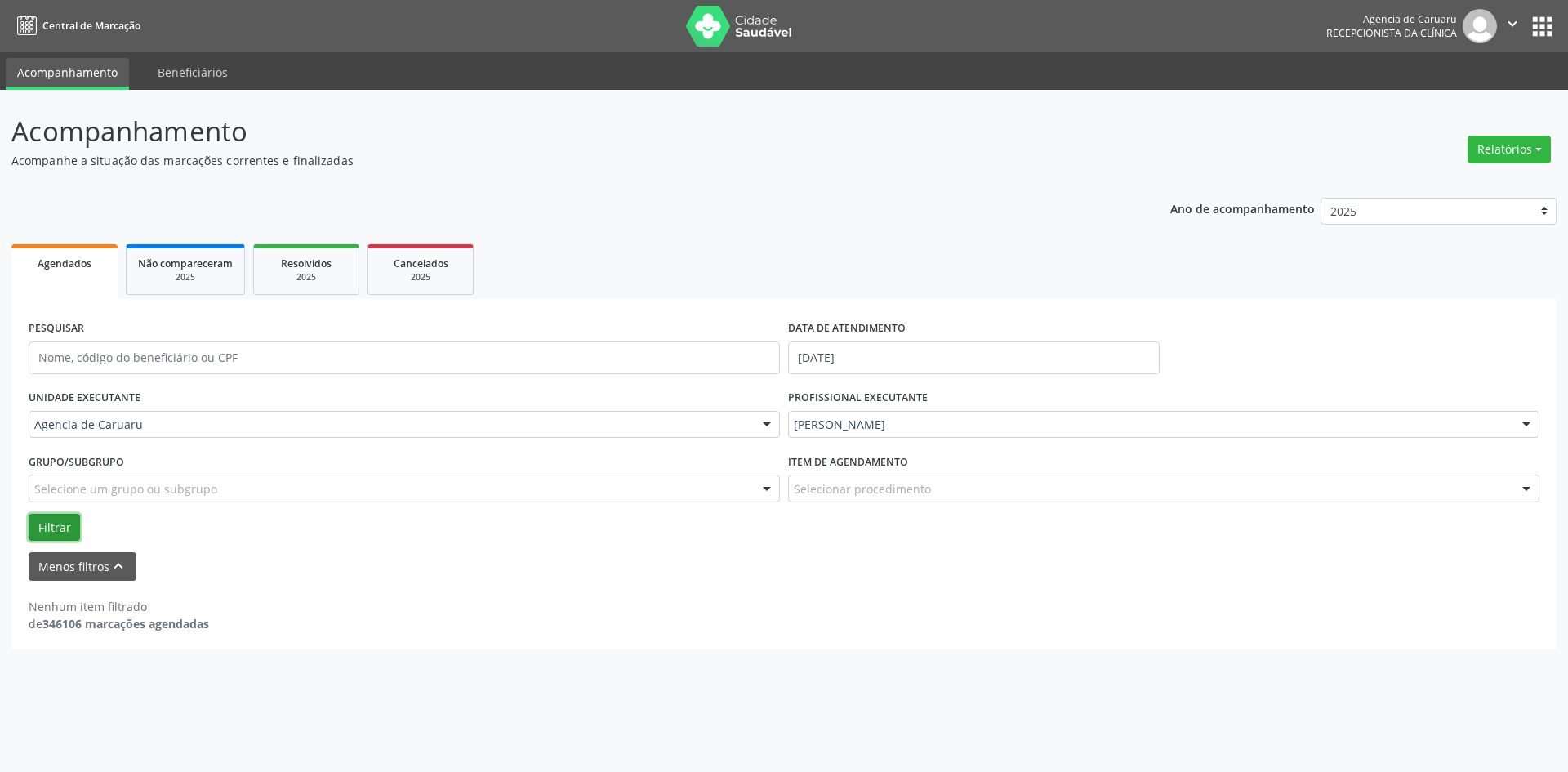
click at [67, 528] on button "Filtrar" at bounding box center [54, 528] width 51 height 27
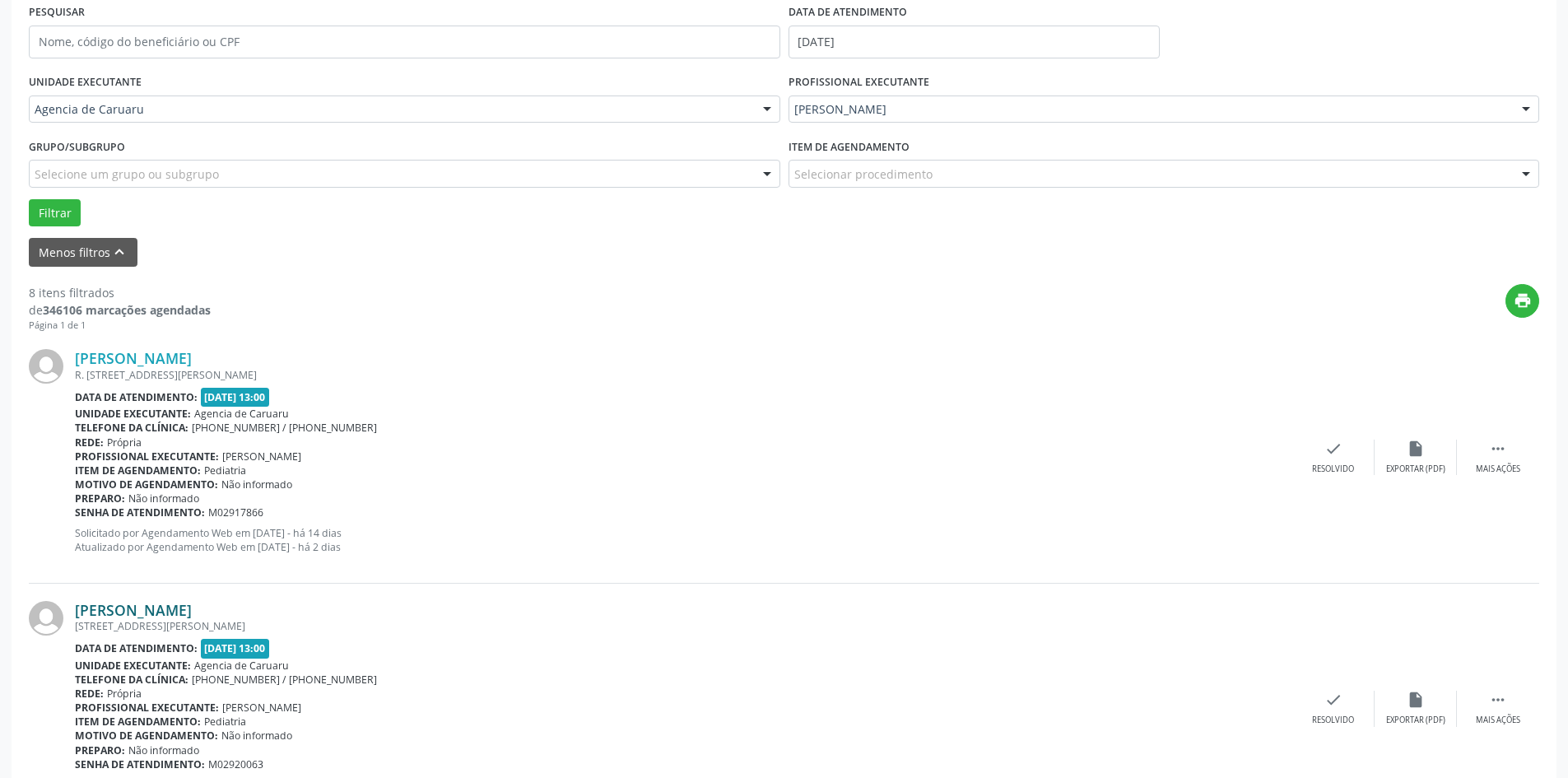
scroll to position [329, 0]
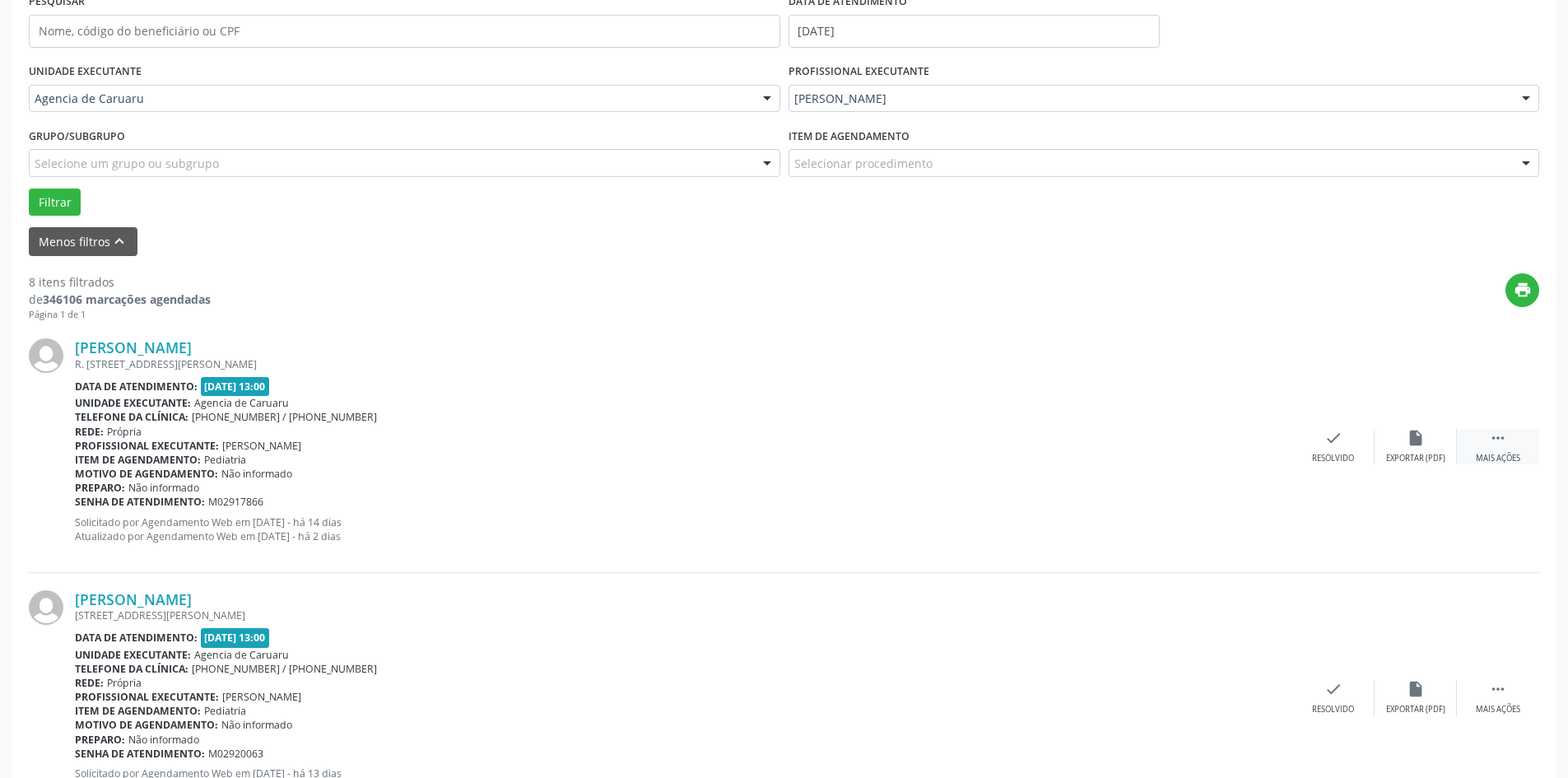
click at [1499, 442] on icon "" at bounding box center [1498, 438] width 18 height 18
click at [1385, 446] on div "alarm_off Não compareceu" at bounding box center [1415, 447] width 82 height 36
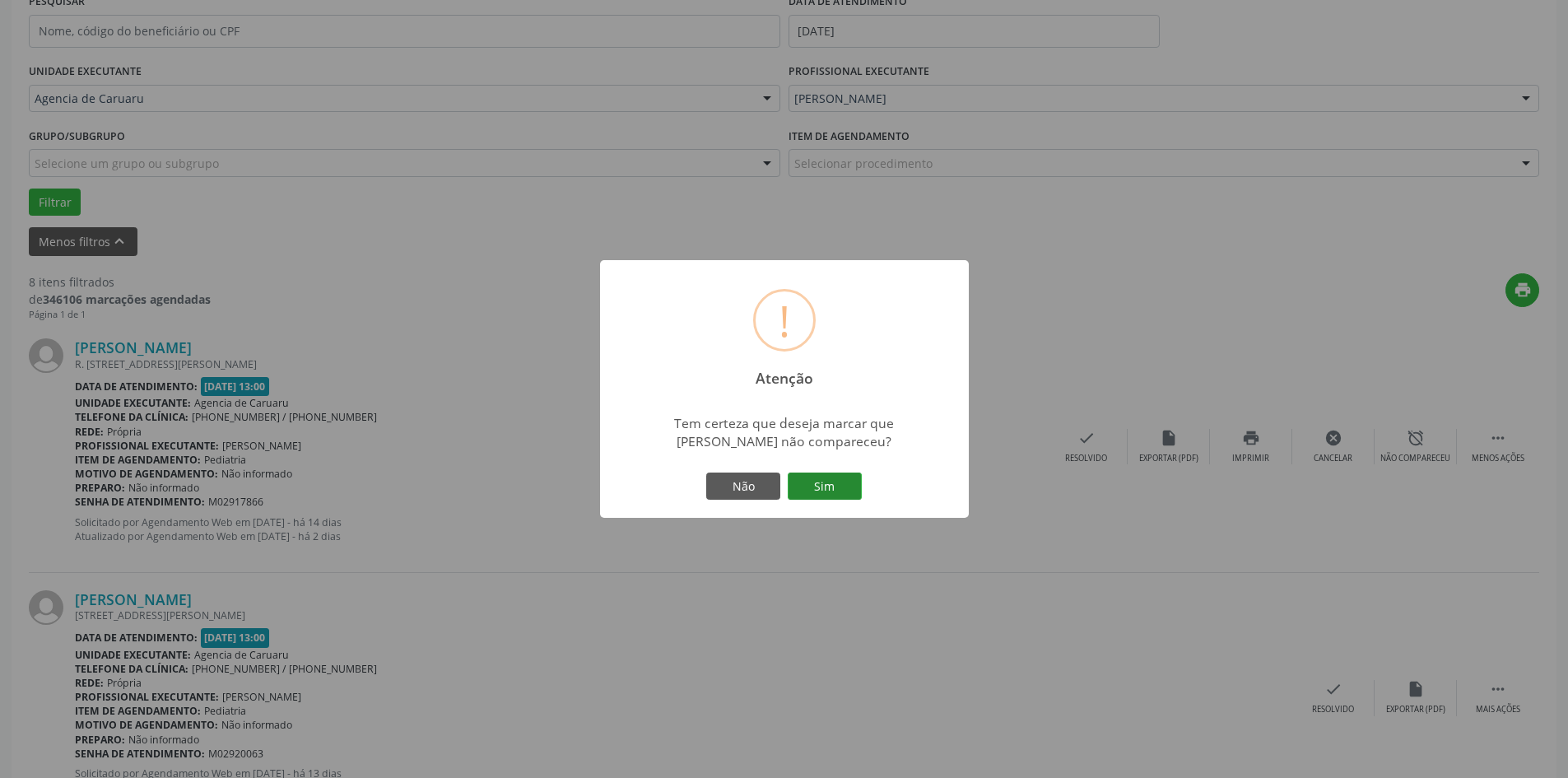
click at [823, 489] on button "Sim" at bounding box center [824, 486] width 74 height 28
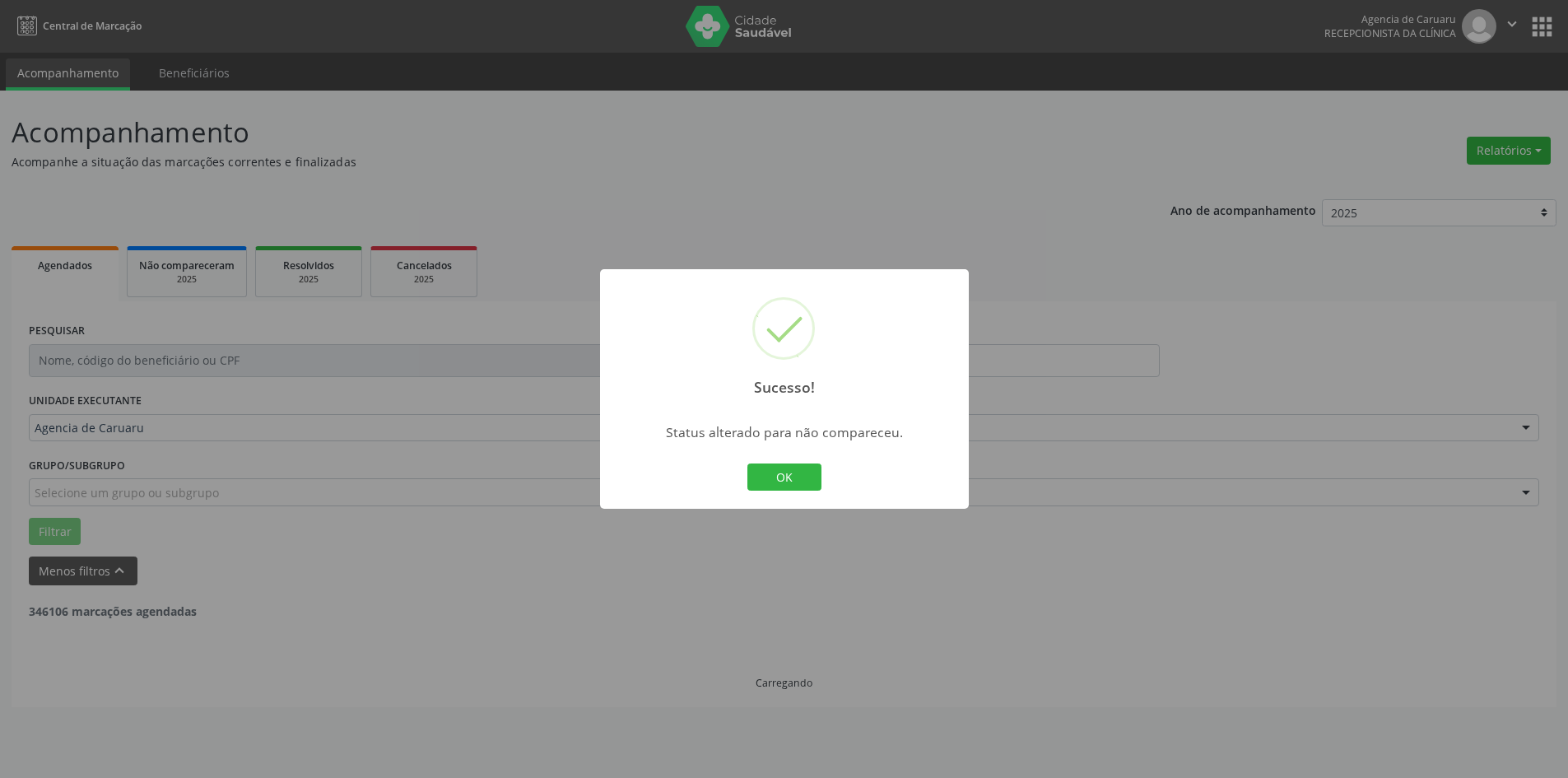
scroll to position [0, 0]
click at [797, 475] on button "OK" at bounding box center [784, 477] width 74 height 28
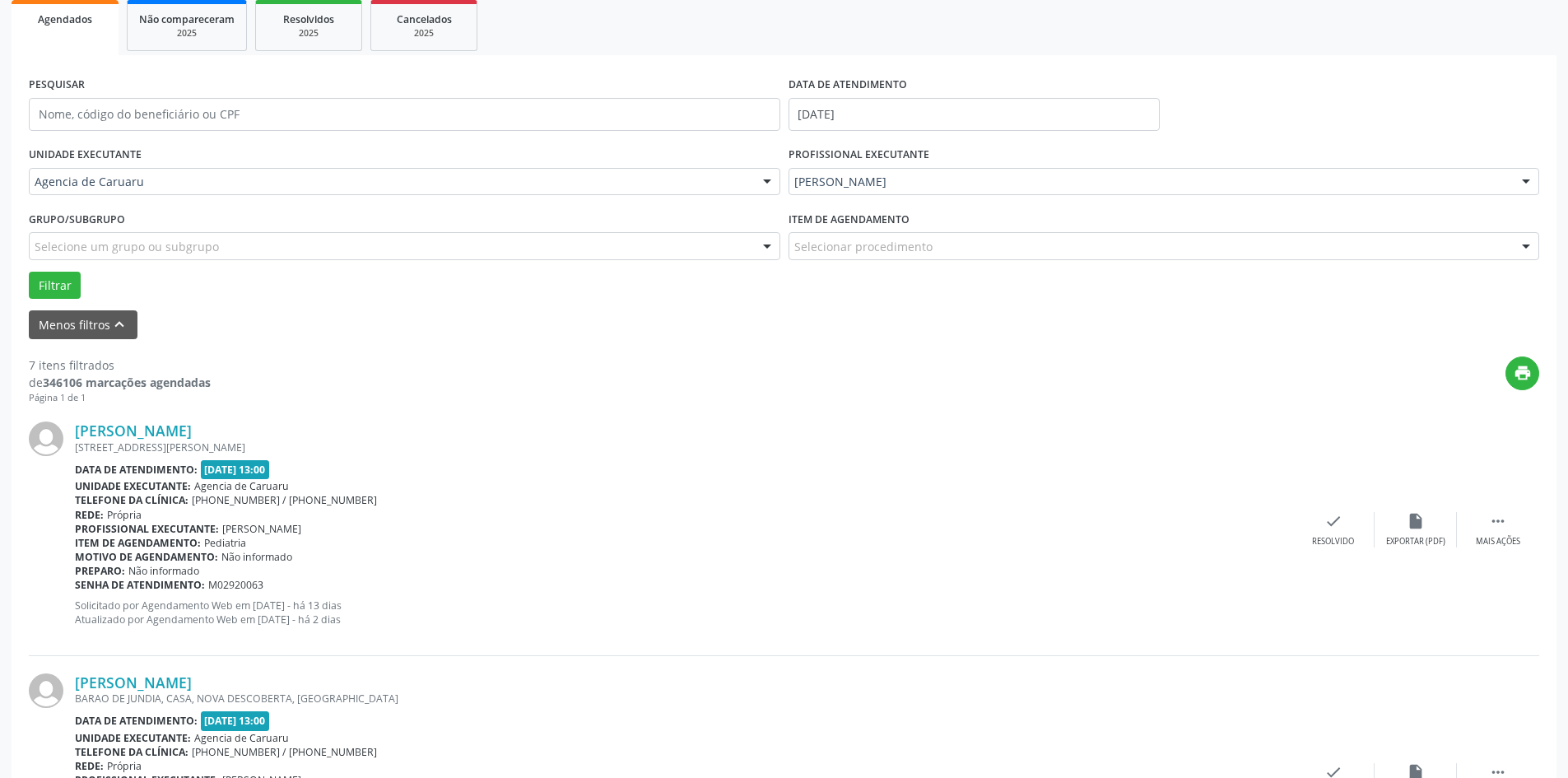
scroll to position [247, 0]
click at [1495, 532] on div " Mais ações" at bounding box center [1497, 529] width 82 height 36
click at [1416, 530] on icon "alarm_off" at bounding box center [1416, 520] width 18 height 18
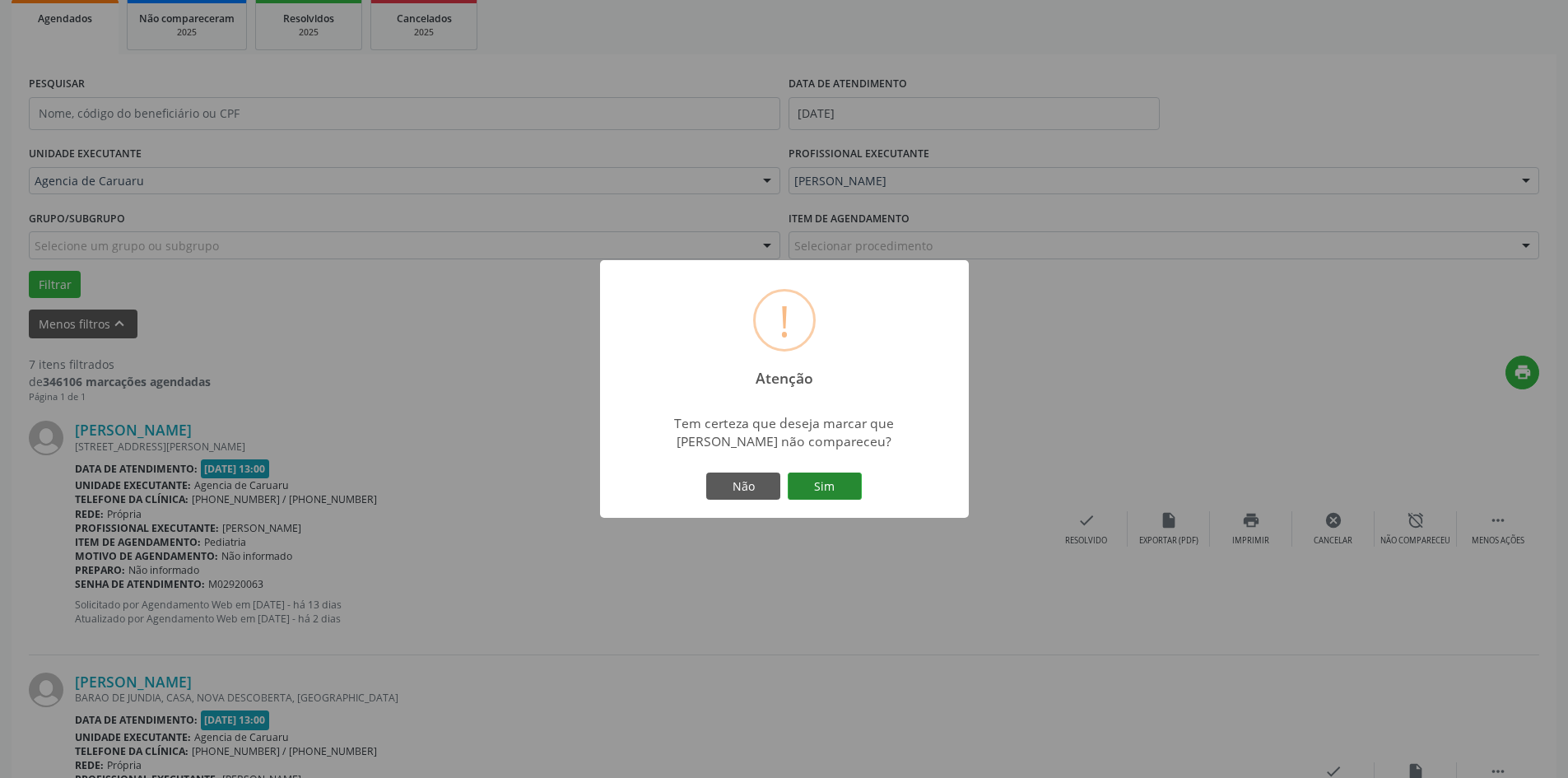
click at [837, 494] on button "Sim" at bounding box center [824, 486] width 74 height 28
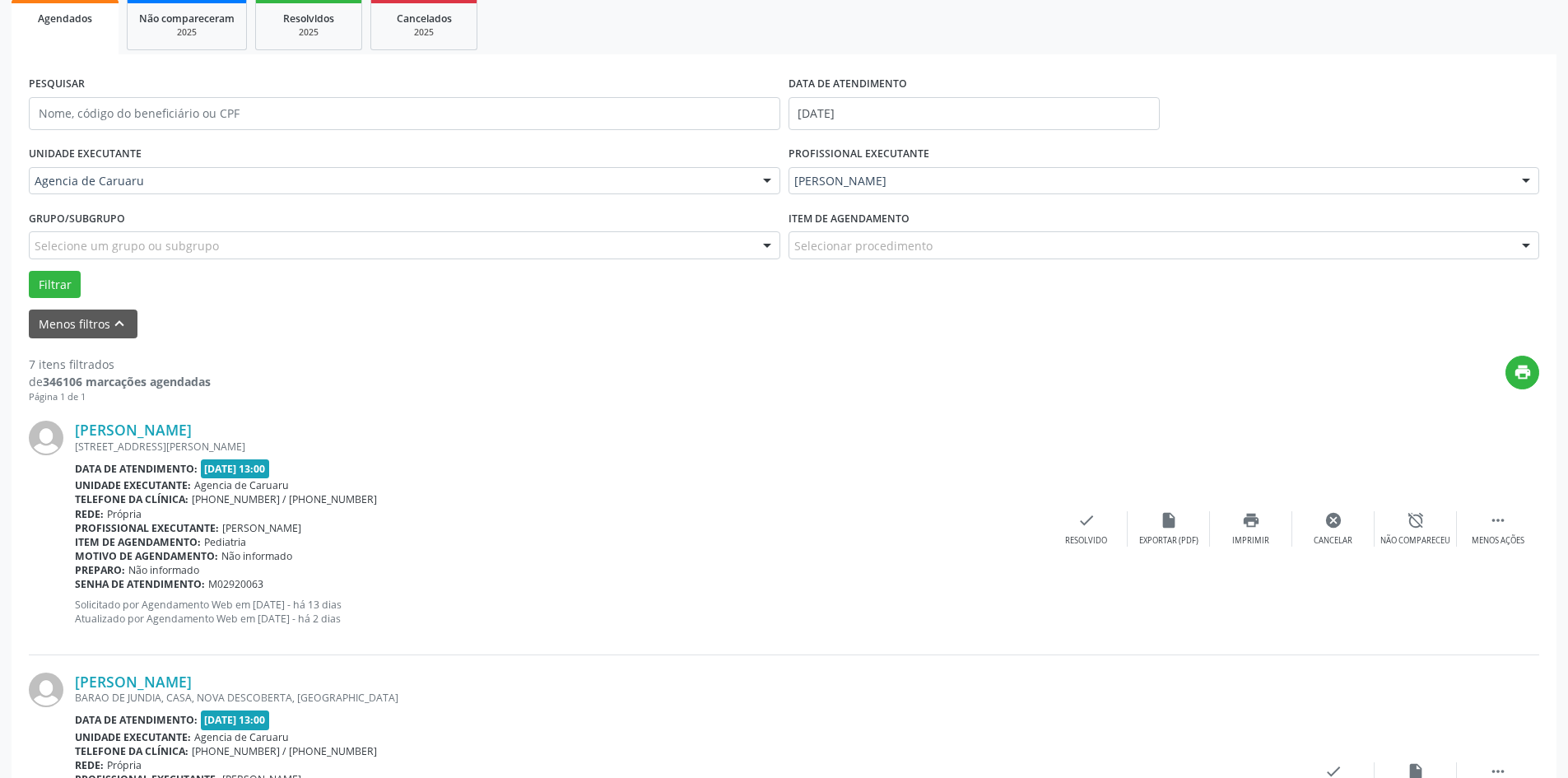
scroll to position [0, 0]
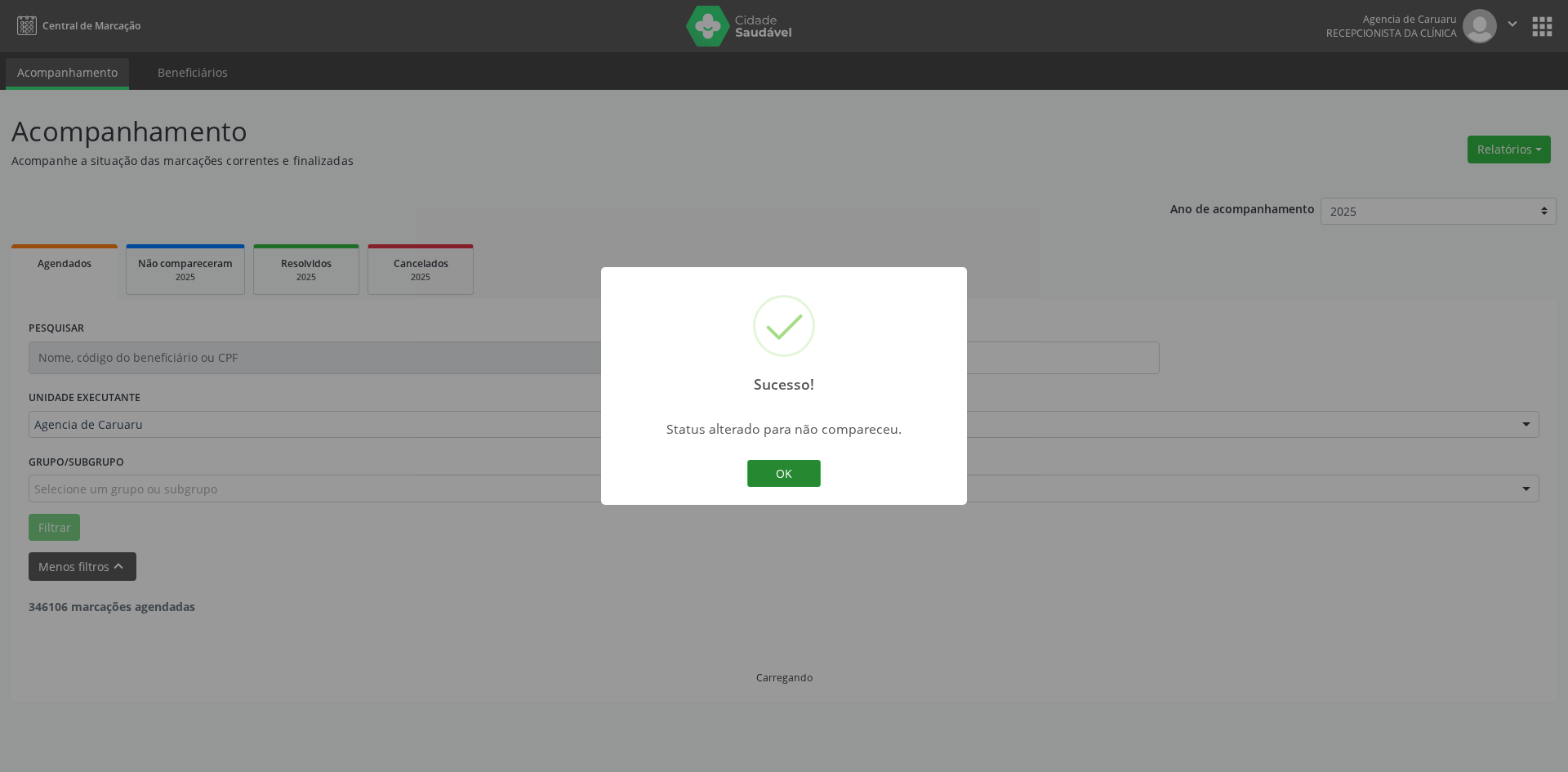
click at [811, 474] on button "OK" at bounding box center [784, 474] width 74 height 27
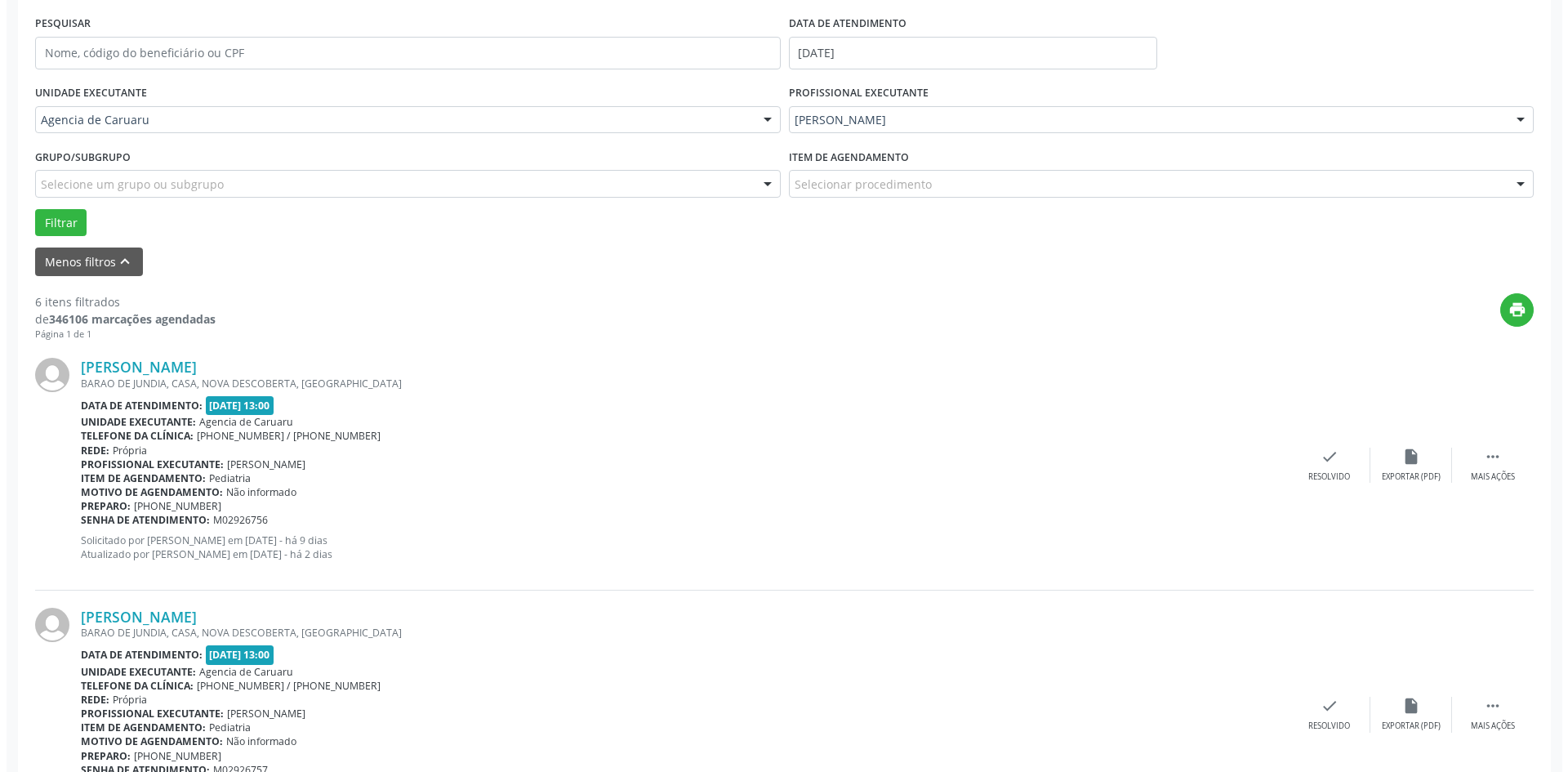
scroll to position [327, 0]
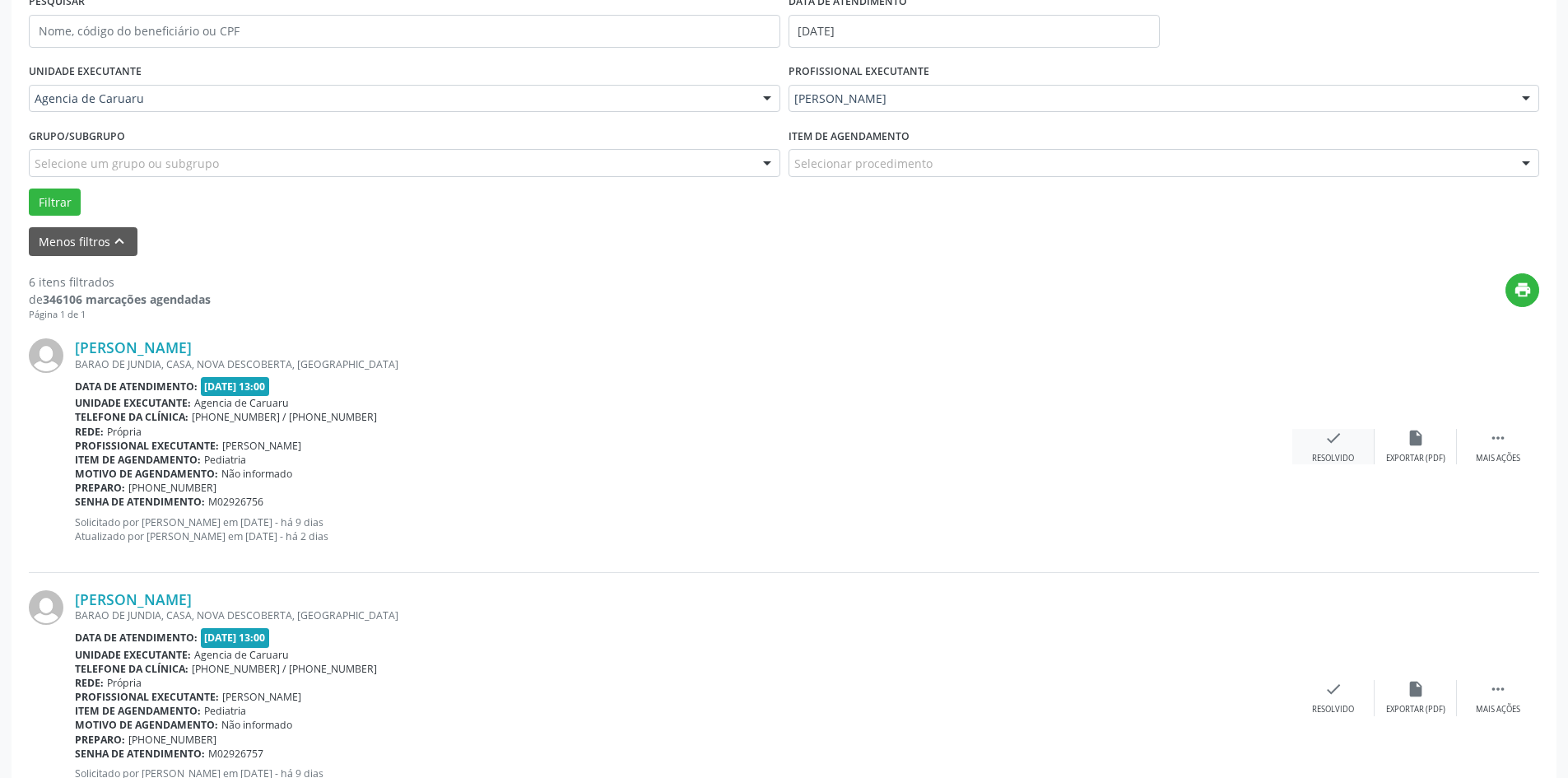
click at [1338, 439] on icon "check" at bounding box center [1333, 438] width 18 height 18
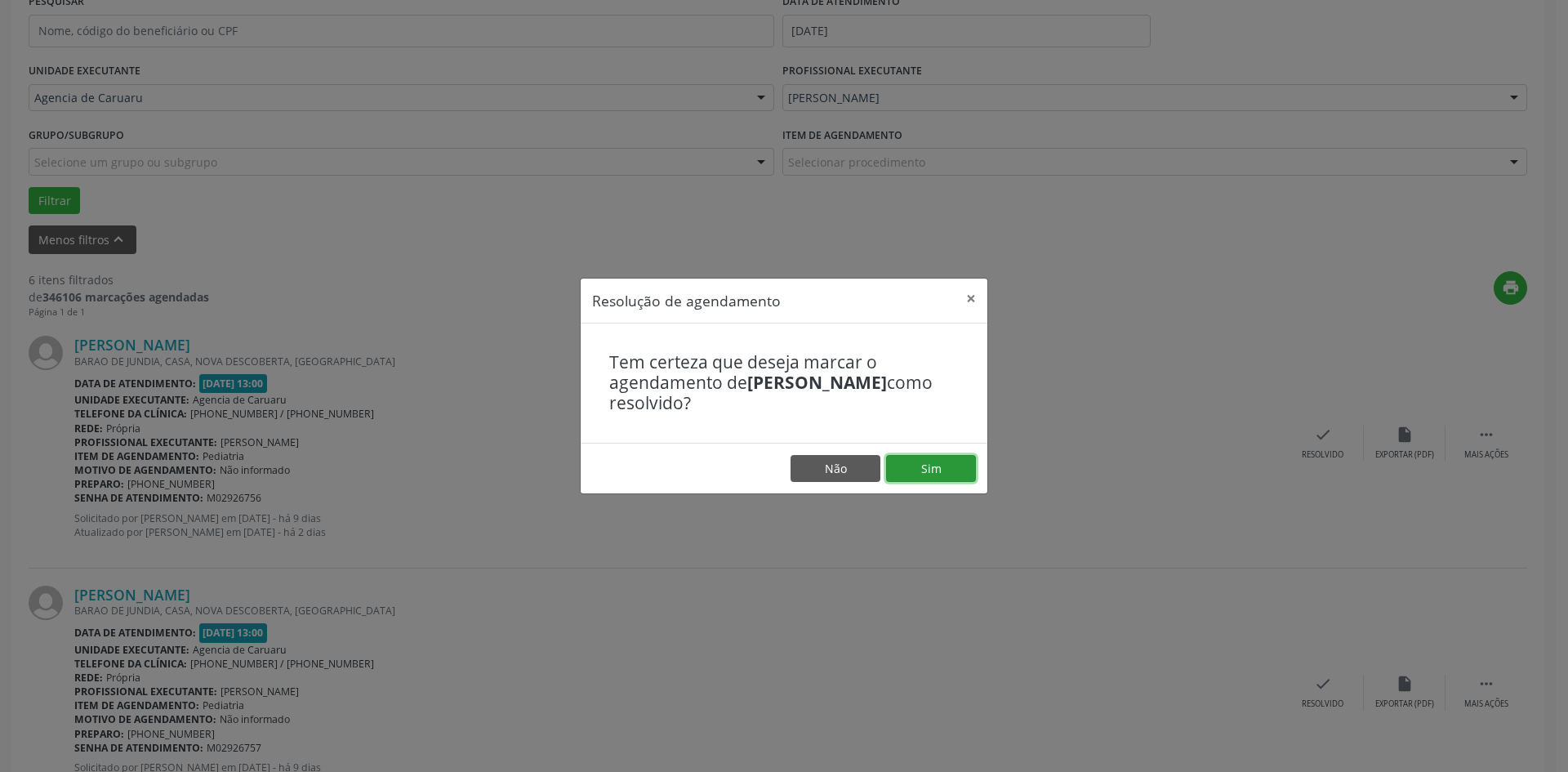
click at [936, 476] on button "Sim" at bounding box center [932, 469] width 90 height 27
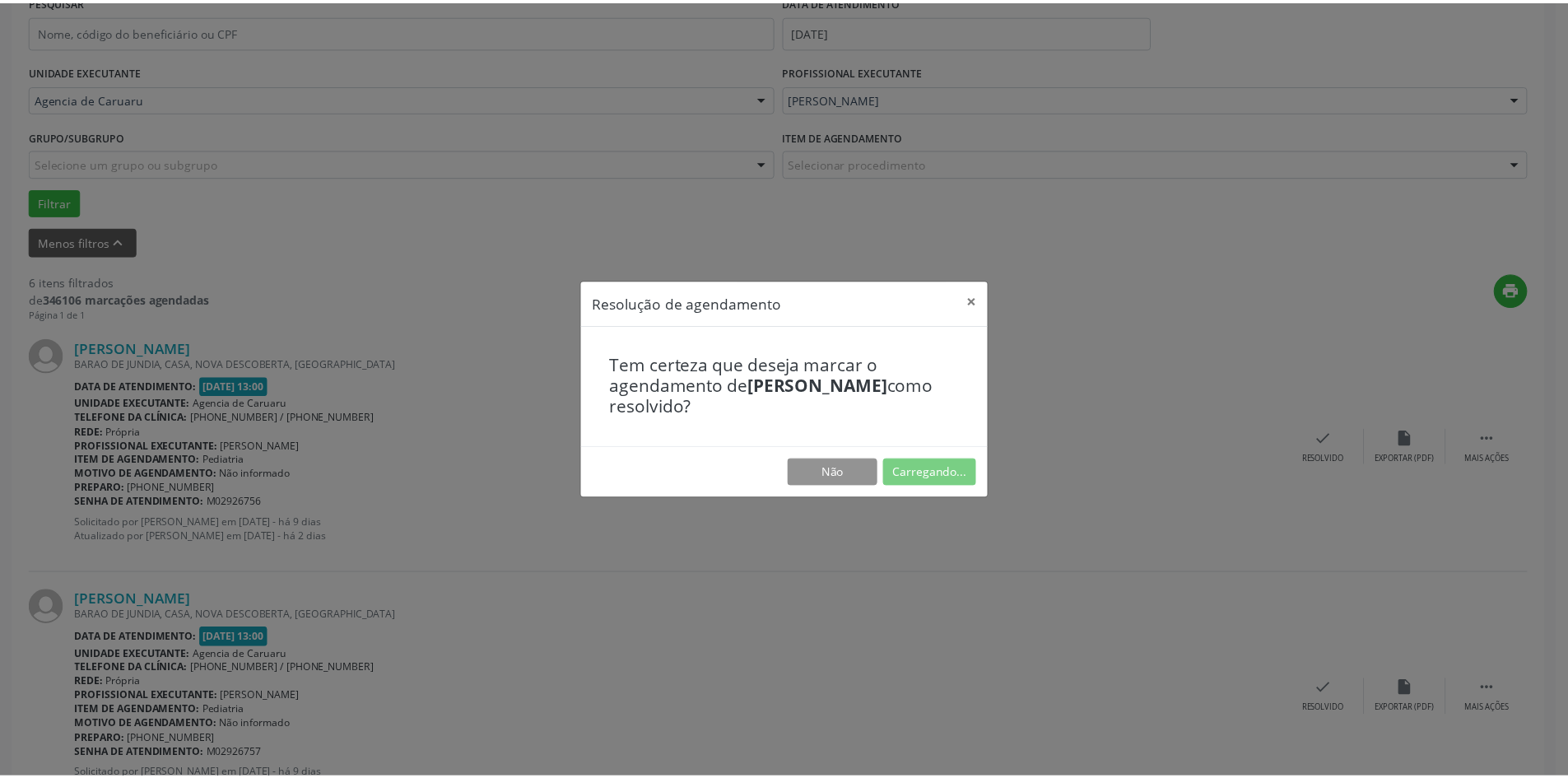
scroll to position [0, 0]
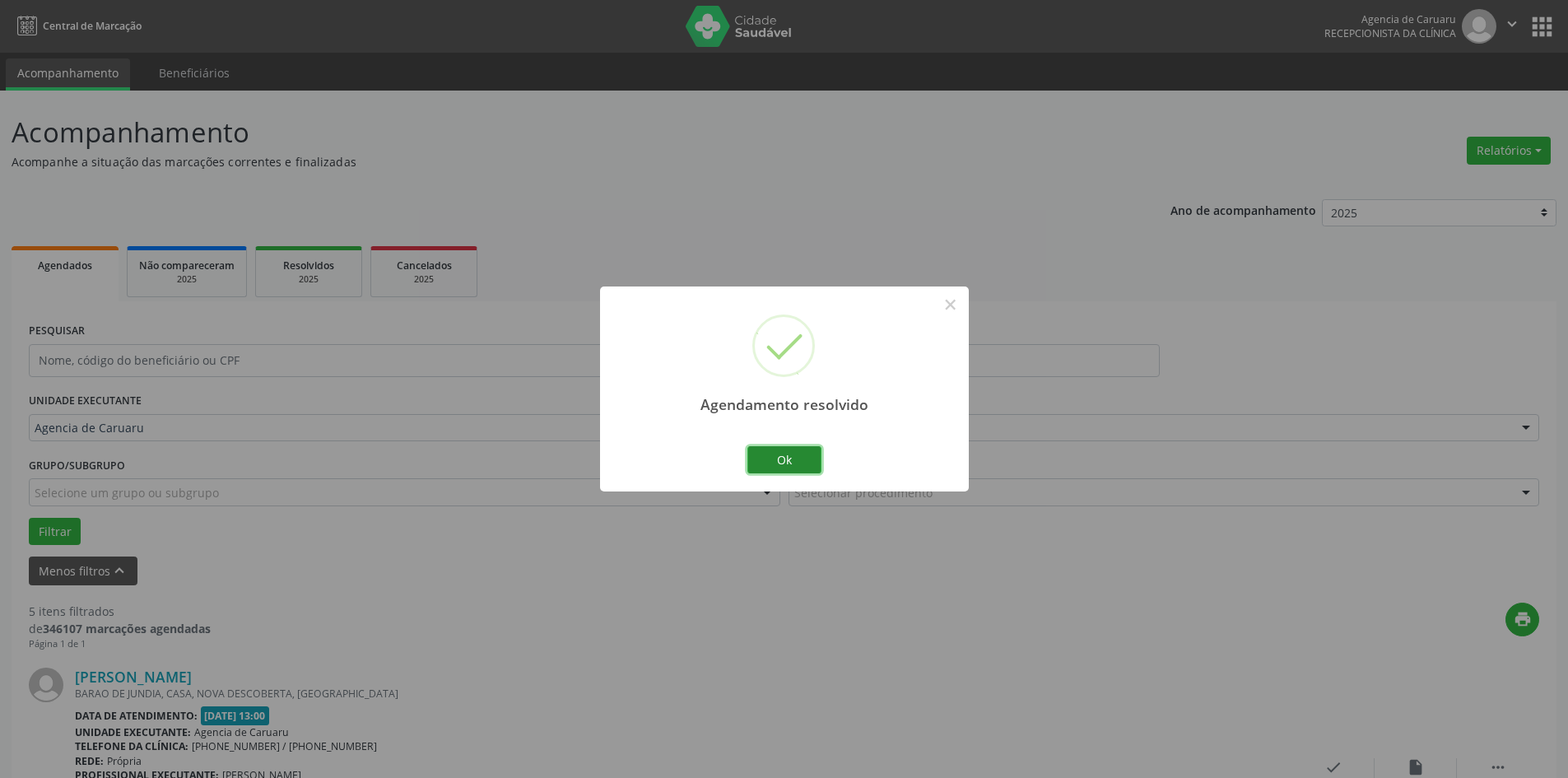
click at [786, 460] on button "Ok" at bounding box center [784, 460] width 74 height 28
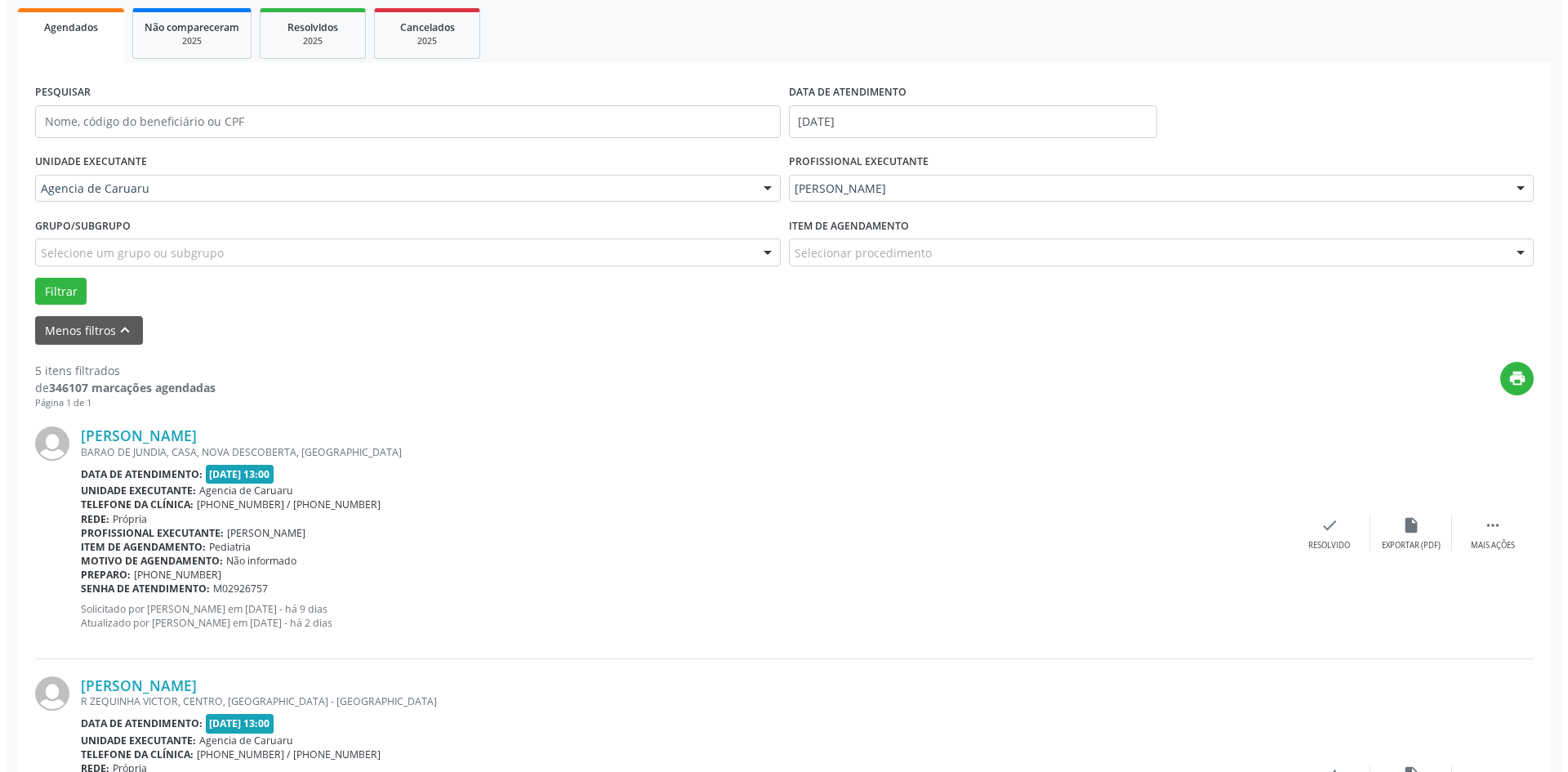
scroll to position [245, 0]
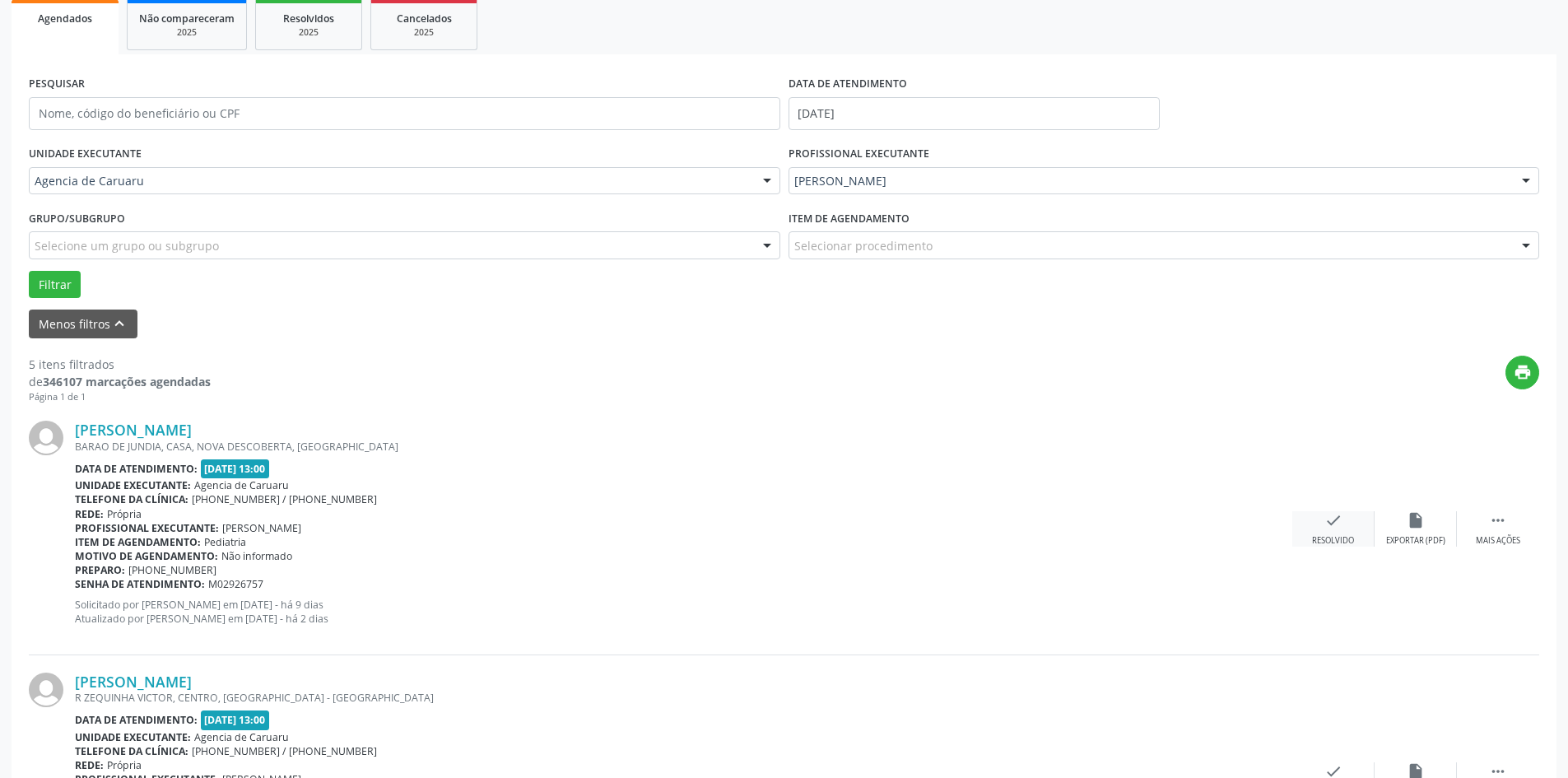
click at [1323, 535] on div "check Resolvido" at bounding box center [1333, 529] width 82 height 36
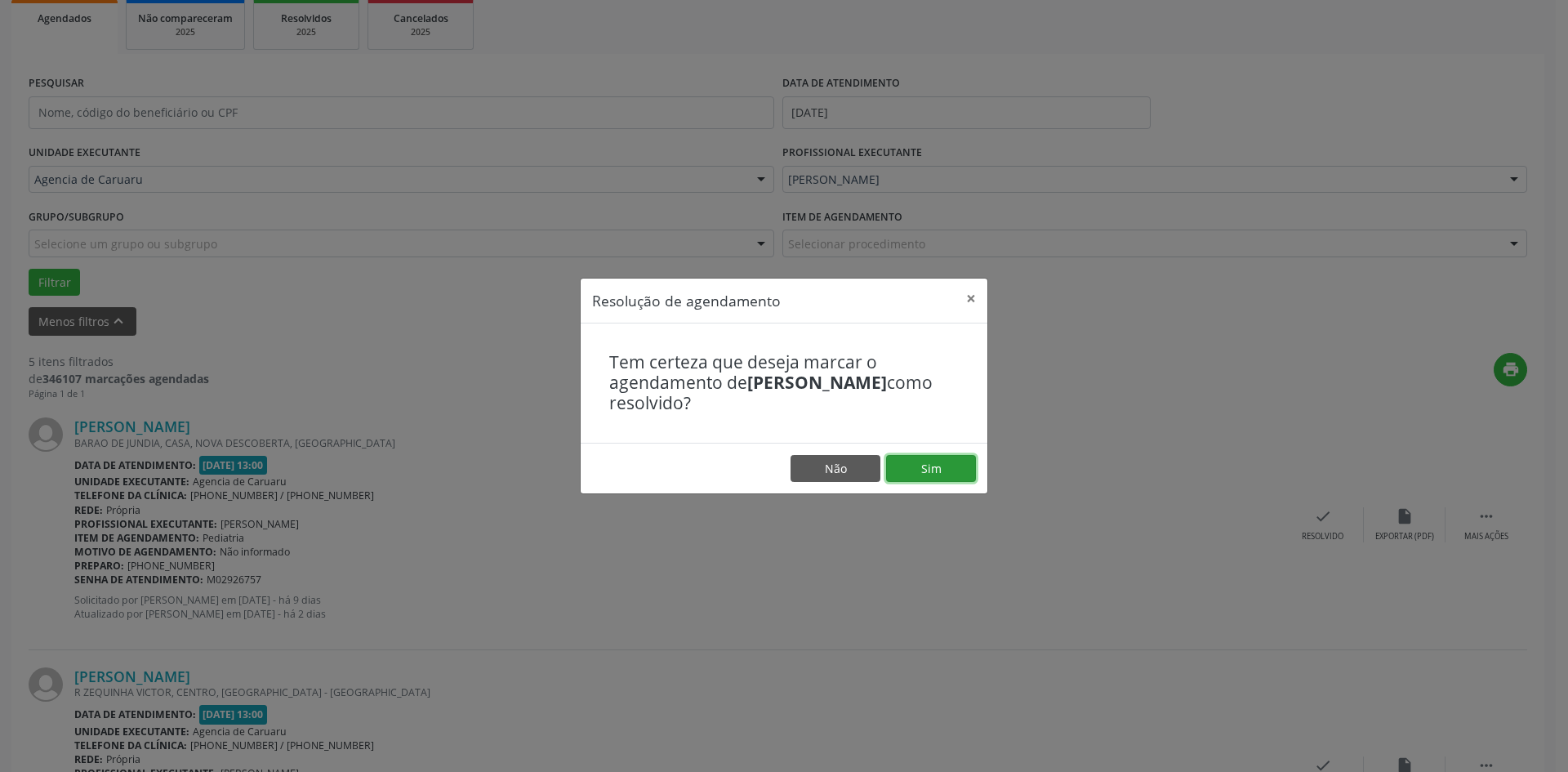
click at [951, 464] on button "Sim" at bounding box center [932, 469] width 90 height 27
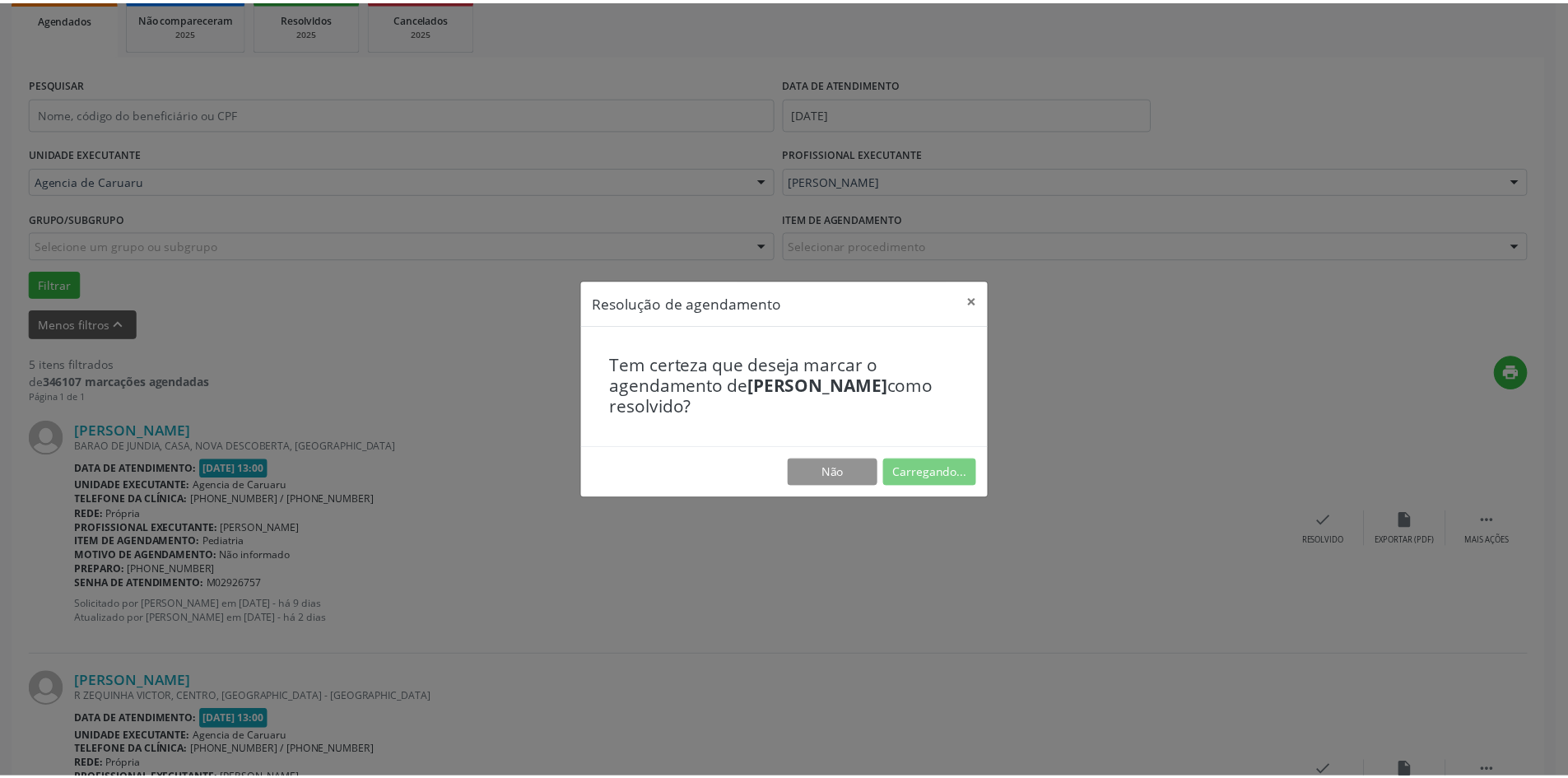
scroll to position [0, 0]
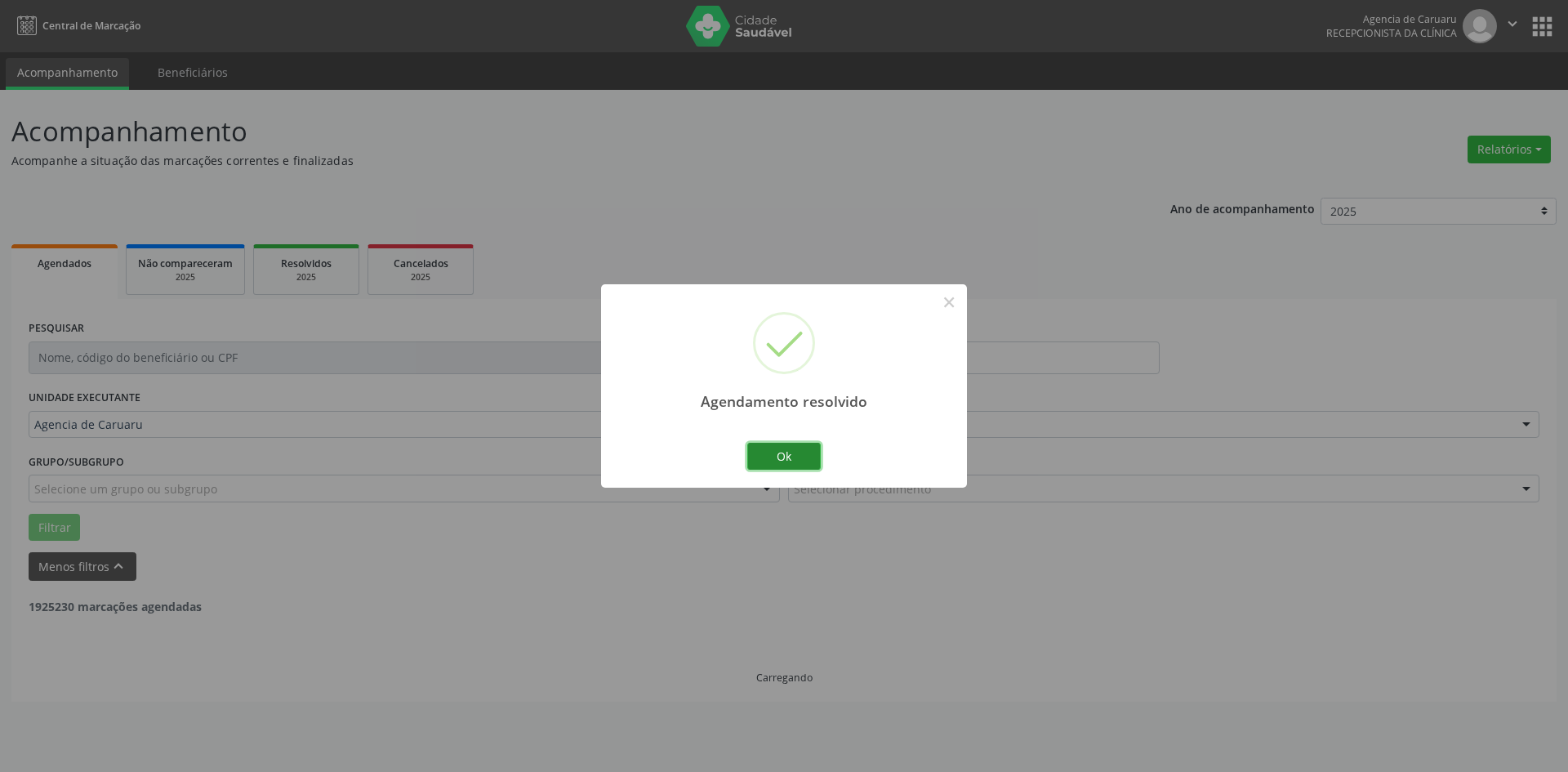
click at [766, 450] on button "Ok" at bounding box center [784, 456] width 74 height 27
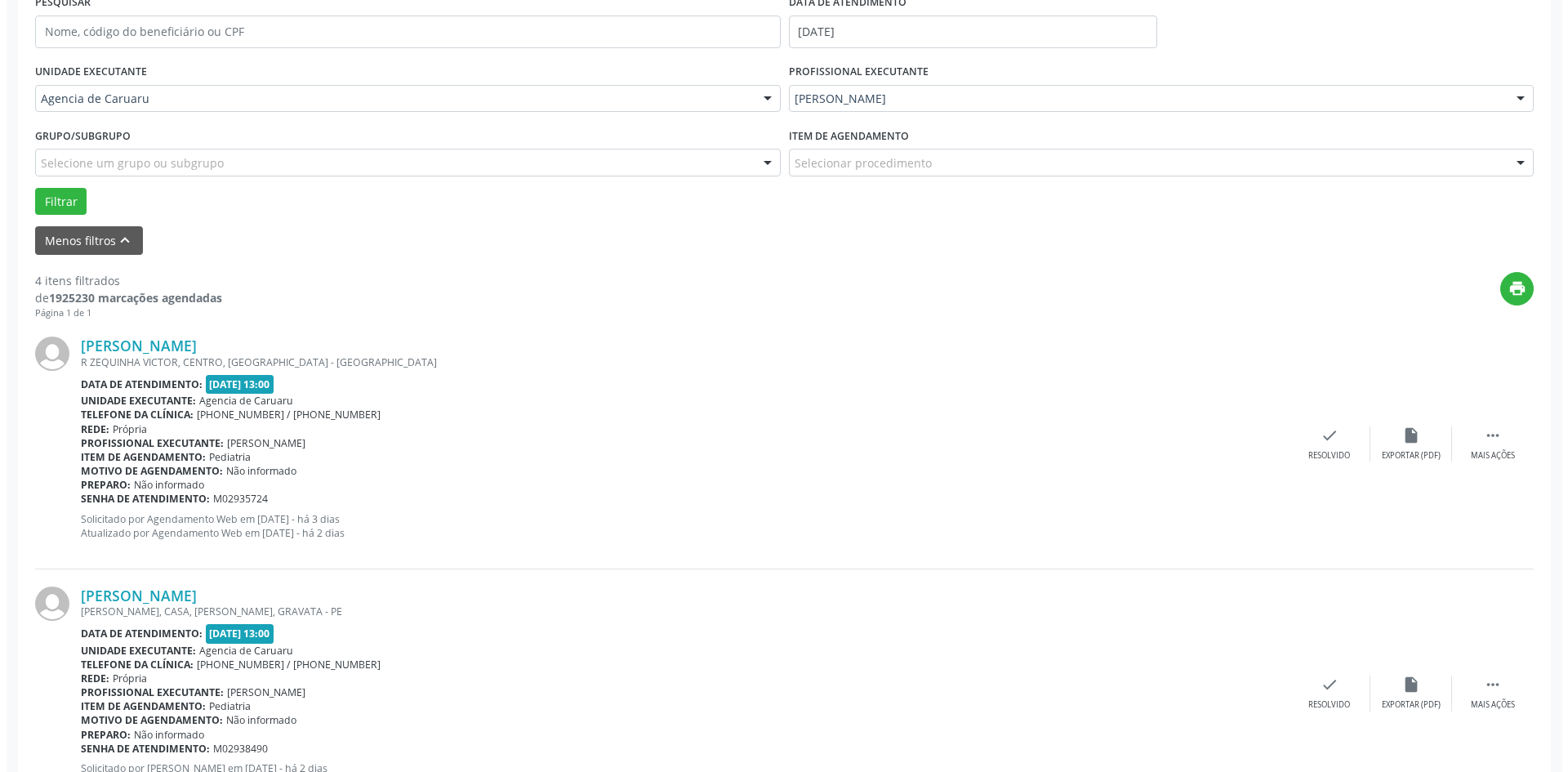
scroll to position [327, 0]
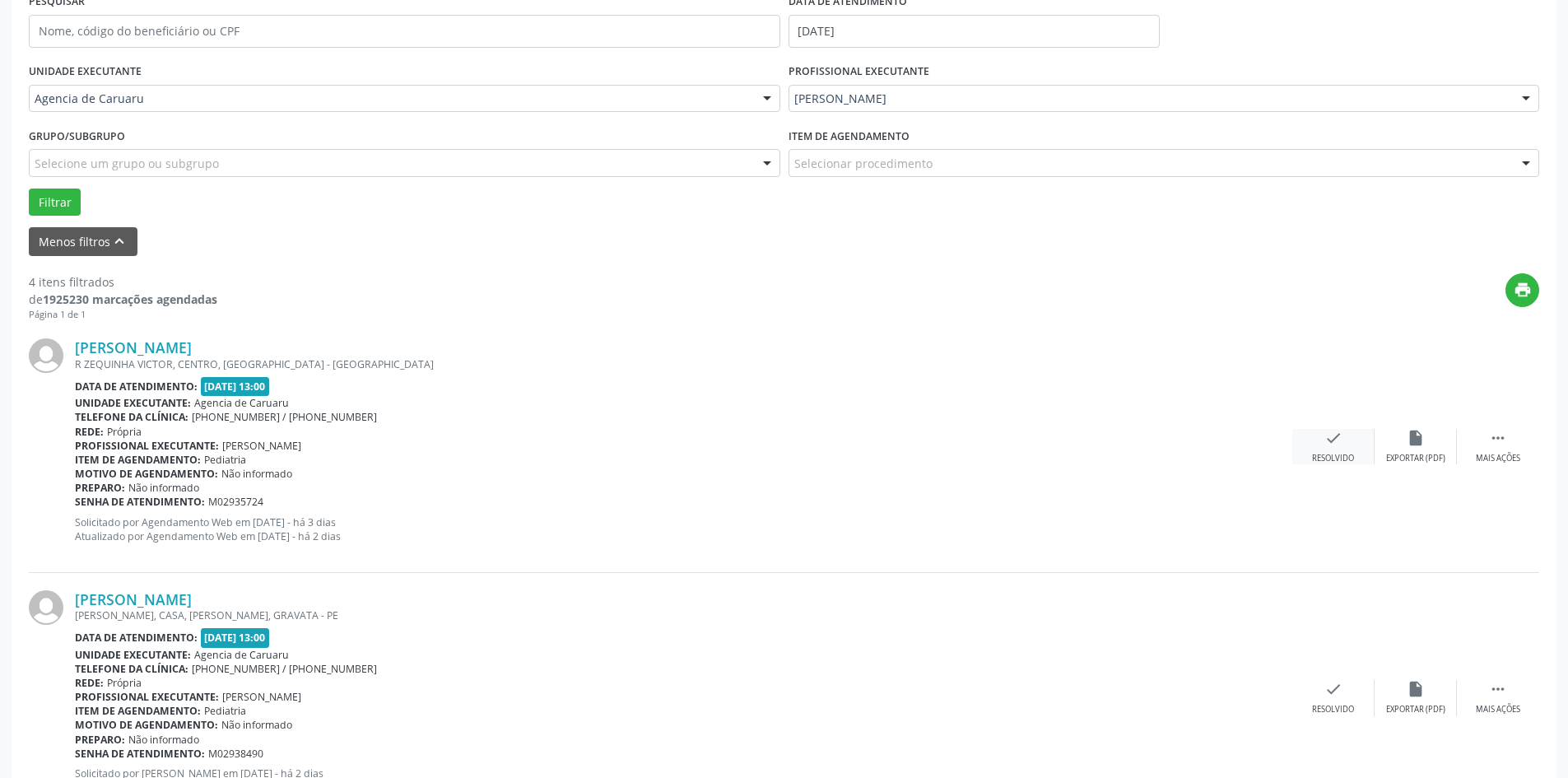
click at [1325, 447] on icon "check" at bounding box center [1333, 438] width 18 height 18
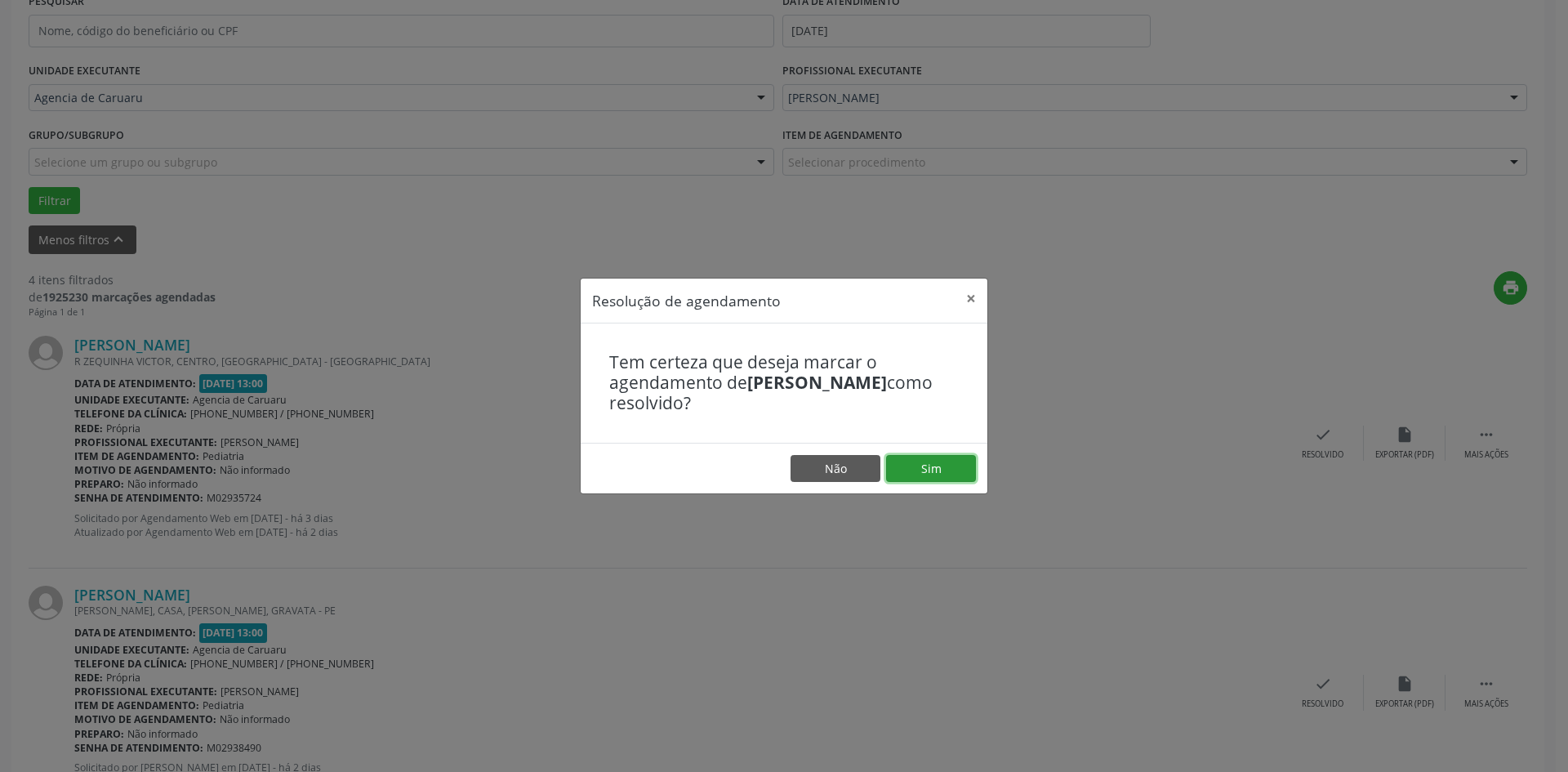
click at [927, 460] on button "Sim" at bounding box center [932, 469] width 90 height 27
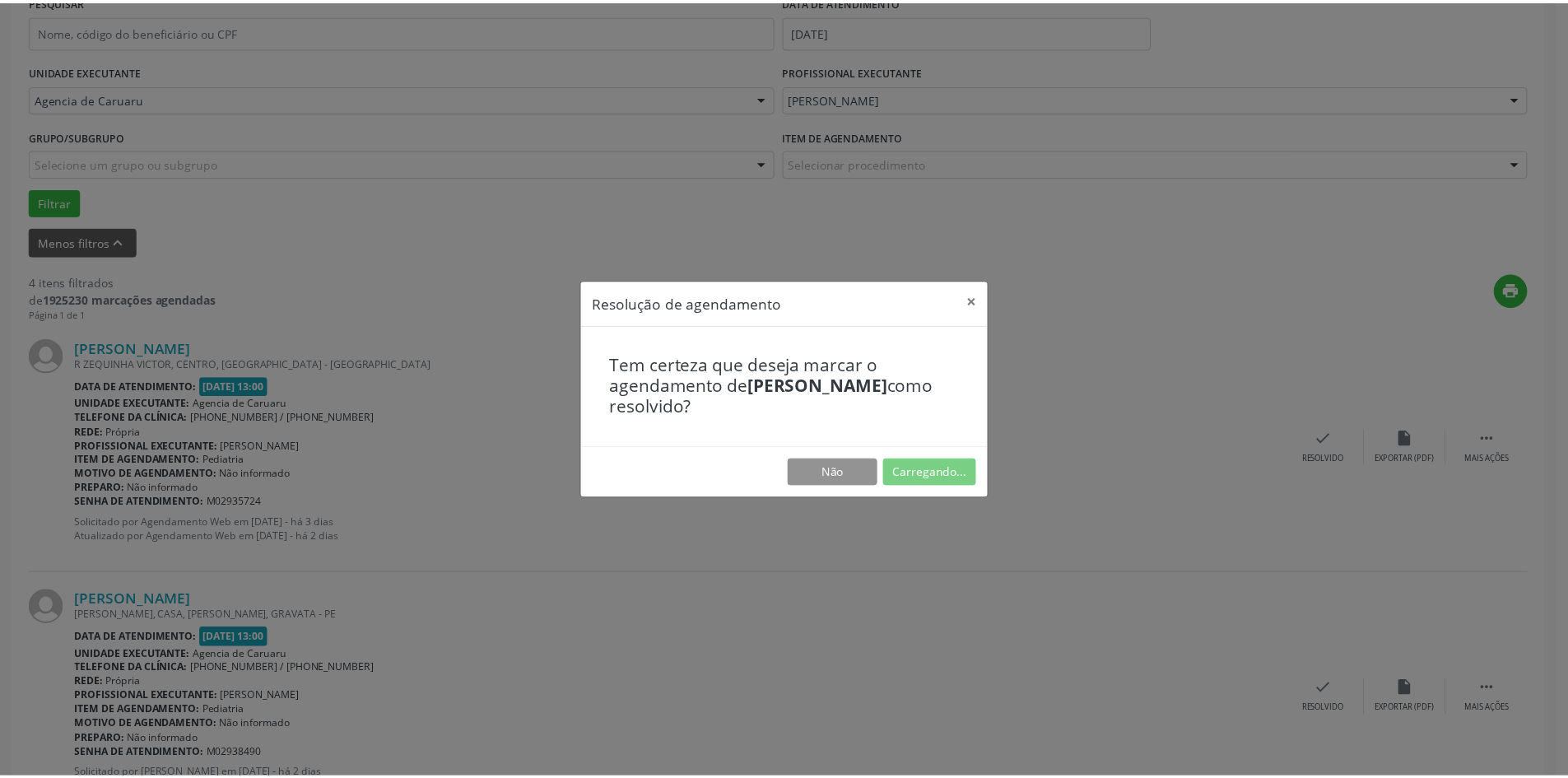
scroll to position [0, 0]
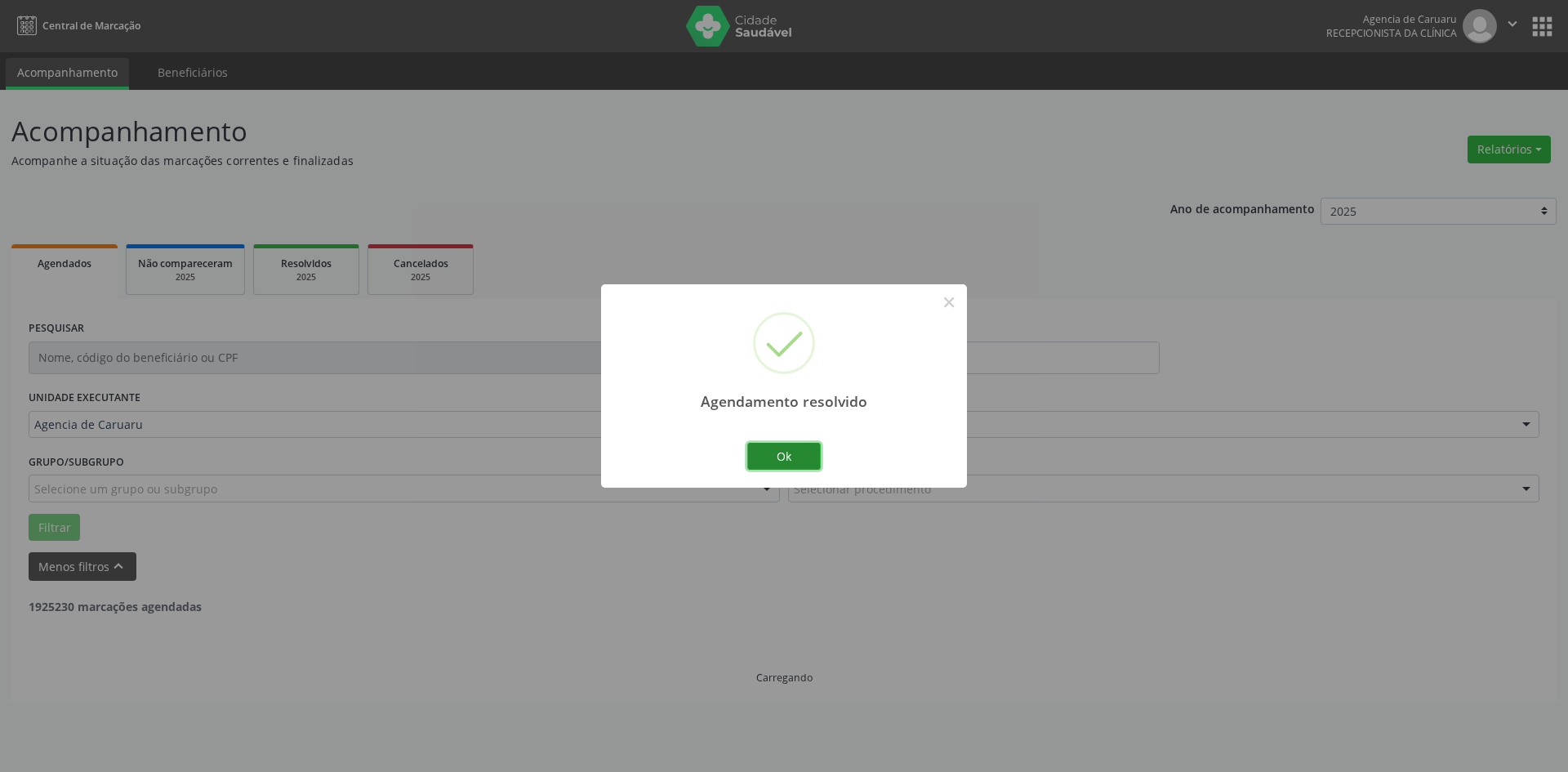
click at [776, 446] on button "Ok" at bounding box center [784, 456] width 74 height 27
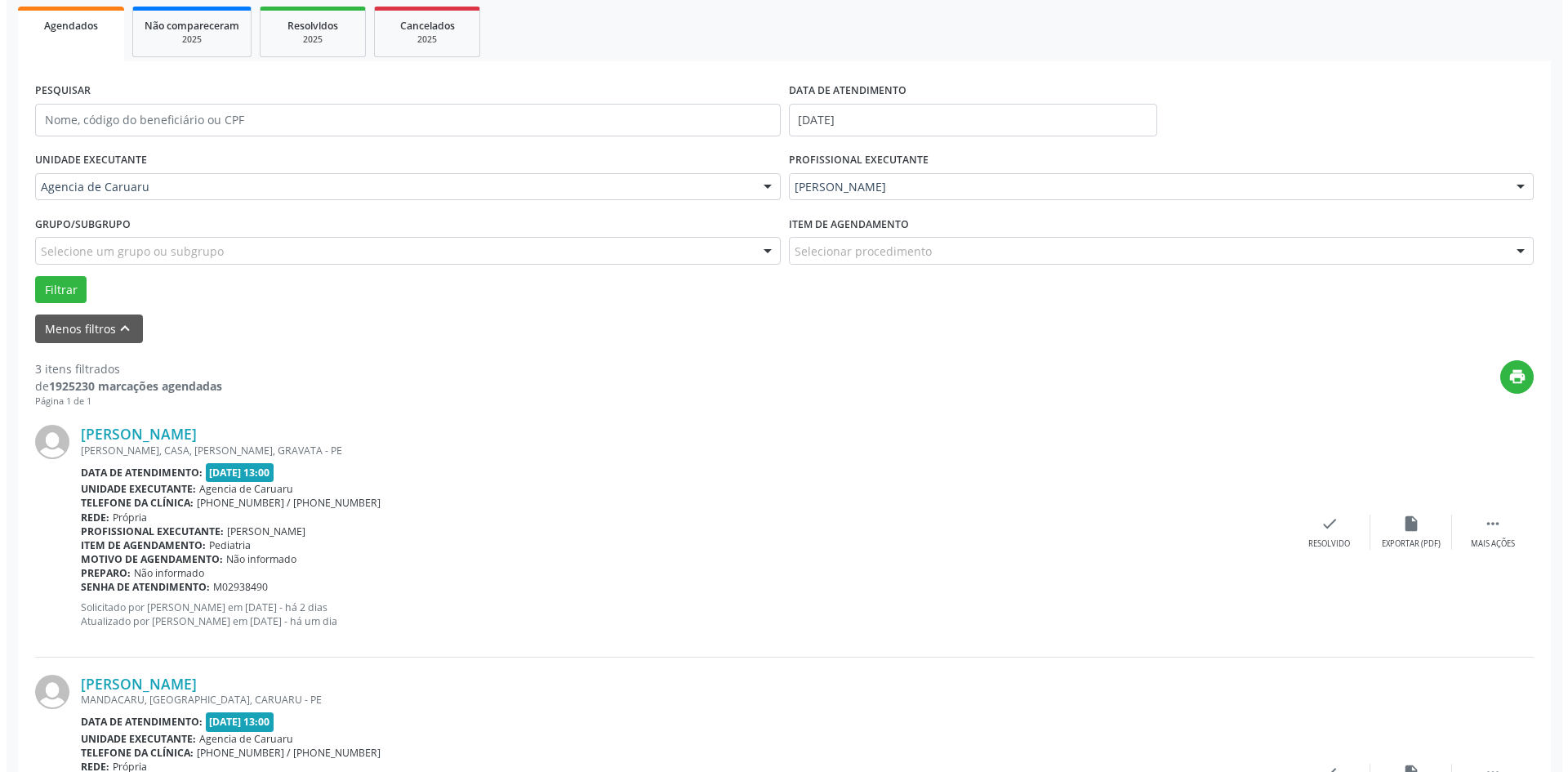
scroll to position [245, 0]
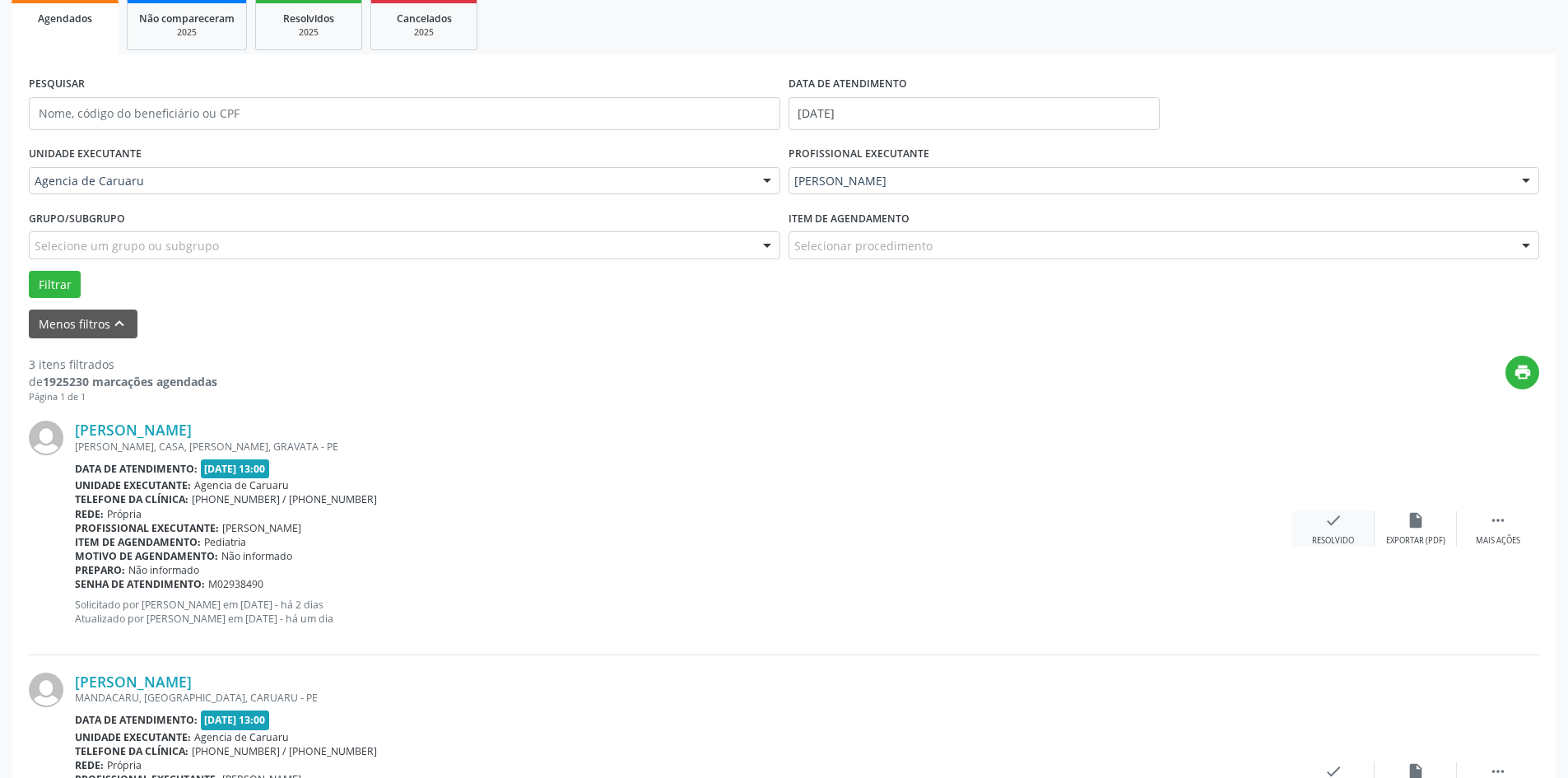
click at [1328, 536] on div "Resolvido" at bounding box center [1333, 541] width 41 height 12
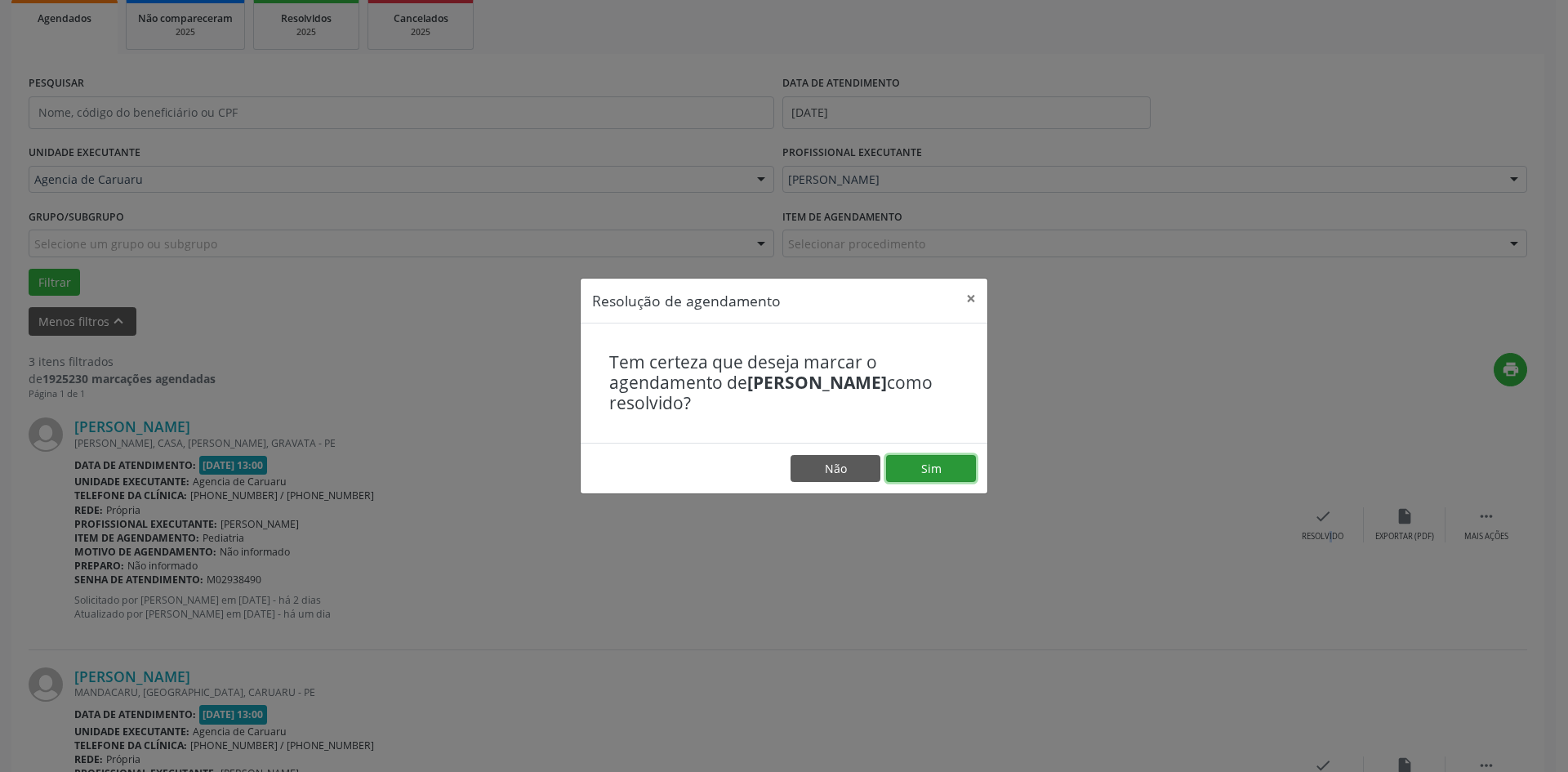
click at [925, 473] on button "Sim" at bounding box center [932, 469] width 90 height 27
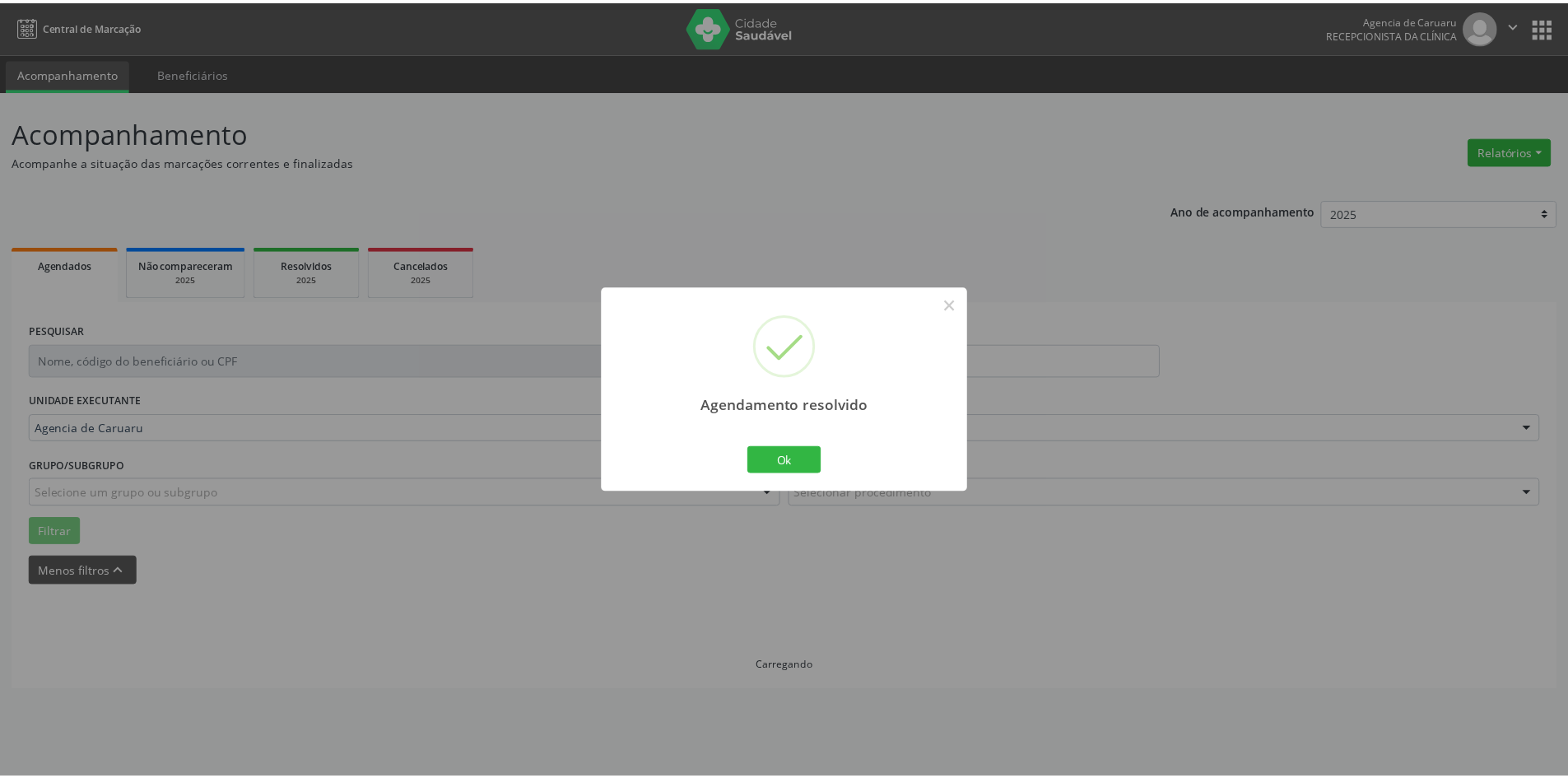
scroll to position [0, 0]
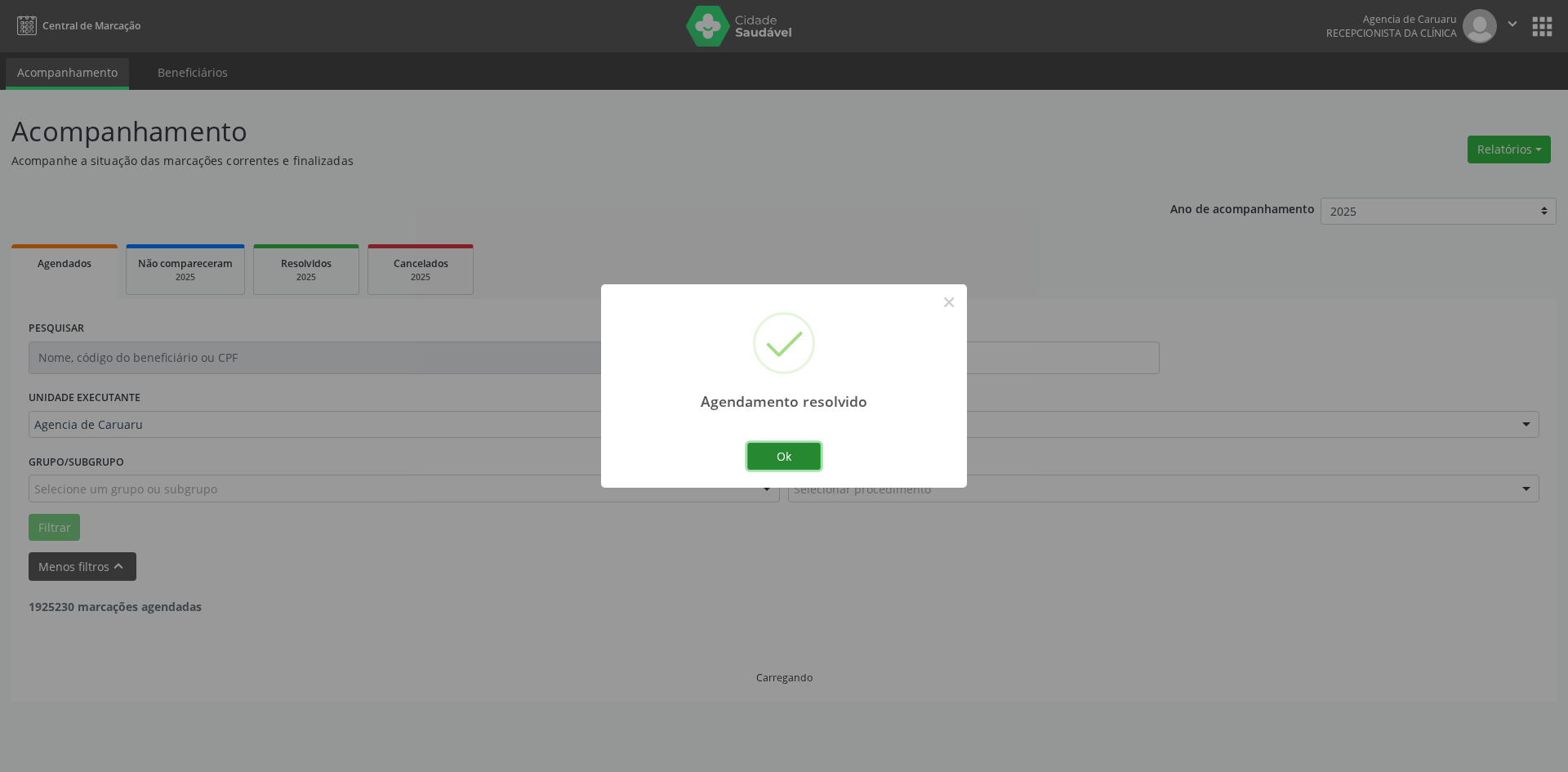
click at [795, 458] on button "Ok" at bounding box center [784, 456] width 74 height 27
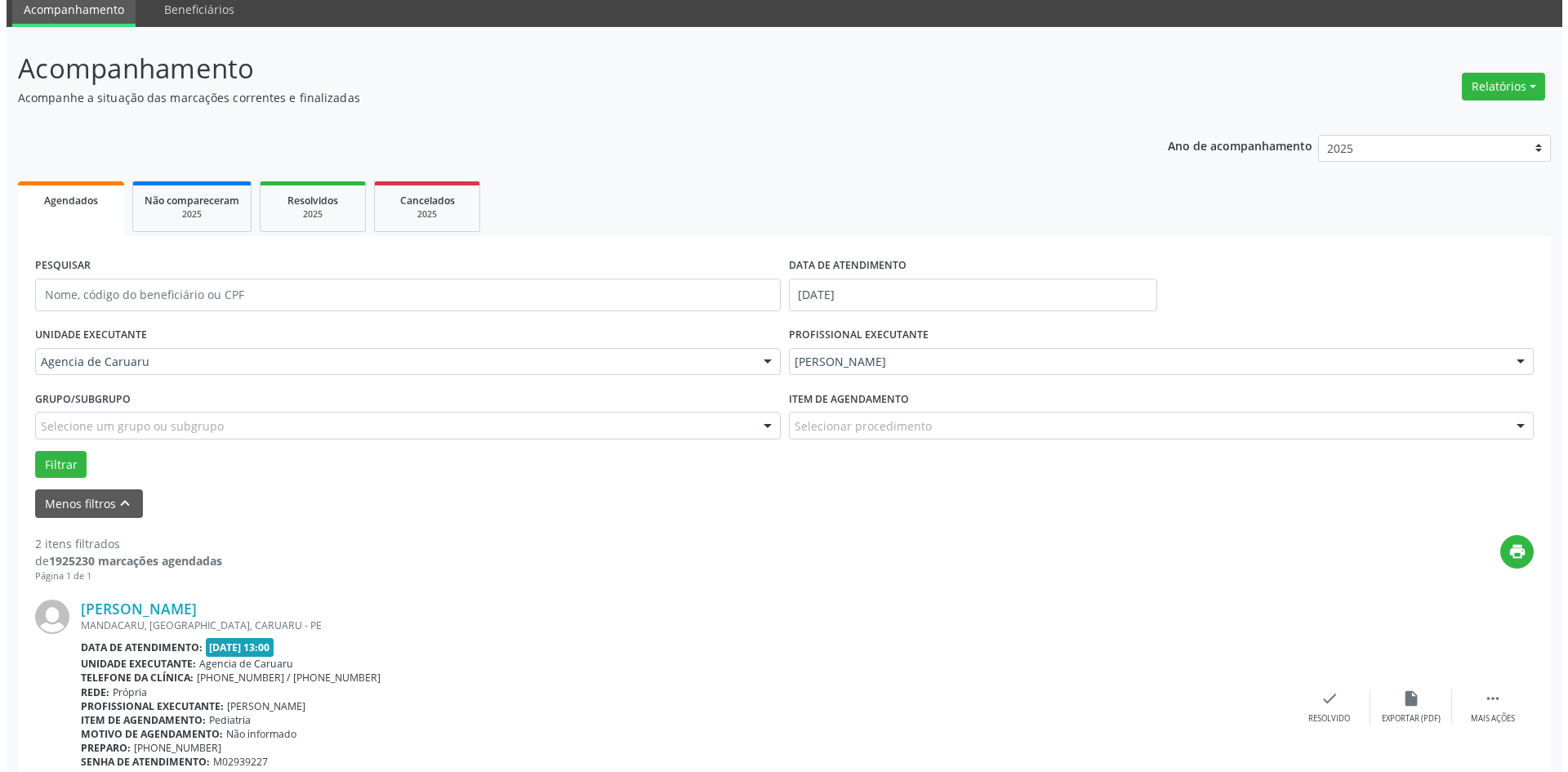
scroll to position [327, 0]
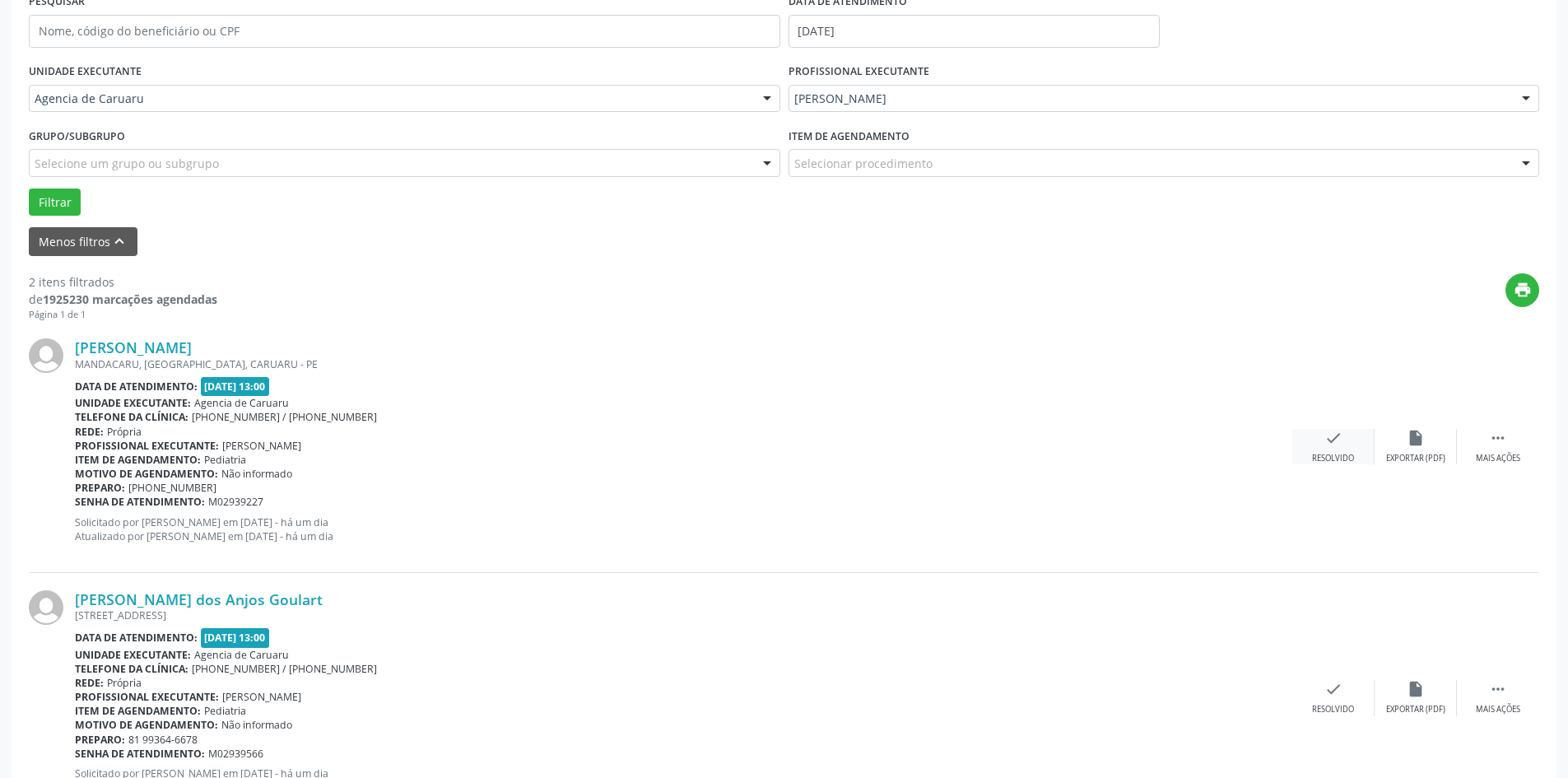
click at [1322, 456] on div "Resolvido" at bounding box center [1333, 459] width 41 height 12
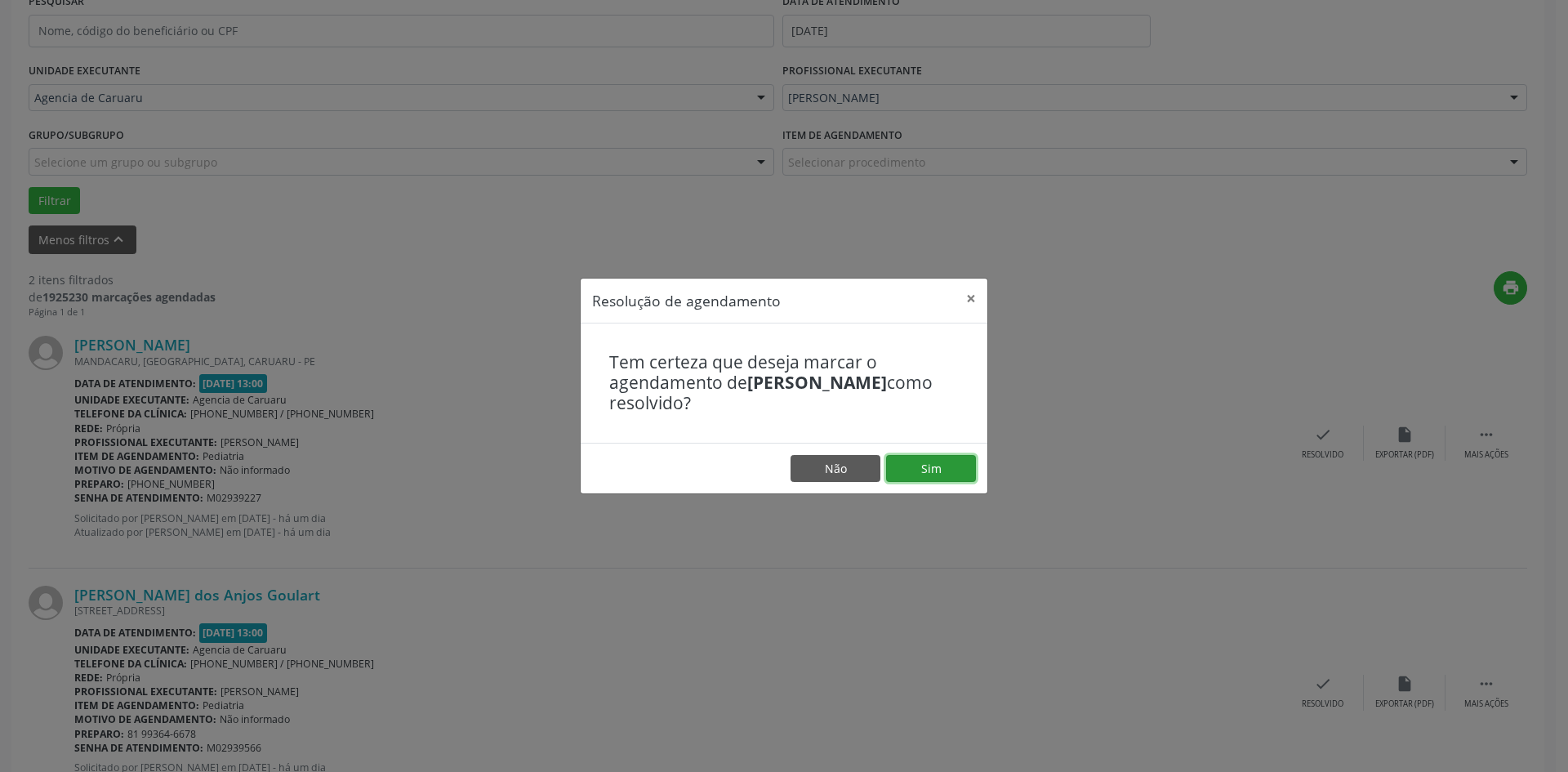
click at [935, 466] on button "Sim" at bounding box center [932, 469] width 90 height 27
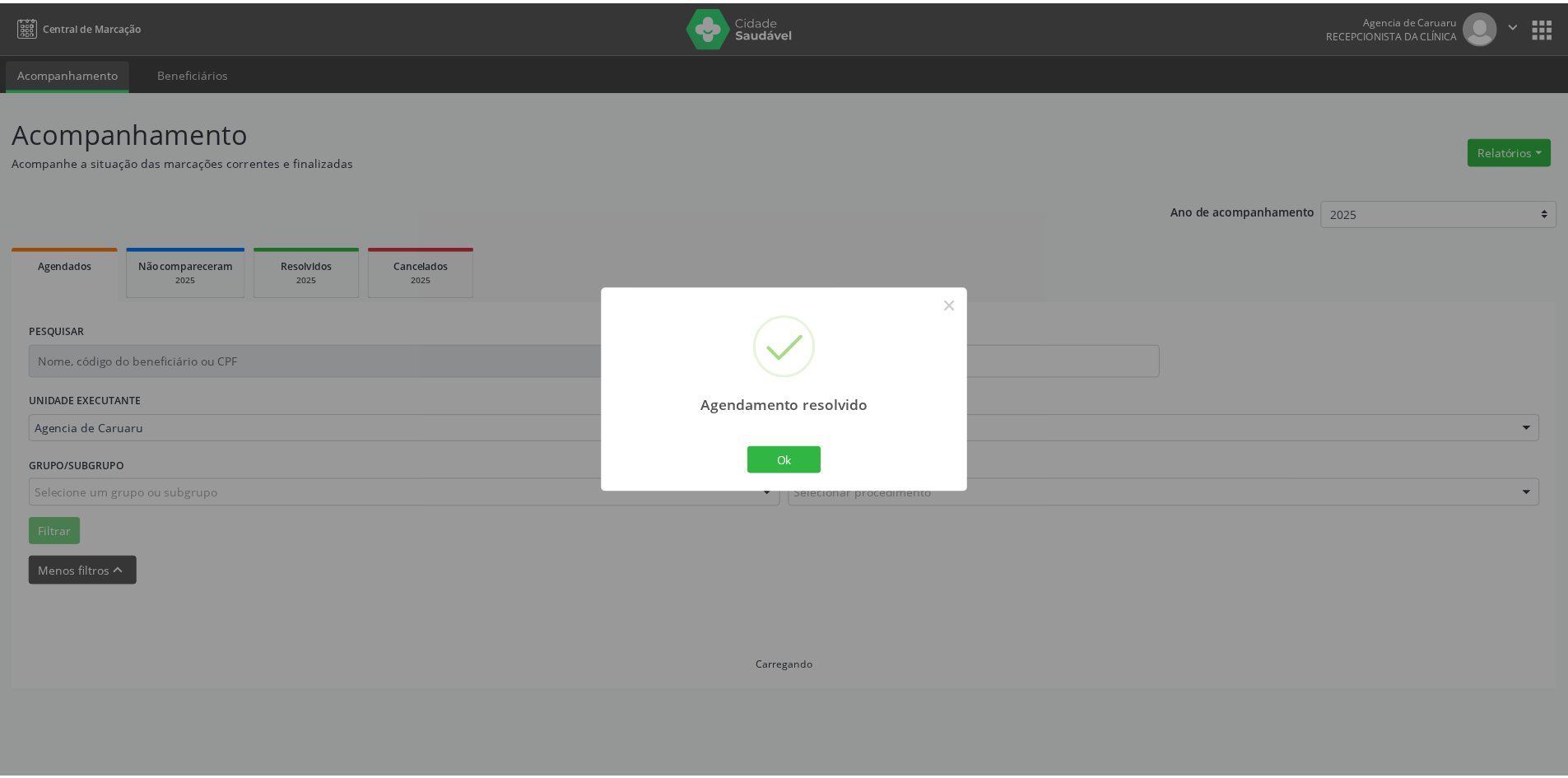
scroll to position [0, 0]
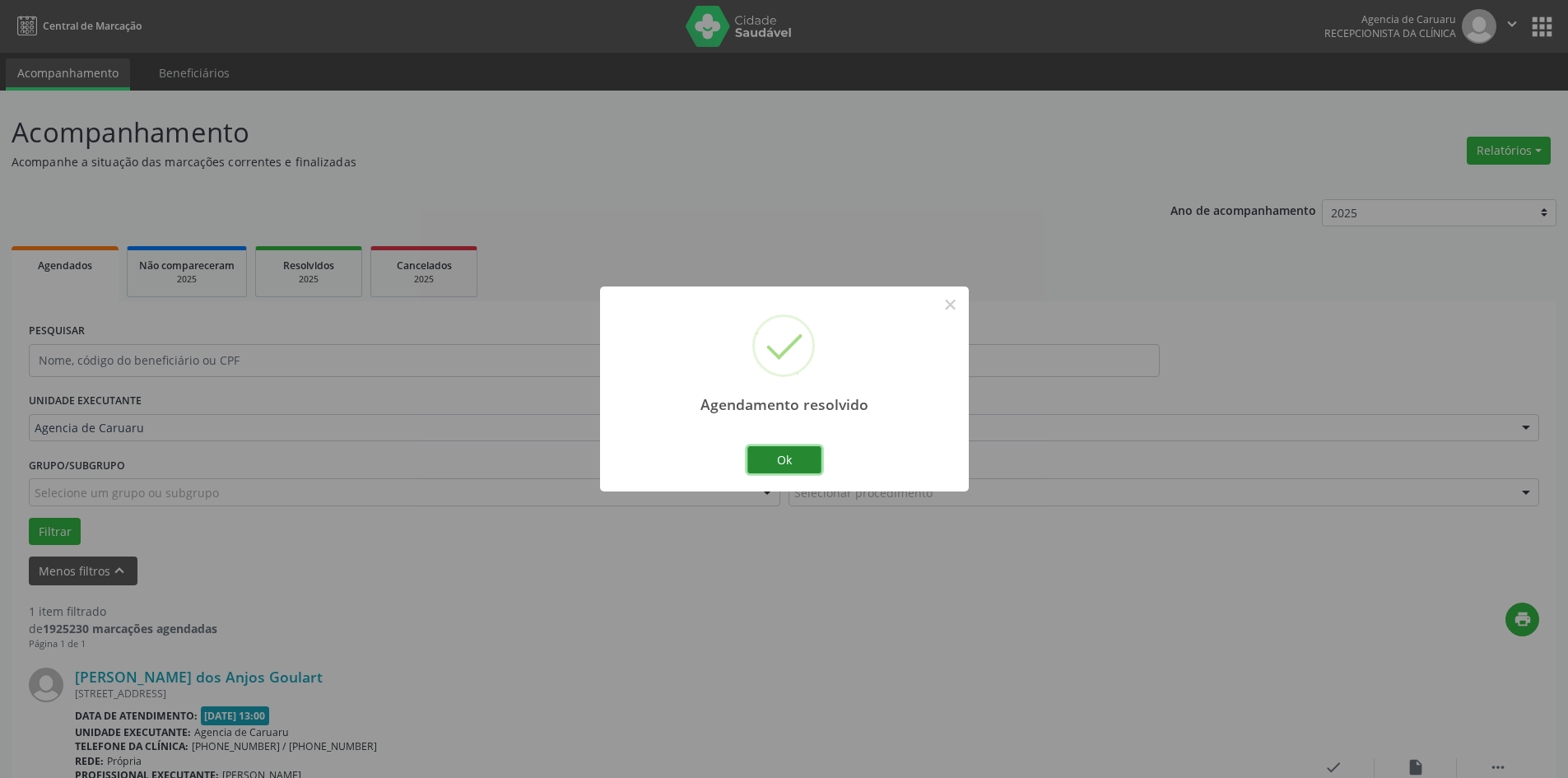
click at [783, 454] on button "Ok" at bounding box center [784, 460] width 74 height 28
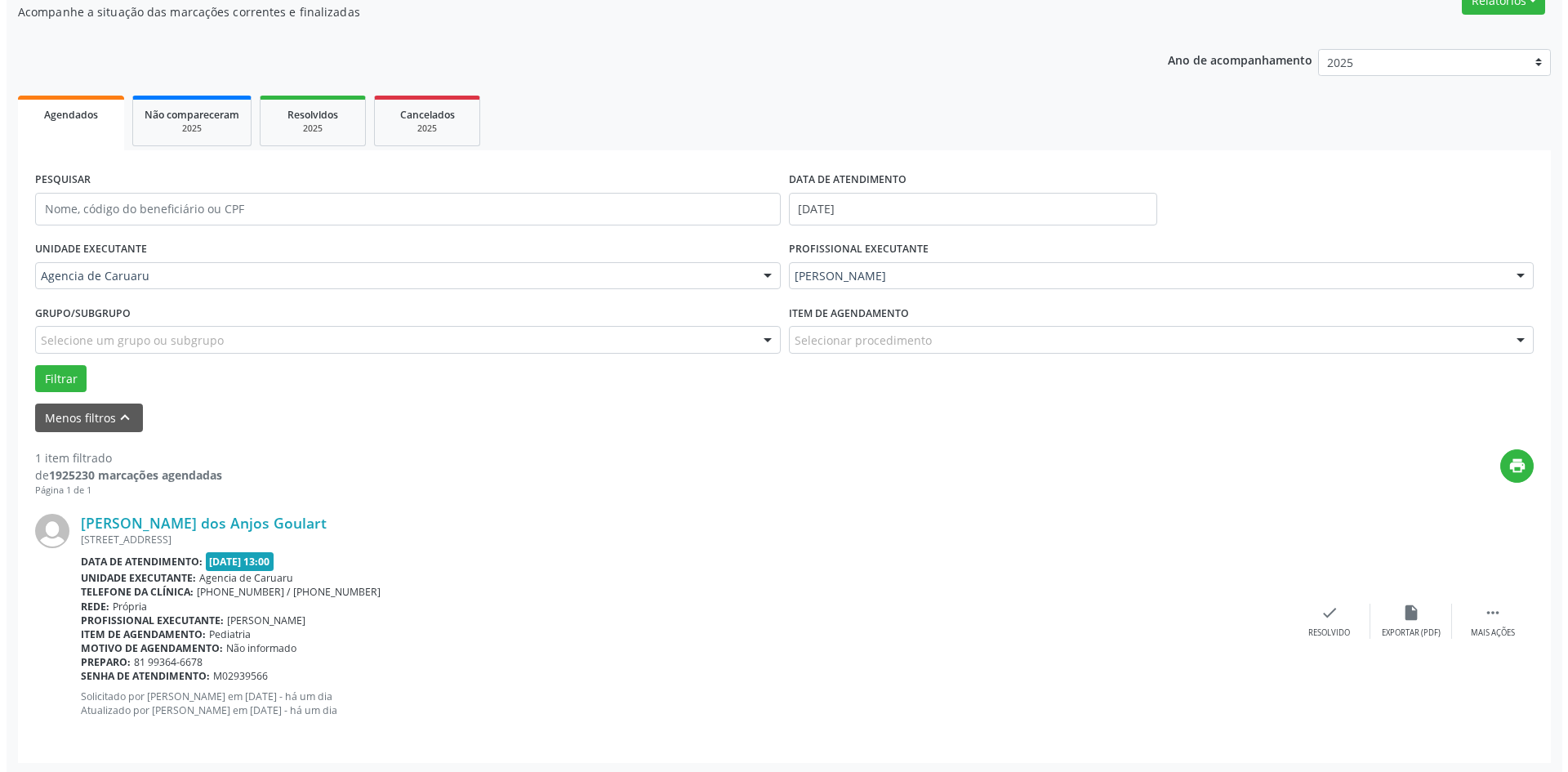
scroll to position [151, 0]
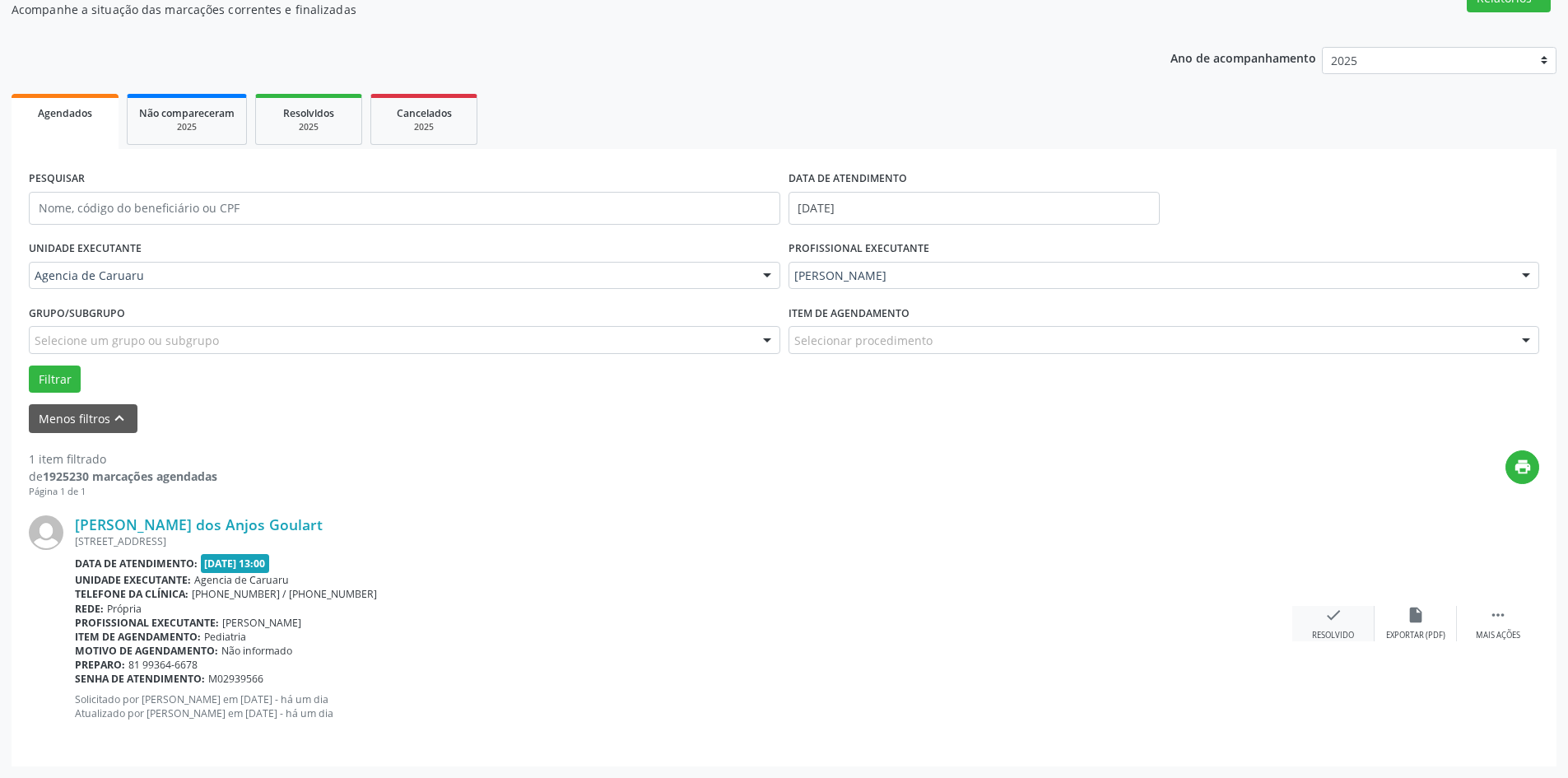
click at [1333, 612] on icon "check" at bounding box center [1333, 615] width 18 height 18
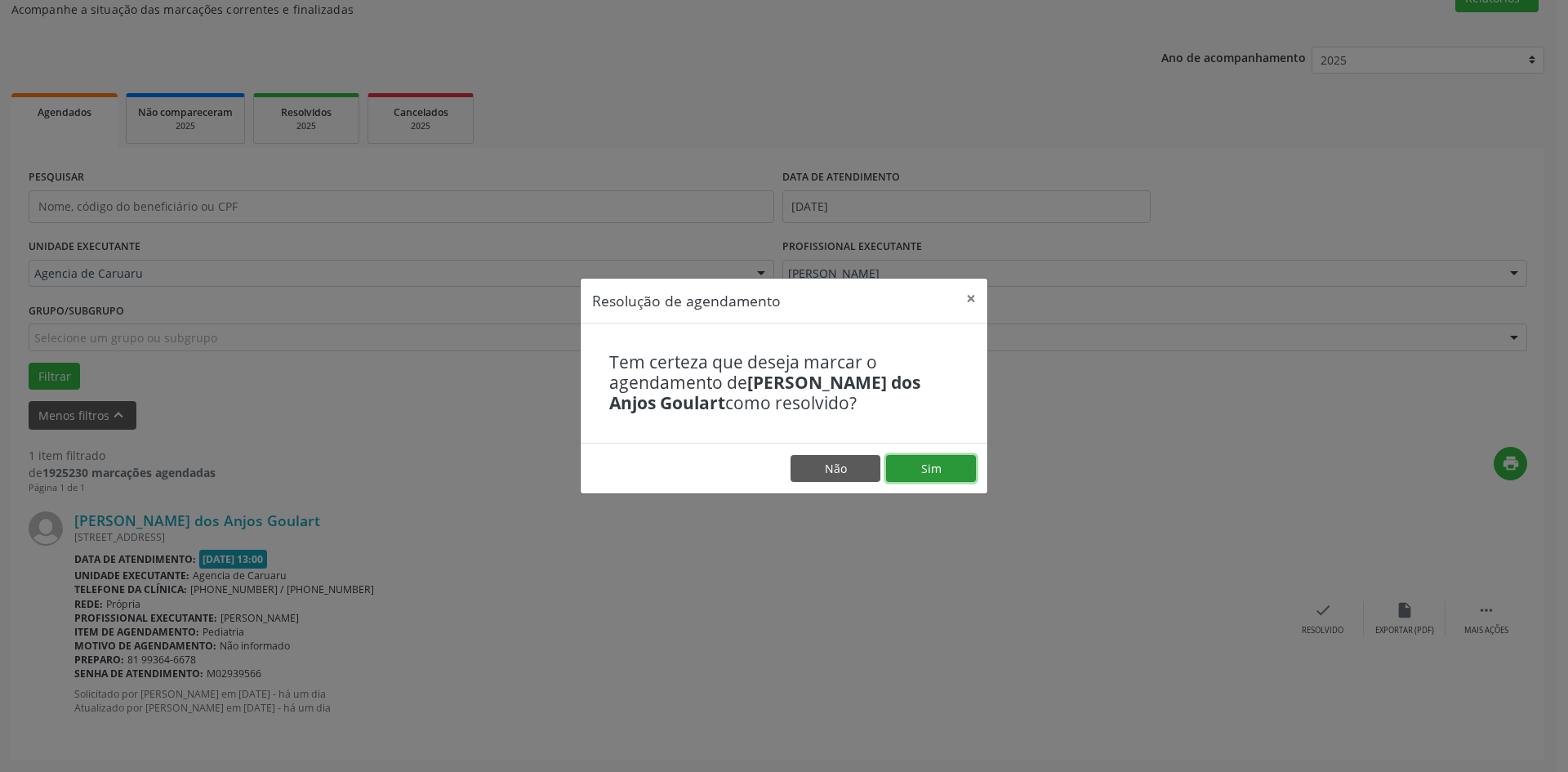
click at [926, 467] on button "Sim" at bounding box center [932, 469] width 90 height 27
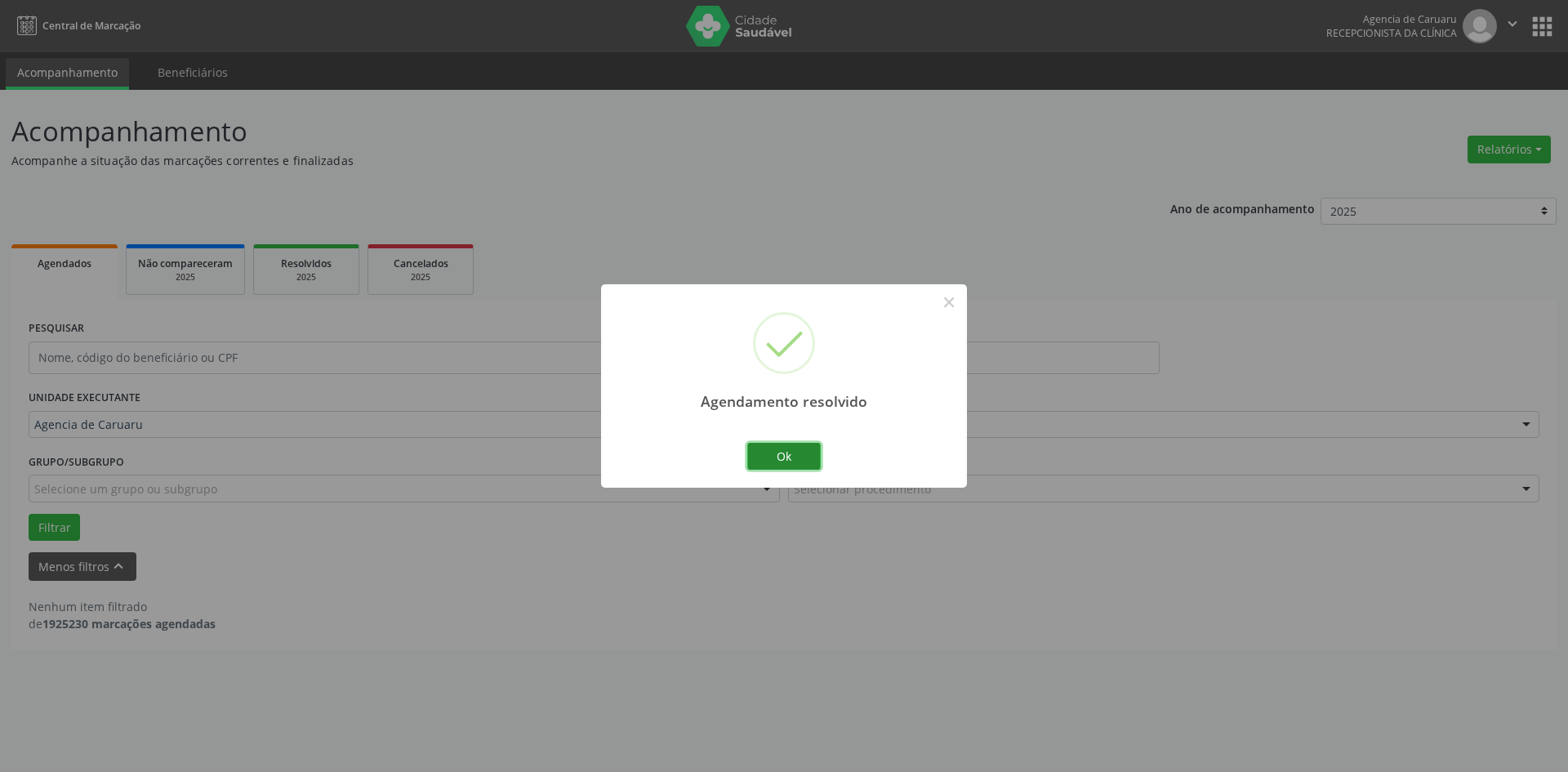
click at [808, 460] on button "Ok" at bounding box center [784, 456] width 74 height 27
